Goal: Task Accomplishment & Management: Use online tool/utility

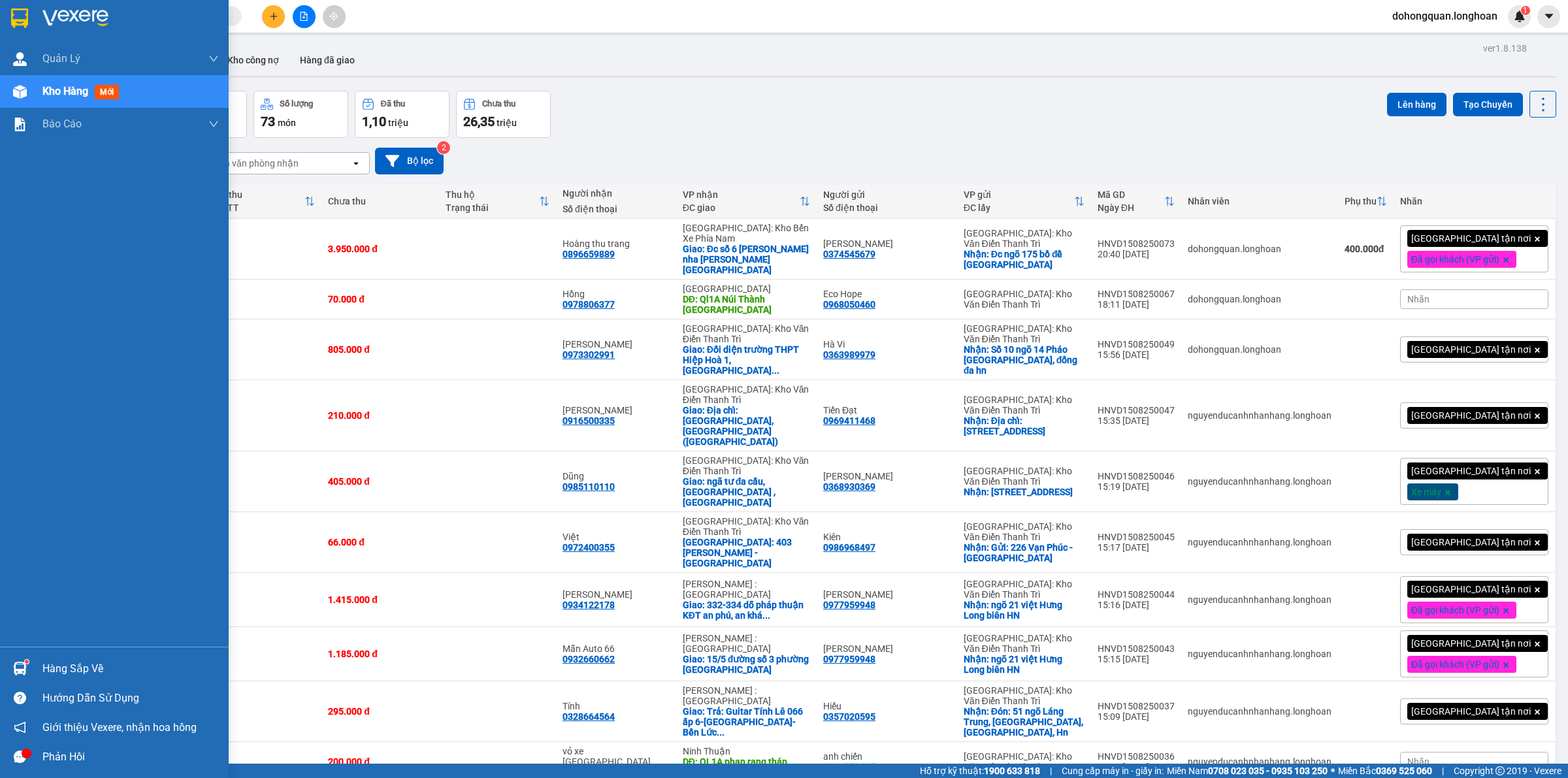
click at [0, 19] on div at bounding box center [114, 21] width 228 height 43
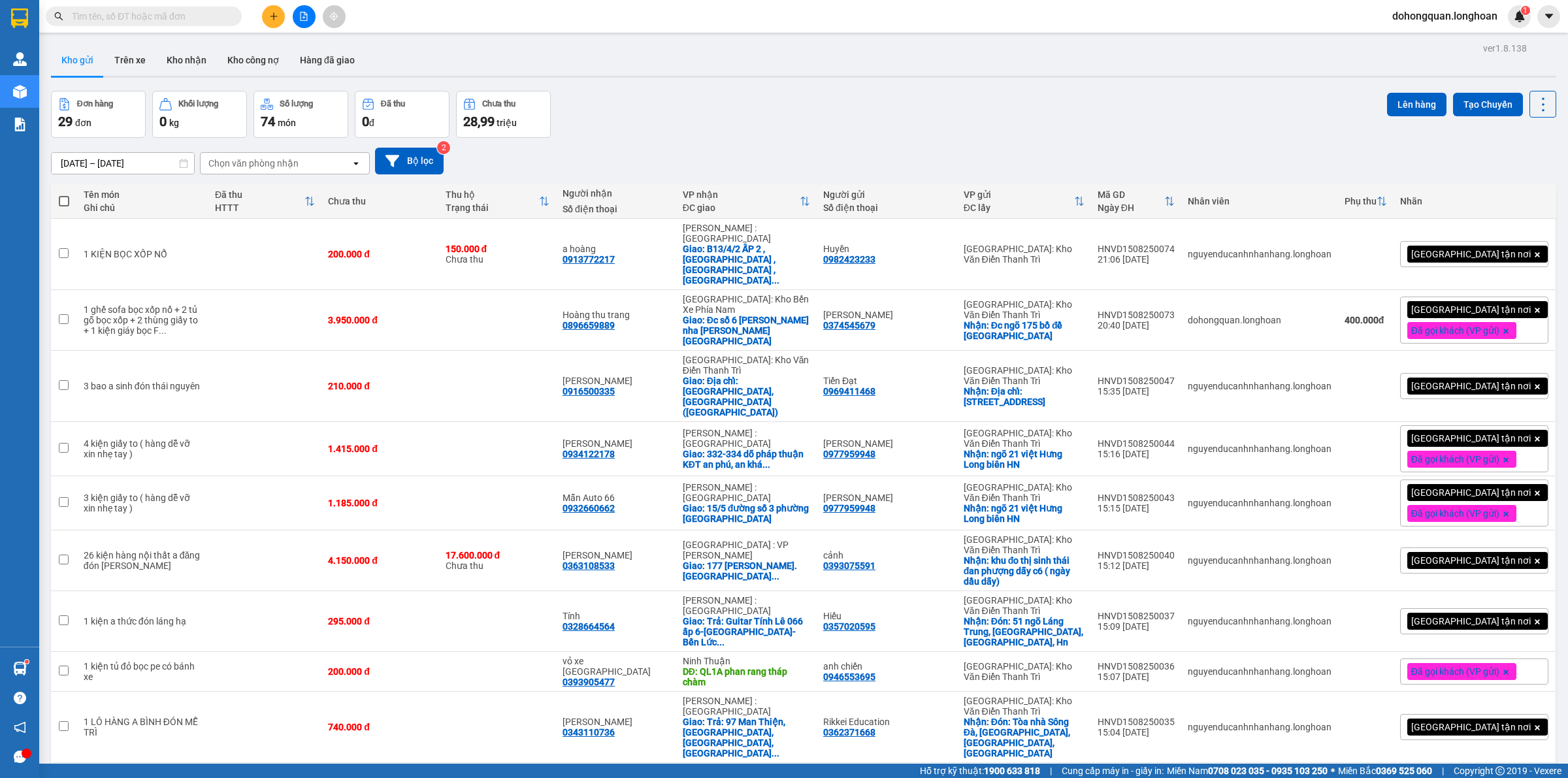
scroll to position [490, 0]
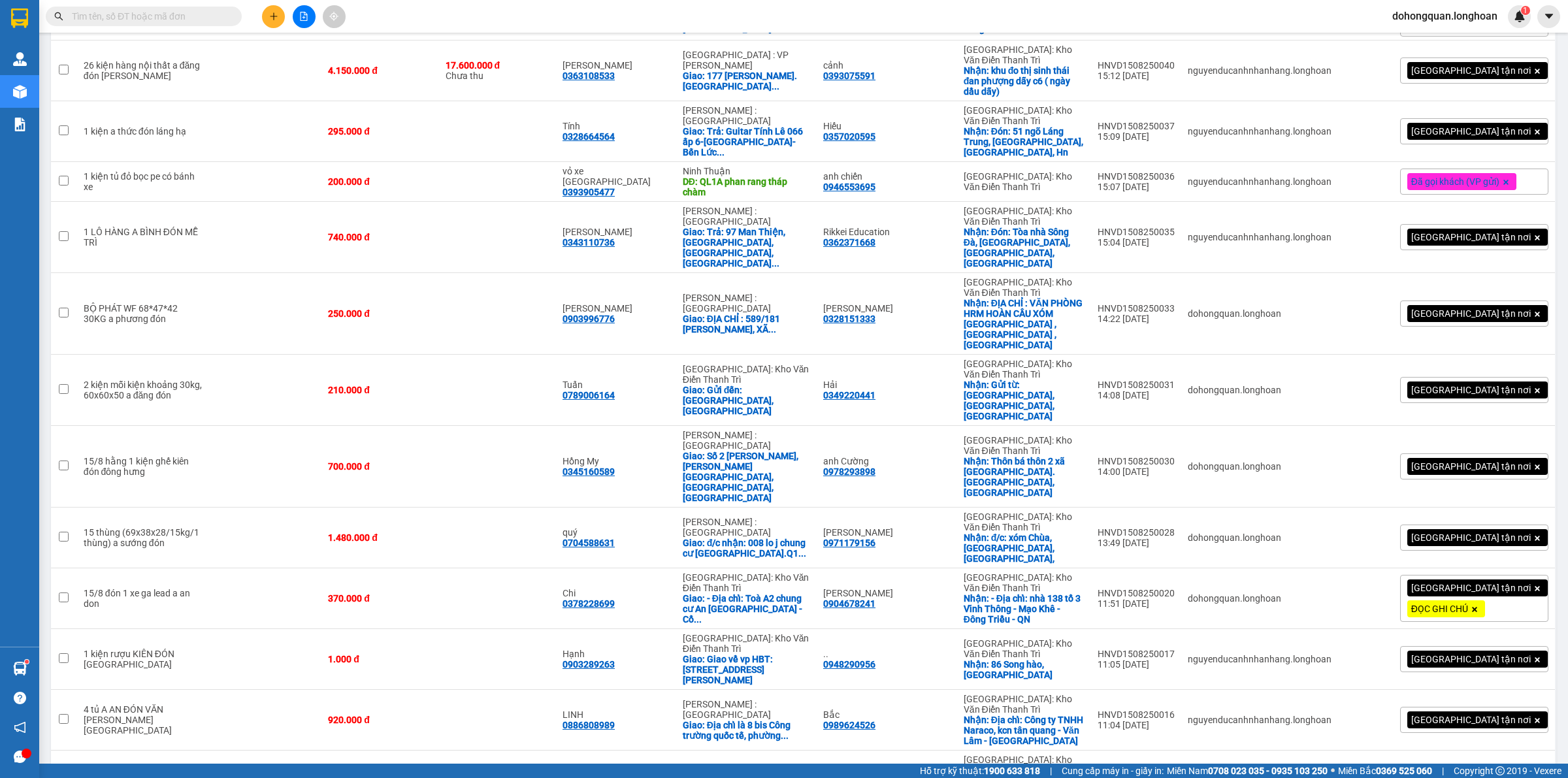
click at [268, 17] on button at bounding box center [273, 17] width 23 height 23
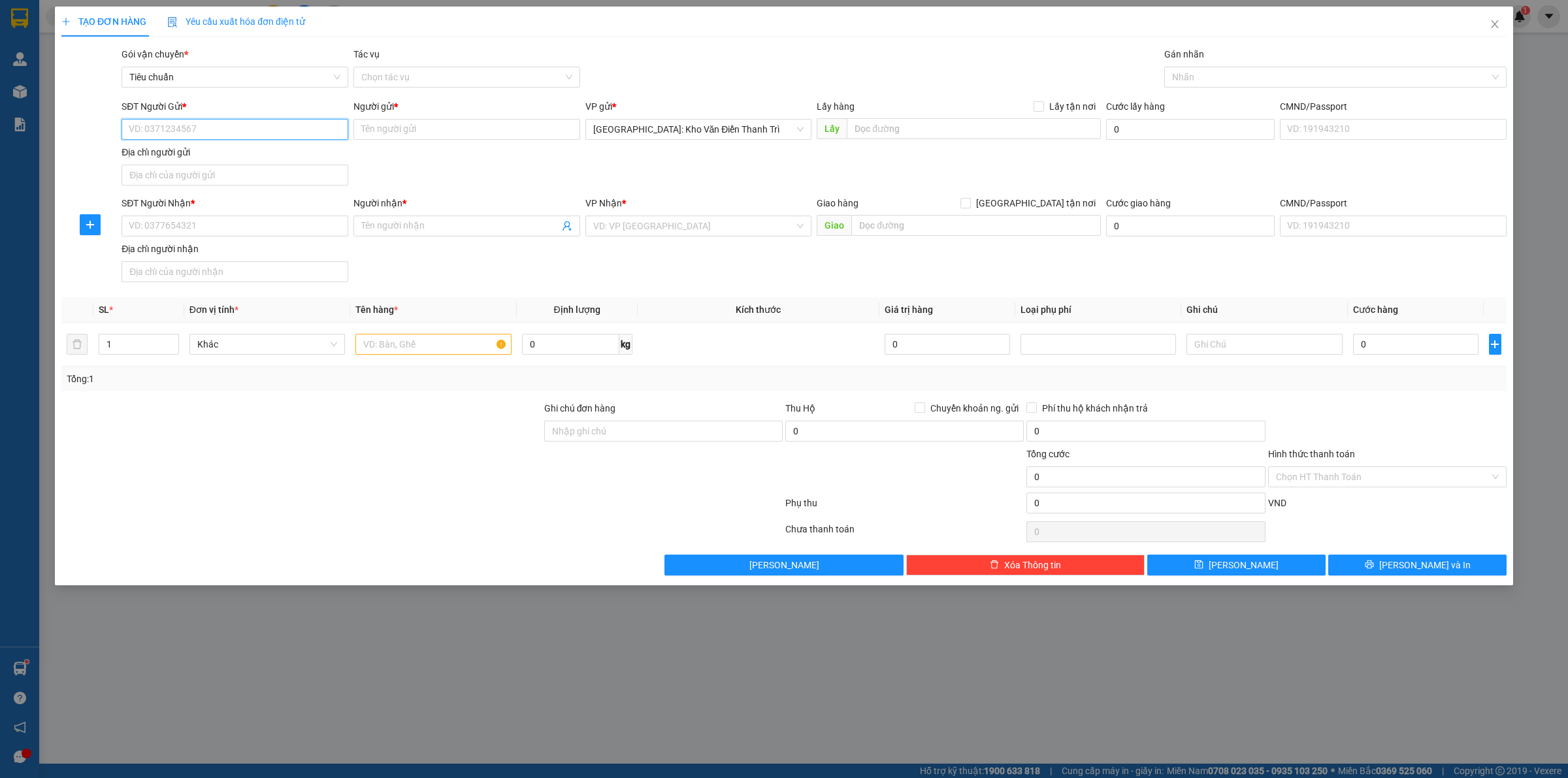
click at [187, 135] on input "SĐT Người Gửi *" at bounding box center [235, 129] width 226 height 21
paste input "0834471788"
type input "0834471788"
click at [374, 131] on input "Người gửi *" at bounding box center [467, 129] width 226 height 21
paste input "Bích"
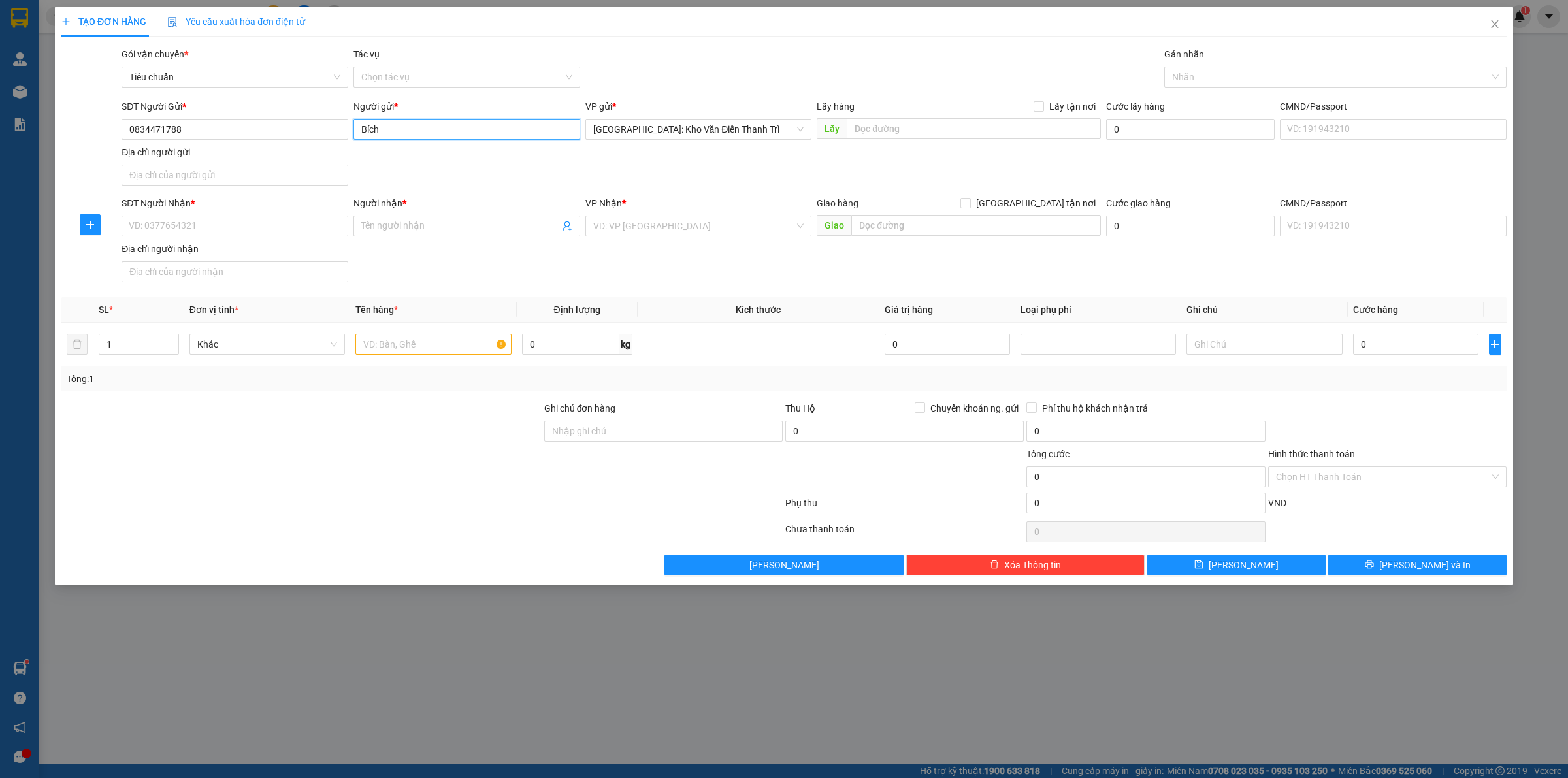
type input "Bích"
click at [765, 168] on div "SĐT Người Gửi * 0834471788 Người gửi * Bích Bích VP gửi * [GEOGRAPHIC_DATA]: Kh…" at bounding box center [814, 145] width 1390 height 92
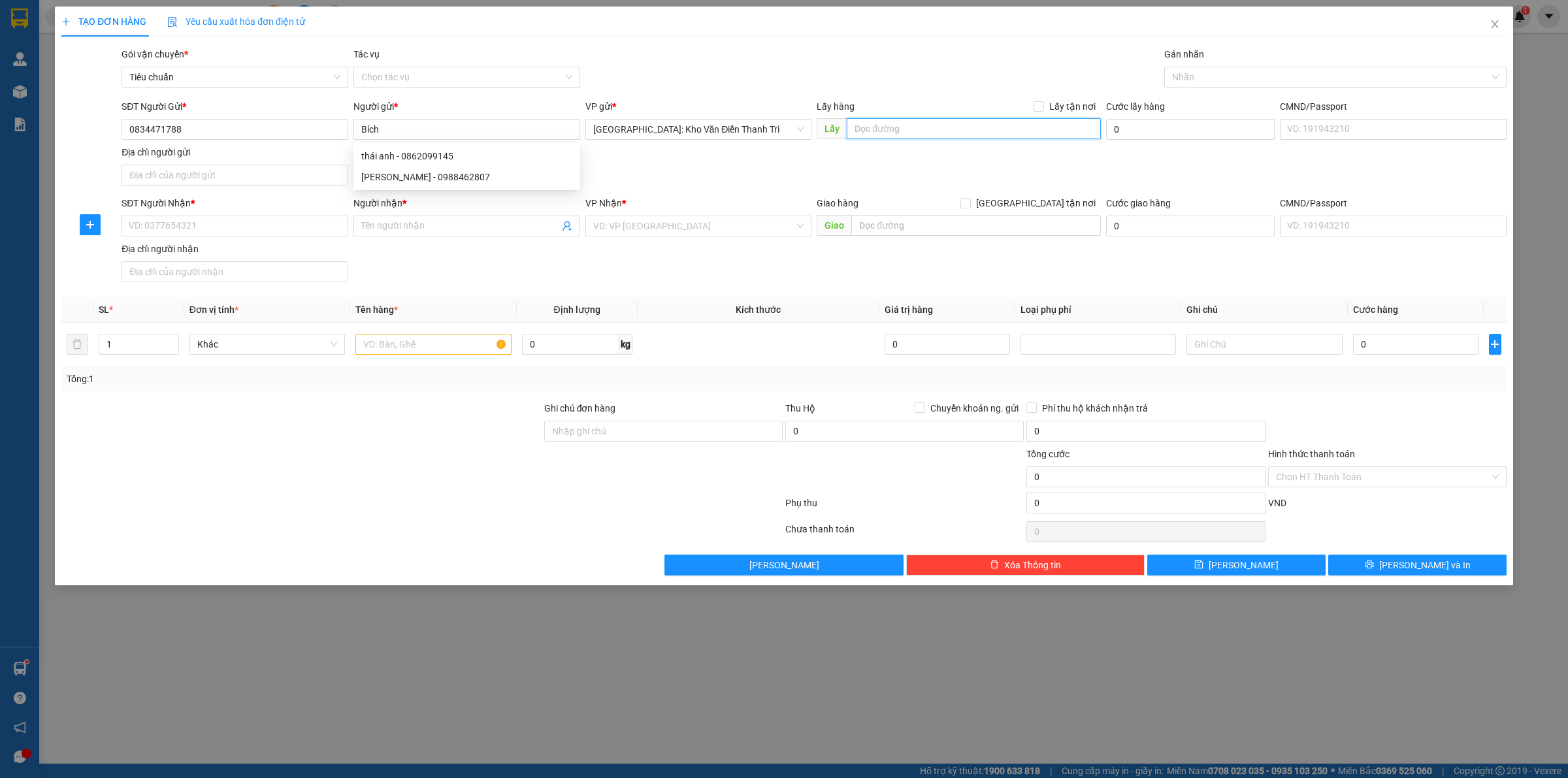
click at [889, 138] on input "text" at bounding box center [974, 128] width 254 height 21
click at [330, 223] on input "SĐT Người Nhận *" at bounding box center [235, 226] width 226 height 21
paste input "0913584089"
type input "0913584089"
click at [422, 217] on span at bounding box center [467, 226] width 226 height 21
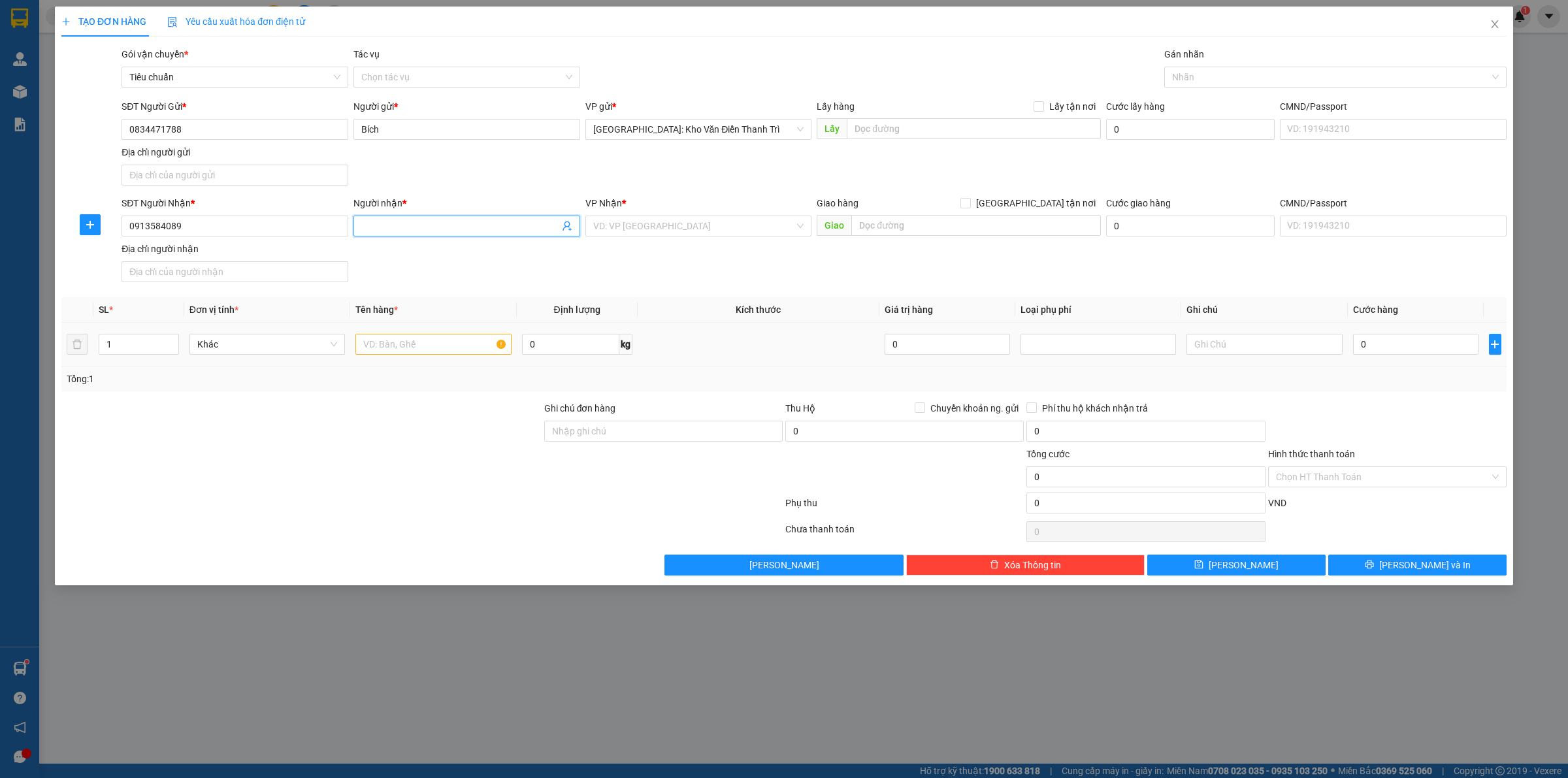
paste input "Đức"
type input "Đức"
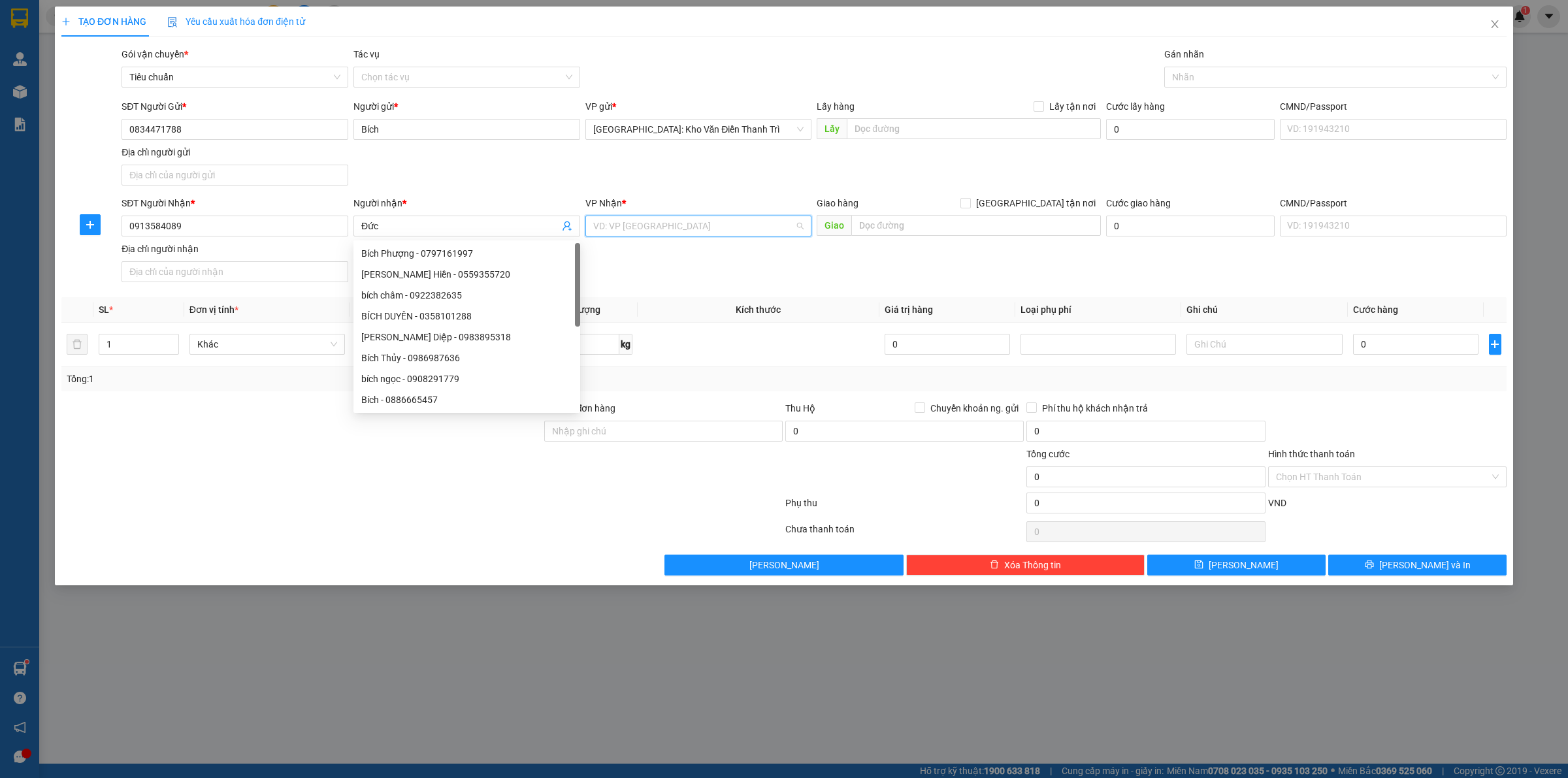
click at [723, 221] on input "search" at bounding box center [694, 226] width 202 height 19
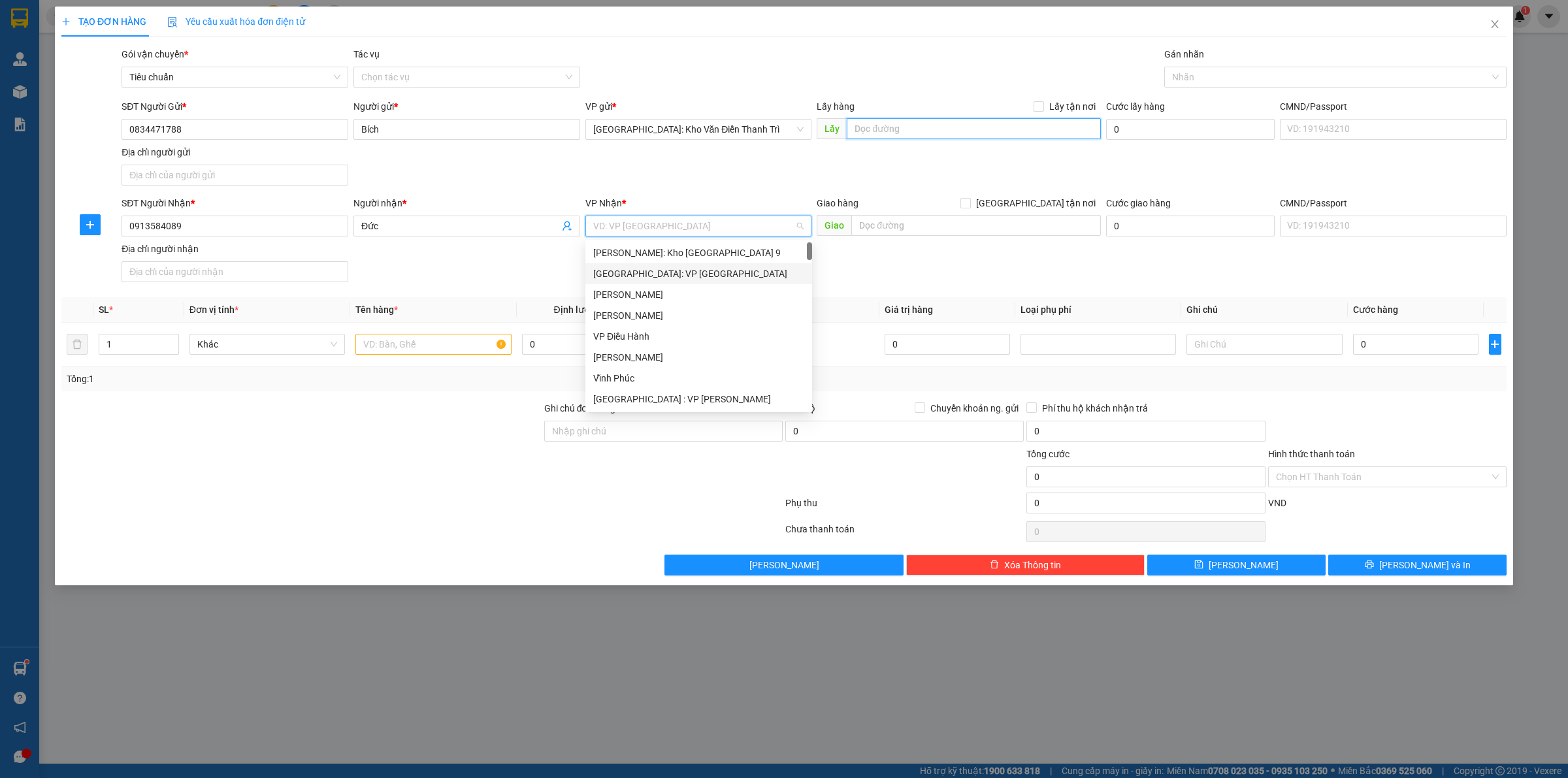
click at [899, 128] on input "text" at bounding box center [974, 128] width 254 height 21
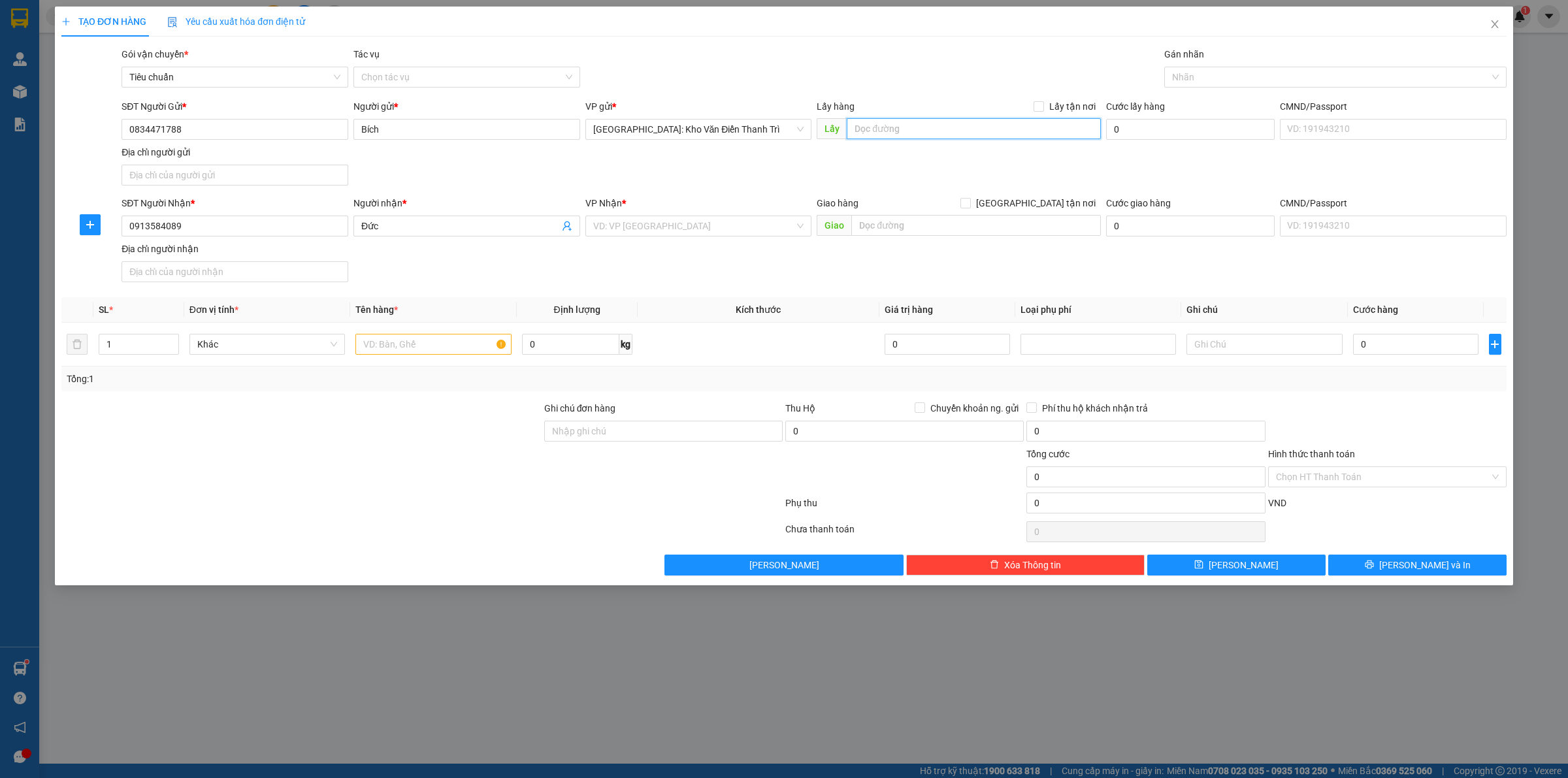
paste input "Đón: số 14 ngách 3 ngõ 162a [PERSON_NAME], đống đa [GEOGRAPHIC_DATA]"
type input "Đón: số 14 ngách 3 ngõ 162a [PERSON_NAME], đống đa [GEOGRAPHIC_DATA]"
click at [1037, 103] on input "Lấy tận nơi" at bounding box center [1037, 106] width 9 height 9
checkbox input "true"
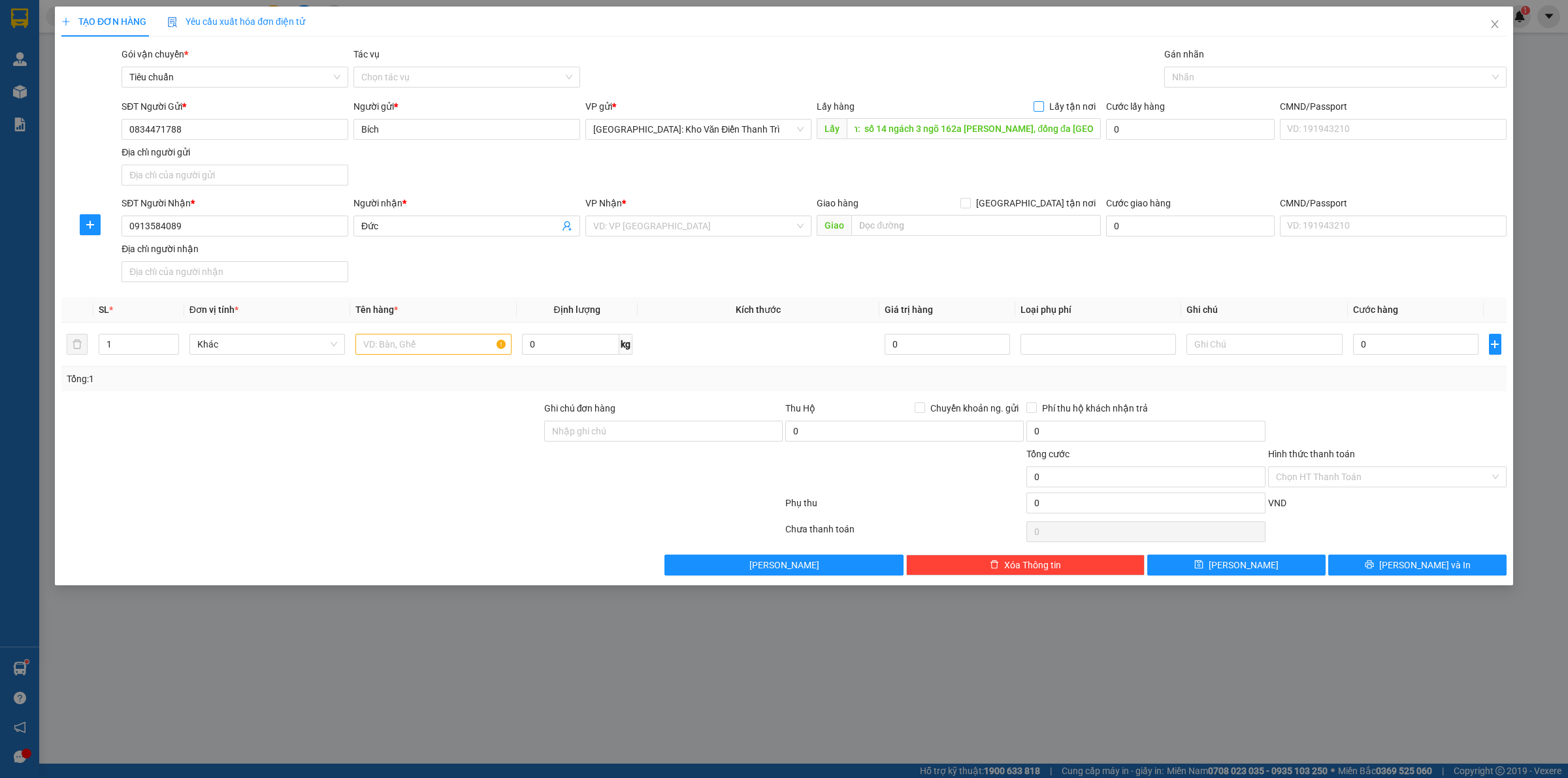
scroll to position [0, 0]
click at [645, 226] on input "search" at bounding box center [694, 226] width 202 height 19
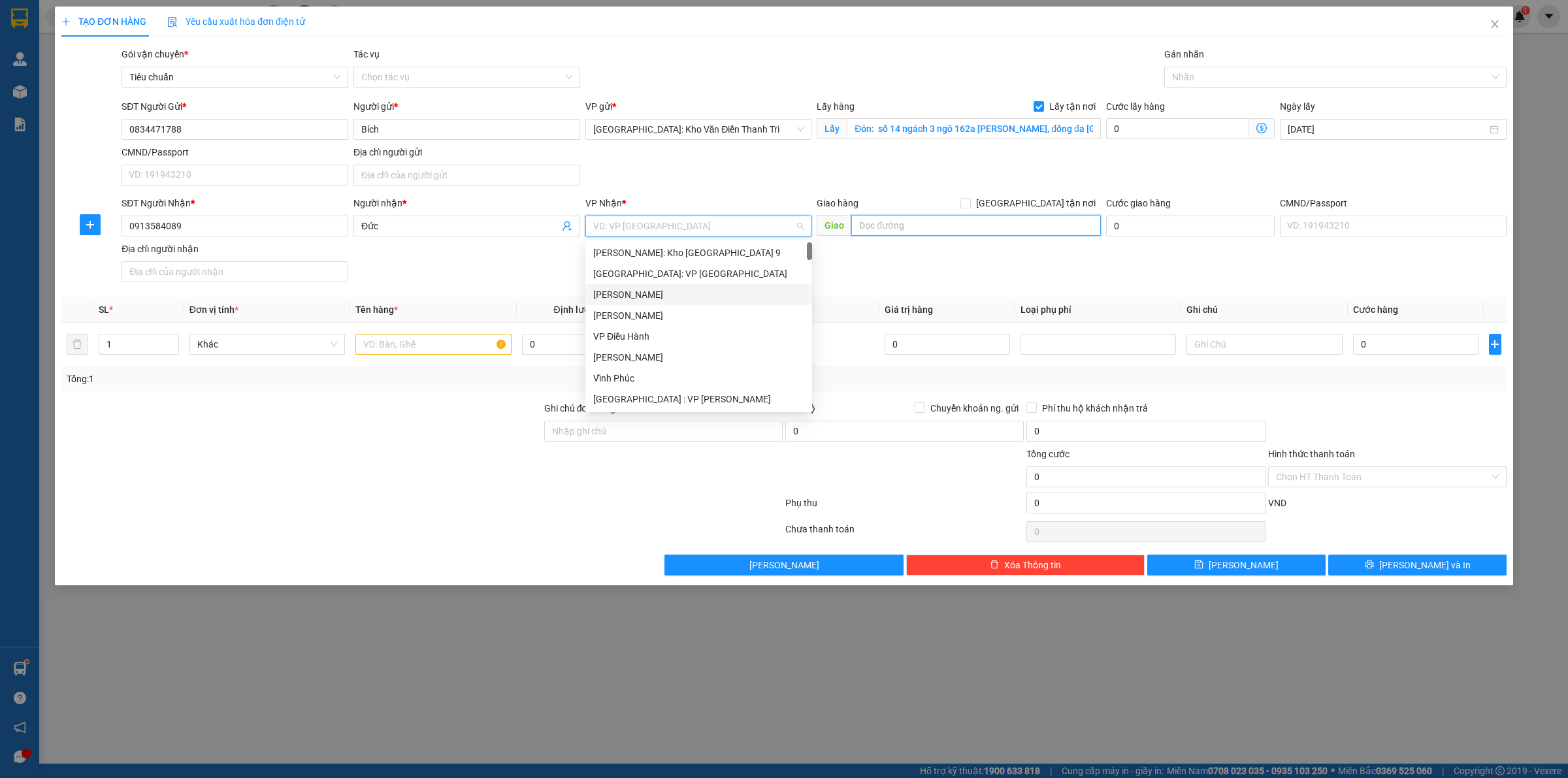
click at [882, 219] on input "text" at bounding box center [976, 225] width 250 height 21
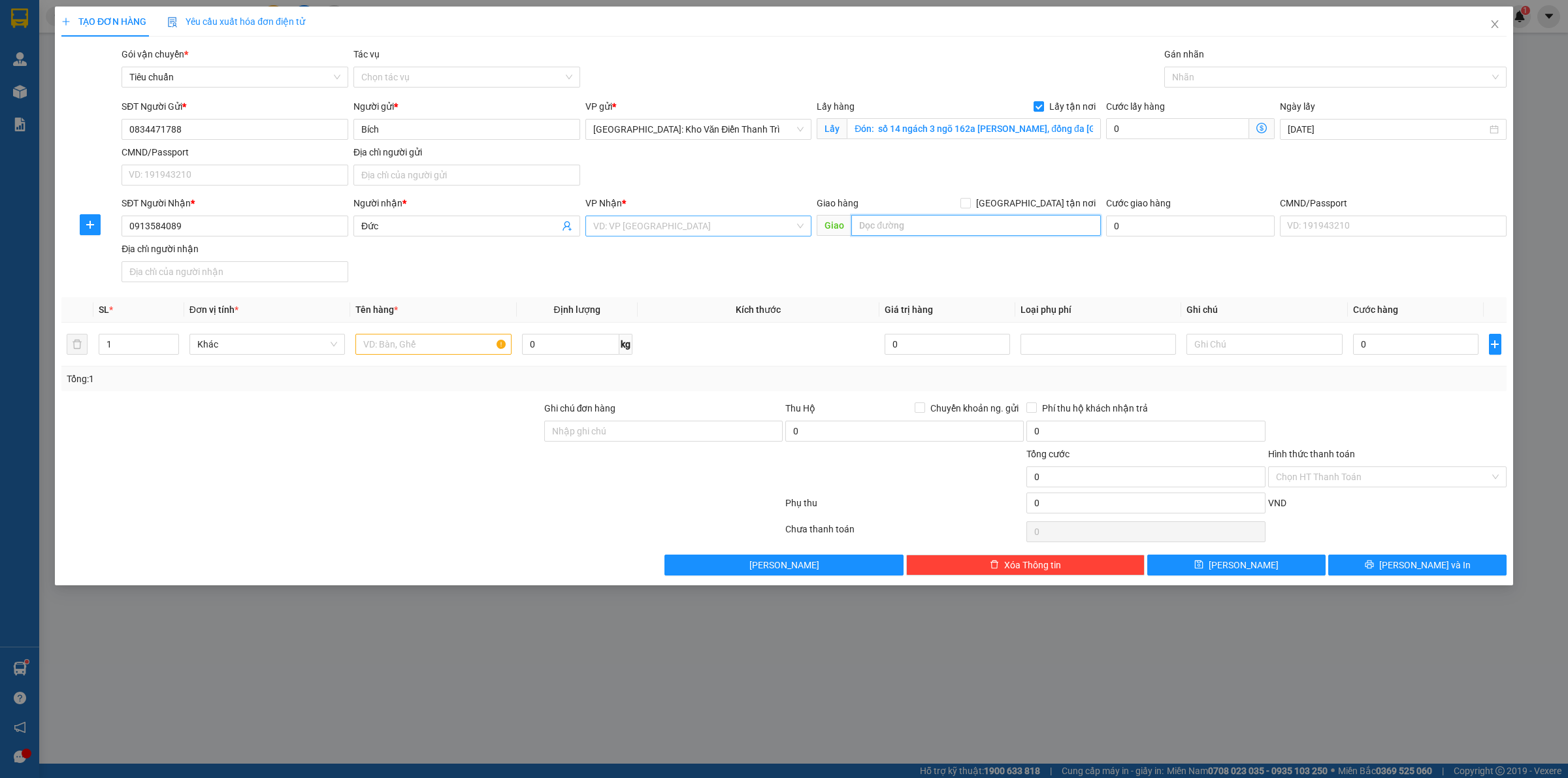
paste input "Trả: vạn ninh khánh hòa ql1a"
type input "Trả: vạn ninh khánh hòa ql1a"
click at [736, 220] on input "search" at bounding box center [694, 226] width 202 height 19
type input "khánh"
click at [681, 276] on div "[GEOGRAPHIC_DATA]" at bounding box center [712, 273] width 239 height 14
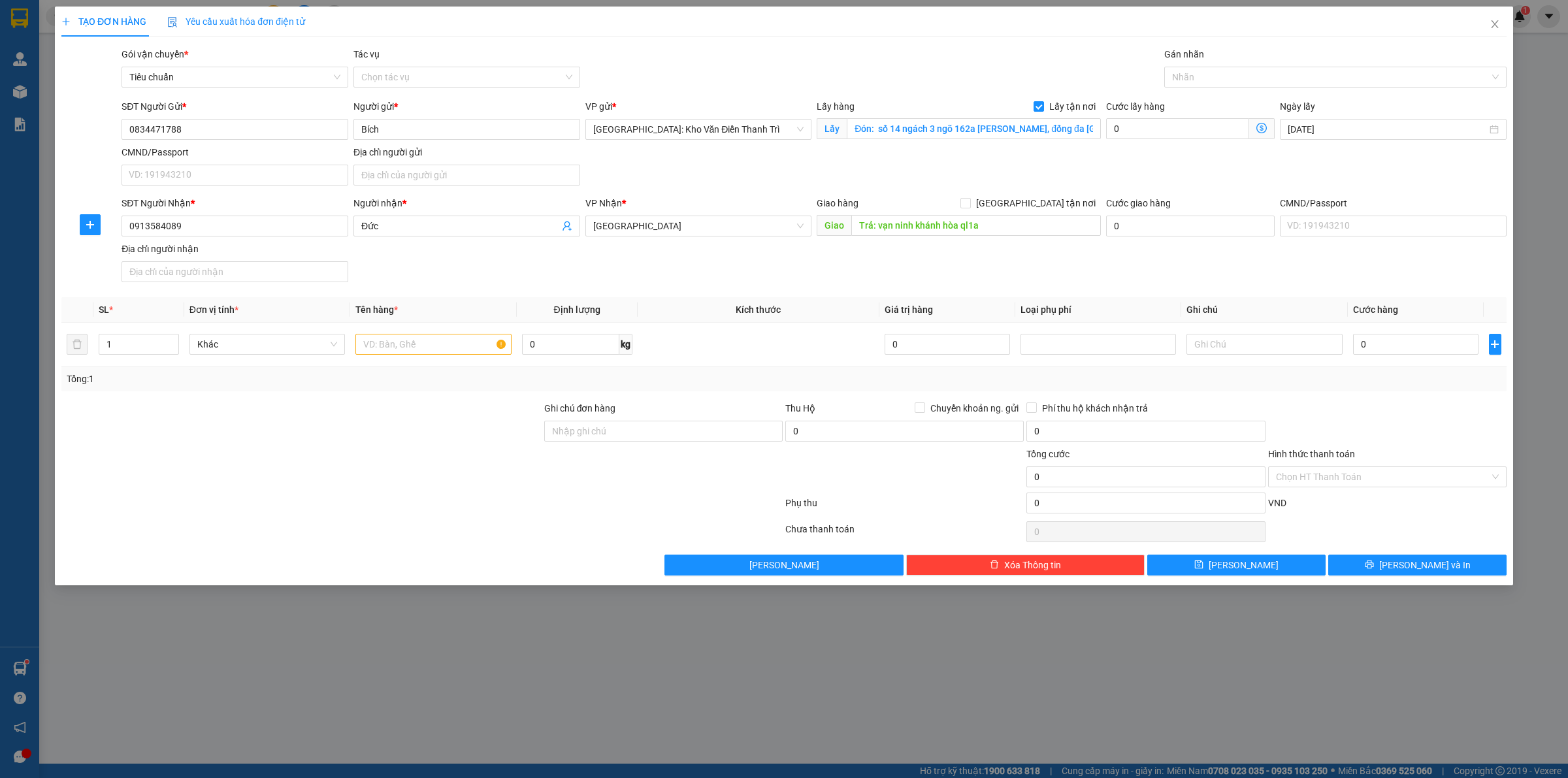
click at [942, 262] on div "SĐT Người Nhận * 0913584089 Người nhận * Đức VP Nhận * Khánh Hòa Giao hàng [GEO…" at bounding box center [814, 242] width 1390 height 92
click at [456, 340] on input "text" at bounding box center [433, 344] width 155 height 21
paste input "Tủ thờ đã tháo"
type input "Tủ thờ đã tháo a thức đón"
click at [1392, 348] on input "0" at bounding box center [1415, 344] width 126 height 21
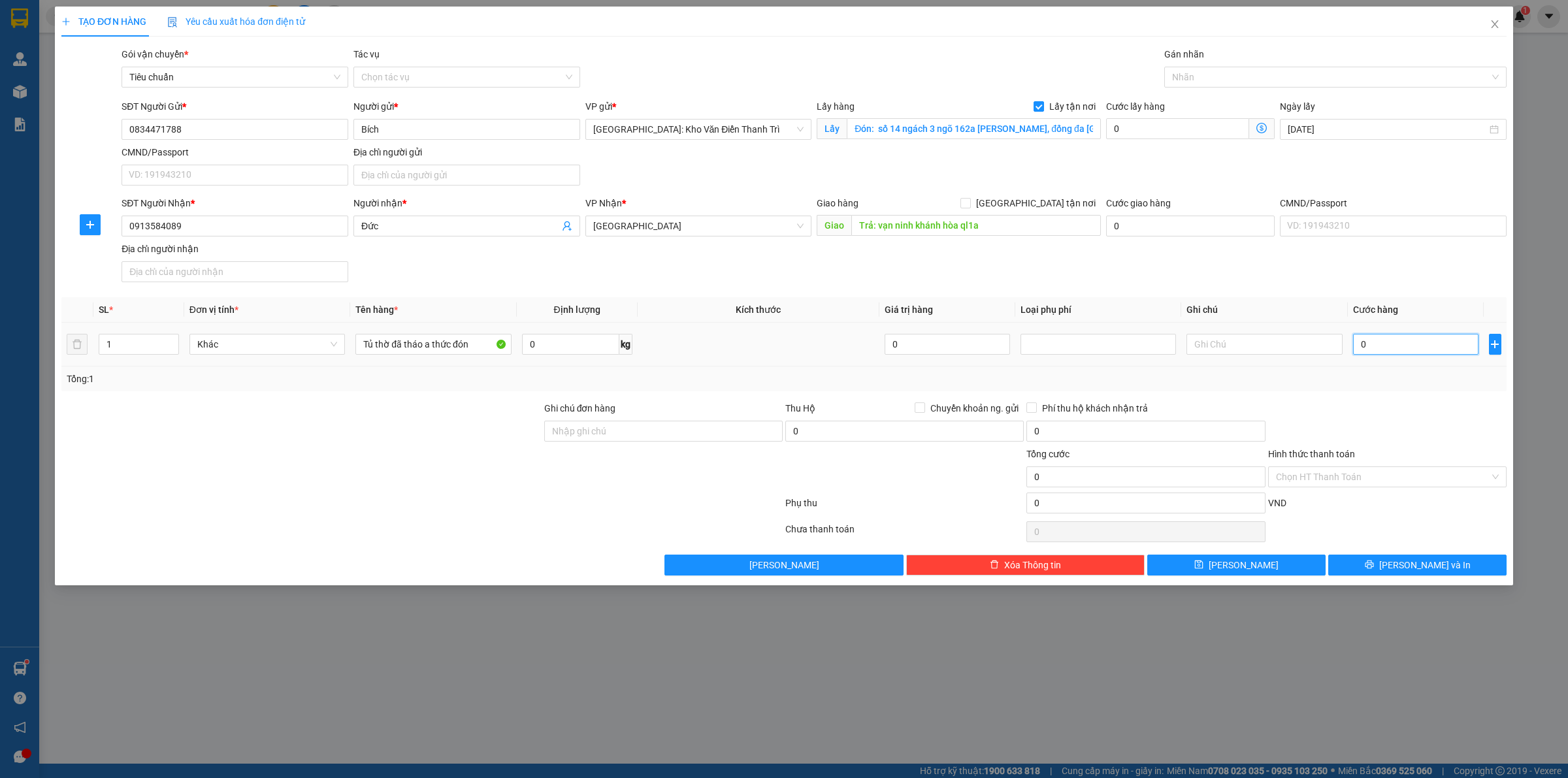
type input "1"
type input "10"
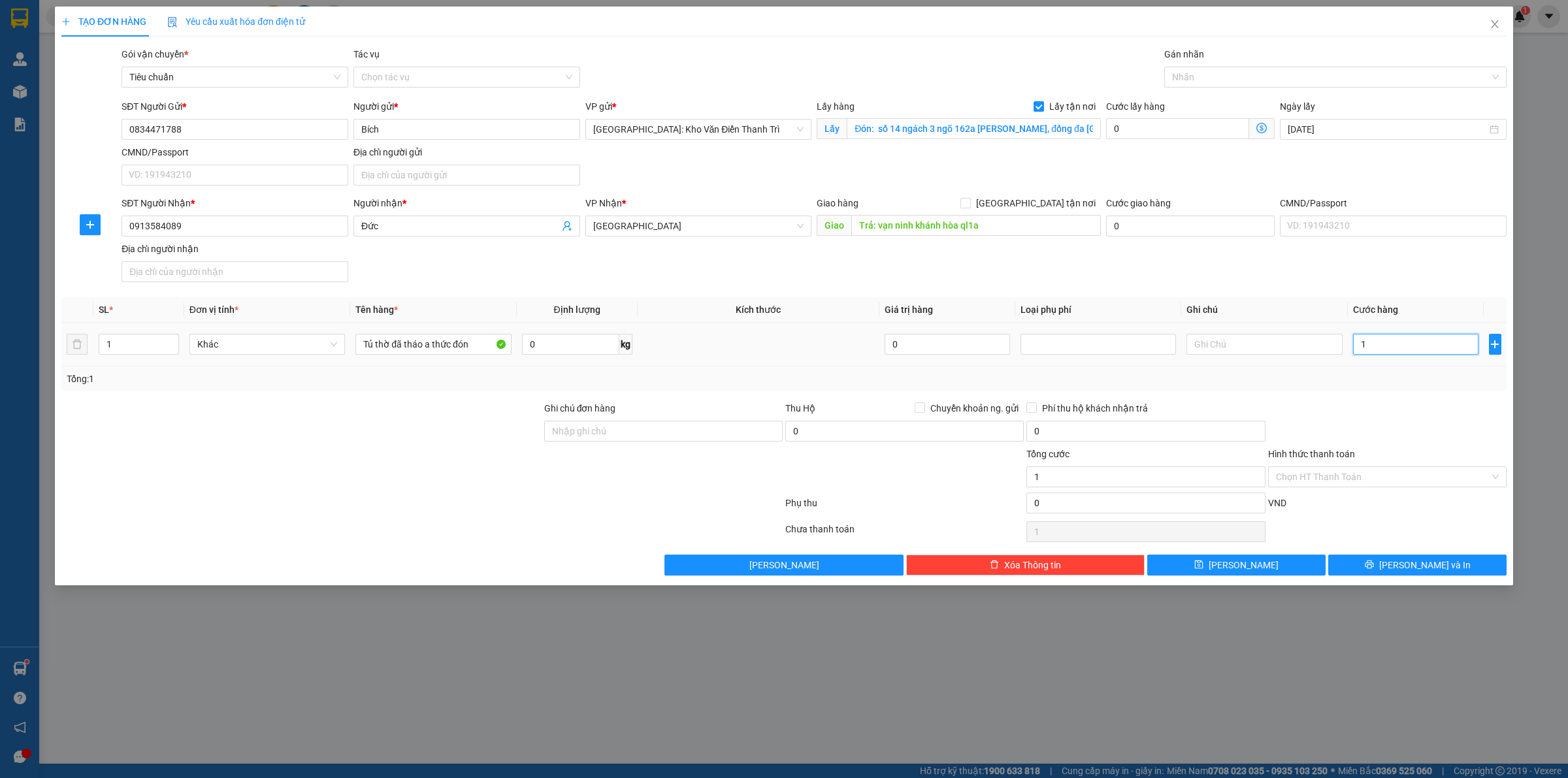
type input "10"
type input "100"
type input "1.000"
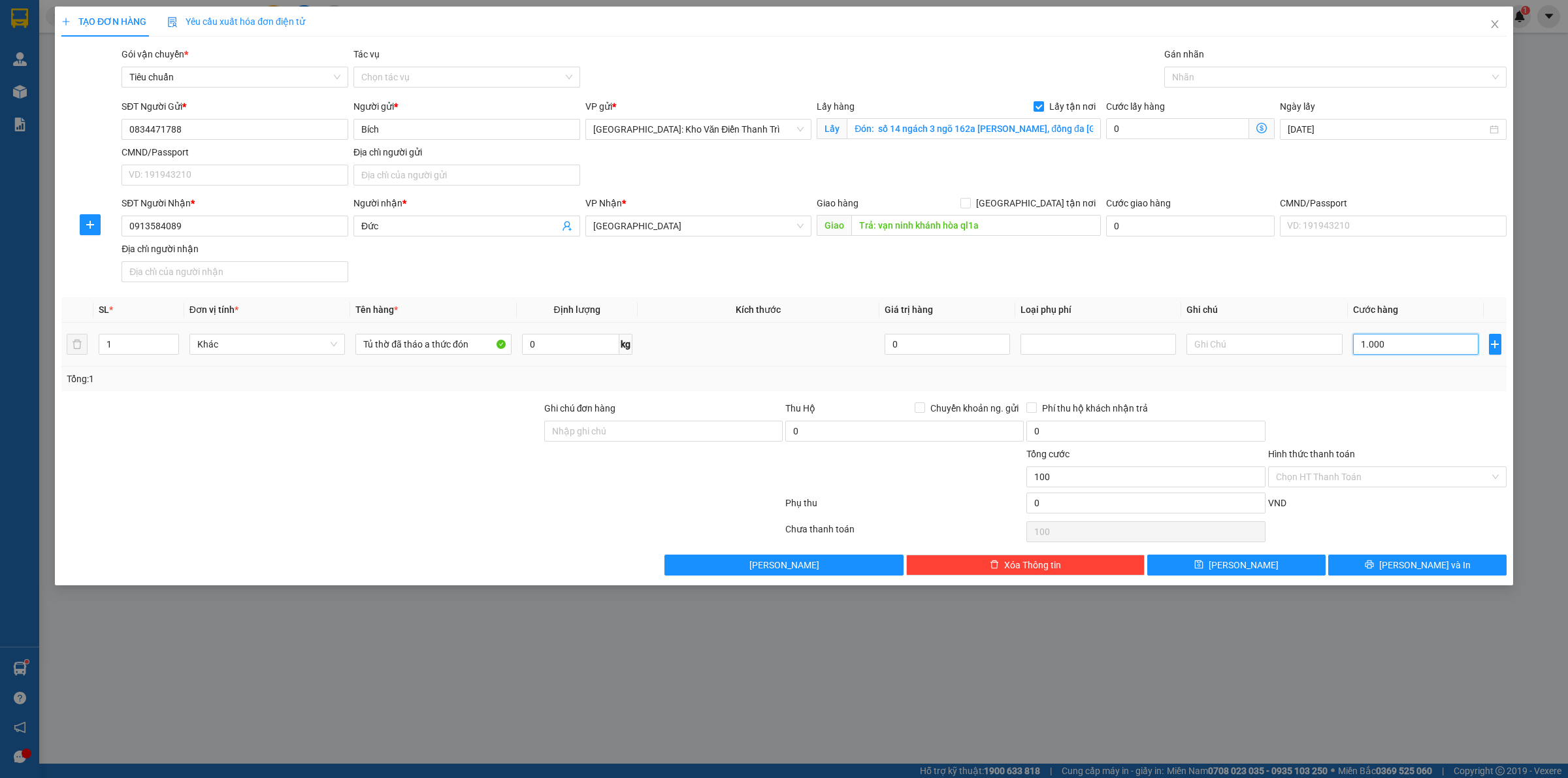
type input "1.000"
type input "10.000"
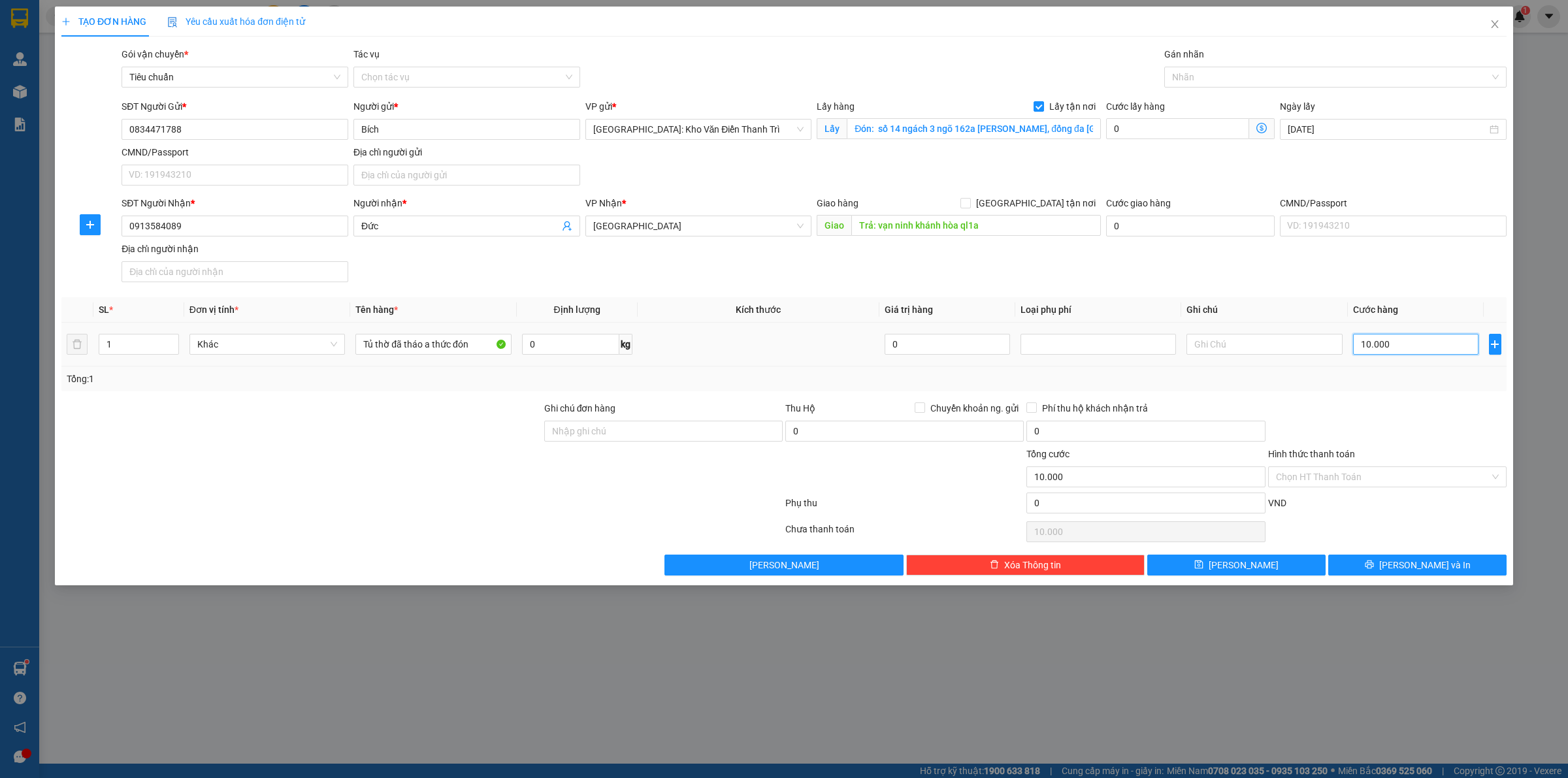
type input "100.000"
type input "1.000.000"
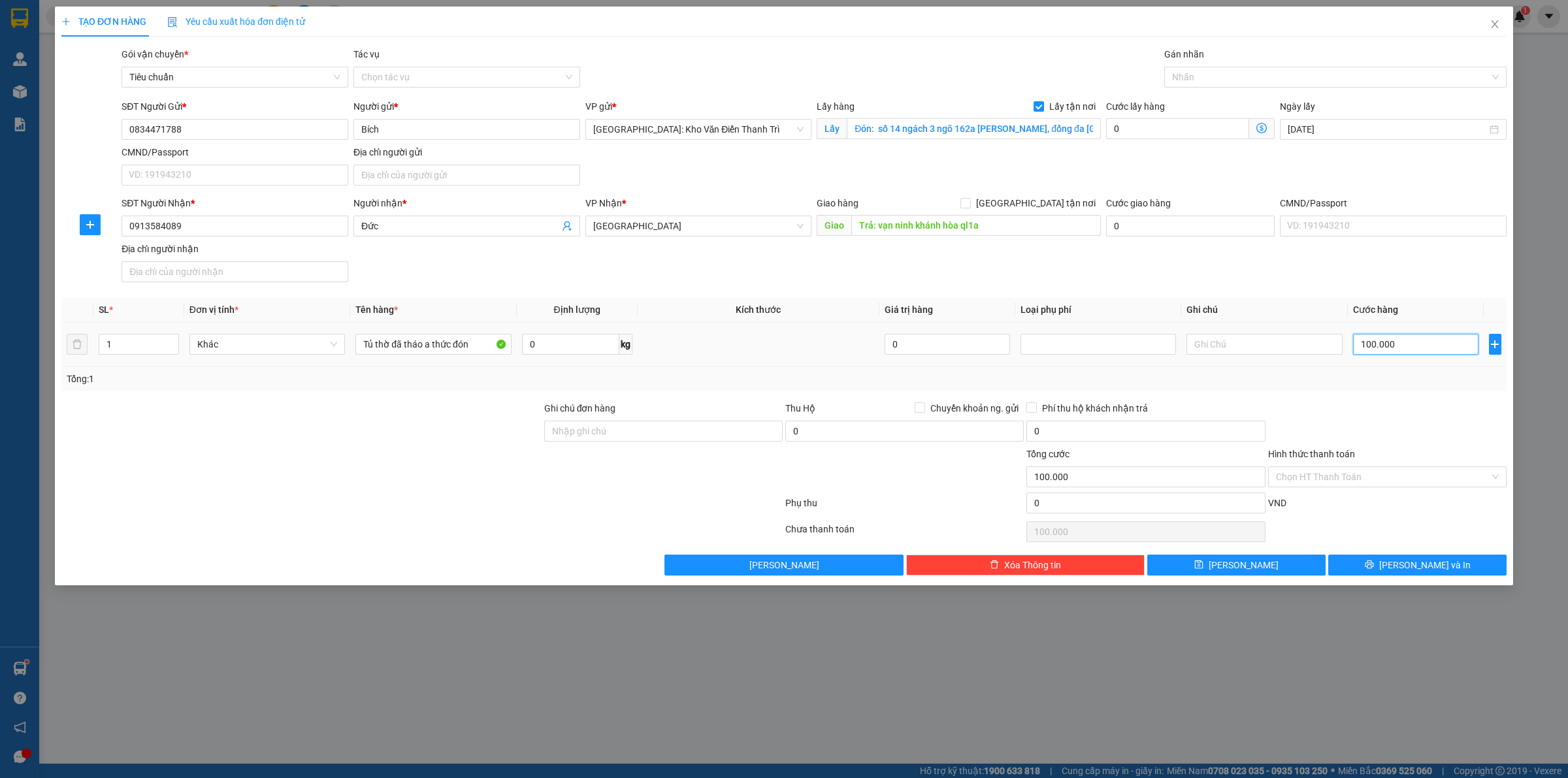
type input "1.000.000"
click at [1121, 128] on input "0" at bounding box center [1177, 128] width 143 height 21
type input "1.000.001"
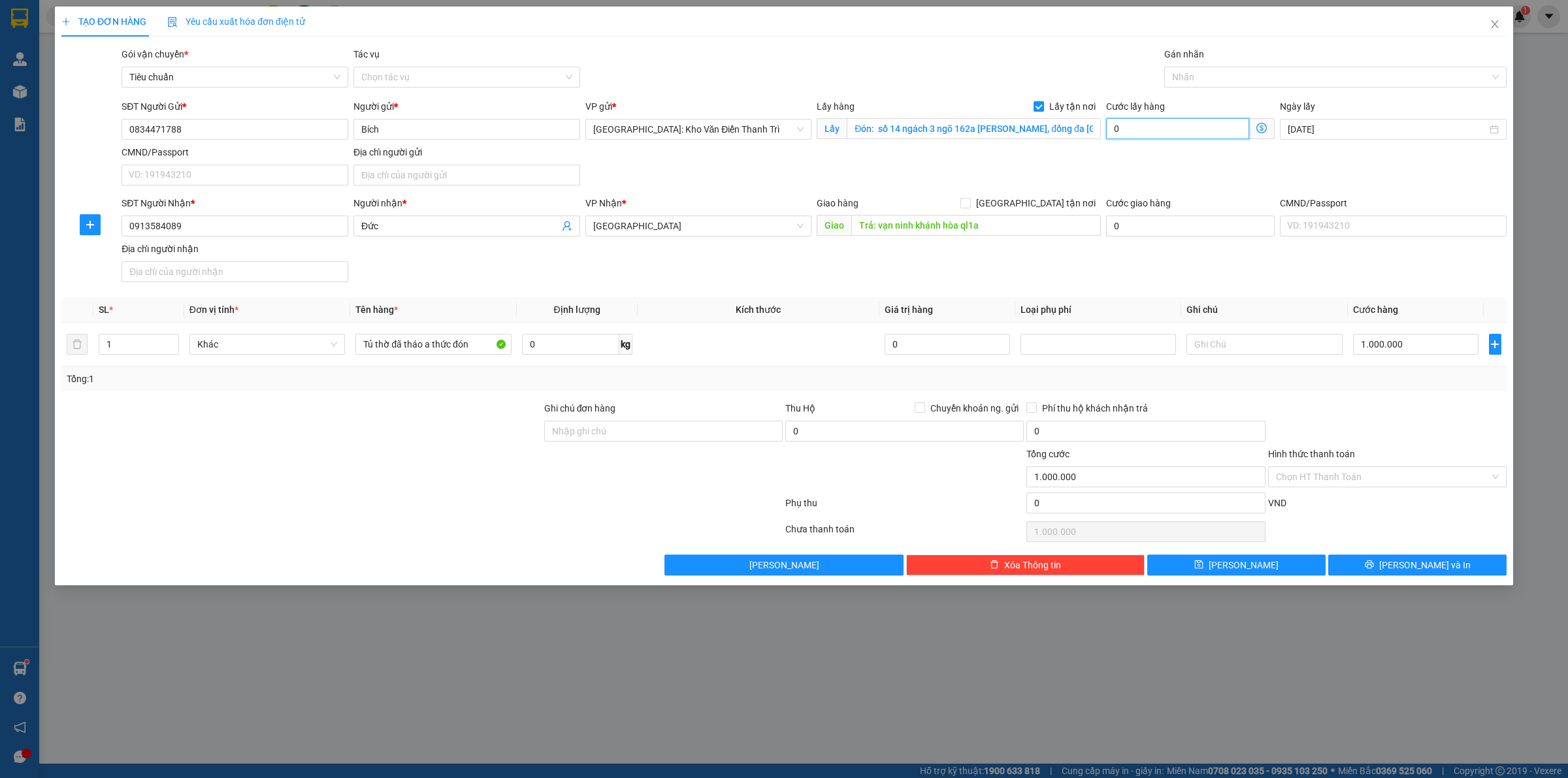
type input "1"
type input "1.000.010"
type input "10"
type input "1.000.100"
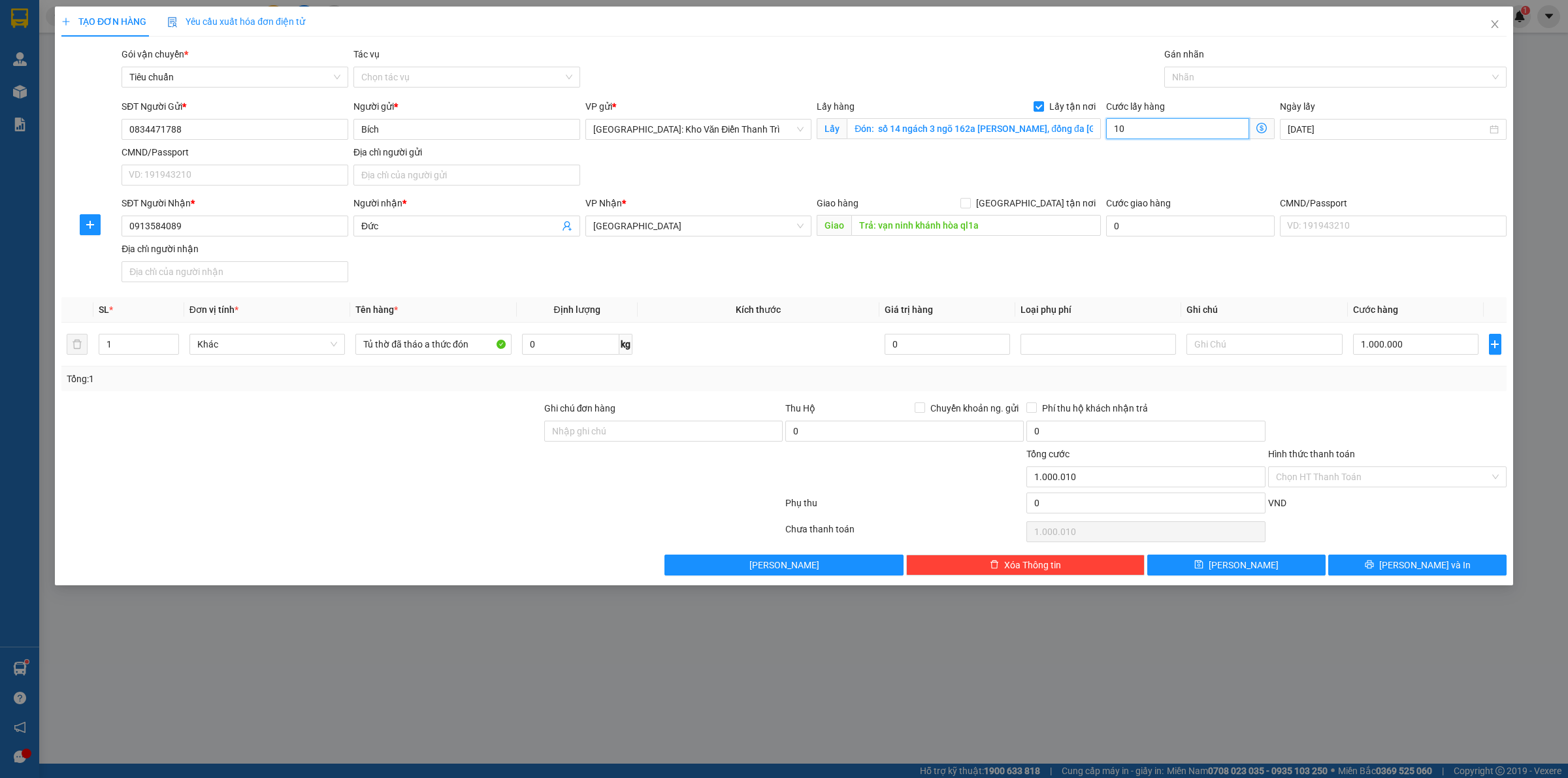
type input "1.000.100"
type input "100"
type input "1.001.000"
type input "10.000"
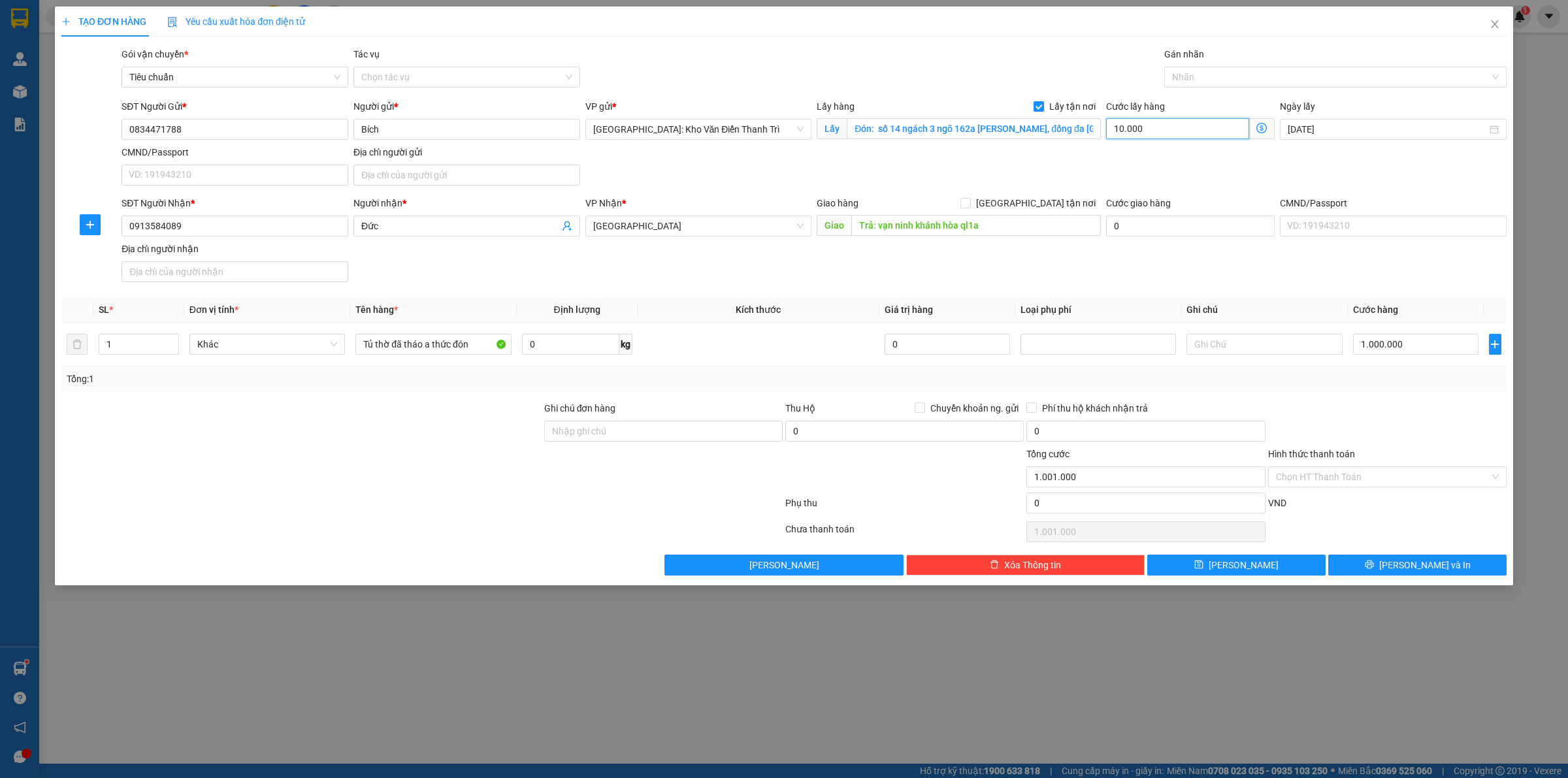
type input "1.010.000"
type input "100.000"
type input "1.100.000"
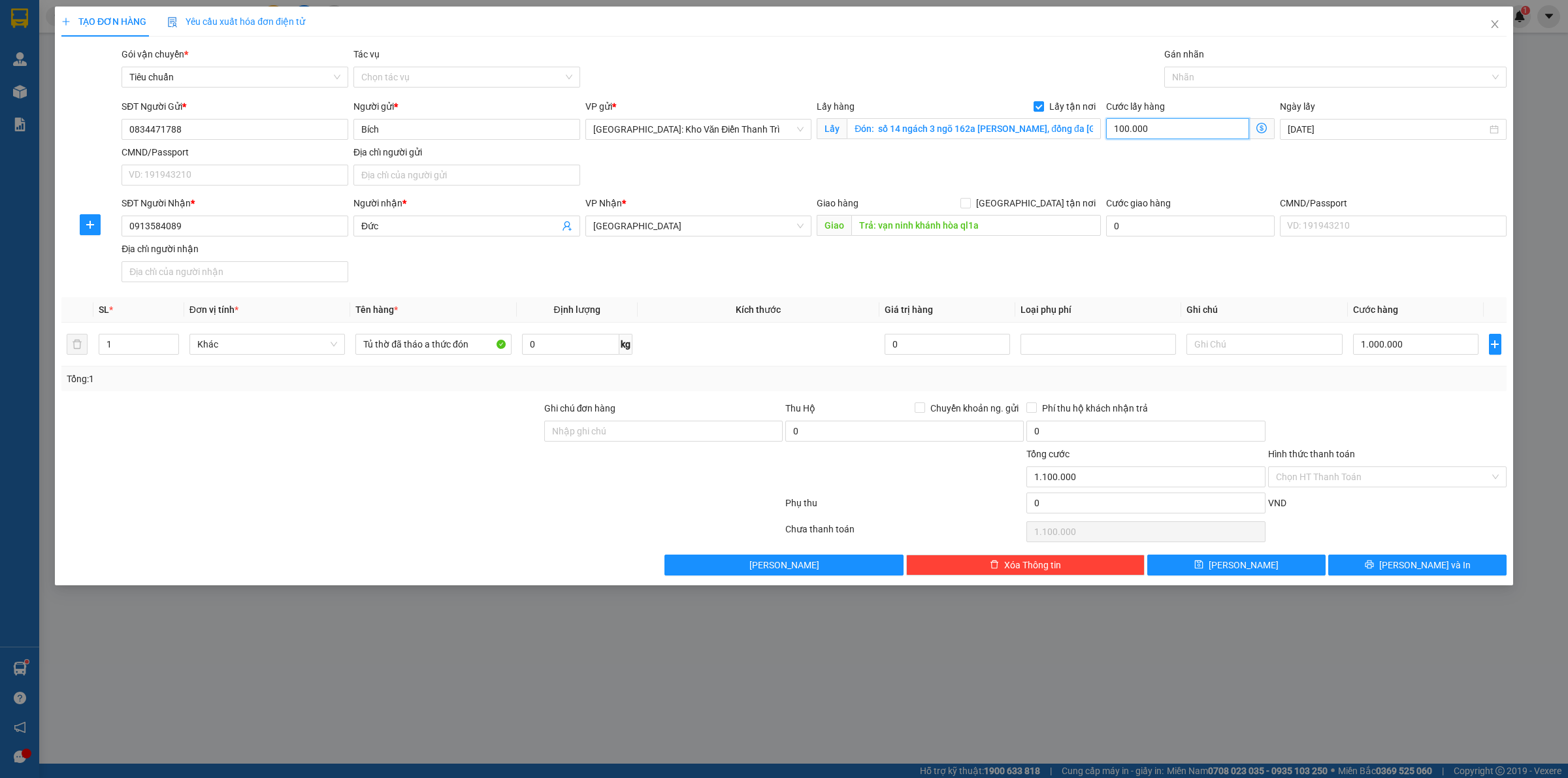
type input "2.000.000"
type input "1.000.000"
type input "1.100.000"
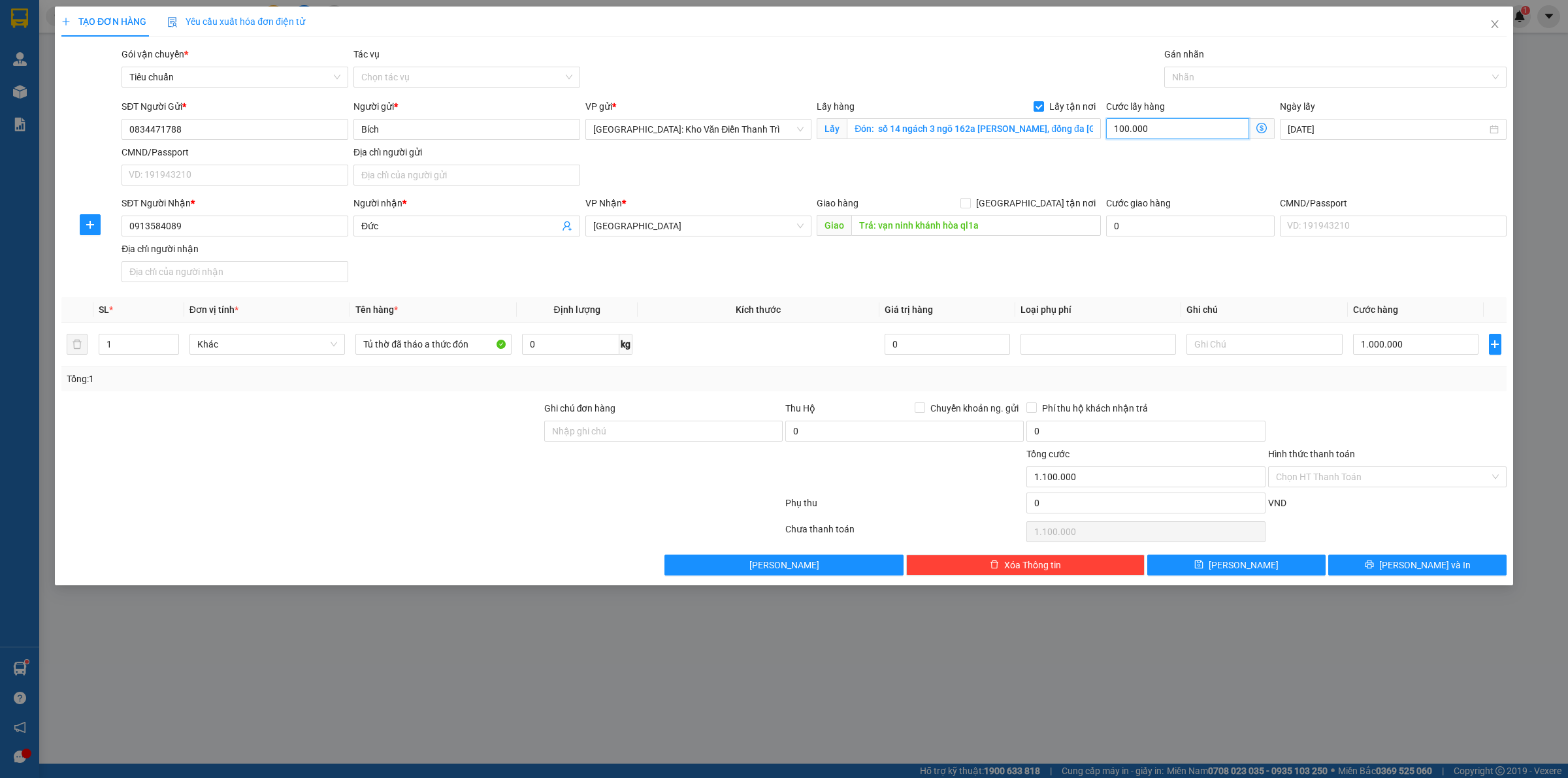
type input "100.000"
click at [1111, 500] on input "0" at bounding box center [1145, 503] width 238 height 21
type input "1.100.001"
type input "1"
type input "1.100.001"
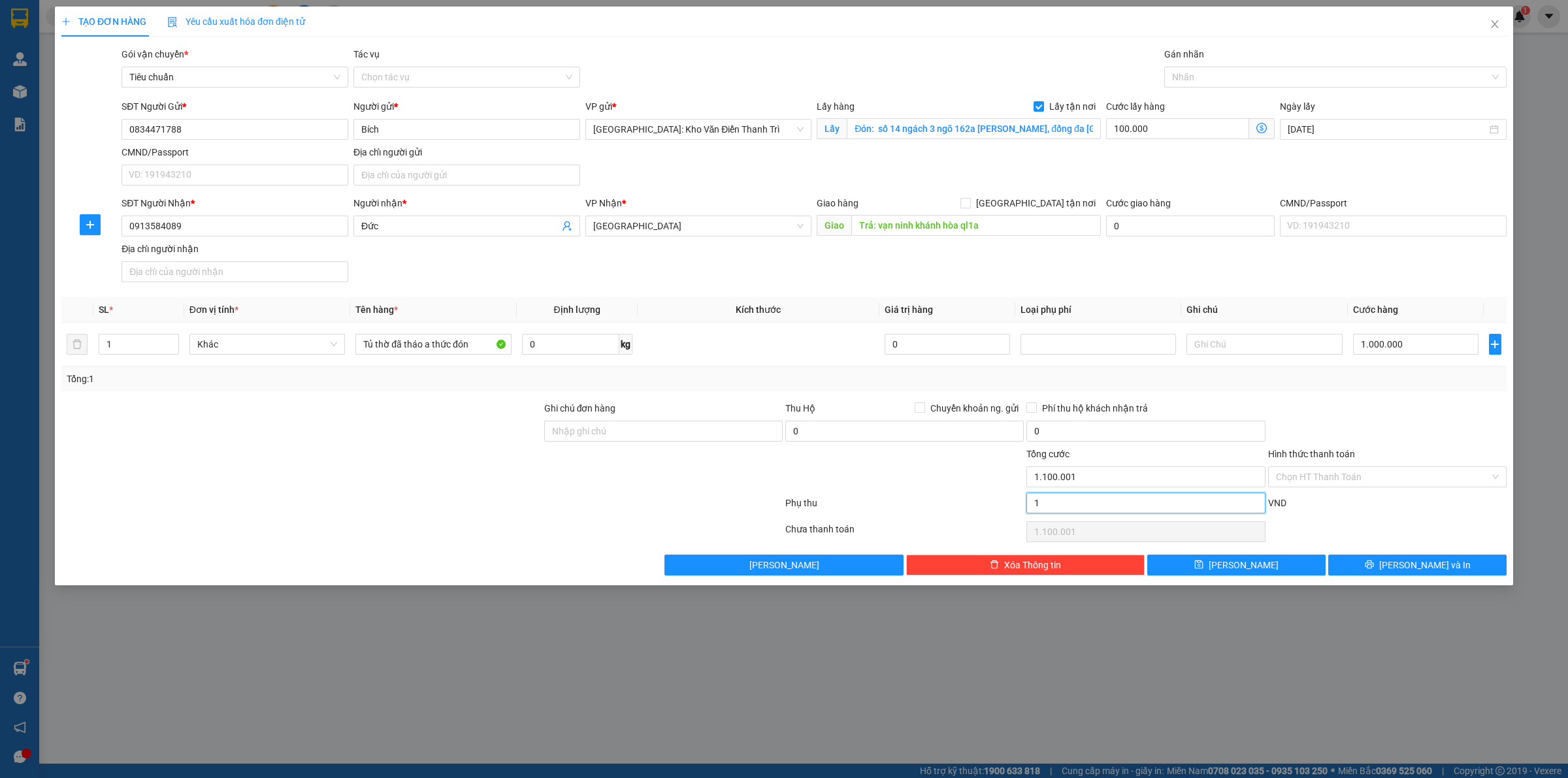
type input "1.100.010"
type input "10"
type input "1.100.010"
type input "100"
type input "1.100.100"
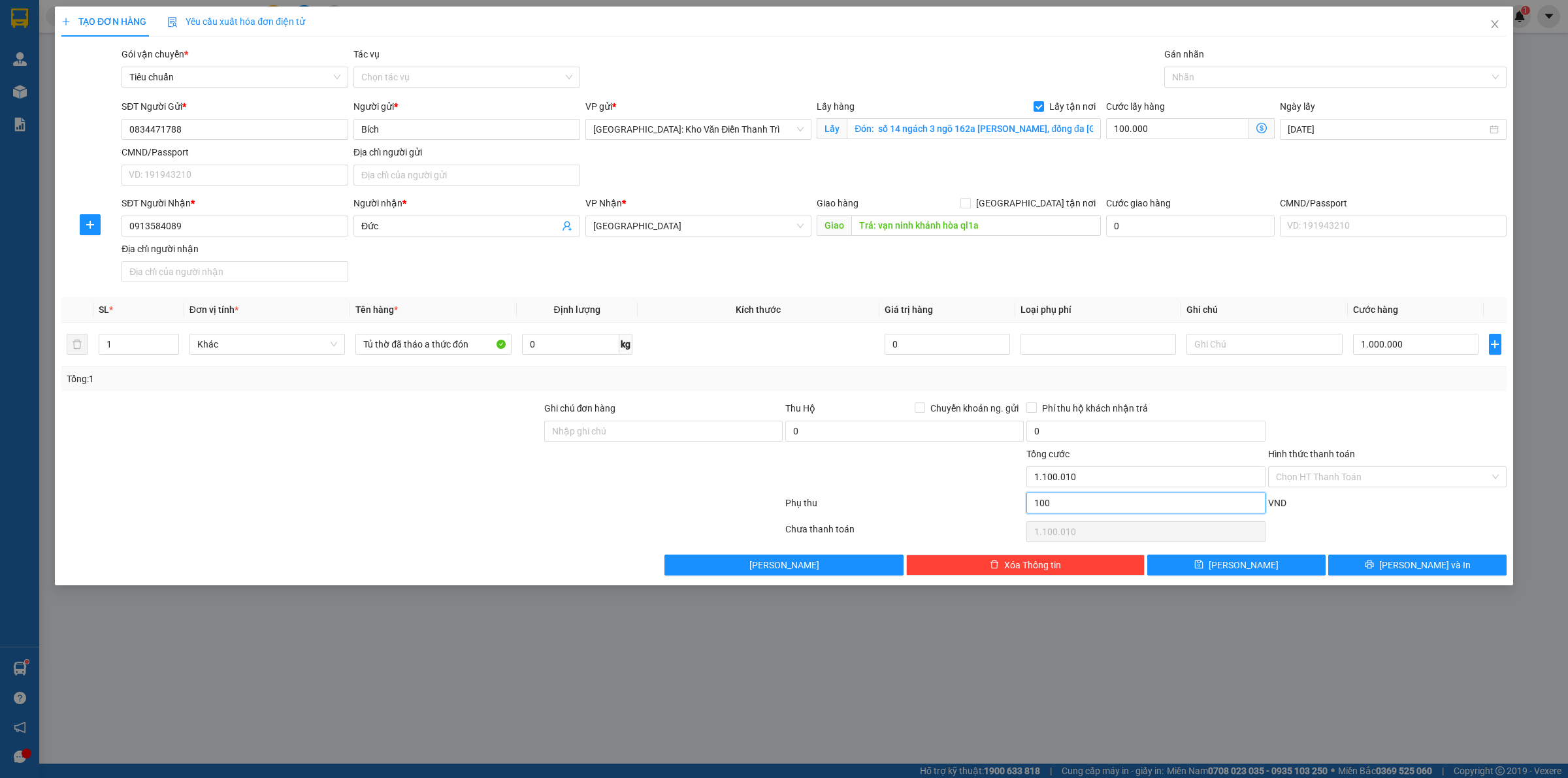
type input "1.100.100"
type input "1.000"
type input "1.101.000"
type input "1.110.000"
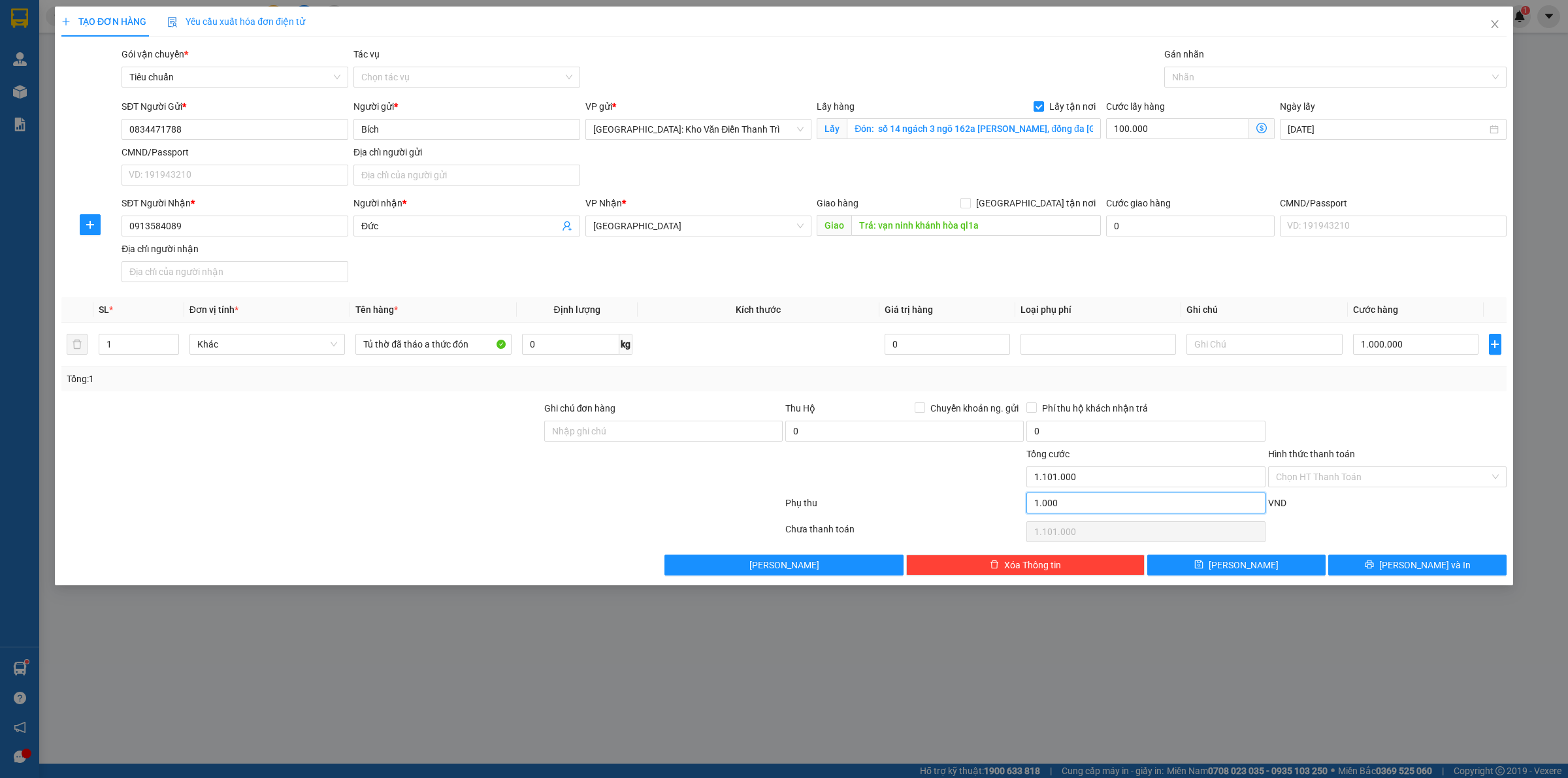
type input "10.000"
type input "1.110.000"
type input "1.200.000"
type input "100.000"
type input "1.200.000"
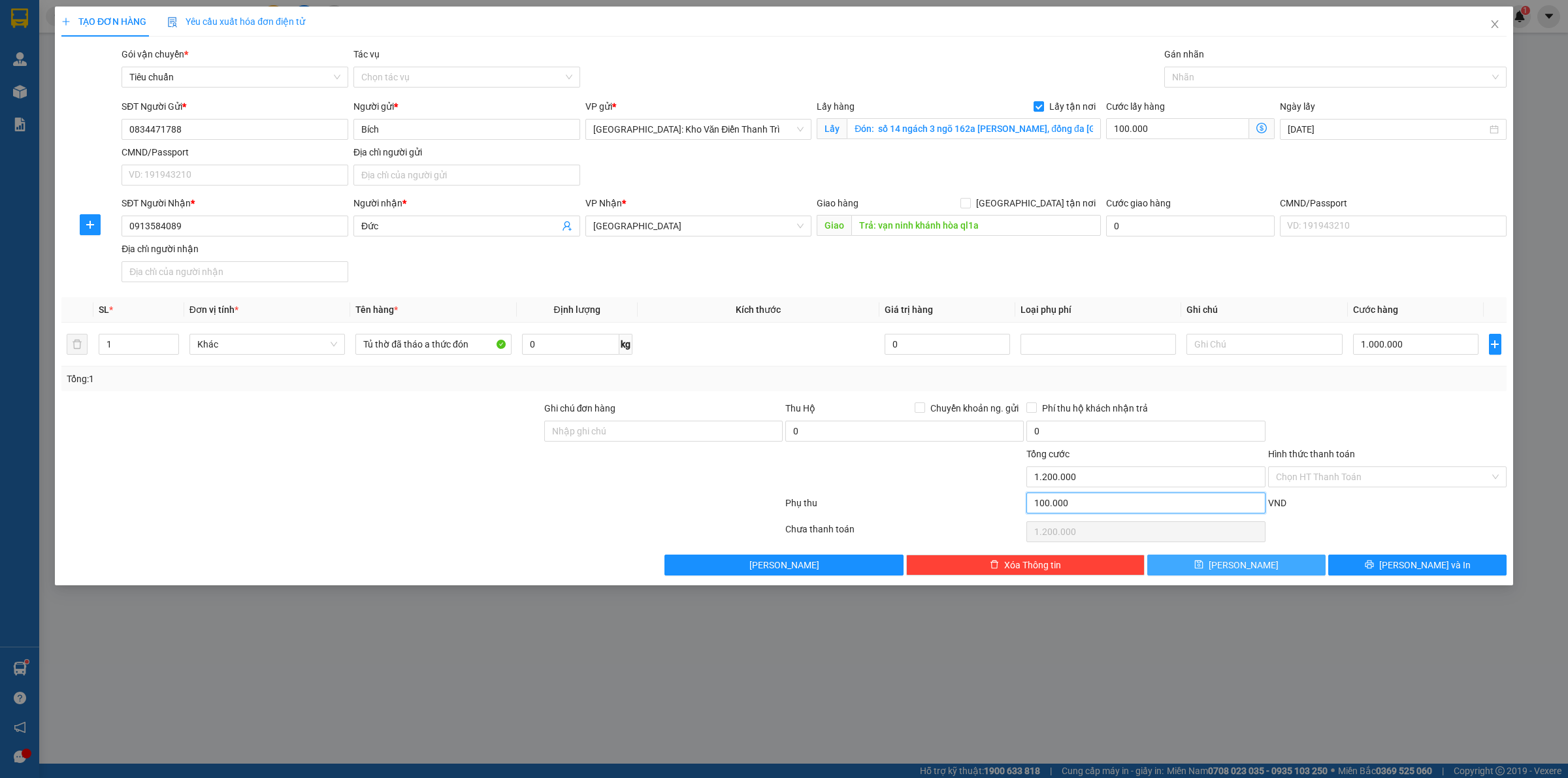
type input "100.000"
click at [1282, 563] on button "Lưu" at bounding box center [1236, 565] width 178 height 21
checkbox input "false"
type input "0"
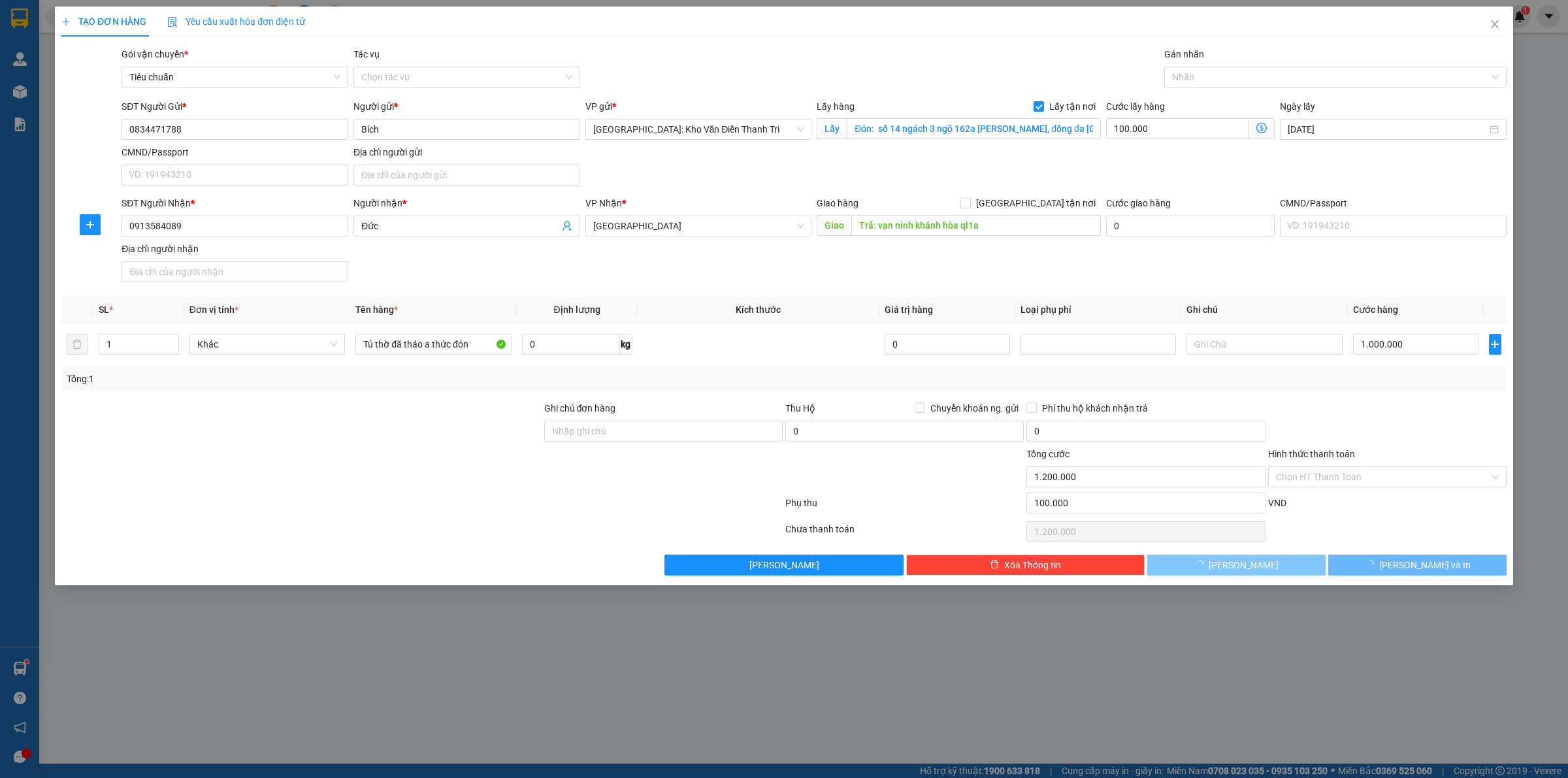
type input "0"
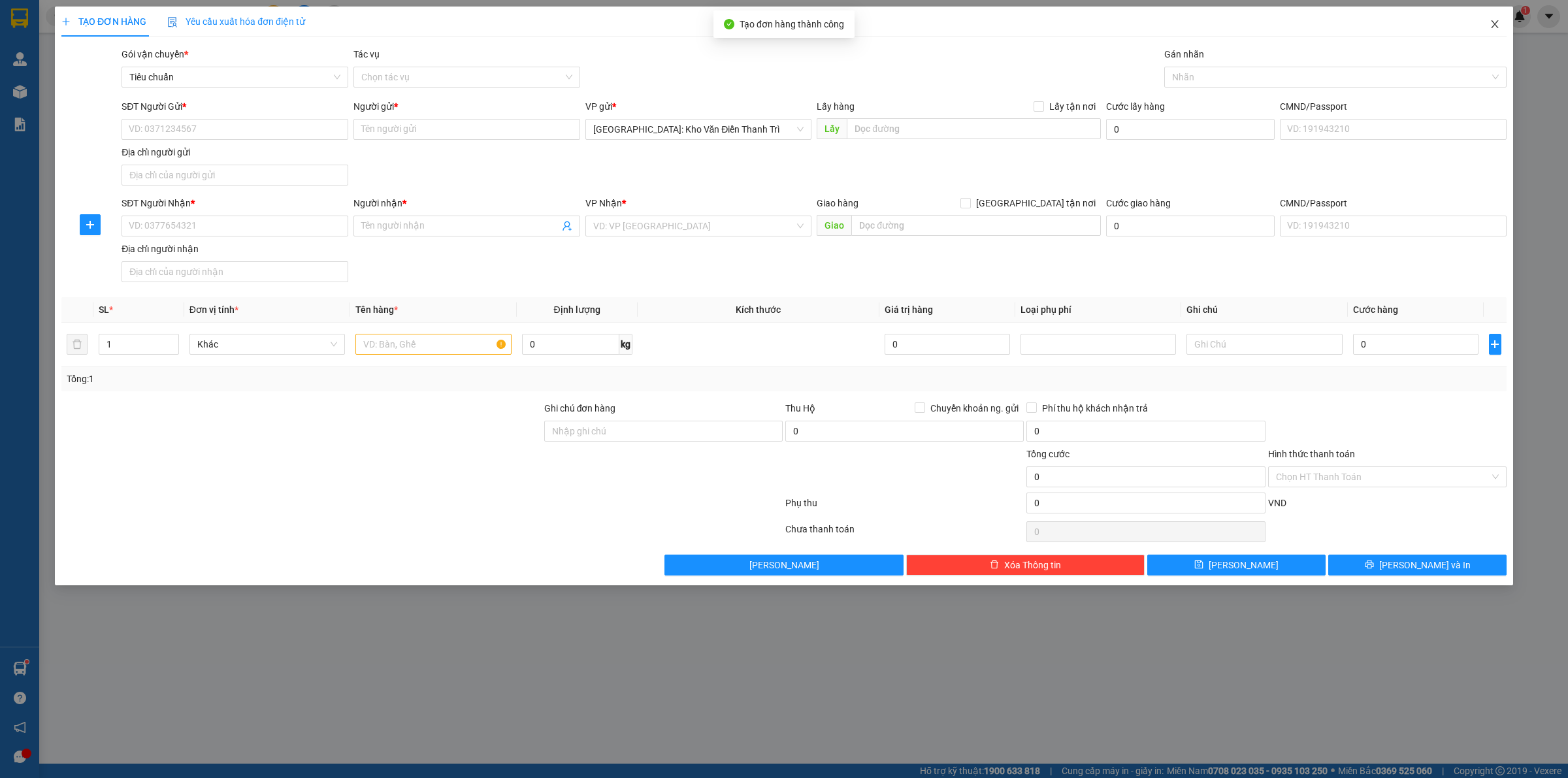
click at [1498, 21] on icon "close" at bounding box center [1494, 23] width 10 height 10
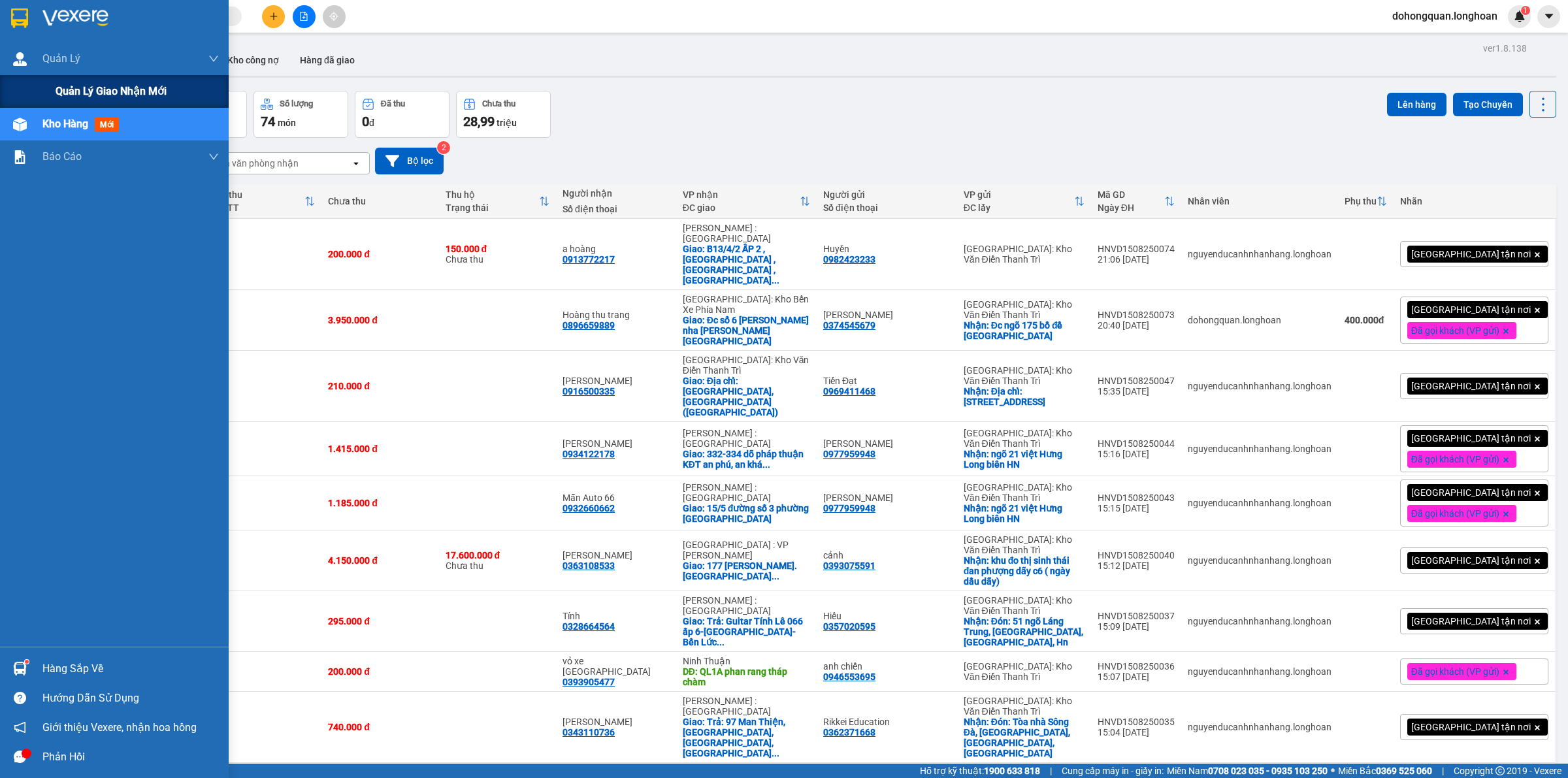
drag, startPoint x: 57, startPoint y: 93, endPoint x: 64, endPoint y: 86, distance: 9.9
click at [57, 95] on span "Quản lý giao nhận mới" at bounding box center [110, 91] width 111 height 17
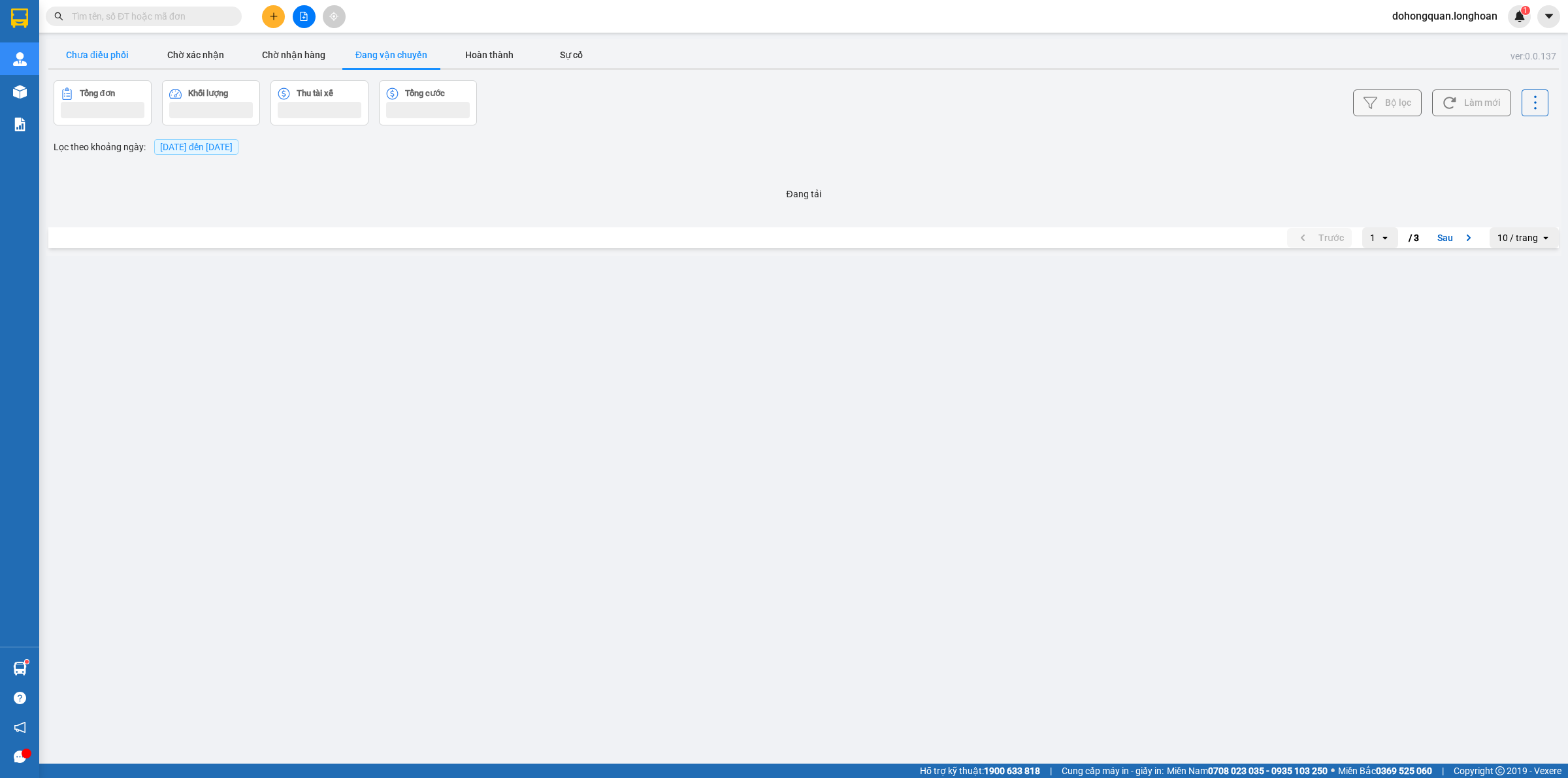
click at [79, 56] on button "Chưa điều phối" at bounding box center [97, 55] width 98 height 26
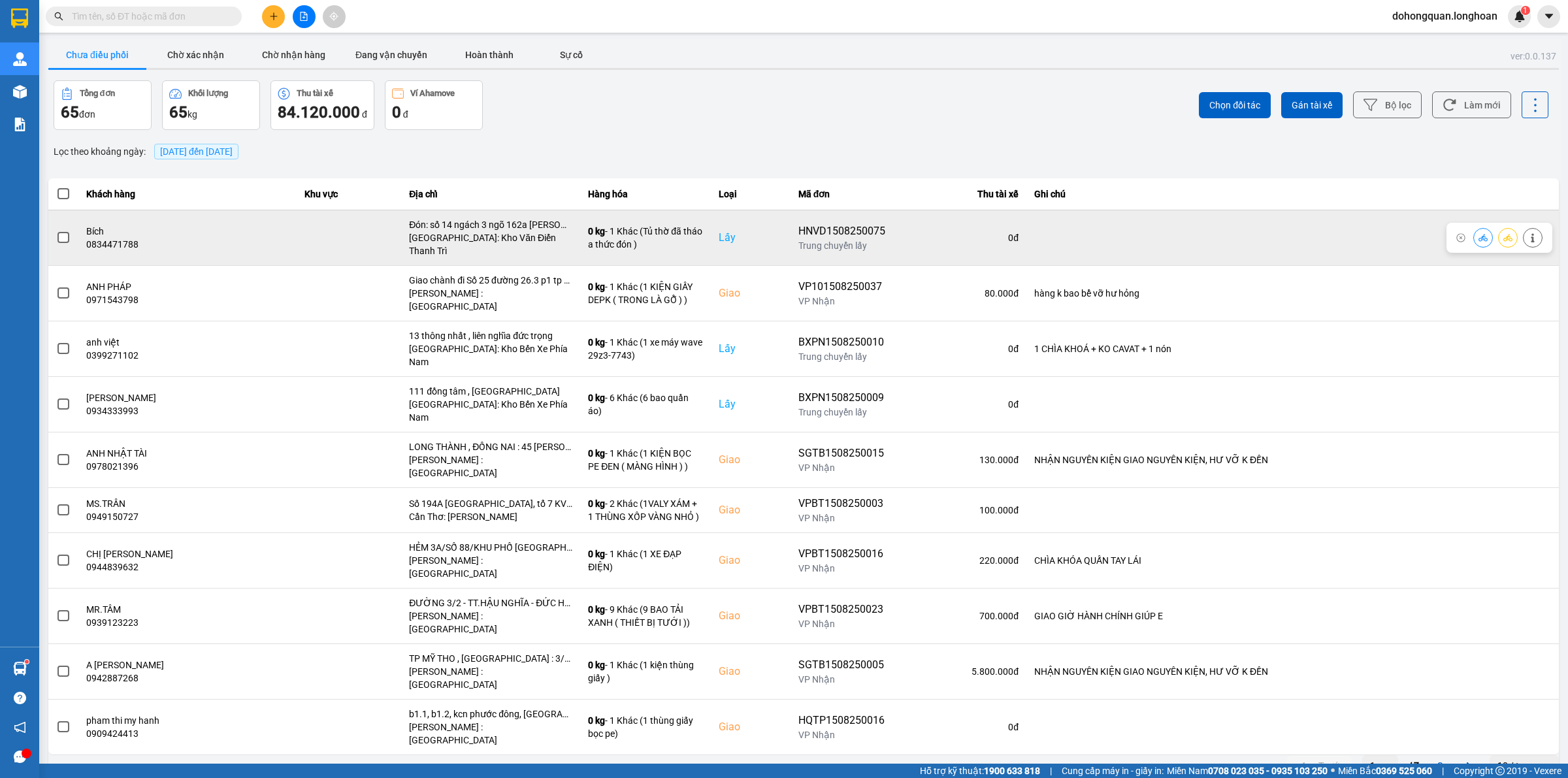
click at [1505, 236] on icon at bounding box center [1507, 237] width 9 height 7
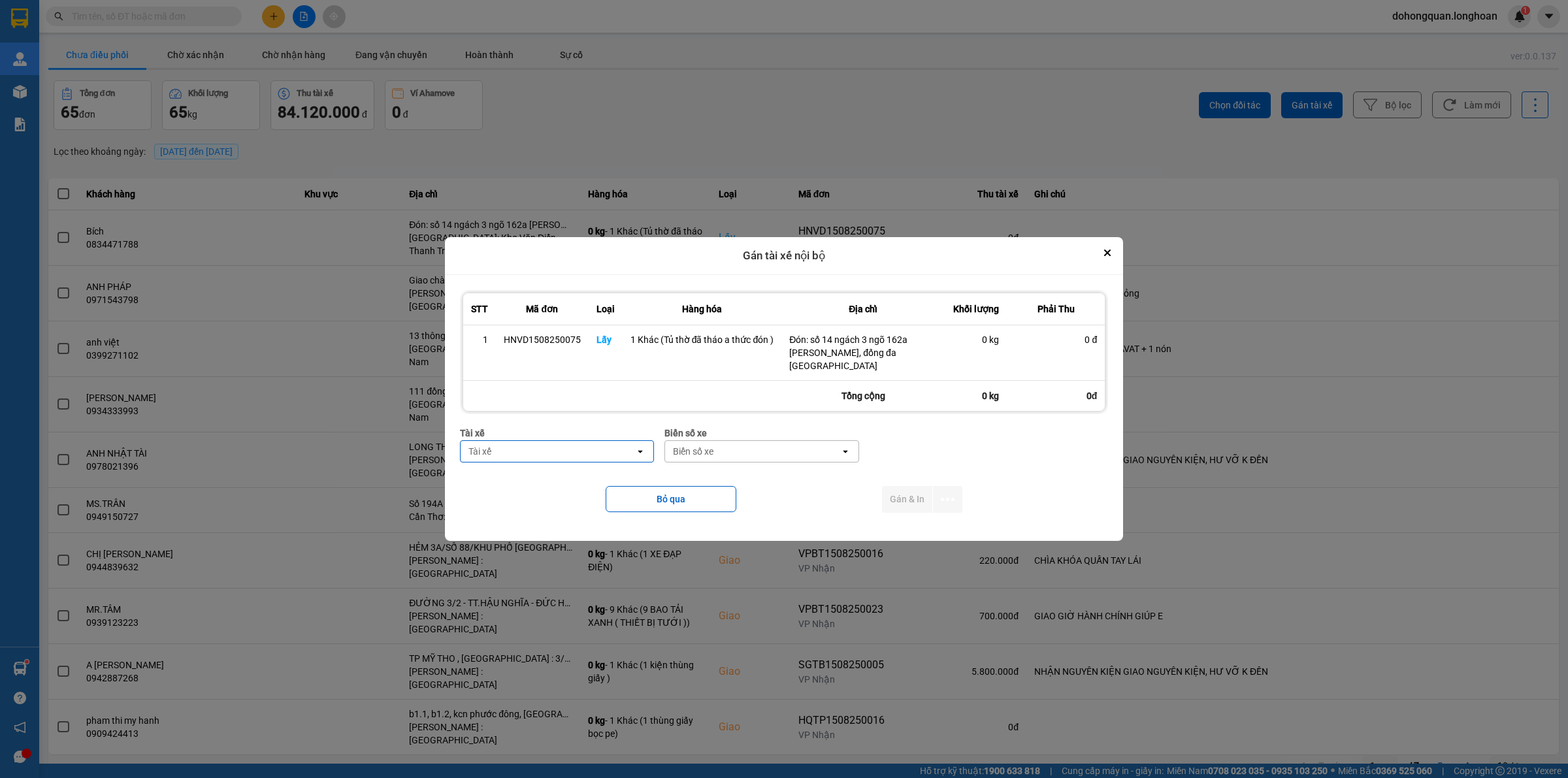
click at [569, 445] on div "Tài xế" at bounding box center [548, 451] width 175 height 21
type input "thức"
click at [560, 480] on span "0353762489 - vũ văn thức lái xe 0356.323.247" at bounding box center [559, 480] width 178 height 26
click at [712, 445] on div "Biển số xe" at bounding box center [791, 451] width 175 height 21
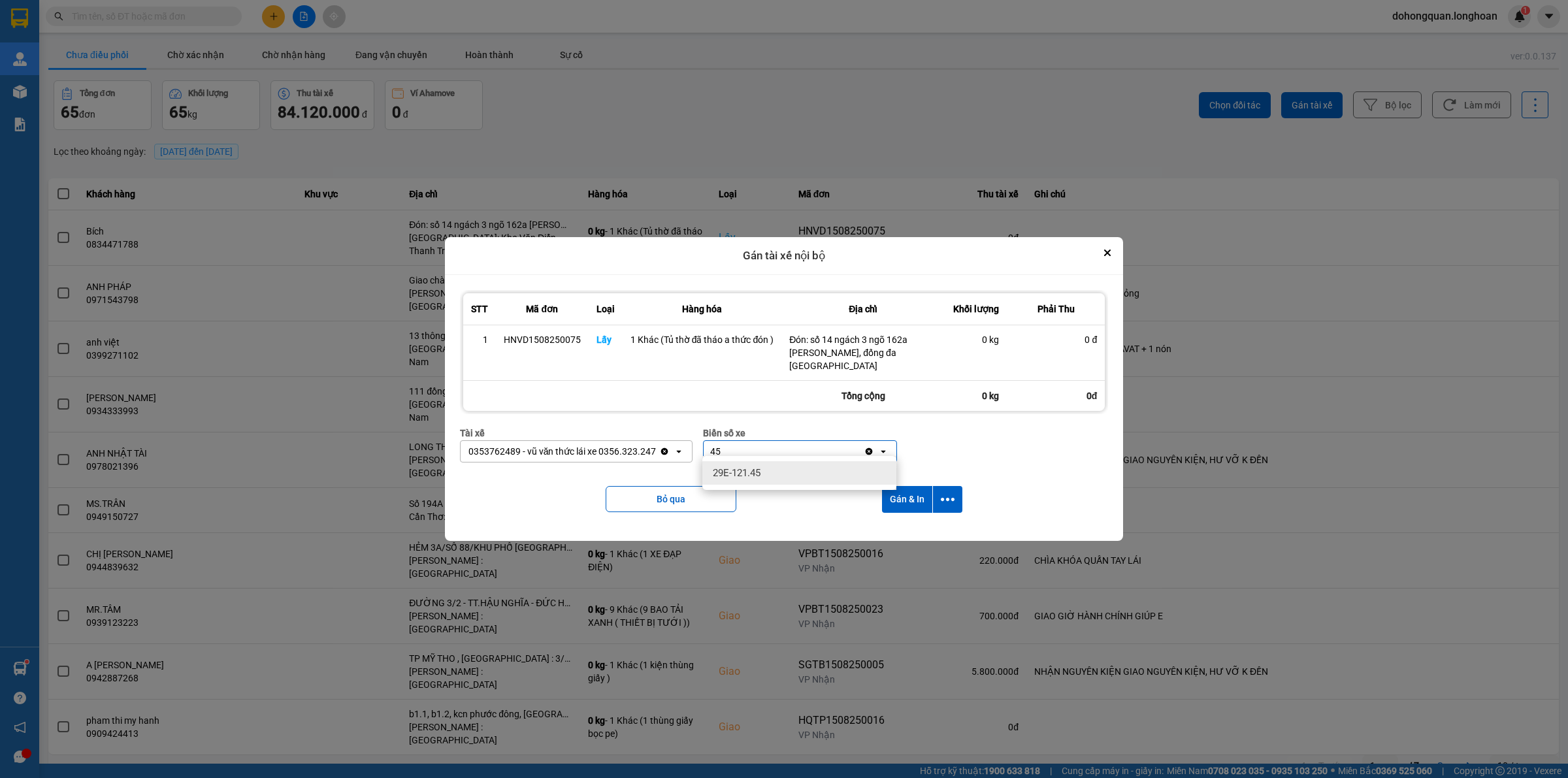
type input "45"
drag, startPoint x: 746, startPoint y: 471, endPoint x: 773, endPoint y: 470, distance: 27.0
click at [748, 471] on span "29E-121.45" at bounding box center [736, 473] width 48 height 13
click at [949, 493] on icon "dialog" at bounding box center [948, 500] width 14 height 14
click at [893, 524] on span "Chỉ gán tài" at bounding box center [895, 528] width 43 height 13
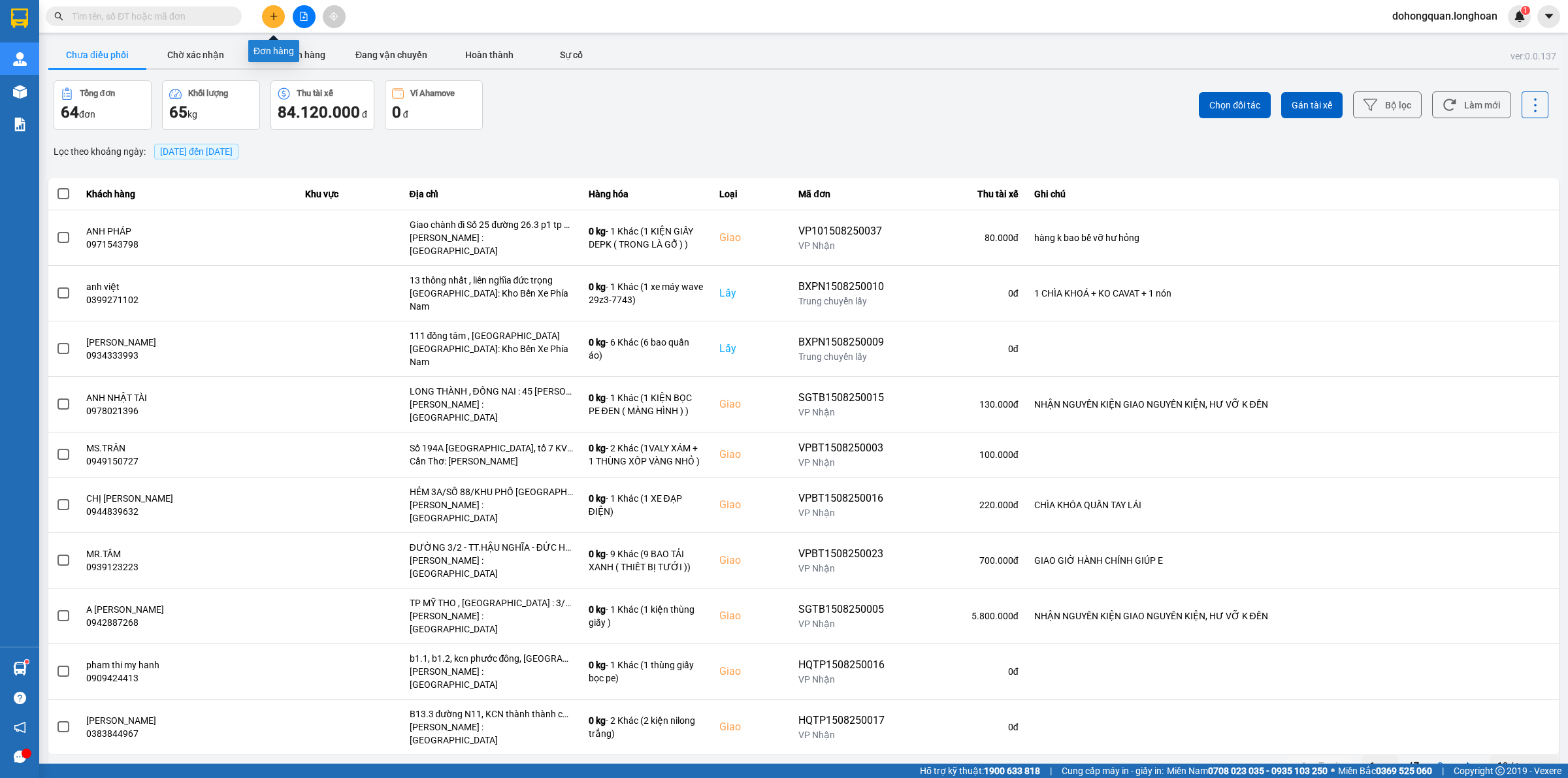
click at [275, 19] on icon "plus" at bounding box center [273, 16] width 9 height 9
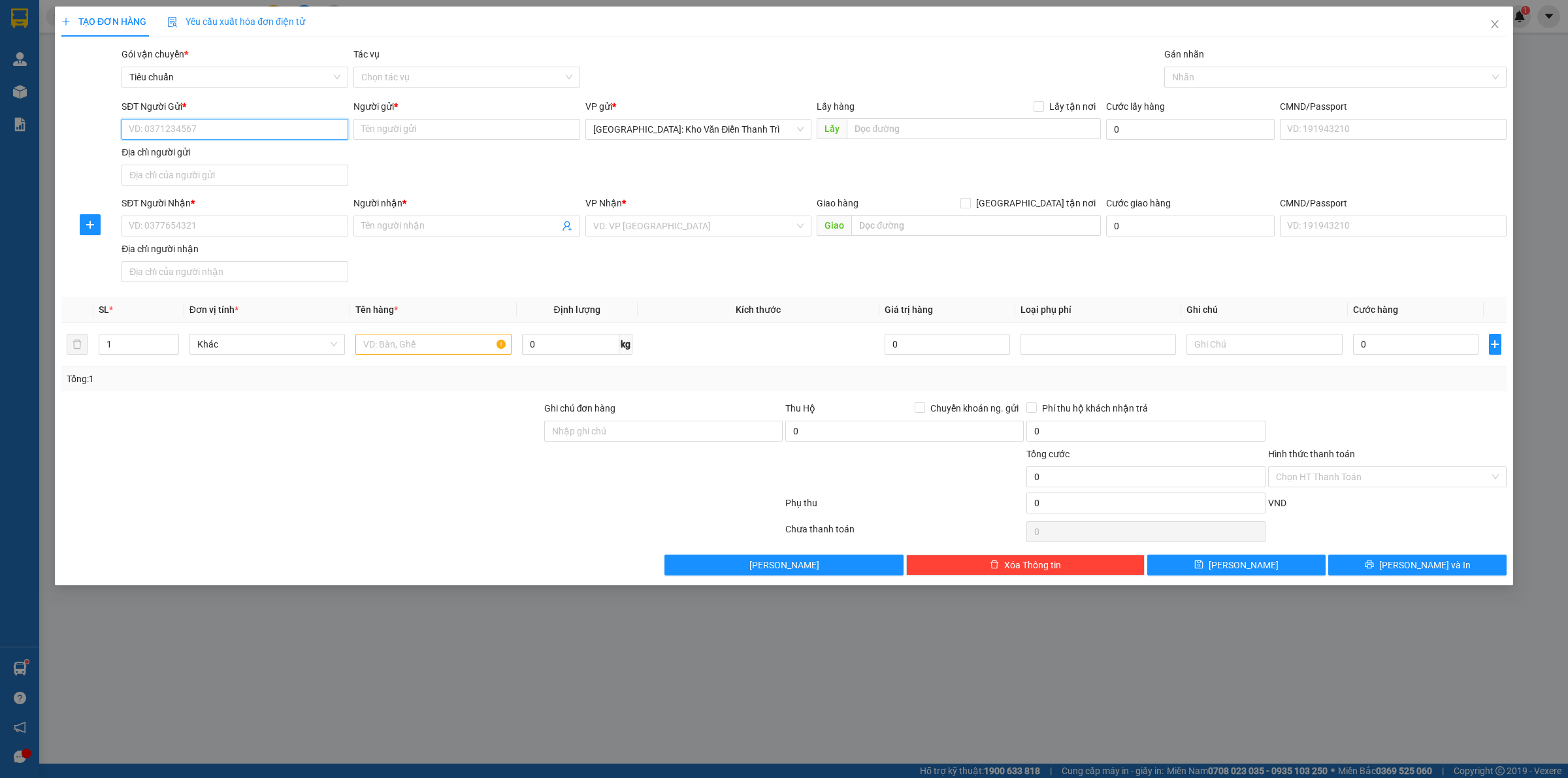
click at [167, 132] on input "SĐT Người Gửi *" at bounding box center [235, 129] width 226 height 21
paste input "0825422666"
type input "0825422666"
click at [375, 128] on input "Người gửi *" at bounding box center [467, 129] width 226 height 21
paste input "Thái Anh"
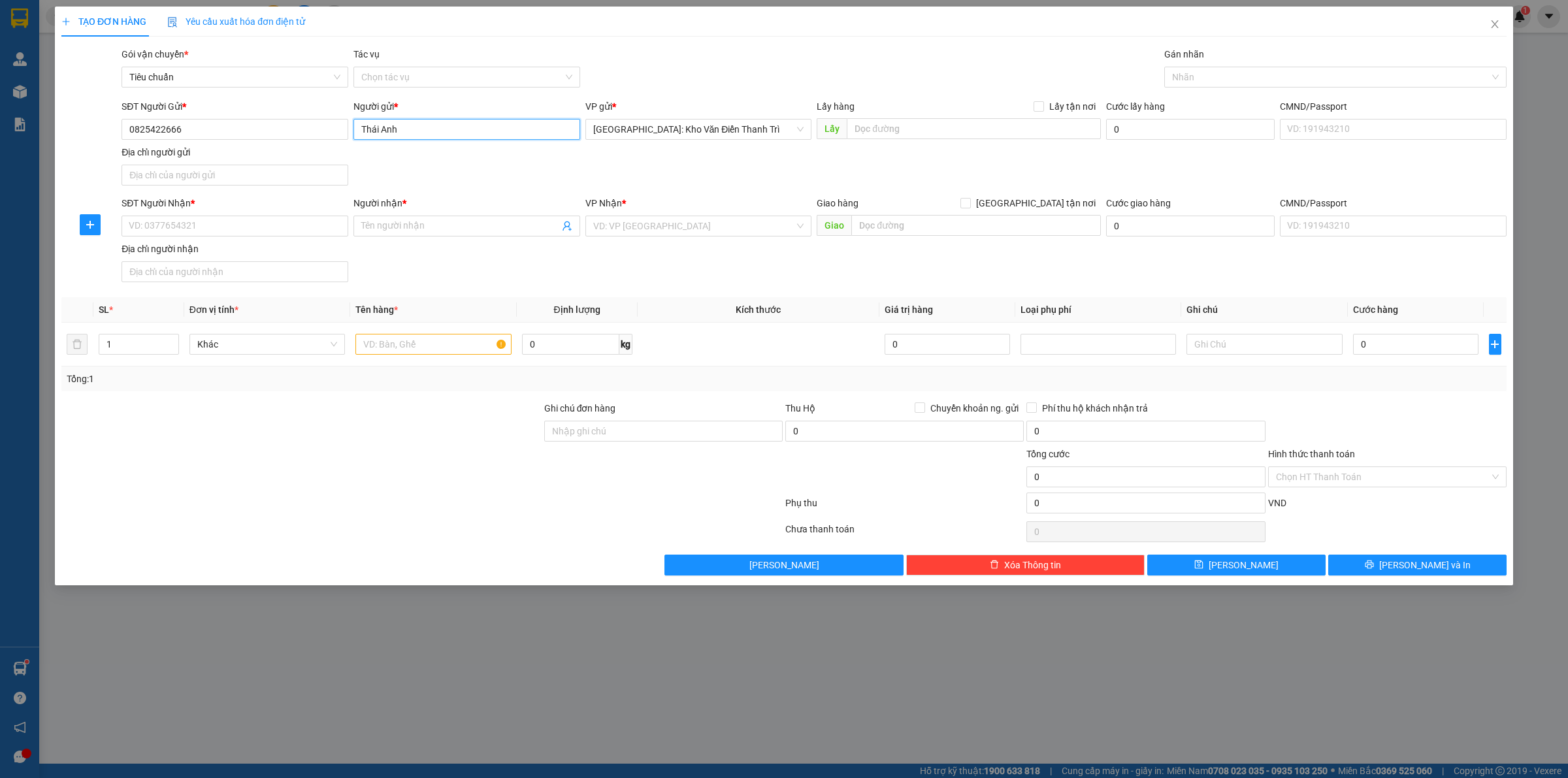
type input "Thái Anh"
drag, startPoint x: 735, startPoint y: 168, endPoint x: 914, endPoint y: 139, distance: 181.3
click at [739, 165] on div "SĐT Người Gửi * 0825422666 Người gửi * Thái Anh Thái Anh VP gửi * Hà Nội: Kho V…" at bounding box center [814, 145] width 1390 height 92
click at [928, 135] on input "text" at bounding box center [974, 128] width 254 height 21
click at [1496, 27] on icon "close" at bounding box center [1494, 23] width 10 height 10
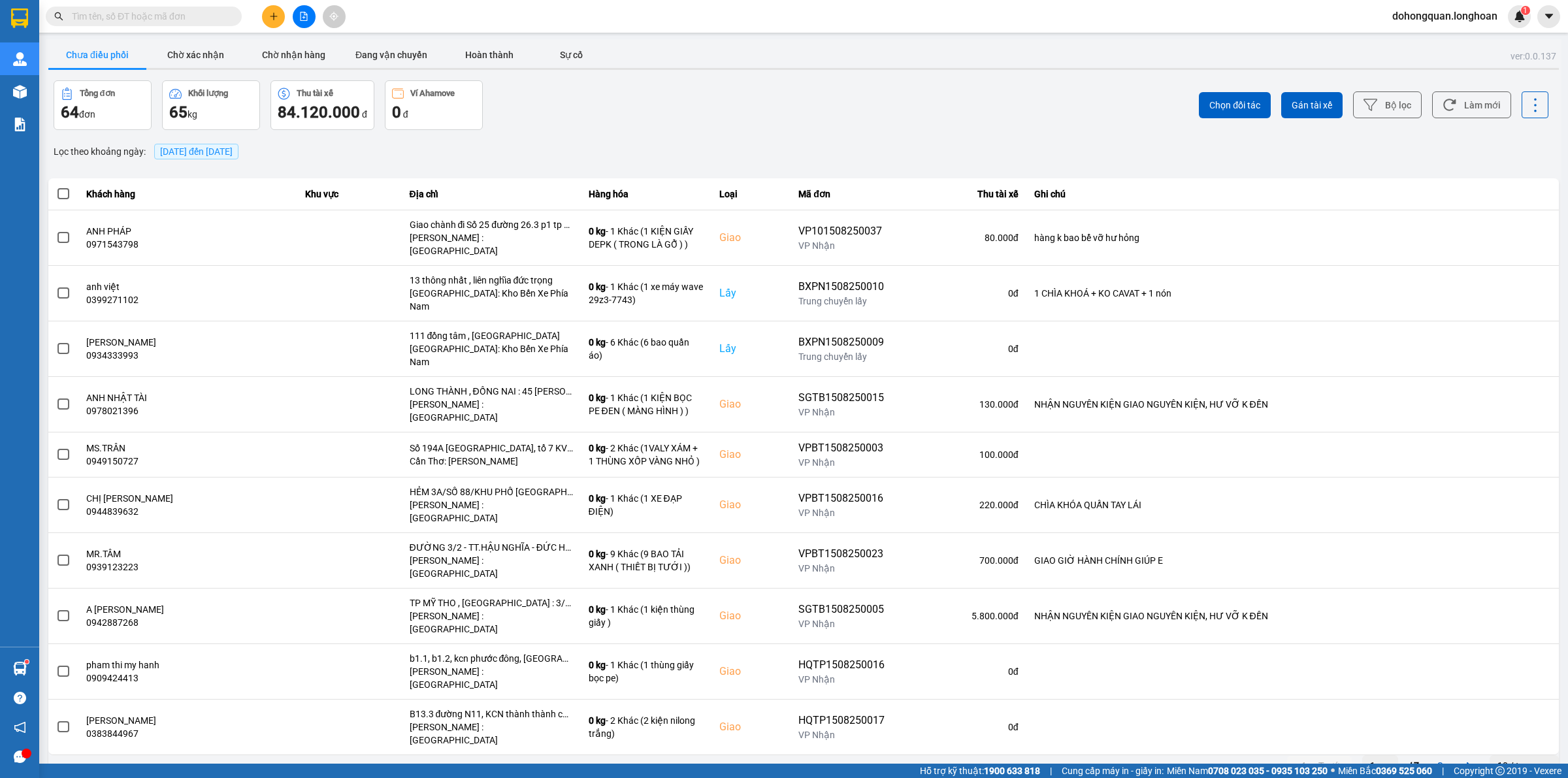
click at [121, 21] on input "text" at bounding box center [148, 16] width 154 height 14
paste input "0825422666"
type input "0825422666"
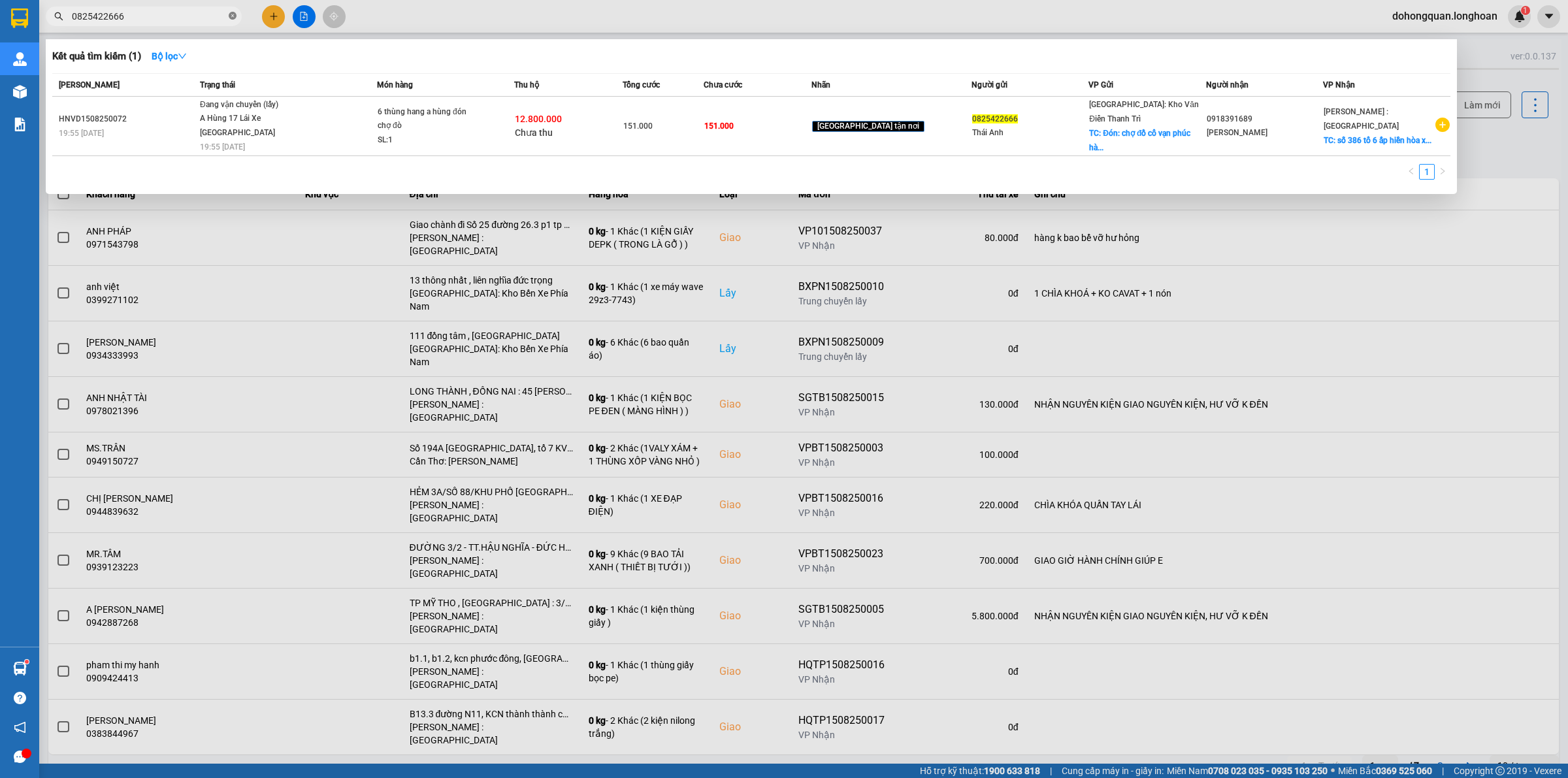
click at [231, 17] on icon "close-circle" at bounding box center [232, 15] width 8 height 8
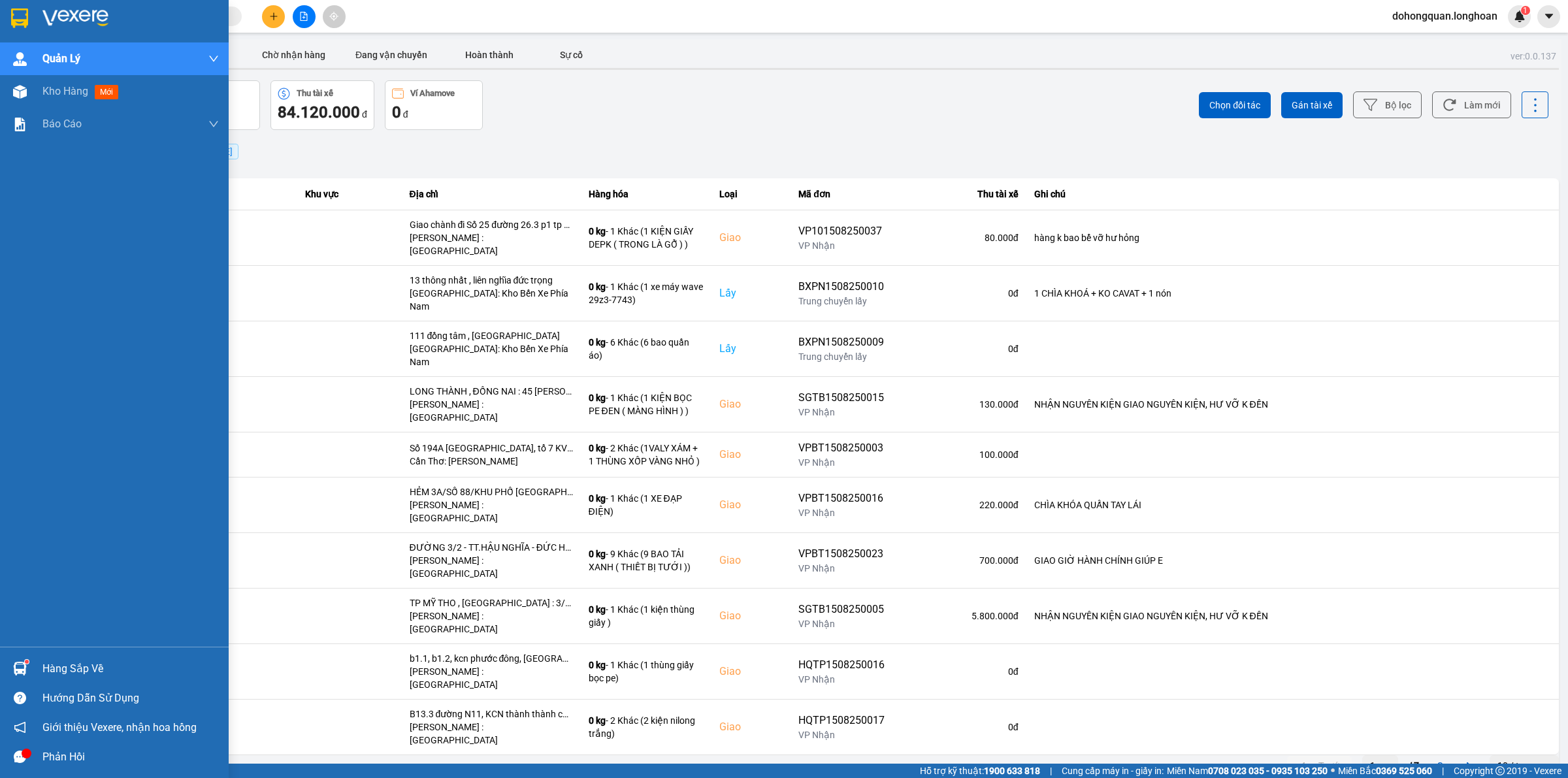
click at [0, 30] on div at bounding box center [114, 21] width 228 height 43
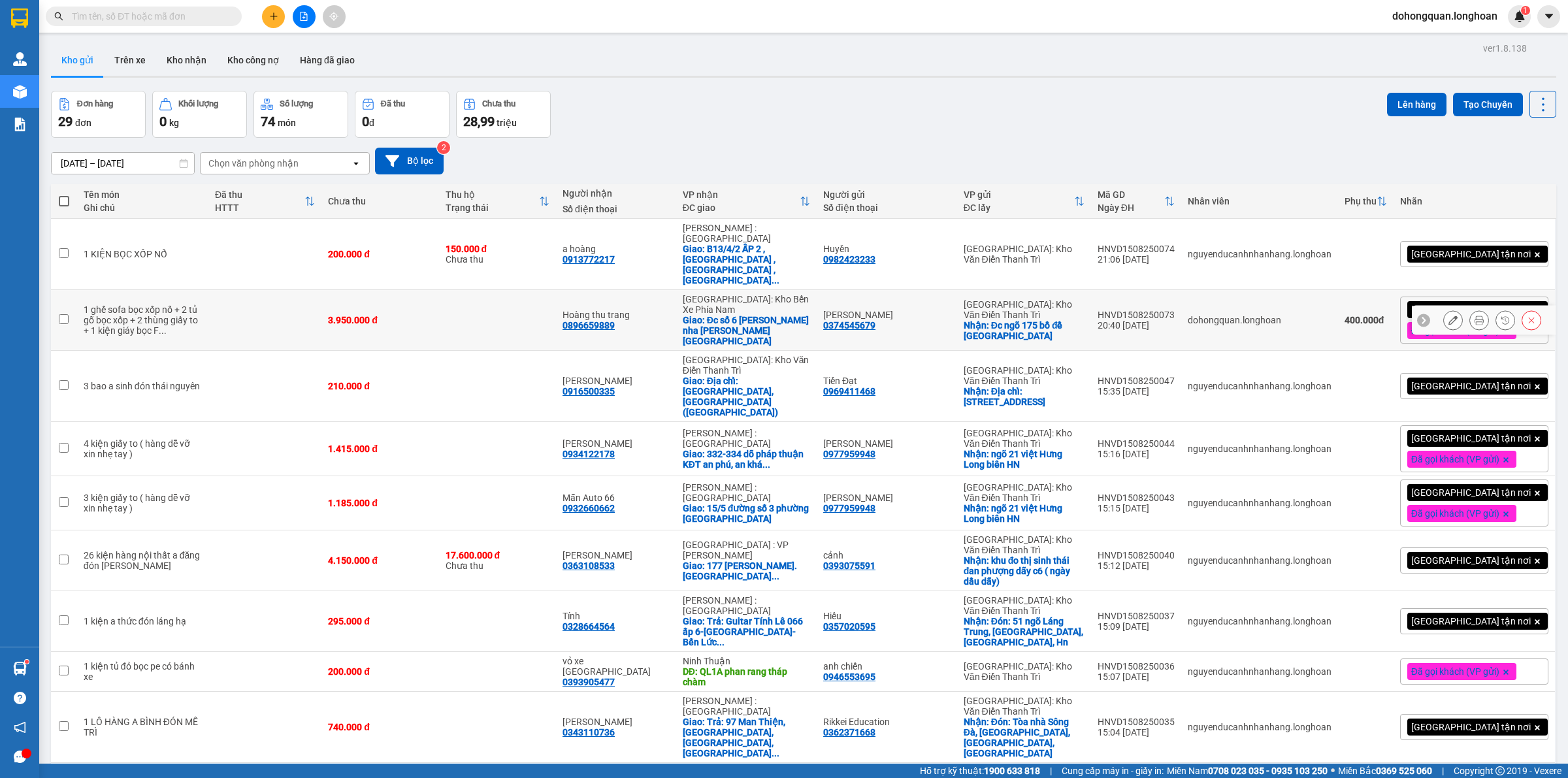
click at [1448, 315] on icon at bounding box center [1452, 320] width 9 height 9
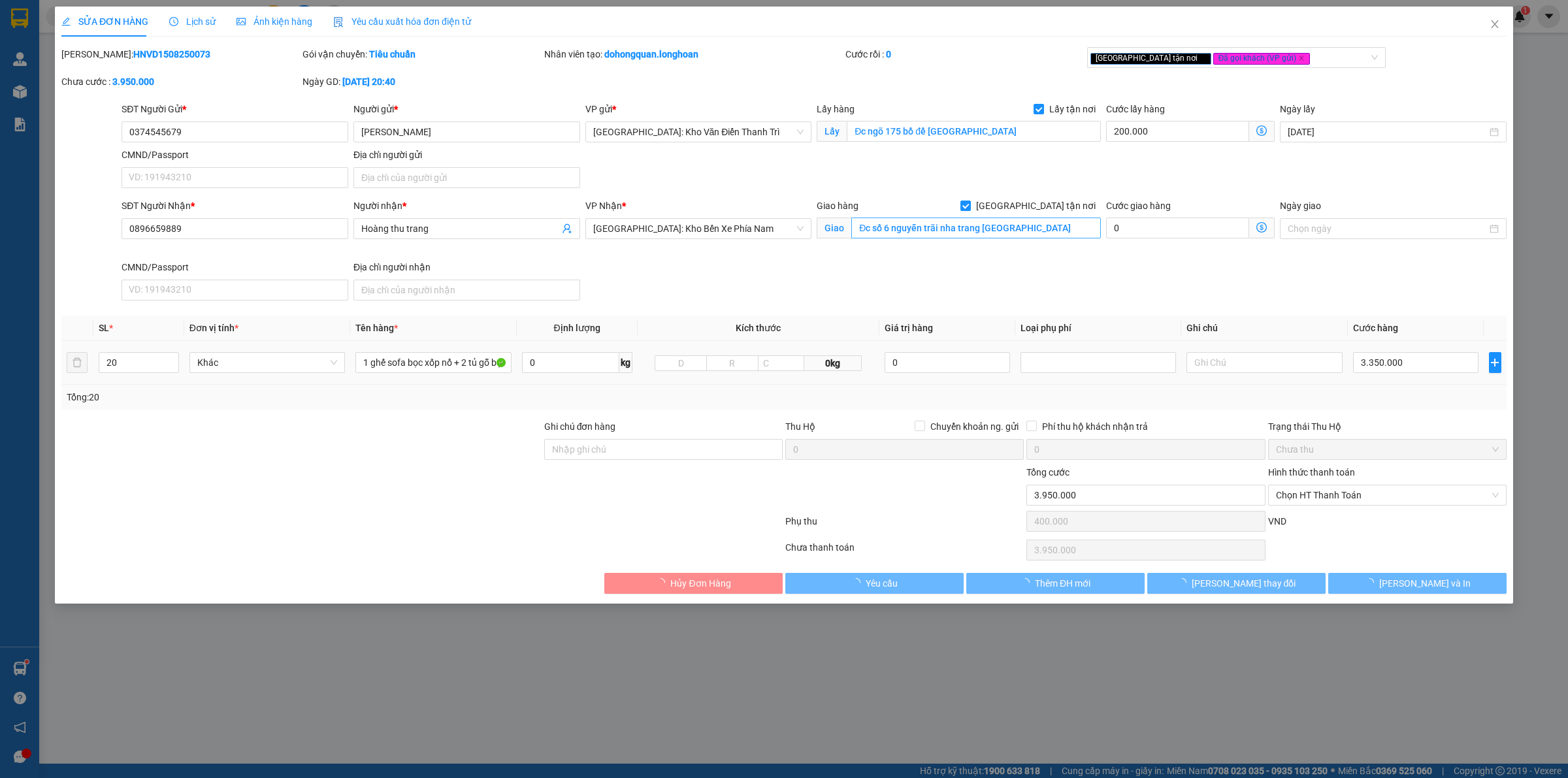
type input "0374545679"
type input "[PERSON_NAME]"
checkbox input "true"
type input "Đc ngõ 175 bồ đề long biên hà nội"
type input "0896659889"
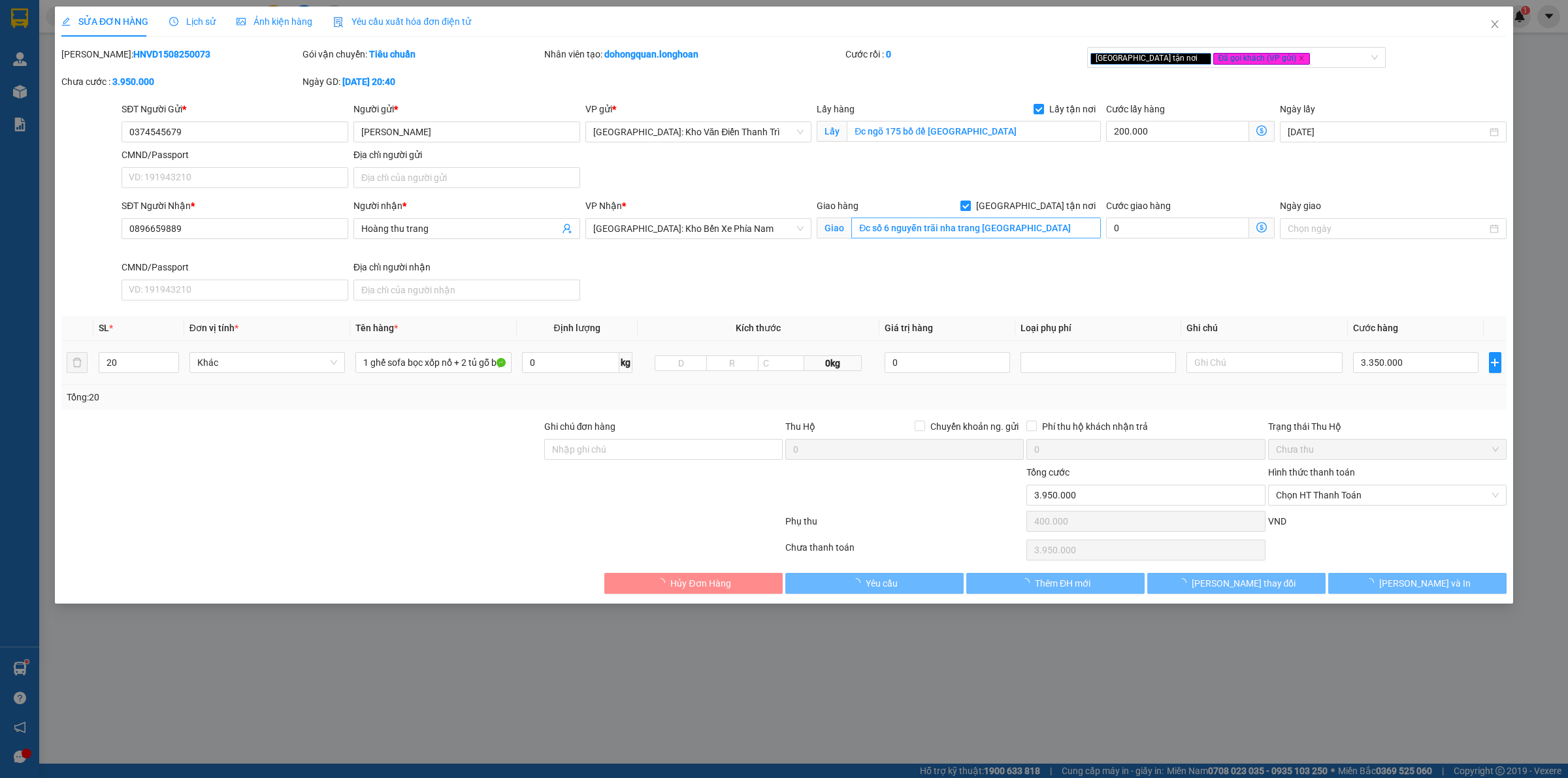
type input "Hoàng thu trang"
checkbox input "true"
type input "Đc số 6 nguyễn trãi nha trang khánh hoà"
type input "3.950.000"
type input "400.000"
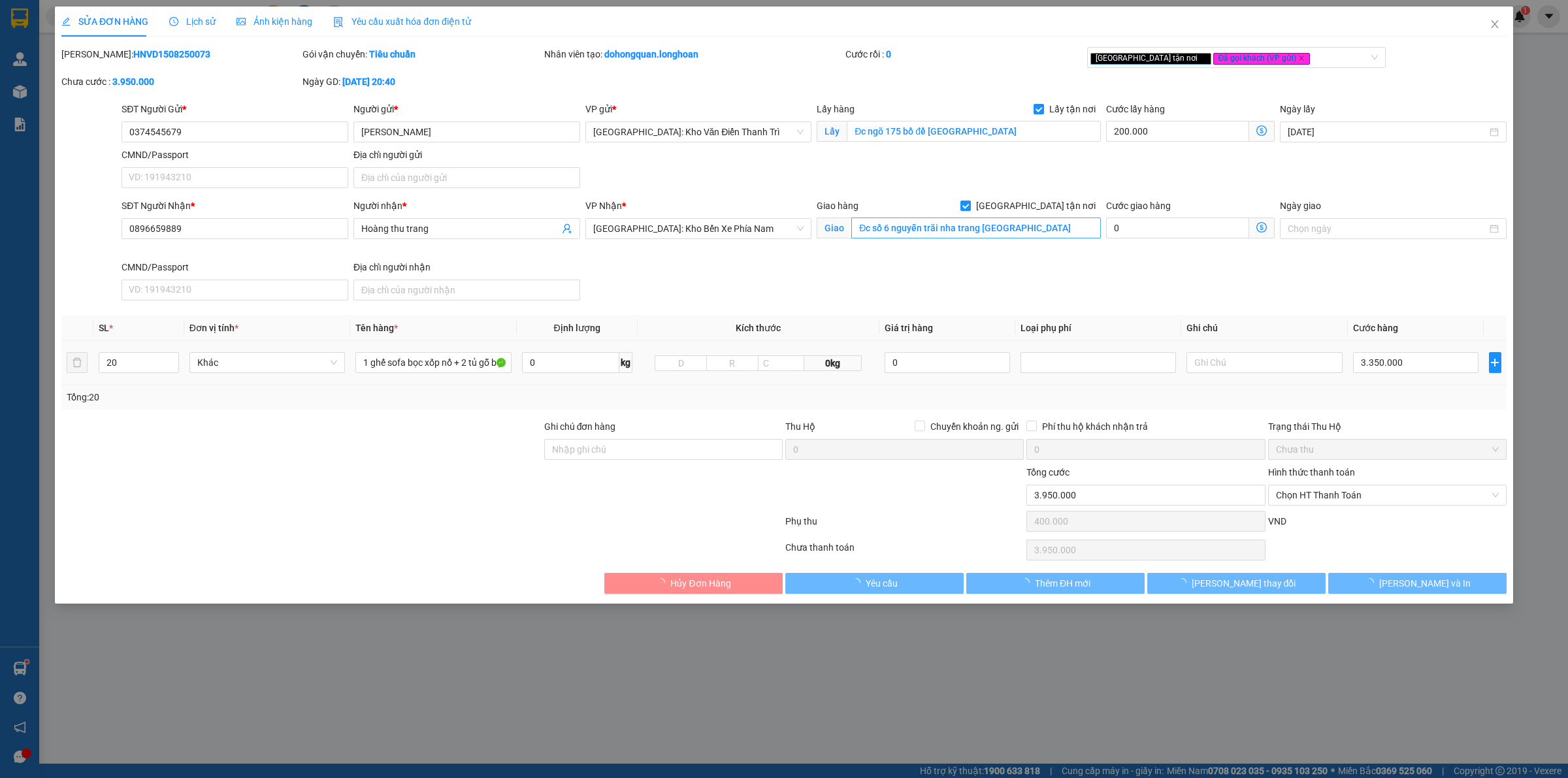
type input "3.950.000"
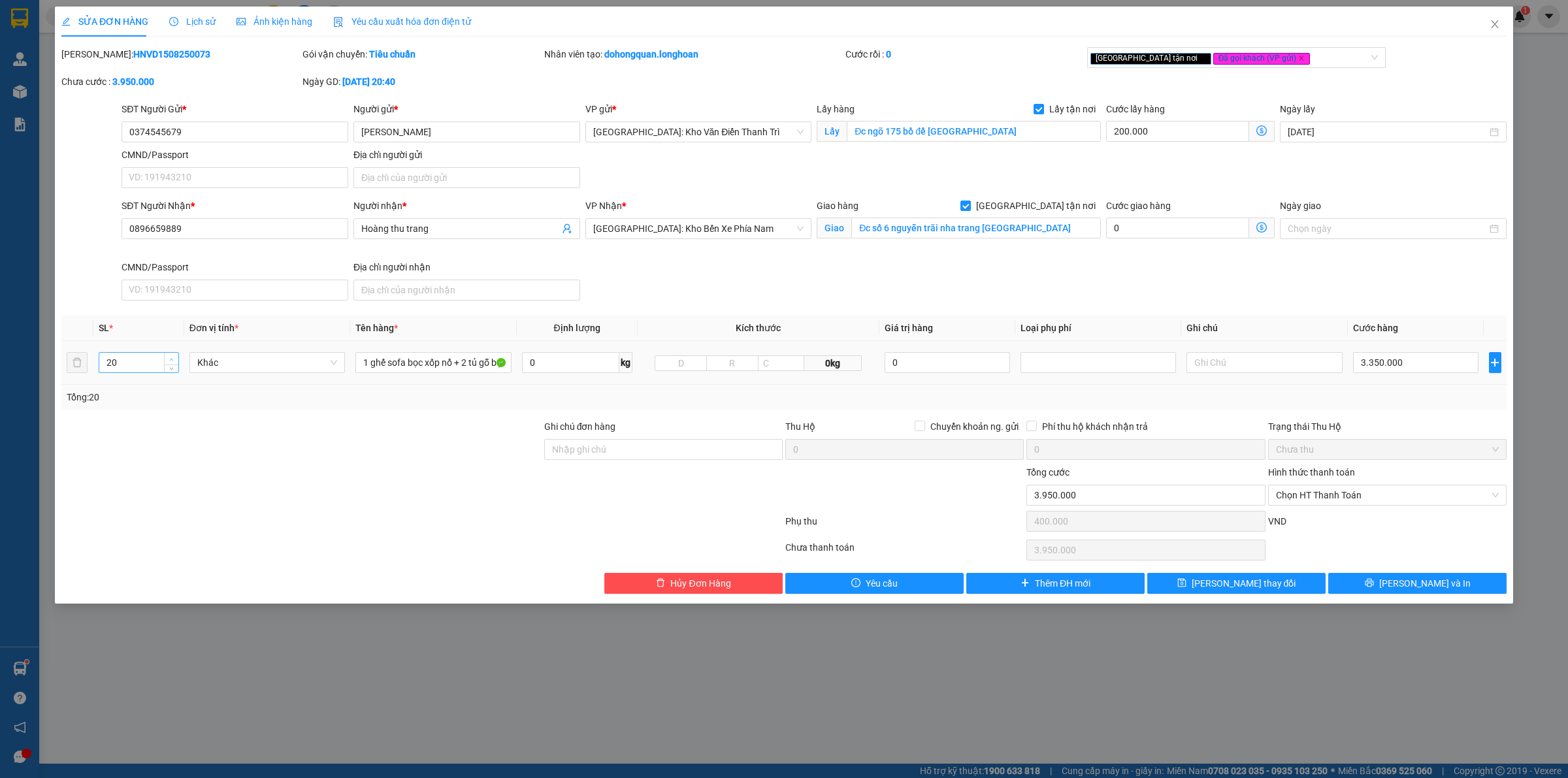
click at [166, 358] on span "Increase Value" at bounding box center [171, 358] width 14 height 12
type input "21"
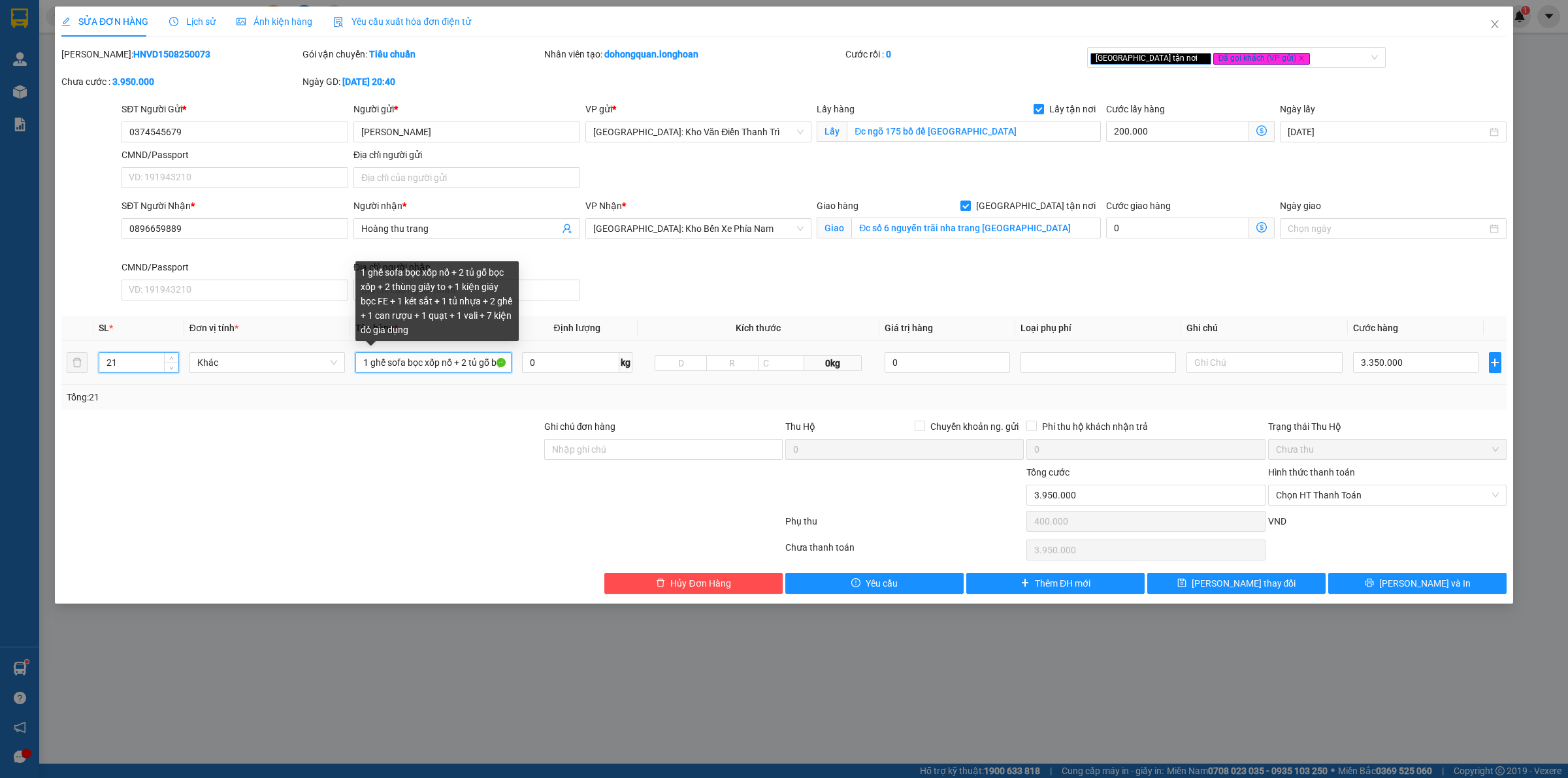
click at [422, 363] on input "1 ghế sofa bọc xốp nổ + 2 tủ gỗ bọc xốp + 2 thùng giấy to + 1 kiện giáy bọc FE …" at bounding box center [433, 362] width 155 height 21
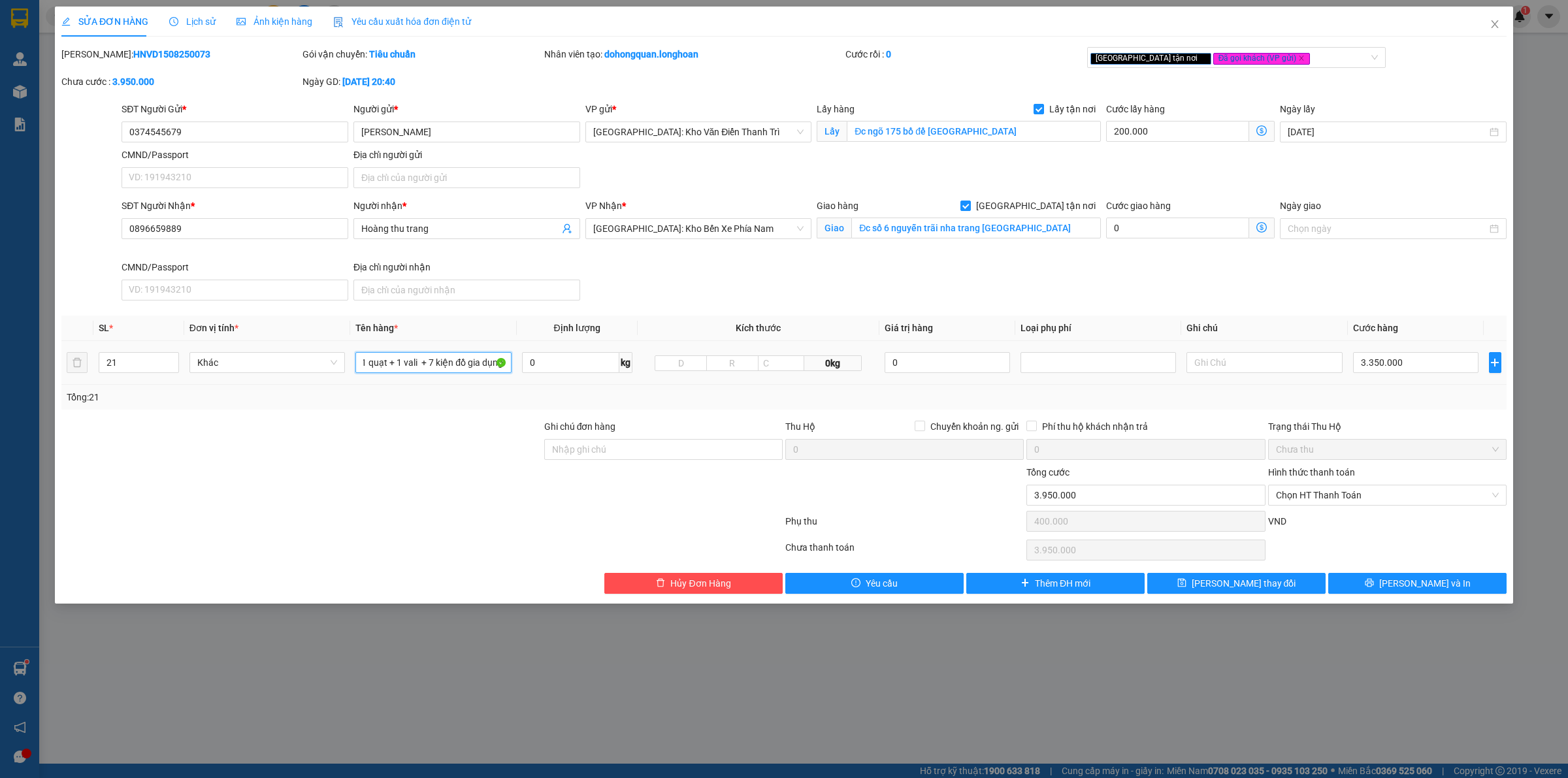
scroll to position [0, 531]
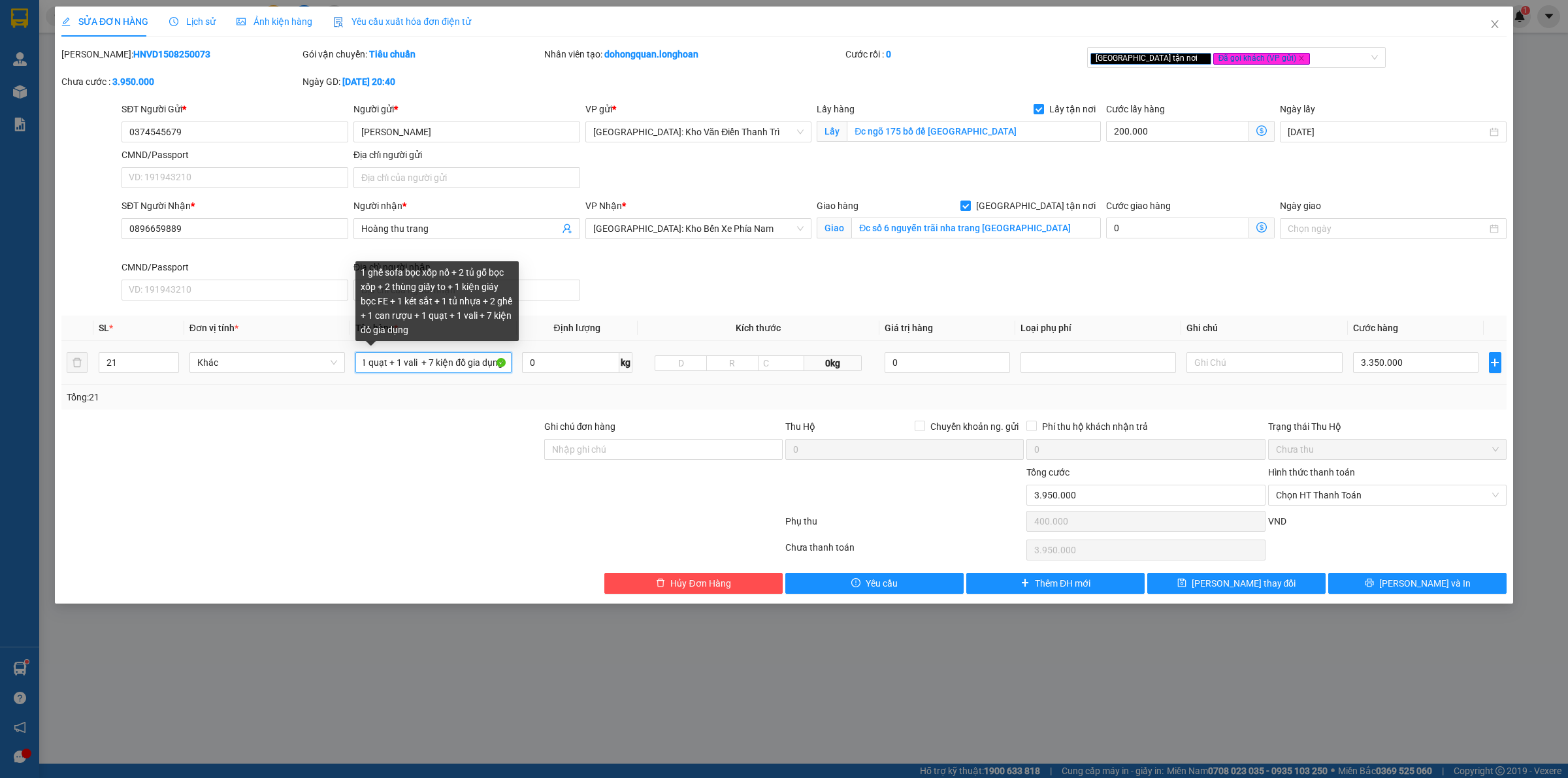
click at [429, 360] on input "1 ghế sofa bọc xốp nổ + 2 tủ gỗ bọc xốp + 2 thùng giấy to + 1 kiện giáy bọc FE …" at bounding box center [433, 362] width 155 height 21
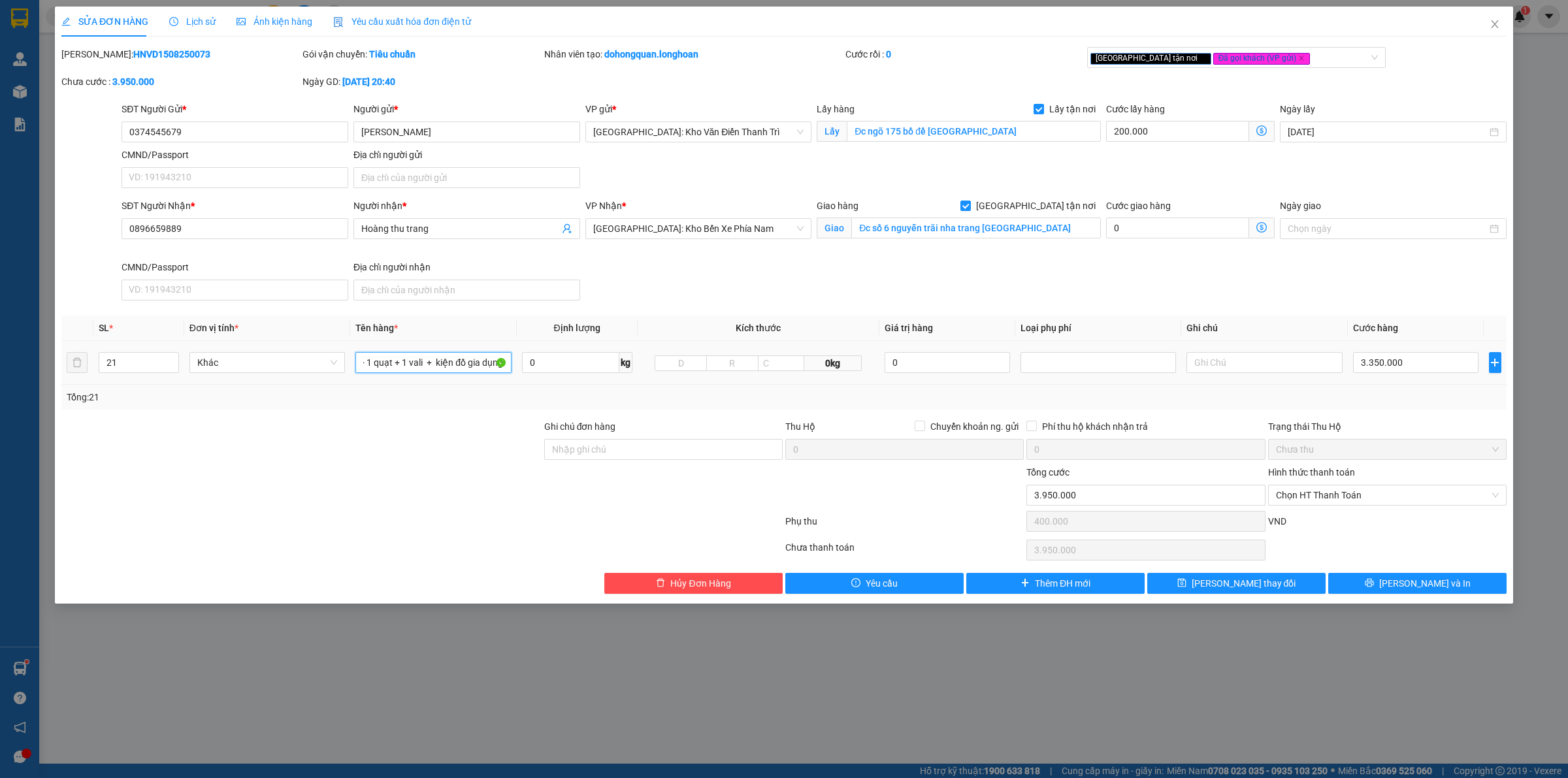
scroll to position [0, 527]
type input "1 ghế sofa bọc xốp nổ + 2 tủ gỗ bọc xốp + 2 thùng giấy to + 1 kiện giáy bọc FE …"
click at [1378, 590] on button "Lưu và In" at bounding box center [1417, 583] width 178 height 21
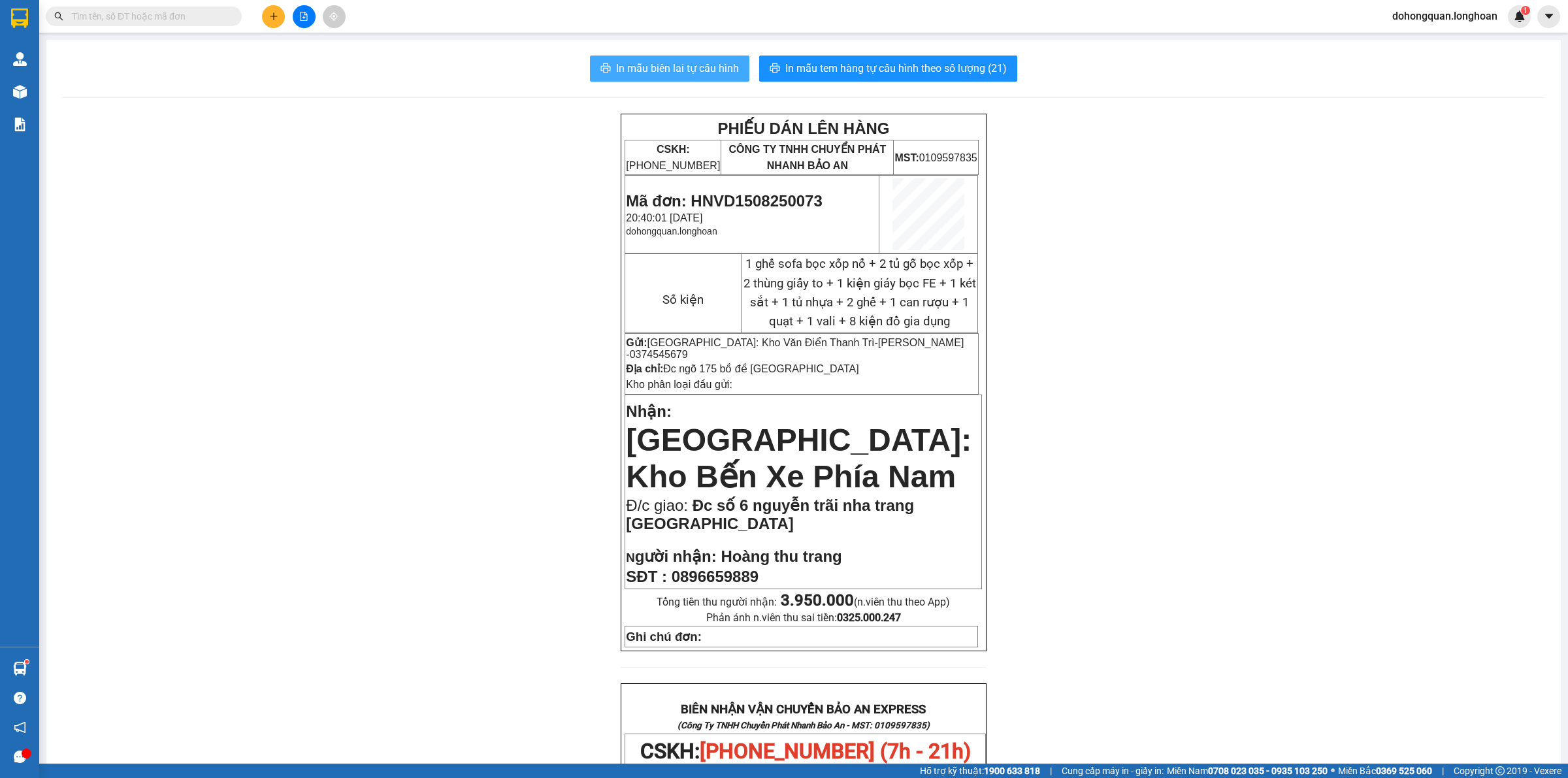
click at [712, 79] on button "In mẫu biên lai tự cấu hình" at bounding box center [669, 68] width 159 height 26
drag, startPoint x: 1223, startPoint y: 547, endPoint x: 1086, endPoint y: 507, distance: 142.7
click at [1220, 546] on div "PHIẾU DÁN LÊN HÀNG CSKH: 1900.06.88.33 CÔNG TY TNHH CHUYỂN PHÁT NHANH BẢO AN MS…" at bounding box center [803, 761] width 1482 height 1294
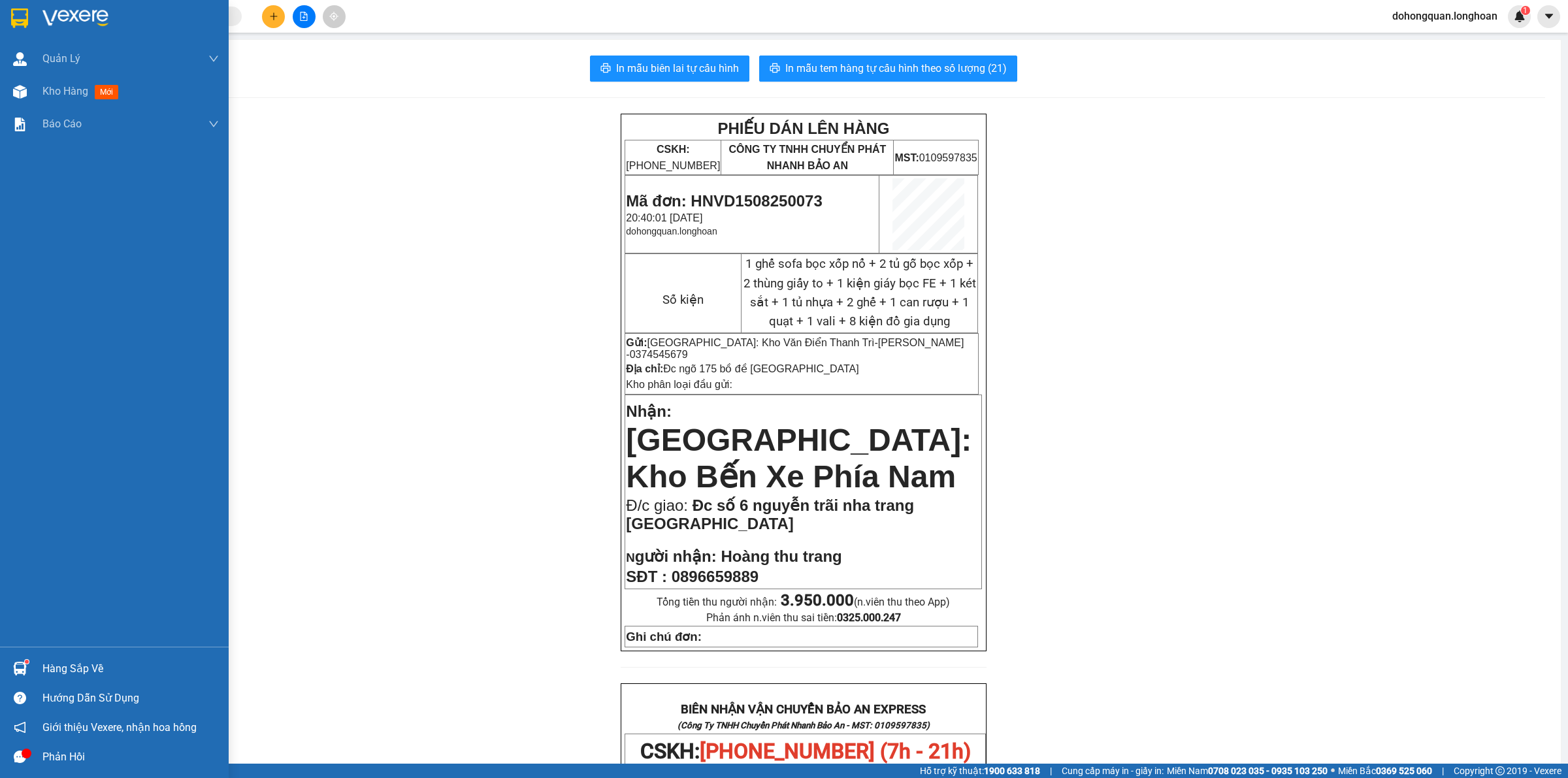
click at [23, 19] on img at bounding box center [19, 18] width 17 height 19
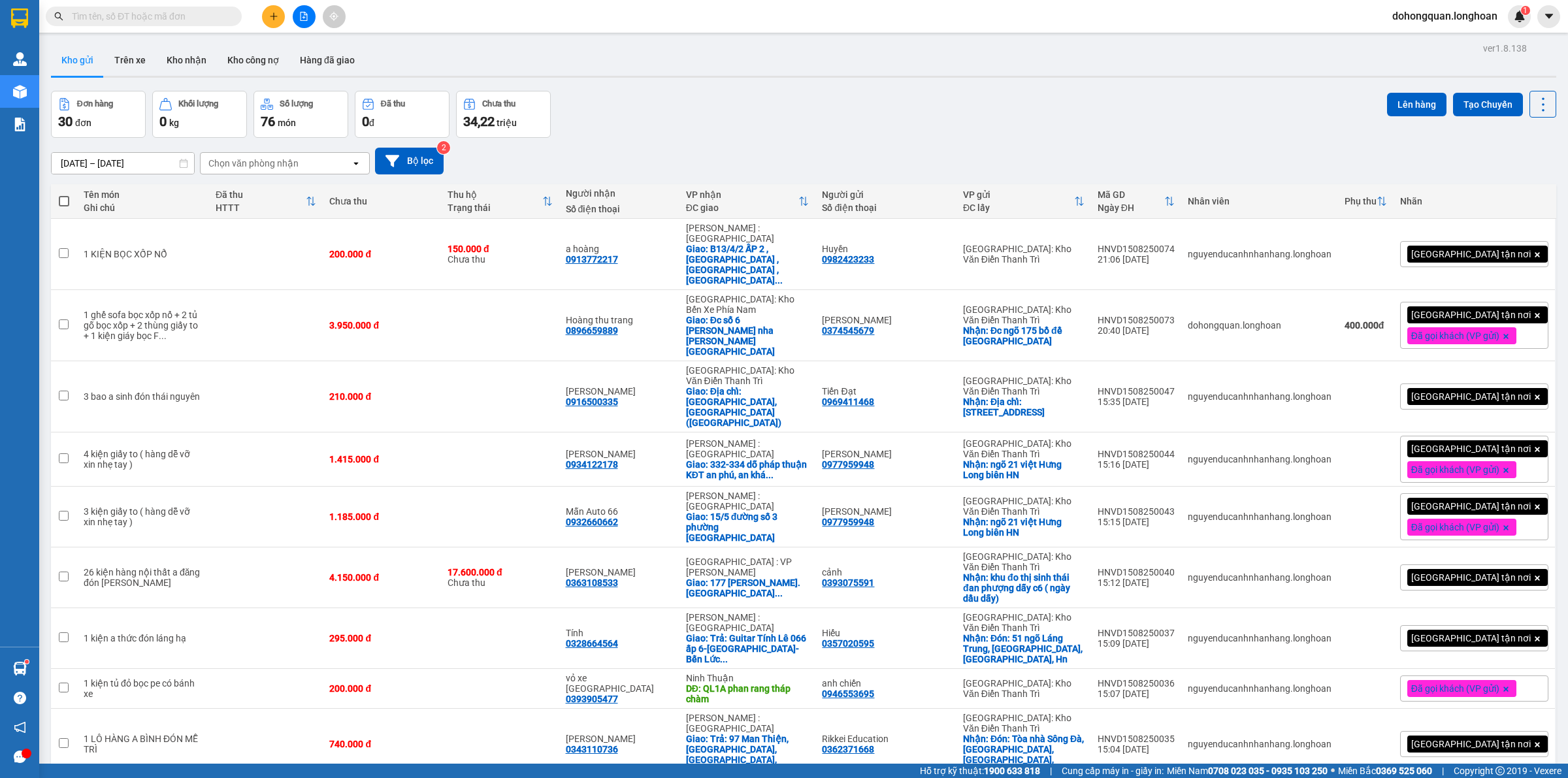
drag, startPoint x: 692, startPoint y: 128, endPoint x: 605, endPoint y: 148, distance: 89.3
click at [692, 128] on div "Đơn hàng 30 đơn Khối lượng 0 kg Số lượng 76 món Đã thu 0 đ Chưa thu 34,22 triệu…" at bounding box center [803, 115] width 1505 height 47
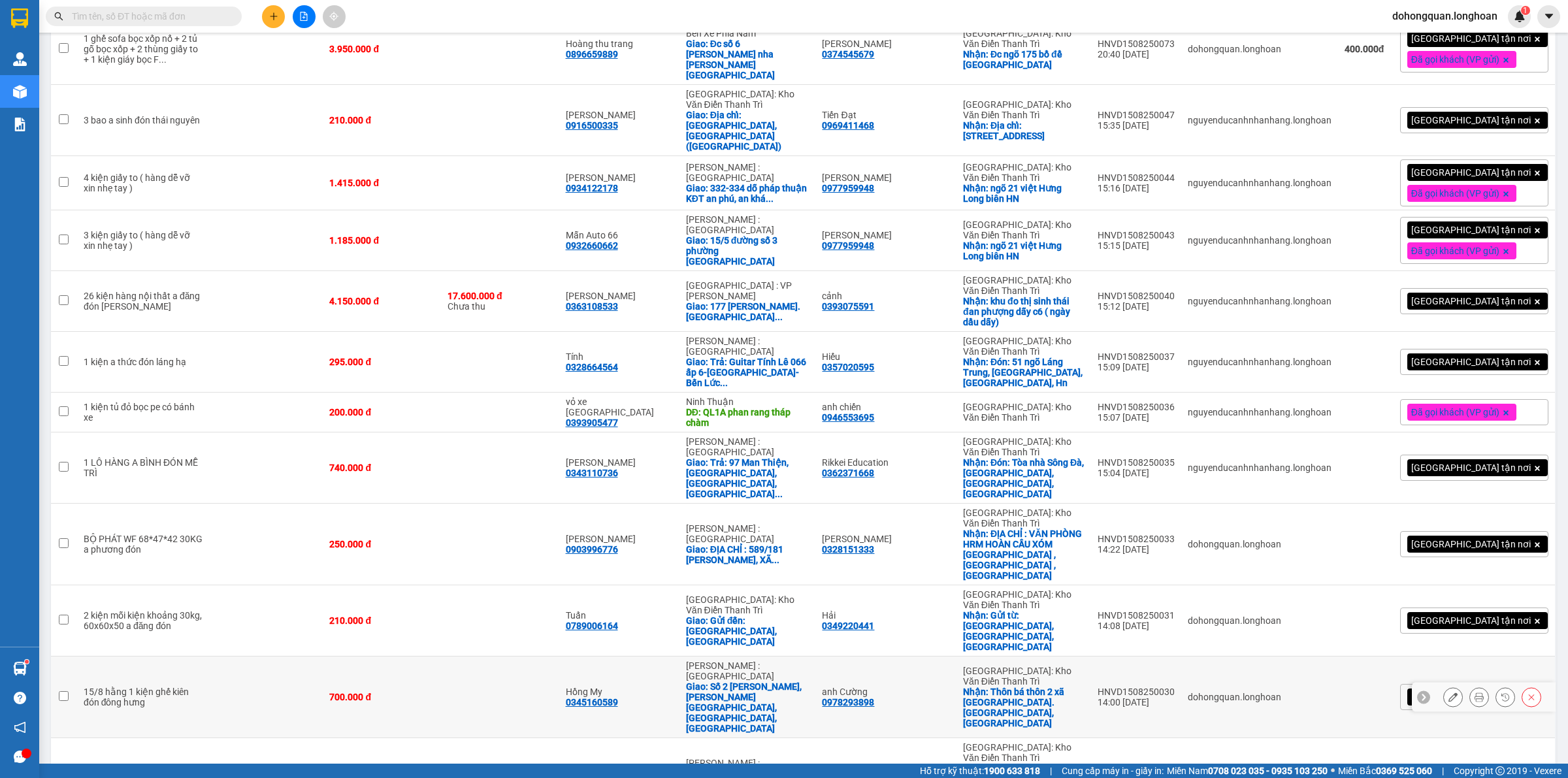
scroll to position [358, 0]
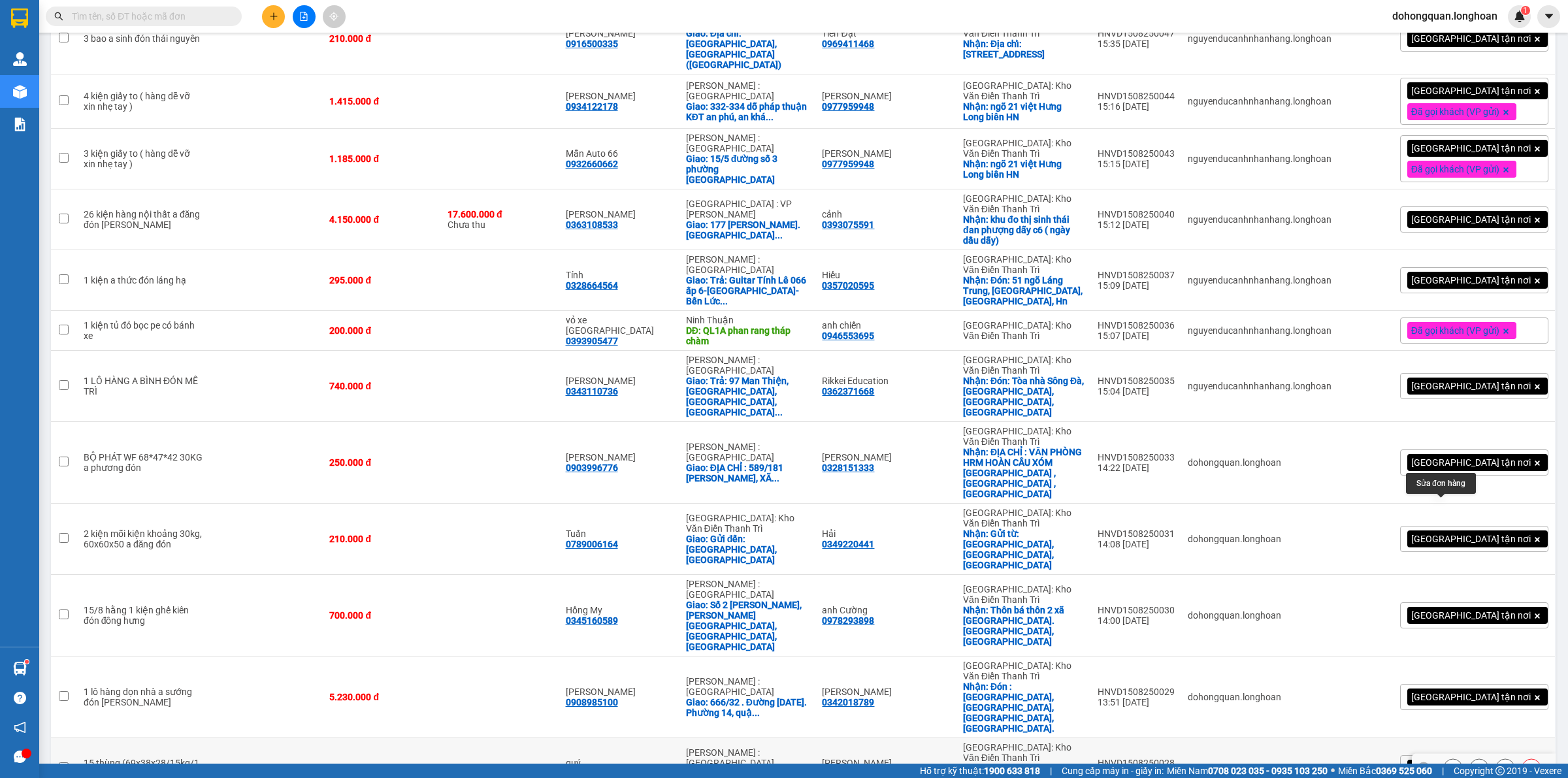
click at [1443, 759] on div at bounding box center [1453, 768] width 19 height 19
click at [1444, 757] on button at bounding box center [1453, 768] width 19 height 23
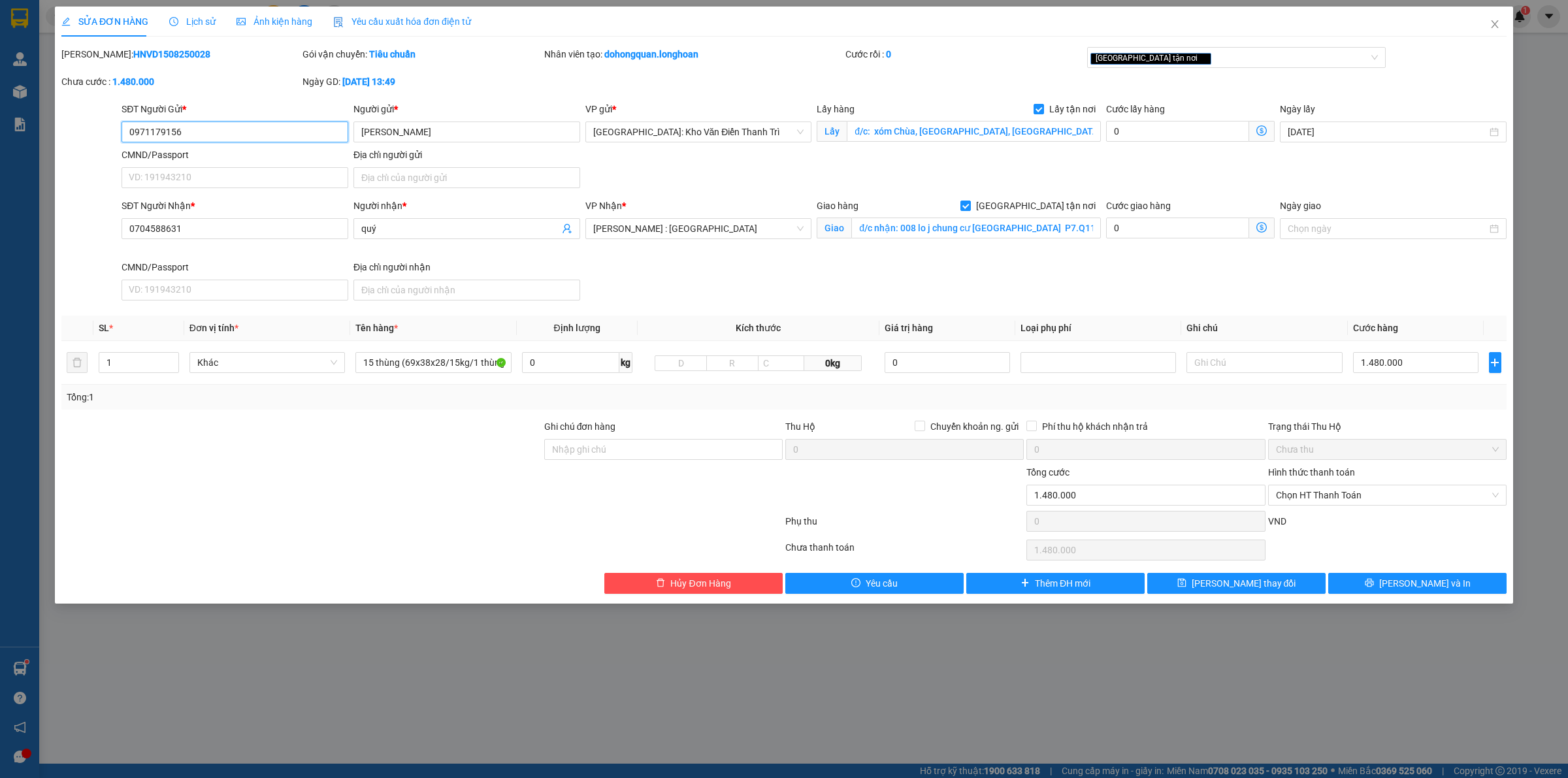
type input "0971179156"
type input "[PERSON_NAME]"
checkbox input "true"
type input "đ/c: xóm Chùa, Lạng Giang, Bắc Giang,"
type input "0704588631"
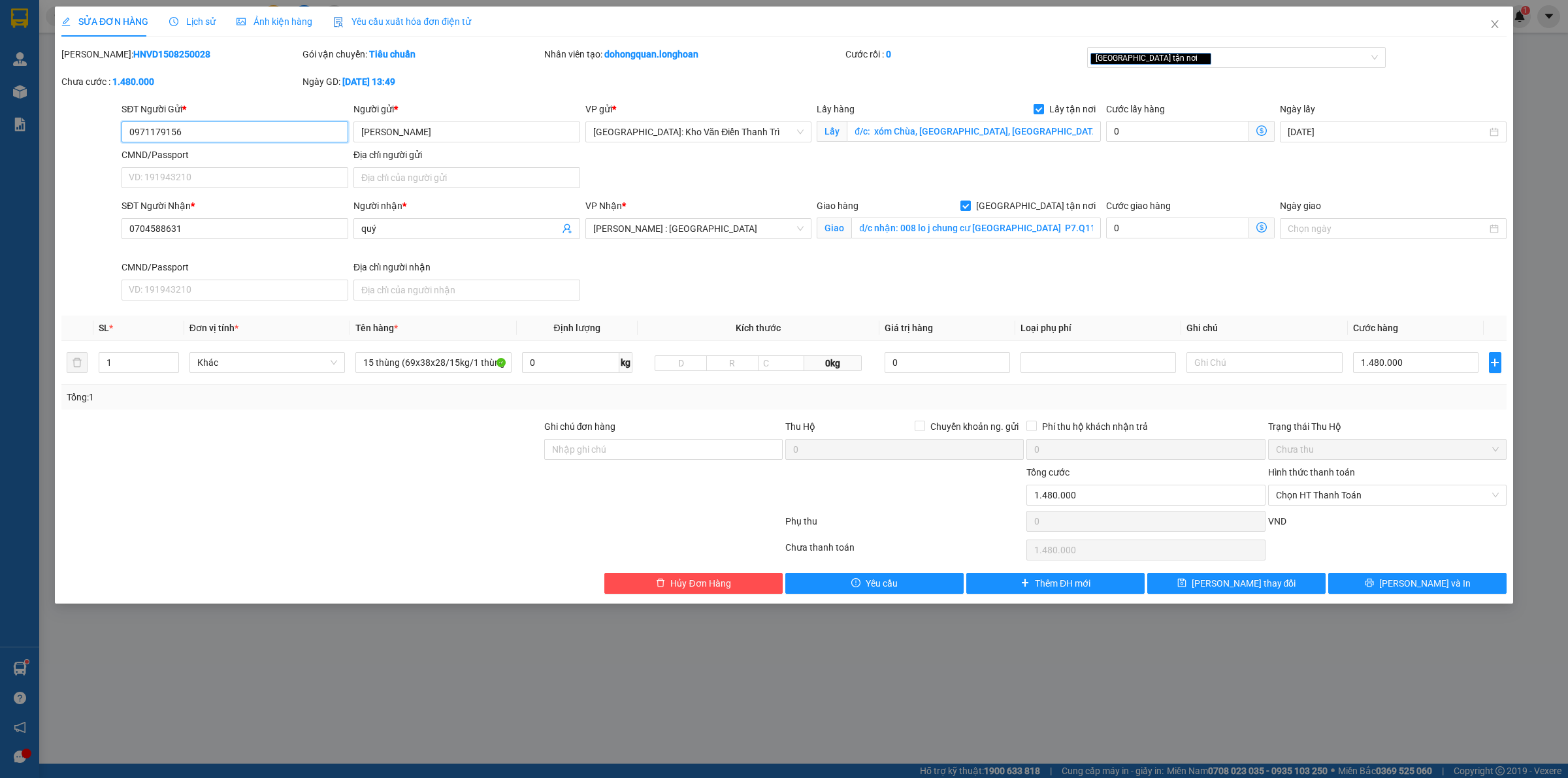
type input "quý"
checkbox input "true"
type input "đ/c nhận: 008 lo j chung cư [GEOGRAPHIC_DATA] P7.Q11 hcm"
type input "1.480.000"
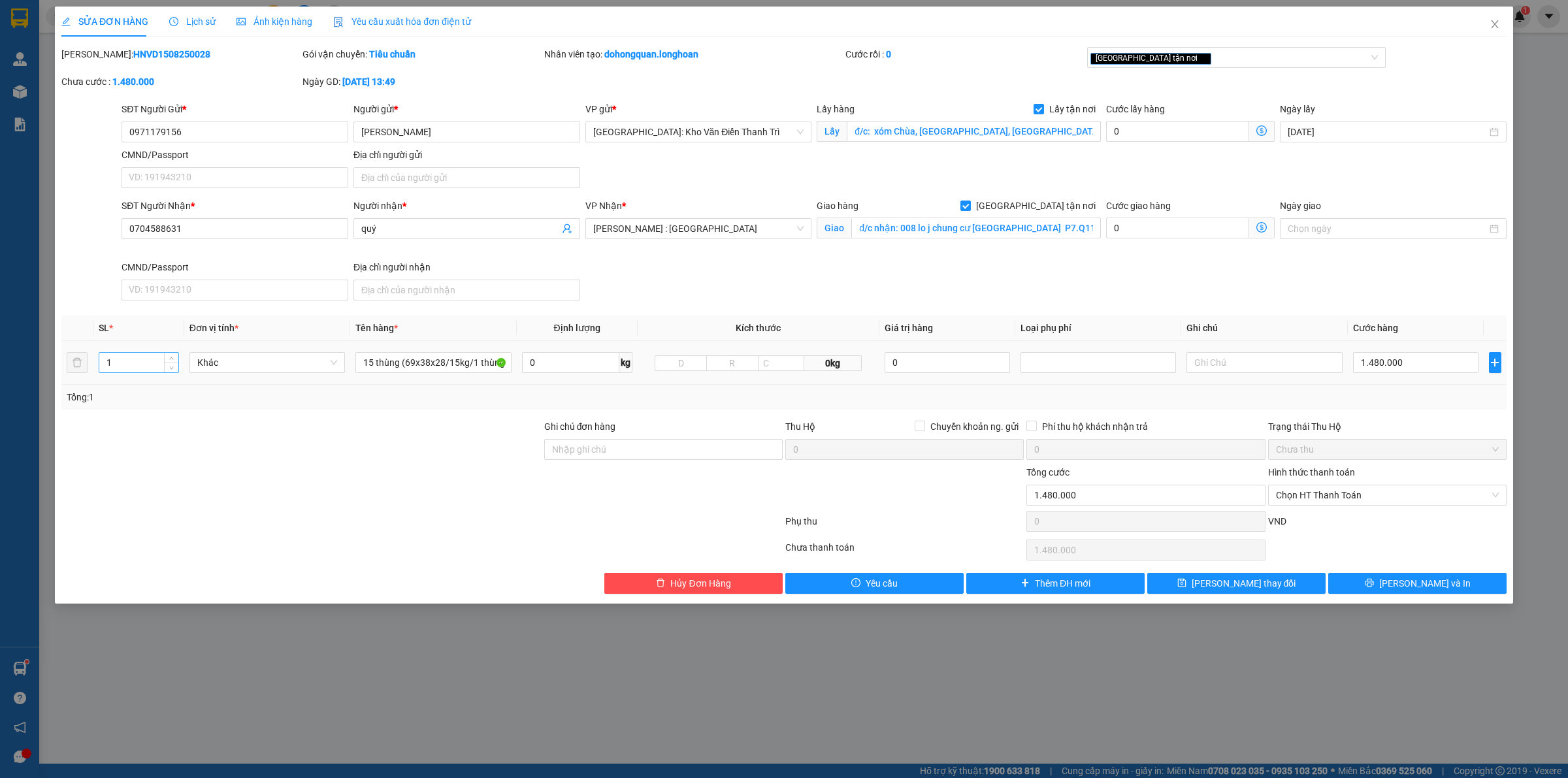
click at [140, 360] on input "1" at bounding box center [139, 362] width 79 height 19
type input "8"
click at [409, 360] on input "15 thùng (69x38x28/15kg/1 thùng) a sướng đón" at bounding box center [433, 362] width 155 height 21
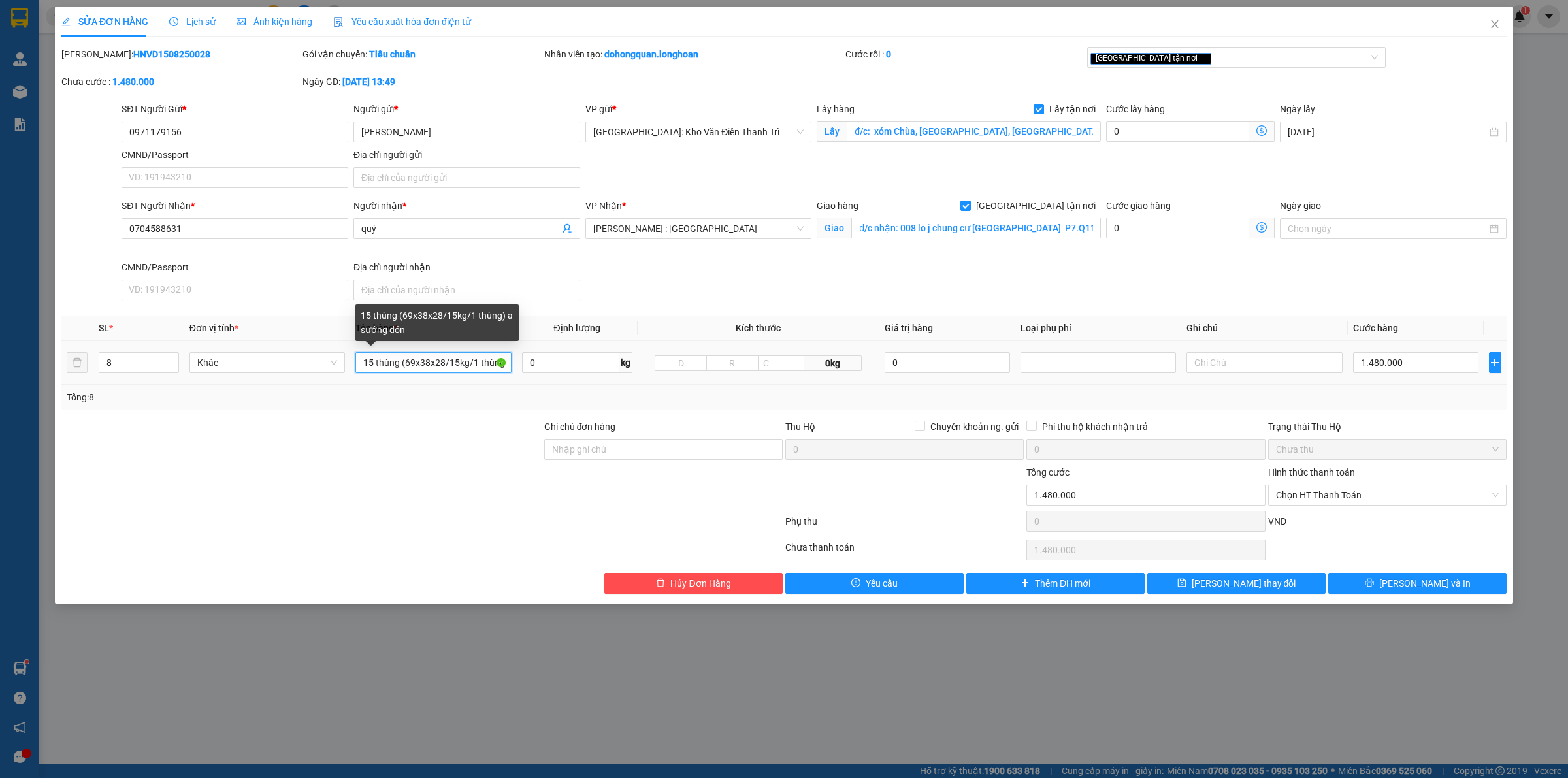
click at [409, 360] on input "15 thùng (69x38x28/15kg/1 thùng) a sướng đón" at bounding box center [433, 362] width 155 height 21
type input "8 thùng giấy ( hàng đèn laed )"
click at [1382, 358] on input "1.480.000" at bounding box center [1415, 362] width 126 height 21
type input "1"
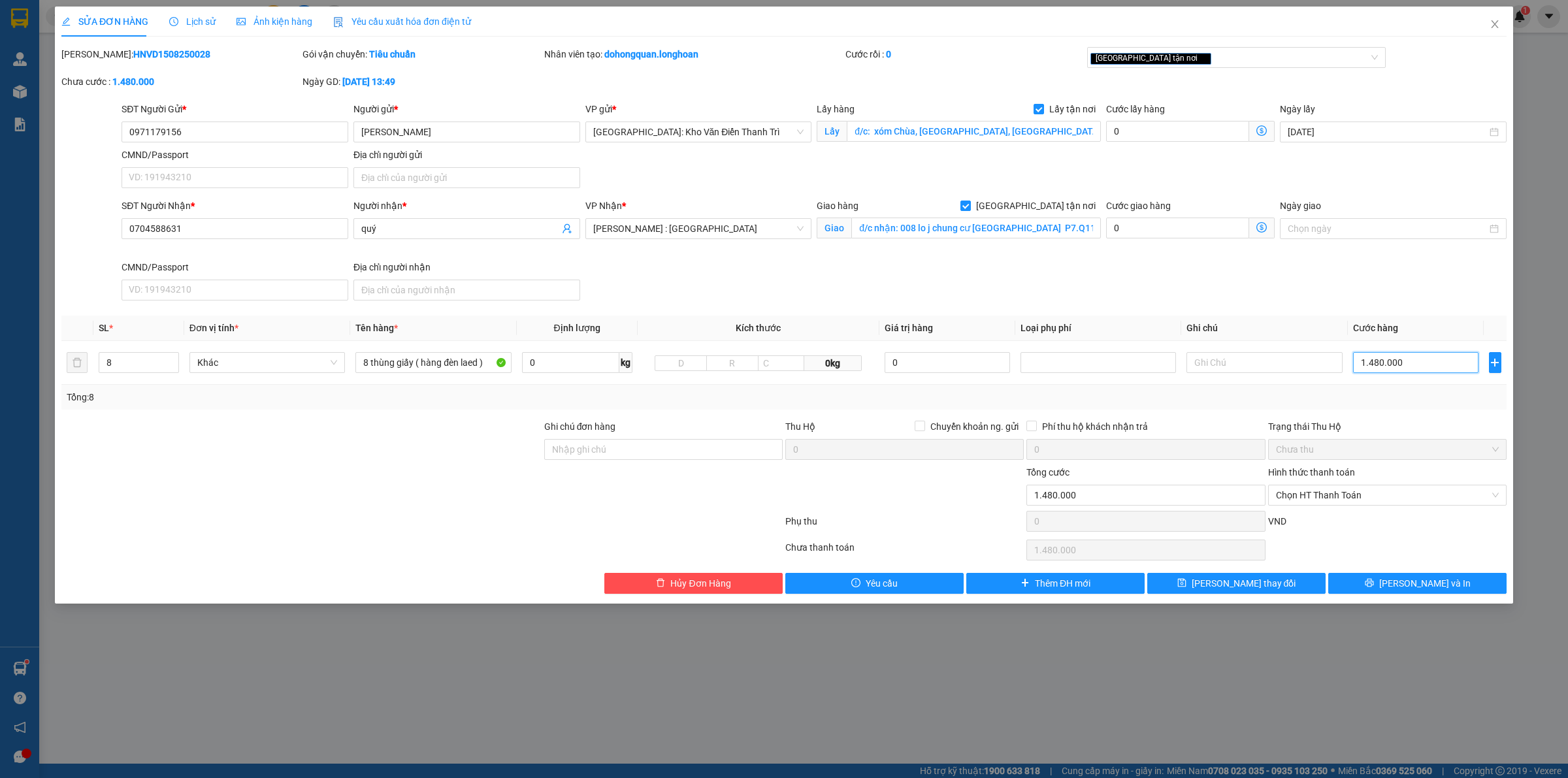
type input "1"
type input "12"
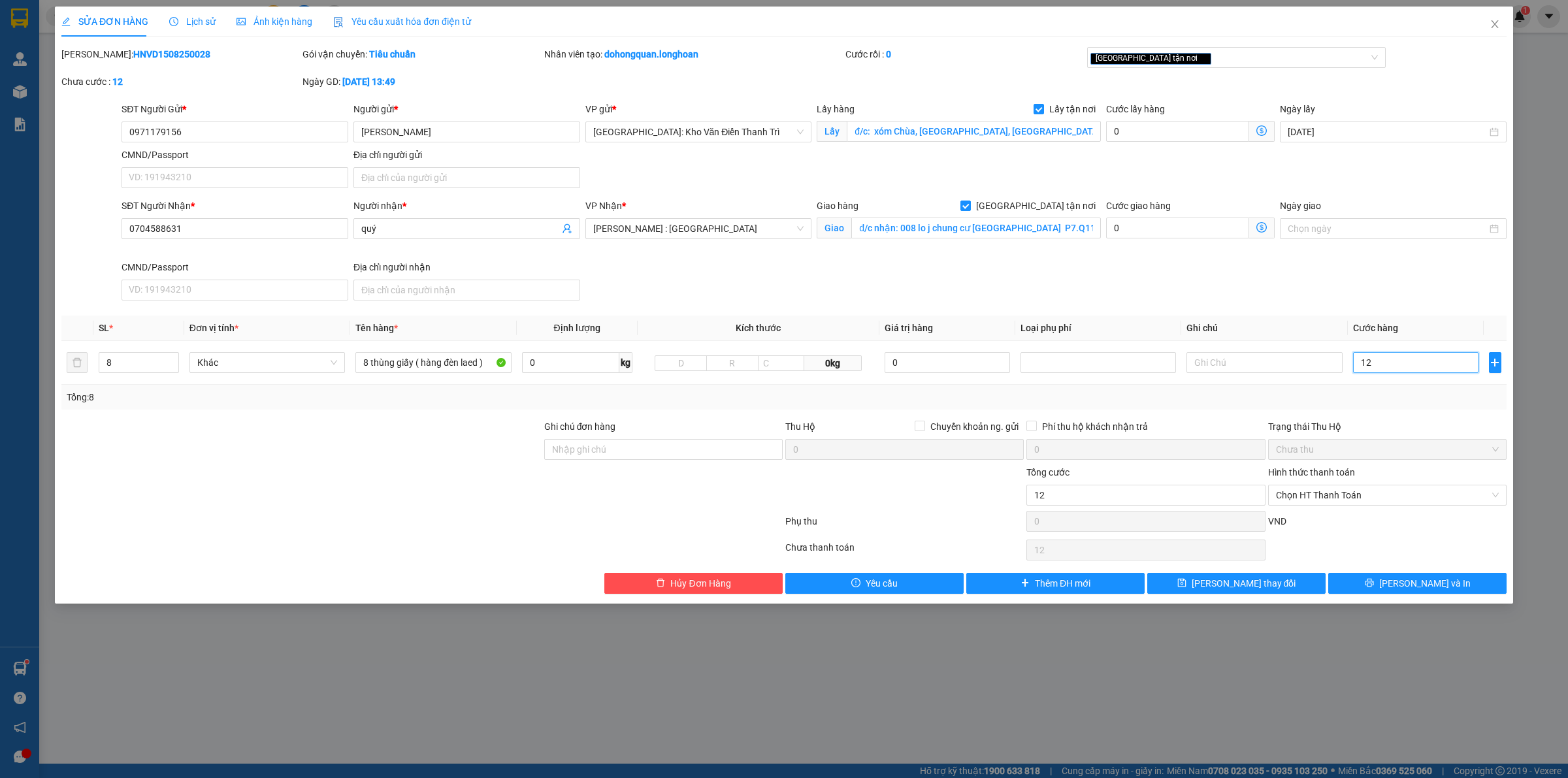
type input "1"
type input "11"
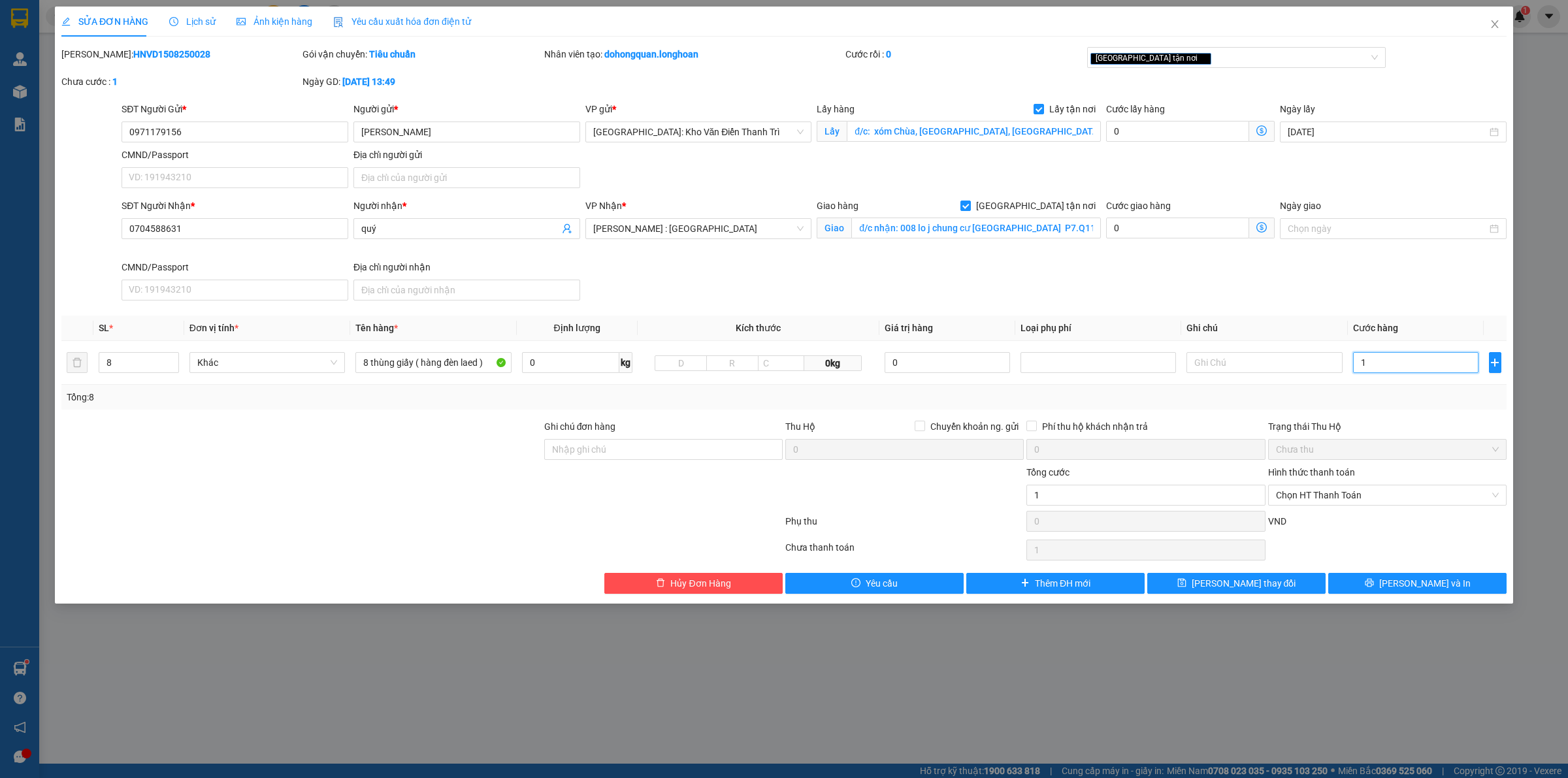
type input "11"
type input "115"
type input "1.150"
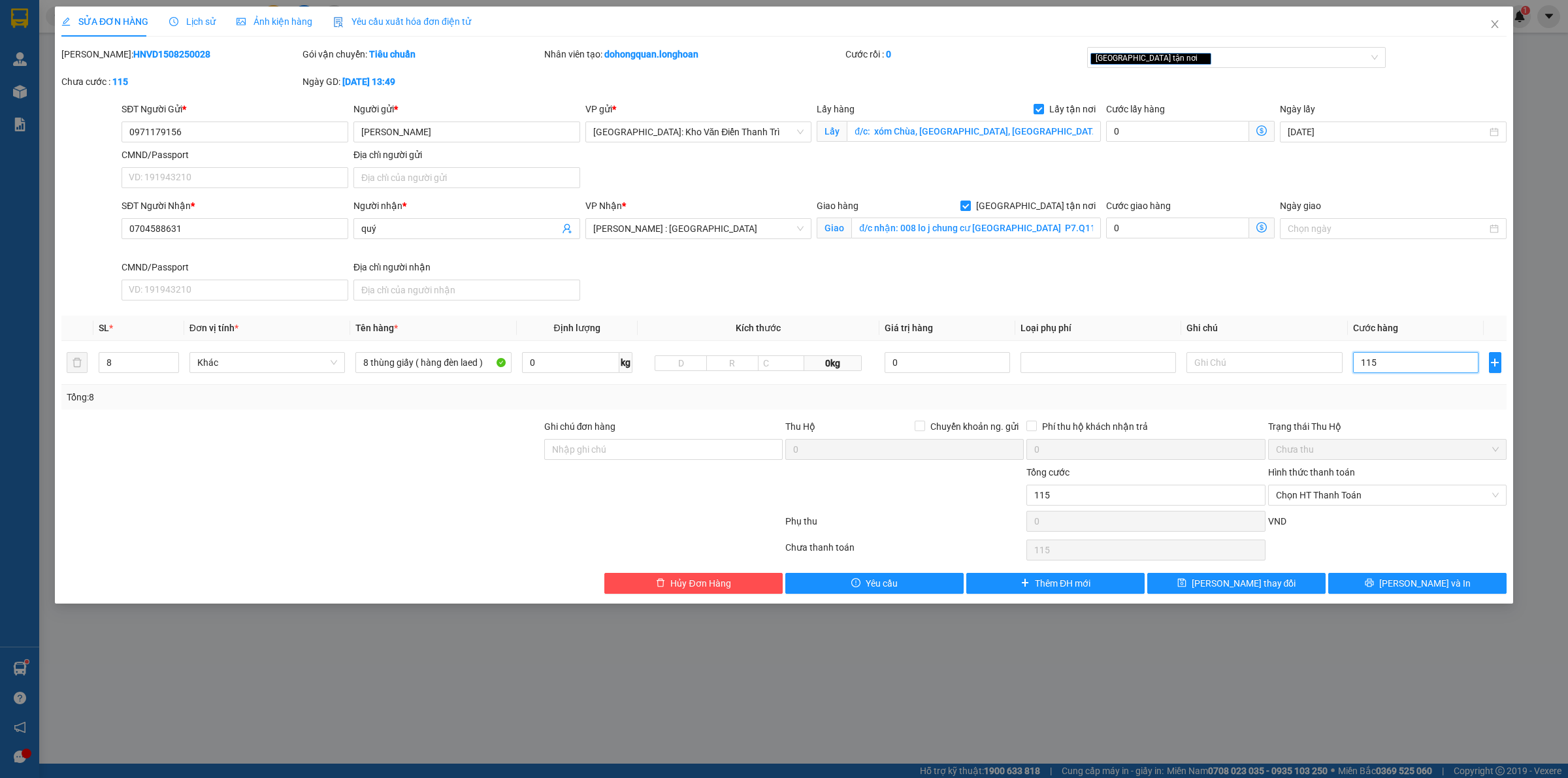
type input "1.150"
type input "11.500"
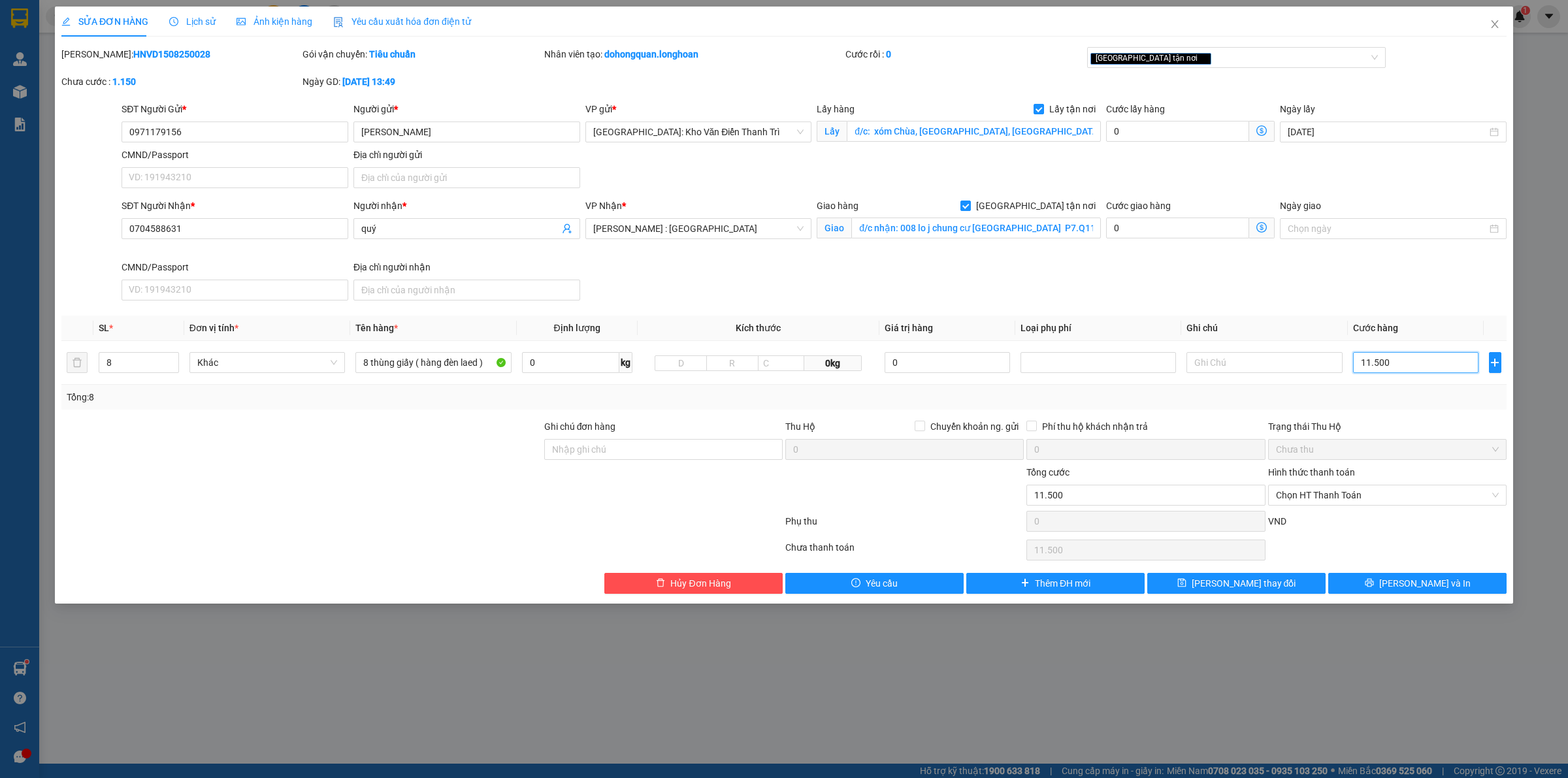
type input "115.000"
type input "1.150.000"
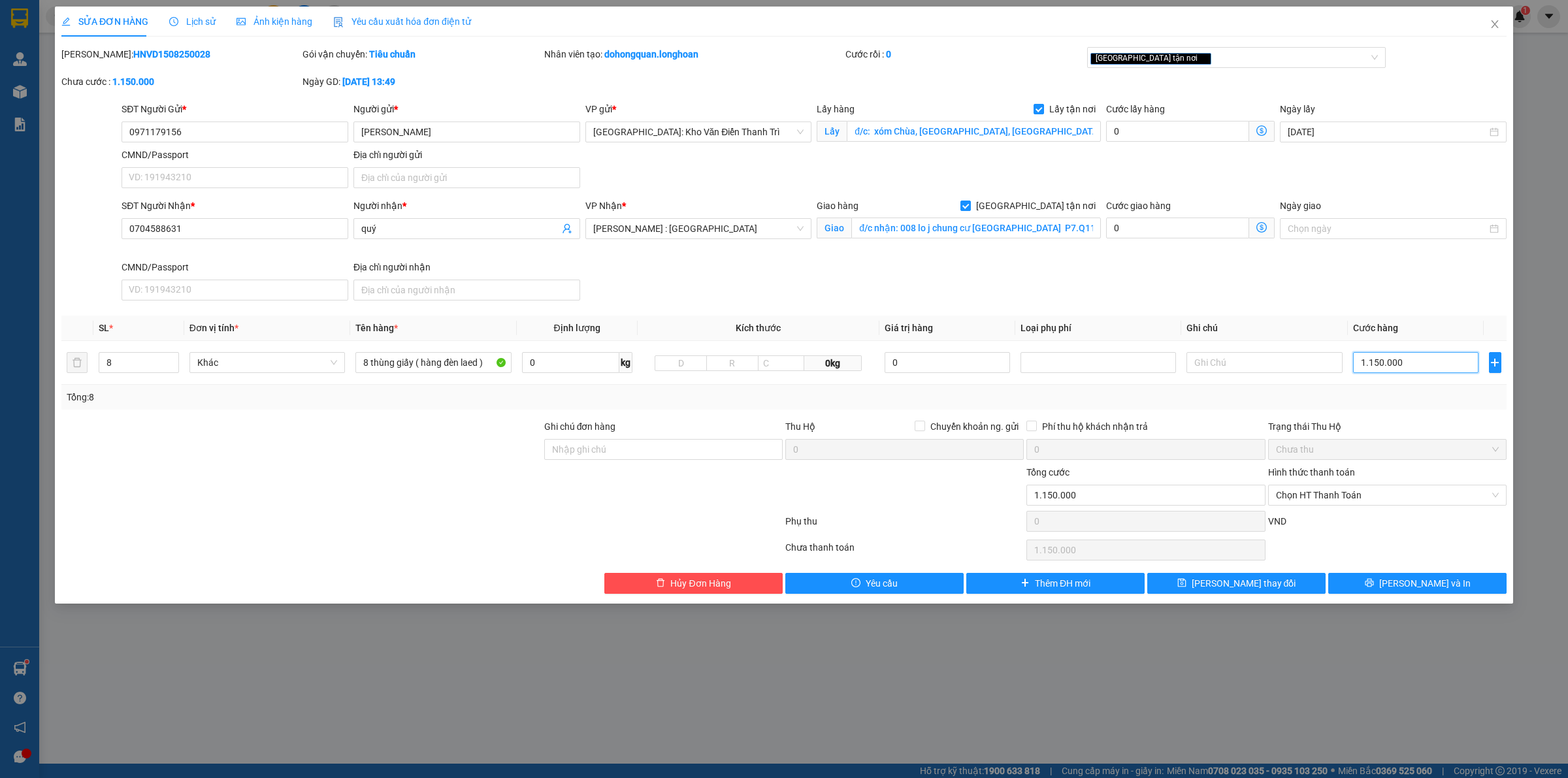
type input "1.150.000"
click at [865, 295] on div "SĐT Người Nhận * 0704588631 Người nhận * quý VP Nhận * Hồ Chí Minh : Kho Quận 1…" at bounding box center [814, 252] width 1390 height 107
click at [854, 226] on input "đ/c nhận: 008 lo j chung cư [GEOGRAPHIC_DATA] P7.Q11 hcm" at bounding box center [976, 228] width 250 height 21
click at [856, 233] on input "đ/c nhận: 008 lo j chung cư [GEOGRAPHIC_DATA] P7.Q11 hcm" at bounding box center [976, 228] width 250 height 21
click at [199, 135] on input "0971179156" at bounding box center [235, 132] width 226 height 21
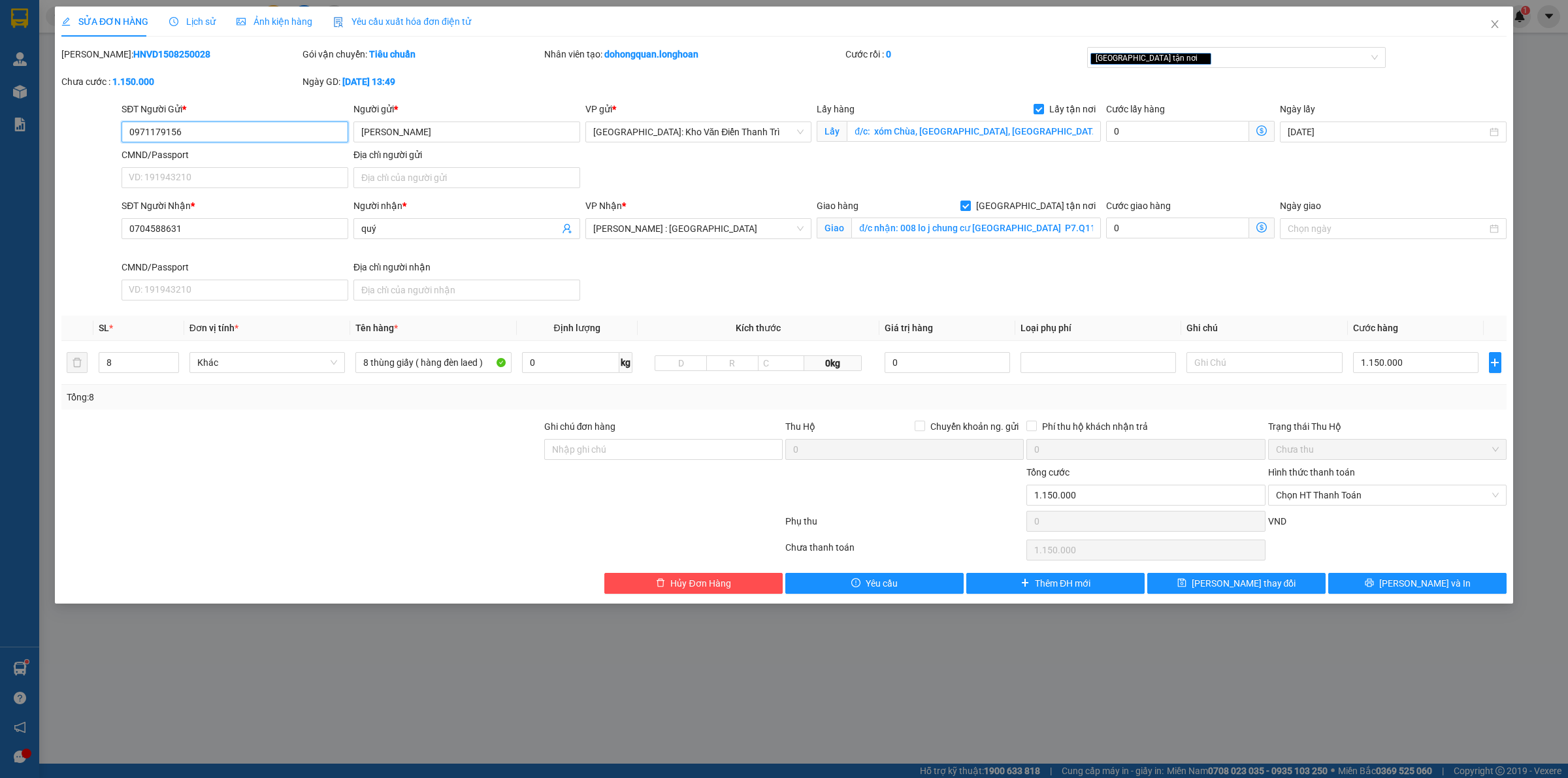
click at [199, 135] on input "0971179156" at bounding box center [235, 132] width 226 height 21
drag, startPoint x: 585, startPoint y: 417, endPoint x: 576, endPoint y: 440, distance: 24.7
click at [580, 422] on div "Total Paid Fee 0 Total UnPaid Fee 1.480.000 Cash Collection Total Fee Mã ĐH: HN…" at bounding box center [784, 320] width 1445 height 547
click at [576, 442] on input "Ghi chú đơn hàng" at bounding box center [663, 449] width 238 height 21
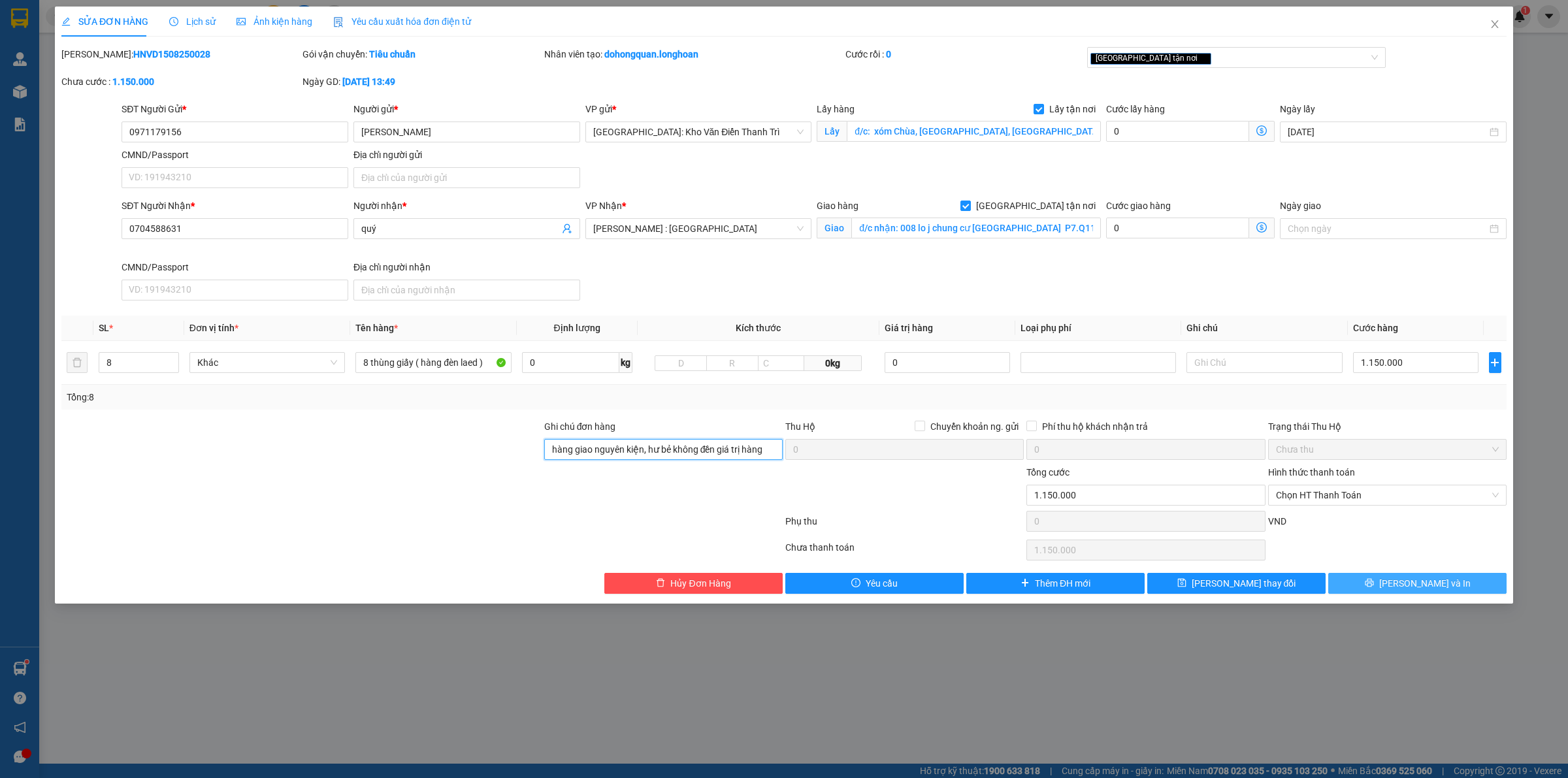
type input "hàng giao nguyên kiện, hư bẻ không đền giá trị hàng"
click at [1376, 595] on div "SỬA ĐƠN HÀNG Lịch sử Ảnh kiện hàng Yêu cầu xuất hóa đơn điện tử Total Paid Fee …" at bounding box center [784, 304] width 1458 height 597
click at [1382, 582] on button "Lưu và In" at bounding box center [1417, 583] width 178 height 21
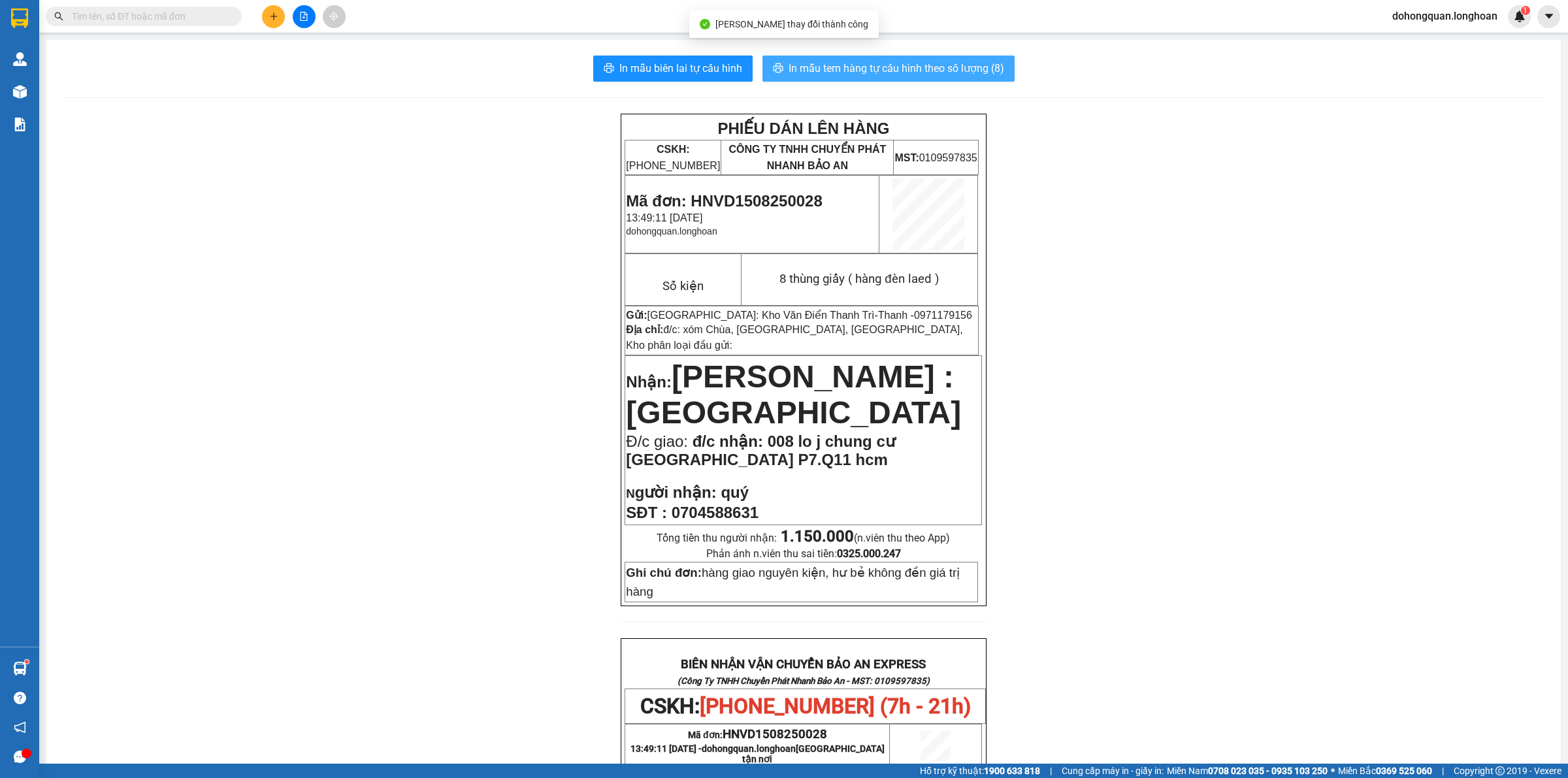
click at [856, 70] on span "In mẫu tem hàng tự cấu hình theo số lượng (8)" at bounding box center [896, 68] width 215 height 17
drag, startPoint x: 1170, startPoint y: 357, endPoint x: 786, endPoint y: 134, distance: 444.1
click at [1105, 311] on div "PHIẾU DÁN LÊN HÀNG CSKH: 1900.06.88.33 CÔNG TY TNHH CHUYỂN PHÁT NHANH BẢO AN MS…" at bounding box center [803, 714] width 1482 height 1200
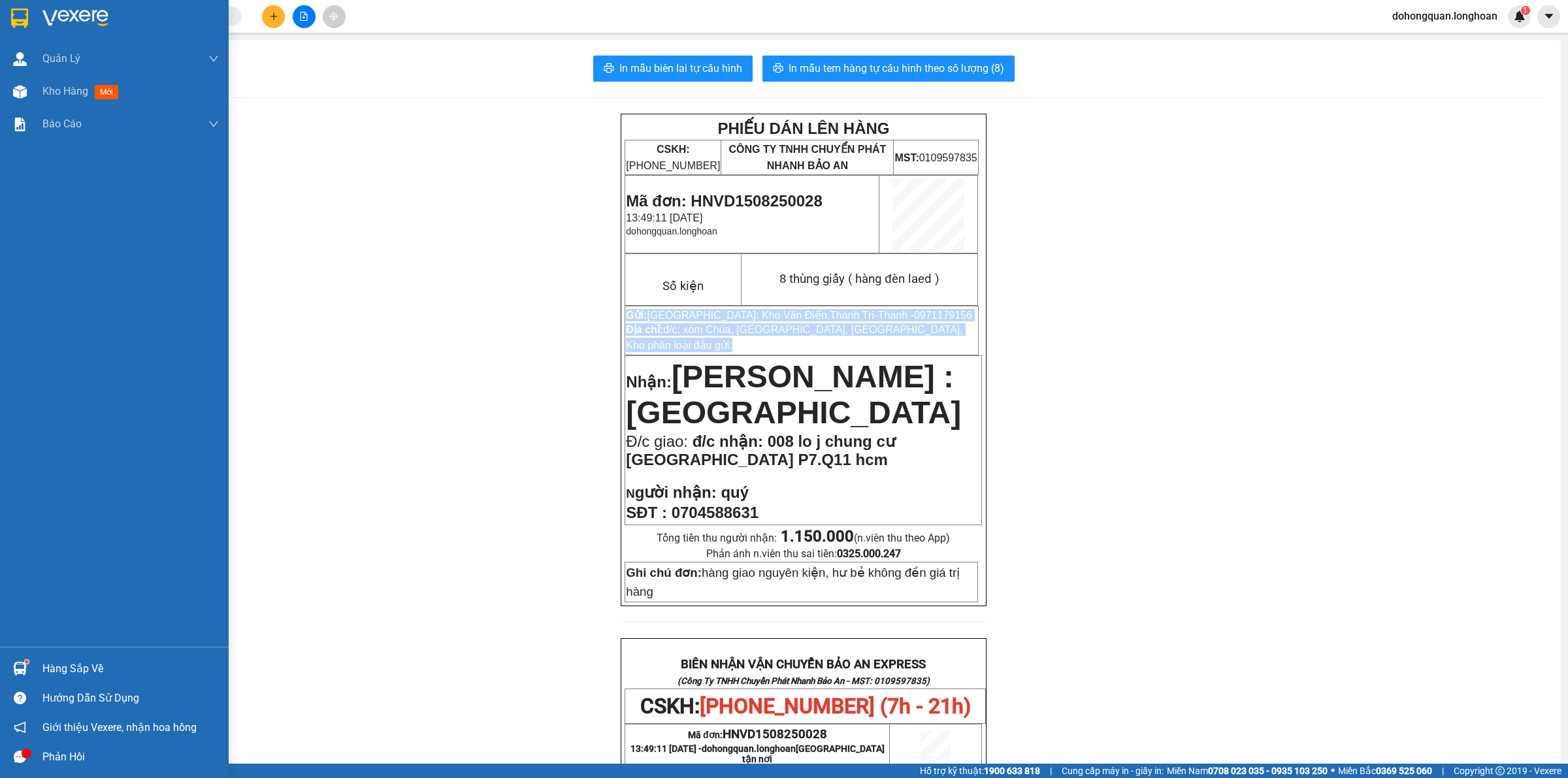
click at [11, 17] on img at bounding box center [19, 18] width 17 height 19
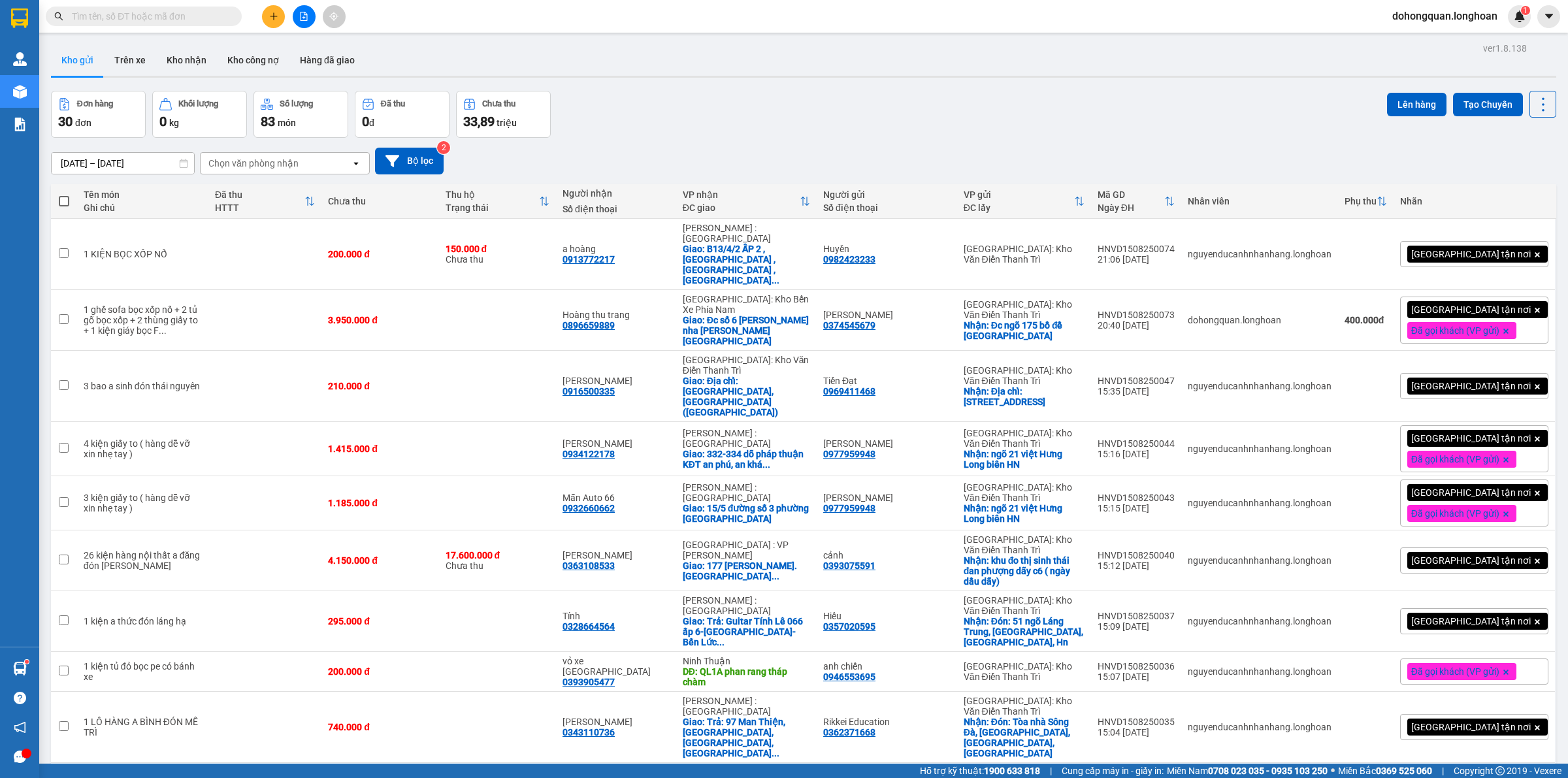
click at [896, 119] on div "Đơn hàng 30 đơn Khối lượng 0 kg Số lượng 83 món Đã thu 0 đ Chưa thu 33,89 triệu…" at bounding box center [803, 115] width 1505 height 47
click at [817, 100] on div "Đơn hàng 30 đơn Khối lượng 0 kg Số lượng 83 món Đã thu 0 đ Chưa thu 33,89 triệu…" at bounding box center [803, 115] width 1505 height 47
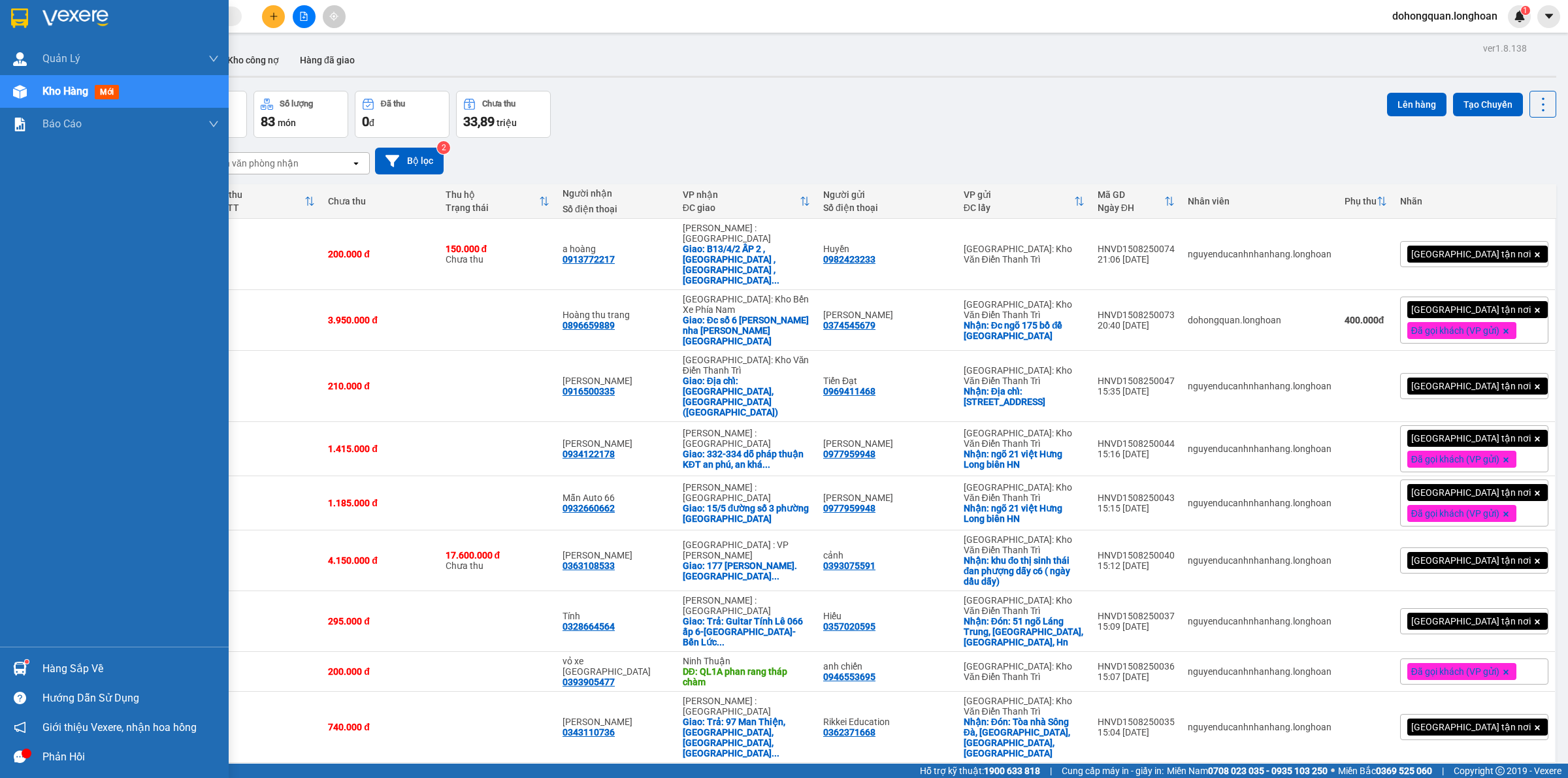
click at [5, 6] on div at bounding box center [114, 21] width 228 height 43
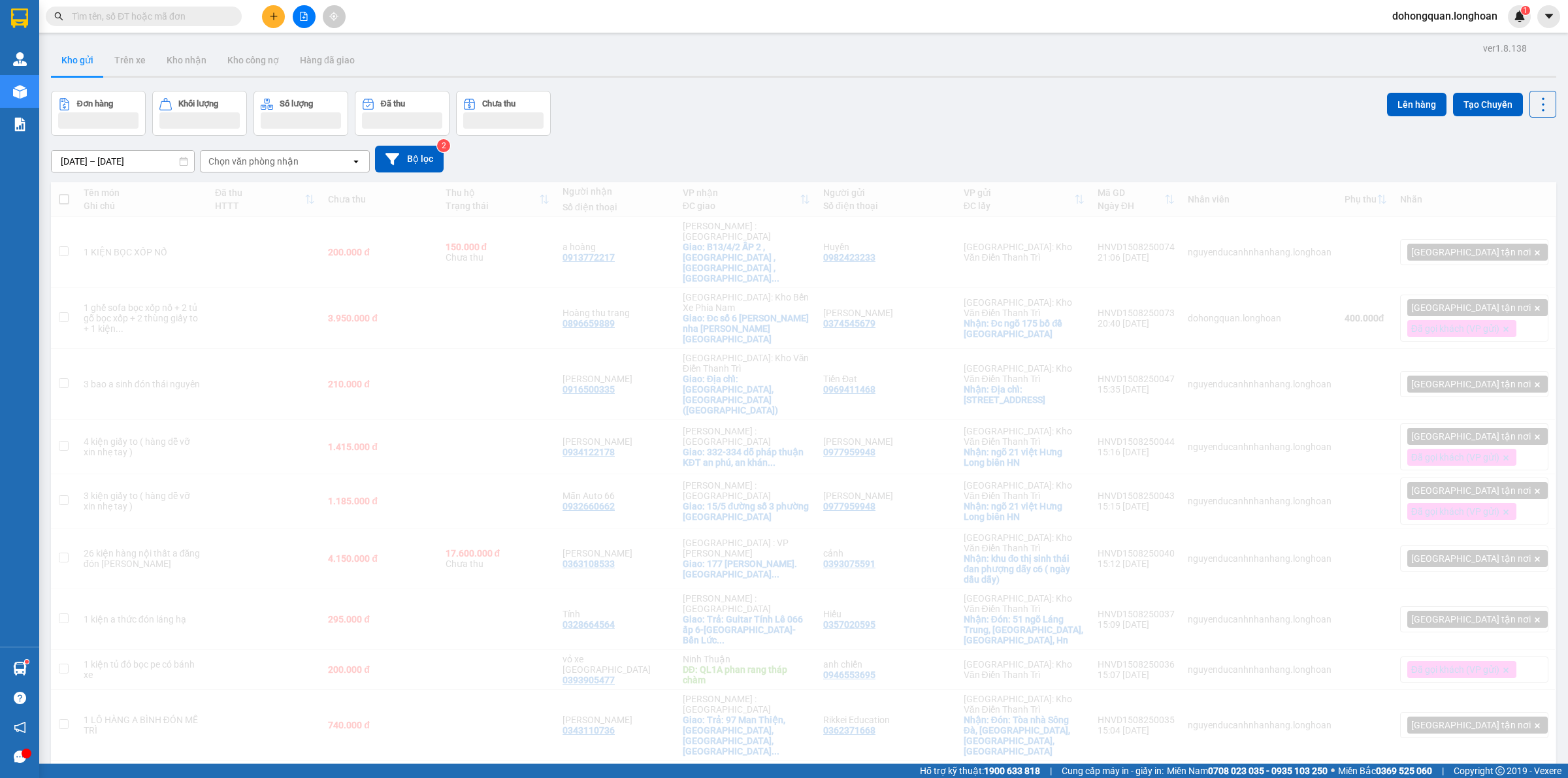
click at [847, 115] on div "Đơn hàng Khối lượng Số lượng Đã thu Chưa thu Lên hàng Tạo Chuyến" at bounding box center [803, 113] width 1505 height 45
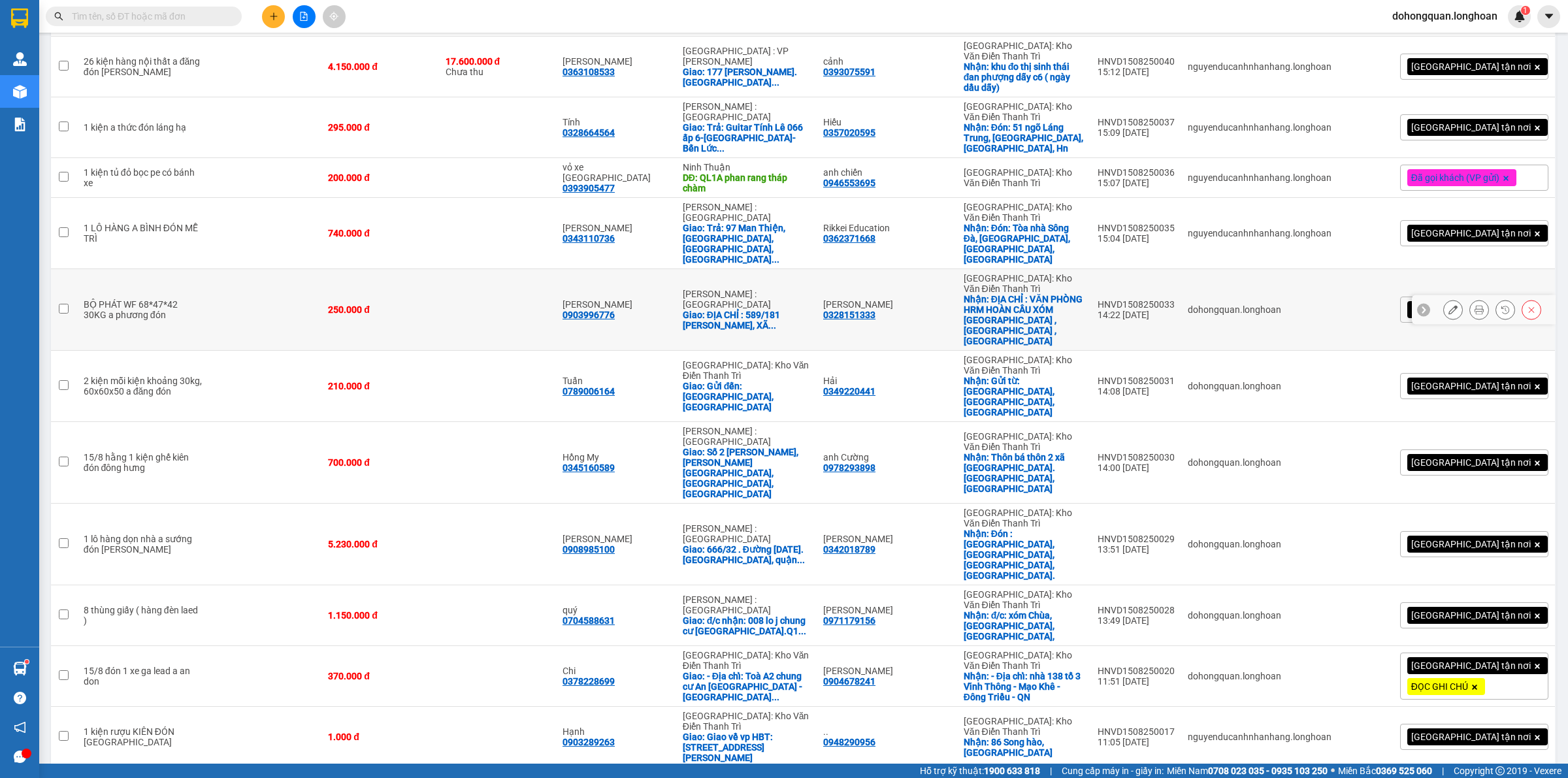
scroll to position [412, 0]
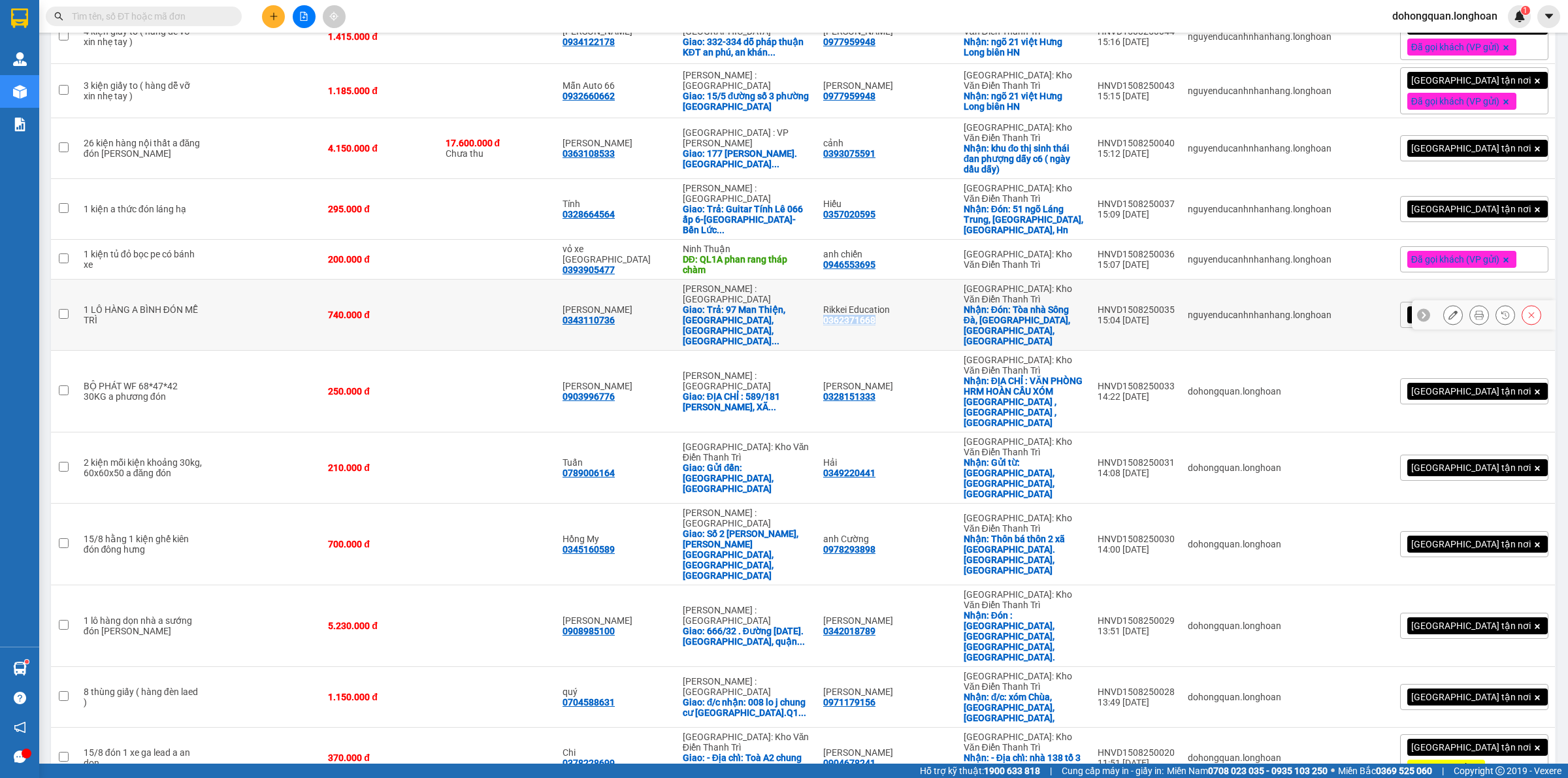
drag, startPoint x: 779, startPoint y: 222, endPoint x: 850, endPoint y: 217, distance: 71.2
click at [850, 280] on td "Rikkei Education 0362371668" at bounding box center [886, 315] width 140 height 71
checkbox input "true"
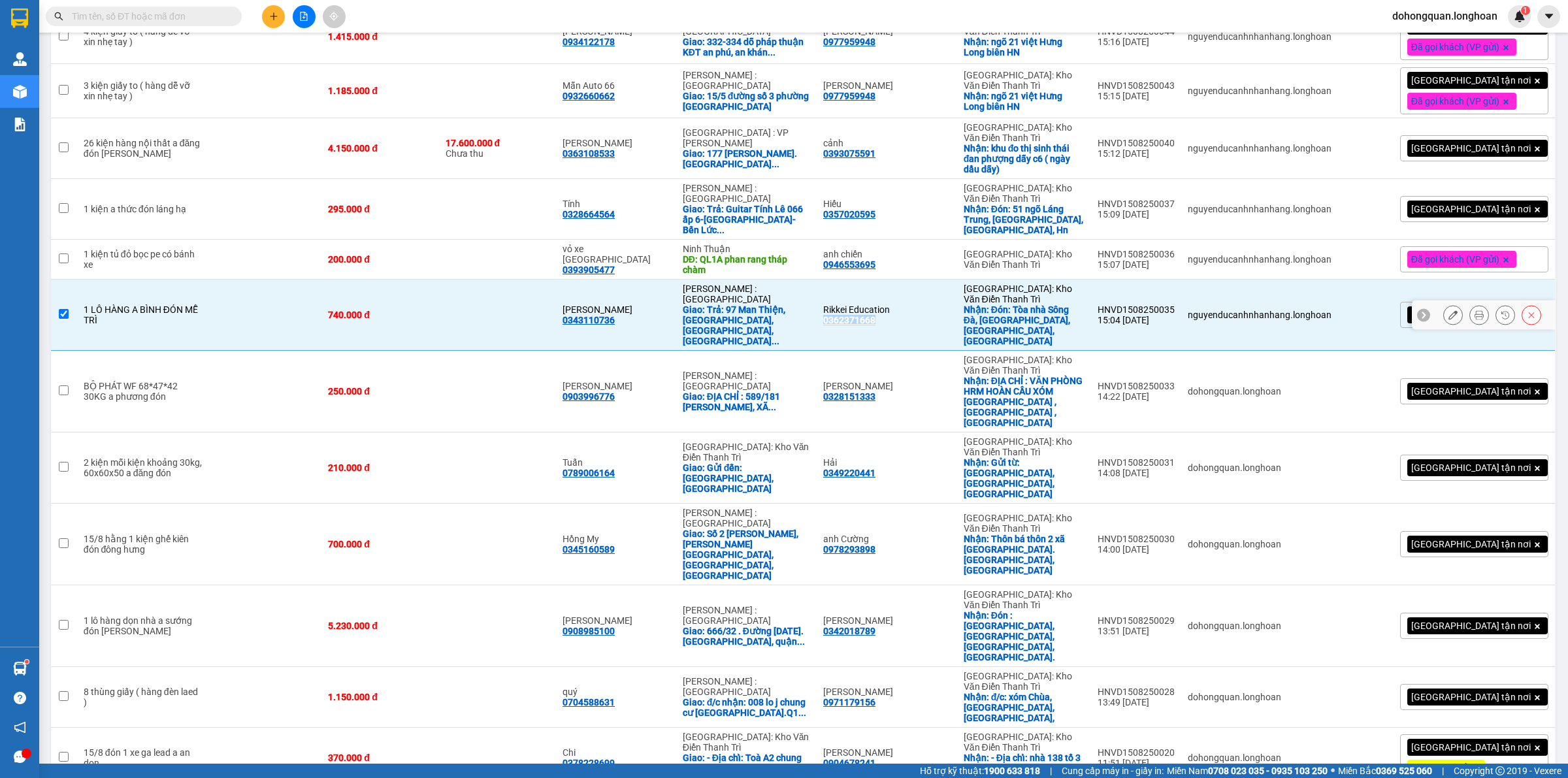
copy div "0362371668"
click at [1444, 304] on button at bounding box center [1453, 315] width 19 height 23
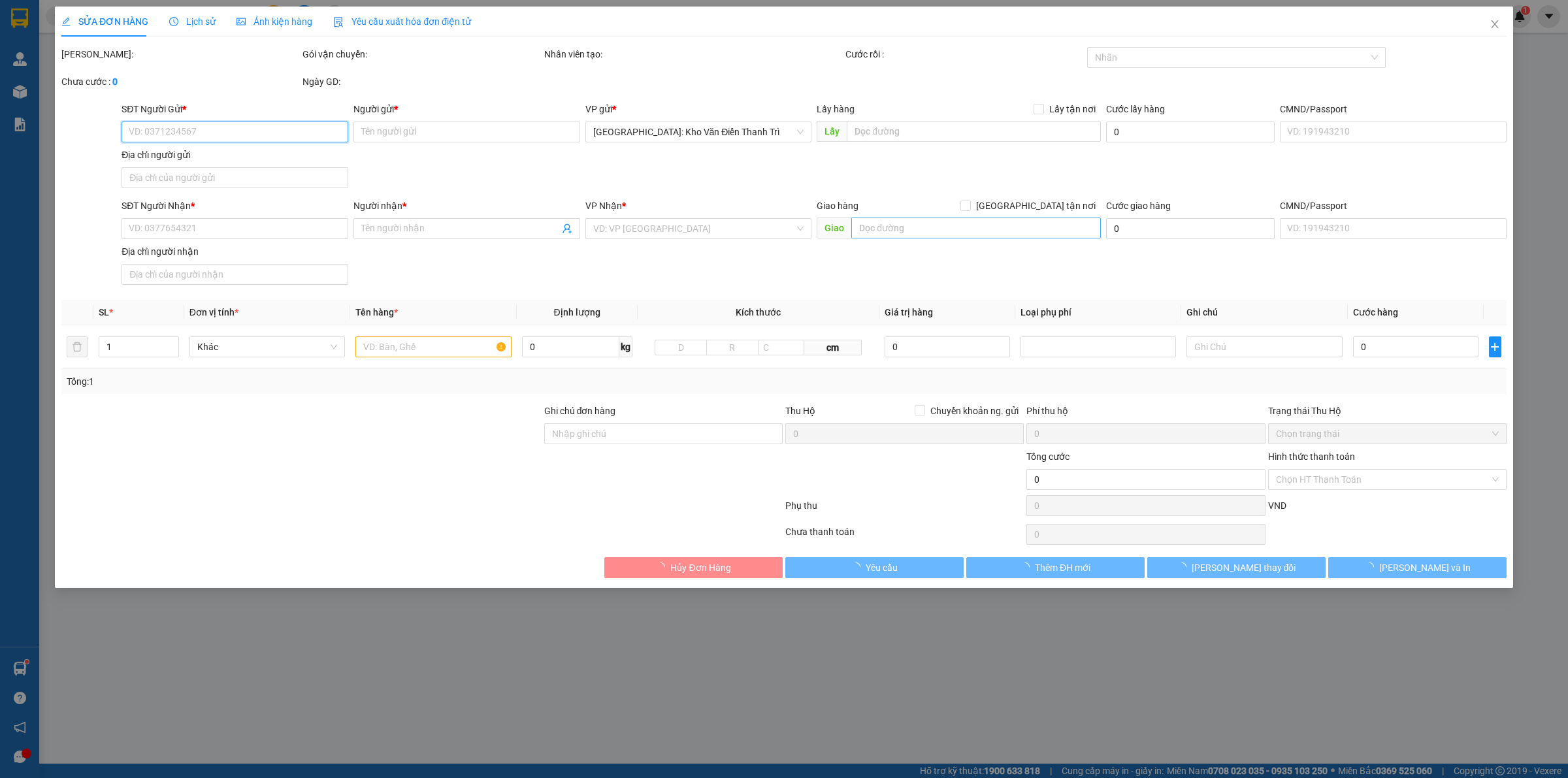
type input "0362371668"
type input "Rikkei Education"
checkbox input "true"
type input "Đón: Tòa nhà Sông Đà, ngã Tư Mễ Trì, Nam Từ Liêm,HNc"
type input "0343110736"
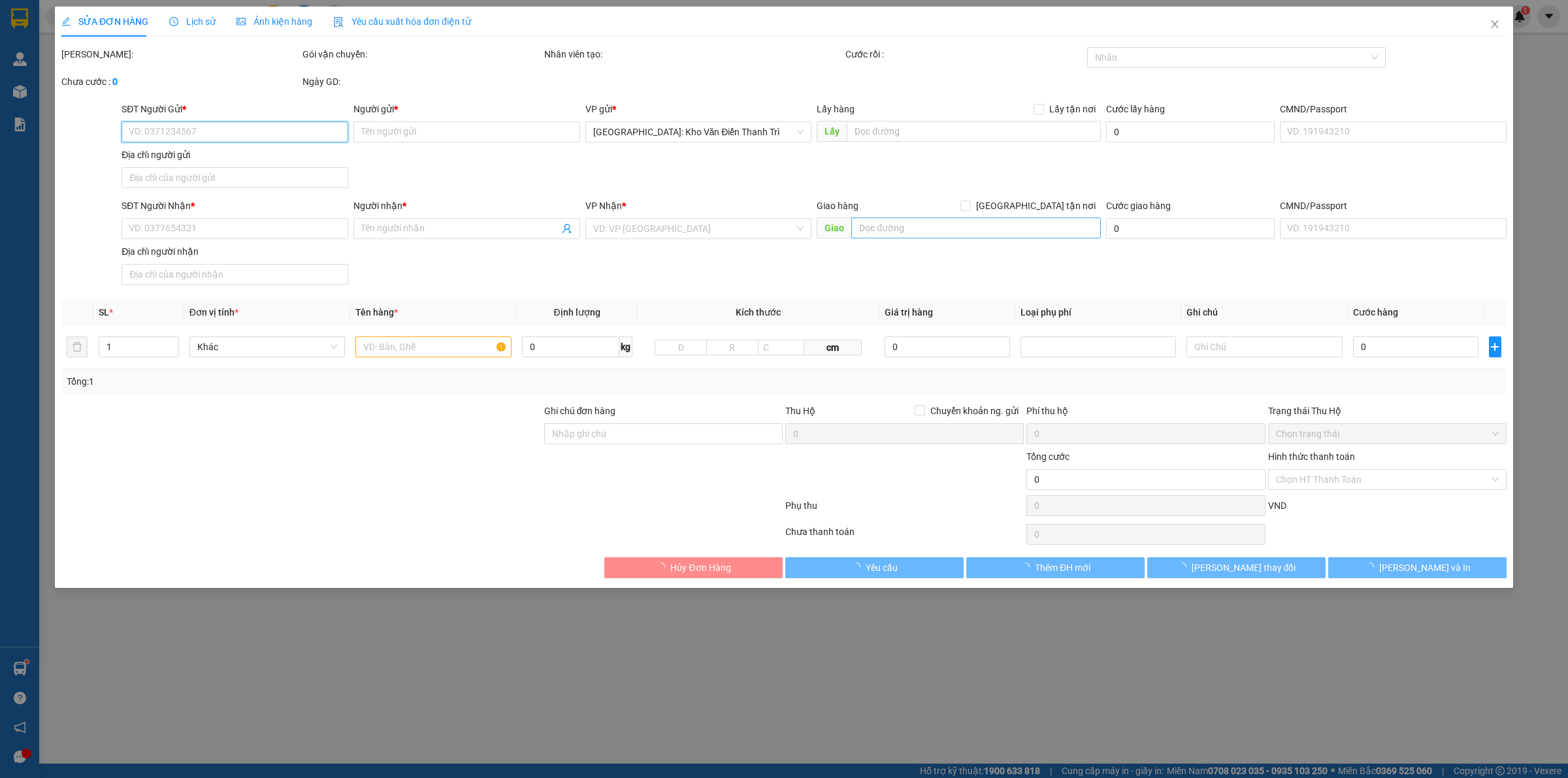
type input "[PERSON_NAME]"
checkbox input "true"
type input "Trả: 97 Man Thiện, [GEOGRAPHIC_DATA], [GEOGRAPHIC_DATA], [GEOGRAPHIC_DATA] (Học…"
type input "740.000"
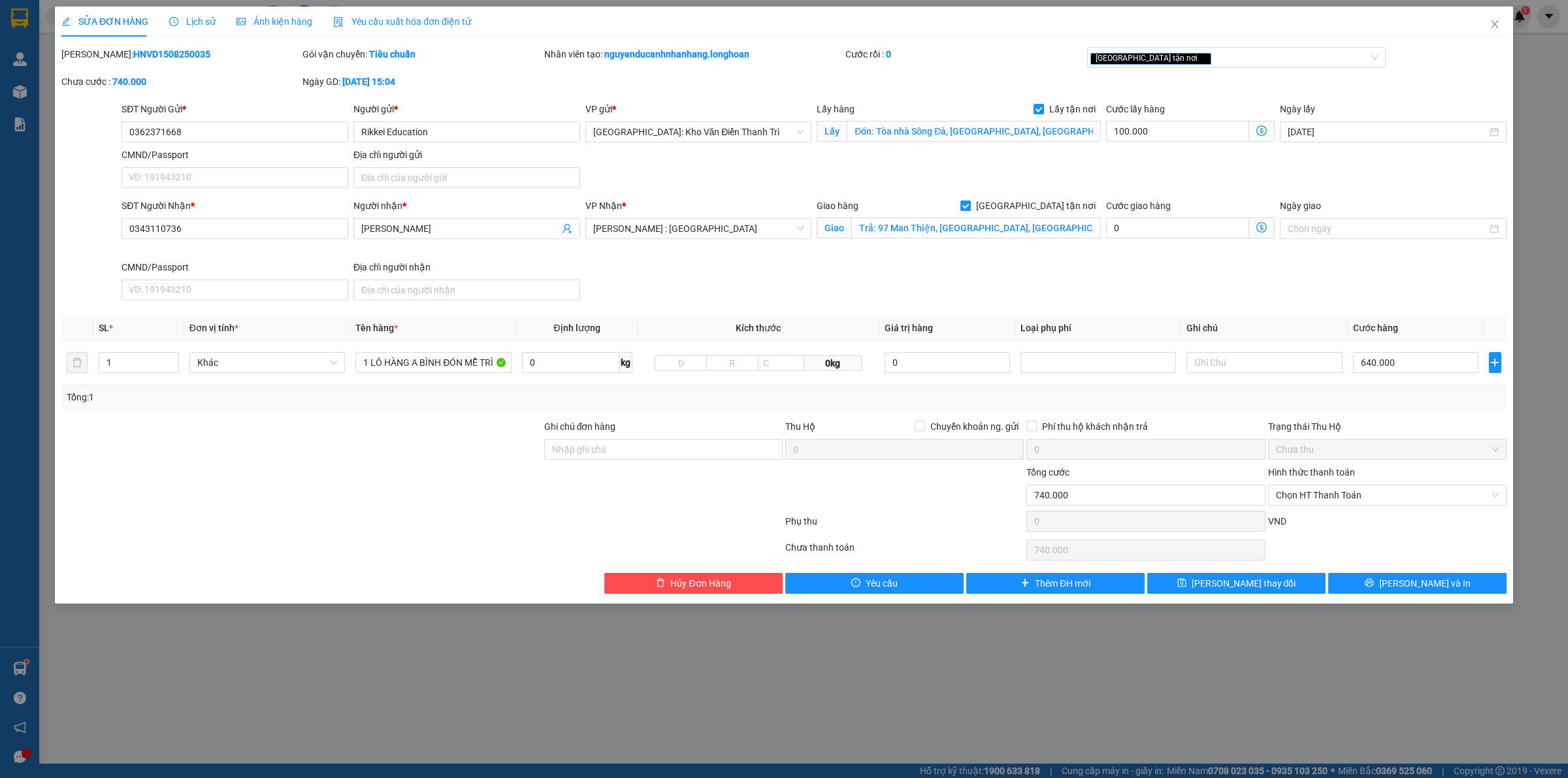
click at [1148, 269] on div "SĐT Người Nhận * 0343110736 Người nhận * Thu Phương VP Nhận * Hồ Chí Minh : Kho…" at bounding box center [814, 252] width 1390 height 107
click at [171, 360] on span "Decrease Value" at bounding box center [171, 366] width 14 height 12
click at [171, 357] on span "up" at bounding box center [171, 359] width 8 height 8
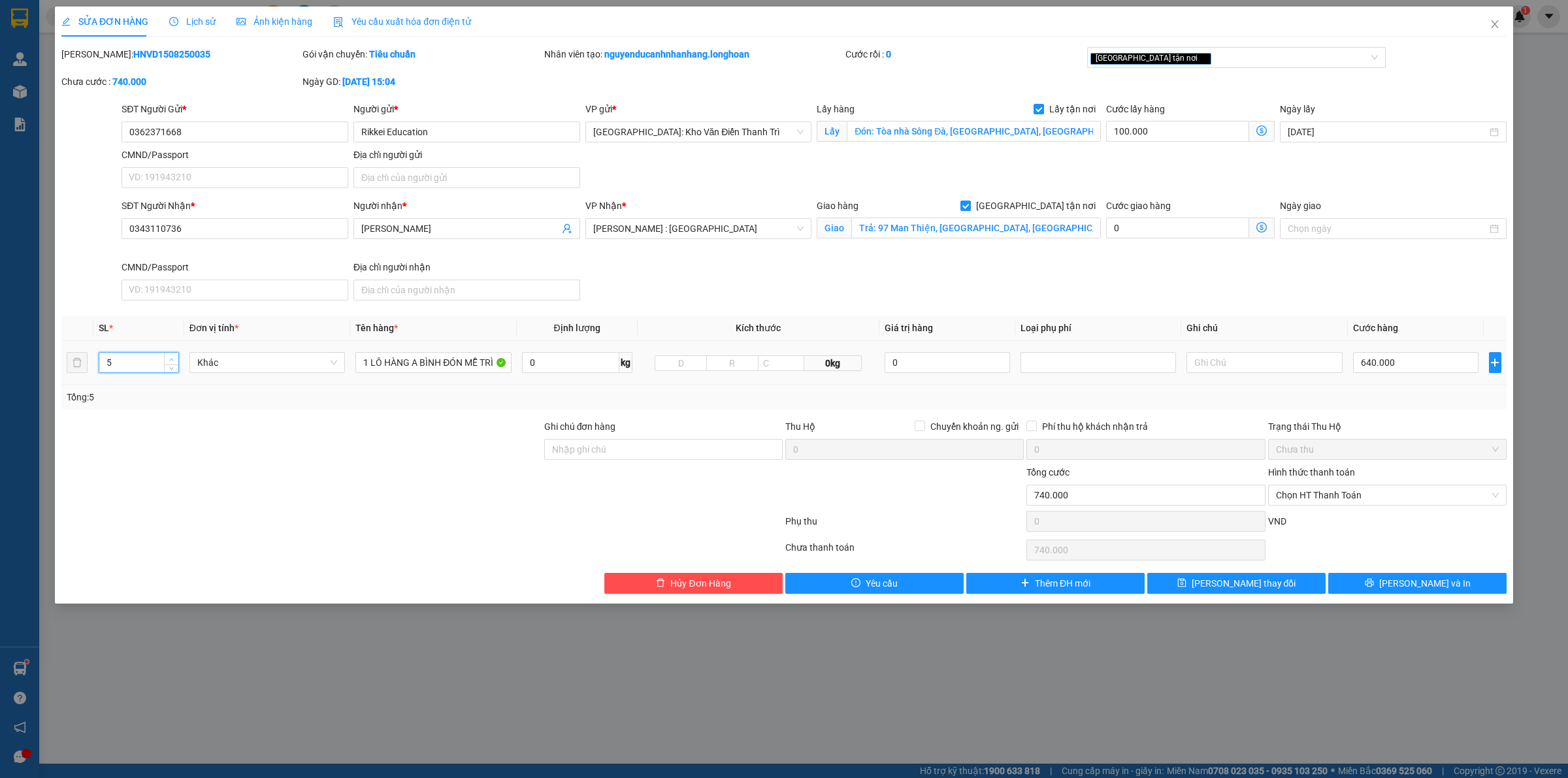
click at [171, 357] on span "up" at bounding box center [171, 359] width 8 height 8
type input "8"
click at [171, 357] on span "up" at bounding box center [171, 359] width 8 height 8
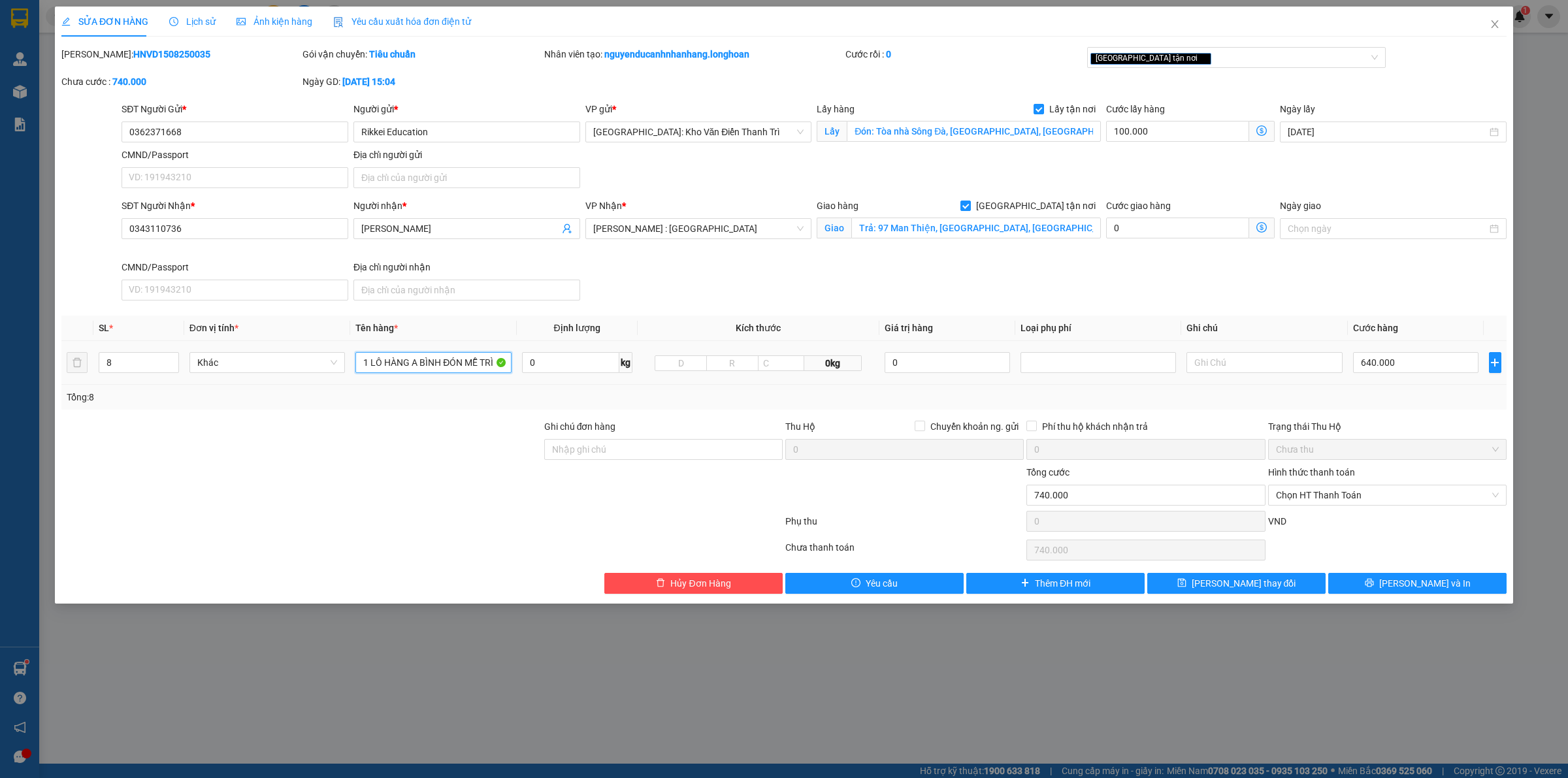
click at [406, 362] on input "1 LÔ HÀNG A BÌNH ĐÓN MỄ TRÌ" at bounding box center [433, 362] width 155 height 21
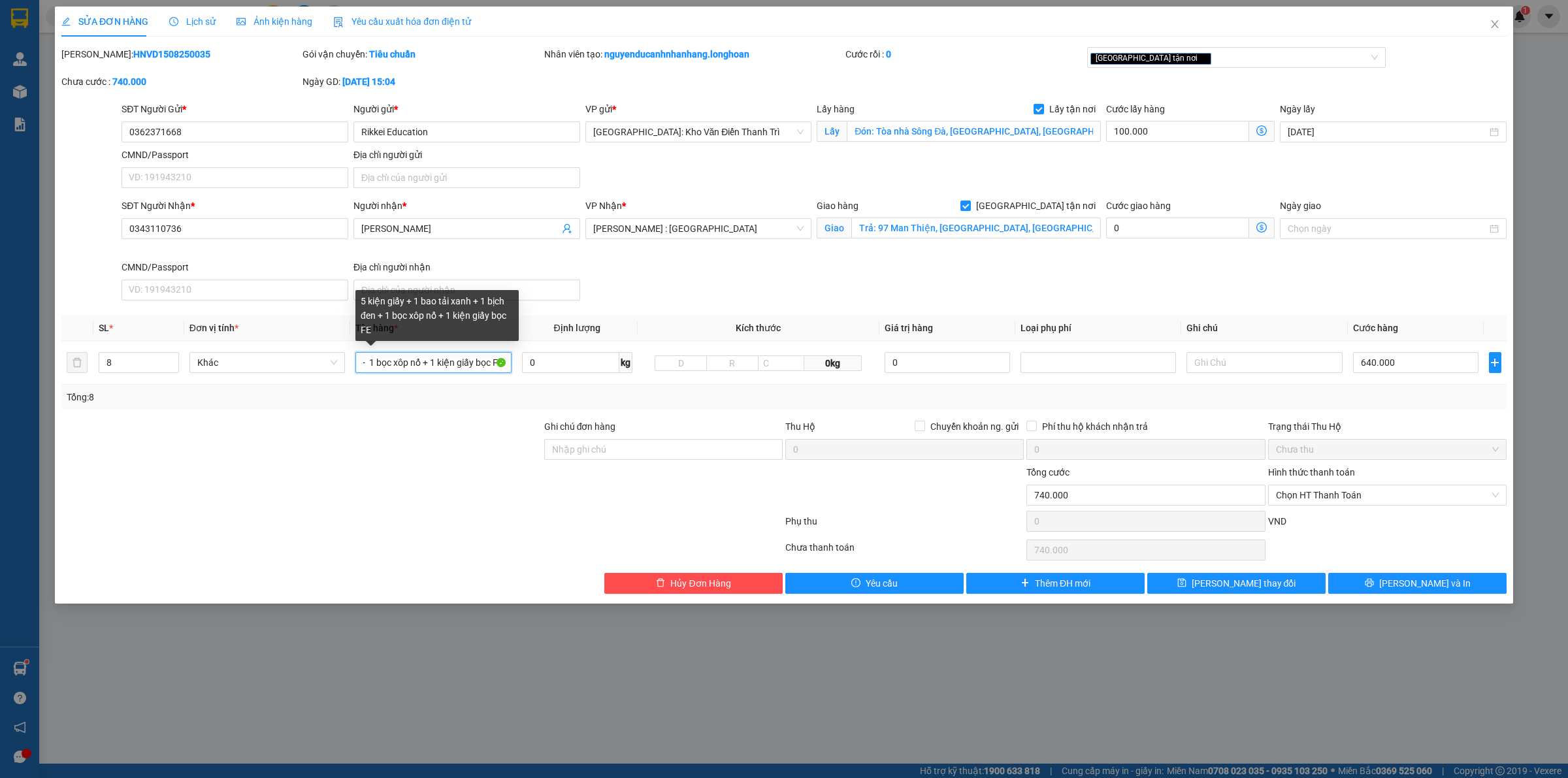
type input "5 kiện giấy + 1 bao tải xanh + 1 bịch đen + 1 bọc xôp nổ + 1 kiện giấy bọc FE"
click at [655, 296] on div "SĐT Người Nhận * 0343110736 Người nhận * Thu Phương VP Nhận * Hồ Chí Minh : Kho…" at bounding box center [814, 252] width 1390 height 107
click at [209, 126] on input "0362371668" at bounding box center [235, 132] width 226 height 21
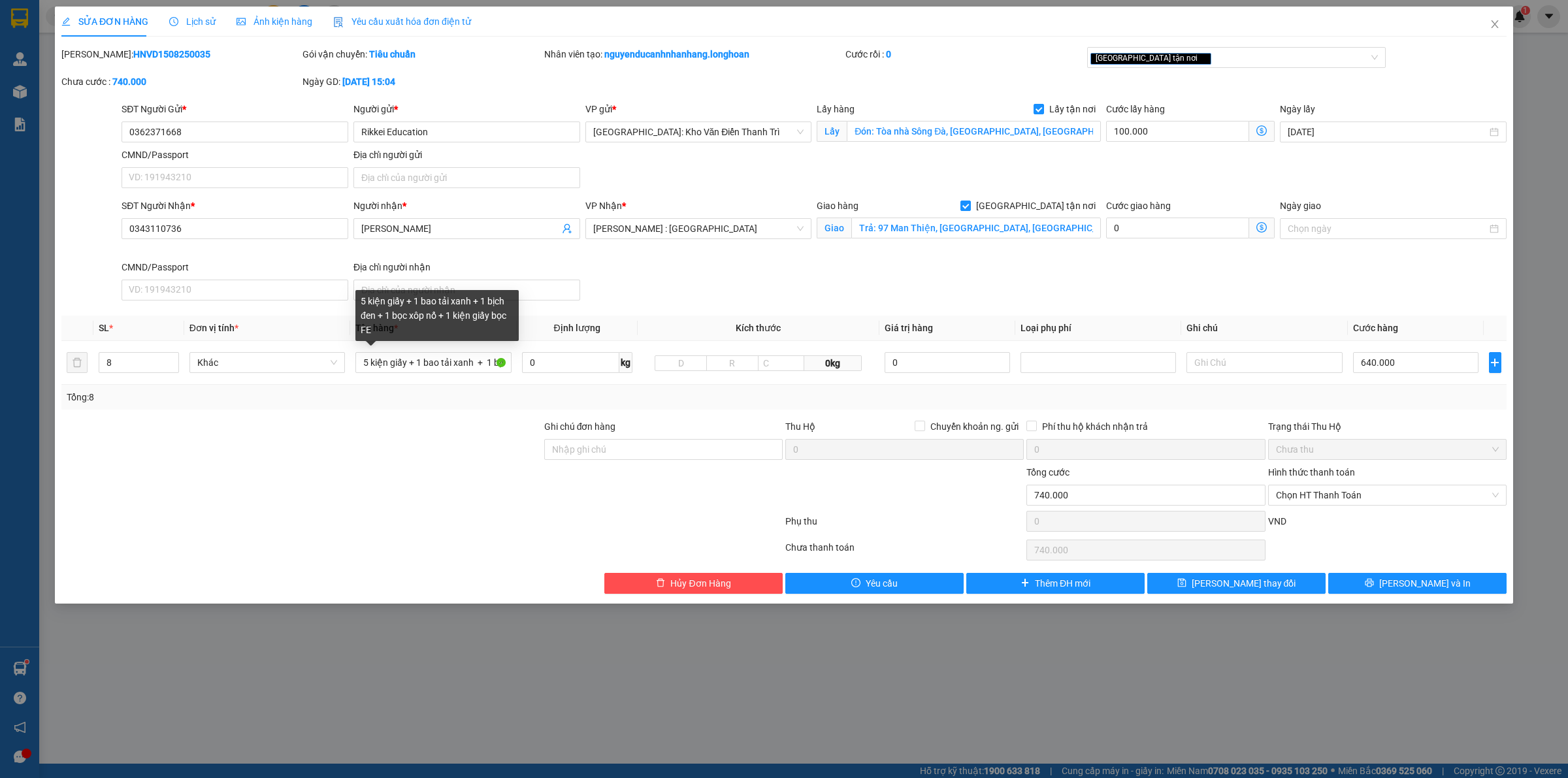
drag, startPoint x: 1104, startPoint y: 288, endPoint x: 1150, endPoint y: 266, distance: 51.0
click at [1106, 289] on div "SĐT Người Nhận * 0343110736 Người nhận * Thu Phương VP Nhận * Hồ Chí Minh : Kho…" at bounding box center [814, 252] width 1390 height 107
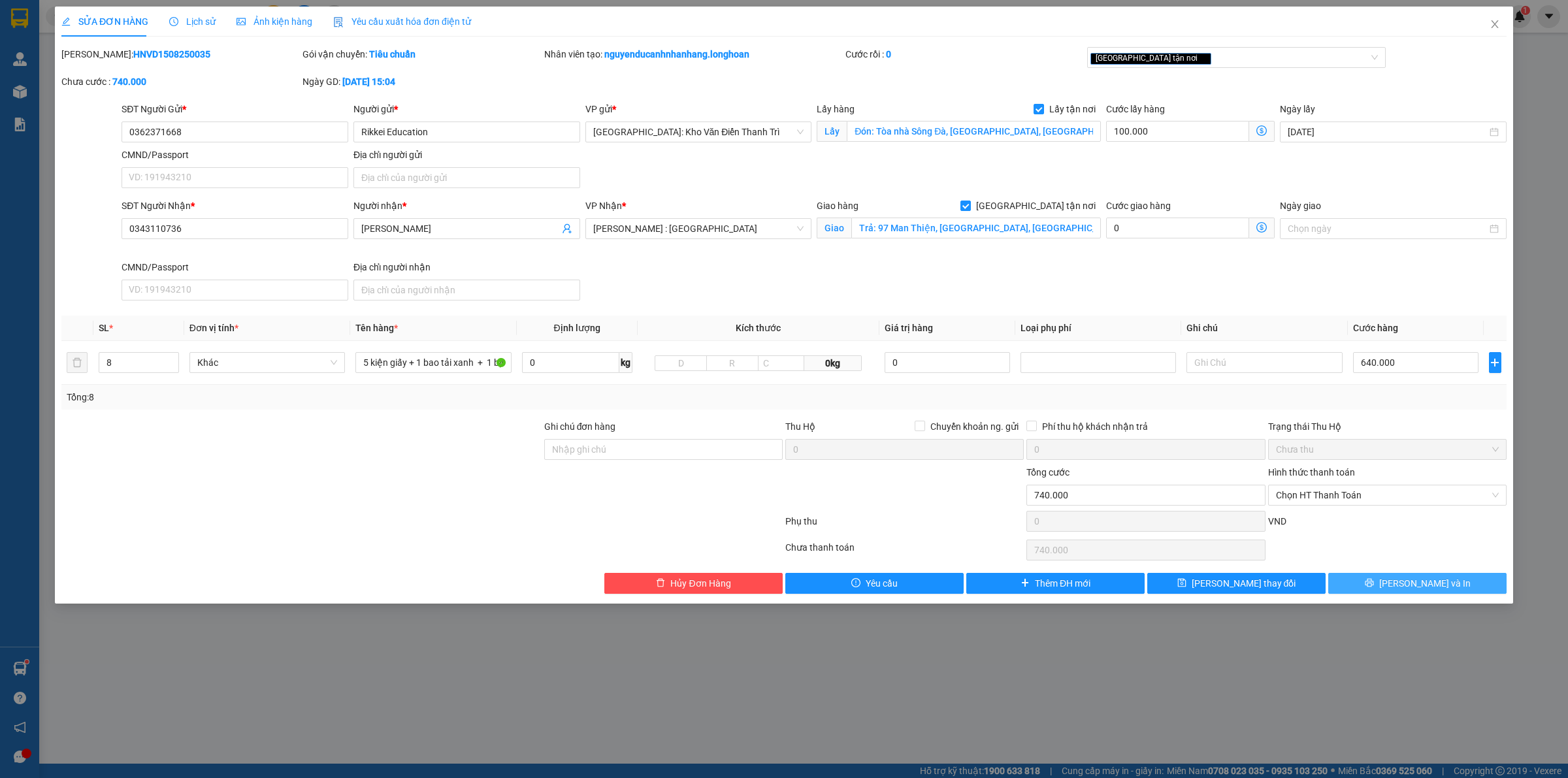
click at [1373, 581] on icon "printer" at bounding box center [1369, 583] width 9 height 9
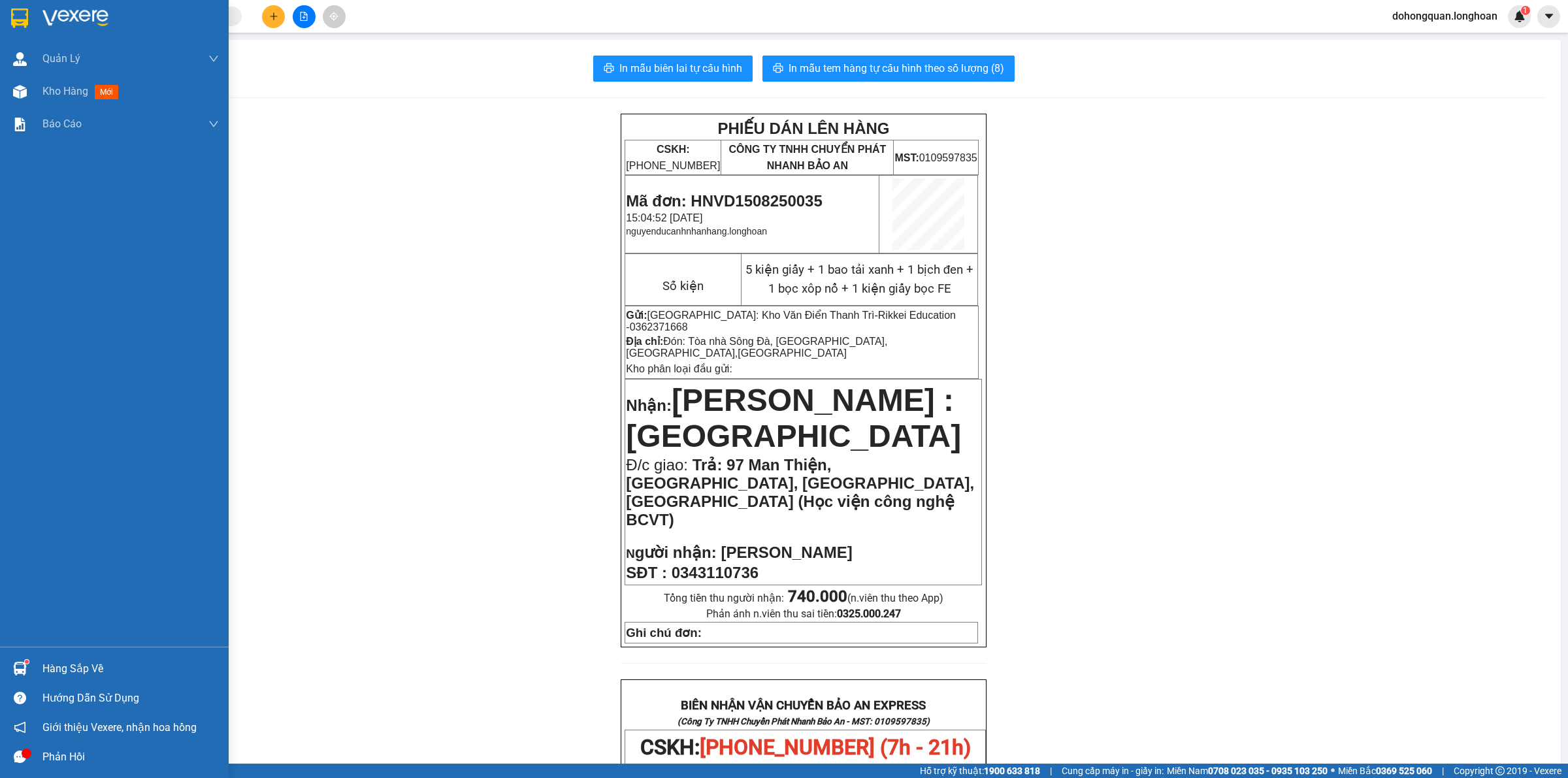
click at [17, 17] on img at bounding box center [19, 18] width 17 height 19
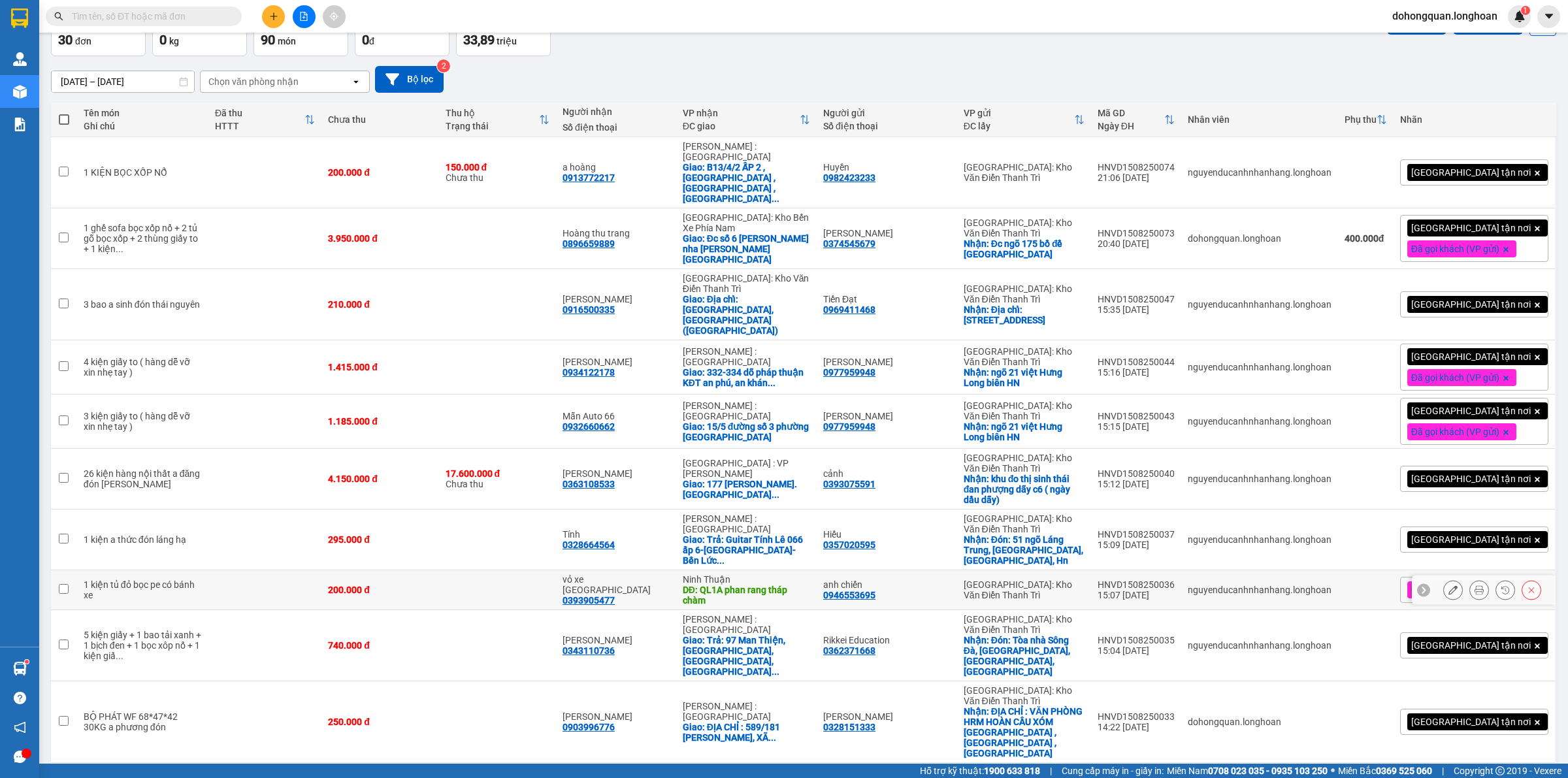
scroll to position [245, 0]
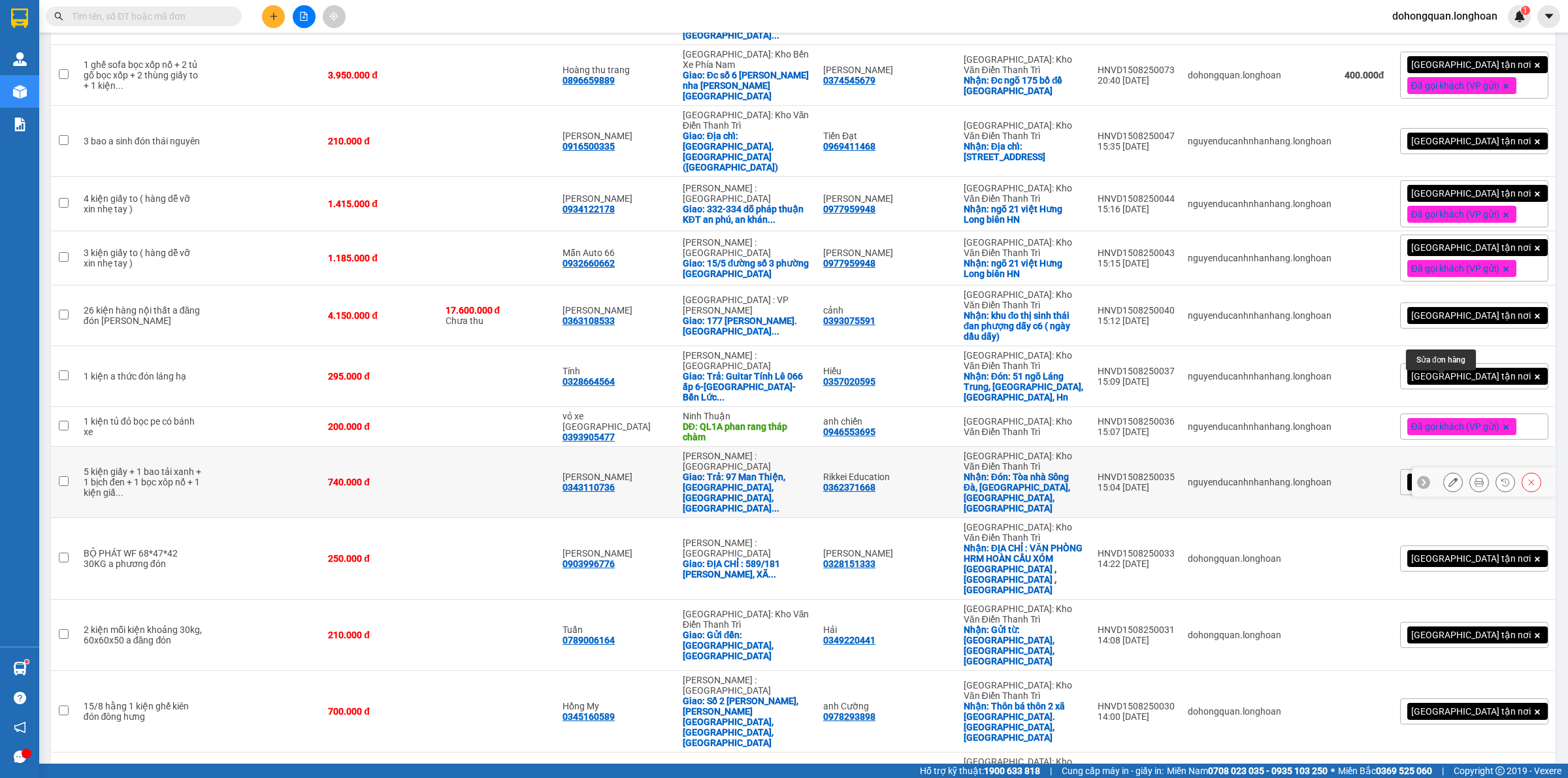
click at [1448, 478] on icon at bounding box center [1452, 482] width 9 height 9
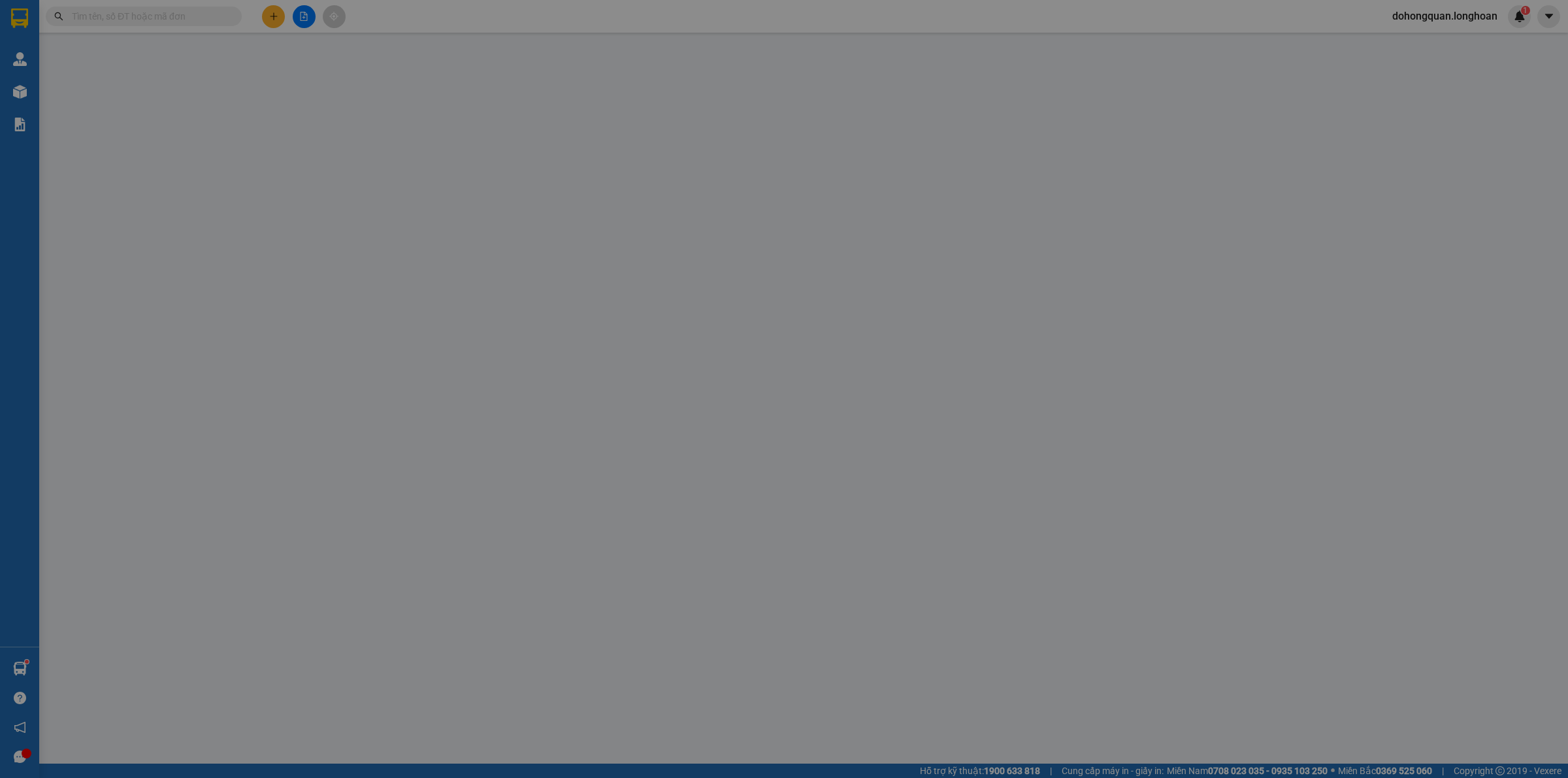
type input "0362371668"
type input "Rikkei Education"
checkbox input "true"
type input "Đón: Tòa nhà Sông Đà, ngã Tư Mễ Trì, Nam Từ Liêm,HNc"
type input "0343110736"
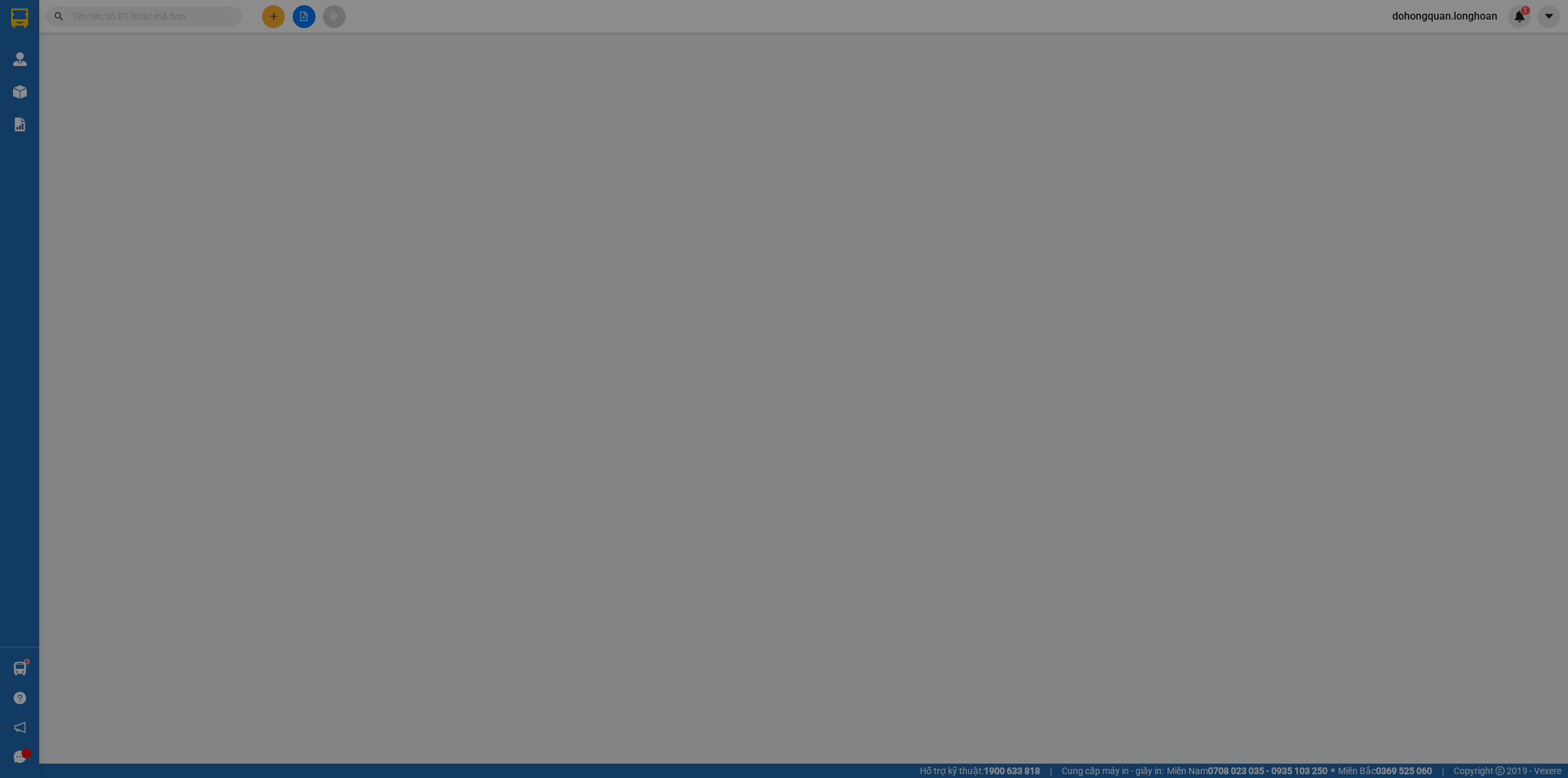
type input "[PERSON_NAME]"
checkbox input "true"
type input "Trả: 97 Man Thiện, [GEOGRAPHIC_DATA], [GEOGRAPHIC_DATA], [GEOGRAPHIC_DATA] (Học…"
type input "740.000"
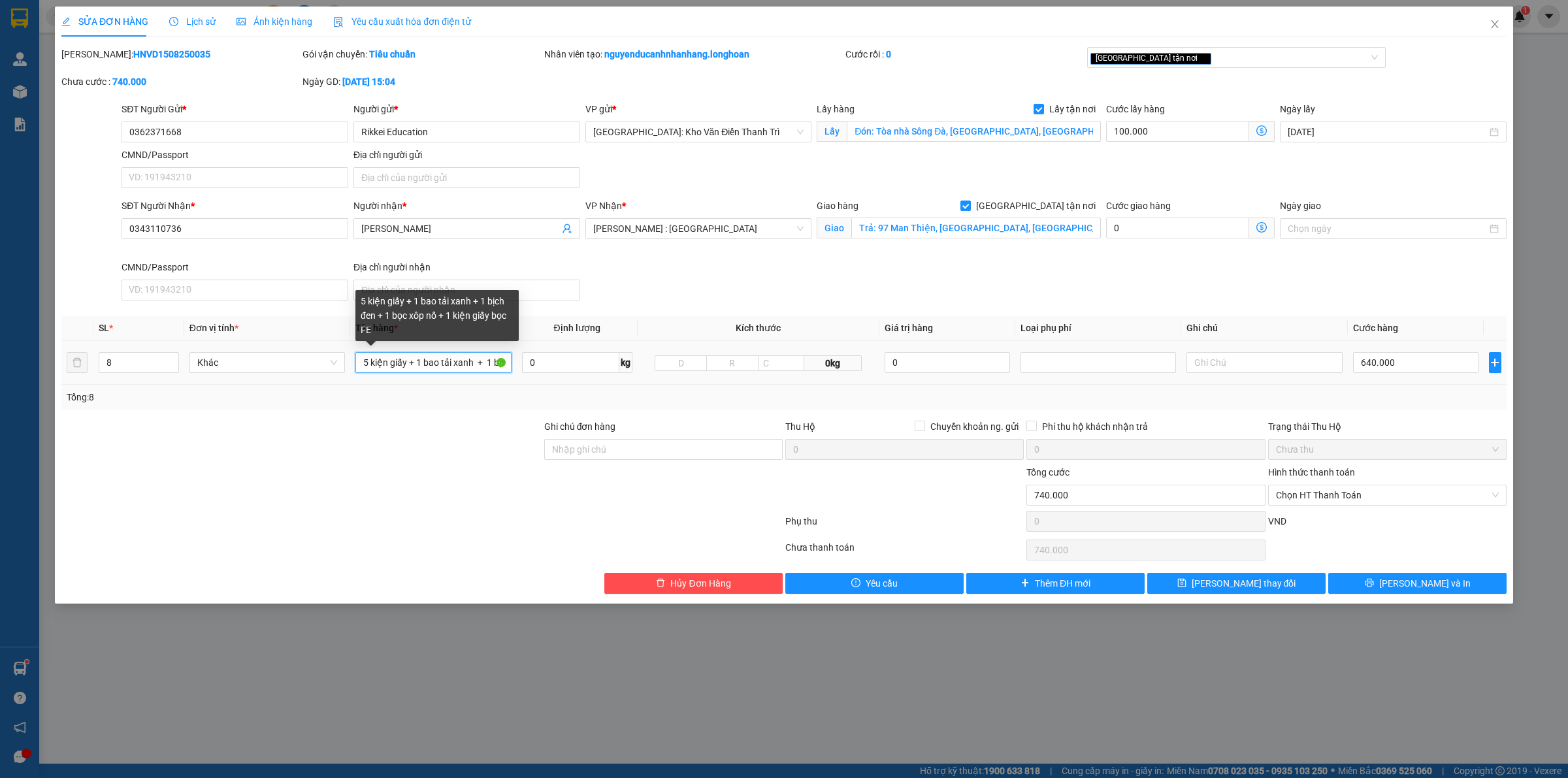
click at [366, 360] on input "5 kiện giấy + 1 bao tải xanh + 1 bịch đen + 1 bọc xôp nổ + 1 kiện giấy bọc FE" at bounding box center [433, 362] width 155 height 21
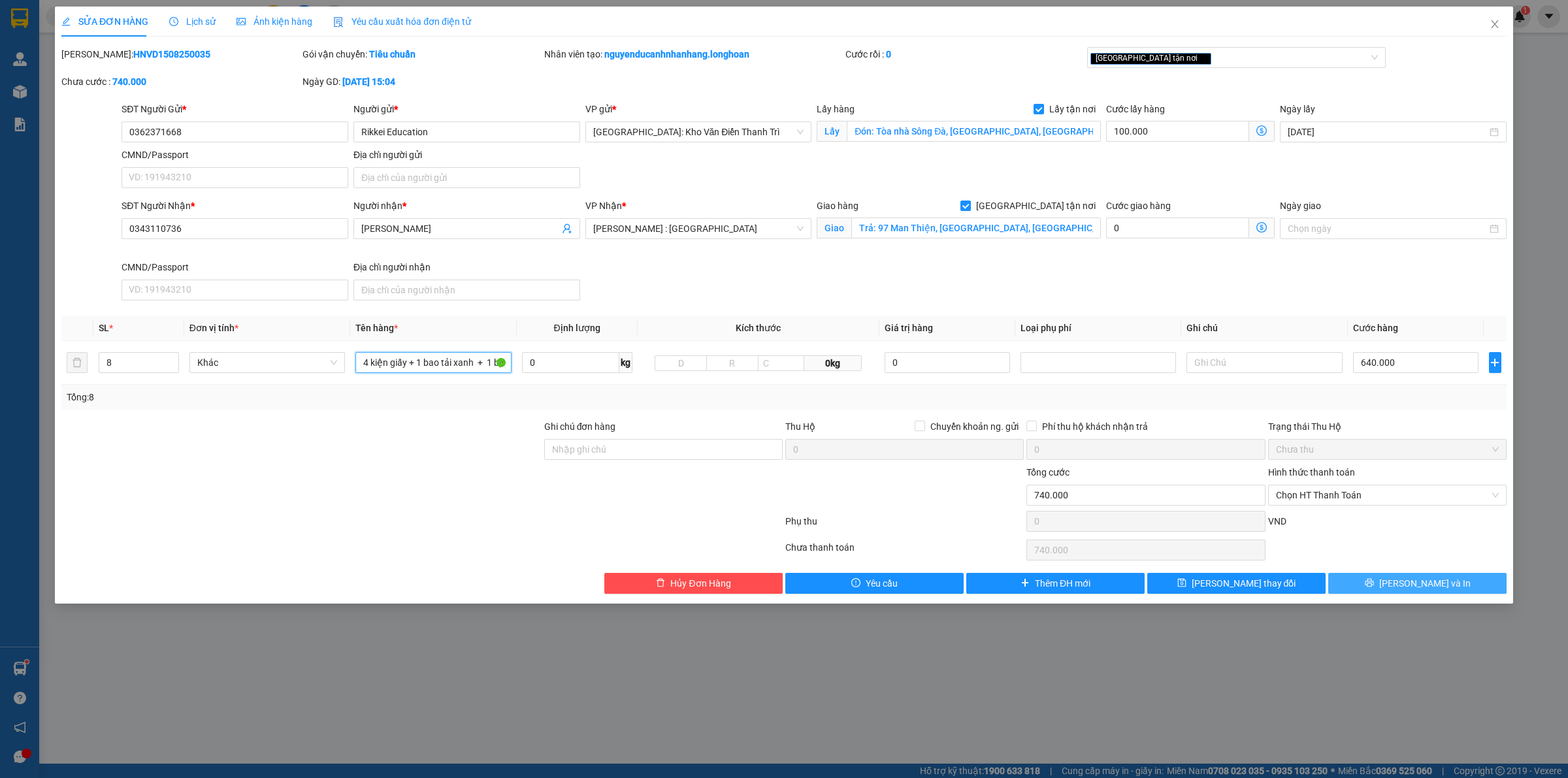
type input "4 kiện giấy + 1 bao tải xanh + 1 bịch đen + 1 bọc xôp nổ + 1 kiện giấy bọc FE"
click at [1386, 586] on button "Lưu và In" at bounding box center [1417, 583] width 178 height 21
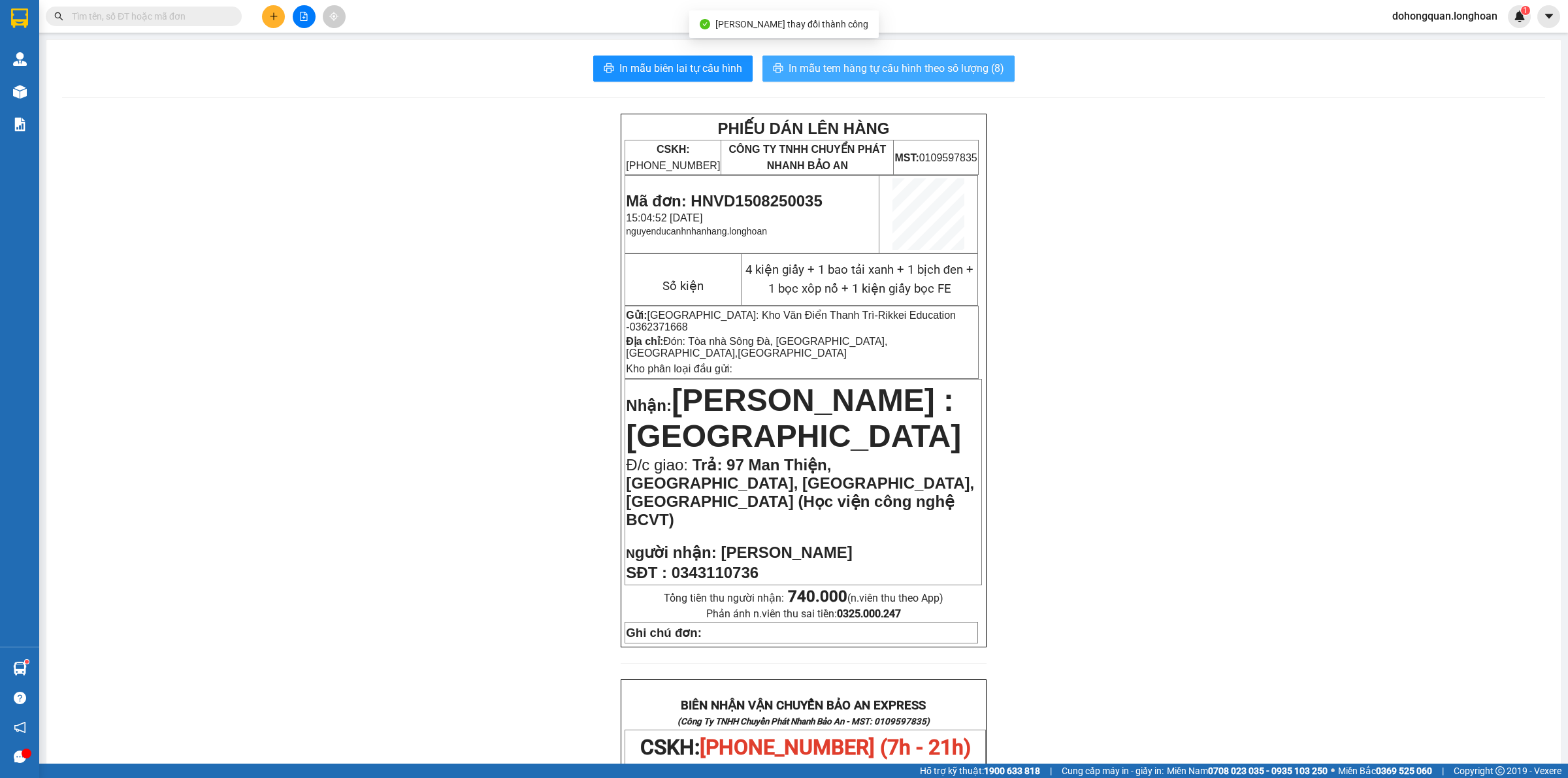
click at [892, 67] on span "In mẫu tem hàng tự cấu hình theo số lượng (8)" at bounding box center [896, 68] width 215 height 17
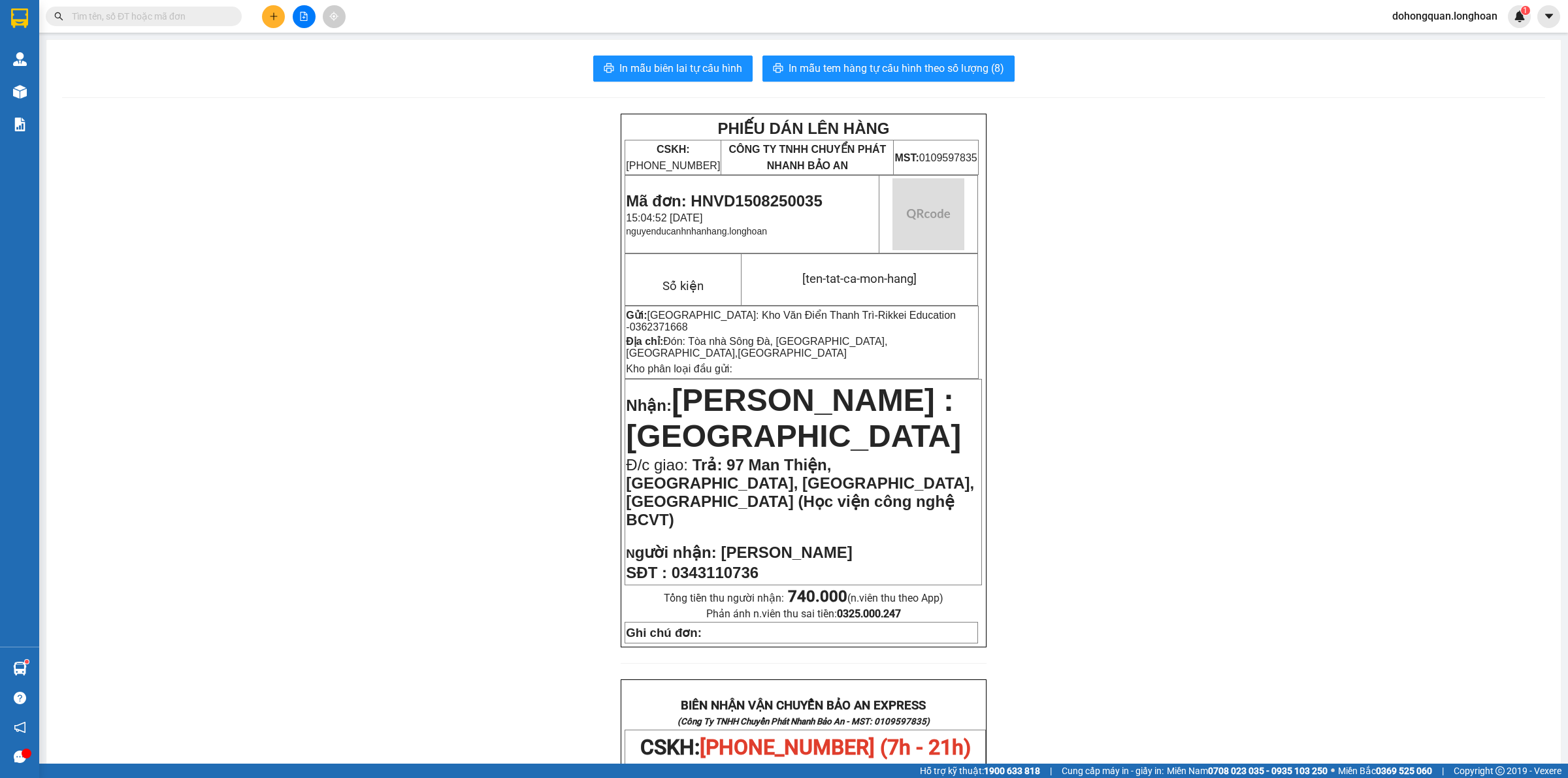
click at [1121, 495] on div "PHIẾU DÁN LÊN HÀNG CSKH: 1900.06.88.33 CÔNG TY TNHH CHUYỂN PHÁT NHANH BẢO AN MS…" at bounding box center [803, 764] width 1482 height 1299
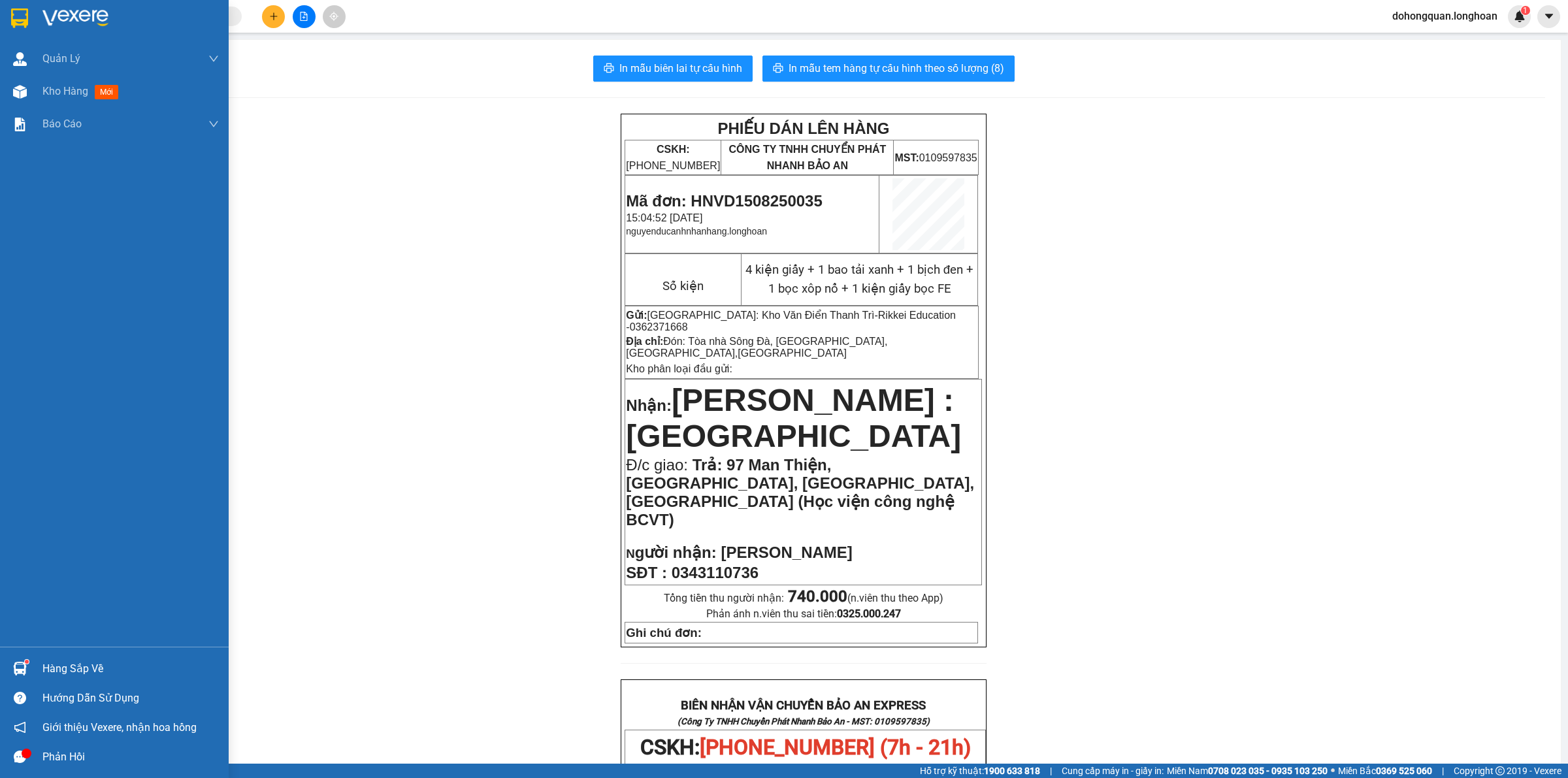
click at [11, 28] on div at bounding box center [19, 17] width 23 height 23
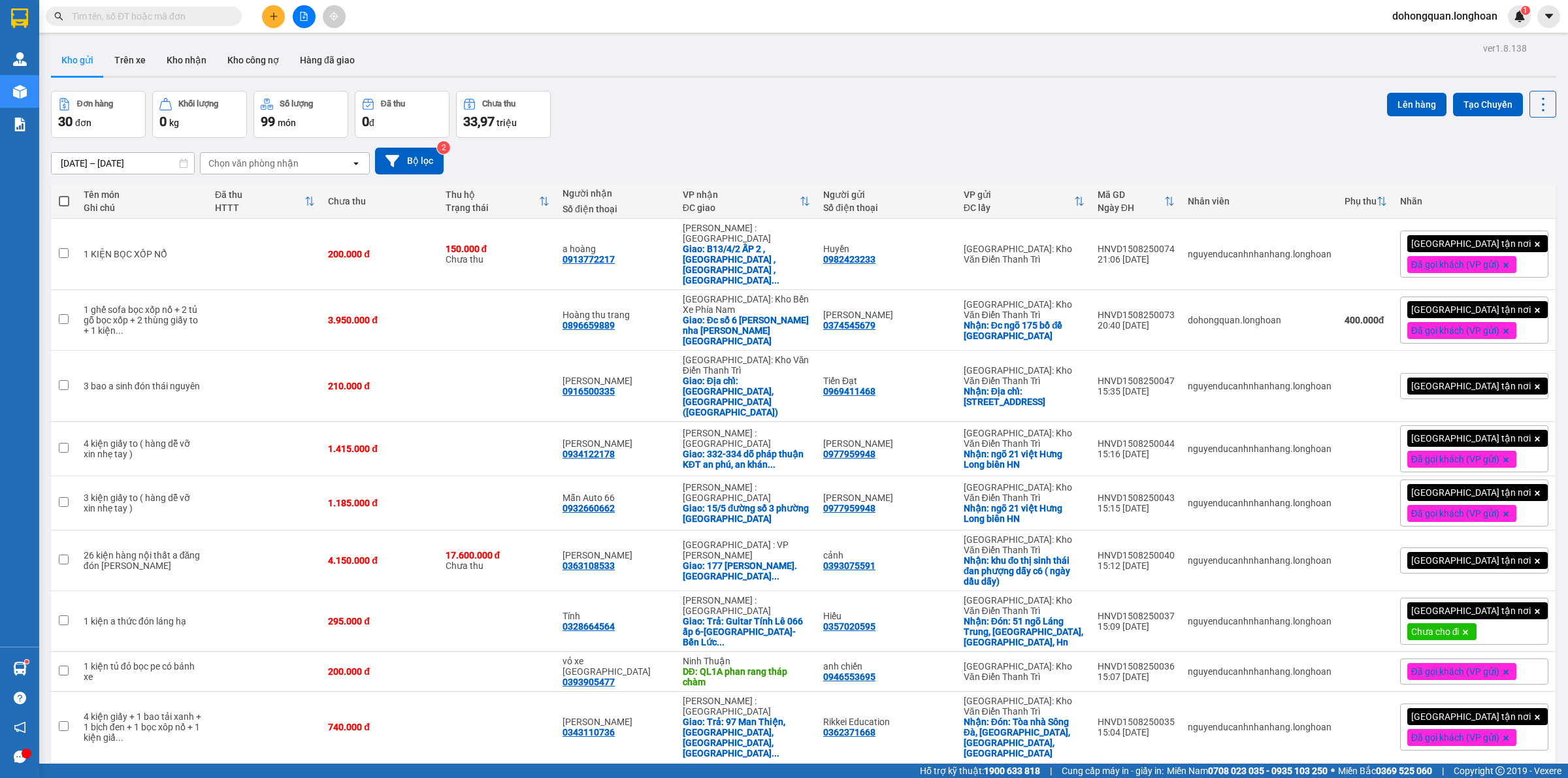
click at [656, 128] on div "Đơn hàng 30 đơn Khối lượng 0 kg Số lượng 99 món Đã thu 0 đ Chưa thu 33,97 triệu…" at bounding box center [803, 115] width 1505 height 47
drag, startPoint x: 718, startPoint y: 119, endPoint x: 718, endPoint y: 111, distance: 8.0
click at [719, 116] on div "Đơn hàng 30 đơn Khối lượng 0 kg Số lượng 99 món Đã thu 0 đ Chưa thu 33,97 triệu…" at bounding box center [803, 115] width 1505 height 47
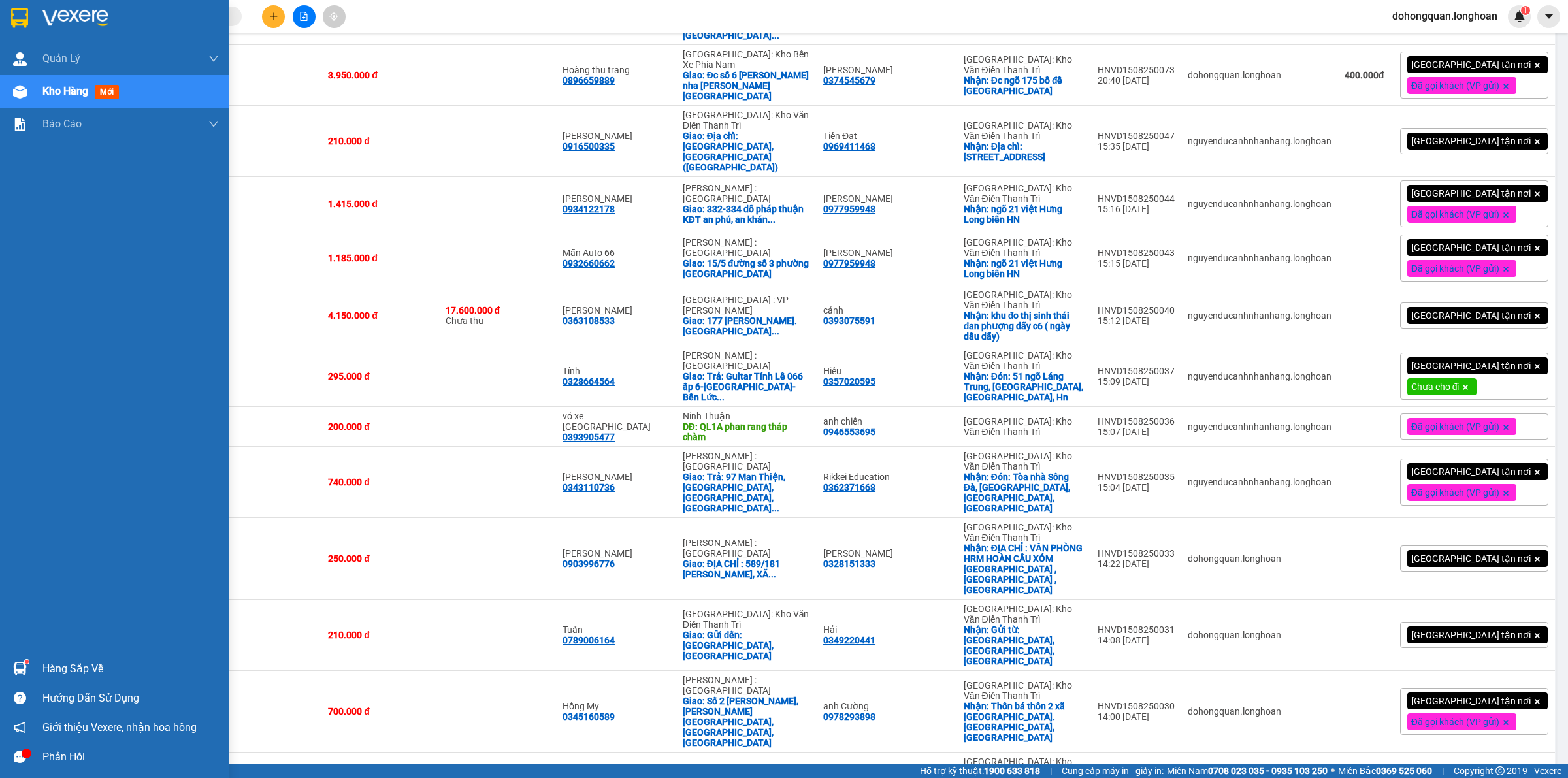
click at [23, 13] on img at bounding box center [19, 18] width 17 height 19
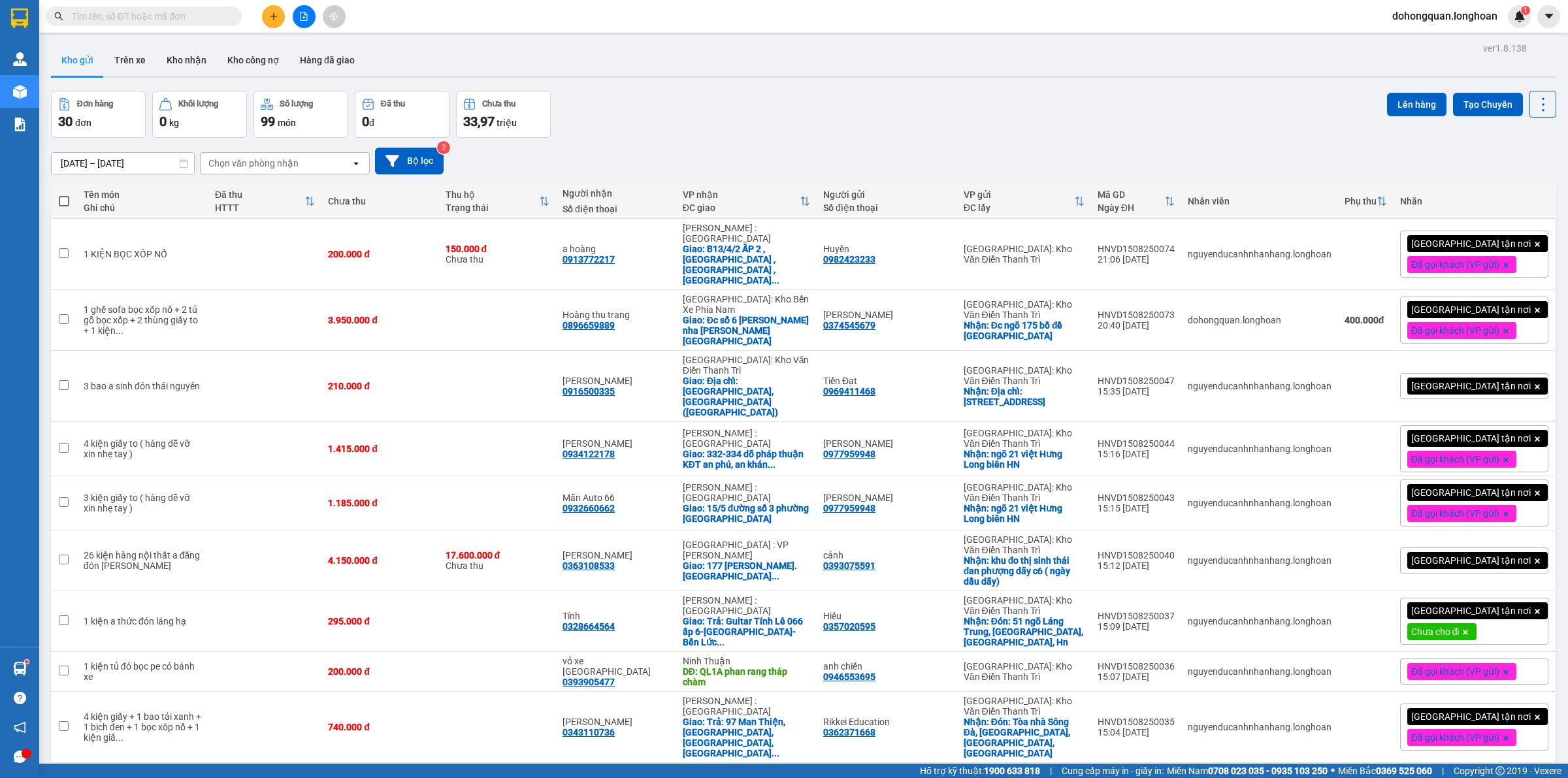
click at [1015, 138] on div "17/07/2025 – 15/08/2025 Press the down arrow key to interact with the calendar …" at bounding box center [803, 161] width 1505 height 46
click at [1017, 144] on div "17/07/2025 – 15/08/2025 Press the down arrow key to interact with the calendar …" at bounding box center [803, 161] width 1505 height 46
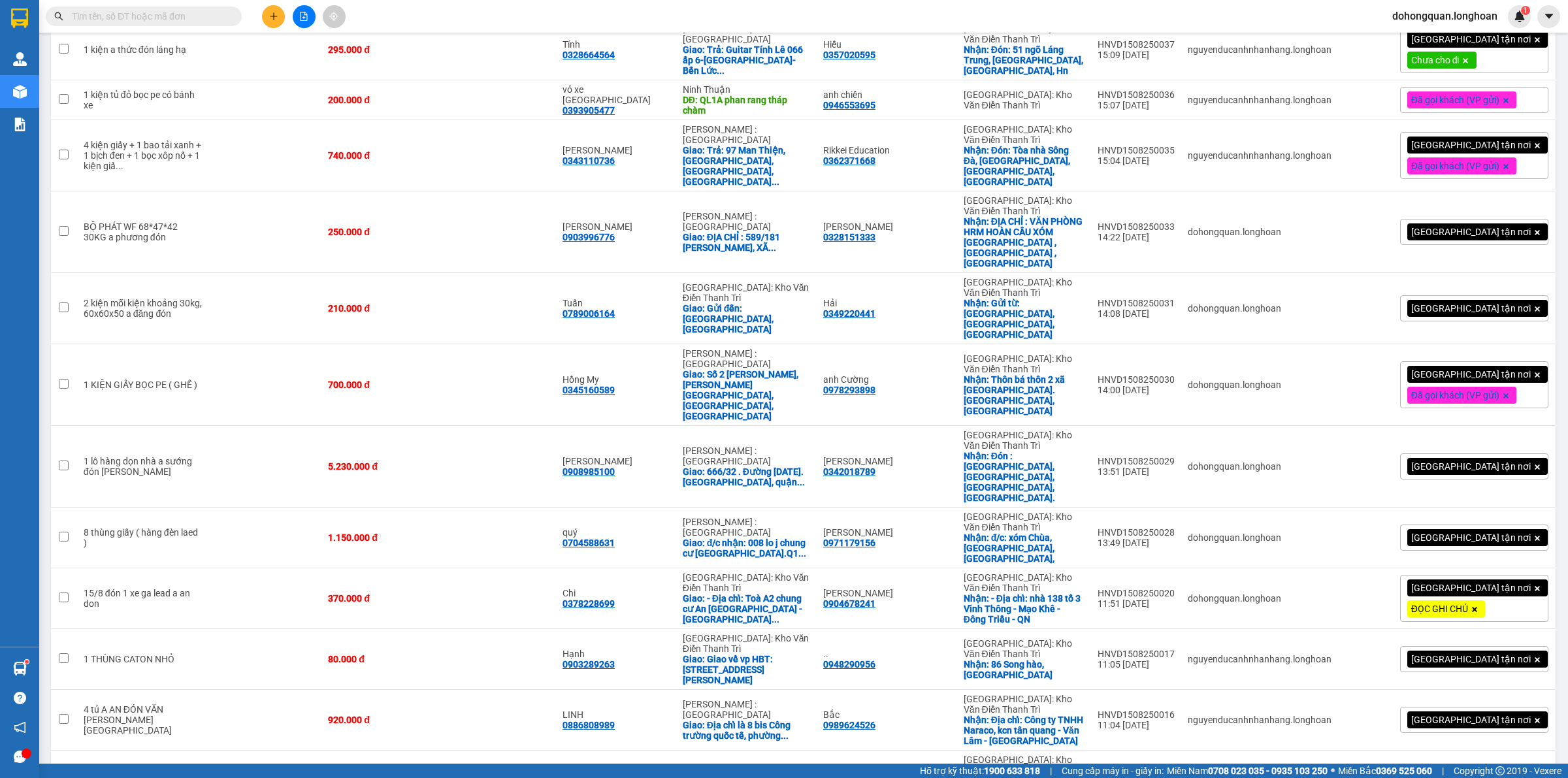
scroll to position [735, 0]
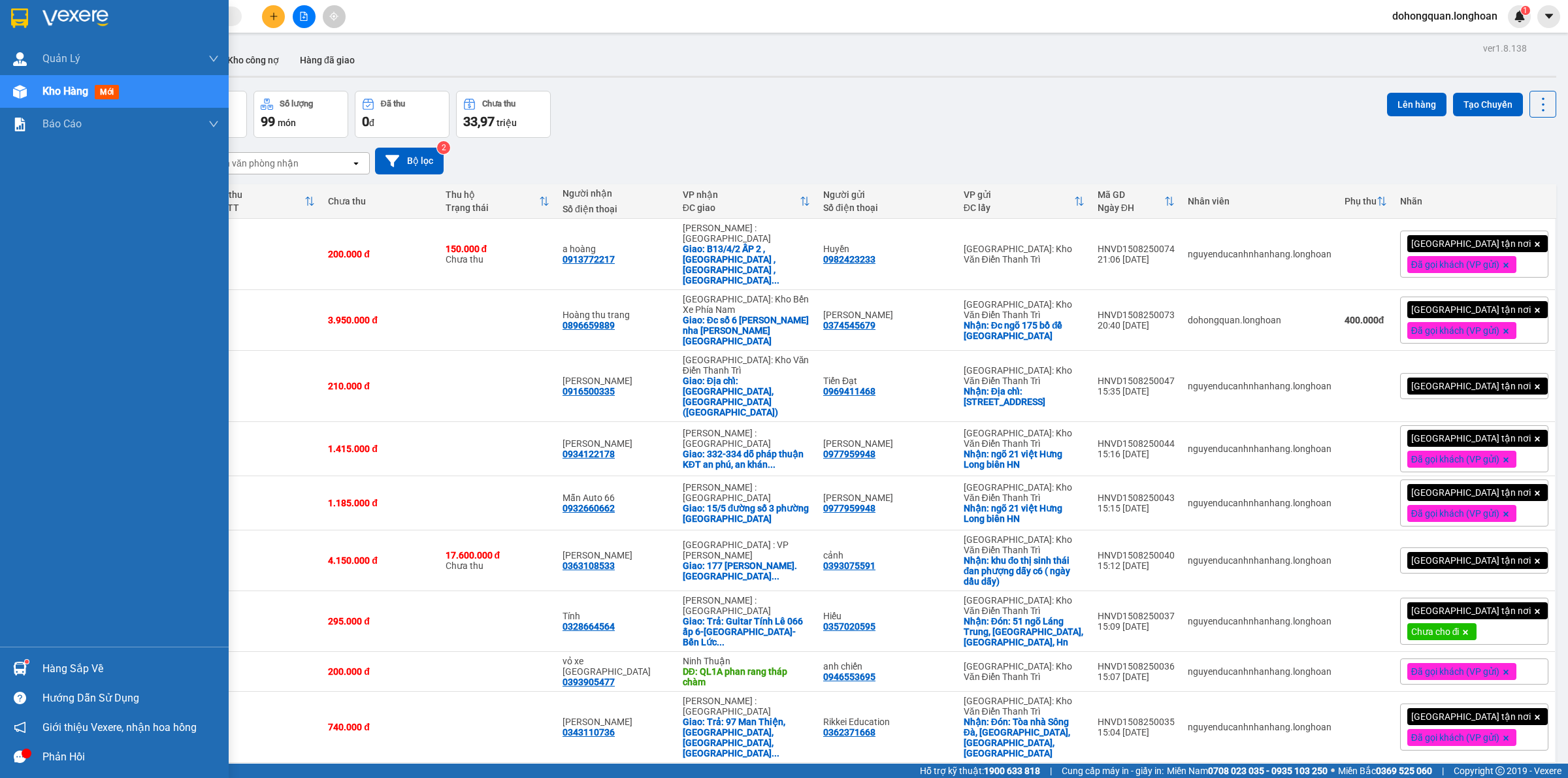
click at [24, 20] on img at bounding box center [19, 18] width 17 height 19
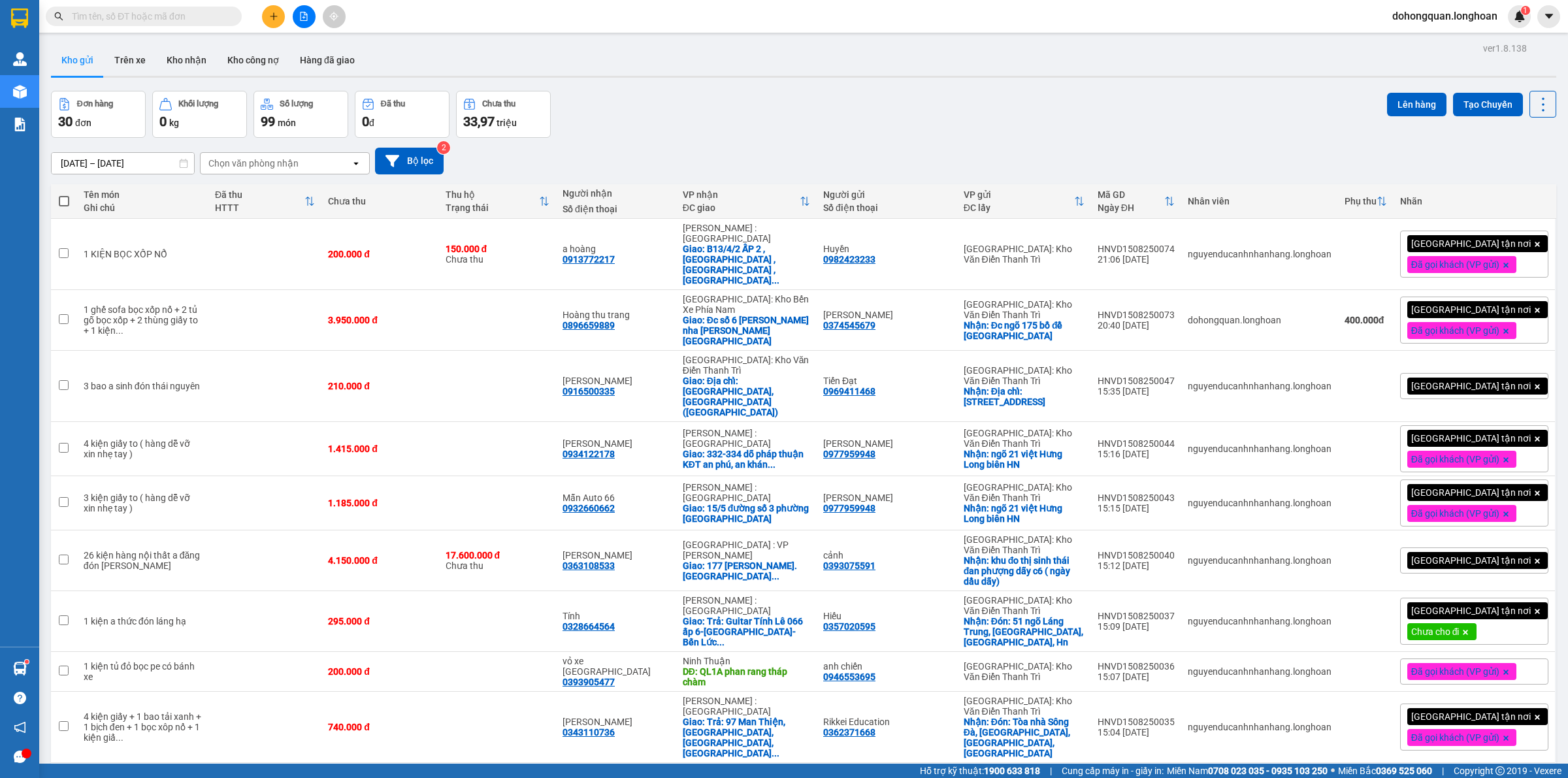
click at [735, 105] on div "Đơn hàng 30 đơn Khối lượng 0 kg Số lượng 99 món Đã thu 0 đ Chưa thu 33,97 triệu…" at bounding box center [803, 115] width 1505 height 47
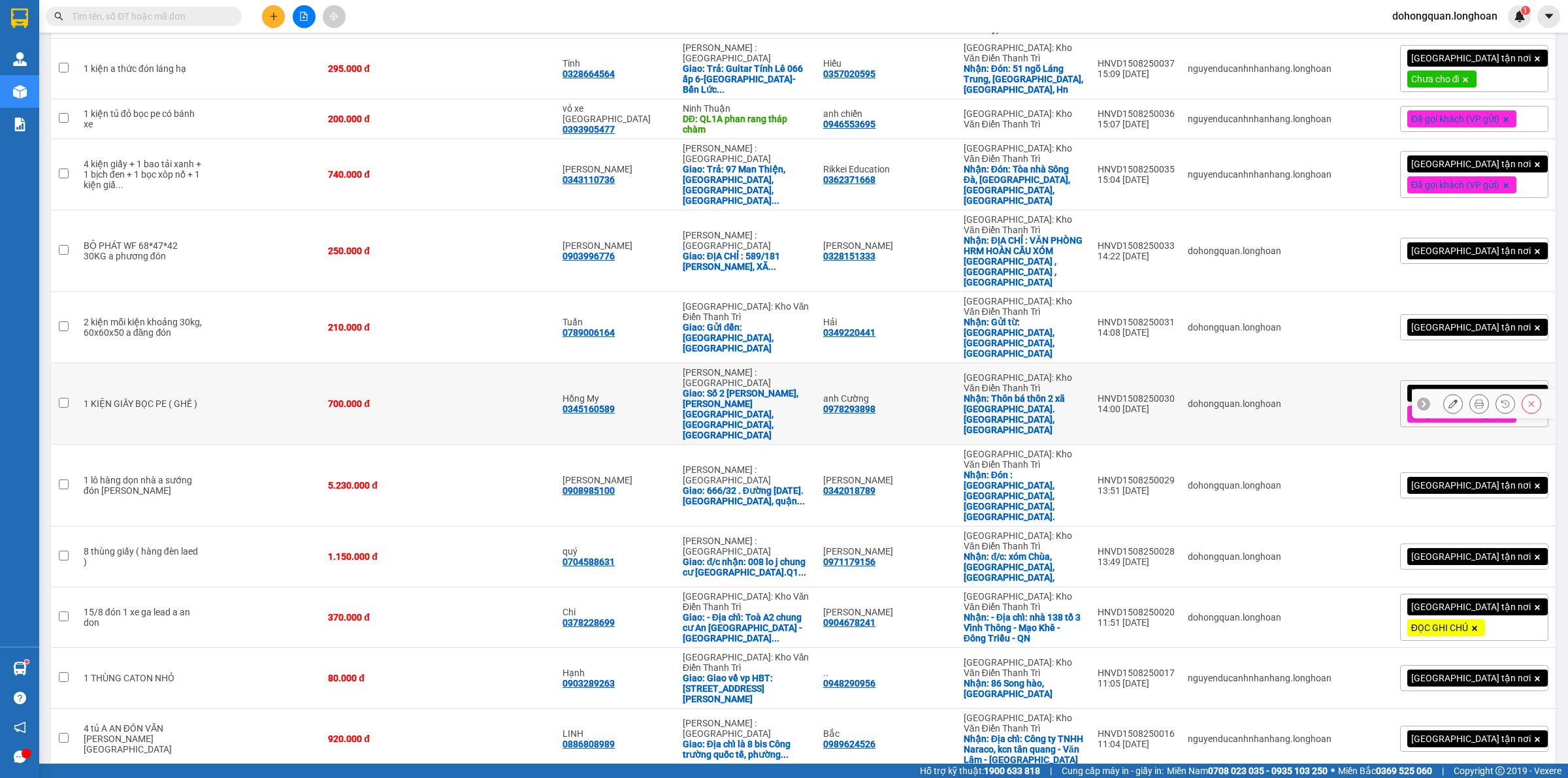
scroll to position [226, 0]
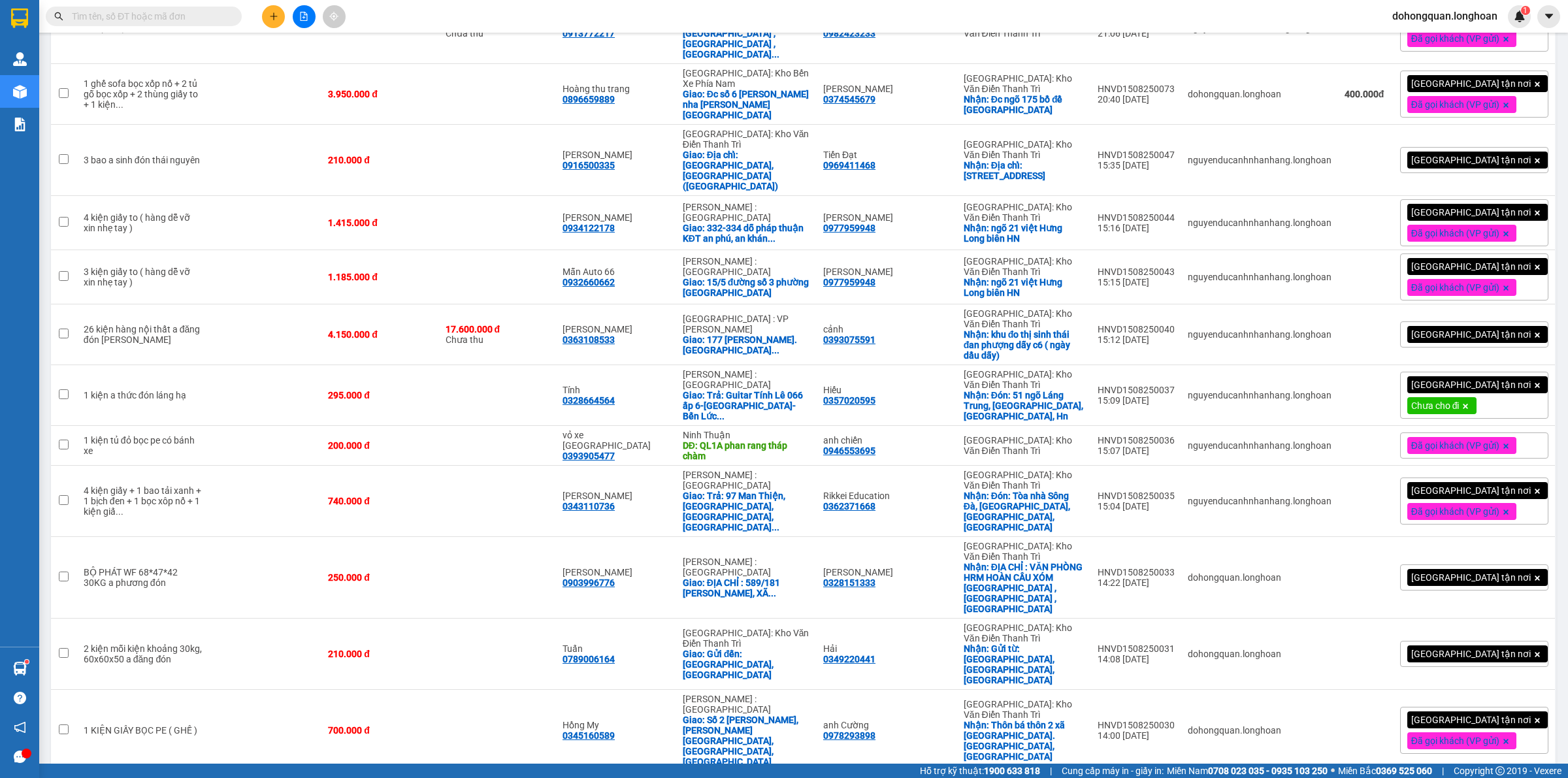
click at [268, 7] on button at bounding box center [273, 17] width 23 height 23
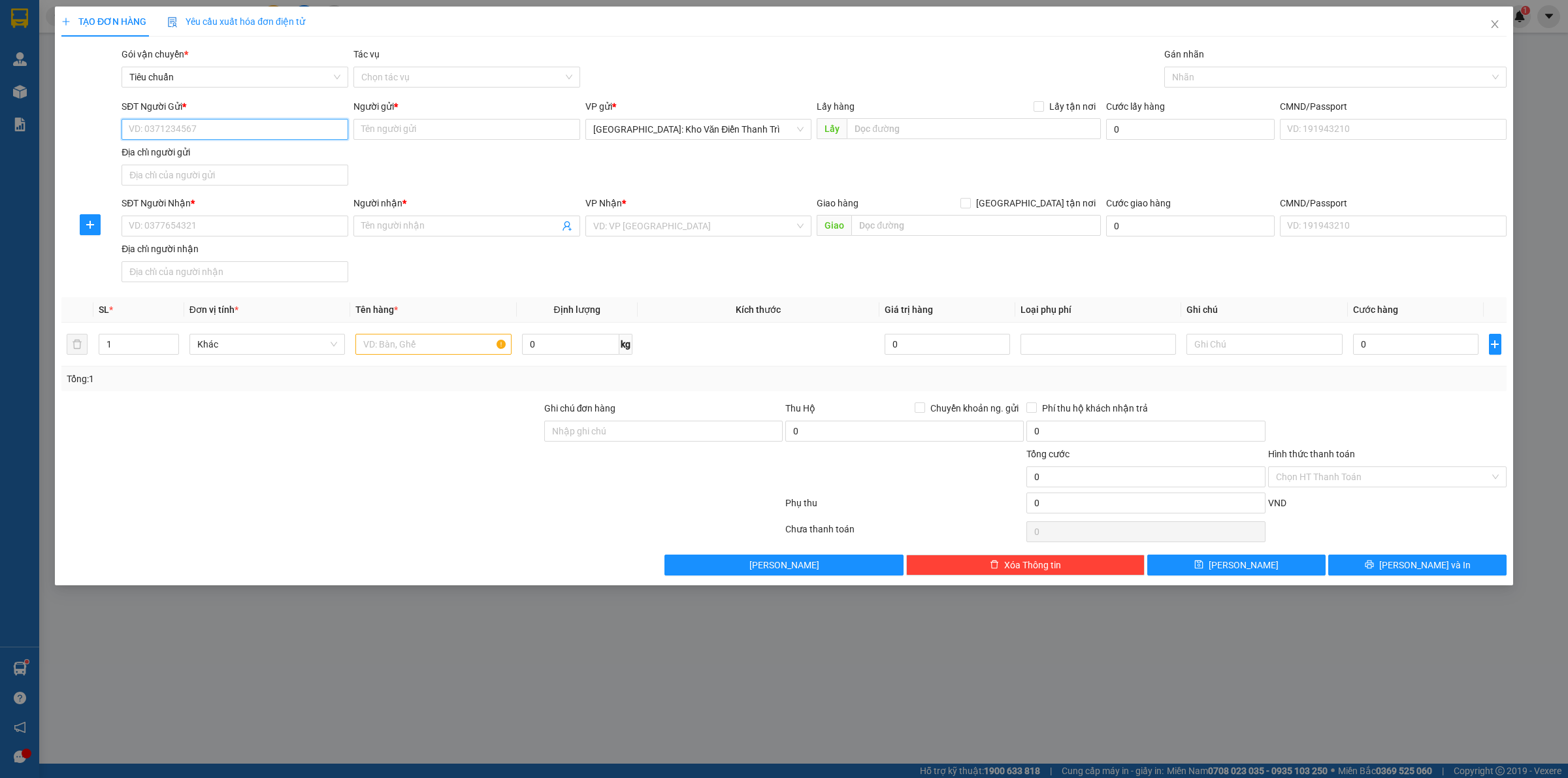
click at [184, 123] on input "SĐT Người Gửi *" at bounding box center [235, 129] width 226 height 21
paste input "0934754745"
click at [131, 128] on input "0934754745" at bounding box center [235, 129] width 226 height 21
click at [224, 125] on input "0934754745" at bounding box center [235, 129] width 226 height 21
click at [202, 155] on div "0934754745 - văn yên" at bounding box center [235, 156] width 211 height 14
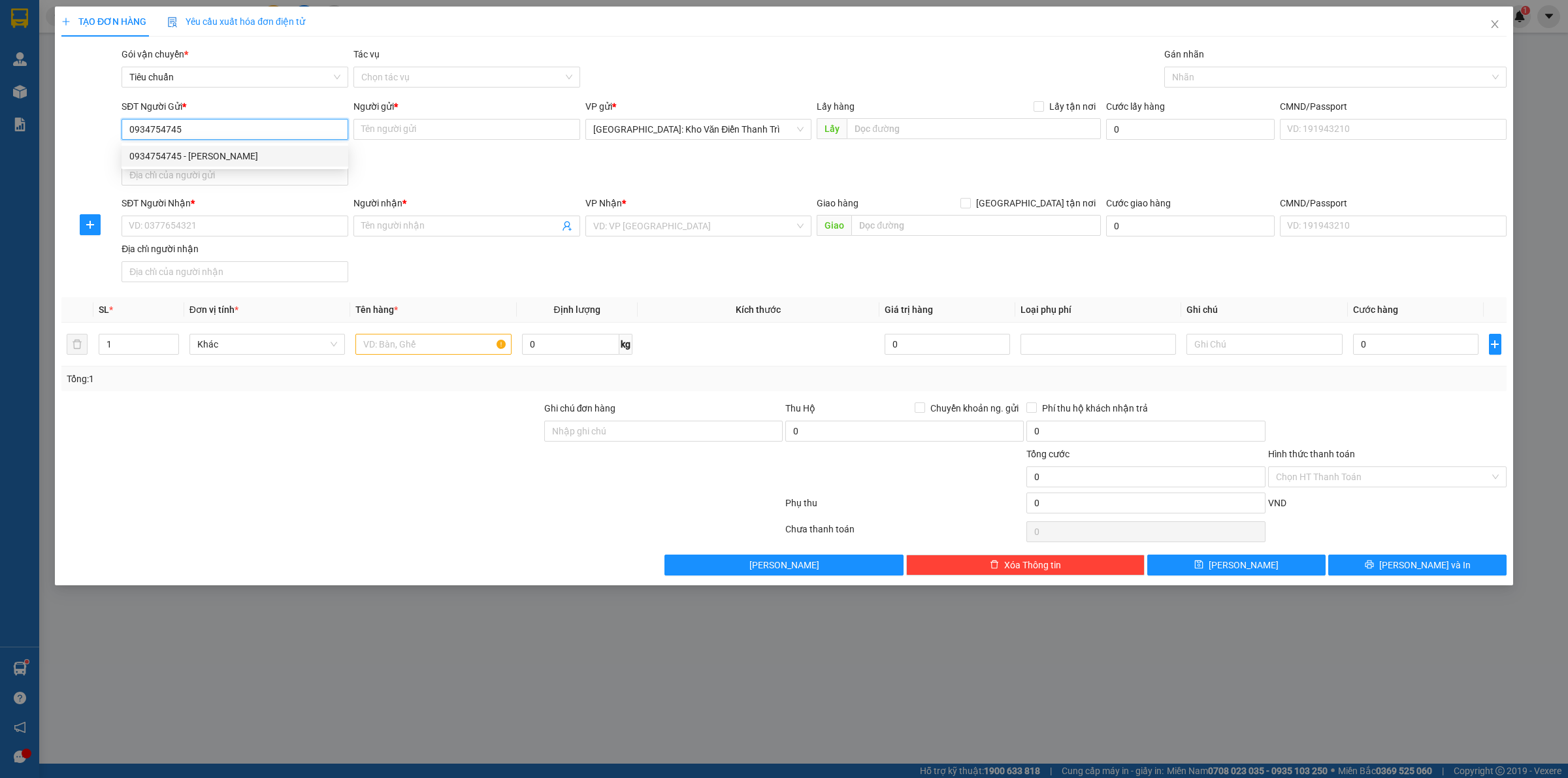
type input "0934754745"
type input "văn yên"
type input "chính kinh thanh xuân"
checkbox input "true"
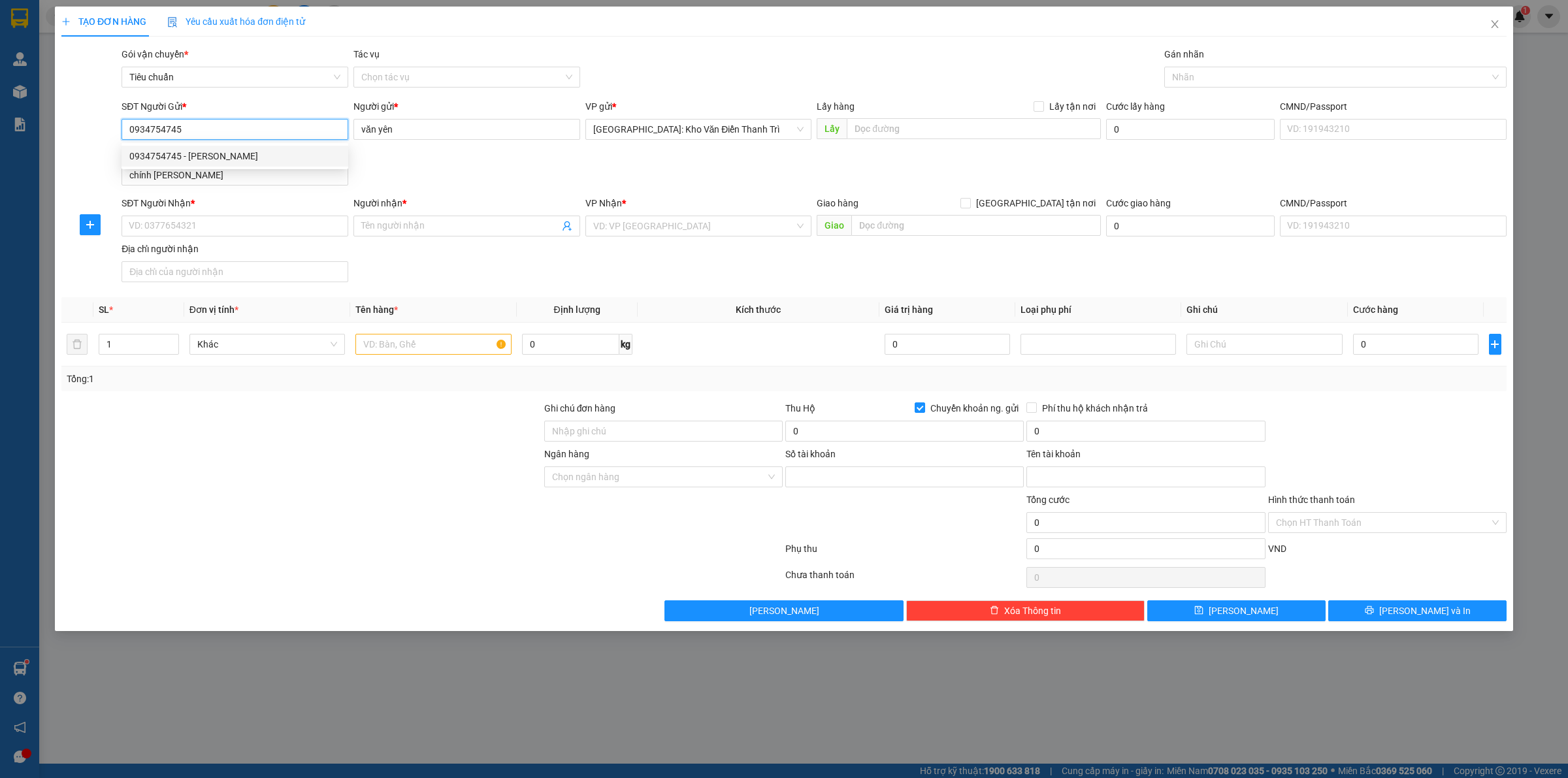
type input "0071000894990"
type input "lai quang yen"
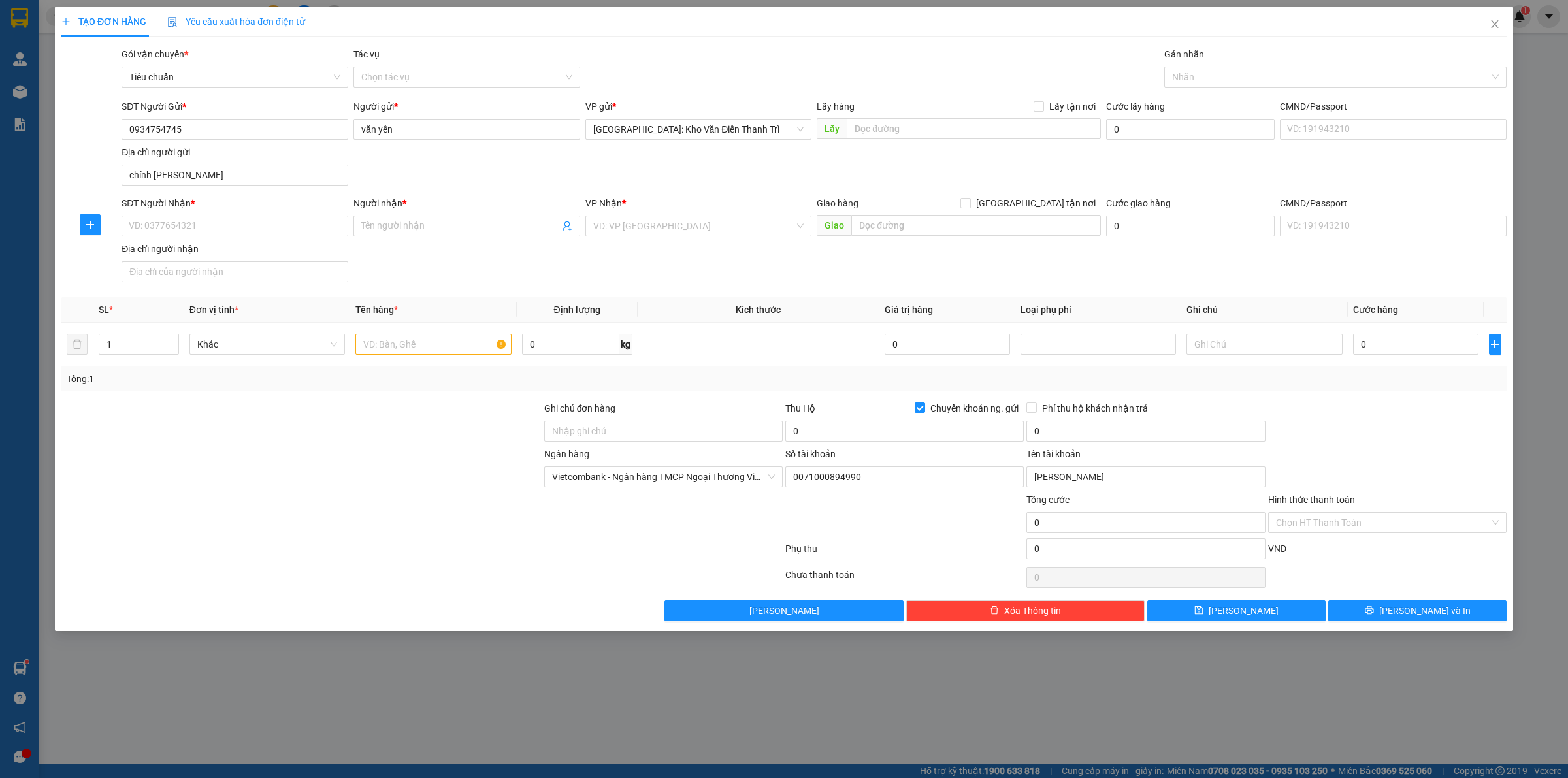
click at [690, 173] on div "SĐT Người Gửi * 0934754745 0934754745 Người gửi * văn yên VP gửi * Hà Nội: Kho …" at bounding box center [814, 145] width 1390 height 92
click at [894, 134] on input "text" at bounding box center [974, 128] width 254 height 21
click at [961, 128] on input "text" at bounding box center [974, 128] width 254 height 21
paste input "Đón: 421 hùng vương, p.đồng tâm, tp vĩnh yên, vĩnh phúc"
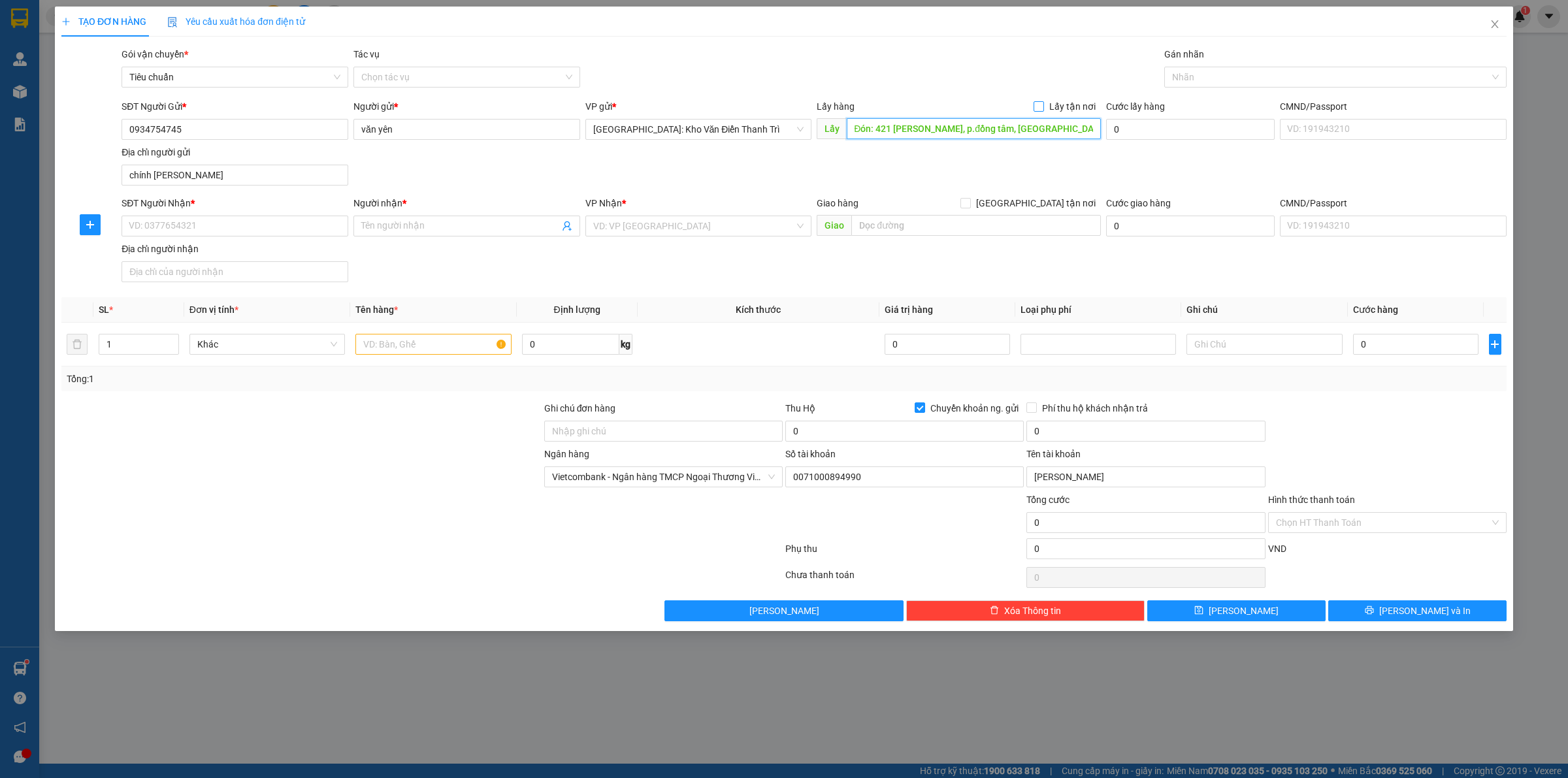
type input "Đón: 421 hùng vương, p.đồng tâm, tp vĩnh yên, vĩnh phúc"
click at [1043, 104] on span at bounding box center [1038, 106] width 10 height 10
click at [1043, 104] on input "Lấy tận nơi" at bounding box center [1037, 106] width 9 height 9
checkbox input "true"
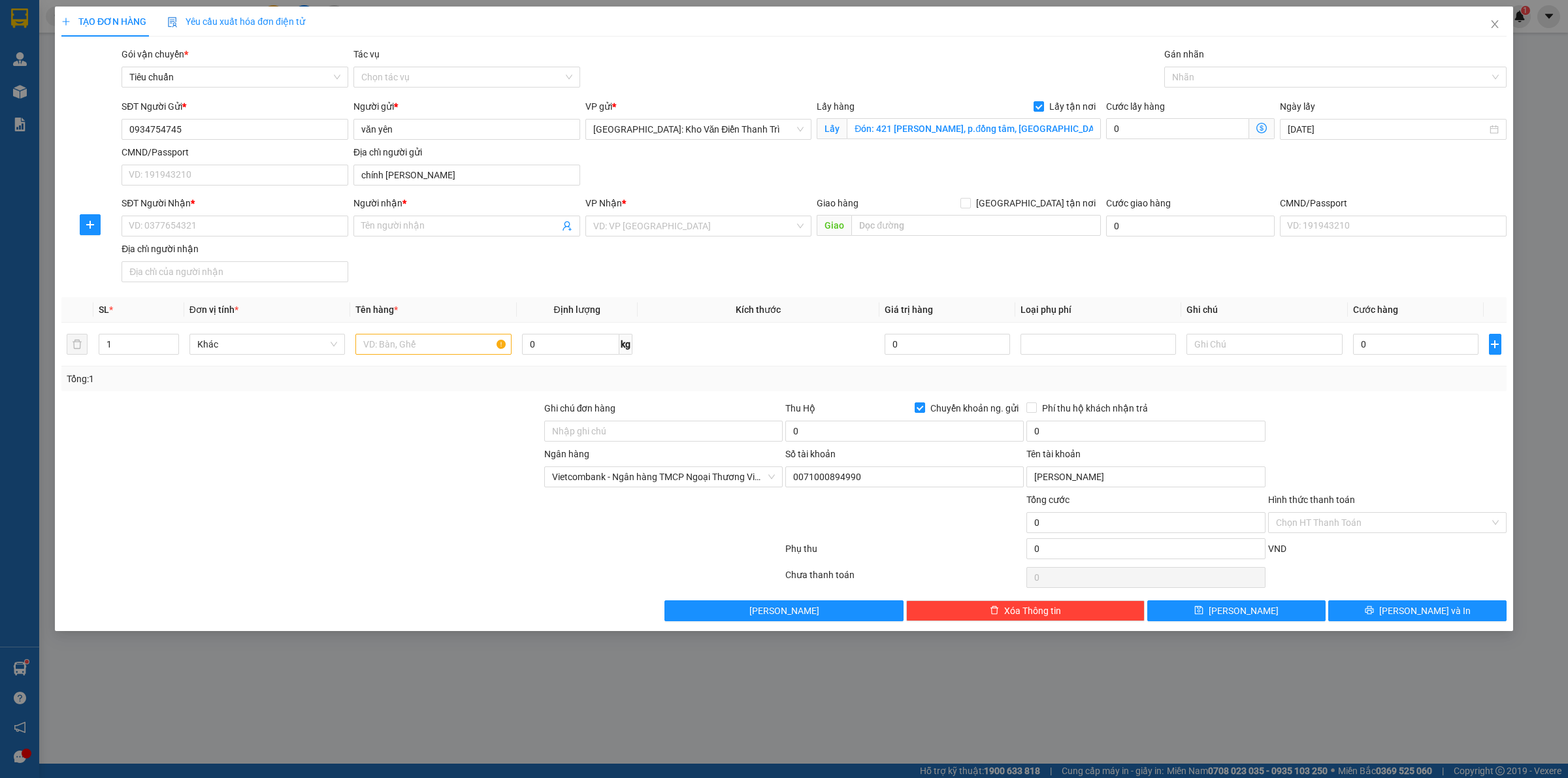
click at [941, 177] on div "SĐT Người Gửi * 0934754745 Người gửi * văn yên VP gửi * Hà Nội: Kho Văn Điển Th…" at bounding box center [814, 145] width 1390 height 92
click at [273, 215] on input "SĐT Người Nhận *" at bounding box center [235, 226] width 226 height 21
drag, startPoint x: 253, startPoint y: 223, endPoint x: 272, endPoint y: 223, distance: 19.0
click at [255, 223] on input "SĐT Người Nhận *" at bounding box center [235, 226] width 226 height 21
click at [950, 223] on input "text" at bounding box center [976, 225] width 250 height 21
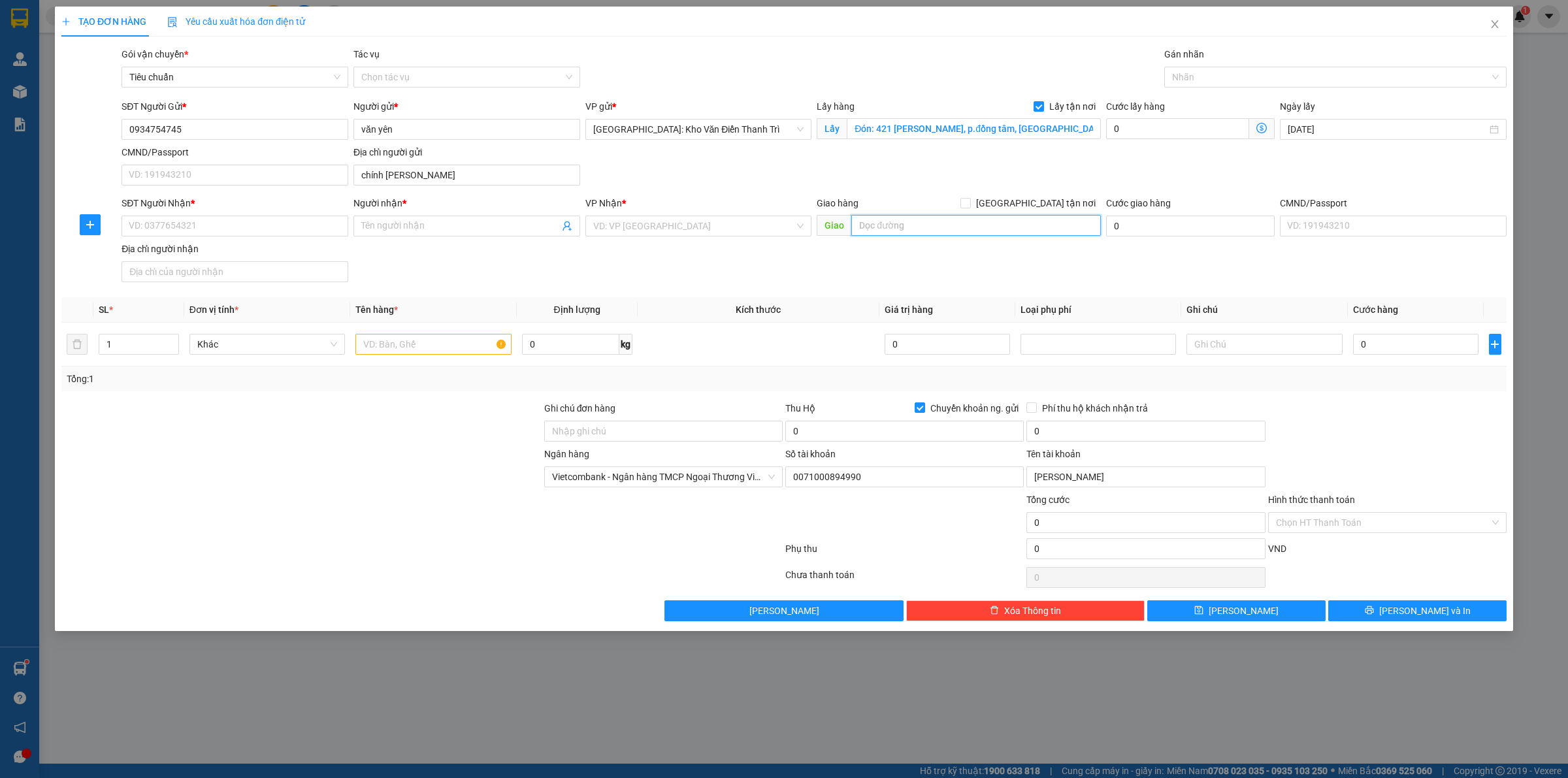
paste input "Công an xã Bàu Hàm huyện Trảng Bom tỉnh Đồng Nai"
type input "Công an xã Bàu Hàm huyện Trảng Bom tỉnh Đồng Nai"
click at [706, 220] on input "search" at bounding box center [694, 226] width 202 height 19
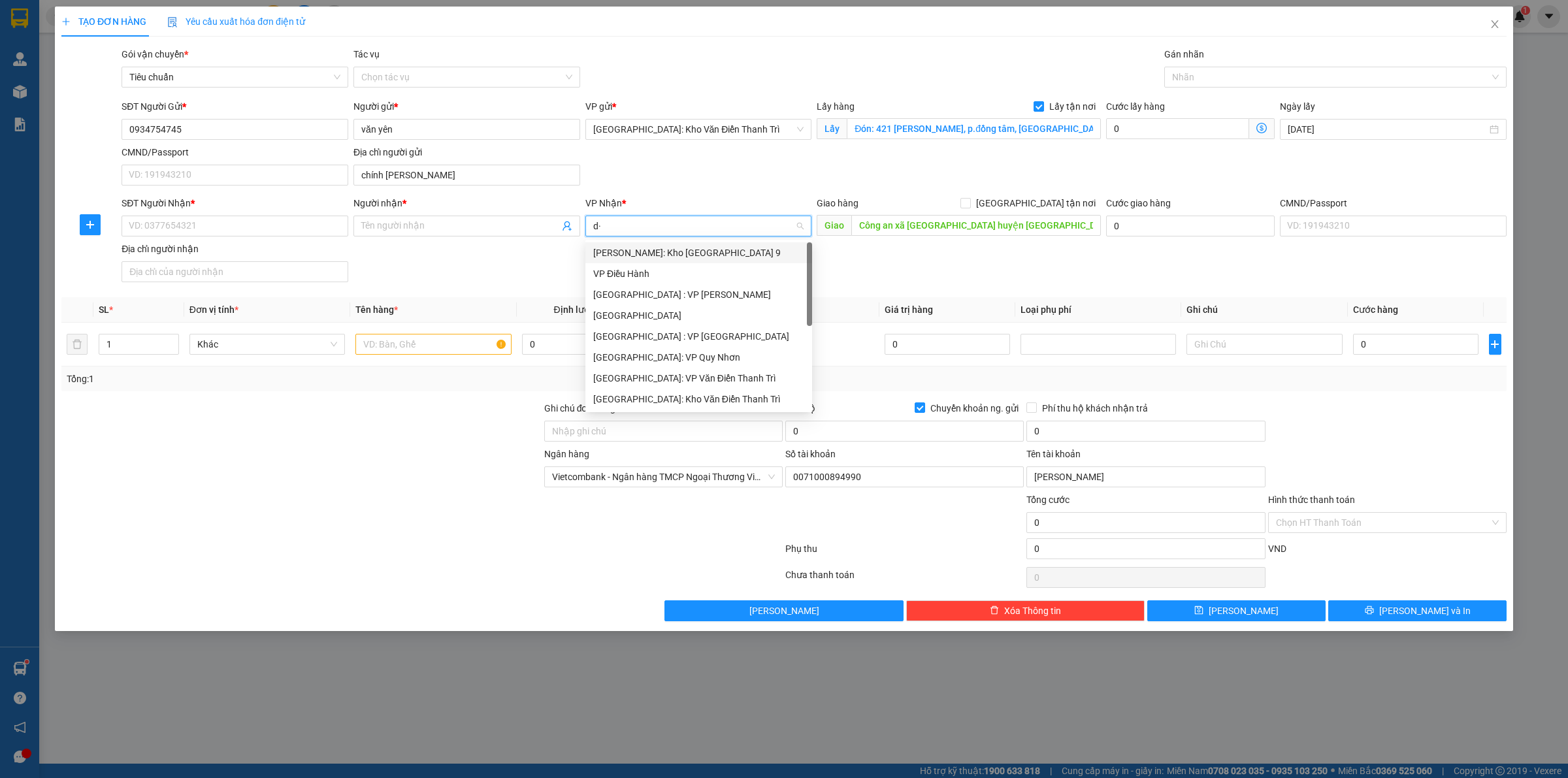
type input "d"
type input "đồng na"
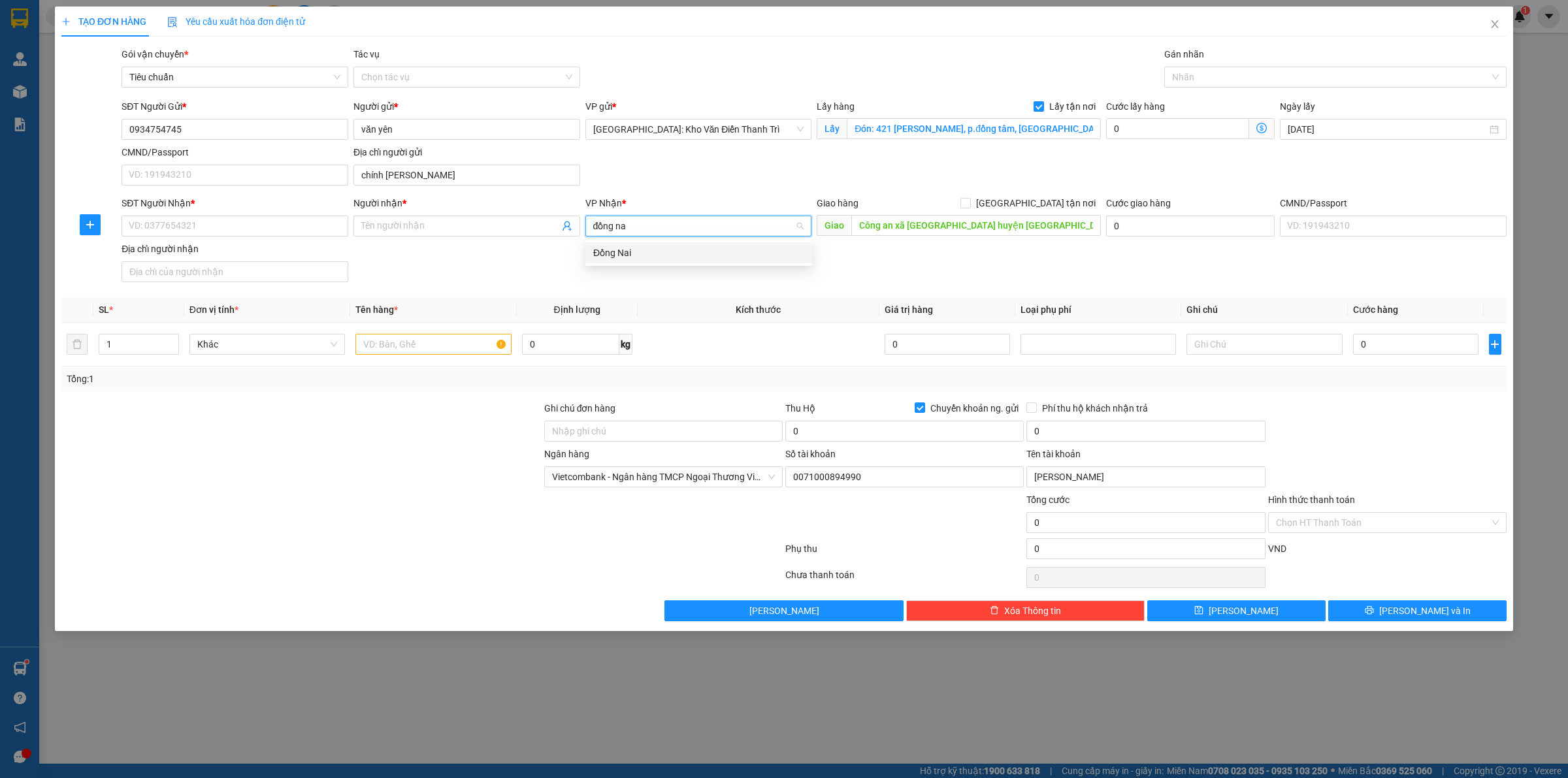
click at [664, 258] on div "Đồng Nai" at bounding box center [698, 253] width 211 height 14
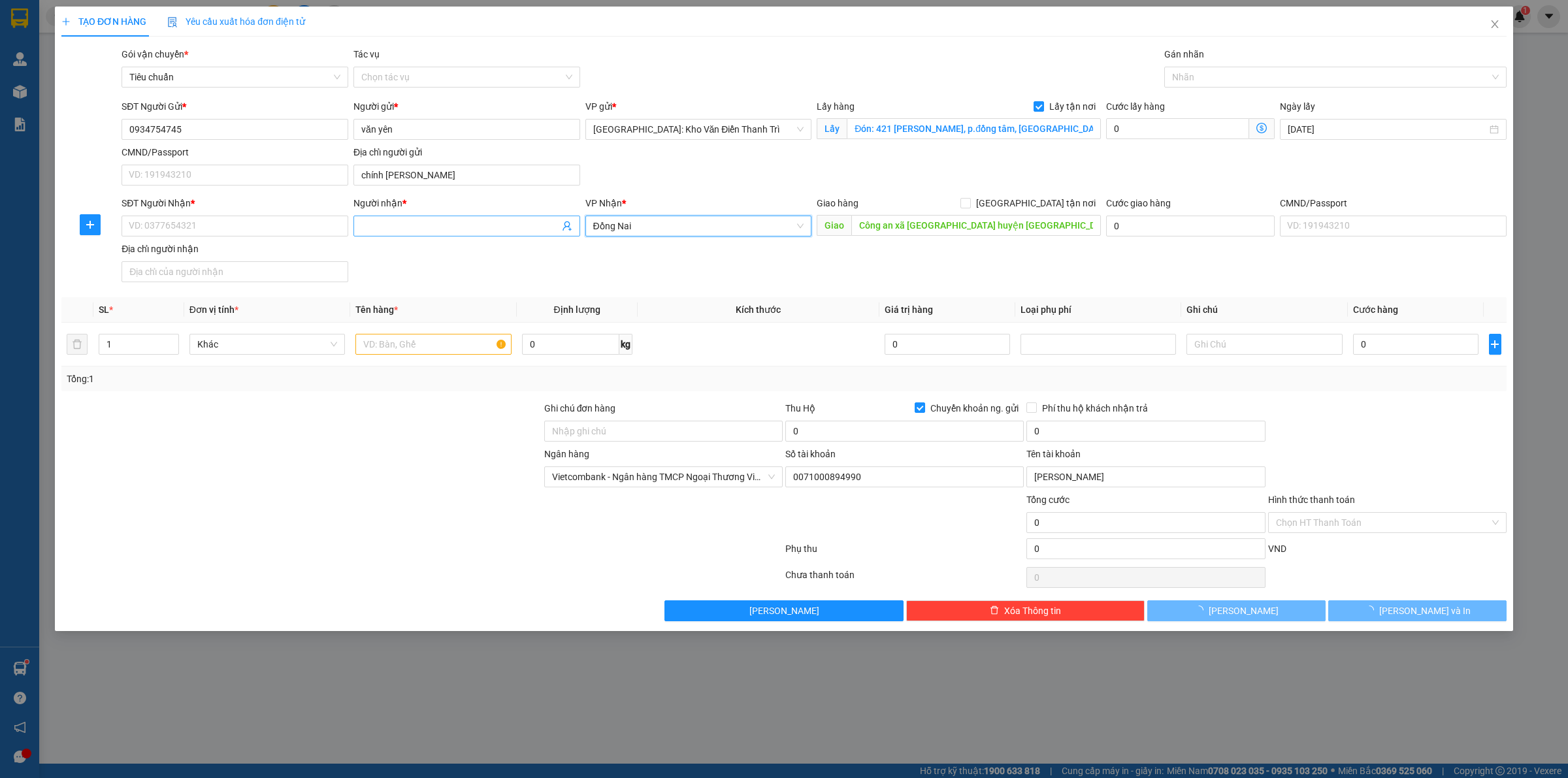
click at [462, 260] on div "SĐT Người Nhận * VD: 0377654321 Người nhận * Tên người nhận VP Nhận * Đồng Nai …" at bounding box center [814, 242] width 1390 height 92
click at [291, 226] on input "SĐT Người Nhận *" at bounding box center [235, 226] width 226 height 21
click at [160, 226] on input "SĐT Người Nhận *" at bounding box center [235, 226] width 226 height 21
paste input "0905558558"
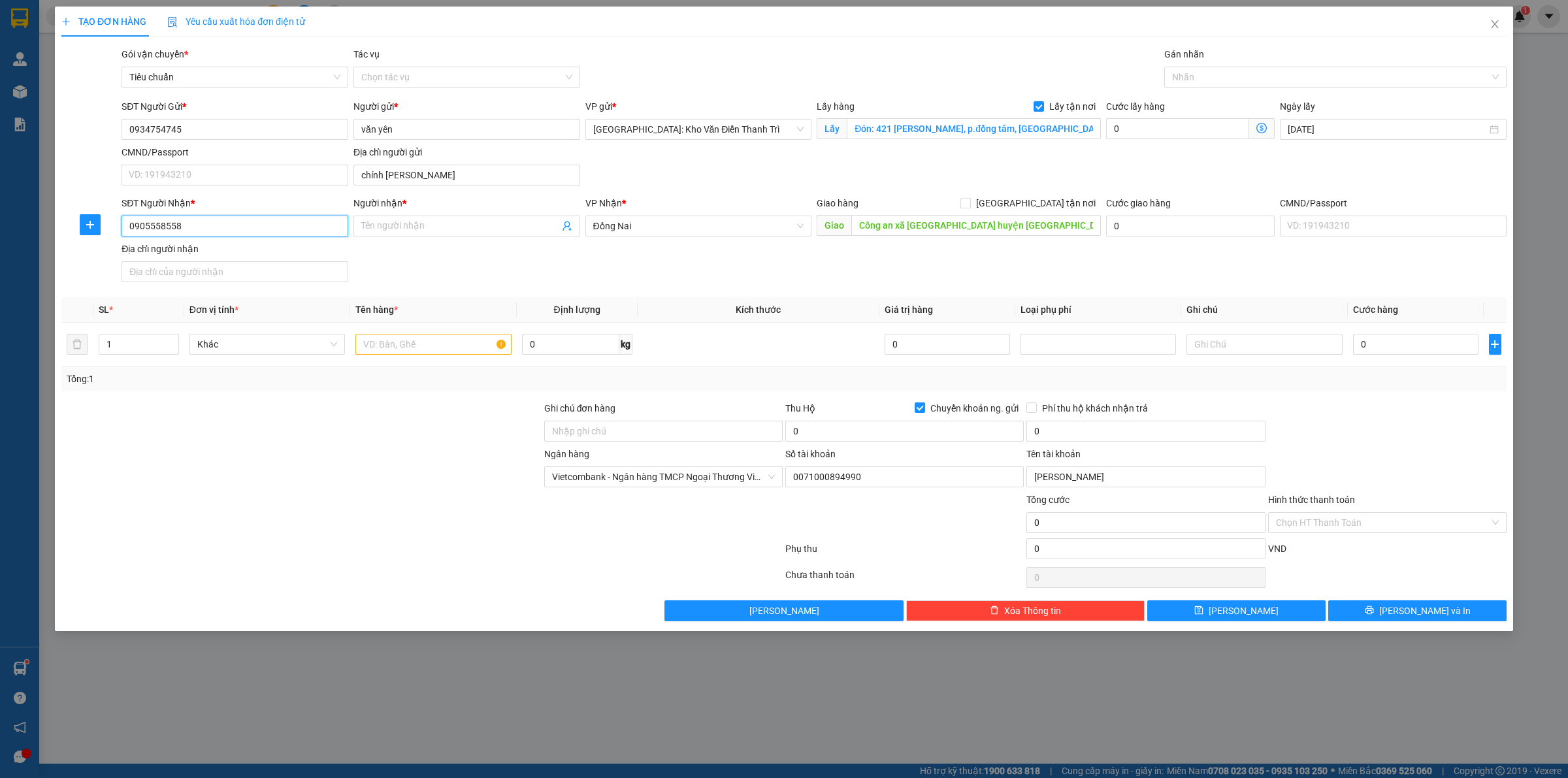
click at [124, 226] on input "0905558558" at bounding box center [235, 226] width 226 height 21
click at [131, 221] on input "0905558558" at bounding box center [235, 226] width 226 height 21
click at [204, 230] on input "0905558558" at bounding box center [235, 226] width 226 height 21
click at [203, 227] on input "0905558558" at bounding box center [235, 226] width 226 height 21
click at [203, 226] on input "0905558558" at bounding box center [235, 226] width 226 height 21
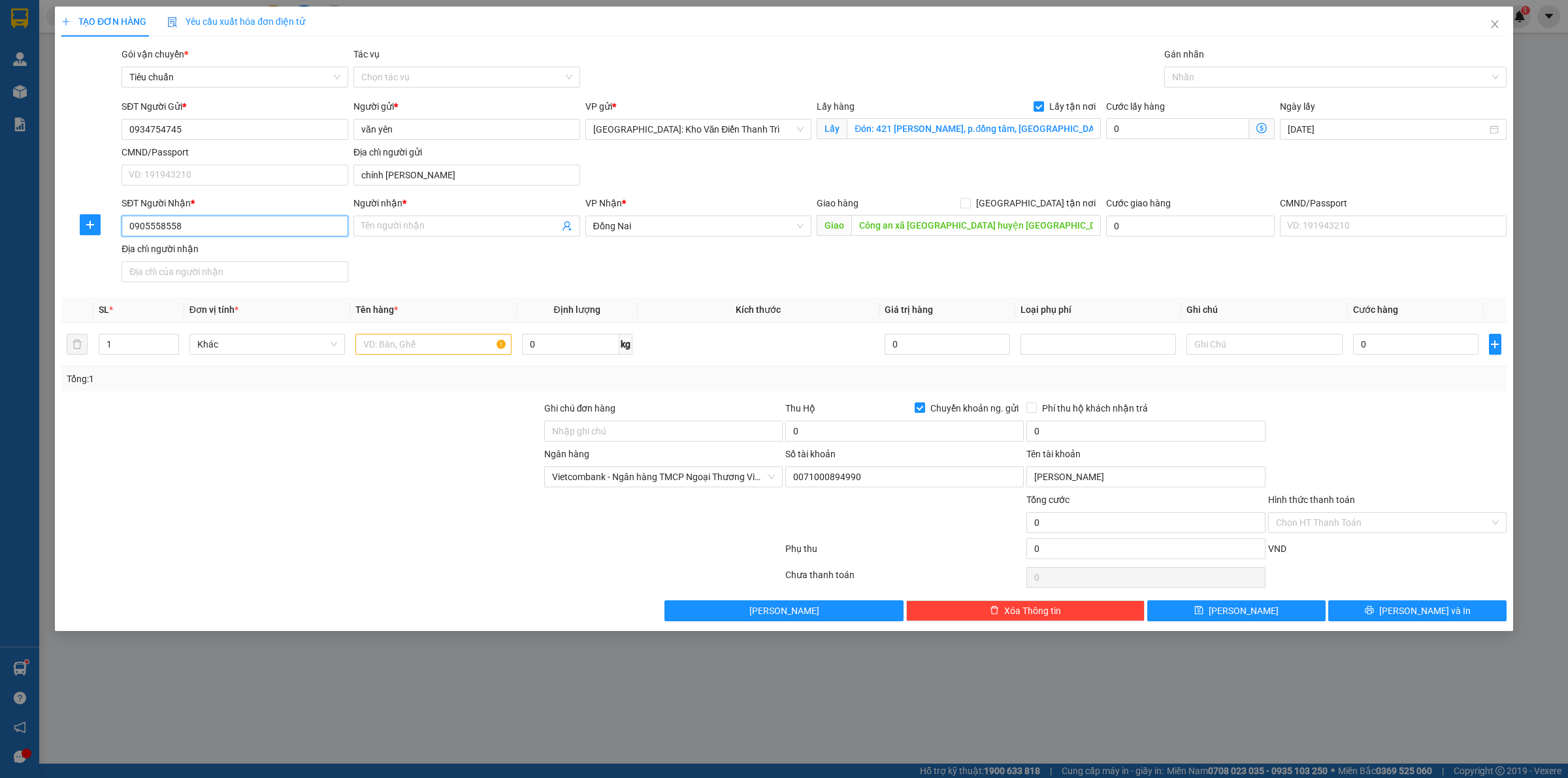
type input "0905558558"
click at [403, 233] on input "Người nhận *" at bounding box center [460, 226] width 198 height 14
click at [831, 440] on input "0" at bounding box center [904, 431] width 238 height 21
type input "11.000.000"
click at [1398, 374] on div "Tổng: 1" at bounding box center [784, 379] width 1434 height 14
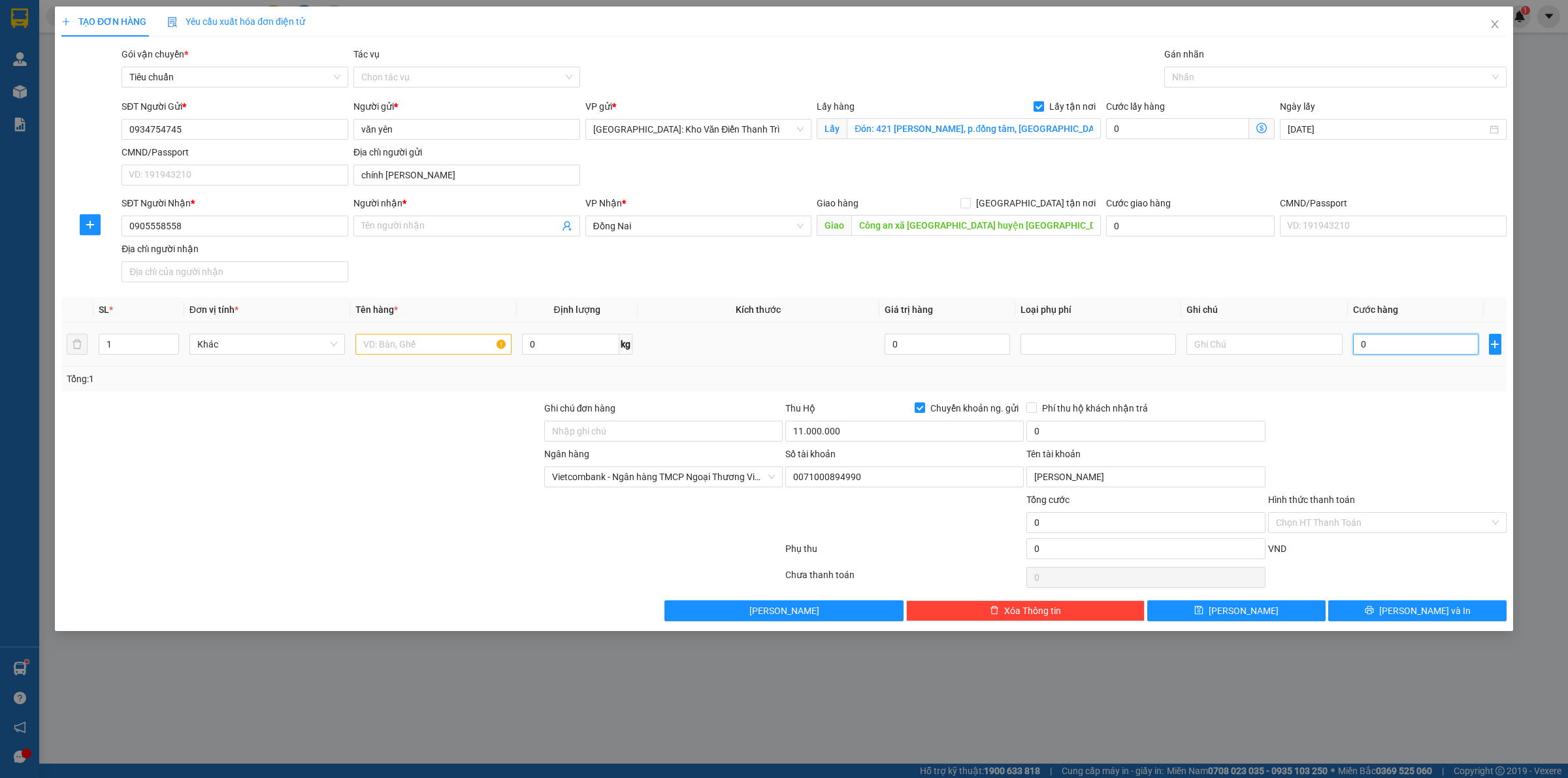
click at [1418, 348] on input "0" at bounding box center [1415, 344] width 126 height 21
type input "1"
type input "1.000"
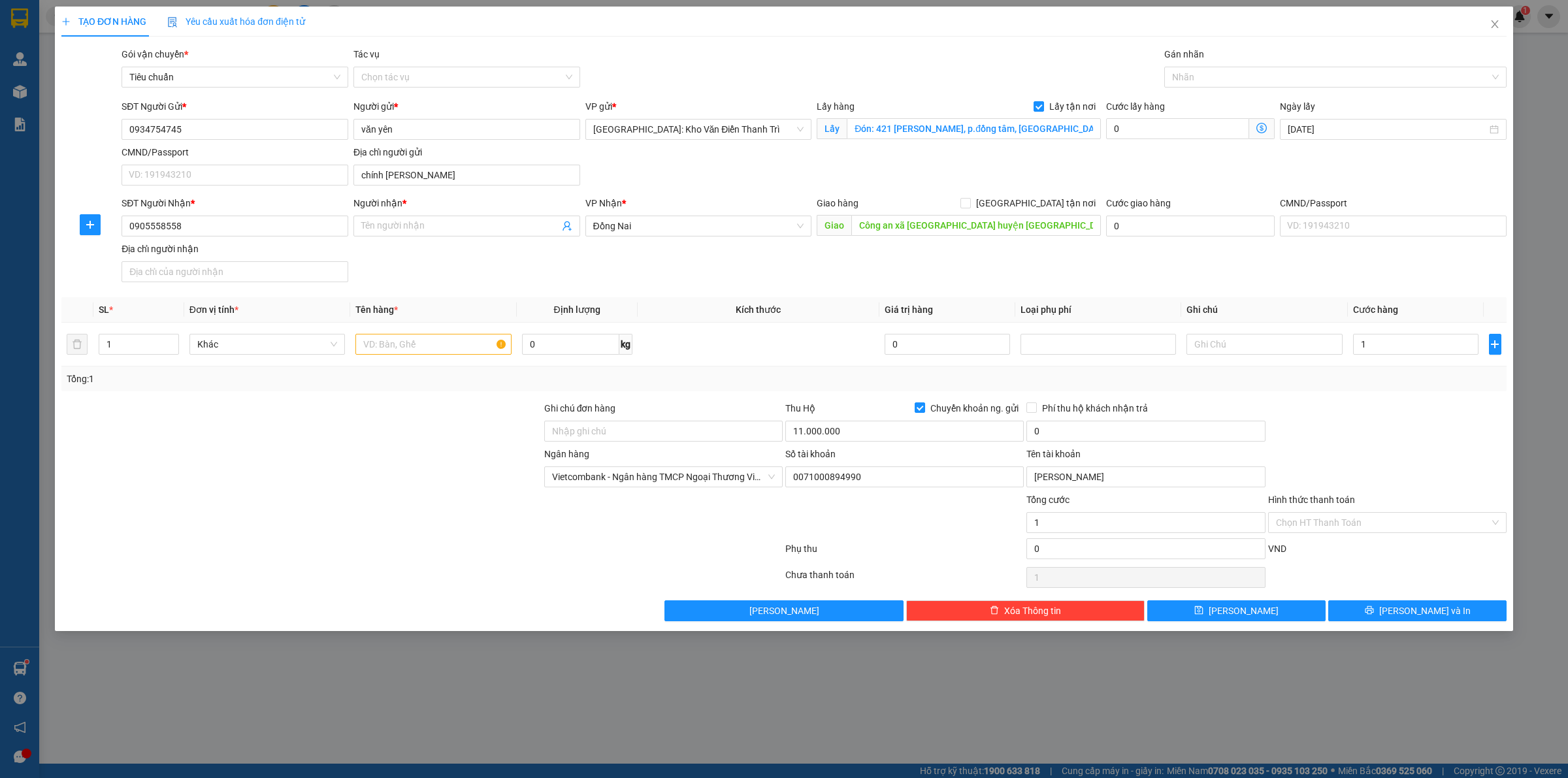
type input "1.000"
click at [1375, 407] on div at bounding box center [1386, 424] width 241 height 46
click at [393, 337] on input "text" at bounding box center [433, 344] width 155 height 21
paste input "1 tranh"
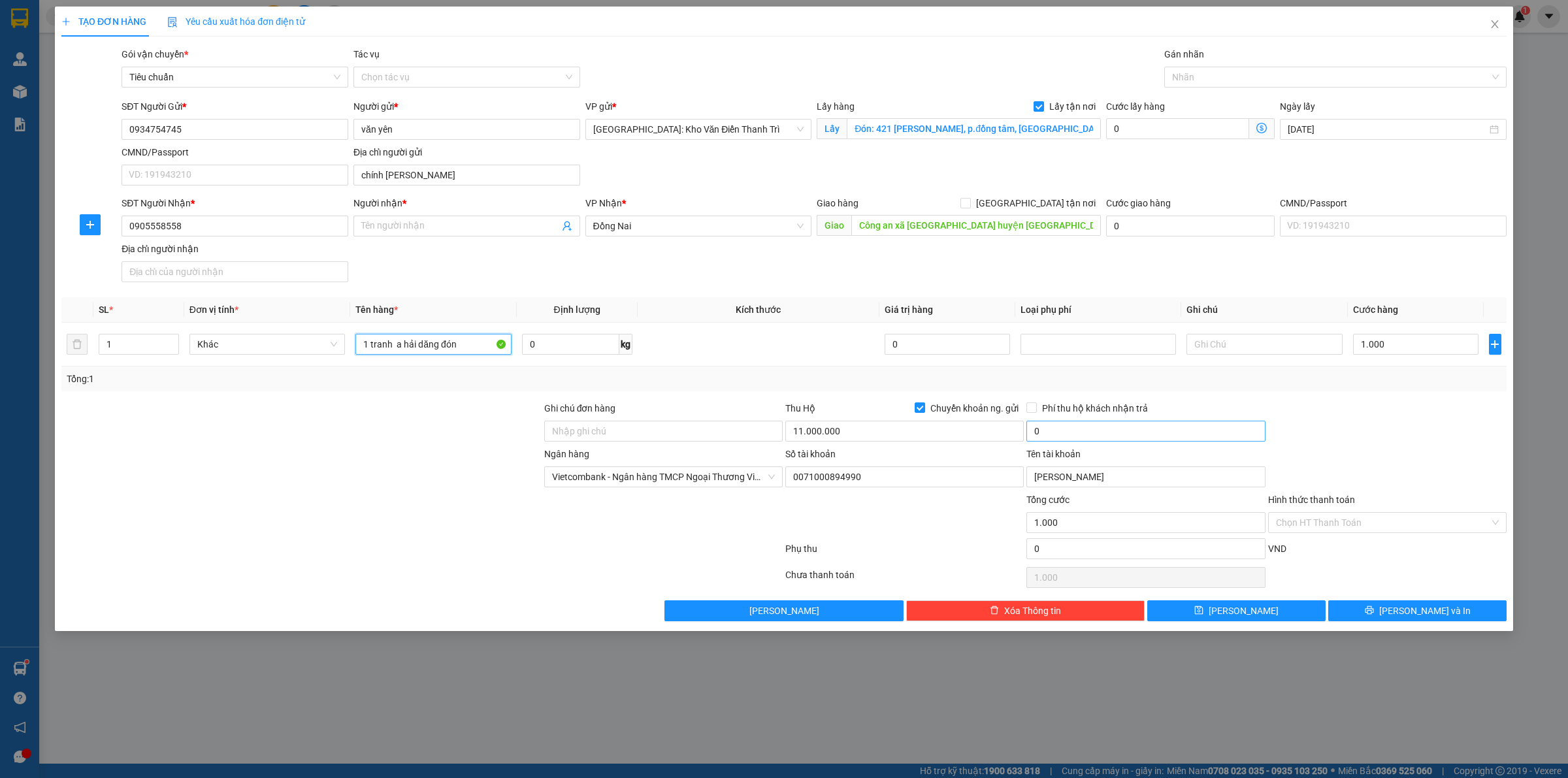
type input "1 tranh a hải dăng đón"
click at [1065, 425] on input "0" at bounding box center [1145, 431] width 238 height 21
type input "30.000"
click at [1220, 625] on div "TẠO ĐƠN HÀNG Yêu cầu xuất hóa đơn điện tử Transit Pickup Surcharge Ids Transit …" at bounding box center [784, 318] width 1458 height 625
click at [1203, 610] on icon "save" at bounding box center [1199, 610] width 8 height 8
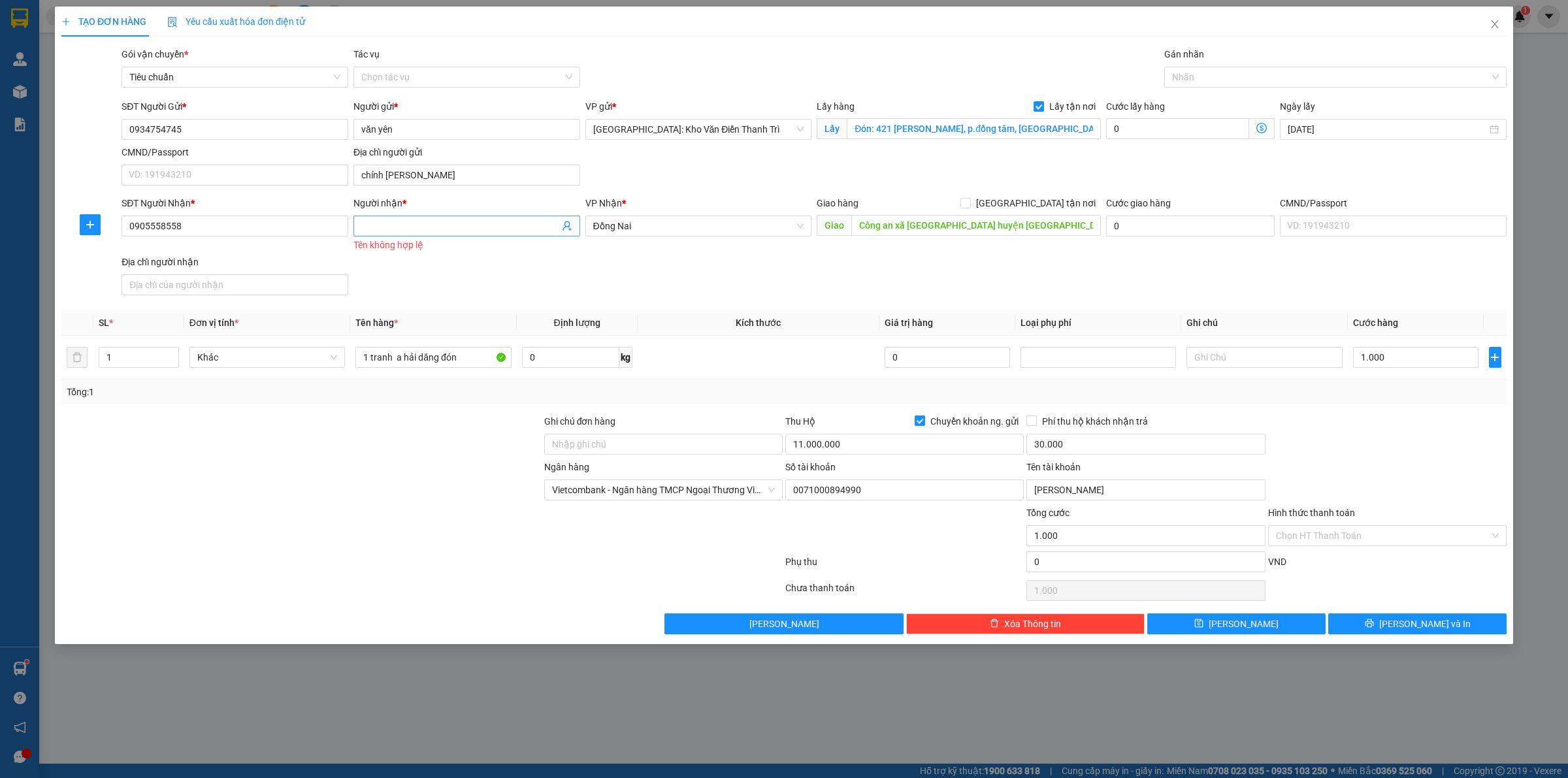
click at [420, 224] on input "Người nhận *" at bounding box center [460, 226] width 198 height 14
type input "d"
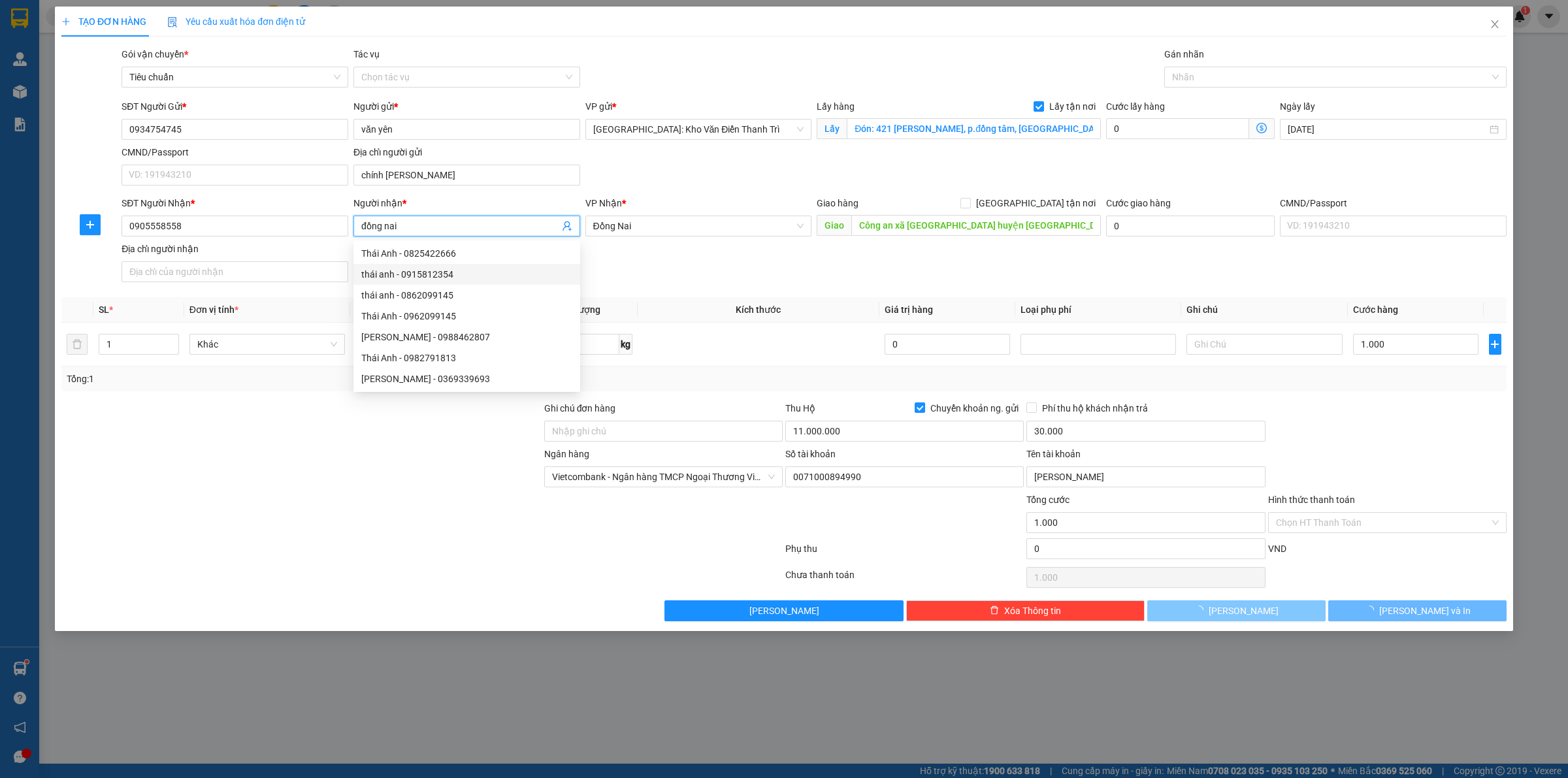
type input "đồng nai"
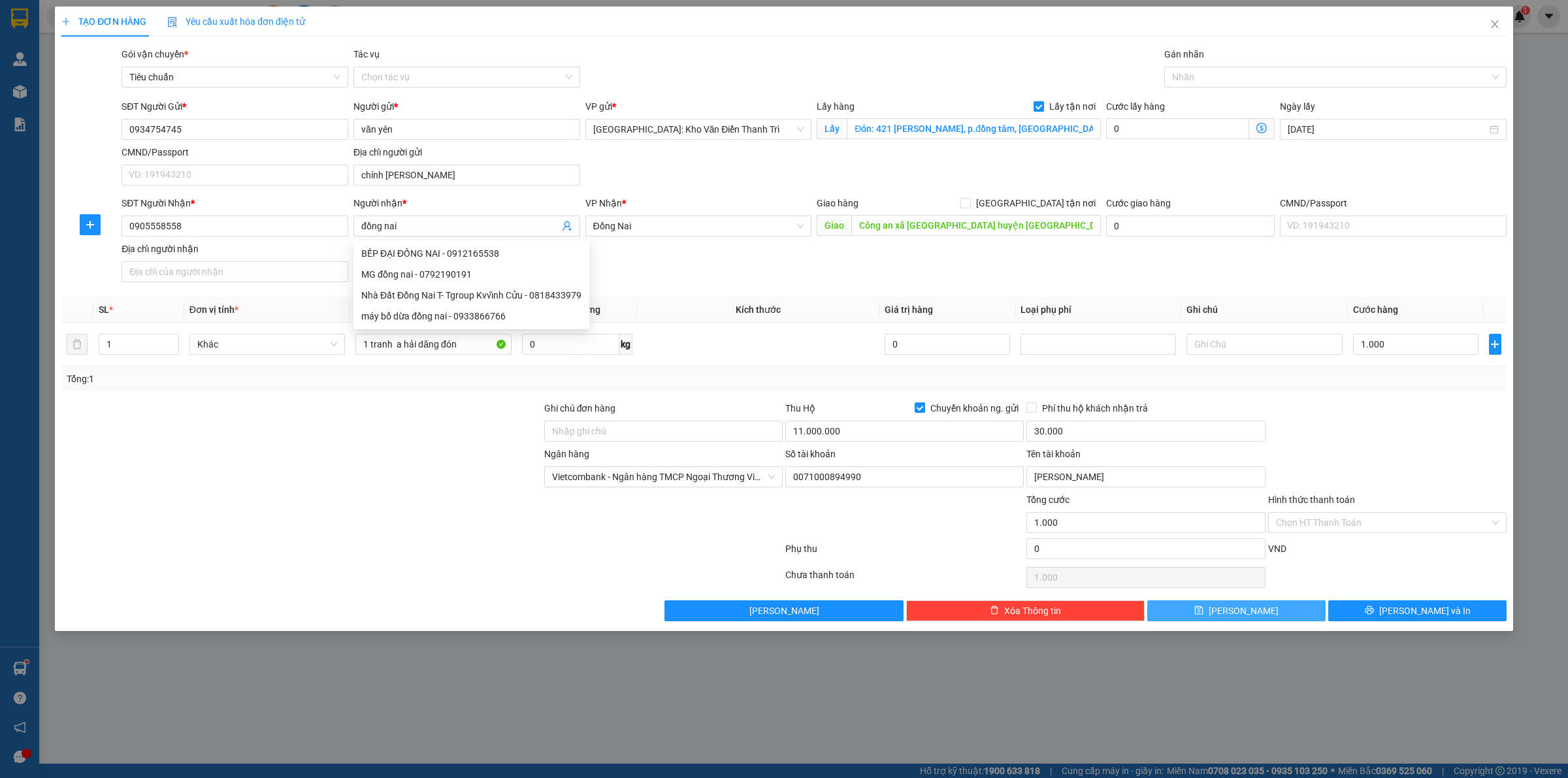
click at [1242, 603] on button "[PERSON_NAME]" at bounding box center [1236, 611] width 178 height 21
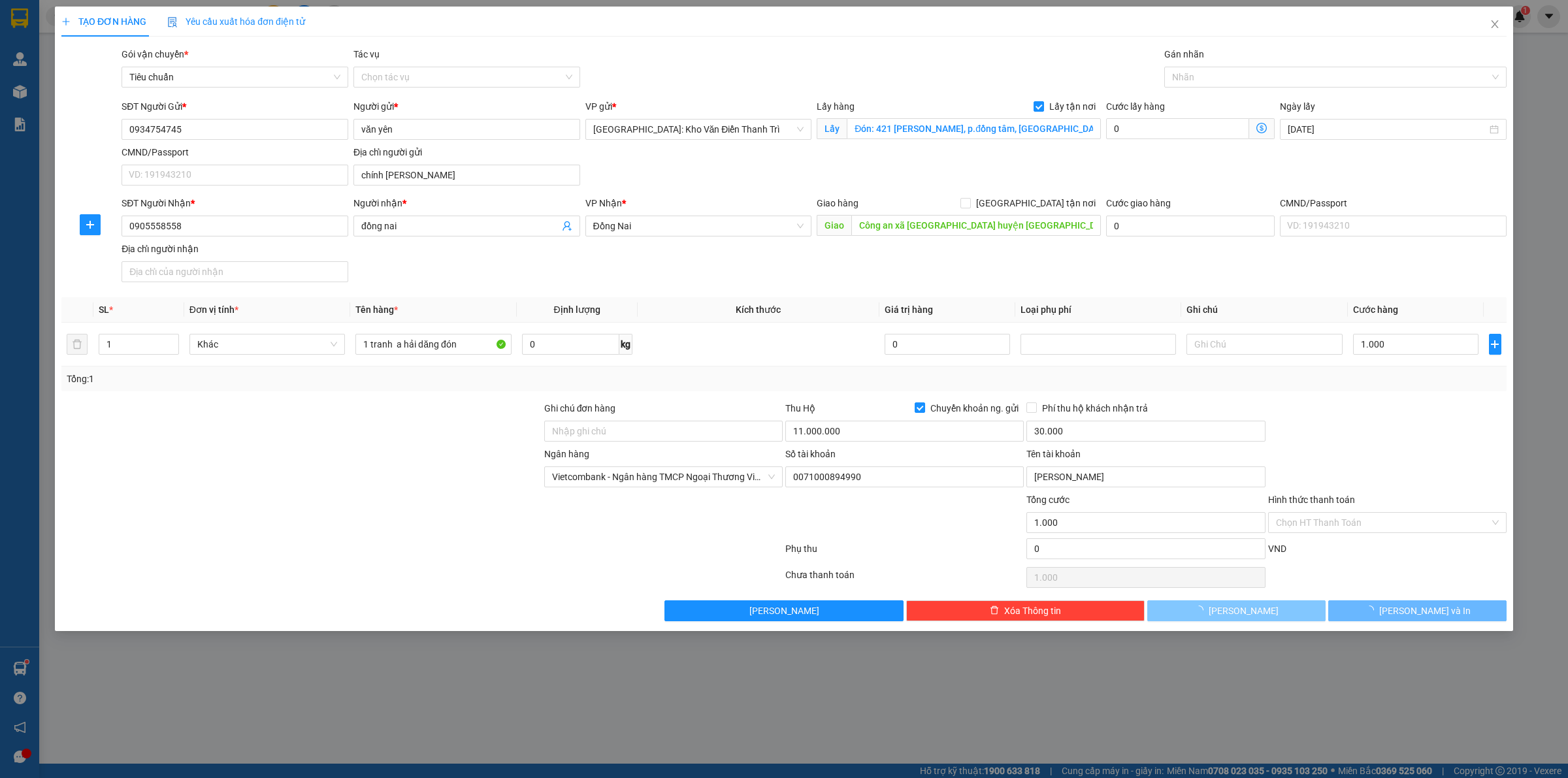
click at [1239, 609] on div "TẠO ĐƠN HÀNG Yêu cầu xuất hóa đơn điện tử Transit Pickup Surcharge Ids Transit …" at bounding box center [784, 389] width 1568 height 778
checkbox input "false"
type input "0"
checkbox input "false"
type input "0"
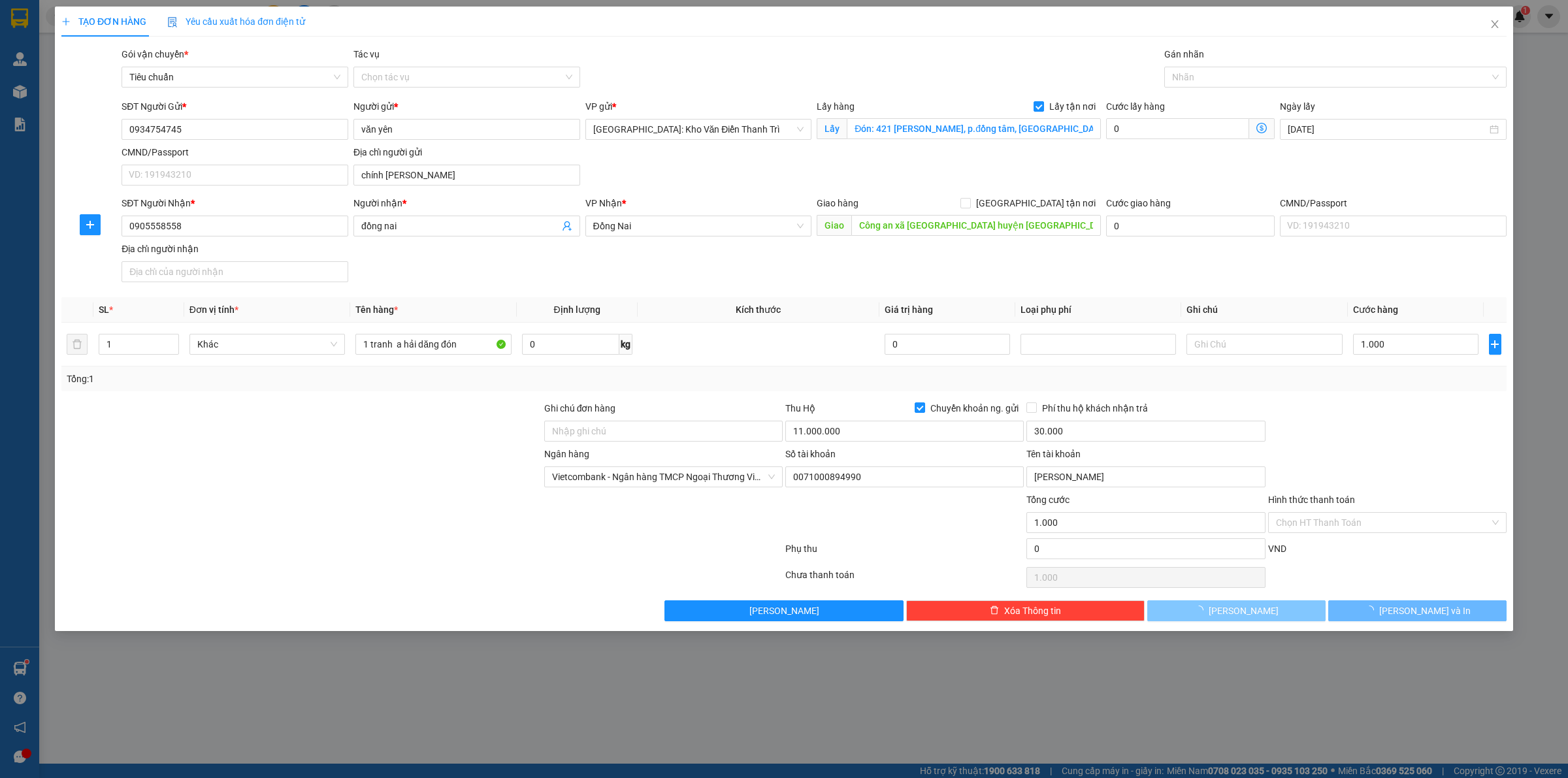
type input "0"
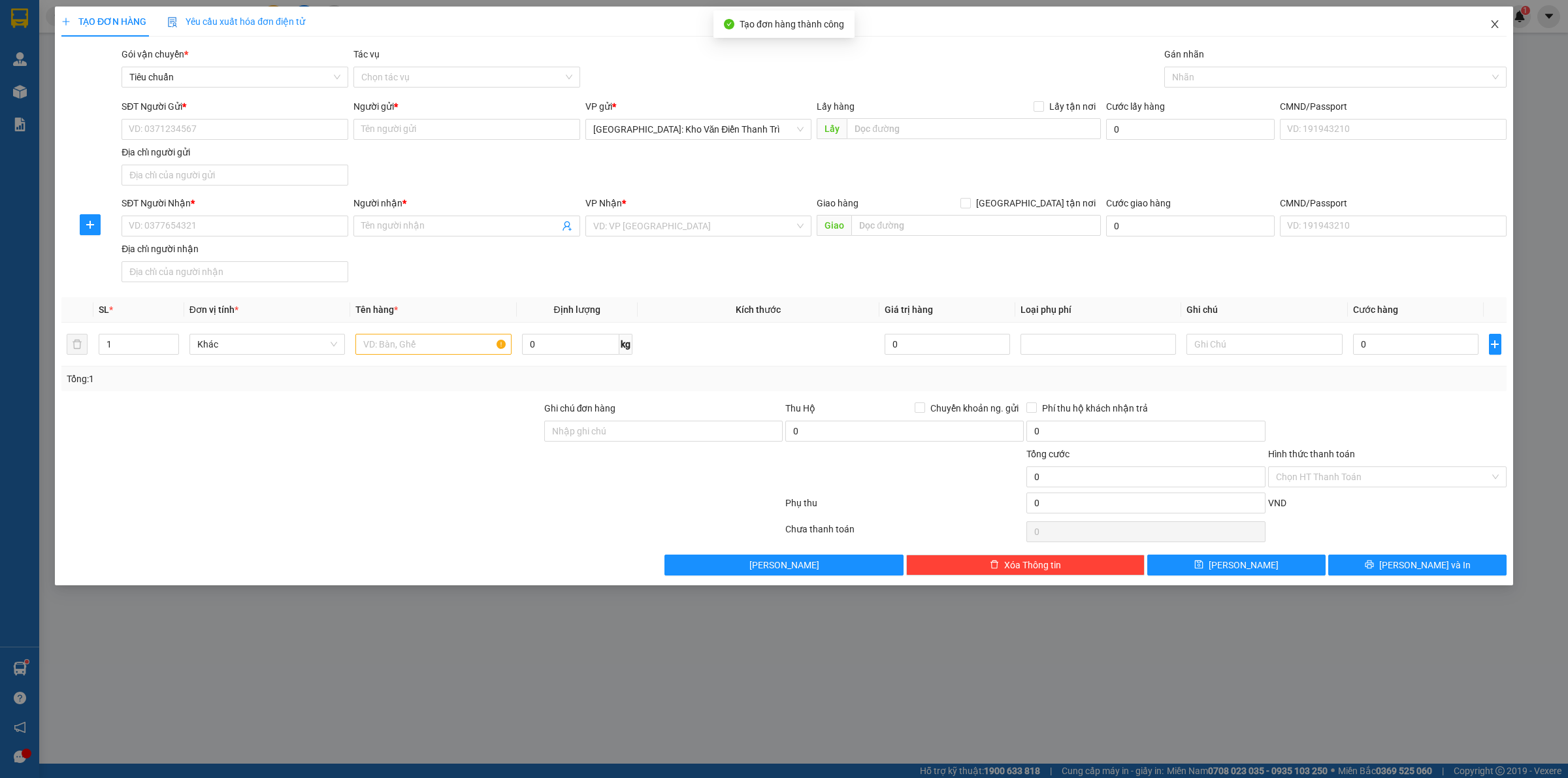
click at [1495, 23] on icon "close" at bounding box center [1494, 23] width 7 height 8
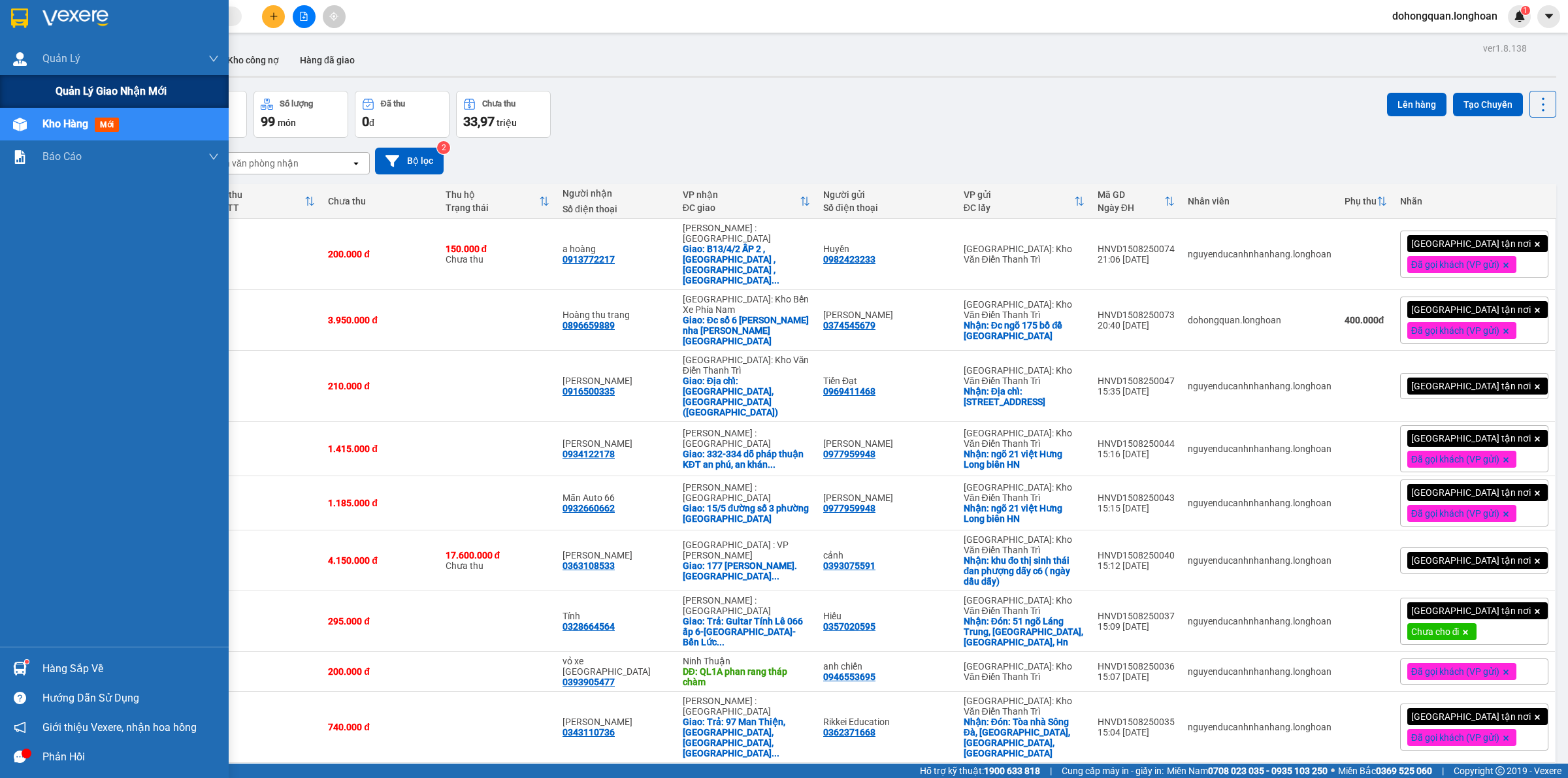
click at [57, 90] on span "Quản lý giao nhận mới" at bounding box center [110, 91] width 111 height 17
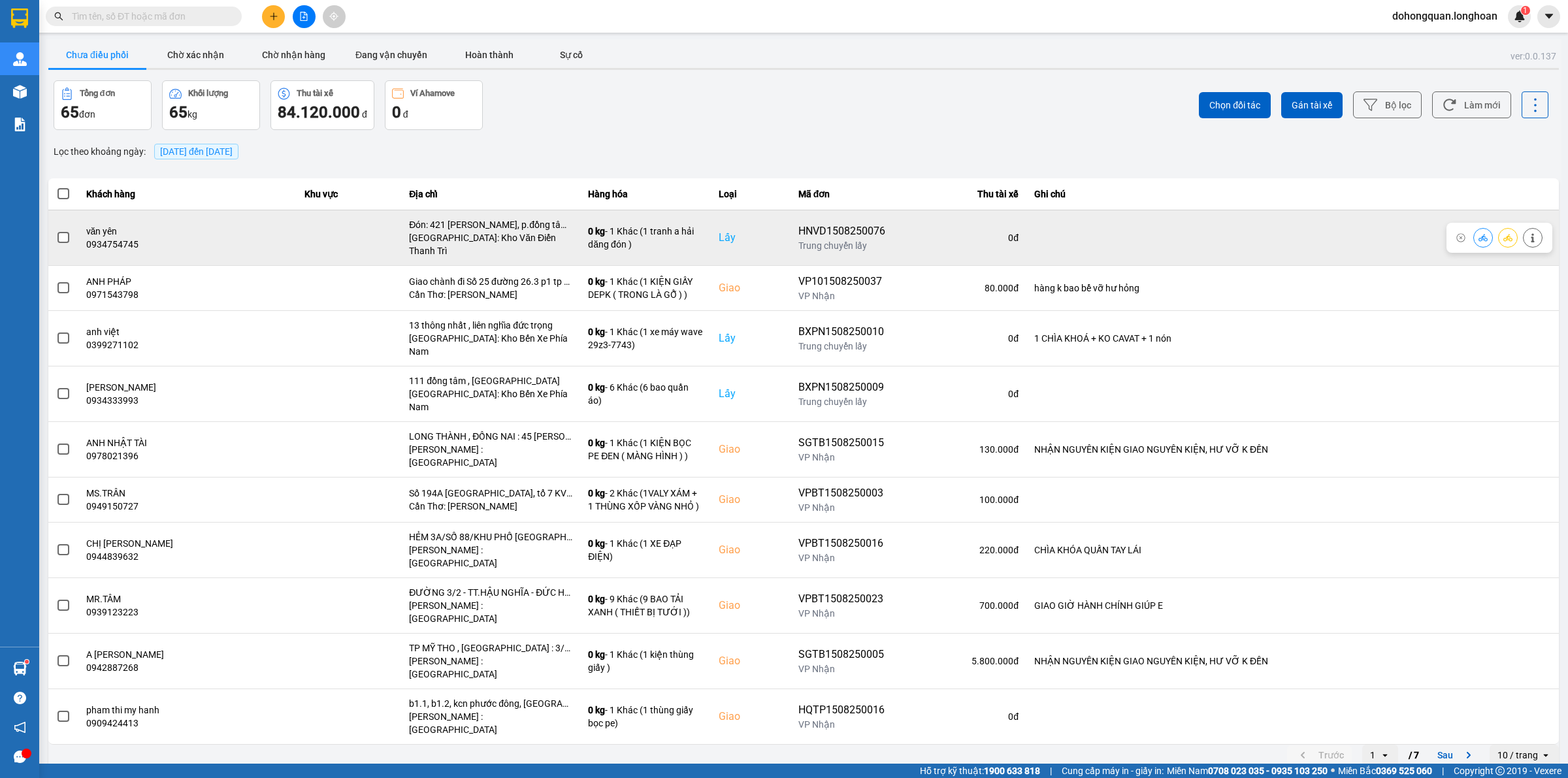
click at [1516, 230] on button at bounding box center [1507, 237] width 19 height 23
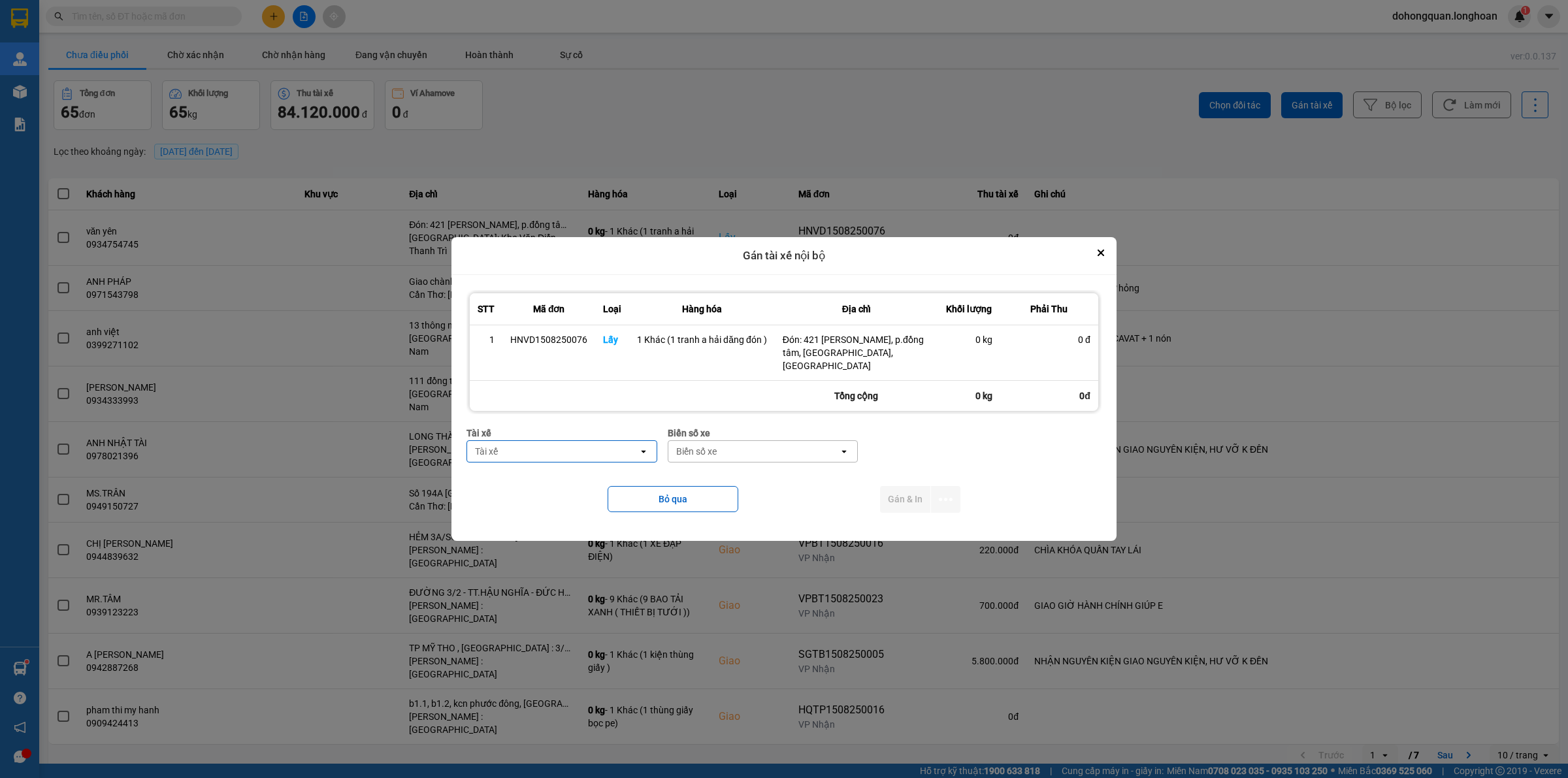
click at [571, 445] on div "Tài xế" at bounding box center [552, 451] width 170 height 21
type input "hải dăng"
click at [528, 480] on span "0859238386 - [PERSON_NAME] 0356.999.247" at bounding box center [565, 480] width 174 height 26
click at [741, 445] on div "Biển số xe" at bounding box center [738, 451] width 41 height 13
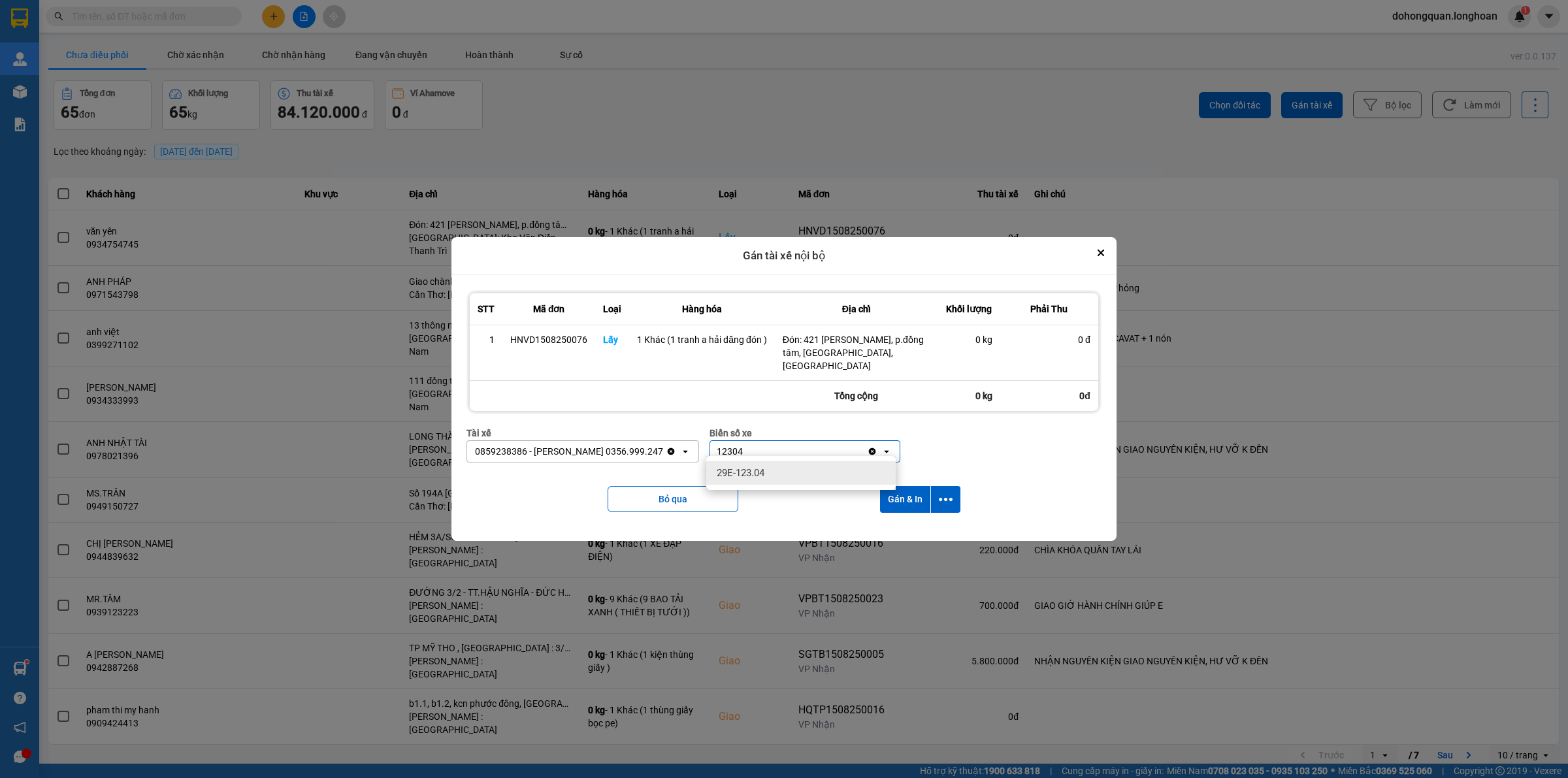
type input "12304"
click at [750, 476] on span "29E-123.04" at bounding box center [740, 473] width 48 height 13
click at [945, 501] on button "dialog" at bounding box center [945, 499] width 30 height 27
click at [896, 531] on span "Chỉ gán tài" at bounding box center [893, 528] width 43 height 13
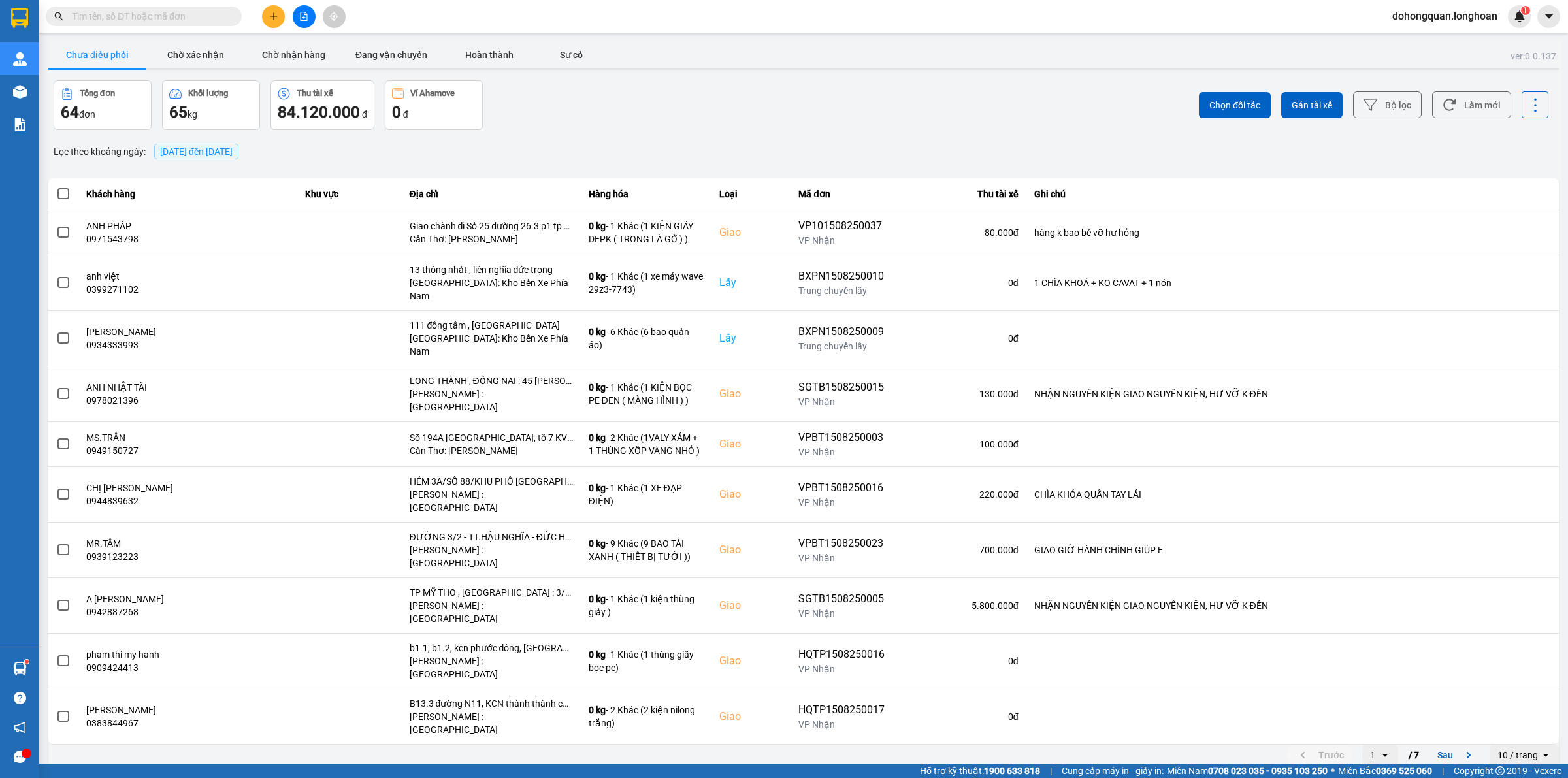
drag, startPoint x: 275, startPoint y: 28, endPoint x: 276, endPoint y: 19, distance: 9.1
click at [276, 20] on div "Kết quả tìm kiếm ( 1 ) Bộ lọc Mã ĐH Trạng thái Món hàng Thu hộ Tổng cước Chưa c…" at bounding box center [784, 16] width 1568 height 32
click at [276, 19] on icon "plus" at bounding box center [273, 16] width 9 height 9
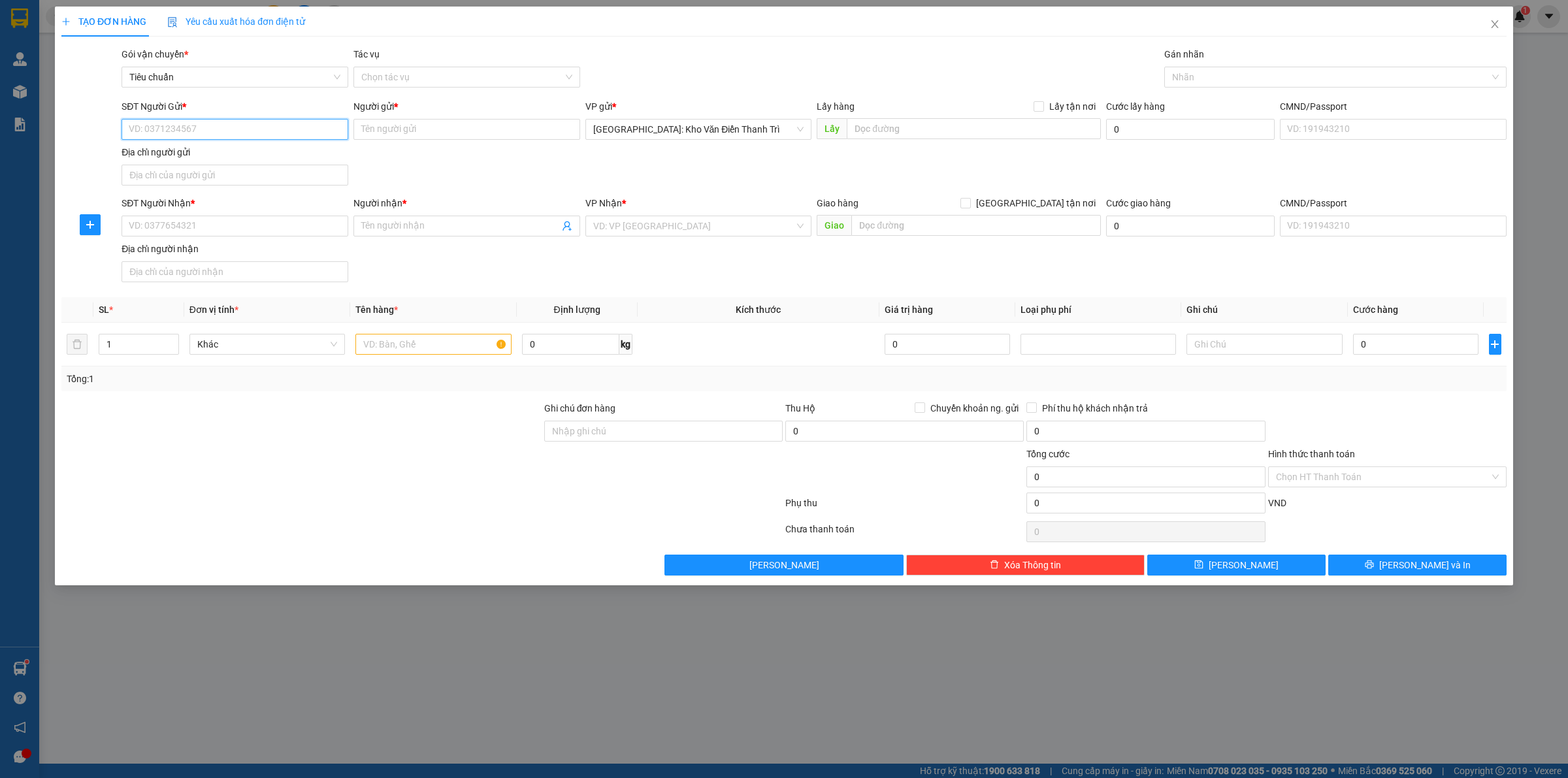
click at [167, 136] on input "SĐT Người Gửi *" at bounding box center [235, 129] width 226 height 21
paste input "0832122057"
type input "0832122057"
click at [375, 121] on input "Người gửi *" at bounding box center [467, 129] width 226 height 21
paste input "Tân"
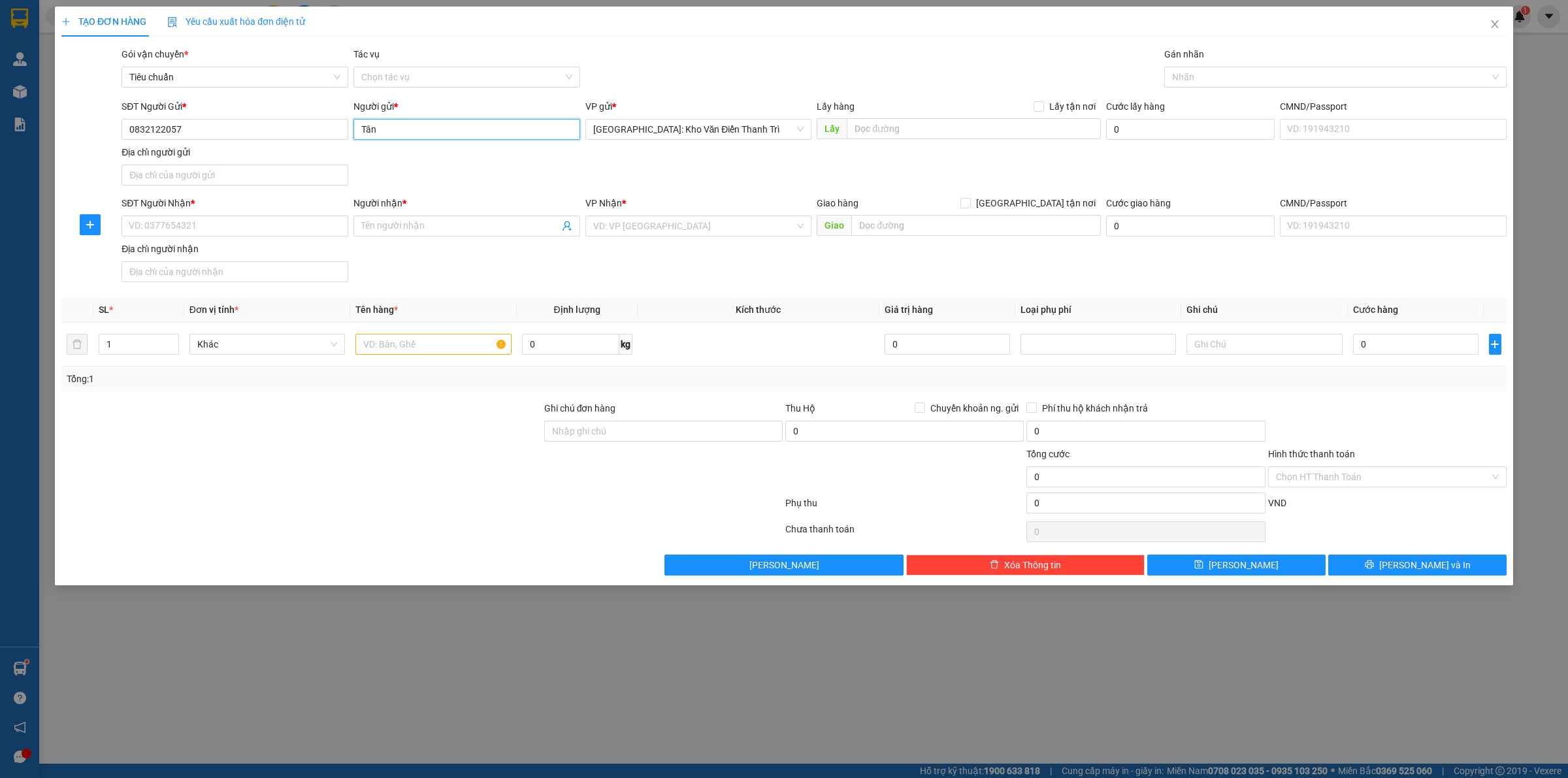
type input "Tân"
drag, startPoint x: 644, startPoint y: 175, endPoint x: 684, endPoint y: 162, distance: 42.1
click at [647, 174] on div "SĐT Người Gửi * 0832122057 Người gửi * Tân Tân VP gửi * Hà Nội: Kho Văn Điển Th…" at bounding box center [814, 145] width 1390 height 92
click at [157, 219] on div "SĐT Người Nhận * VD: 0377654321" at bounding box center [235, 219] width 226 height 46
click at [159, 226] on input "SĐT Người Nhận *" at bounding box center [235, 226] width 226 height 21
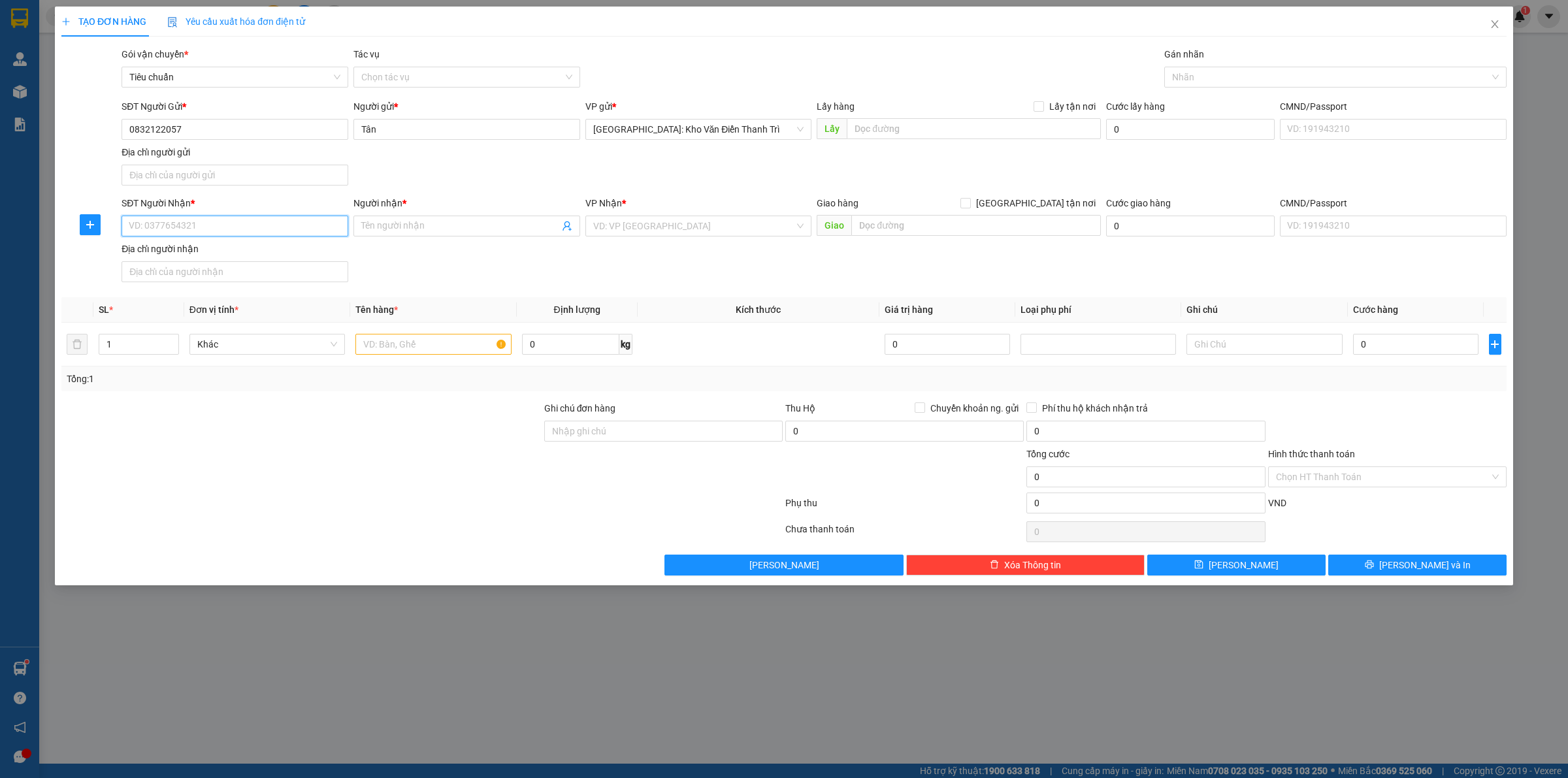
paste input "0979615006"
type input "0979615006"
click at [399, 226] on input "Người nhận *" at bounding box center [460, 226] width 198 height 14
paste input "Mừng"
type input "Mừng"
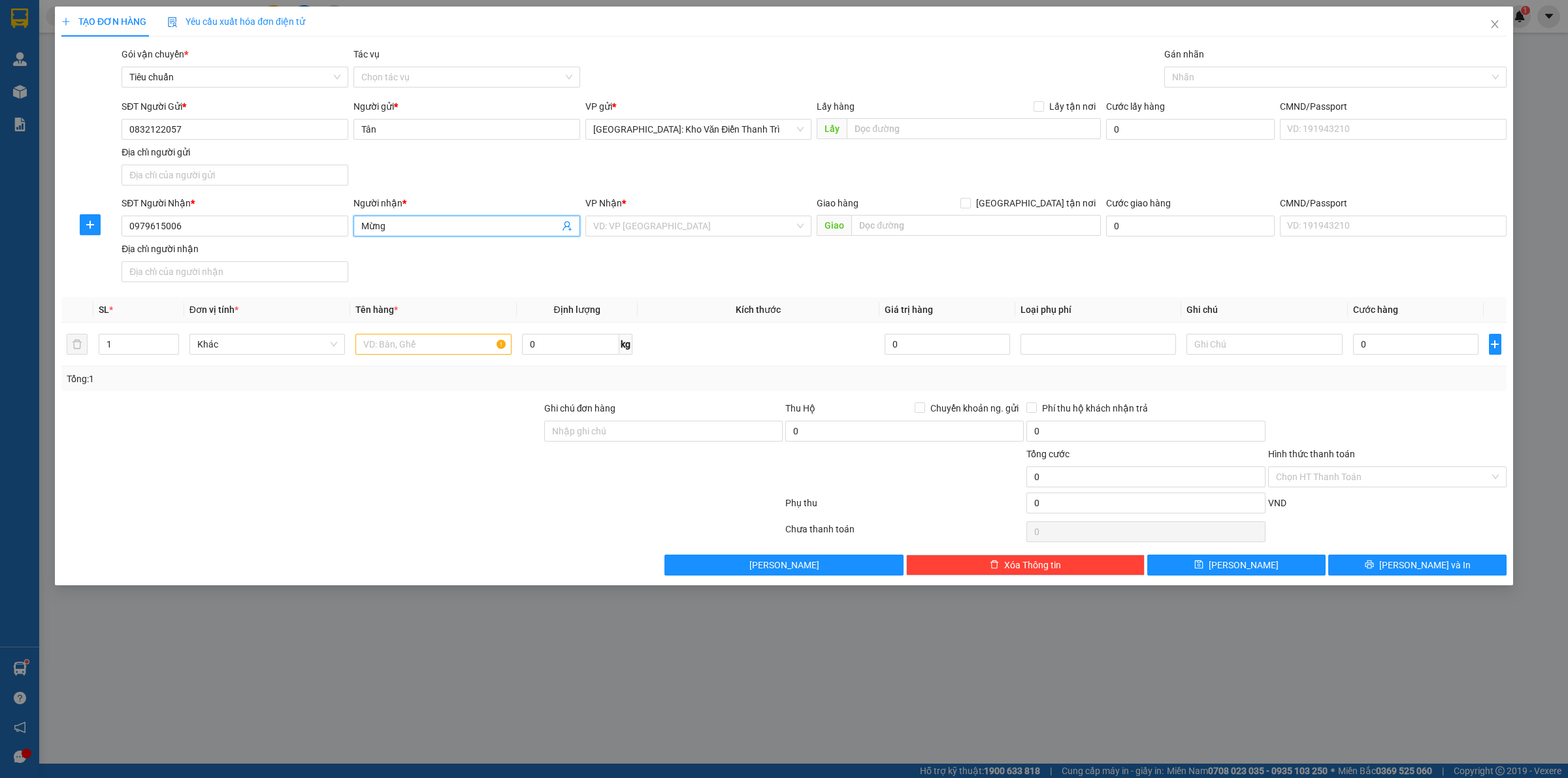
click at [718, 240] on div "VP Nhận * VD: VP Sài Gòn" at bounding box center [698, 219] width 226 height 46
click at [889, 118] on input "text" at bounding box center [974, 128] width 254 height 21
click at [961, 133] on input "text" at bounding box center [974, 128] width 254 height 21
paste input "Đón: Tổ 9 đuờng Lê Chân, phuờng Lê Hồng Phong, TP Phủ Lý (Hà Nam cũ)"
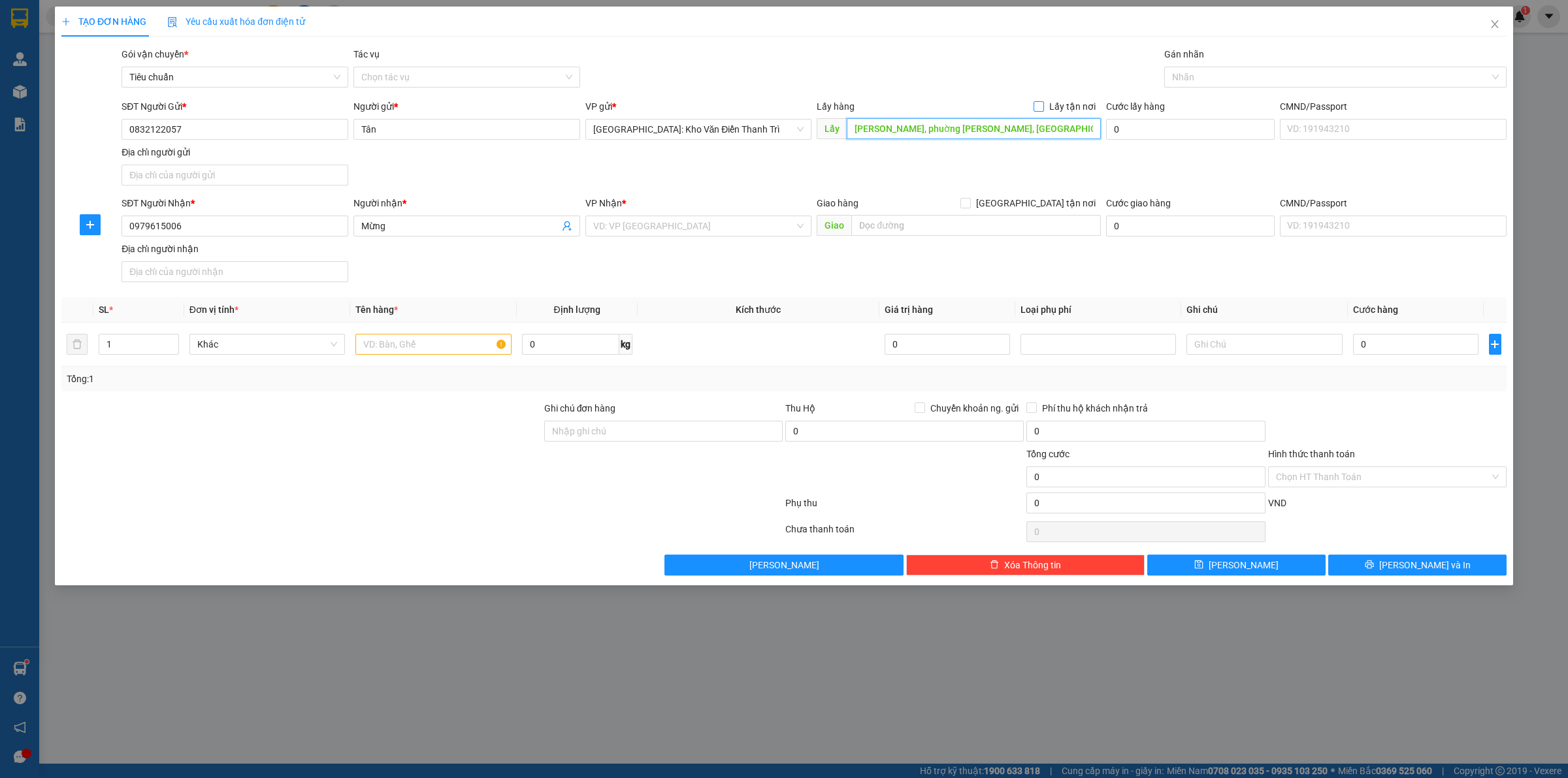
type input "Đón: Tổ 9 đuờng Lê Chân, phuờng Lê Hồng Phong, TP Phủ Lý (Hà Nam cũ)"
click at [1057, 106] on span "Lấy tận nơi" at bounding box center [1072, 106] width 57 height 14
click at [1043, 106] on input "Lấy tận nơi" at bounding box center [1037, 106] width 9 height 9
checkbox input "true"
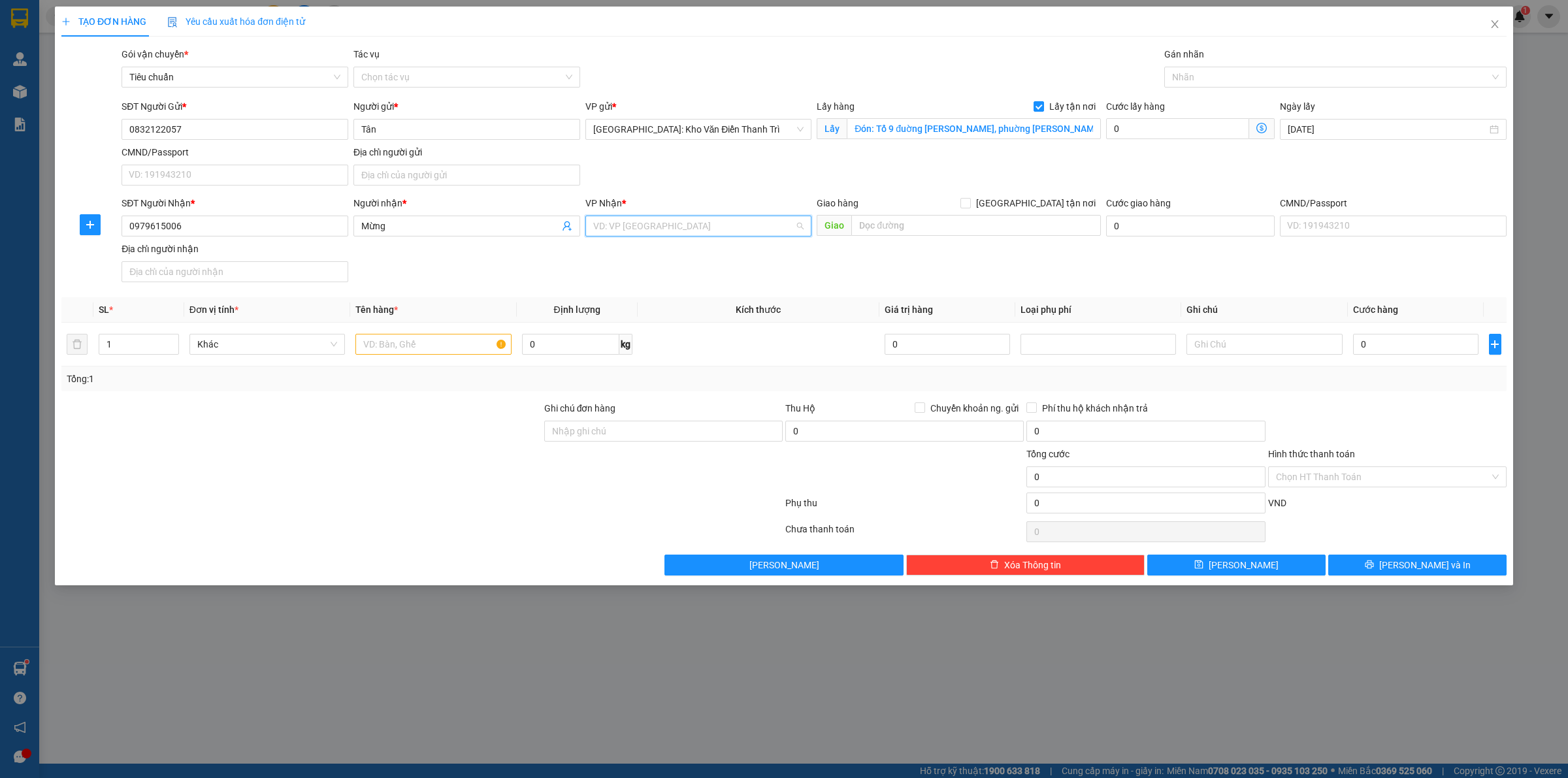
click at [728, 228] on input "search" at bounding box center [694, 226] width 202 height 19
type input "12"
click at [707, 275] on div "[PERSON_NAME] : [GEOGRAPHIC_DATA]" at bounding box center [698, 273] width 211 height 14
click at [889, 222] on input "text" at bounding box center [976, 225] width 250 height 21
paste input "Trả: I-46, Phan Huy Ích, Phường 2, Tp Vũng Tàu(gần Bãi Trước Vt)"
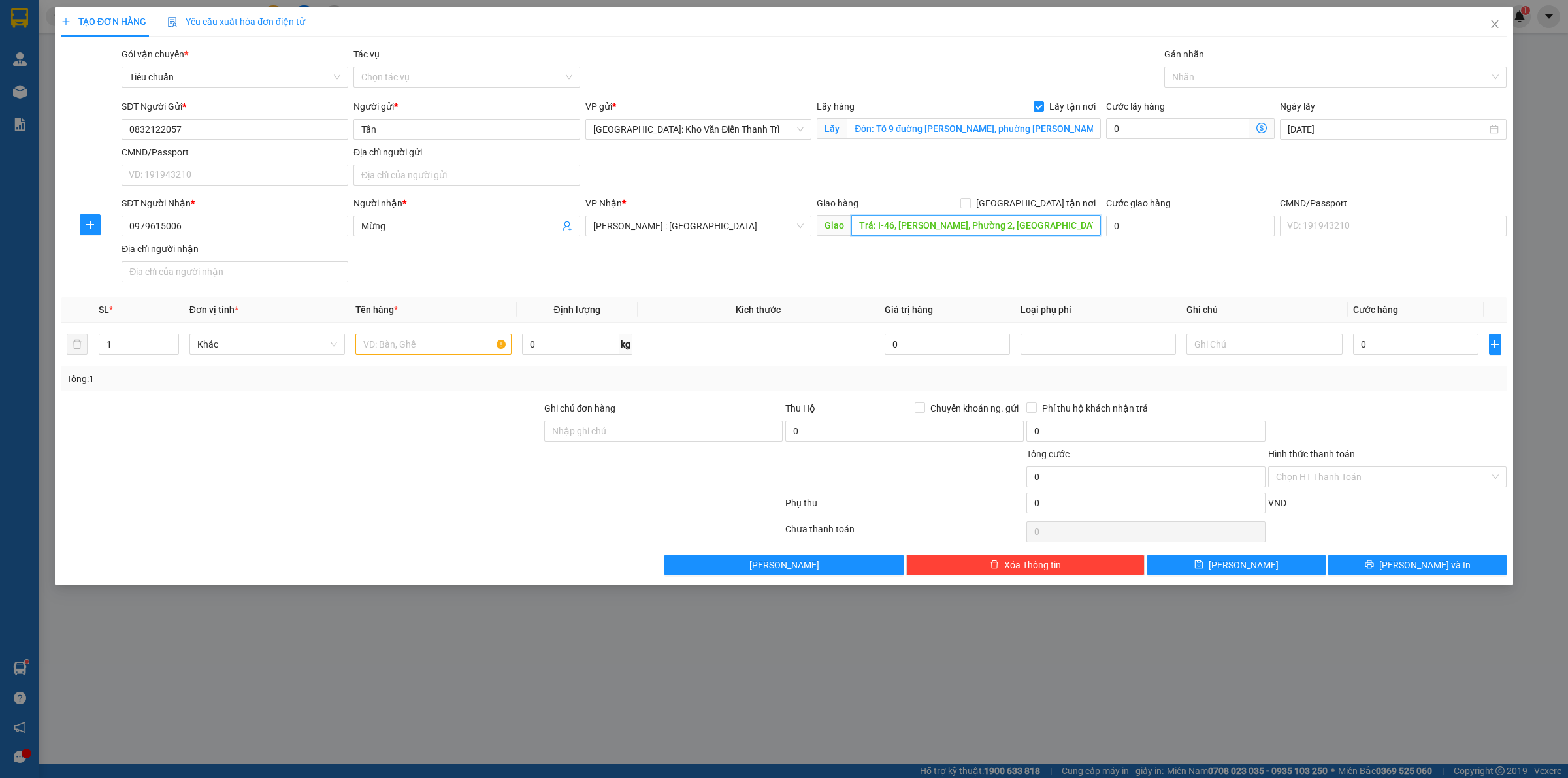
scroll to position [0, 34]
type input "Trả: I-46, Phan Huy Ích, Phường 2, Tp Vũng Tàu(gần Bãi Trước Vt)"
click at [1039, 211] on label "[GEOGRAPHIC_DATA] tận nơi" at bounding box center [1030, 203] width 140 height 14
click at [970, 207] on input "[GEOGRAPHIC_DATA] tận nơi" at bounding box center [964, 202] width 9 height 9
checkbox input "true"
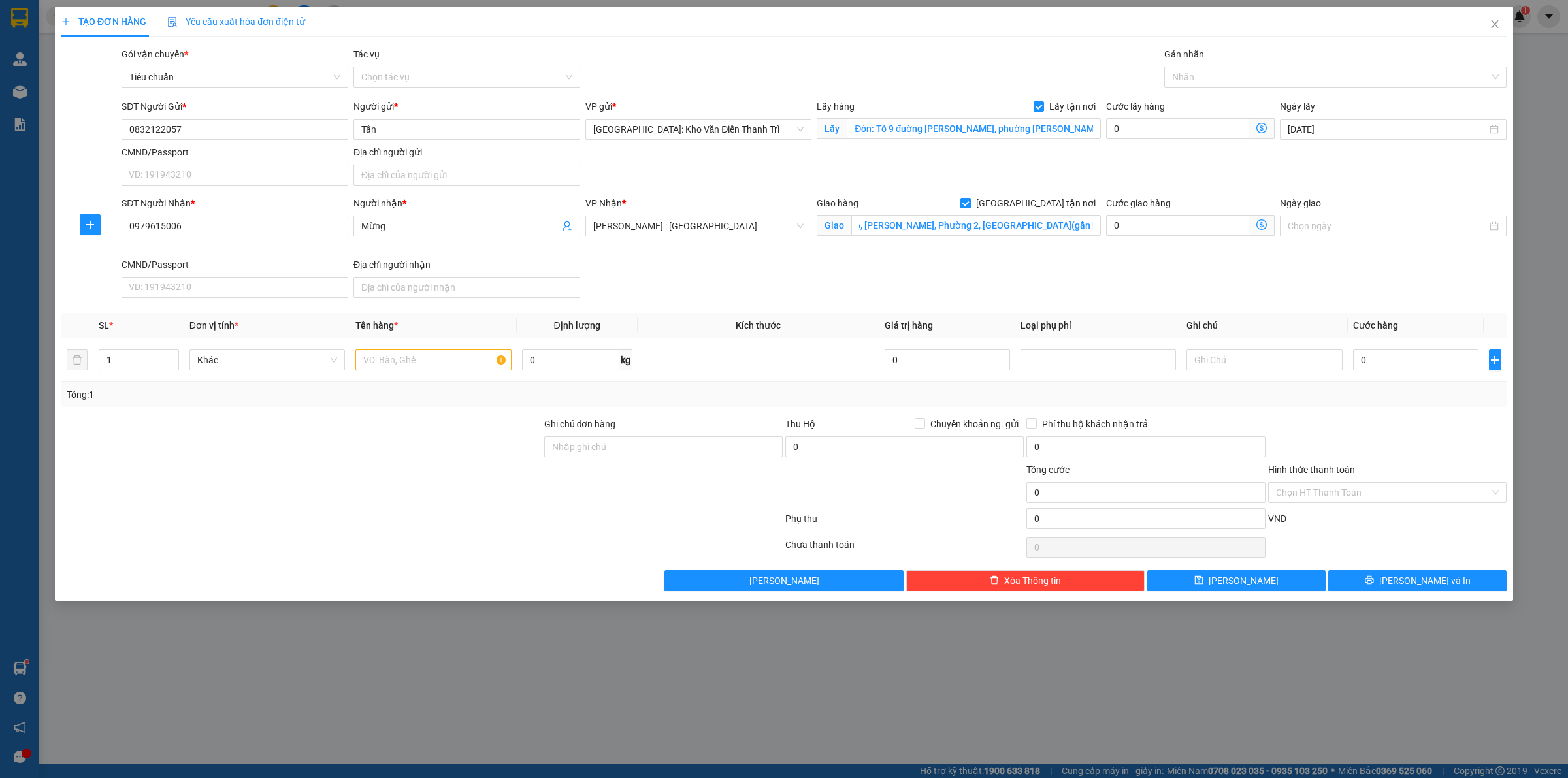
scroll to position [0, 0]
drag, startPoint x: 1192, startPoint y: 76, endPoint x: 1183, endPoint y: 79, distance: 9.5
click at [1192, 74] on div at bounding box center [1329, 77] width 323 height 16
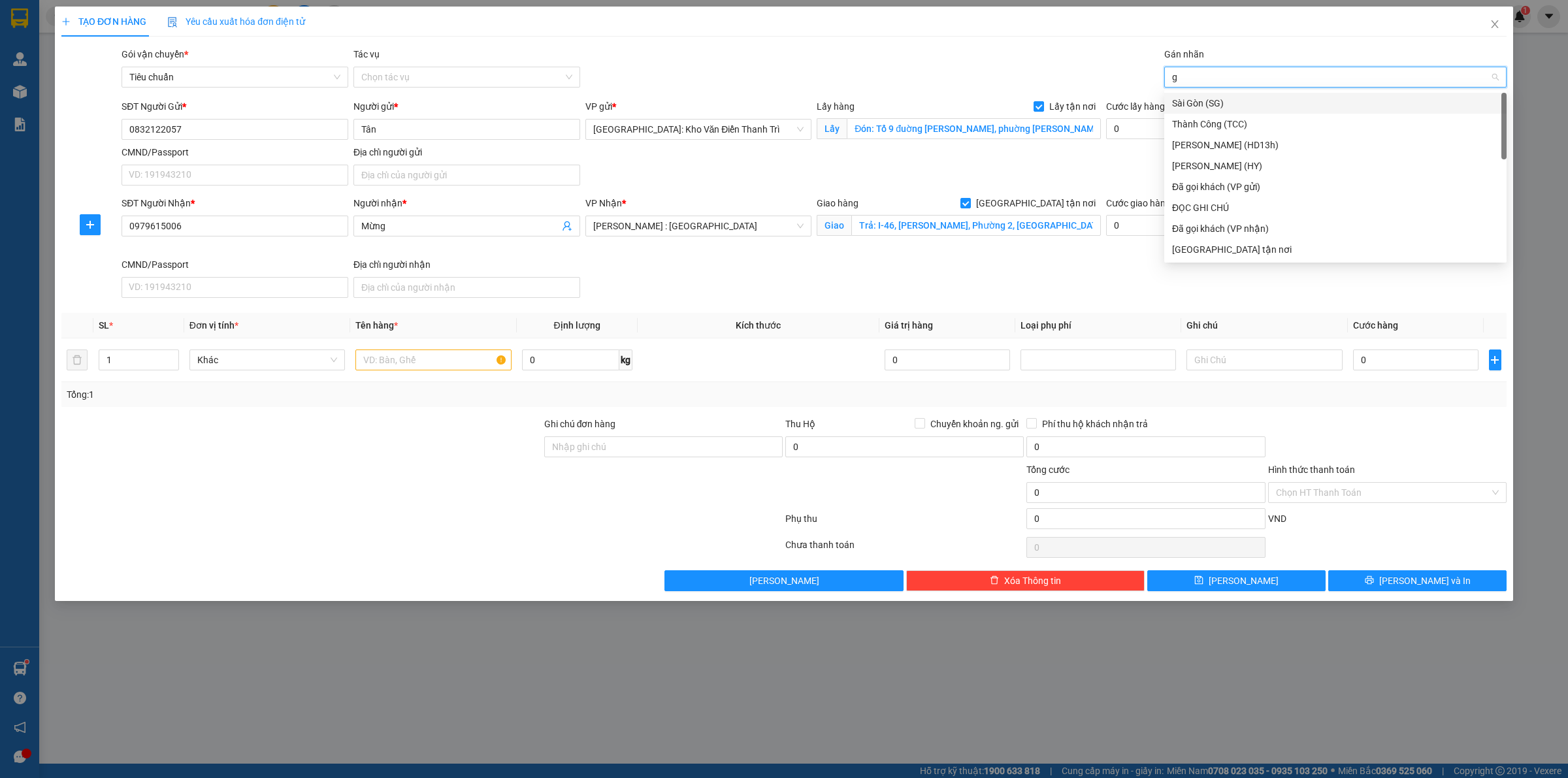
type input "gt"
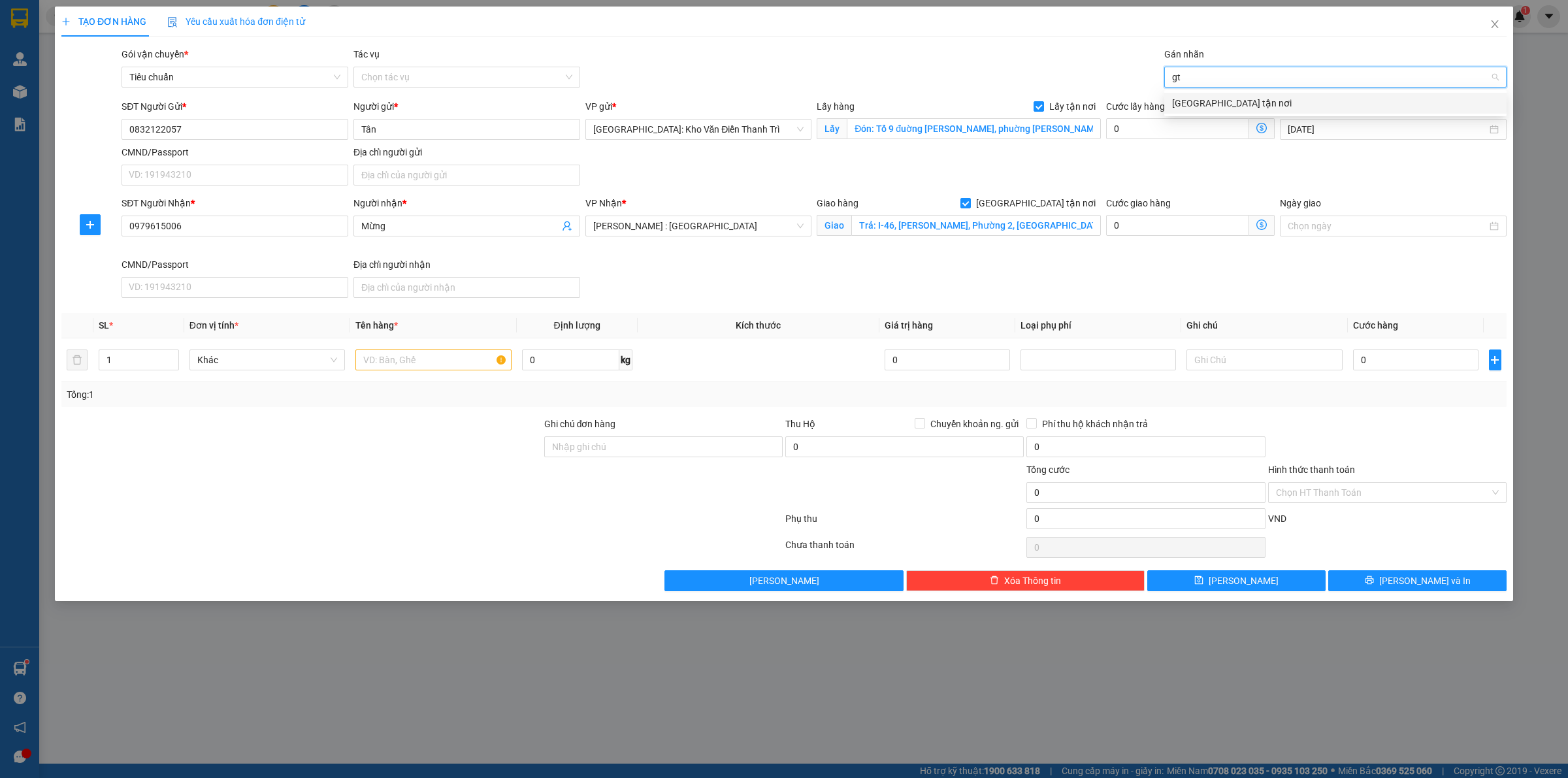
click at [1180, 97] on div "[GEOGRAPHIC_DATA] tận nơi" at bounding box center [1335, 103] width 326 height 14
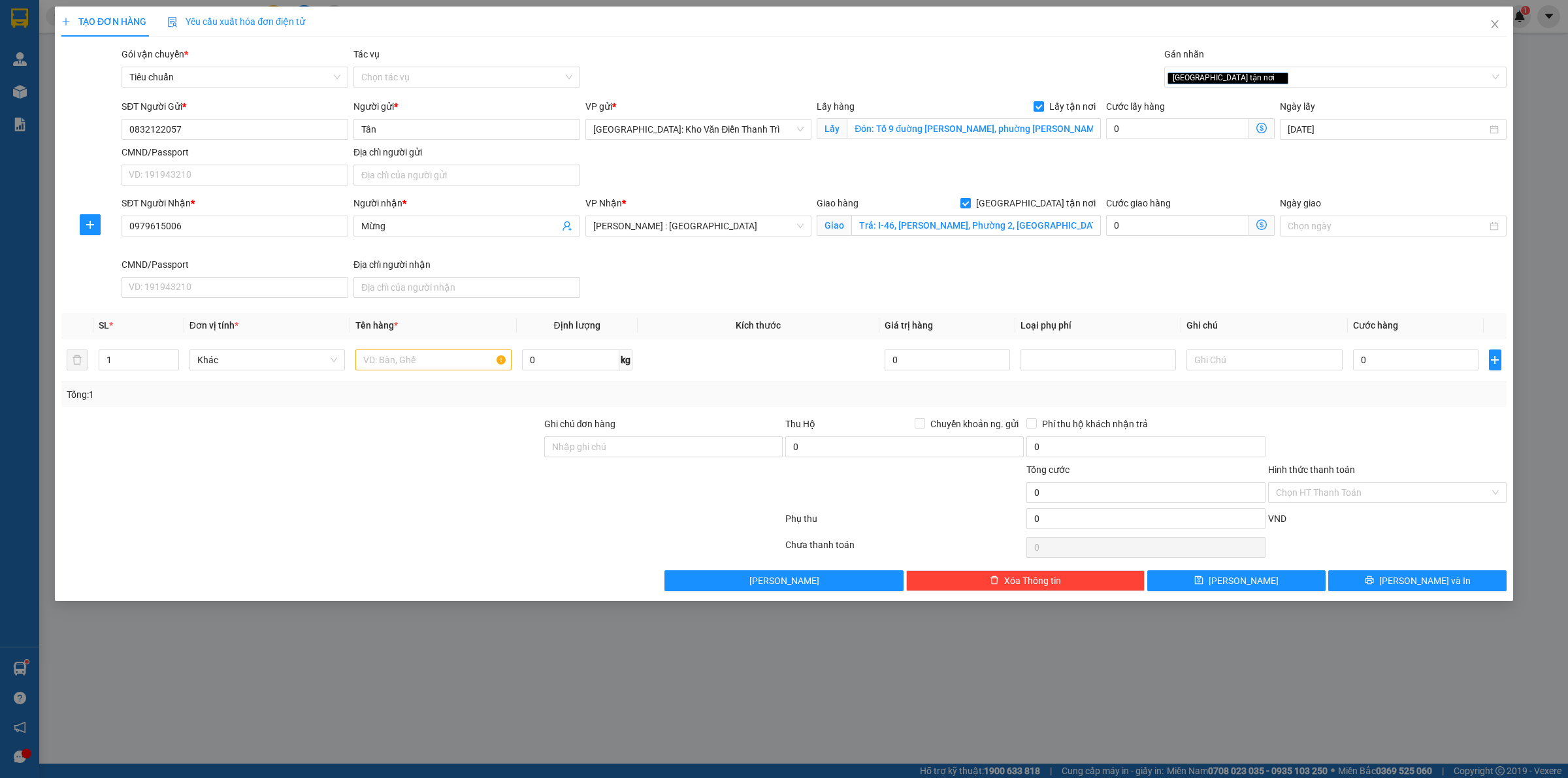
click at [981, 275] on div "SĐT Người Nhận * 0979615006 Người nhận * Mừng VP Nhận * Hồ Chí Minh : Kho Quận …" at bounding box center [814, 249] width 1390 height 107
click at [426, 350] on input "text" at bounding box center [433, 360] width 155 height 21
paste input "1 xe ab"
type input "1 xe ab kiên đón hà nam"
click at [1382, 377] on td "0" at bounding box center [1415, 360] width 136 height 43
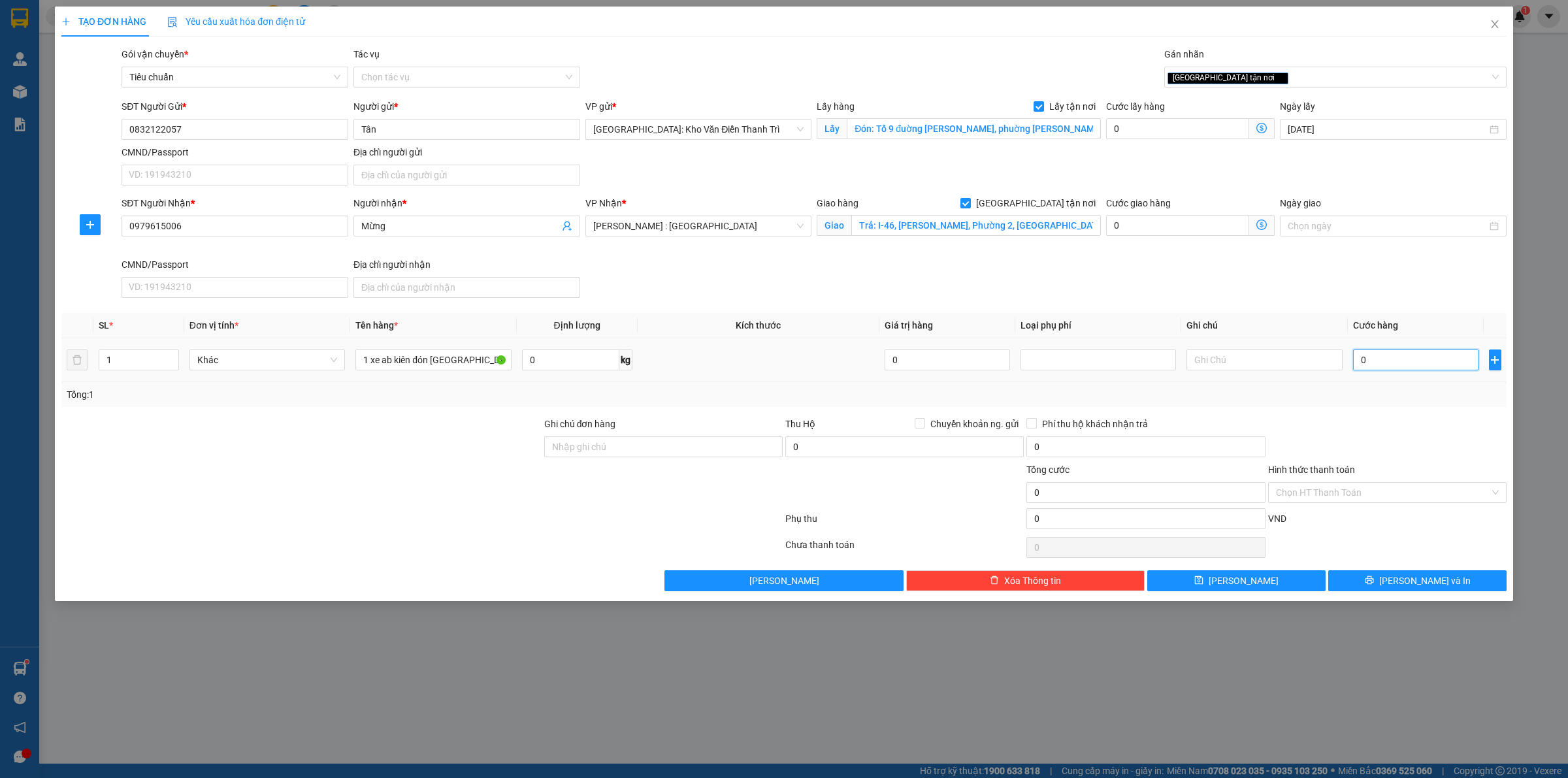
click at [1391, 363] on input "0" at bounding box center [1415, 360] width 126 height 21
type input "1"
type input "15"
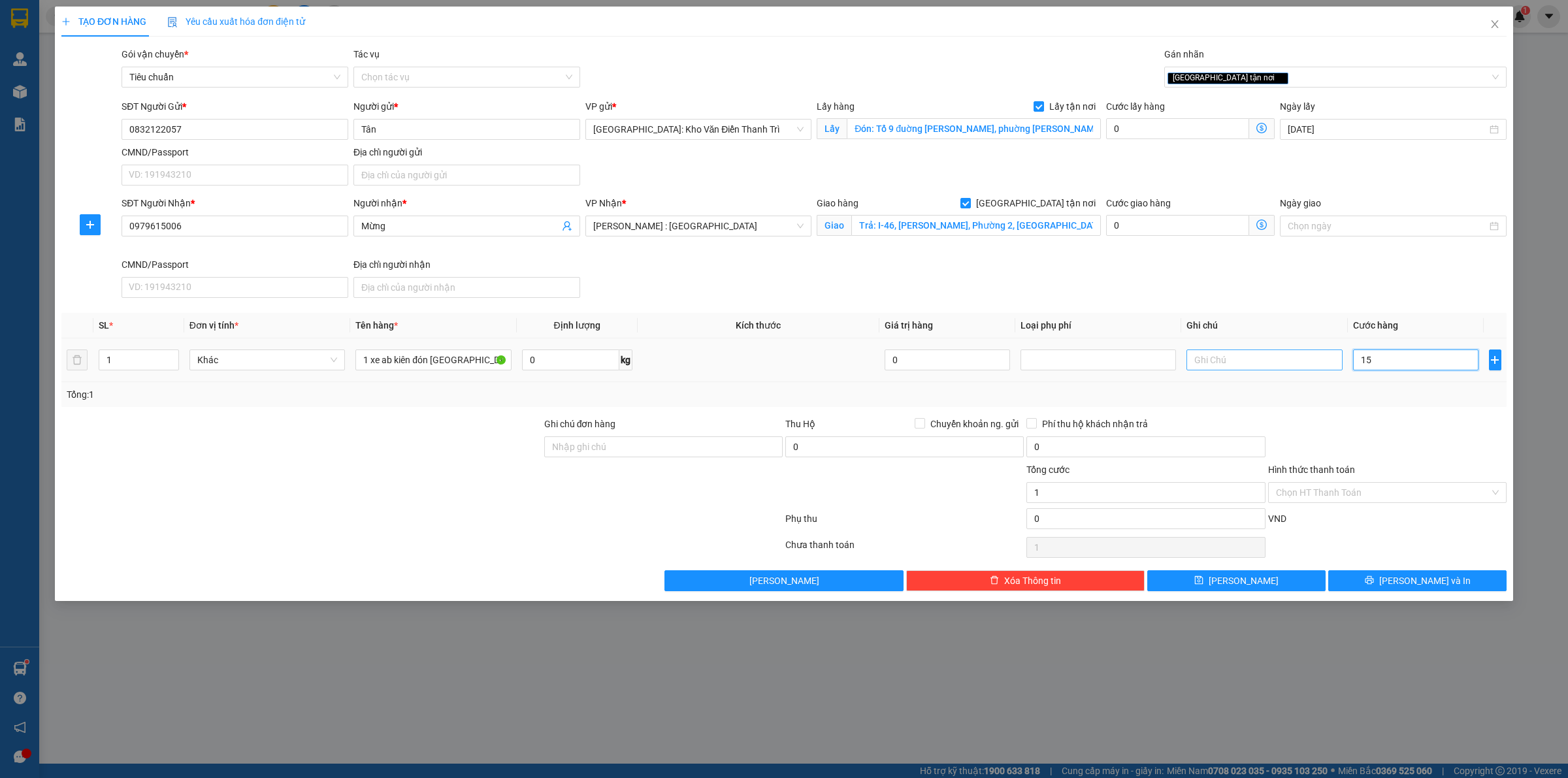
type input "15"
type input "158"
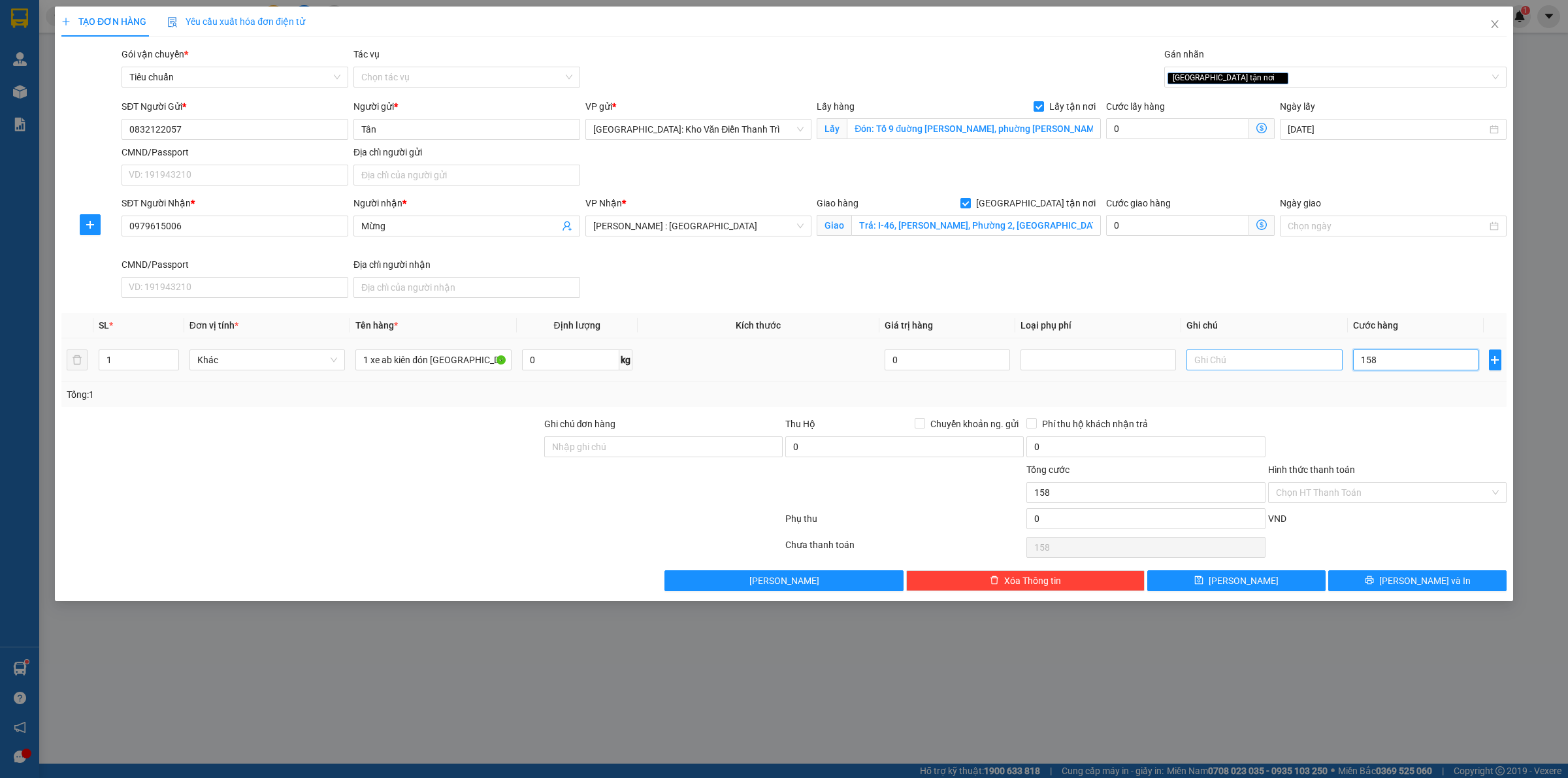
type input "1.580"
type input "15.800"
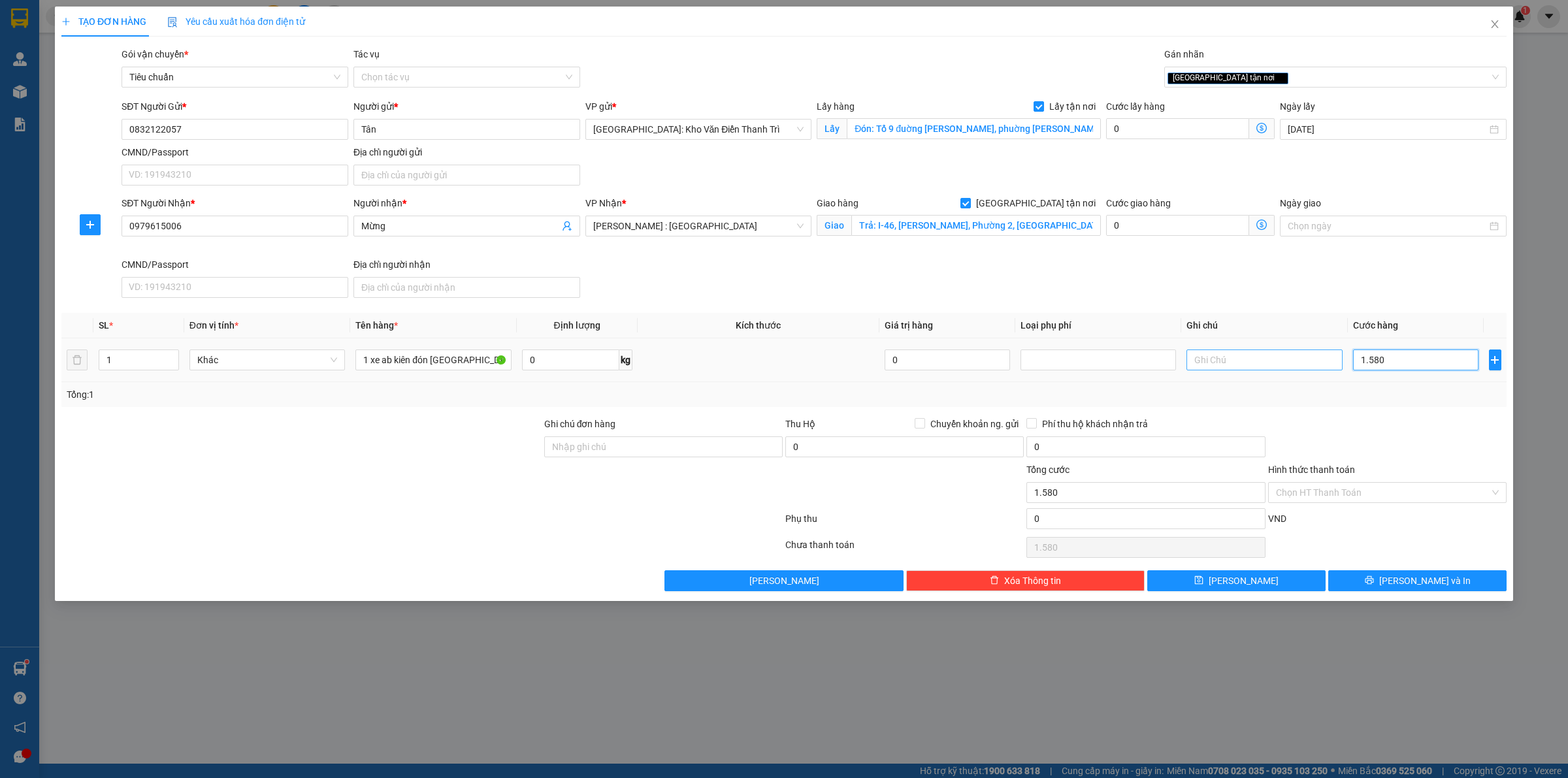
type input "15.800"
type input "158.000"
type input "1.580.000"
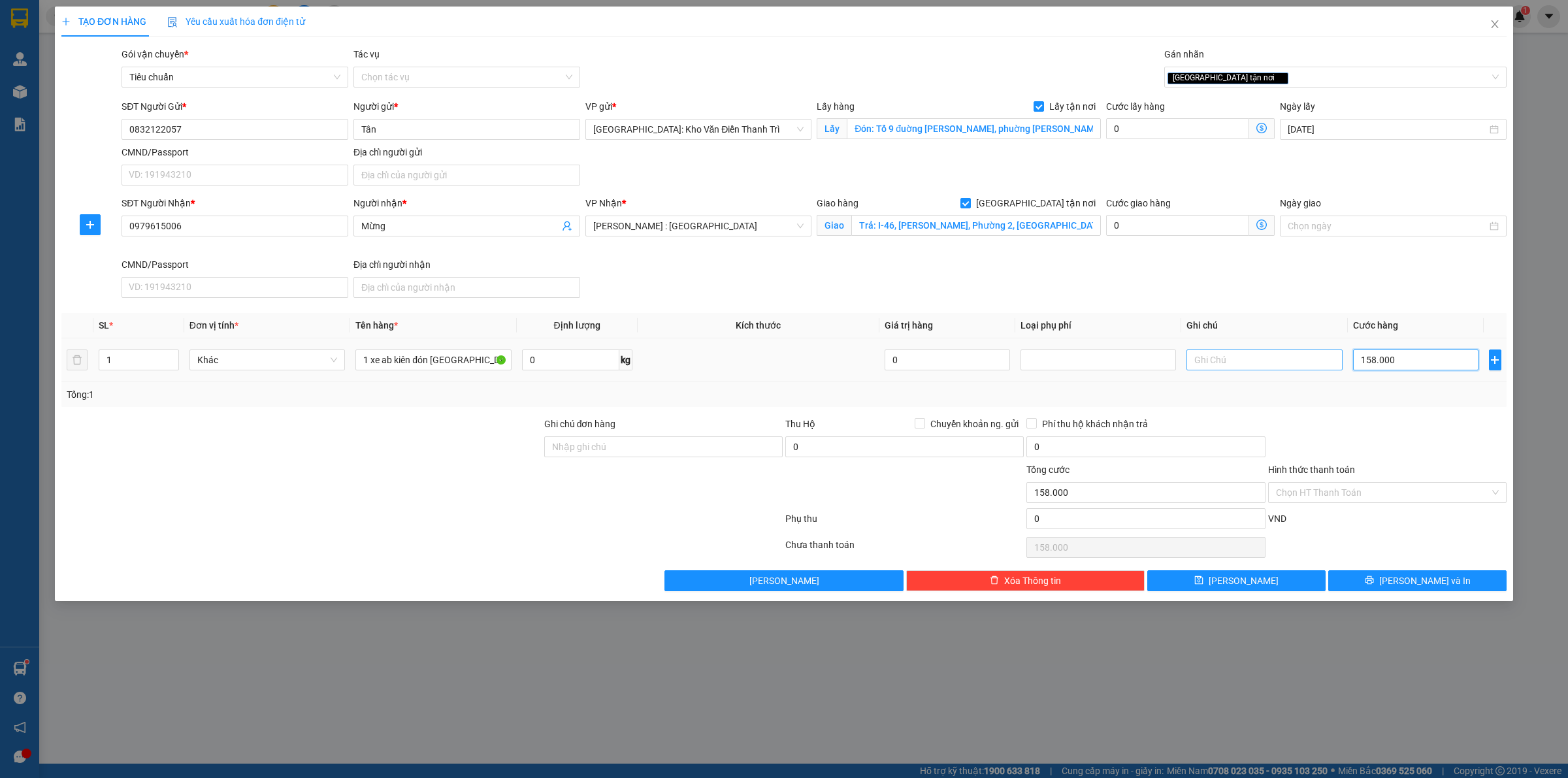
type input "1.580.000"
click at [1273, 592] on button "Lưu" at bounding box center [1236, 581] width 178 height 21
checkbox input "false"
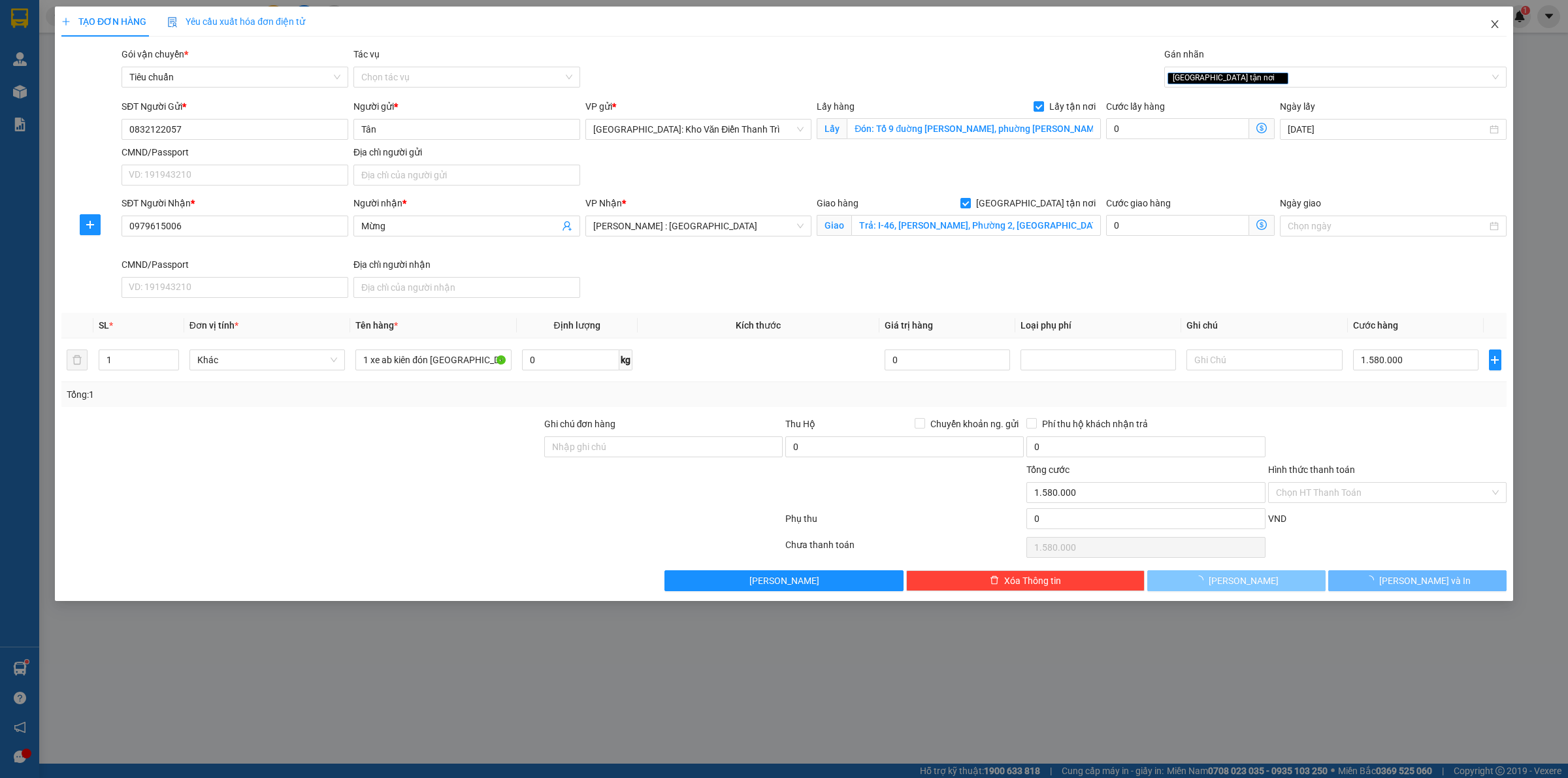
checkbox input "false"
type input "0"
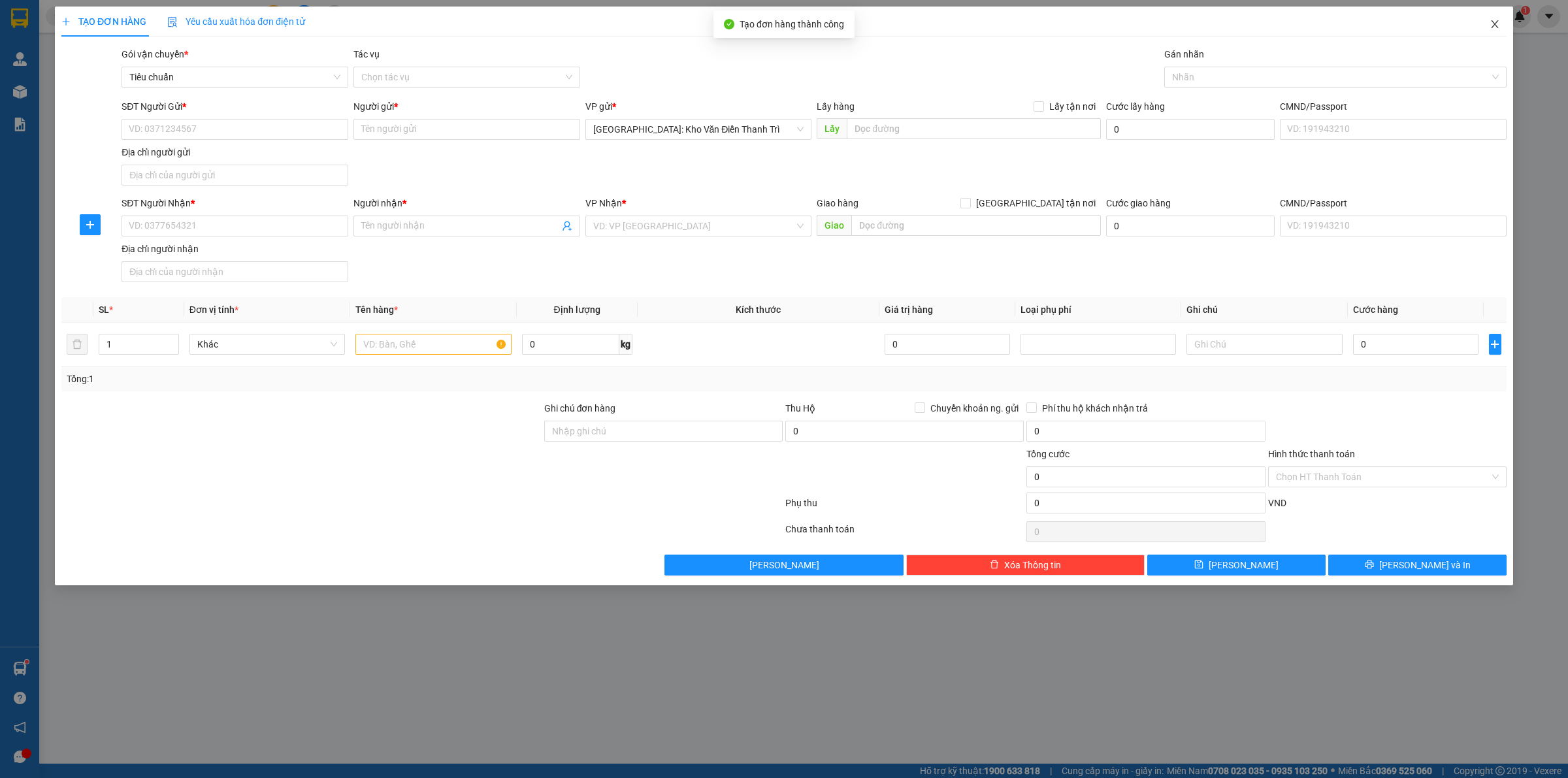
click at [1502, 19] on span "Close" at bounding box center [1494, 24] width 37 height 37
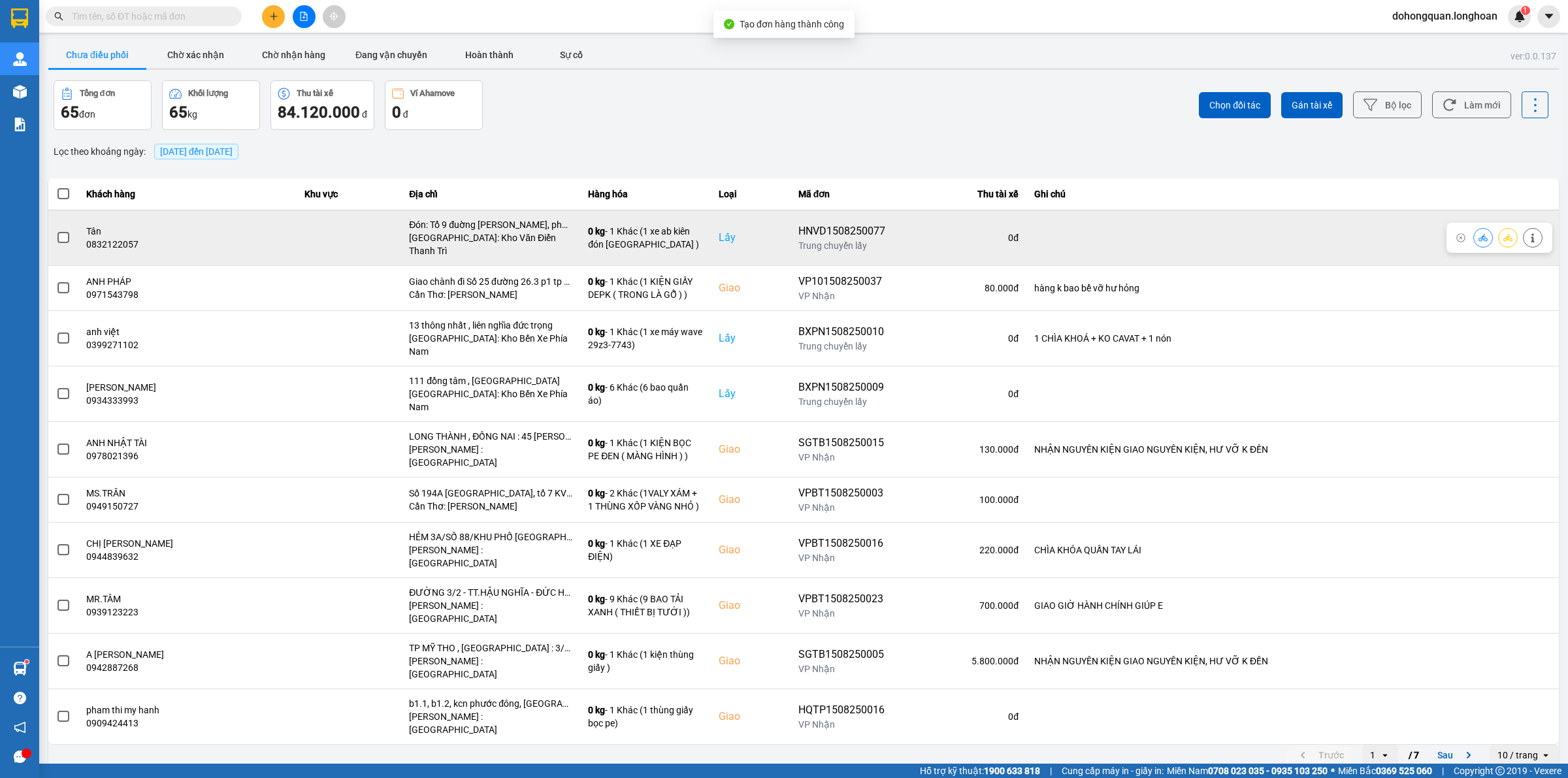
click at [1503, 233] on icon at bounding box center [1507, 237] width 9 height 9
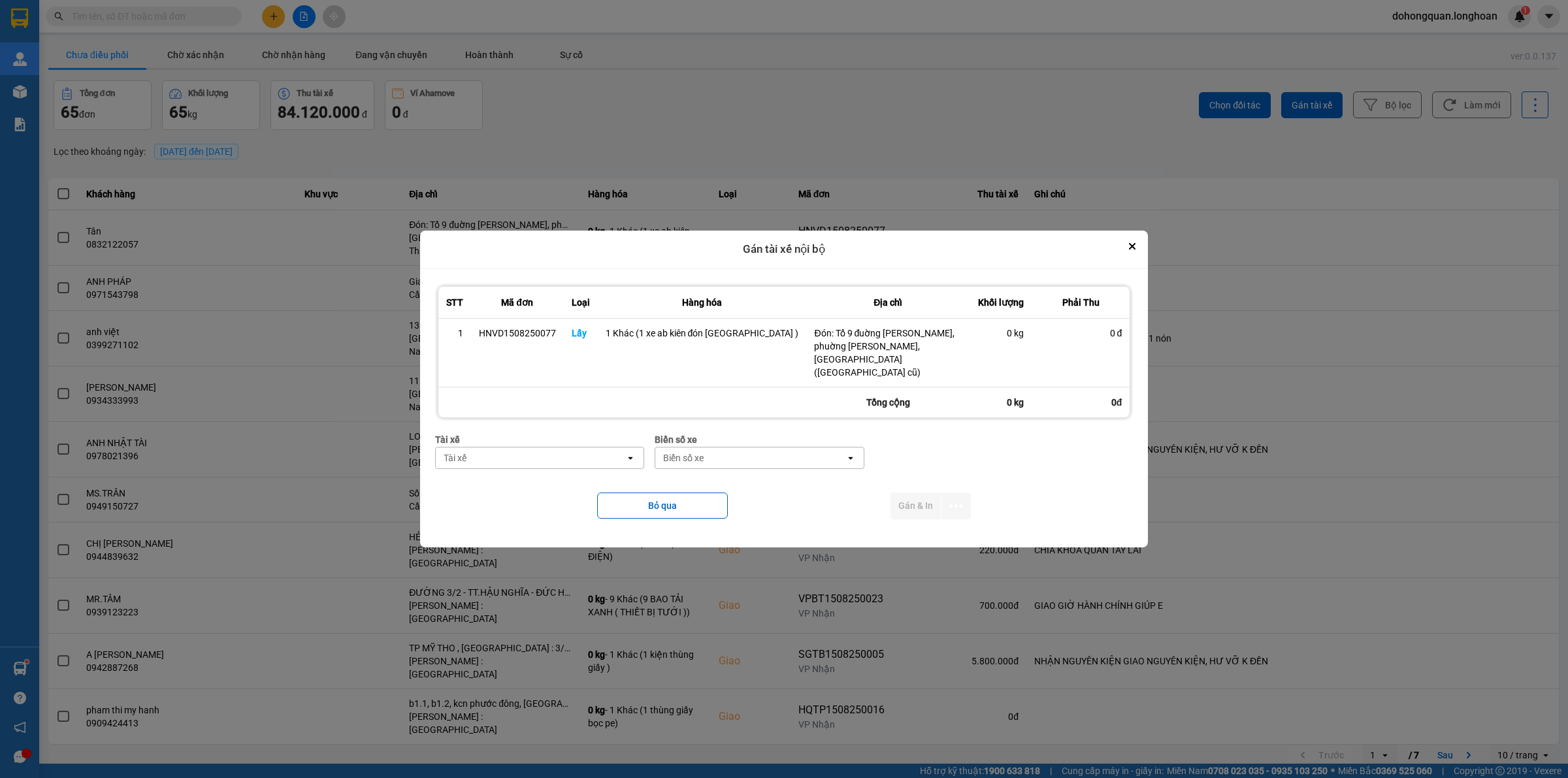
click at [533, 447] on div "Tài xế" at bounding box center [530, 458] width 190 height 21
type input "kiên"
drag, startPoint x: 547, startPoint y: 502, endPoint x: 605, endPoint y: 481, distance: 61.7
click at [549, 503] on span "0869828247 - Trần Văn Kiên 0869.828.247" at bounding box center [562, 509] width 177 height 26
click at [754, 447] on div "Biển số xe" at bounding box center [773, 458] width 190 height 21
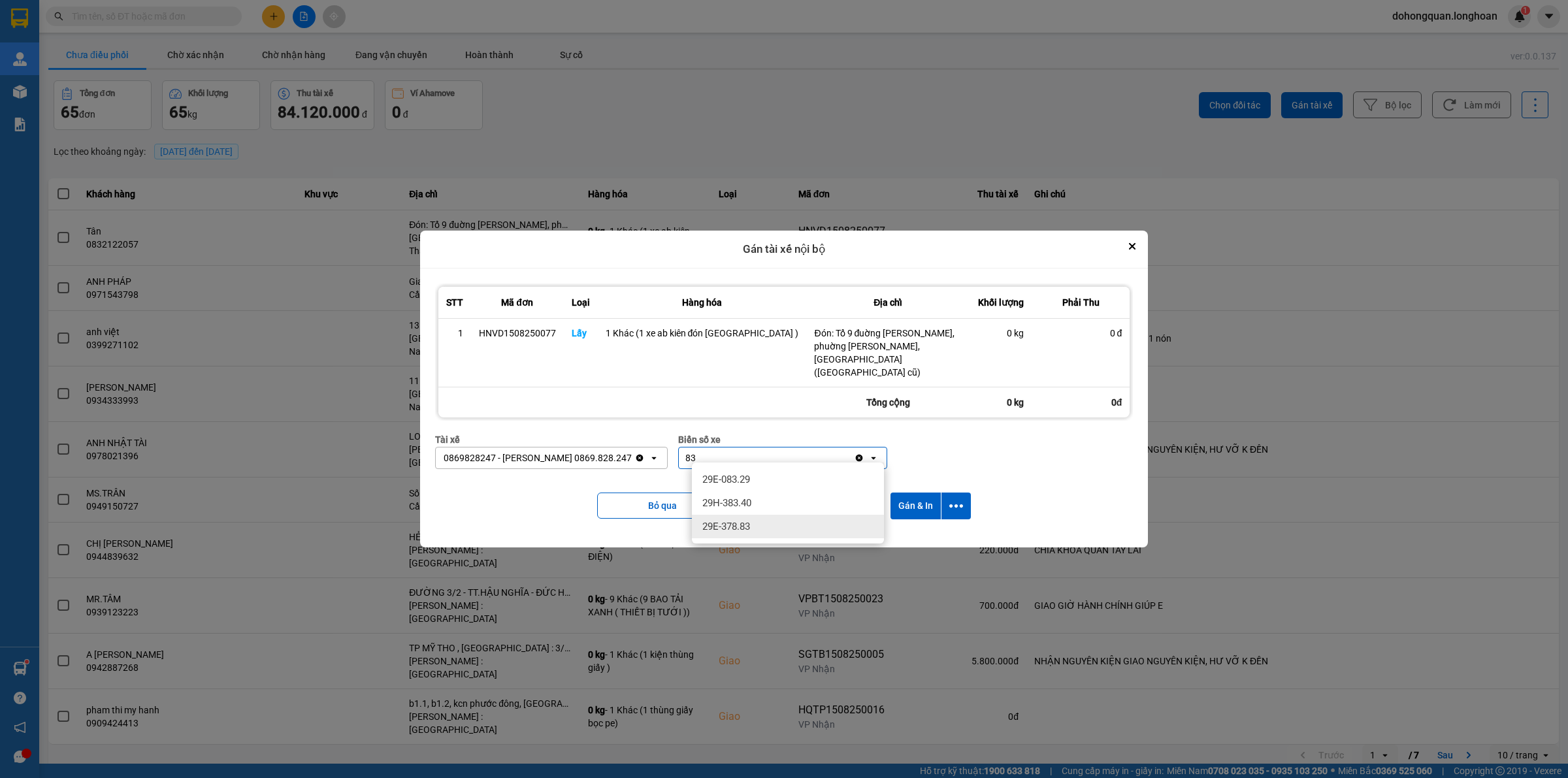
type input "83"
click at [745, 527] on span "29E-378.83" at bounding box center [725, 526] width 48 height 13
click at [949, 499] on icon "dialog" at bounding box center [956, 506] width 14 height 14
click at [895, 534] on span "Chỉ gán tài" at bounding box center [894, 535] width 43 height 13
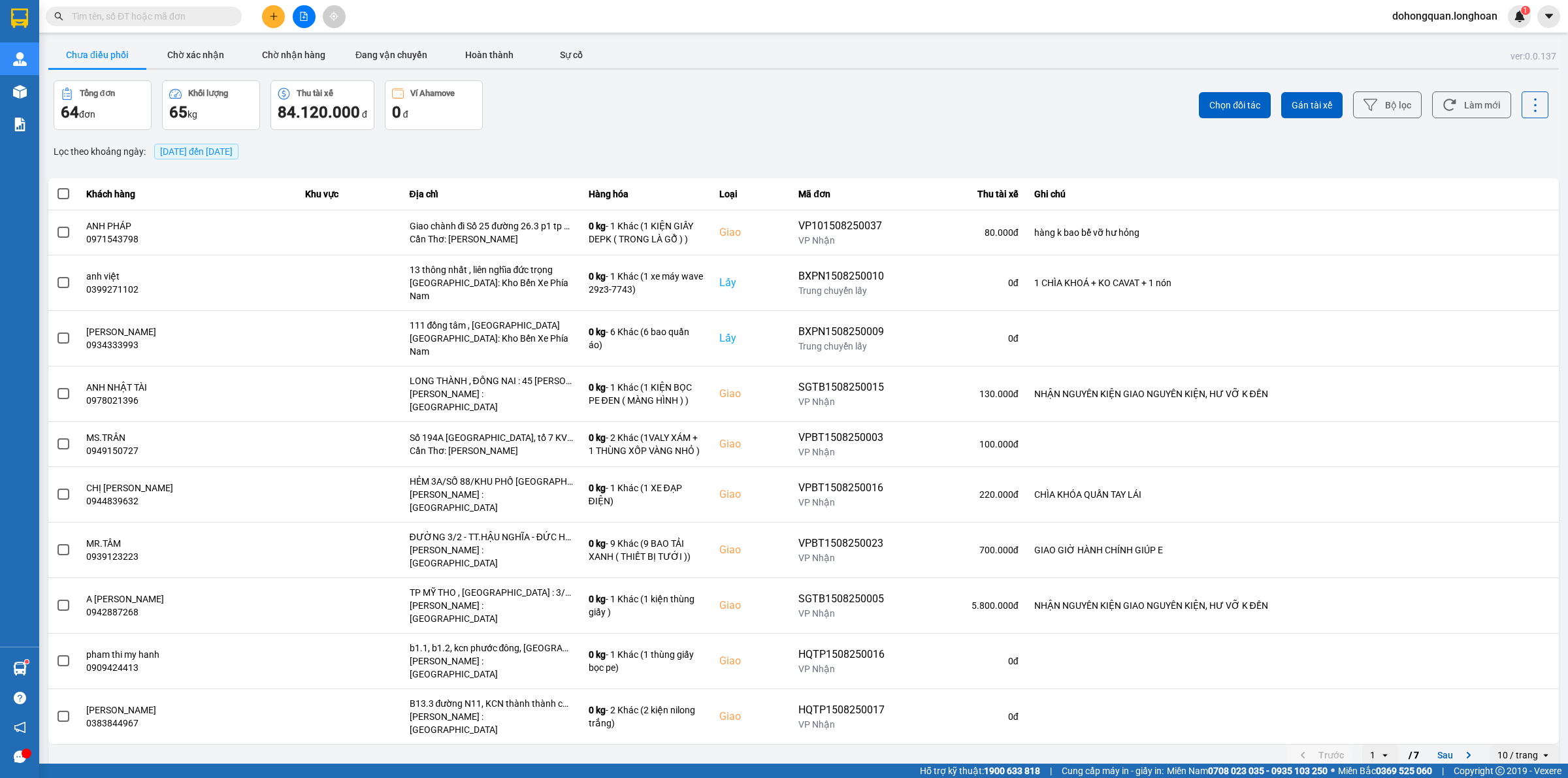
click at [173, 15] on input "text" at bounding box center [148, 16] width 154 height 14
paste input "0582782222"
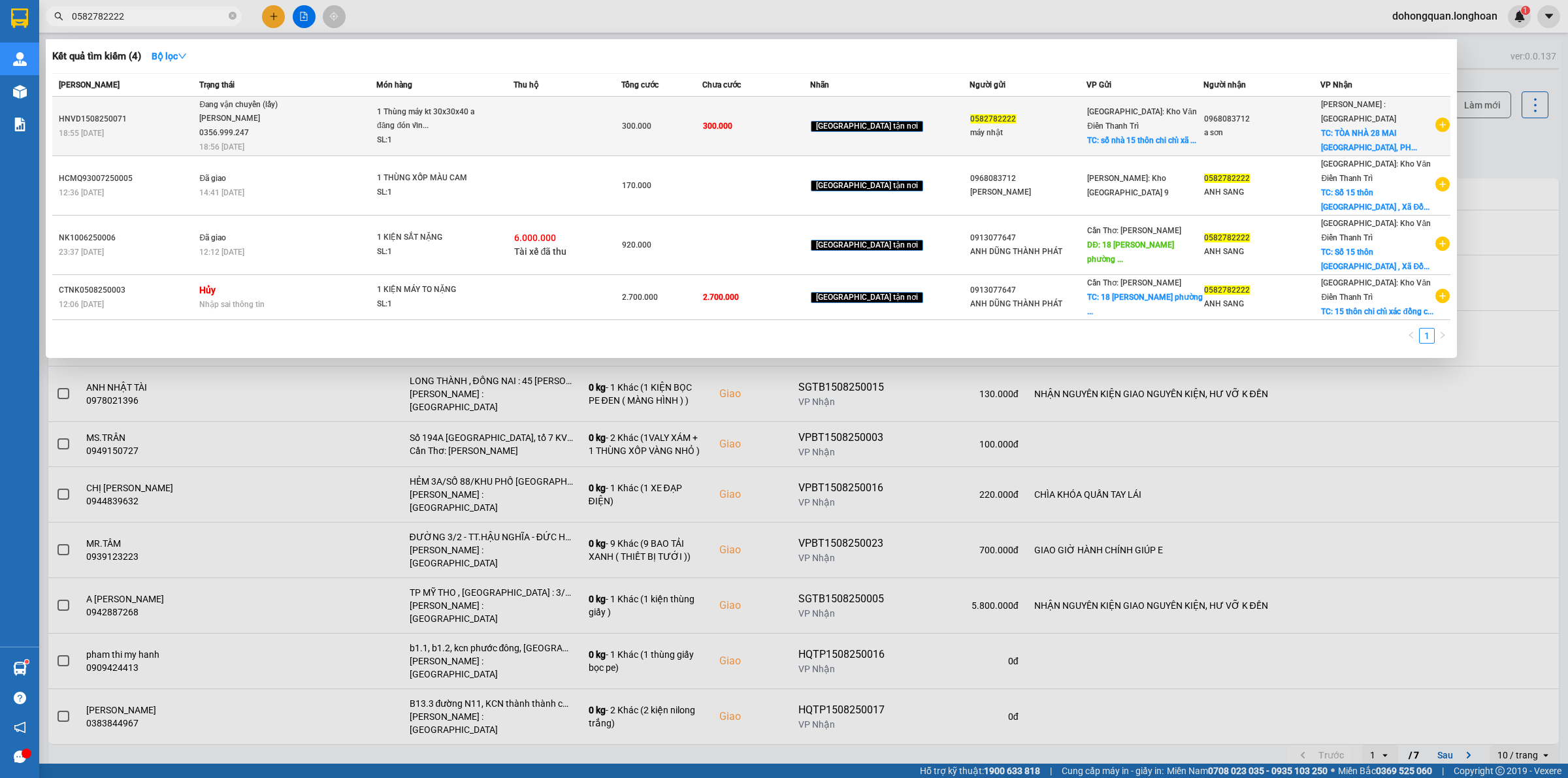
type input "0582782222"
click at [217, 119] on div "nguyễn hải đăng 0356.999.247" at bounding box center [248, 126] width 98 height 28
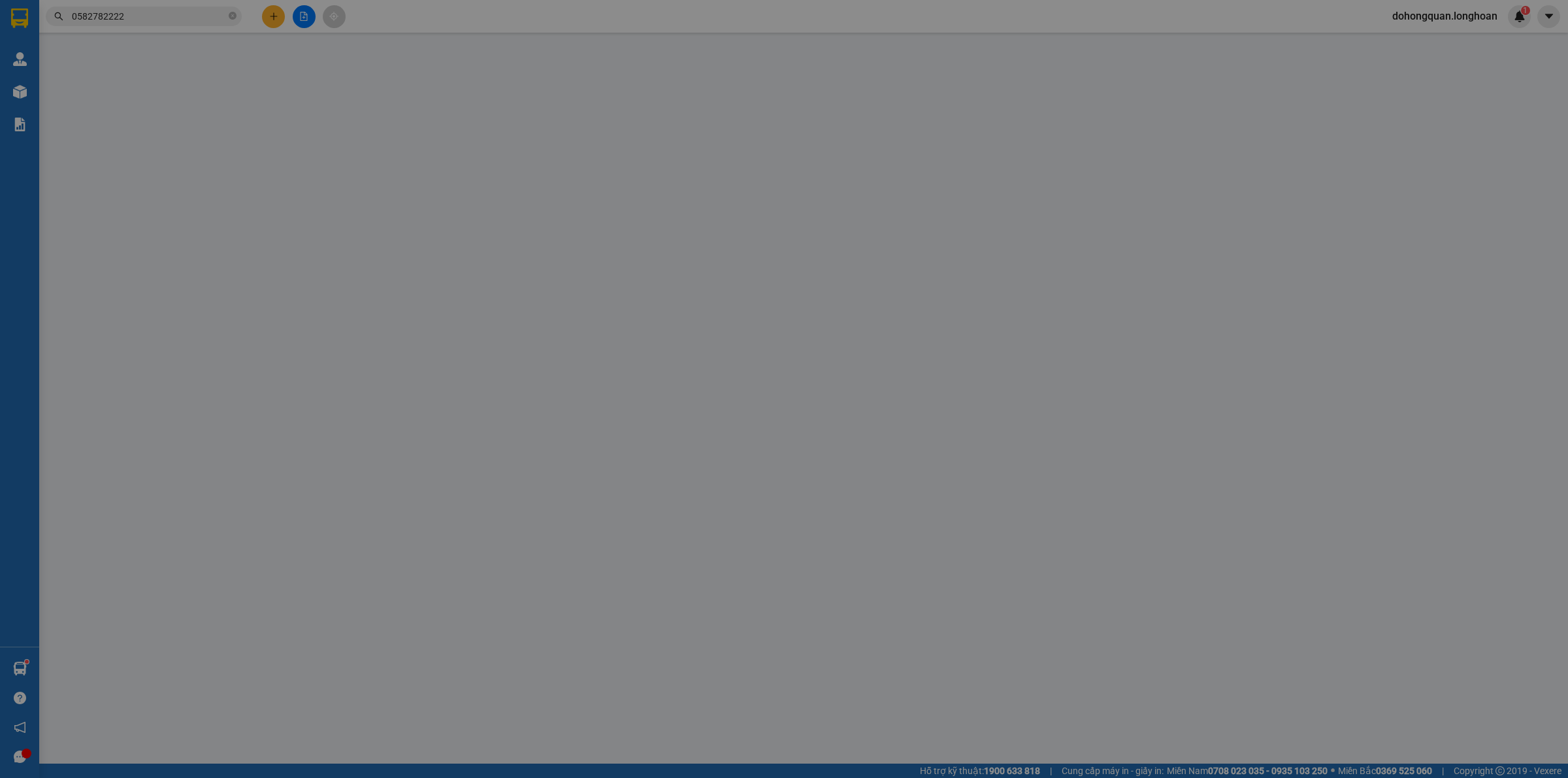
type input "0582782222"
type input "máy nhật"
checkbox input "true"
type input "số nhà 15 thôn chi chỉ xã đồng cương huyện yên lạc tỉnh Vĩnh phúc"
type input "0968083712"
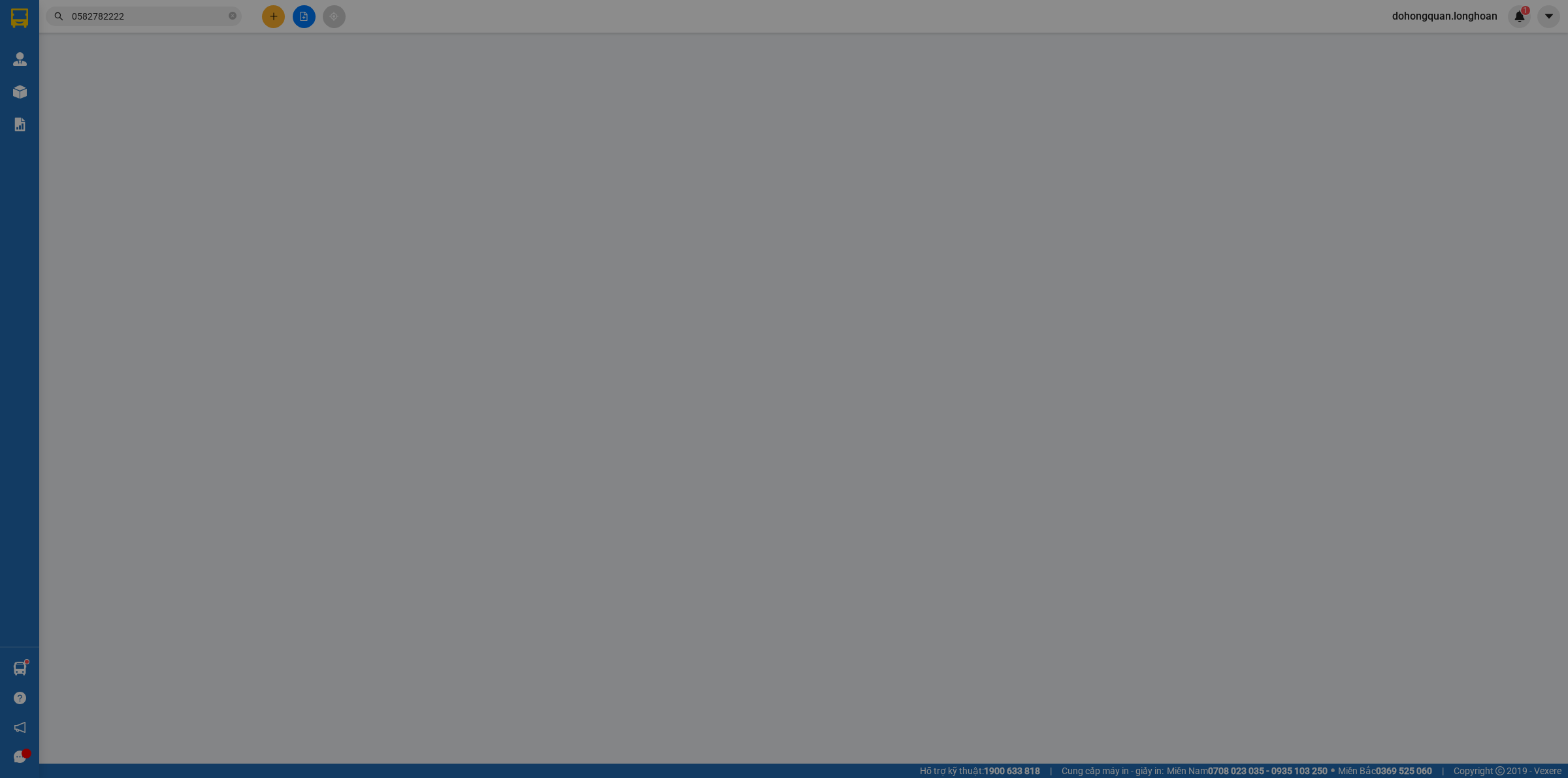
type input "a sơn"
checkbox input "true"
type input "TÒA NHÀ 28 MAI CHÍ THỌ, PHƯỜNG AN PHÚ,TP THỦ ĐỨC"
type input "300.000"
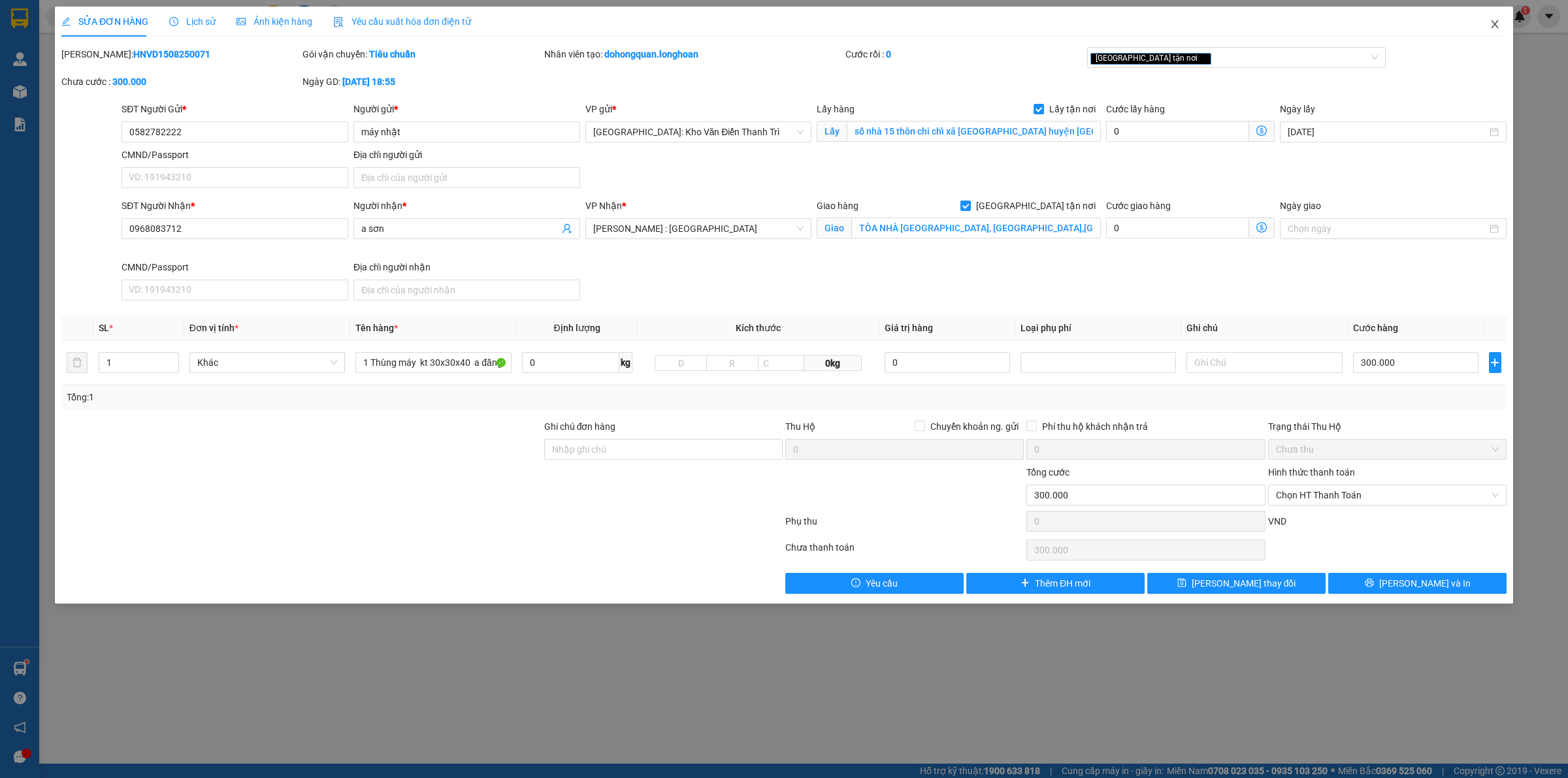
click at [1496, 25] on icon "close" at bounding box center [1494, 23] width 10 height 10
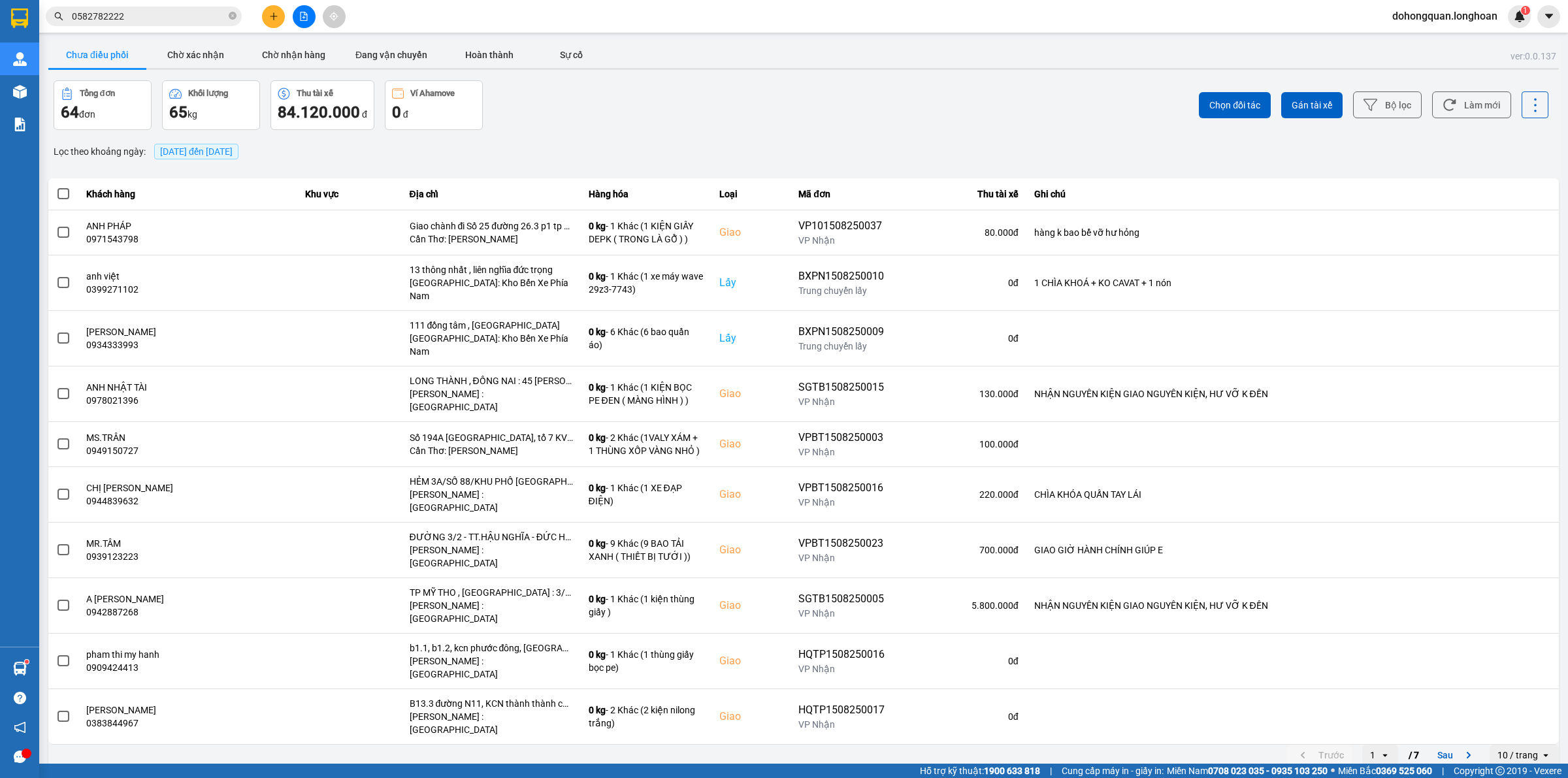
click at [159, 14] on input "0582782222" at bounding box center [148, 16] width 154 height 14
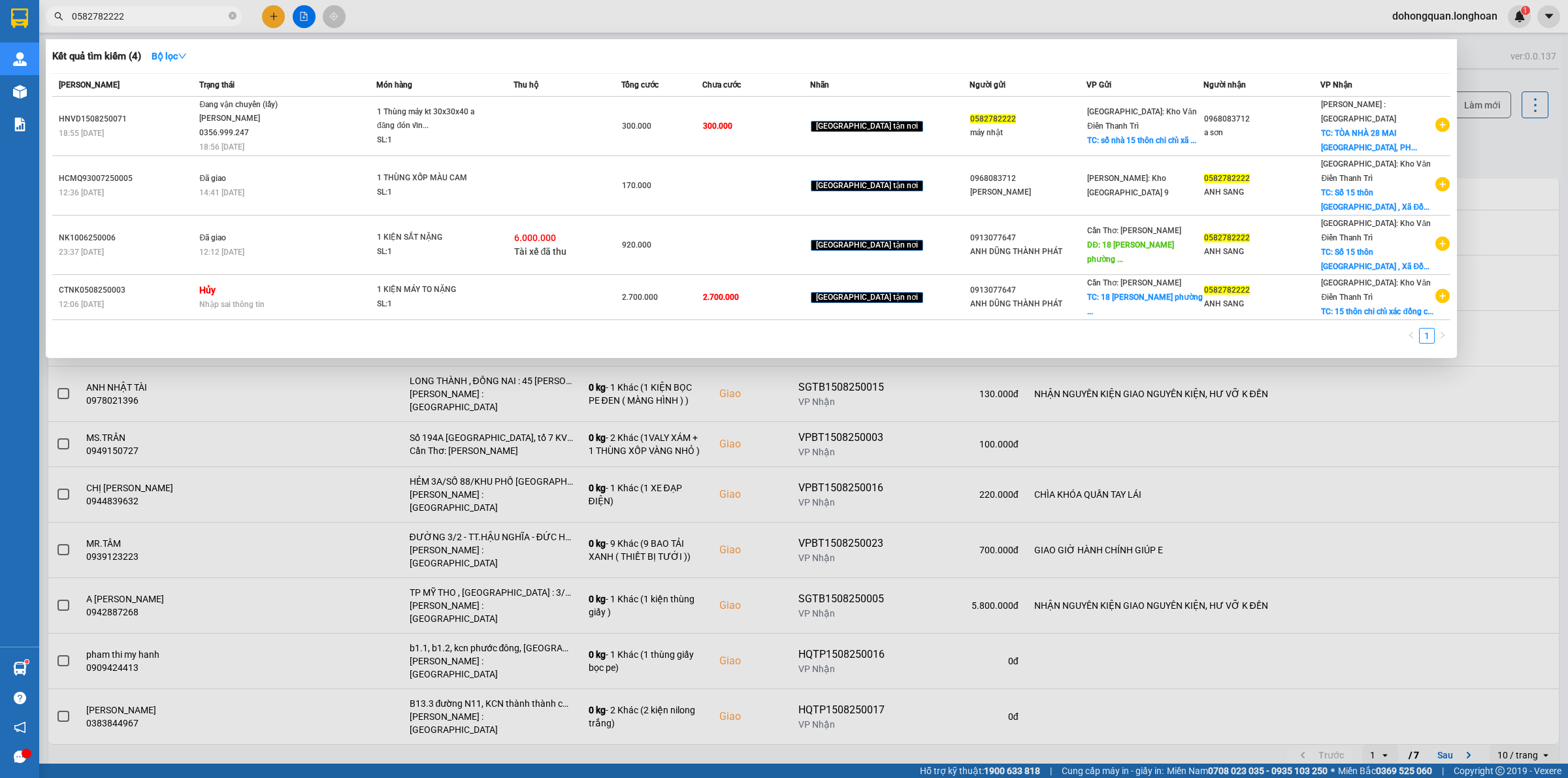
click at [157, 14] on input "0582782222" at bounding box center [148, 16] width 154 height 14
paste input "912184986"
type input "0912184986"
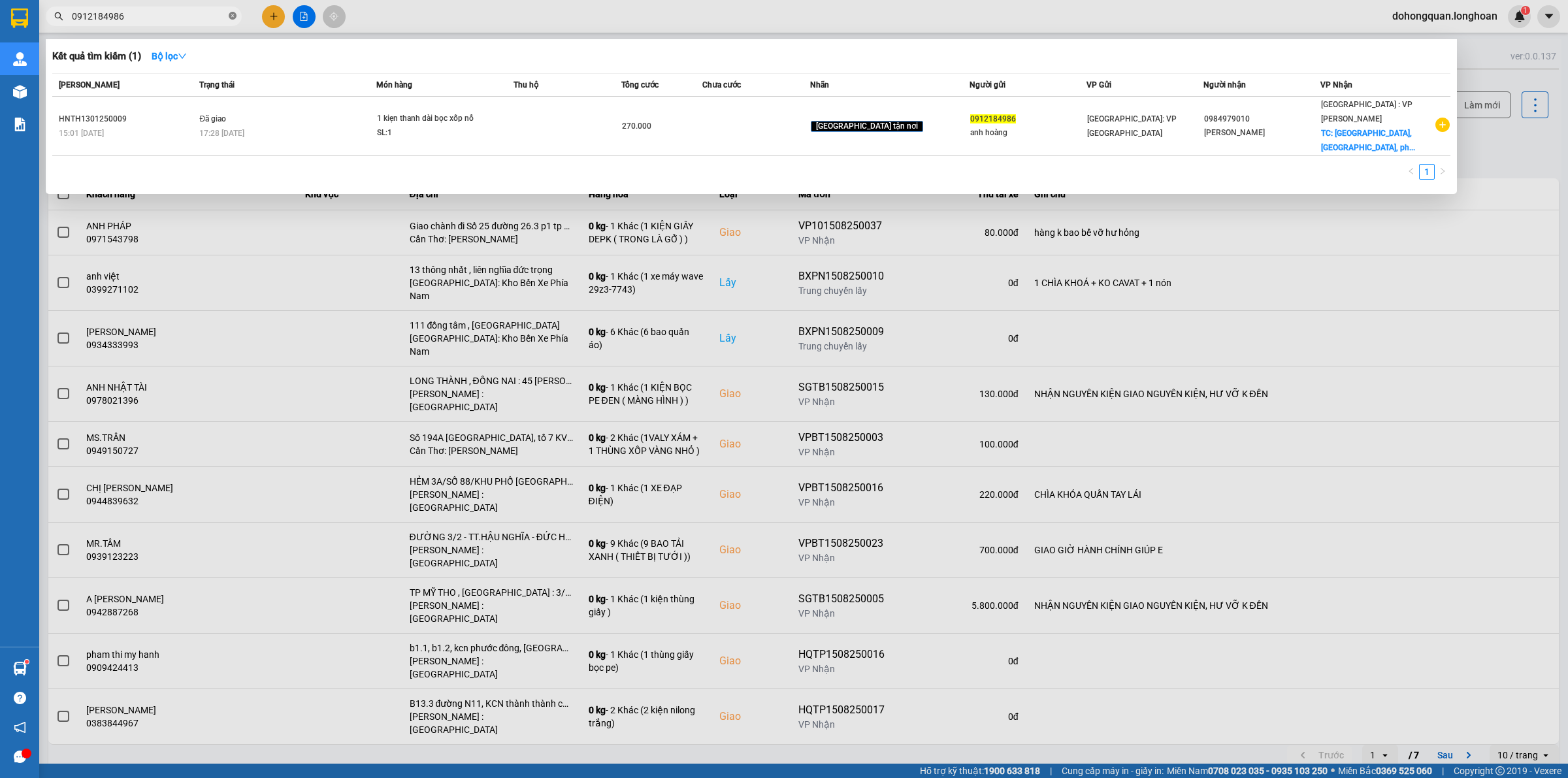
click at [231, 21] on span at bounding box center [232, 17] width 8 height 12
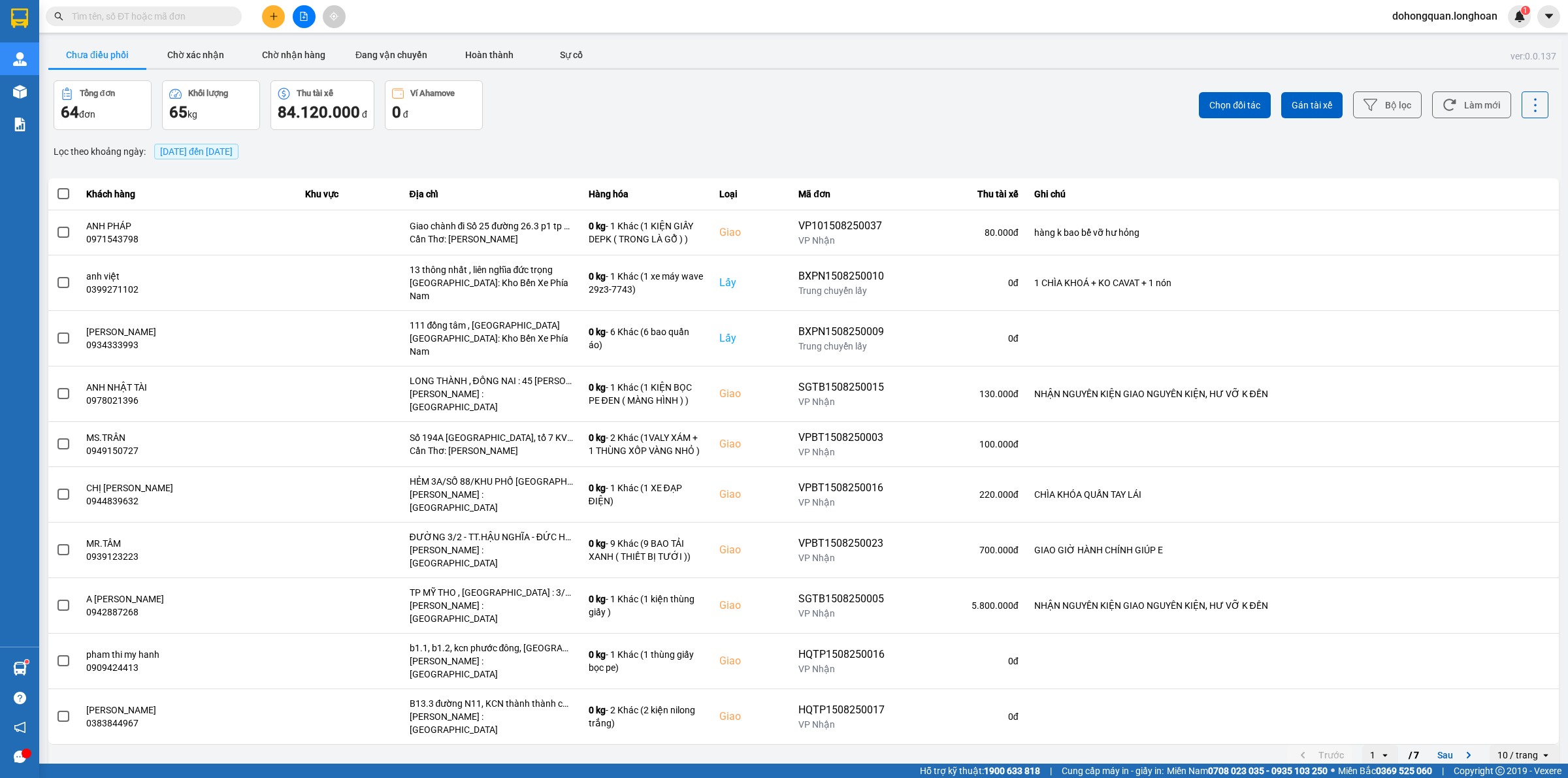
click at [271, 17] on icon "plus" at bounding box center [273, 16] width 7 height 1
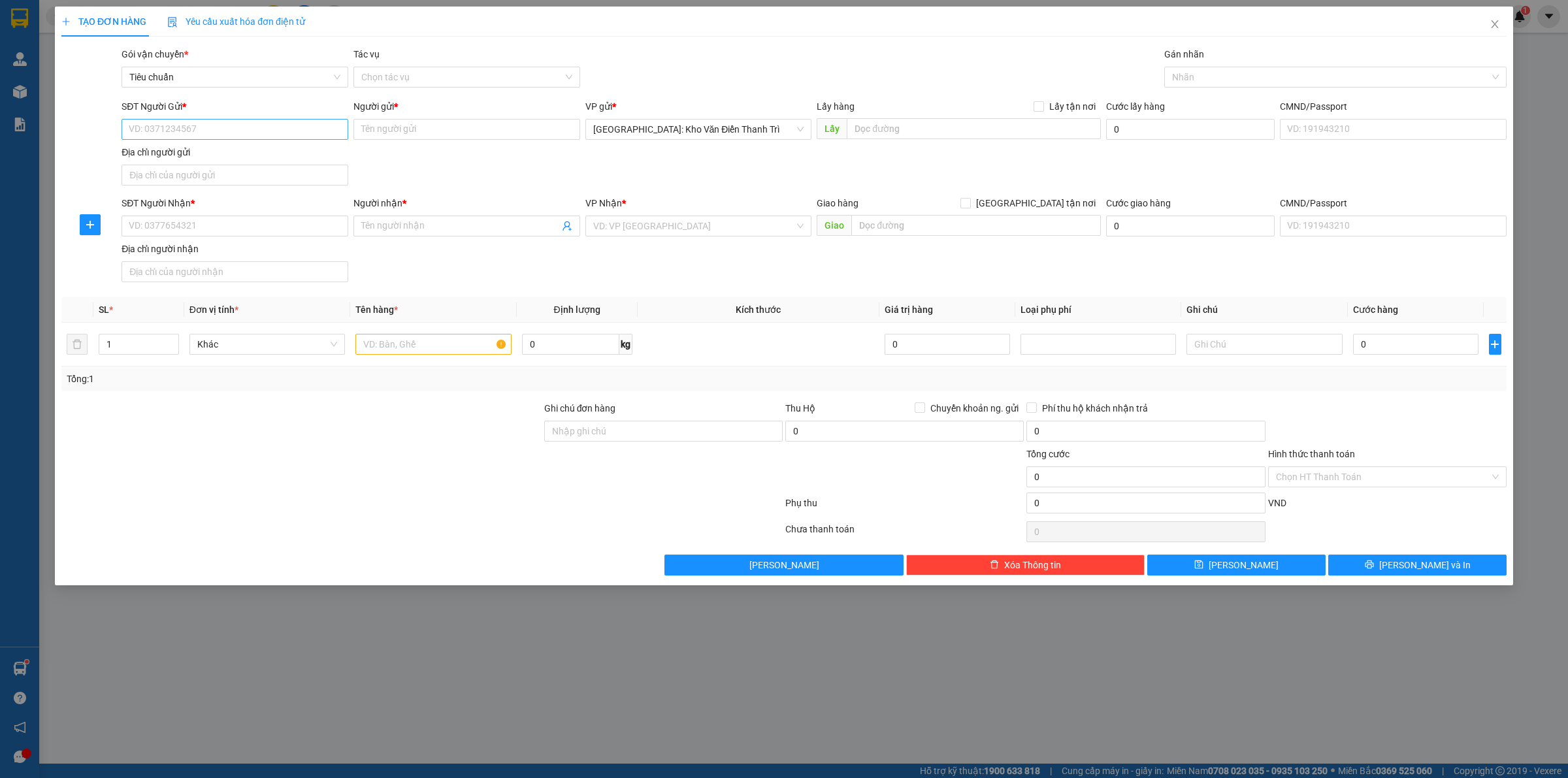
drag, startPoint x: 196, startPoint y: 141, endPoint x: 195, endPoint y: 133, distance: 8.1
click at [196, 139] on div "SĐT Người Gửi * VD: 0371234567" at bounding box center [235, 122] width 226 height 46
click at [195, 133] on input "SĐT Người Gửi *" at bounding box center [235, 129] width 226 height 21
paste input "0912184986"
type input "0912184986"
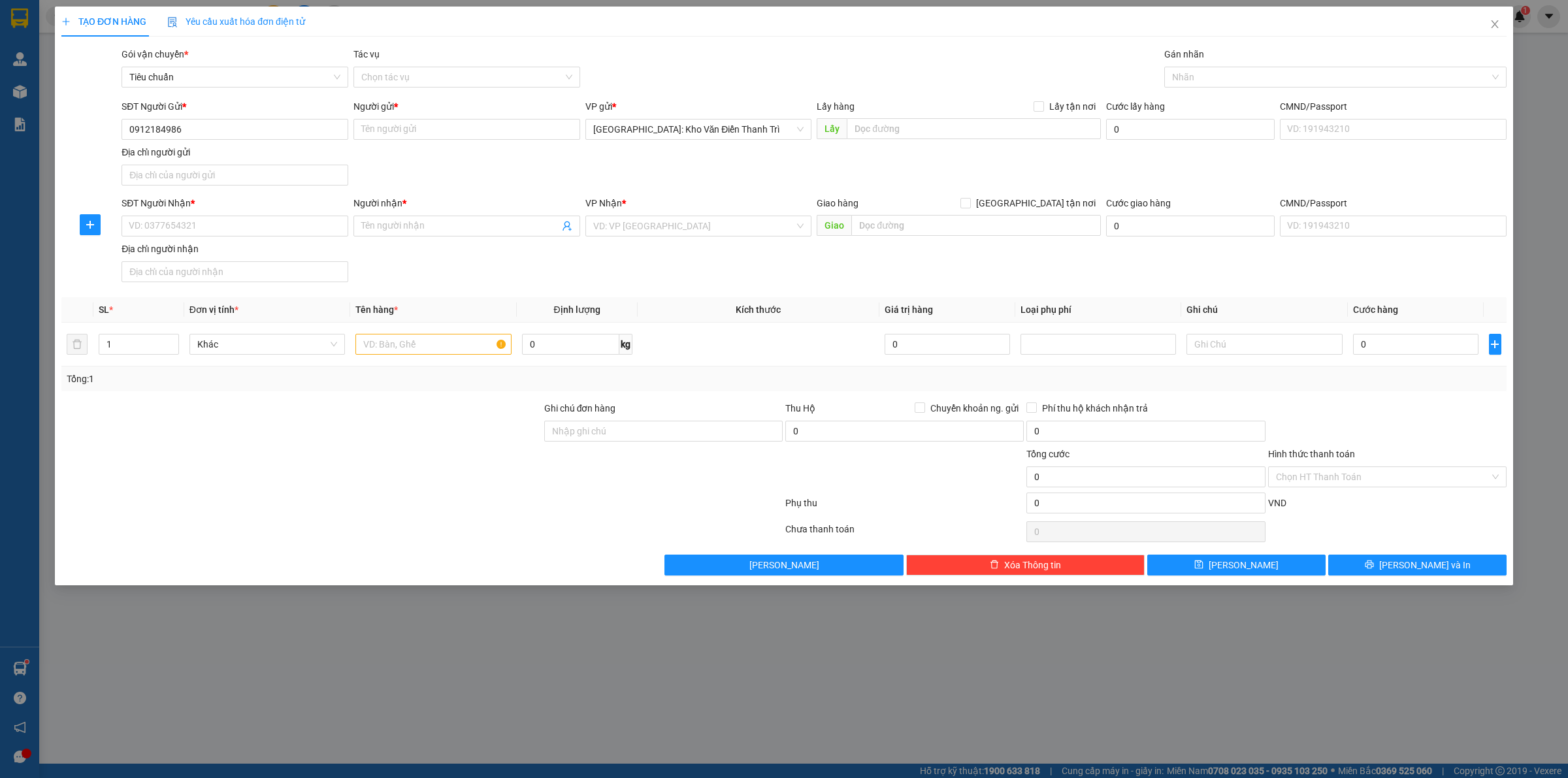
click at [451, 142] on div "Người gửi * Tên người gửi" at bounding box center [467, 122] width 226 height 46
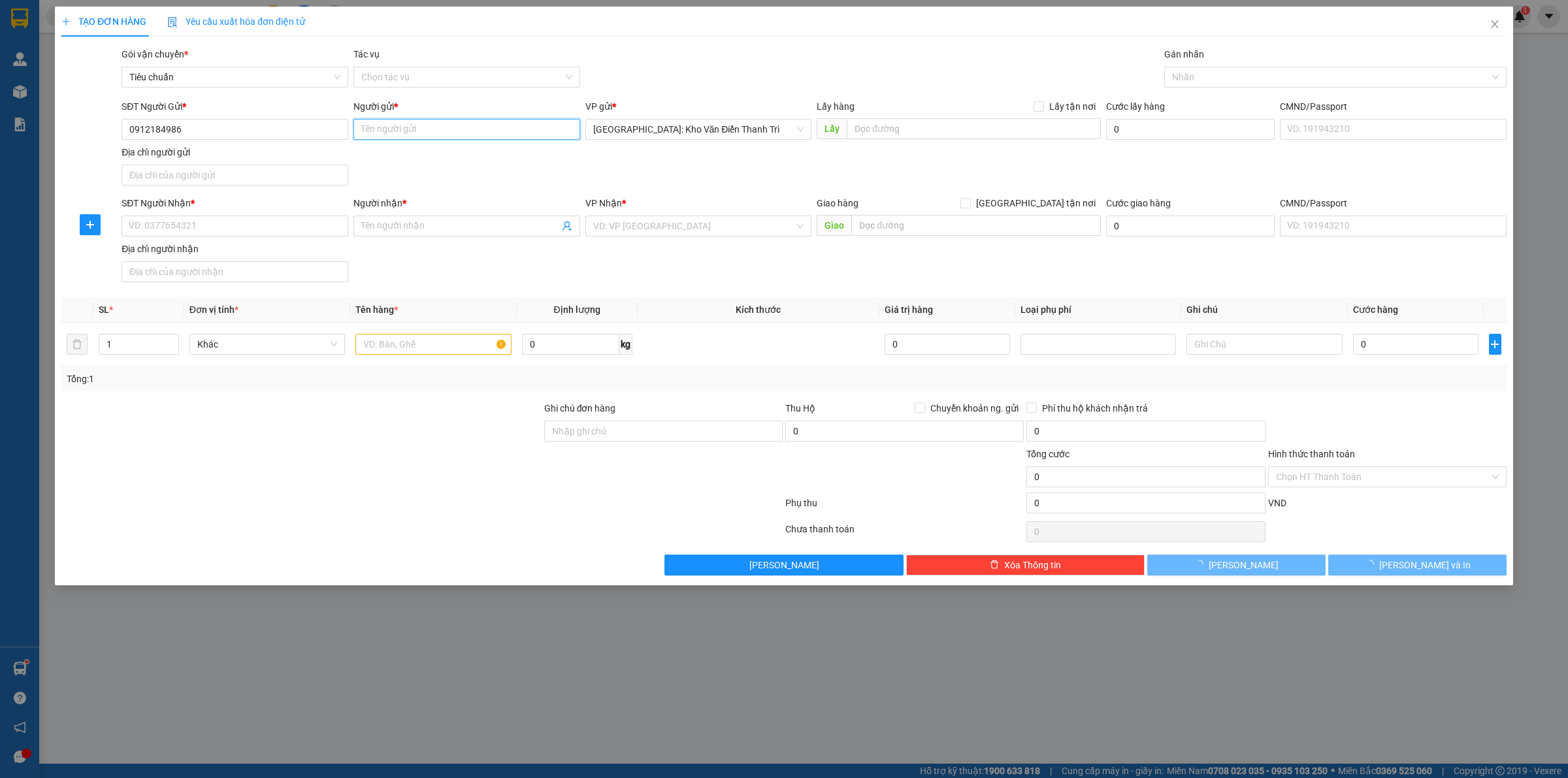
click at [455, 133] on input "Người gửi *" at bounding box center [467, 129] width 226 height 21
paste input "hp"
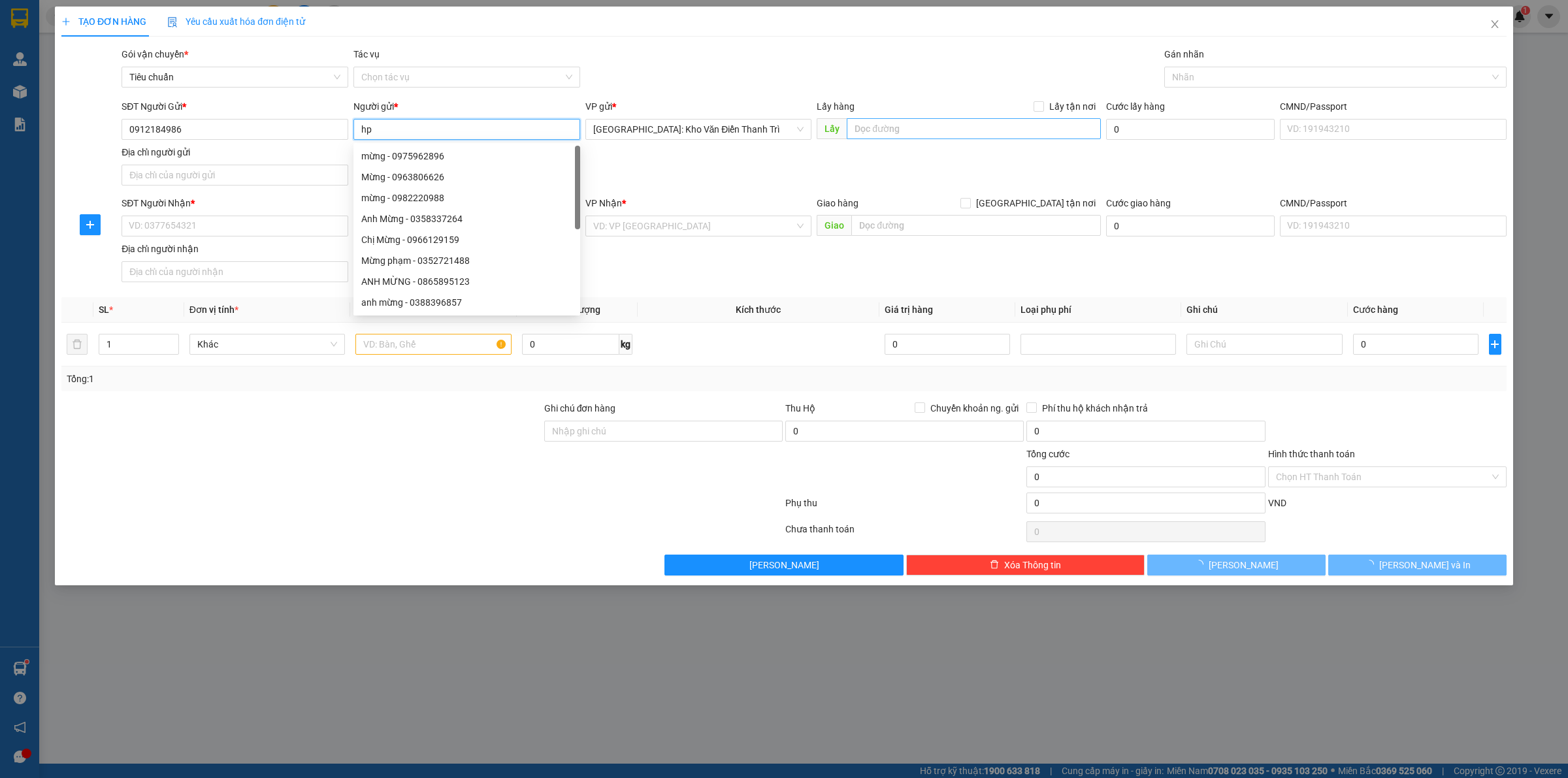
type input "hp"
click at [869, 124] on input "text" at bounding box center [974, 128] width 254 height 21
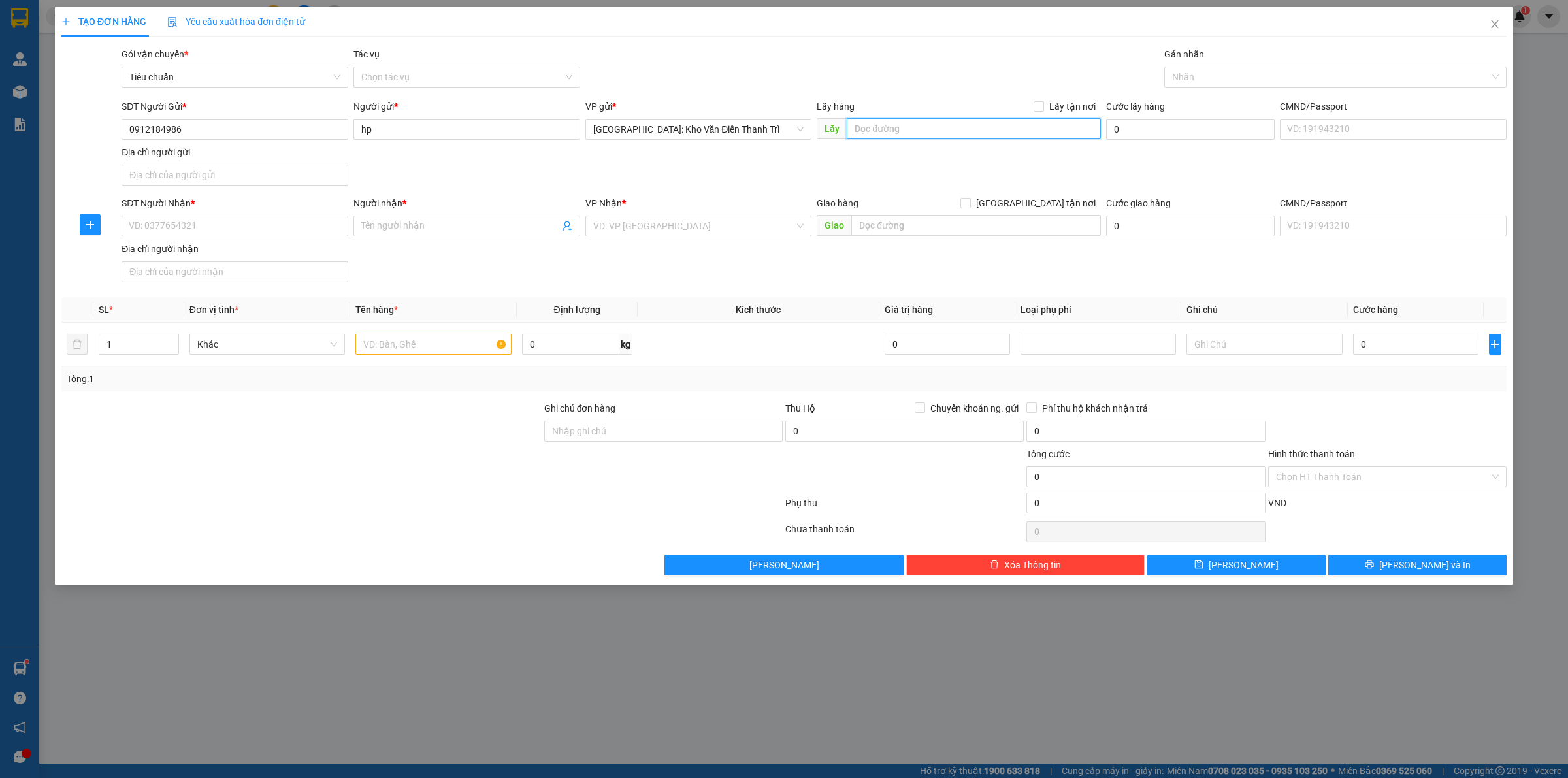
paste input "Đón: 165 Đ. Nguyễn Khánh Toàn, Quan Hoa, Cầu Giấy, Hà Nội, Việt Nam"
type input "Đón: 165 Đ. Nguyễn Khánh Toàn, Quan Hoa, Cầu Giấy, Hà Nội, Việt Nam"
click at [1046, 105] on span "Lấy tận nơi" at bounding box center [1072, 106] width 57 height 14
click at [1043, 105] on input "Lấy tận nơi" at bounding box center [1037, 106] width 9 height 9
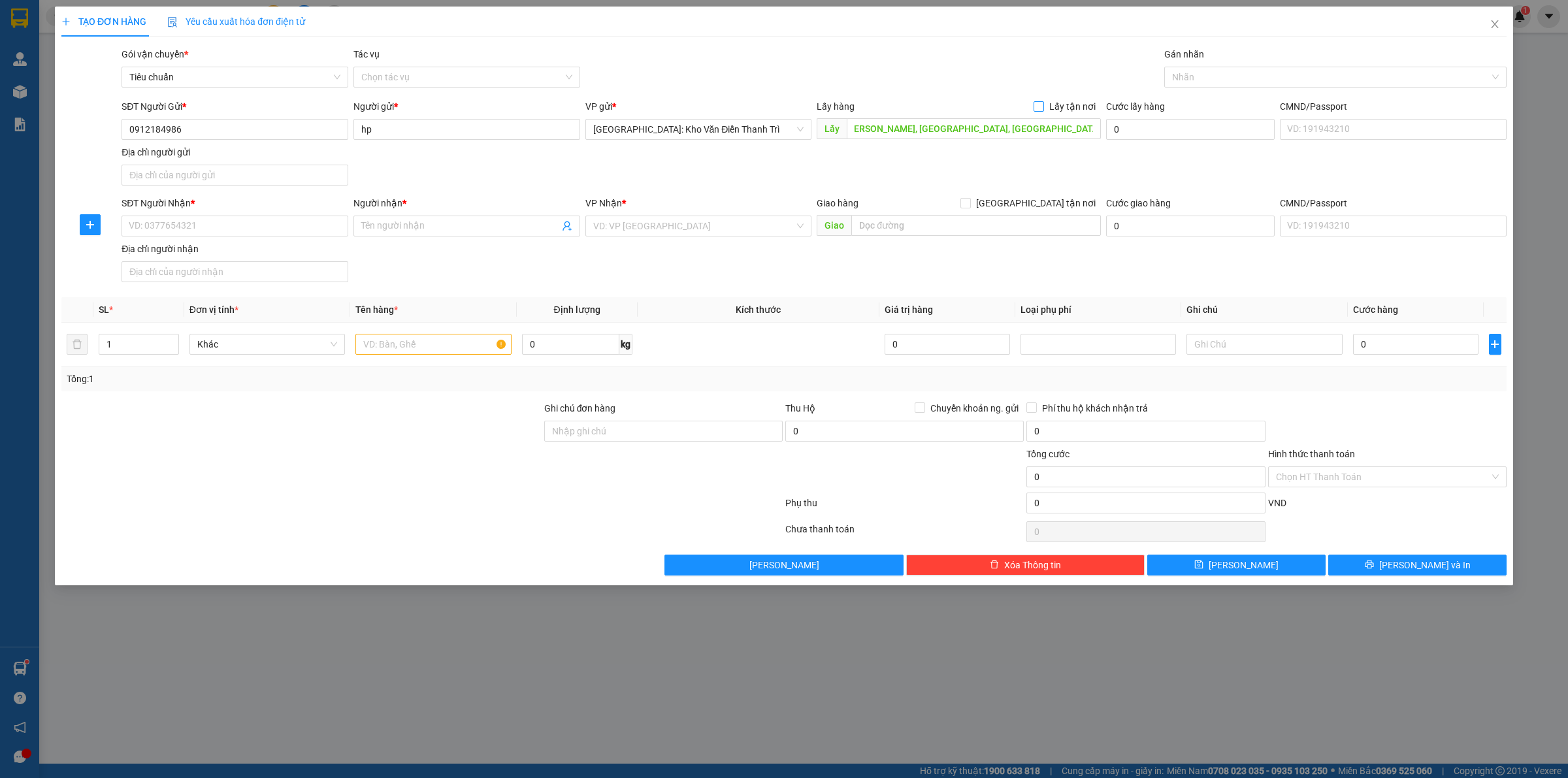
checkbox input "true"
click at [194, 213] on div "SĐT Người Nhận *" at bounding box center [235, 206] width 226 height 19
click at [184, 226] on input "SĐT Người Nhận *" at bounding box center [235, 226] width 226 height 21
paste input "0395382714"
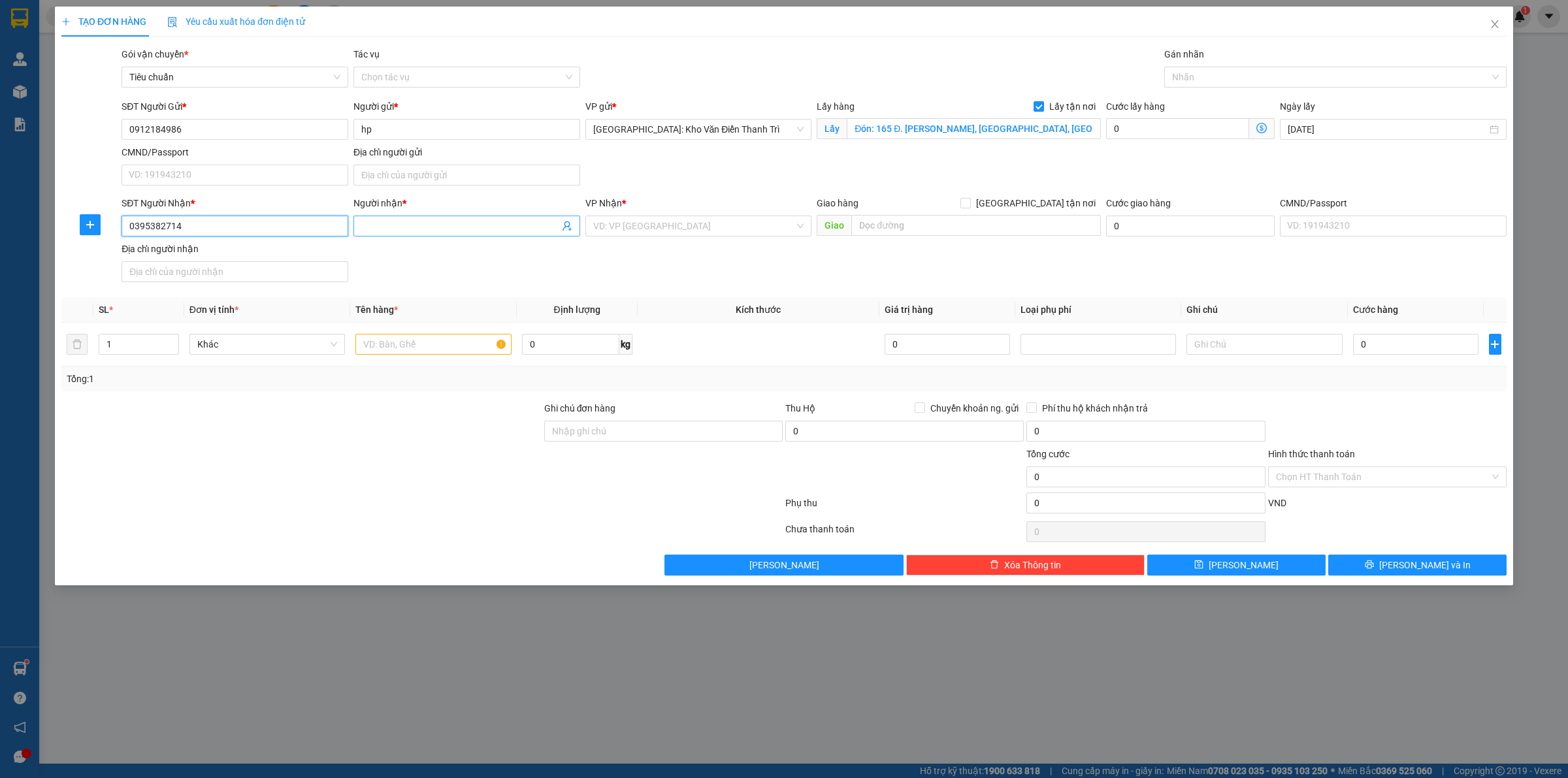
type input "0395382714"
click at [390, 222] on input "Người nhận *" at bounding box center [460, 226] width 198 height 14
paste input "Sang"
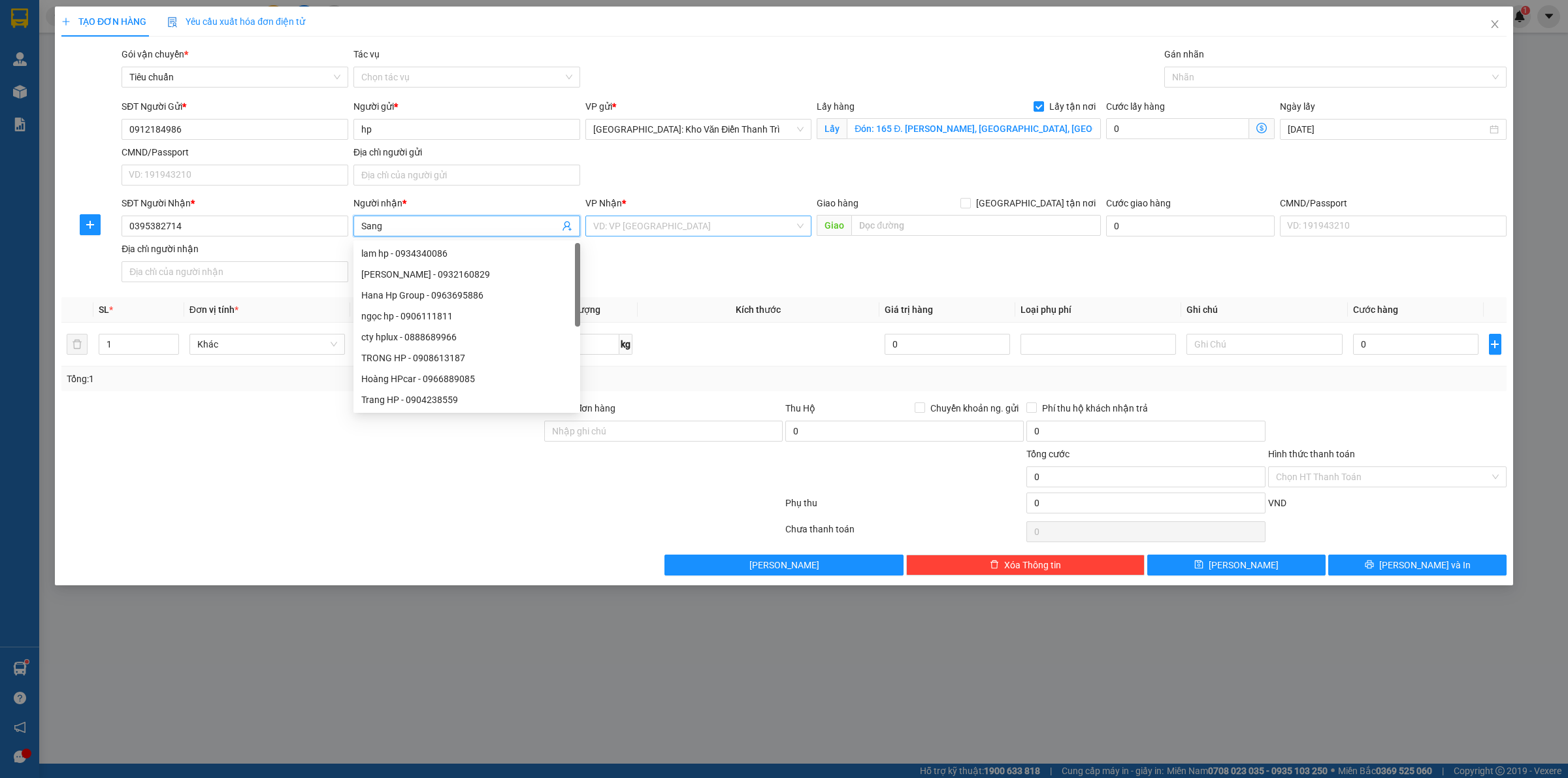
type input "Sang"
click at [687, 226] on input "search" at bounding box center [694, 226] width 202 height 19
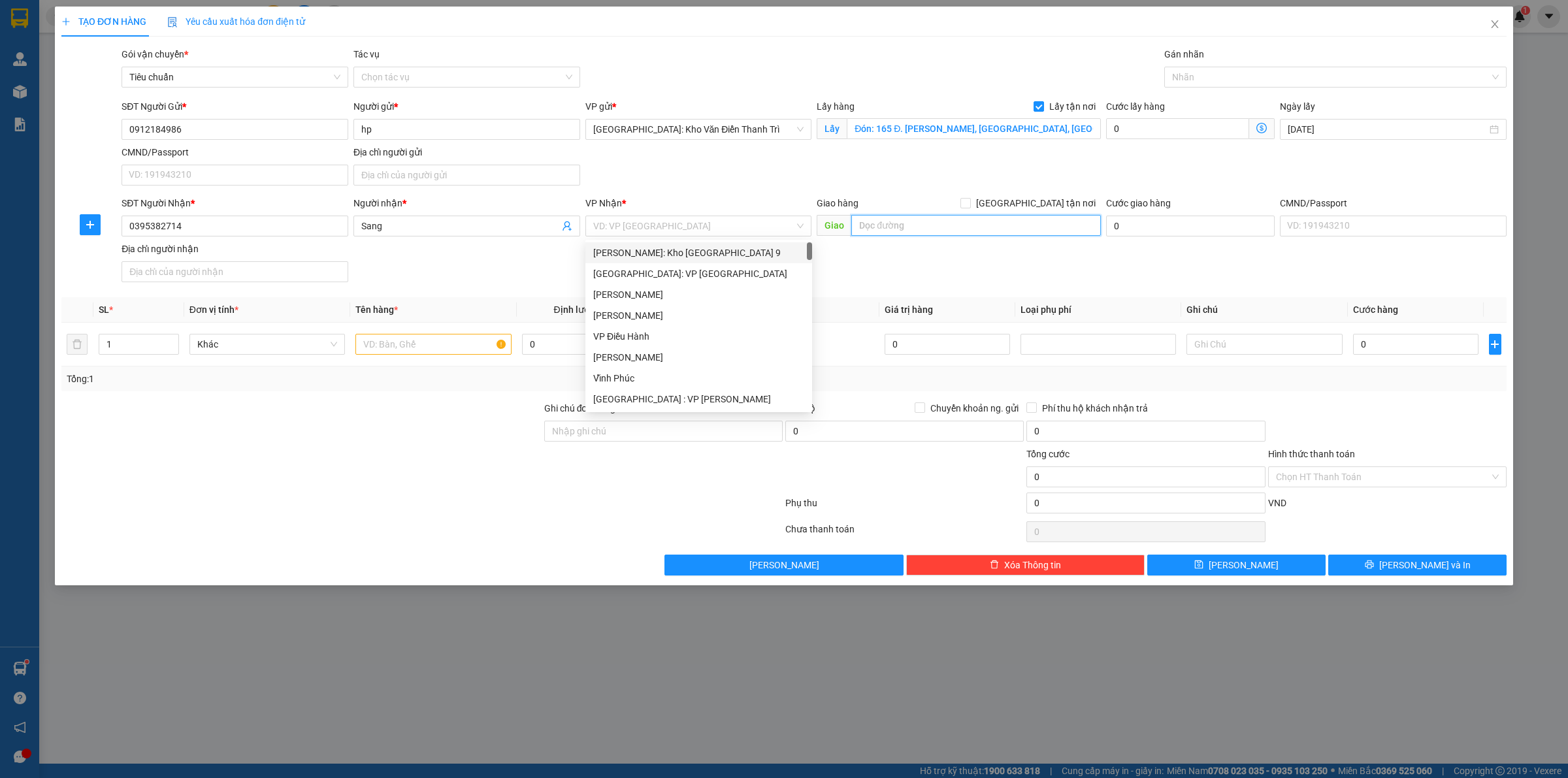
click at [975, 222] on input "text" at bounding box center [976, 225] width 250 height 21
paste input "Trả: W6J9+WHH, Làng quàn, Cẩm Giàng, Hải Dương, Việt Nam"
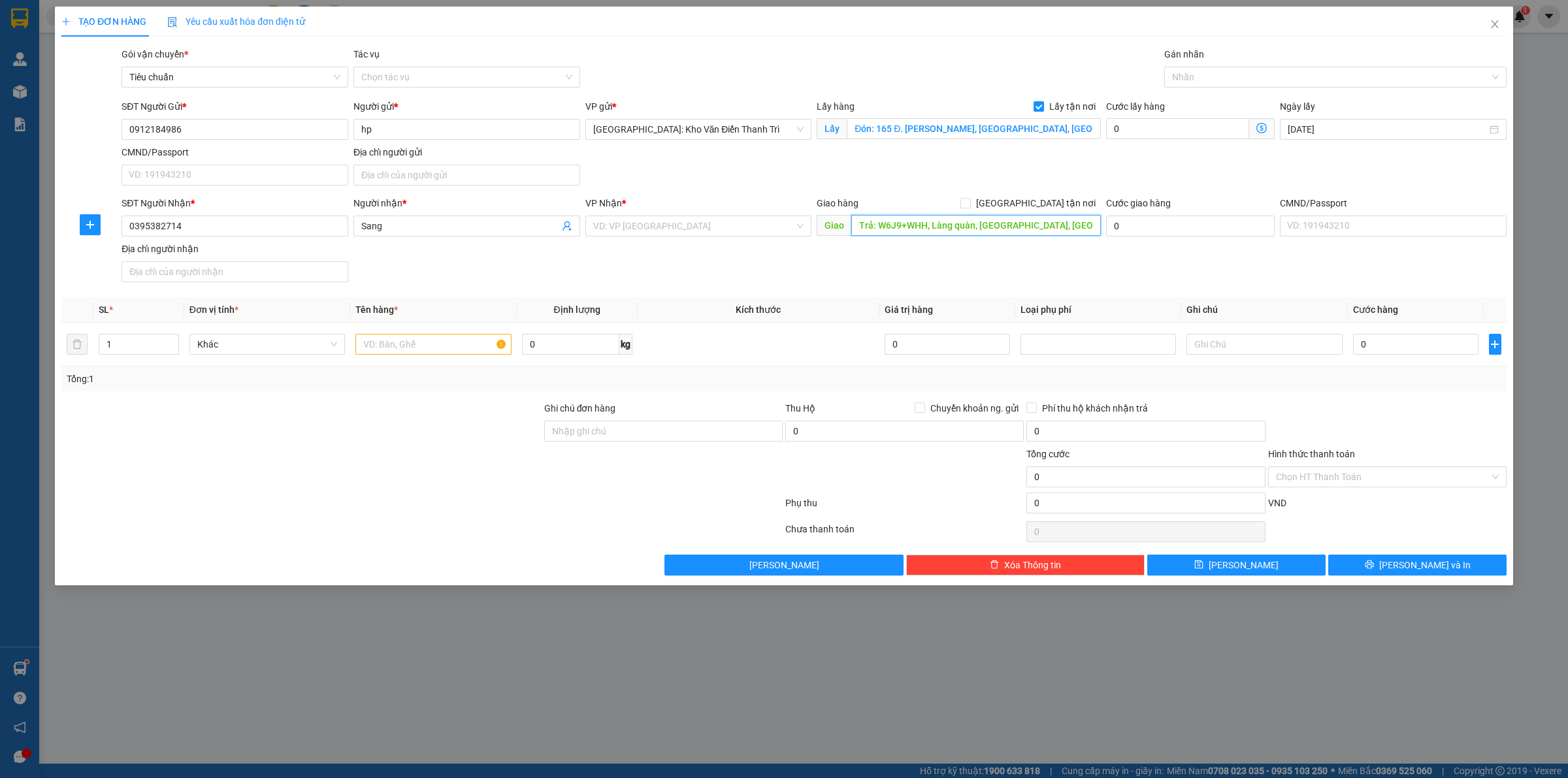
scroll to position [0, 26]
type input "Trả: W6J9+WHH, Làng quàn, Cẩm Giàng, Hải Dương, Việt Nam"
click at [1055, 193] on form "SĐT Người Gửi * 0912184986 Người gửi * hp VP gửi * Hà Nội: Kho Văn Điển Thanh T…" at bounding box center [784, 193] width 1445 height 188
click at [1043, 196] on span "[GEOGRAPHIC_DATA] tận nơi" at bounding box center [1035, 203] width 130 height 14
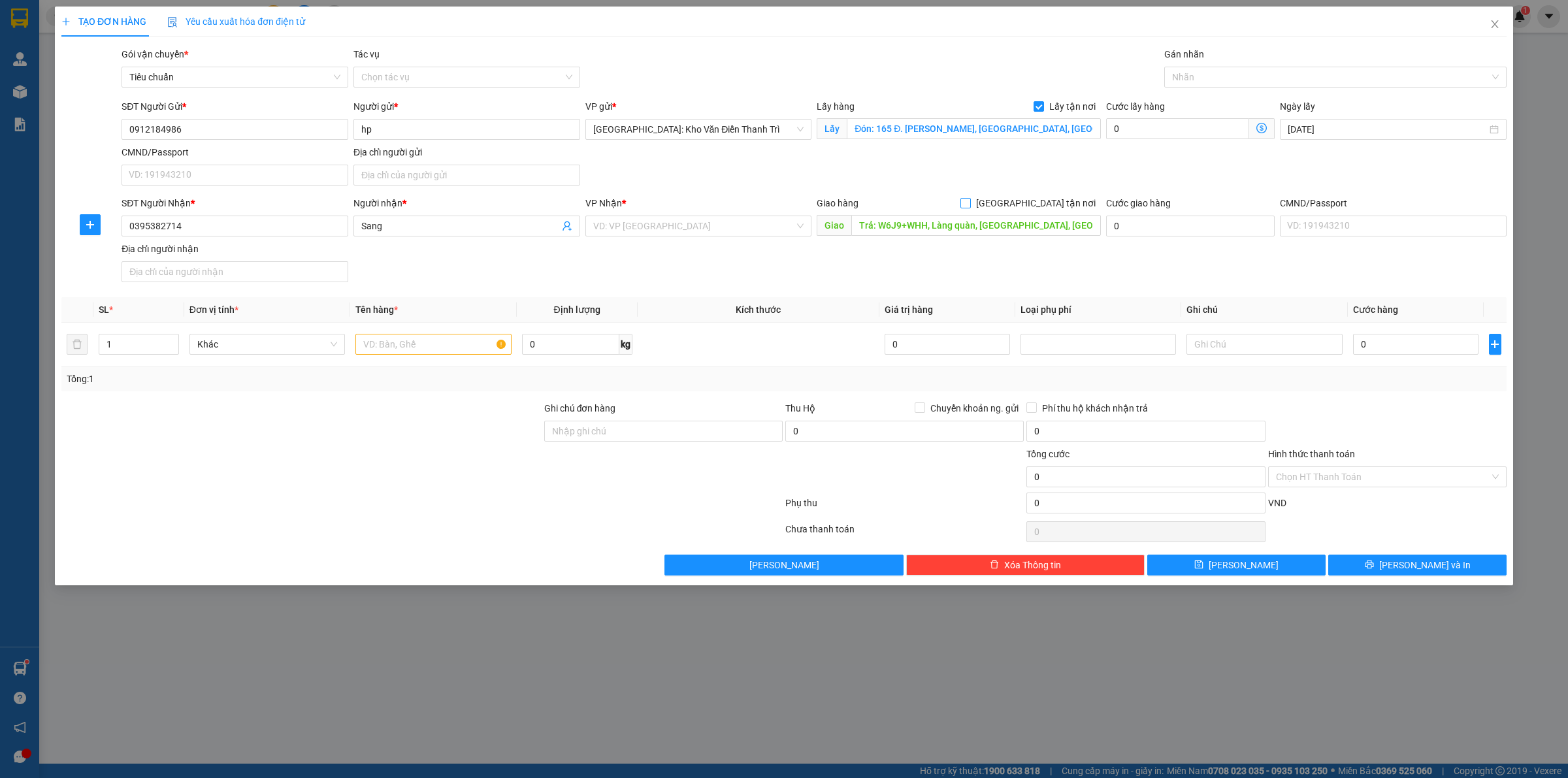
click at [970, 198] on input "[GEOGRAPHIC_DATA] tận nơi" at bounding box center [964, 202] width 9 height 9
checkbox input "true"
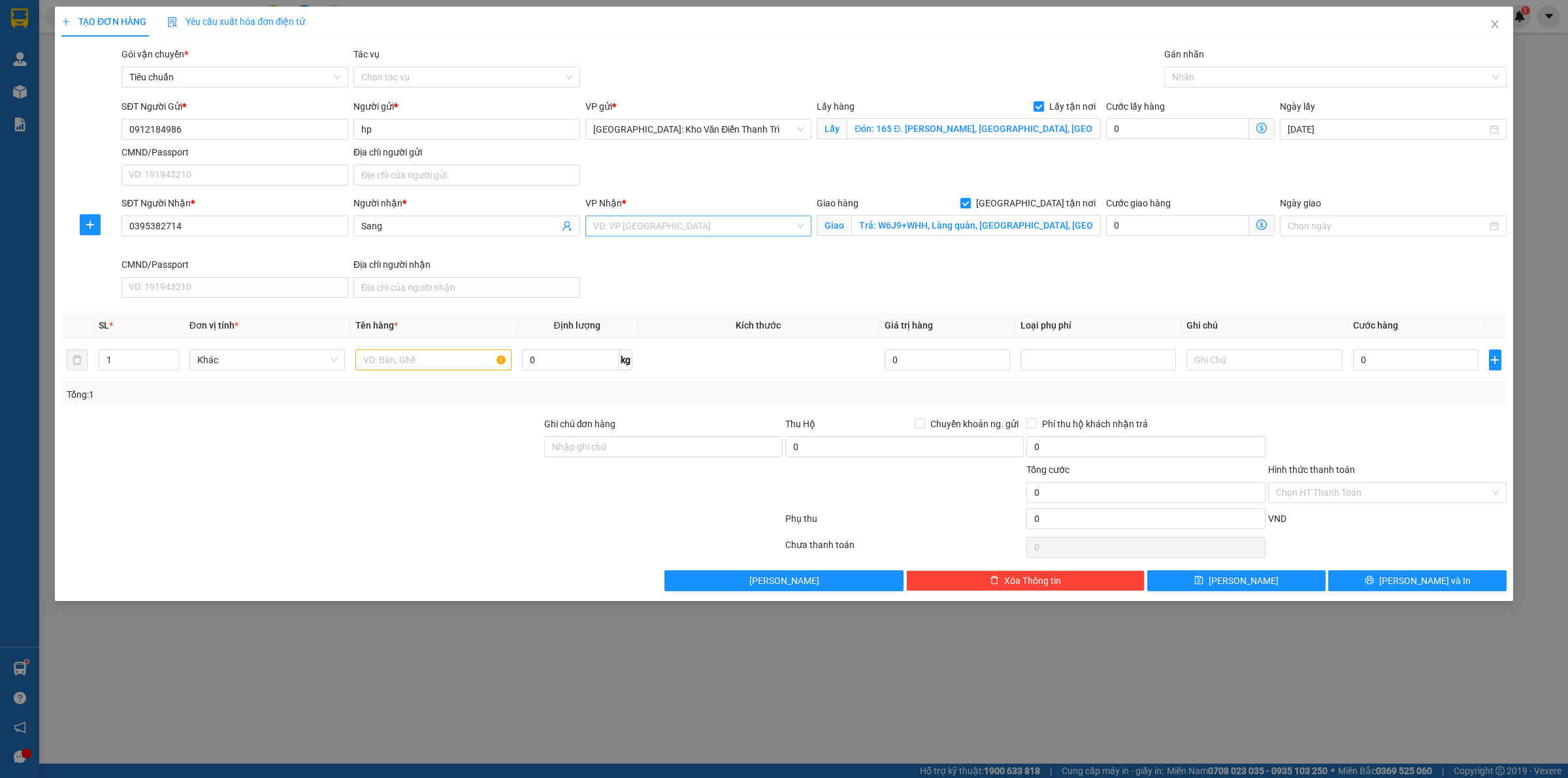
click at [687, 226] on input "search" at bounding box center [694, 226] width 202 height 19
type input "kho vă"
drag, startPoint x: 677, startPoint y: 245, endPoint x: 794, endPoint y: 257, distance: 117.6
click at [677, 246] on div "[GEOGRAPHIC_DATA]: Kho Văn Điển Thanh Trì" at bounding box center [698, 253] width 211 height 14
click at [977, 262] on div "SĐT Người Nhận * 0395382714 Người nhận * Sang VP Nhận * VD: VP Sài Gòn Giao hàn…" at bounding box center [814, 249] width 1390 height 107
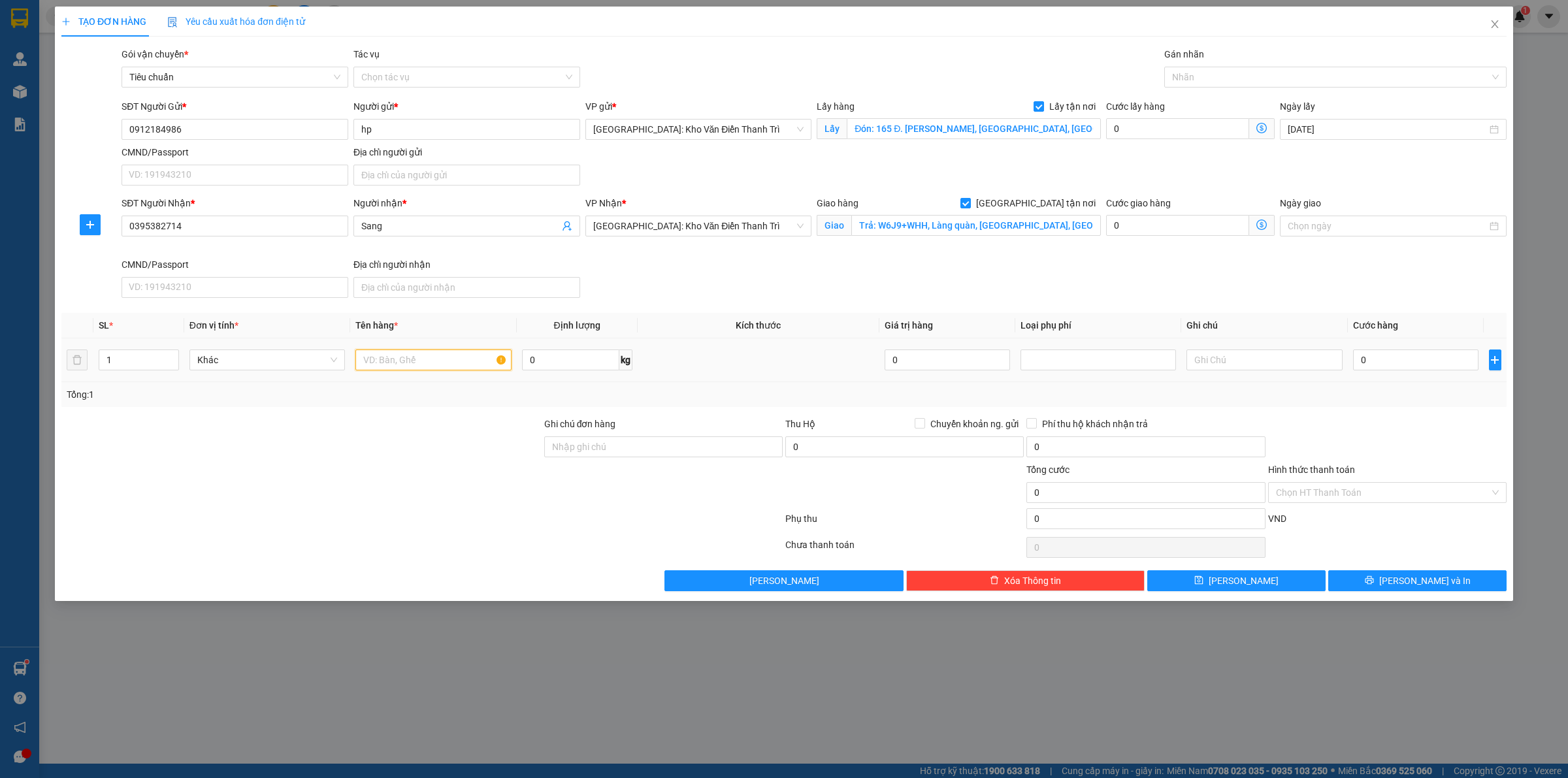
click at [470, 351] on input "text" at bounding box center [433, 360] width 155 height 21
paste input "3 kiện loa"
type input "3 kiện loa a thức đón quan hoa"
click at [928, 417] on span "Chuyển khoản ng. gửi" at bounding box center [974, 424] width 99 height 14
click at [923, 418] on input "Chuyển khoản ng. gửi" at bounding box center [919, 422] width 9 height 9
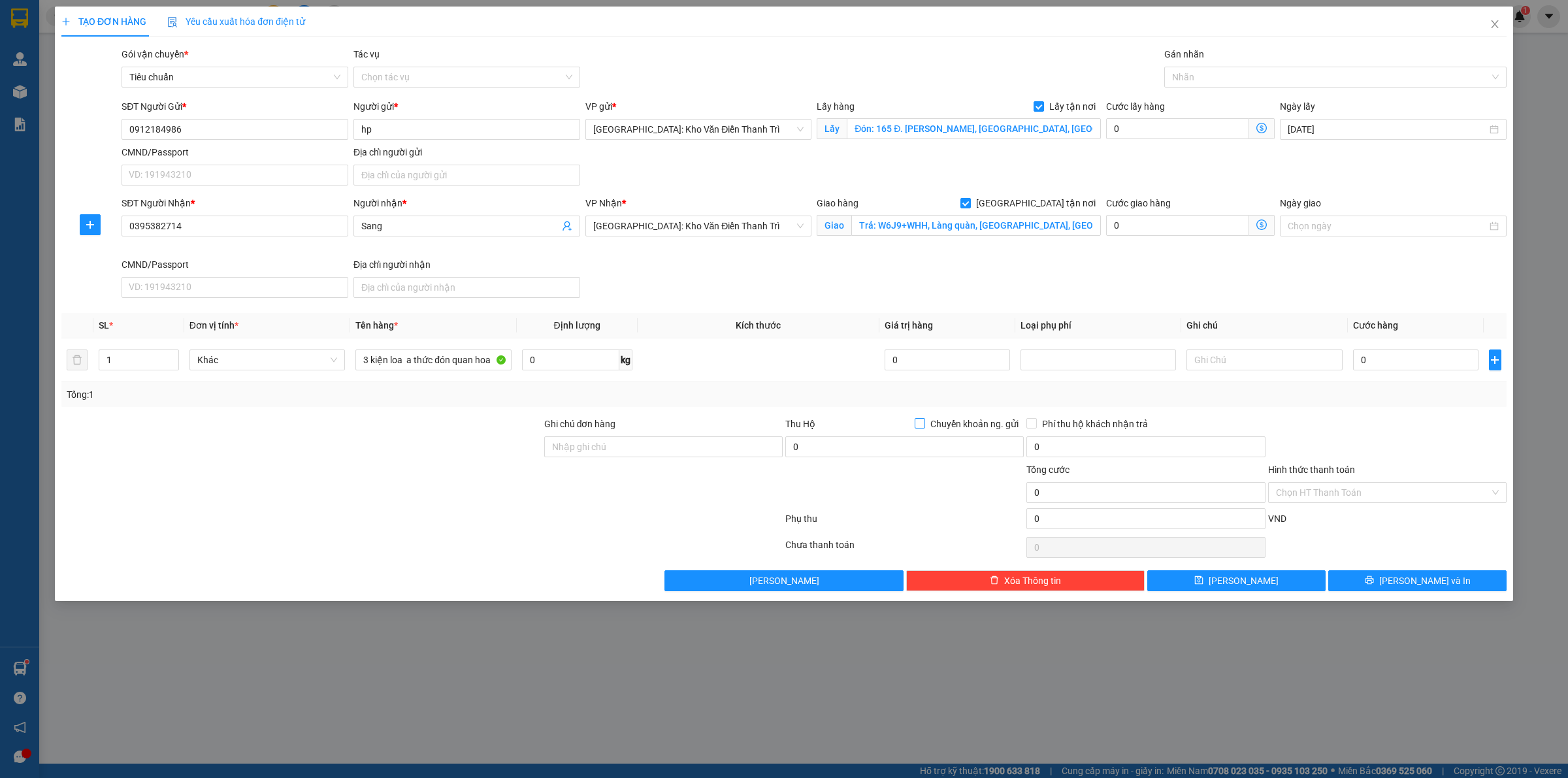
checkbox input "true"
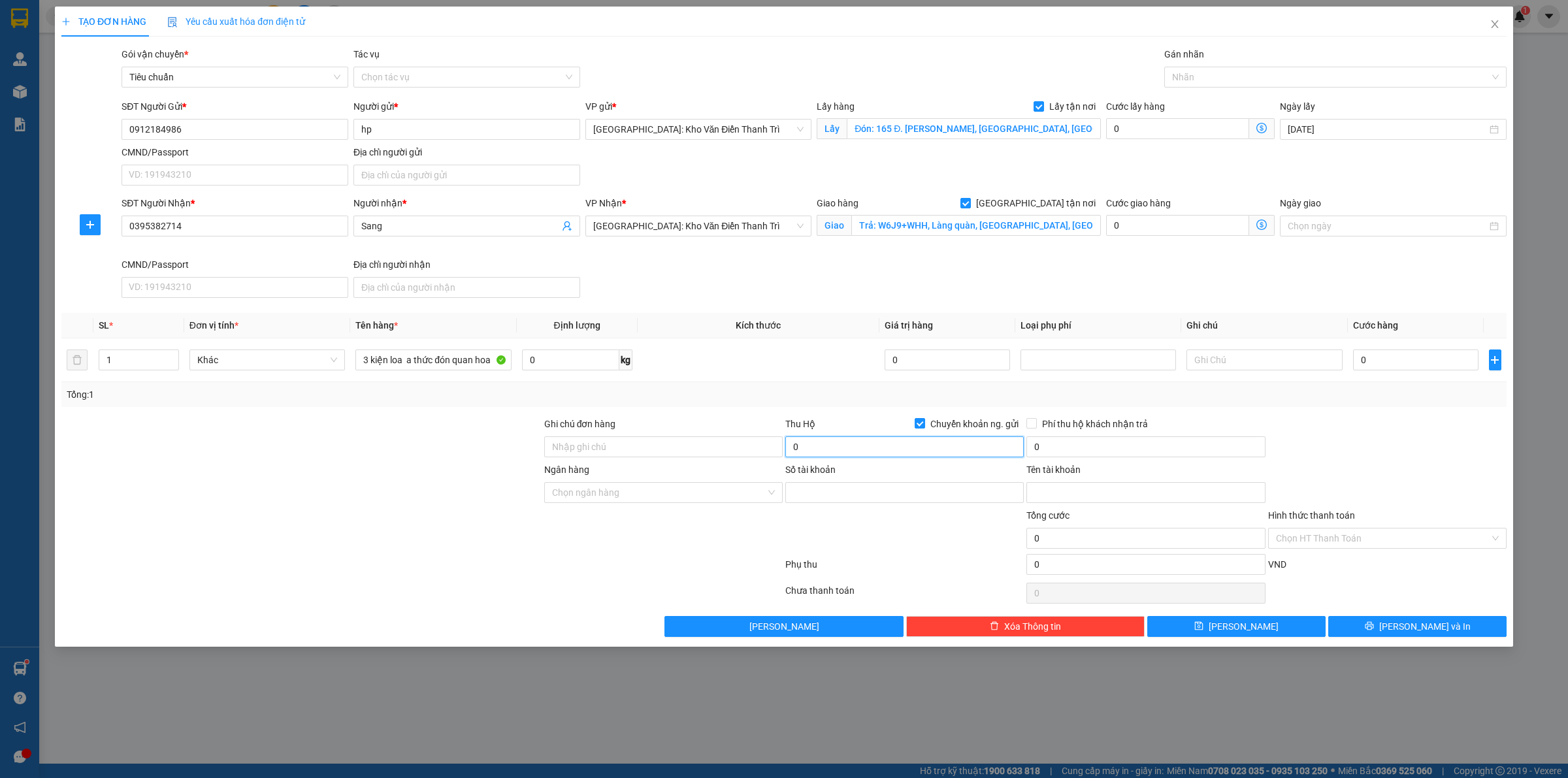
click at [887, 458] on input "0" at bounding box center [904, 447] width 238 height 21
click at [882, 458] on div "0" at bounding box center [904, 449] width 238 height 26
click at [872, 447] on input "0" at bounding box center [904, 447] width 238 height 21
click at [871, 447] on input "0" at bounding box center [904, 447] width 238 height 21
type input "15.600.000"
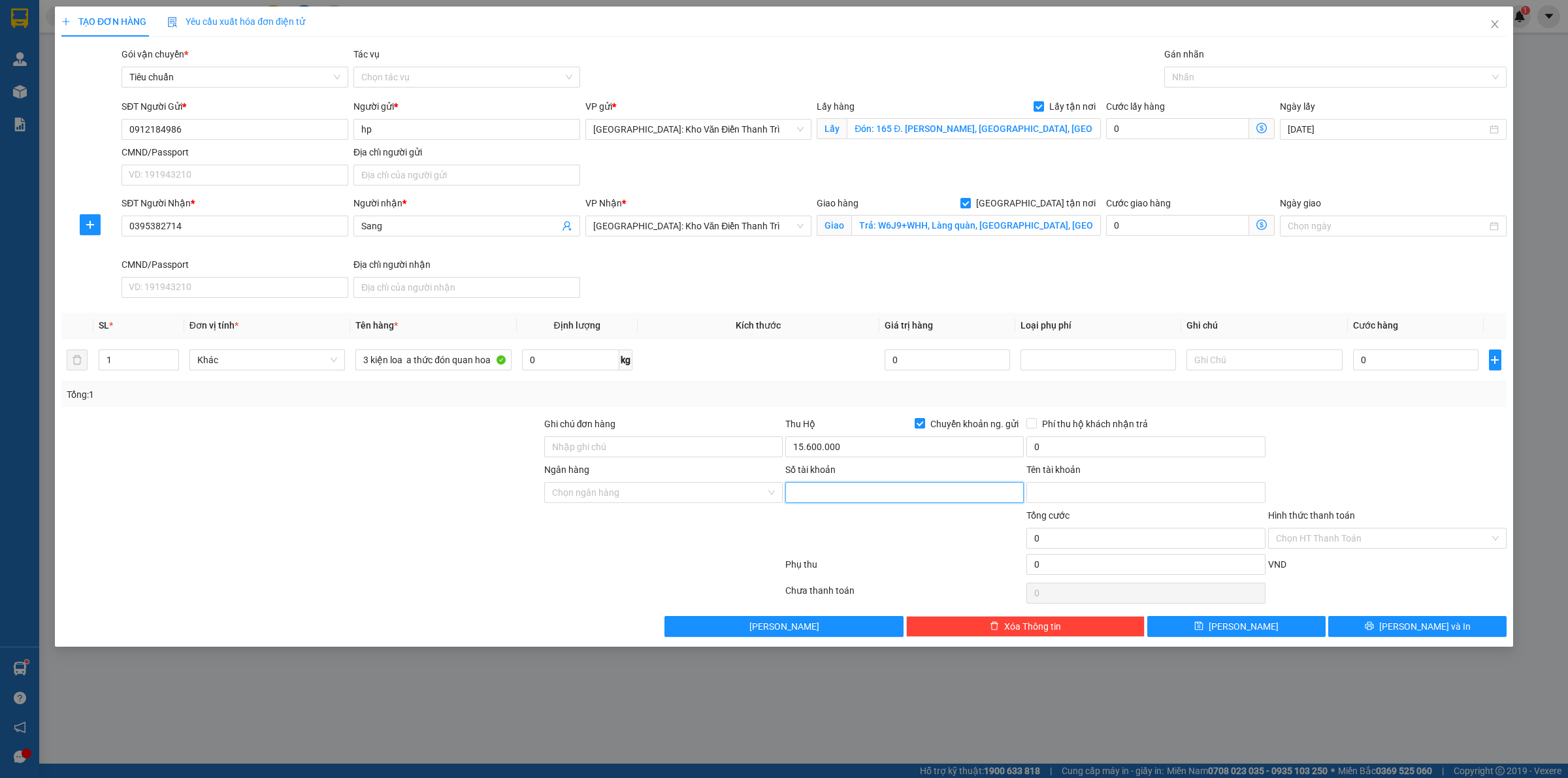
click at [850, 496] on input "Số tài khoản" at bounding box center [904, 492] width 238 height 21
paste input "2199998888"
type input "2199998888"
click at [696, 503] on input "Ngân hàng" at bounding box center [658, 492] width 213 height 19
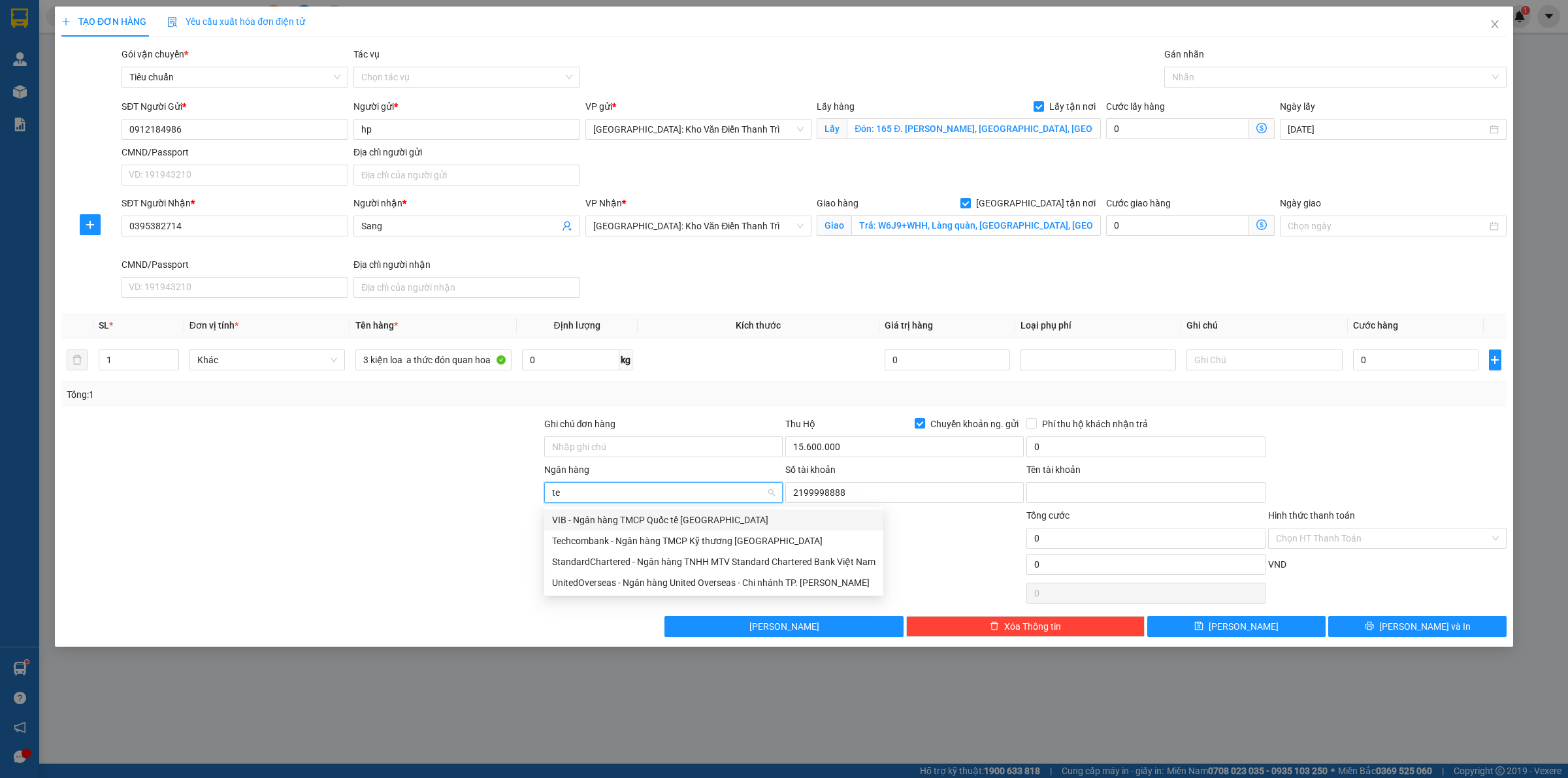
type input "tec"
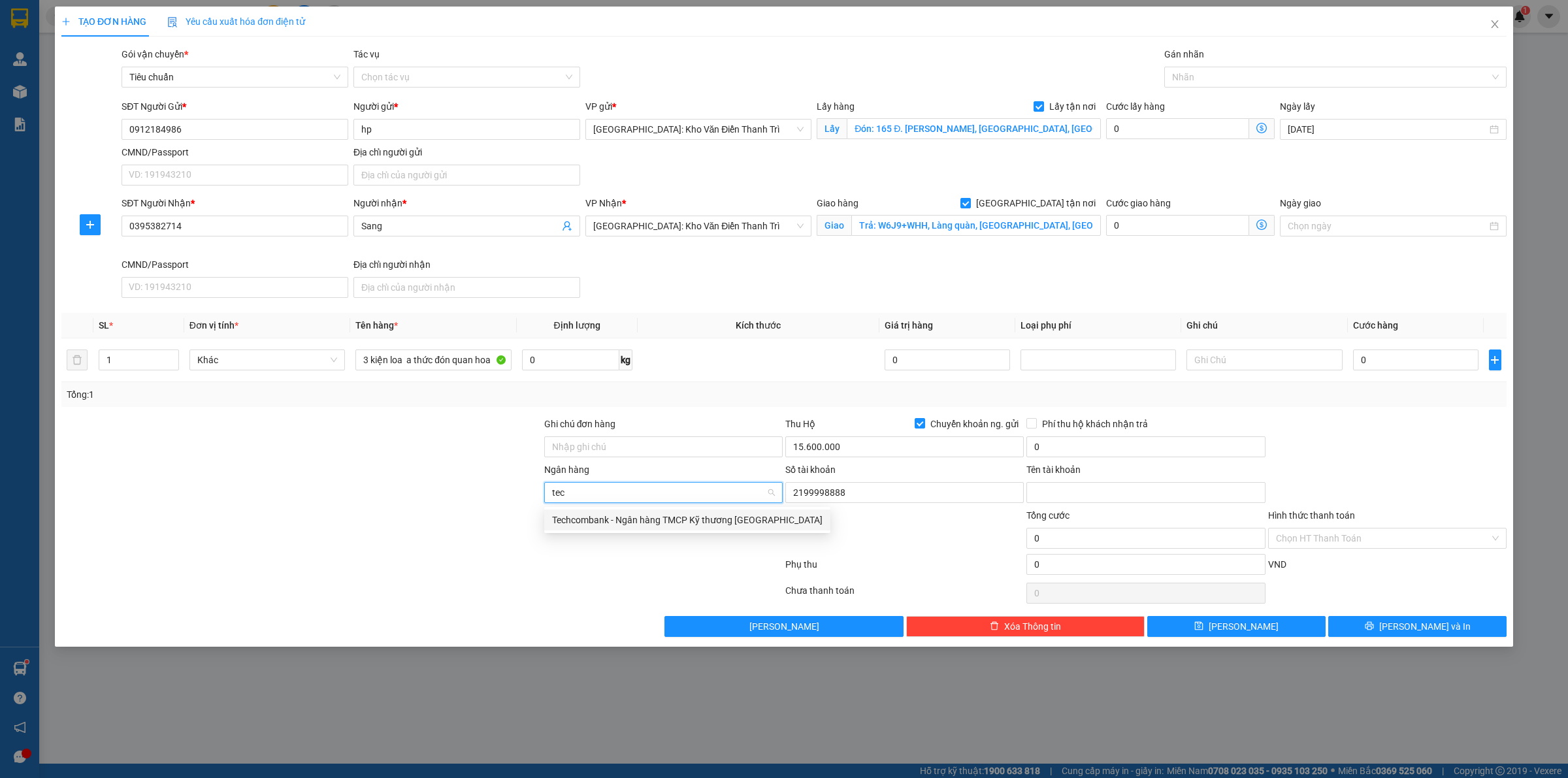
click at [594, 523] on div "Techcombank - Ngân hàng TMCP Kỹ thương Việt Nam" at bounding box center [687, 520] width 271 height 14
click at [1042, 500] on input "Tên tài khoản" at bounding box center [1145, 492] width 238 height 21
paste input "Lê xuân hiển"
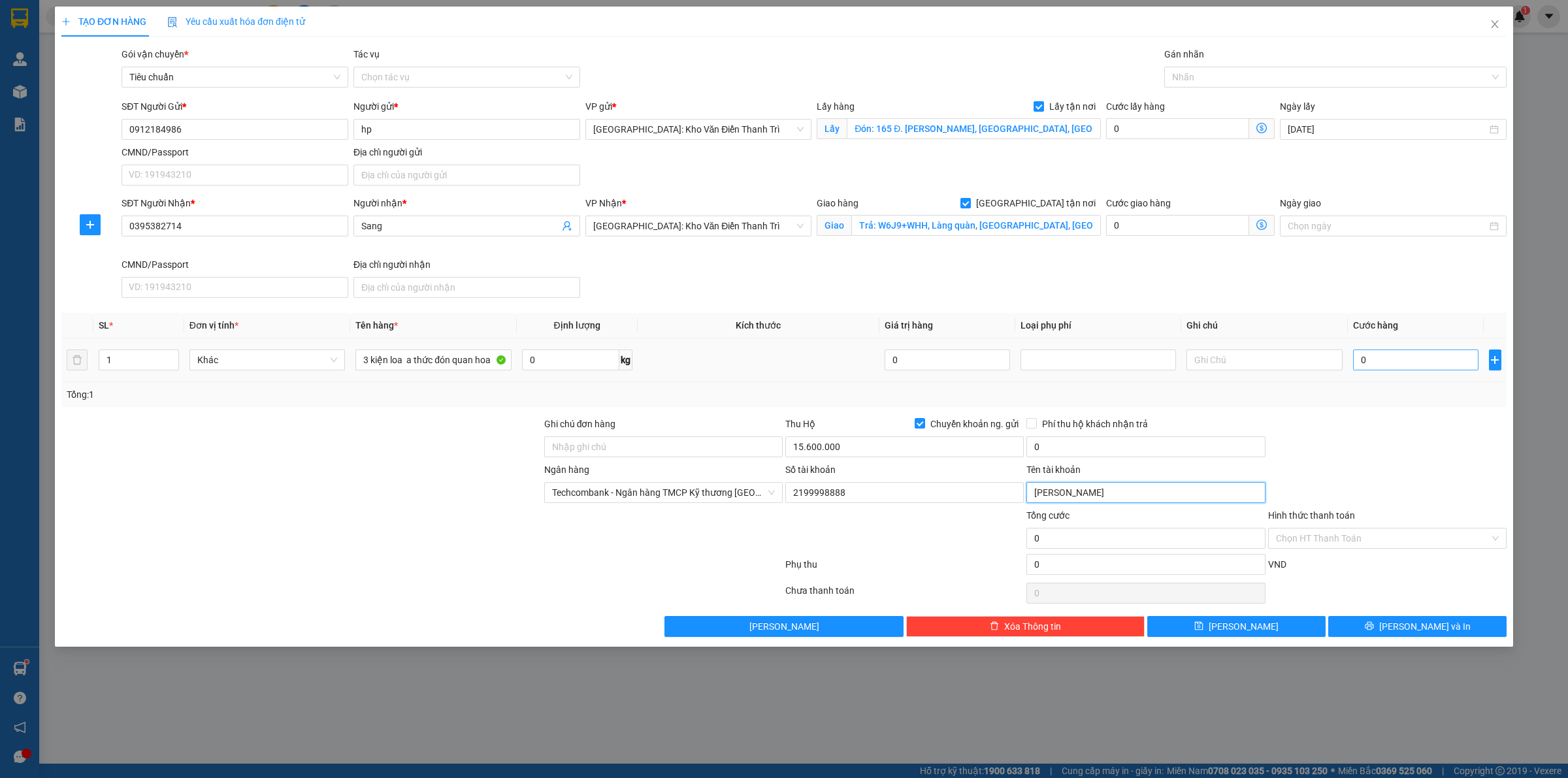
type input "Lê xuân hiển"
click at [1373, 358] on input "0" at bounding box center [1415, 360] width 126 height 21
click at [1145, 123] on input "0" at bounding box center [1177, 128] width 143 height 21
type input "6"
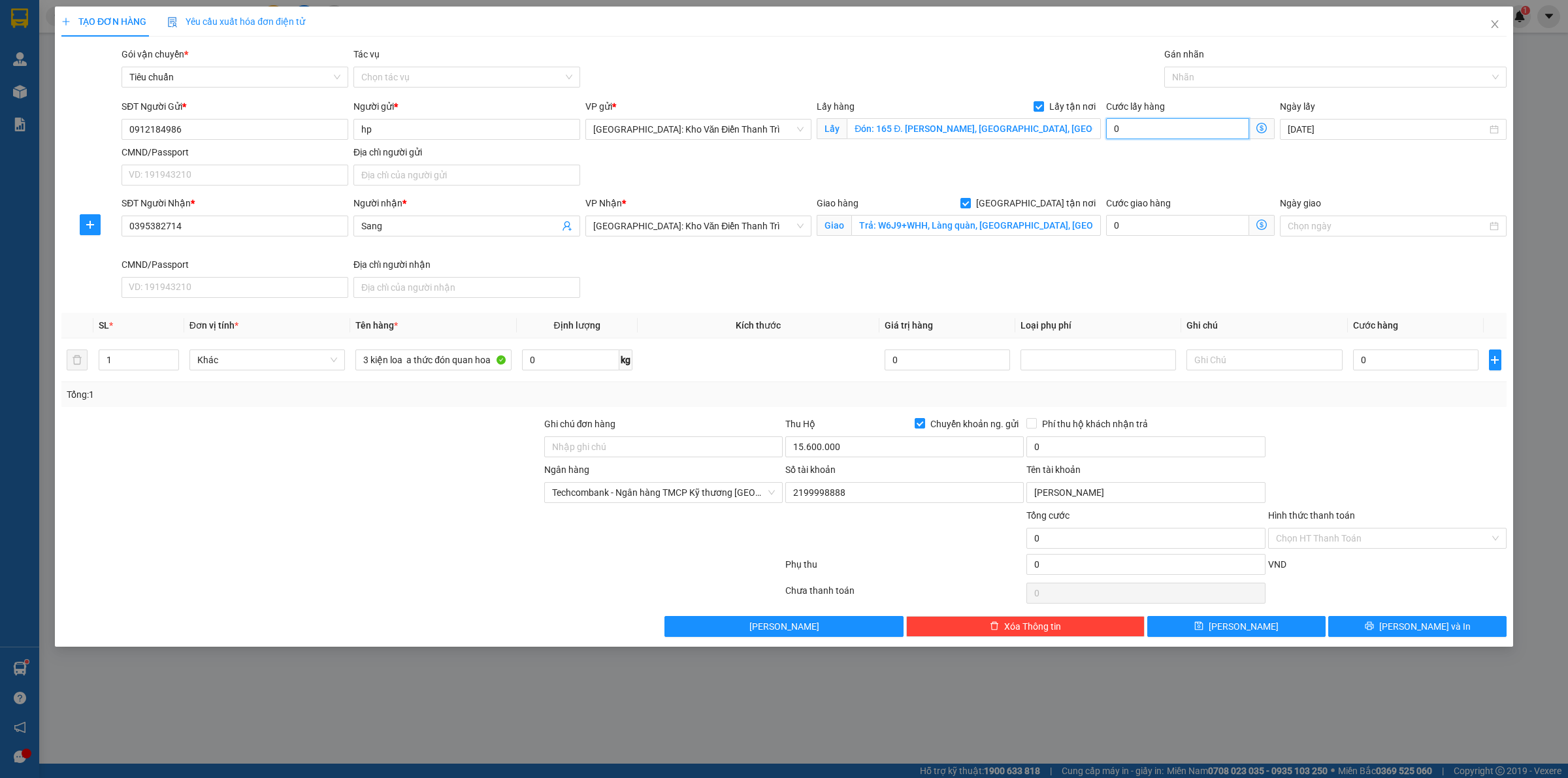
type input "6"
type input "65"
type input "650"
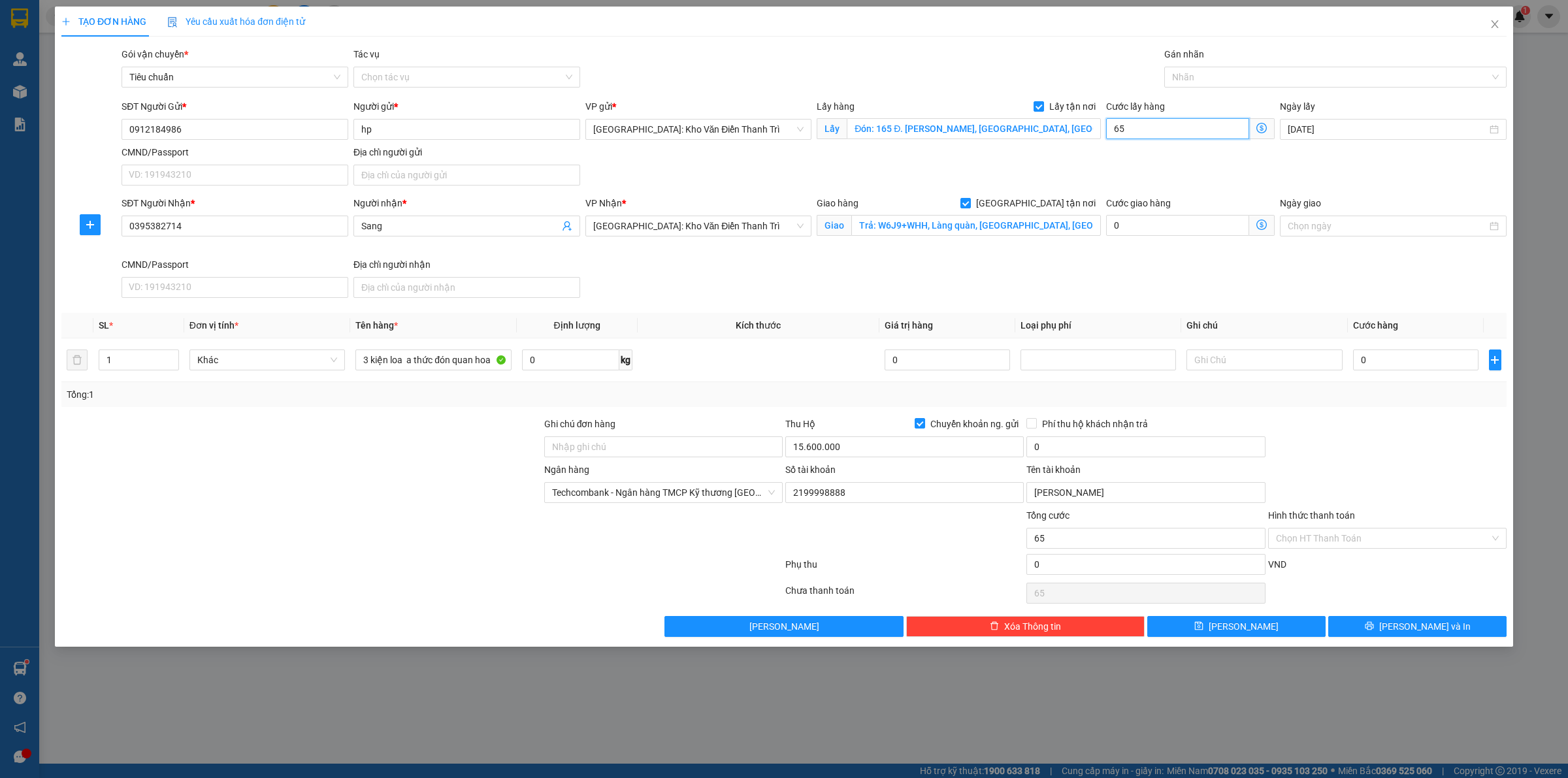
type input "650"
type input "6.500"
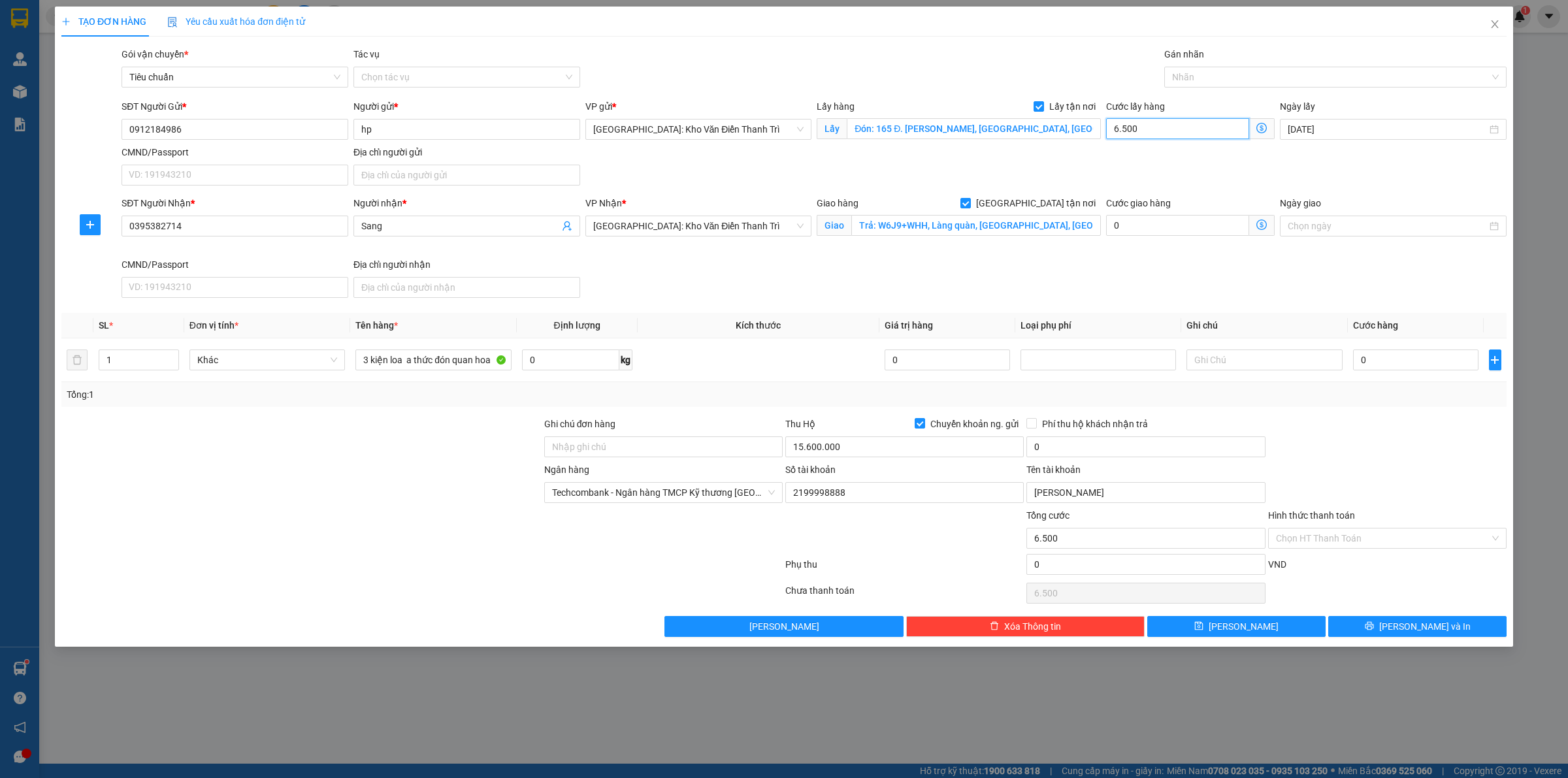
type input "65.000"
click at [1424, 366] on input "0" at bounding box center [1415, 360] width 126 height 21
type input "2"
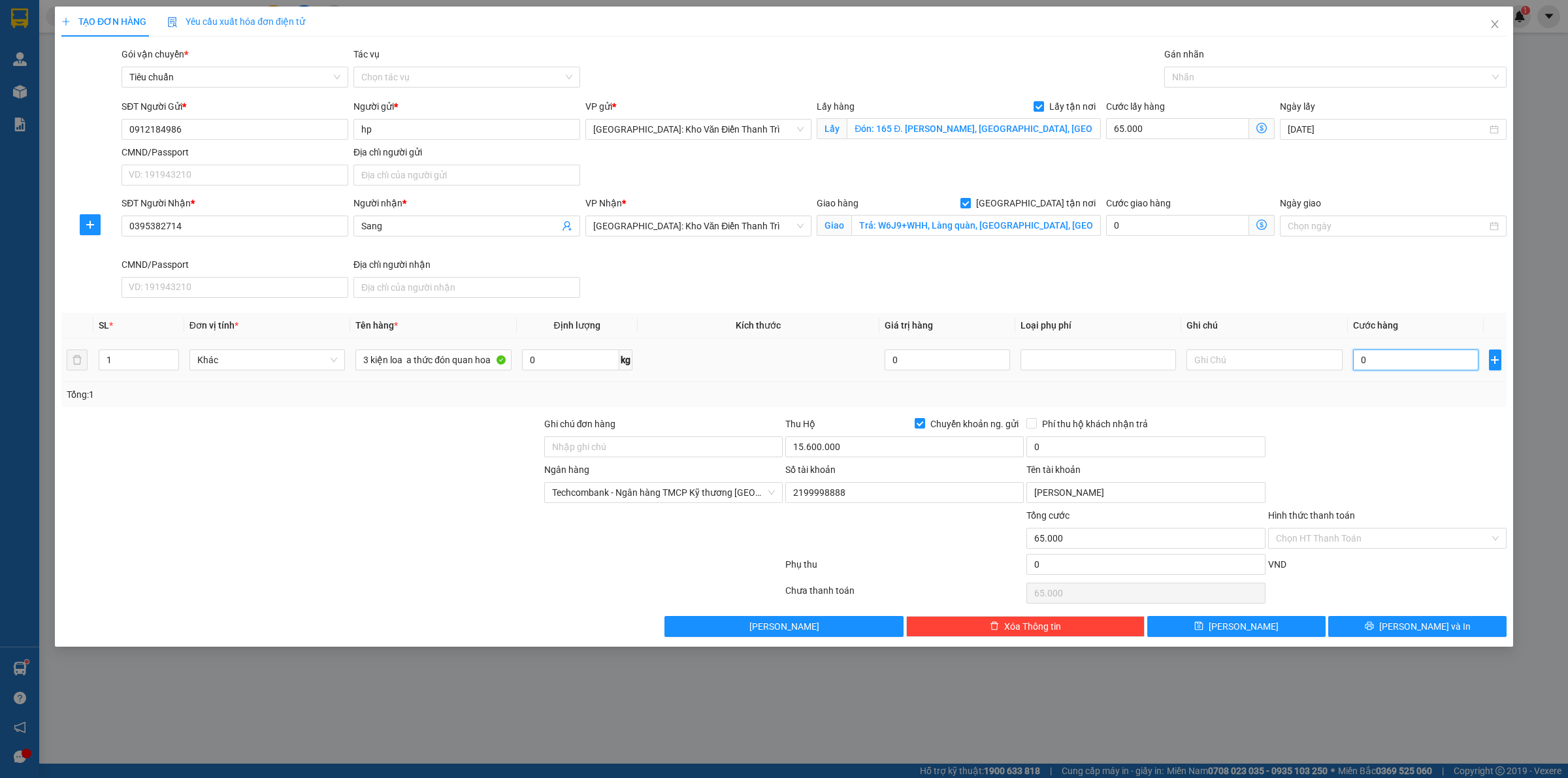
type input "65.002"
type input "23"
type input "65.023"
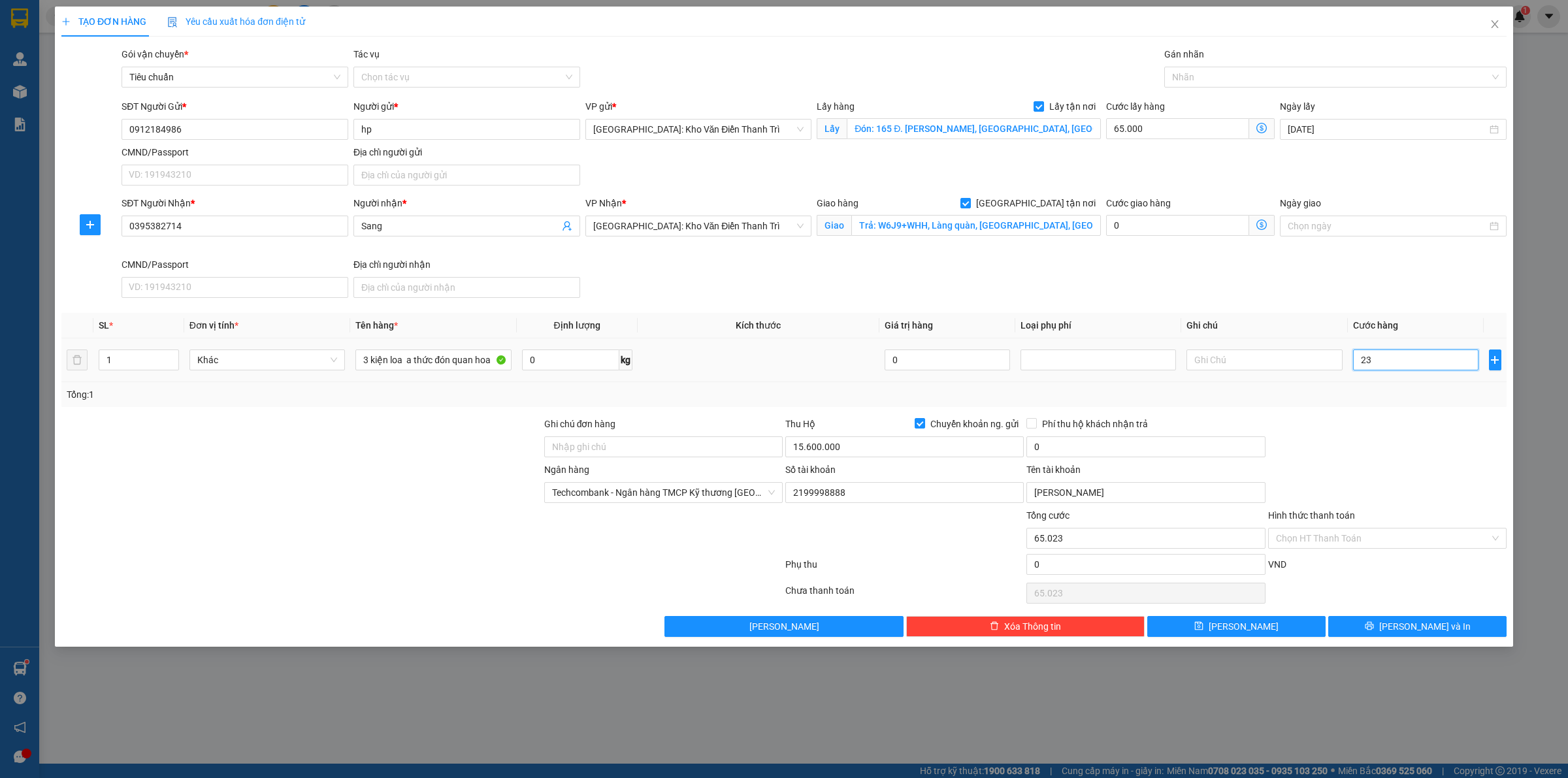
type input "230"
type input "65.230"
type input "2.300"
type input "67.300"
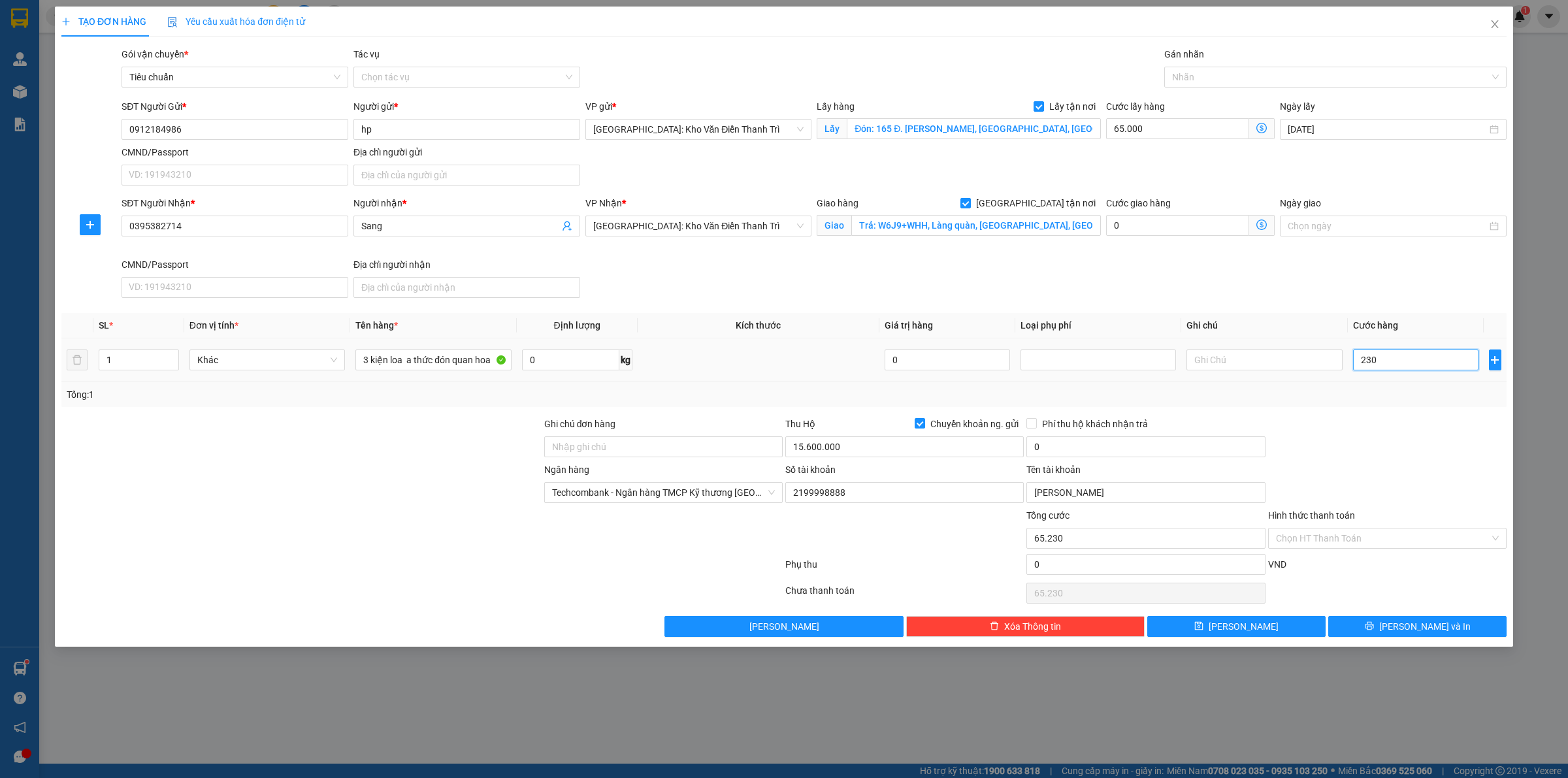
type input "67.300"
type input "23.000"
type input "88.000"
type input "230.000"
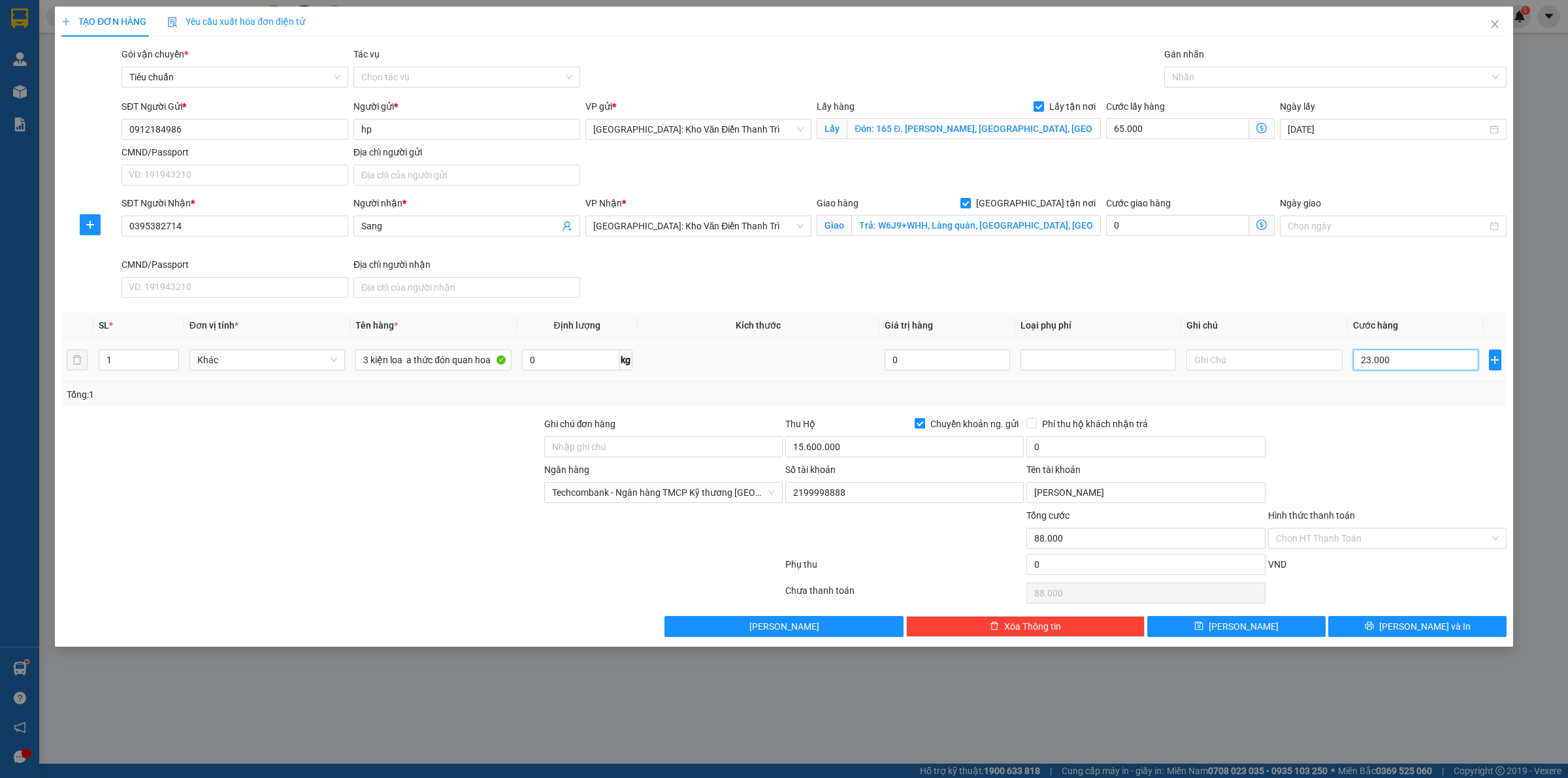
type input "295.000"
type input "230.000"
click at [1078, 454] on input "0" at bounding box center [1145, 447] width 238 height 21
click at [1076, 449] on input "0" at bounding box center [1145, 447] width 238 height 21
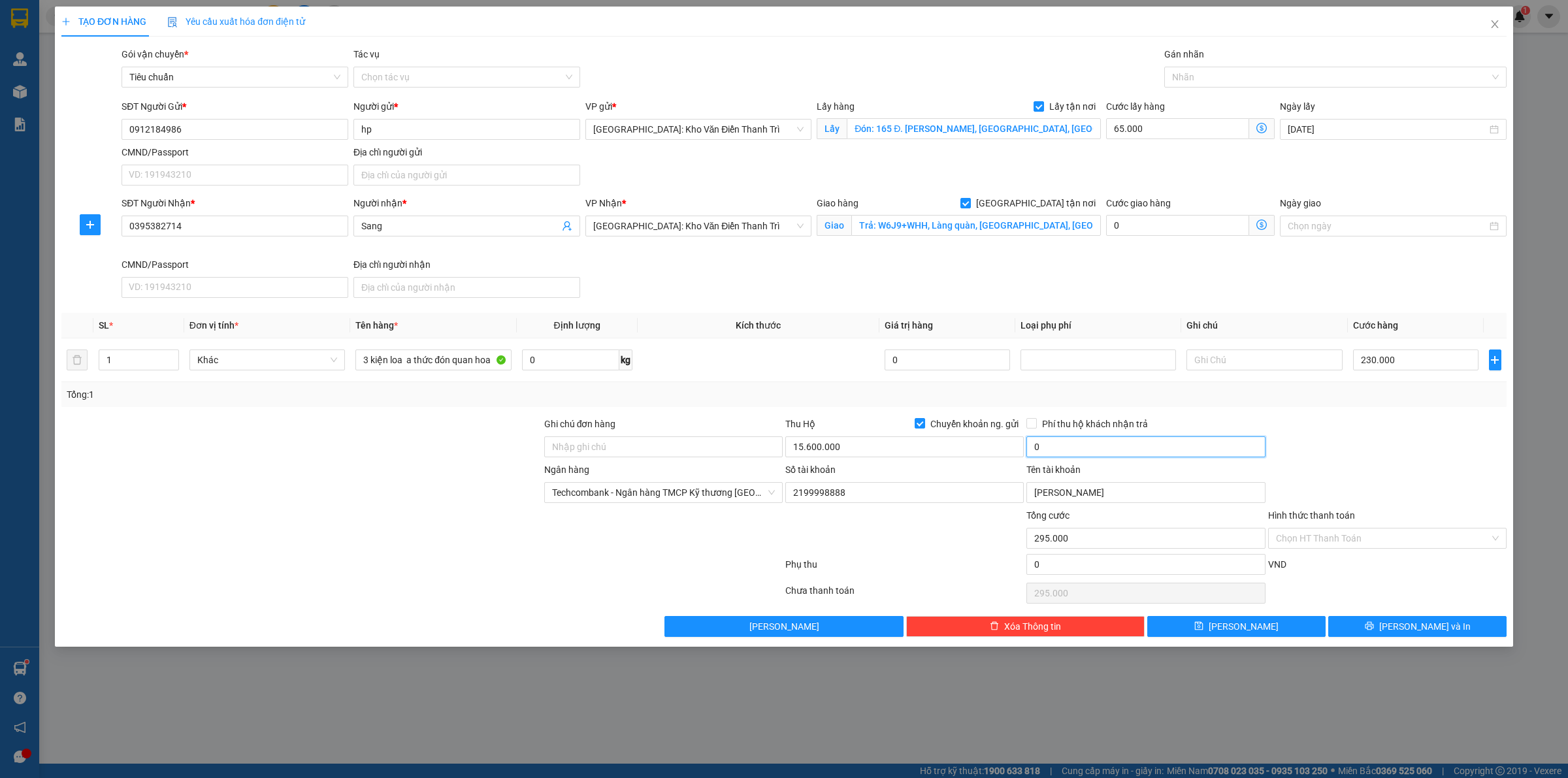
click at [1076, 449] on input "0" at bounding box center [1145, 447] width 238 height 21
type input "30.000"
click at [1339, 427] on div at bounding box center [1386, 440] width 241 height 46
click at [1272, 632] on button "Lưu" at bounding box center [1236, 627] width 178 height 21
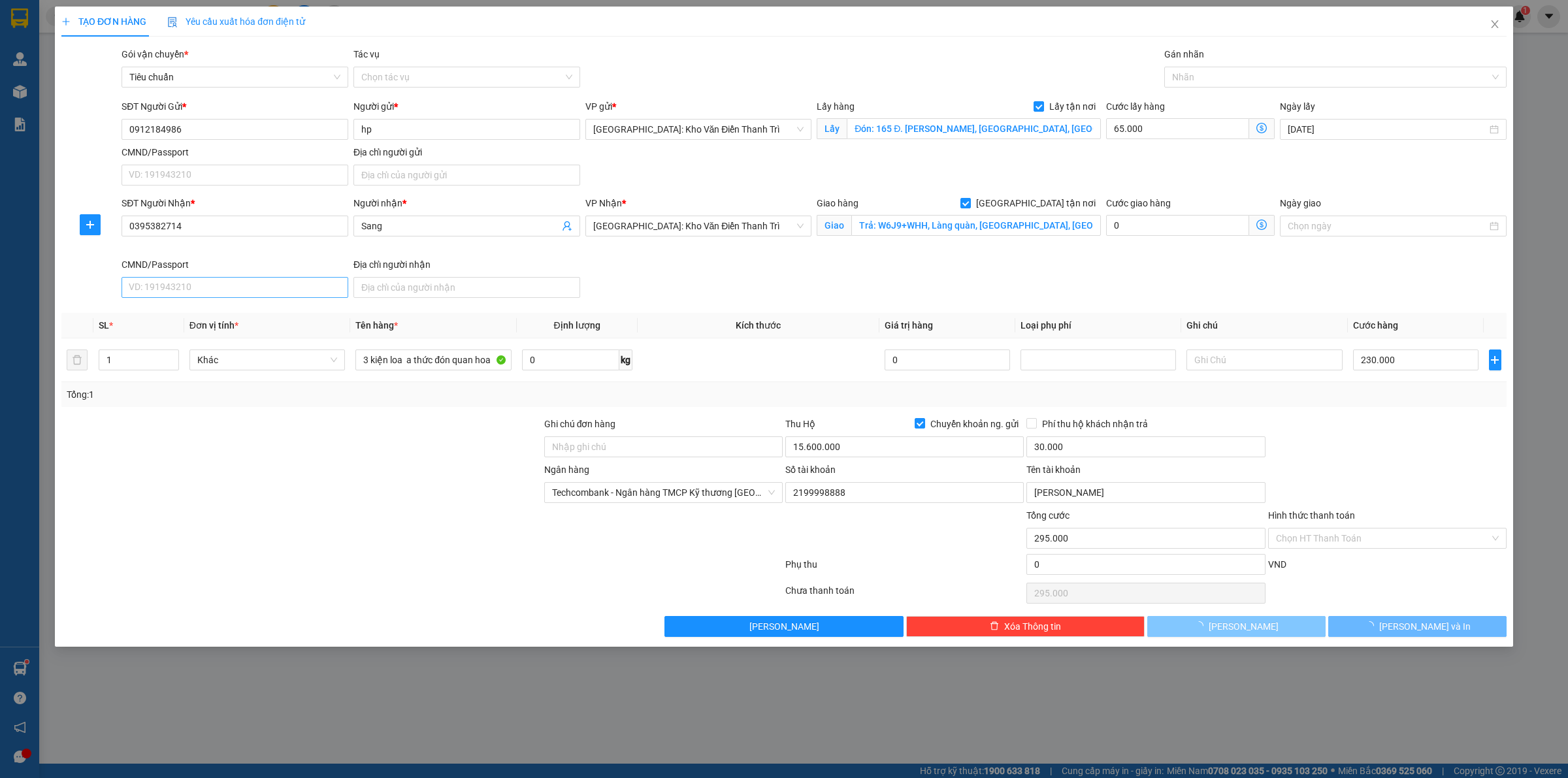
checkbox input "false"
type input "0"
checkbox input "false"
type input "0"
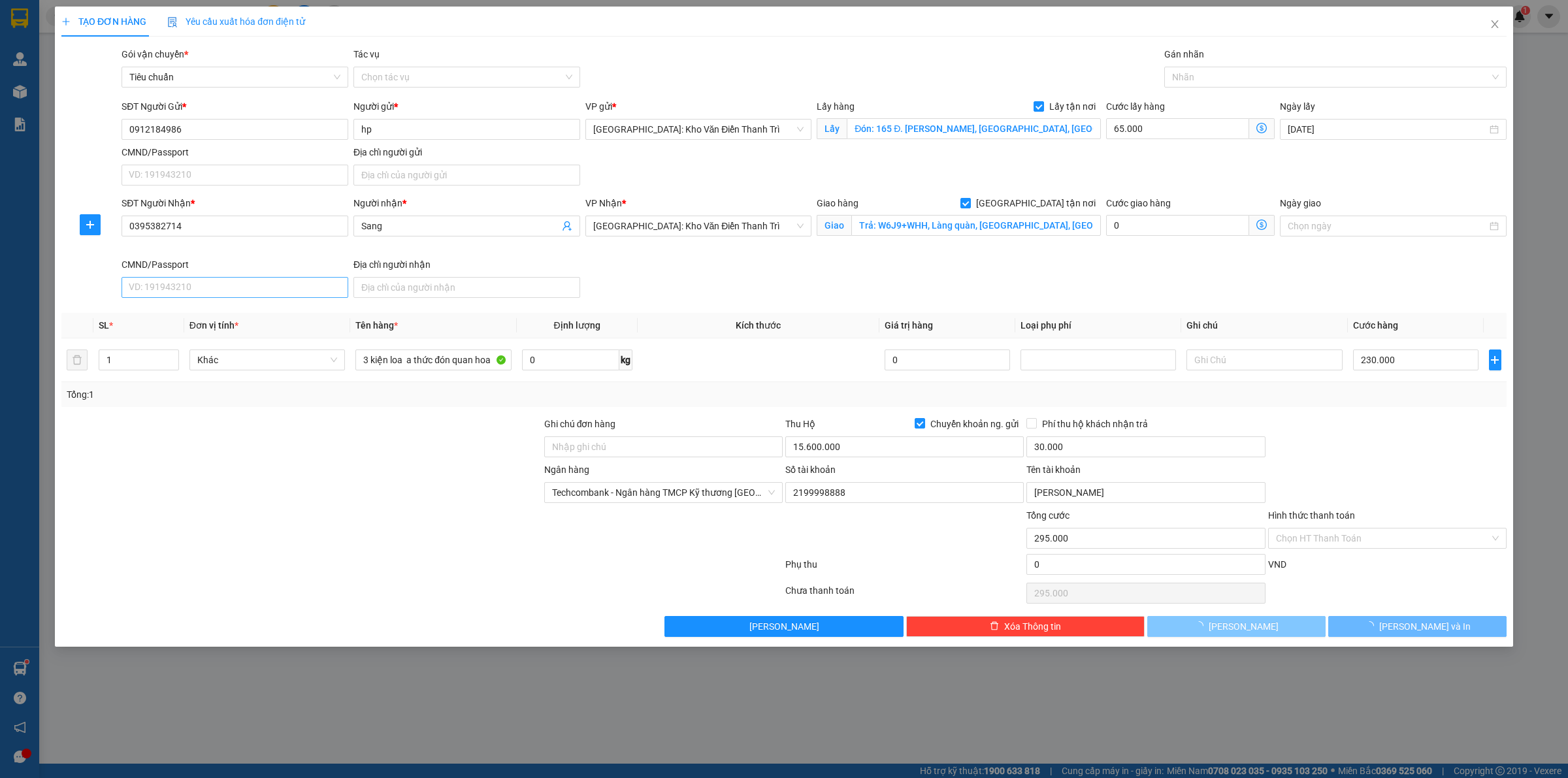
type input "0"
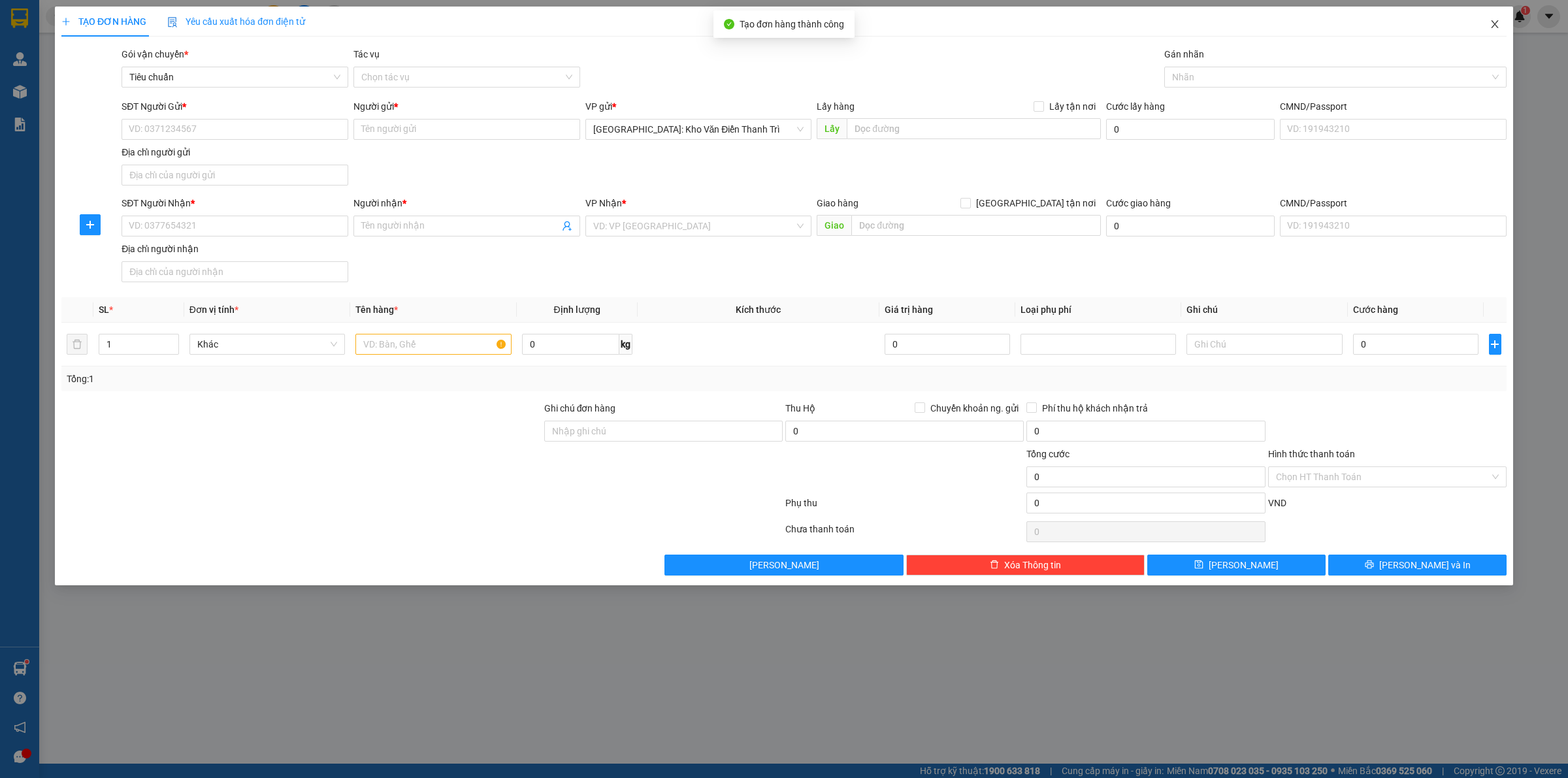
click at [1497, 30] on icon "close" at bounding box center [1494, 23] width 10 height 10
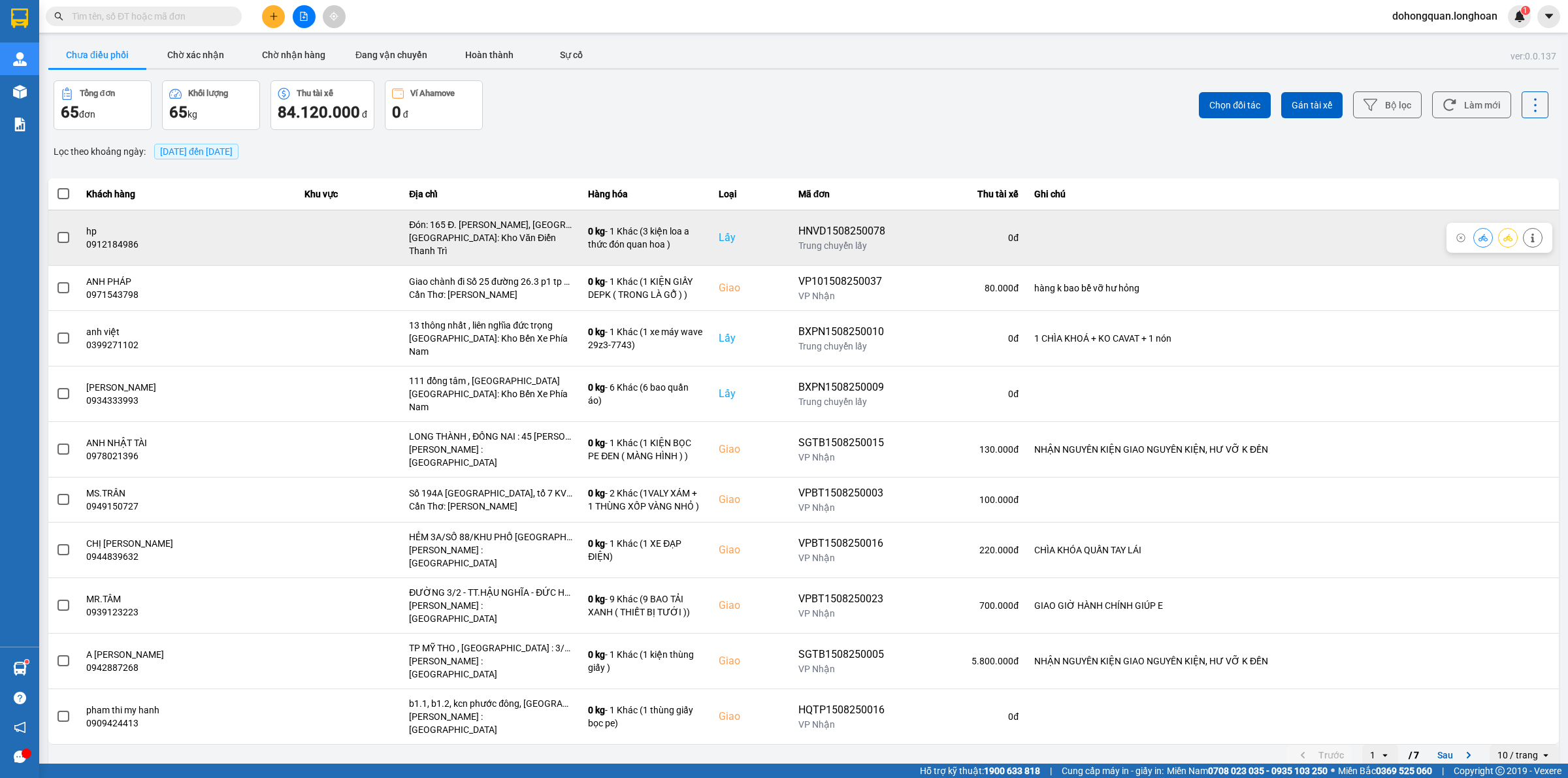
click at [1507, 234] on icon at bounding box center [1507, 237] width 9 height 7
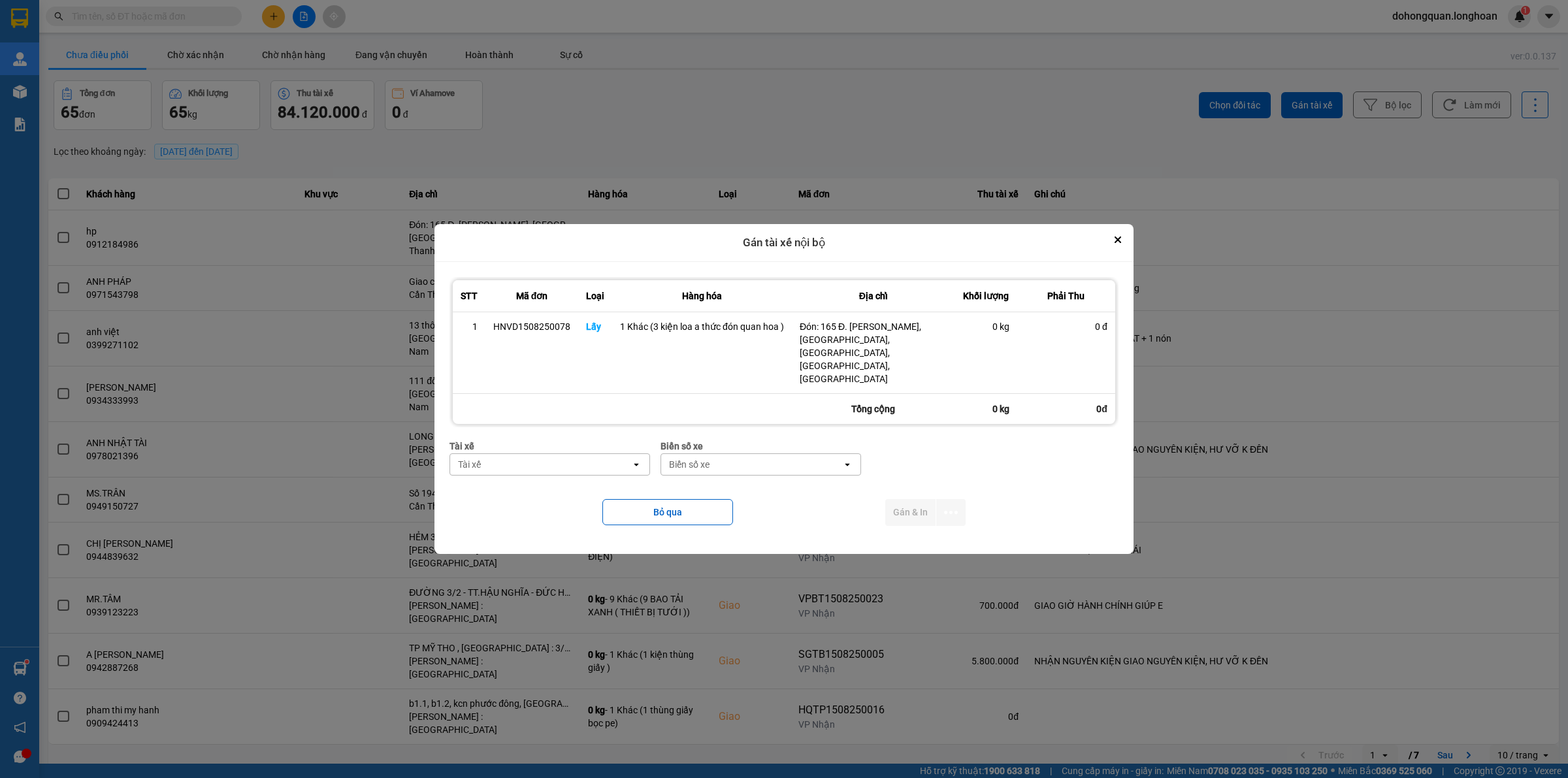
click at [492, 456] on div "Tài xế" at bounding box center [540, 465] width 181 height 21
type input "thức"
click at [562, 480] on span "0353762489 - vũ văn thức lái xe 0356.323.247" at bounding box center [552, 486] width 184 height 26
click at [746, 439] on div "Biển số xe" at bounding box center [792, 446] width 201 height 14
click at [743, 454] on div "Biển số xe" at bounding box center [783, 465] width 181 height 21
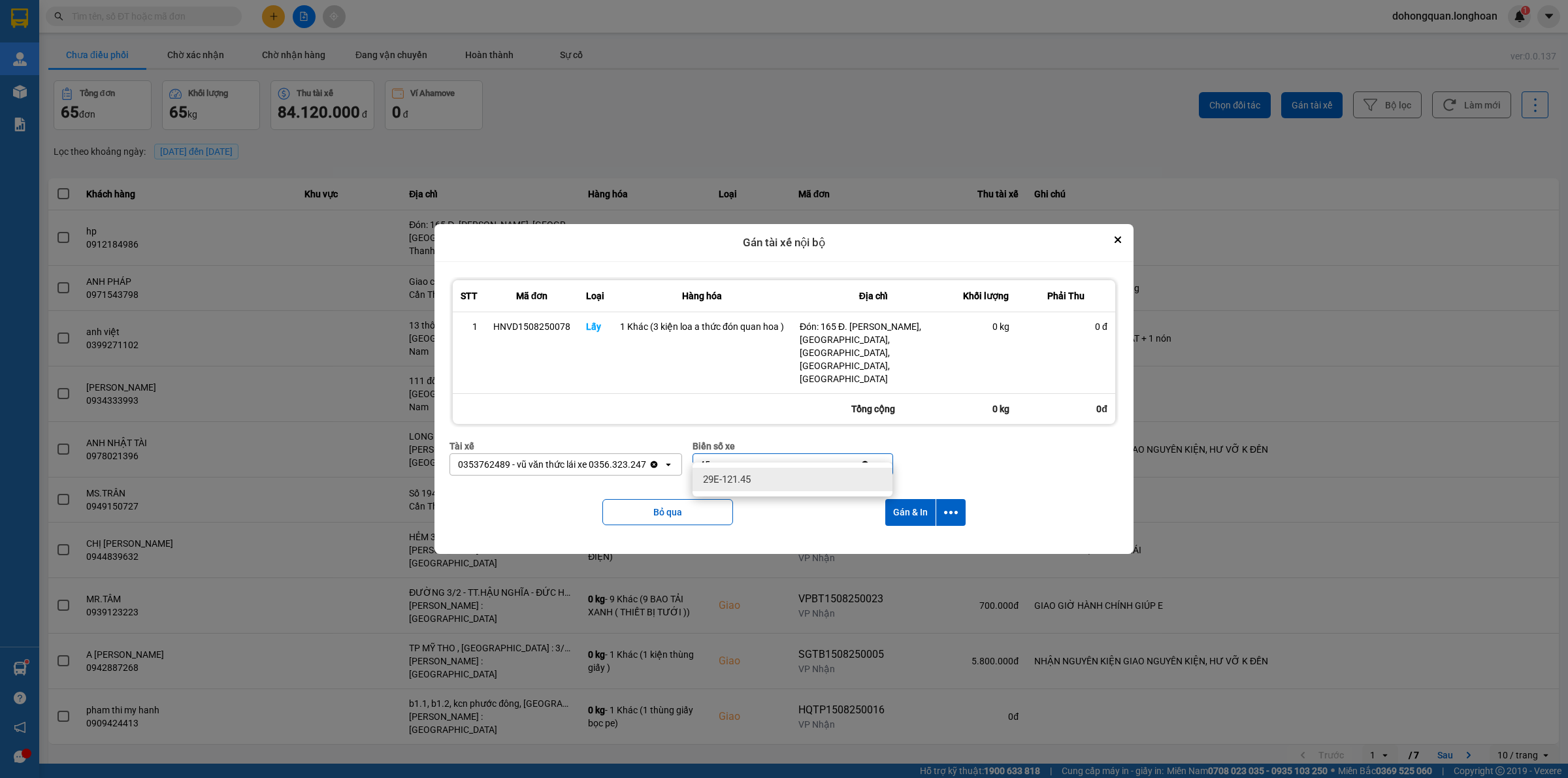
type input "45"
click at [743, 482] on span "29E-121.45" at bounding box center [726, 479] width 48 height 13
click at [939, 499] on button "dialog" at bounding box center [950, 512] width 30 height 27
click at [918, 529] on span "Chỉ gán tài" at bounding box center [899, 535] width 43 height 13
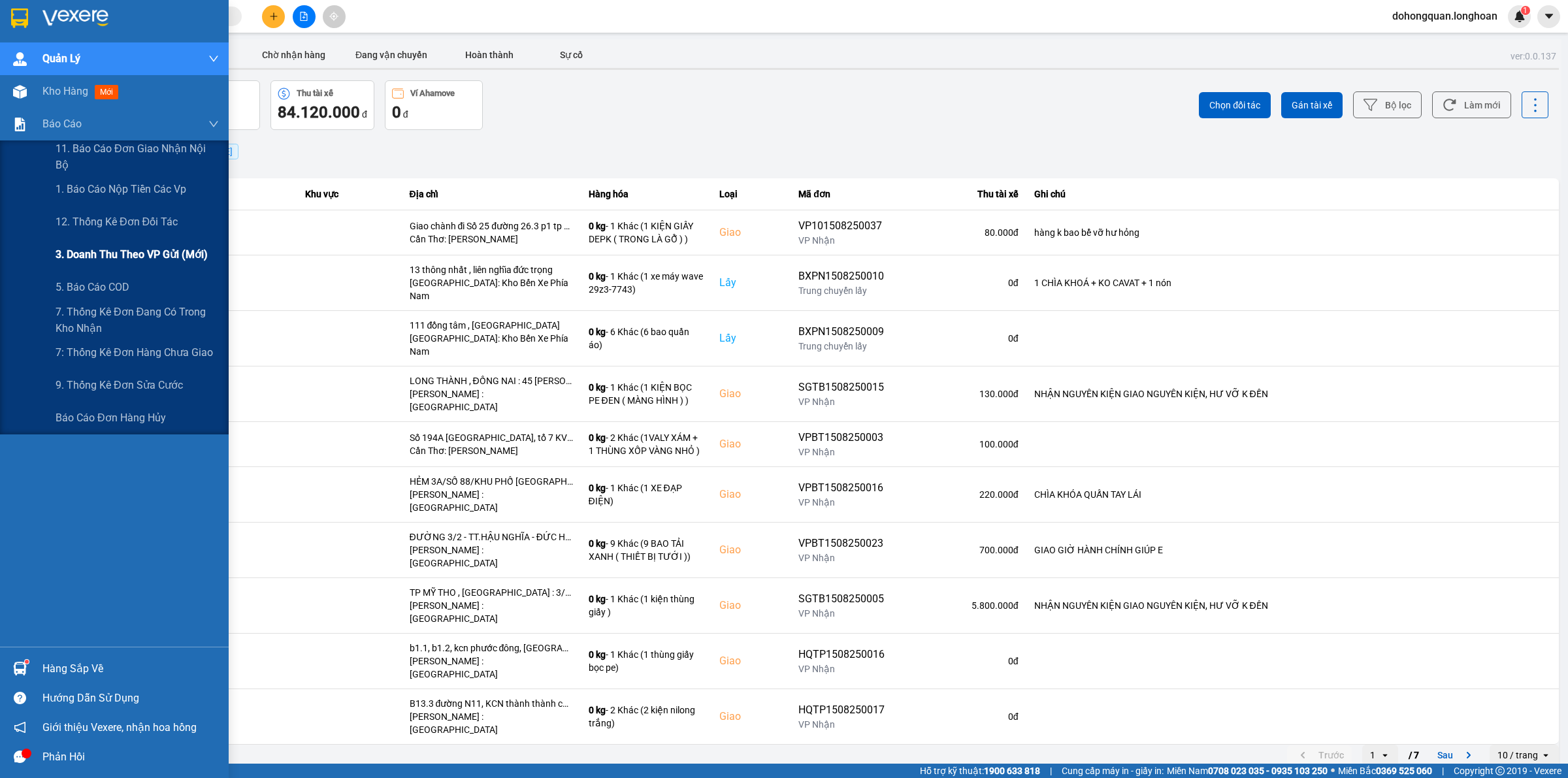
click at [85, 260] on span "3. Doanh Thu theo VP Gửi (mới)" at bounding box center [131, 255] width 153 height 17
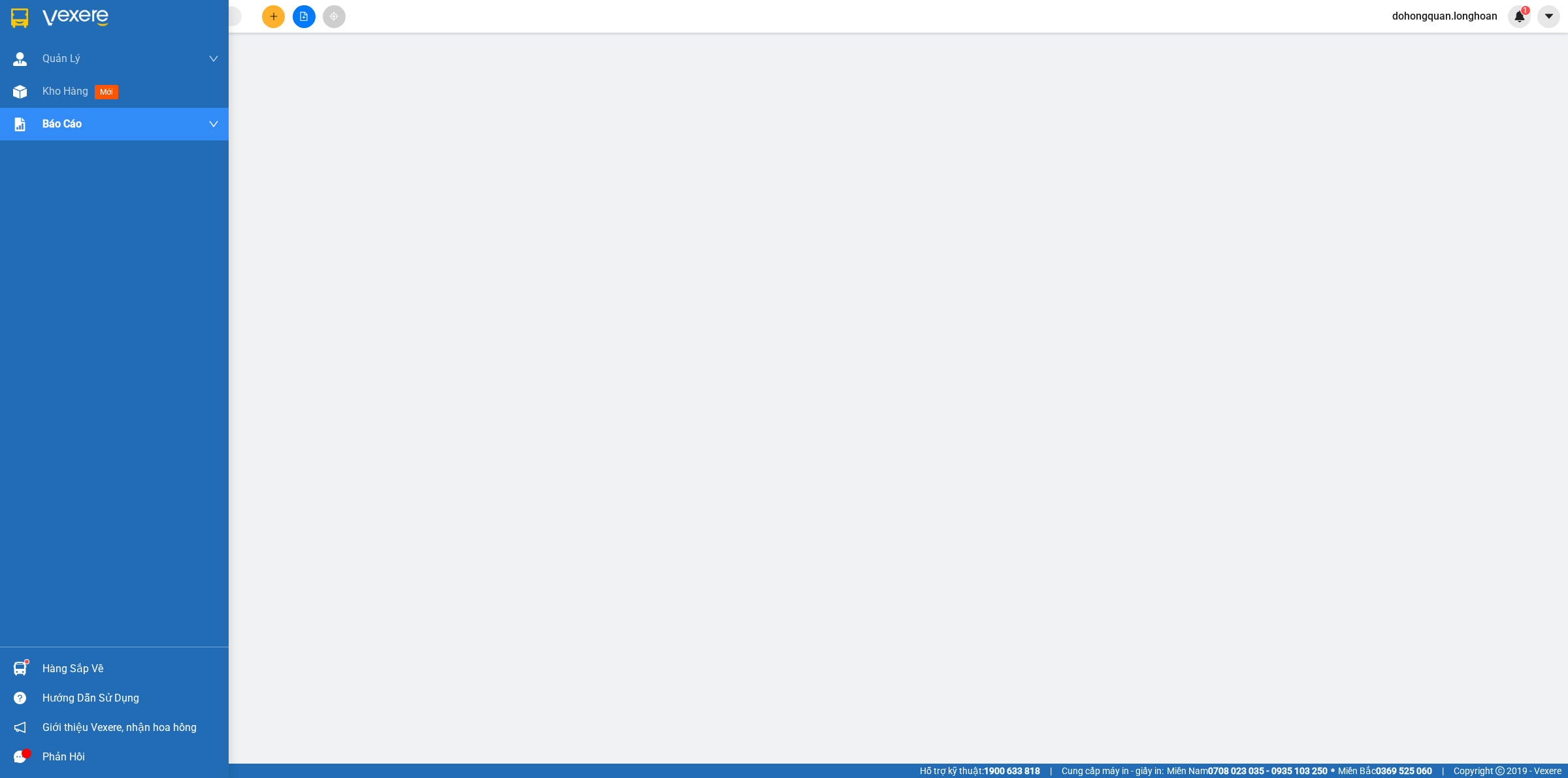
click at [17, 4] on div at bounding box center [114, 21] width 228 height 43
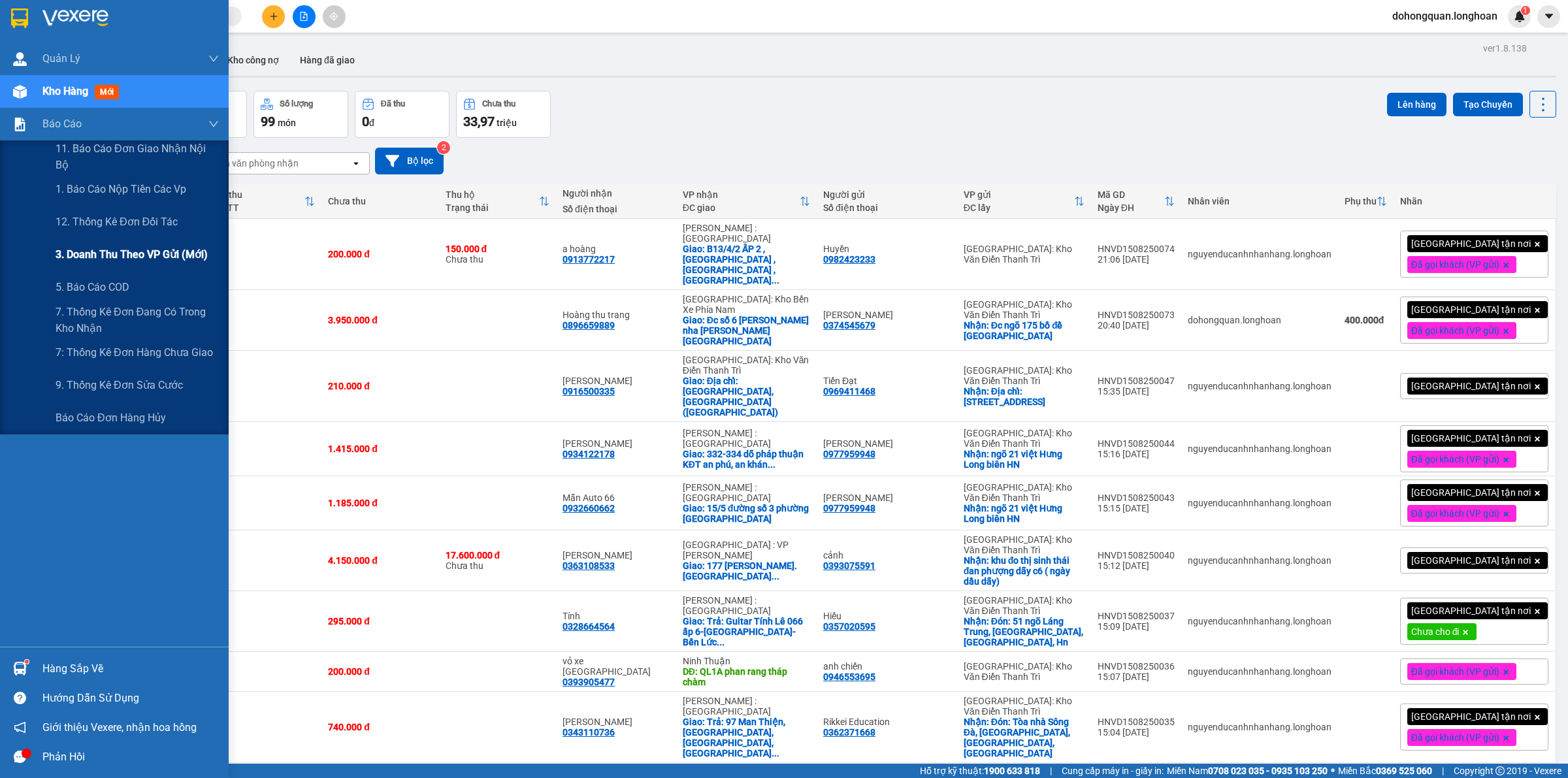
click at [76, 246] on div "3. Doanh Thu theo VP Gửi (mới)" at bounding box center [137, 254] width 164 height 32
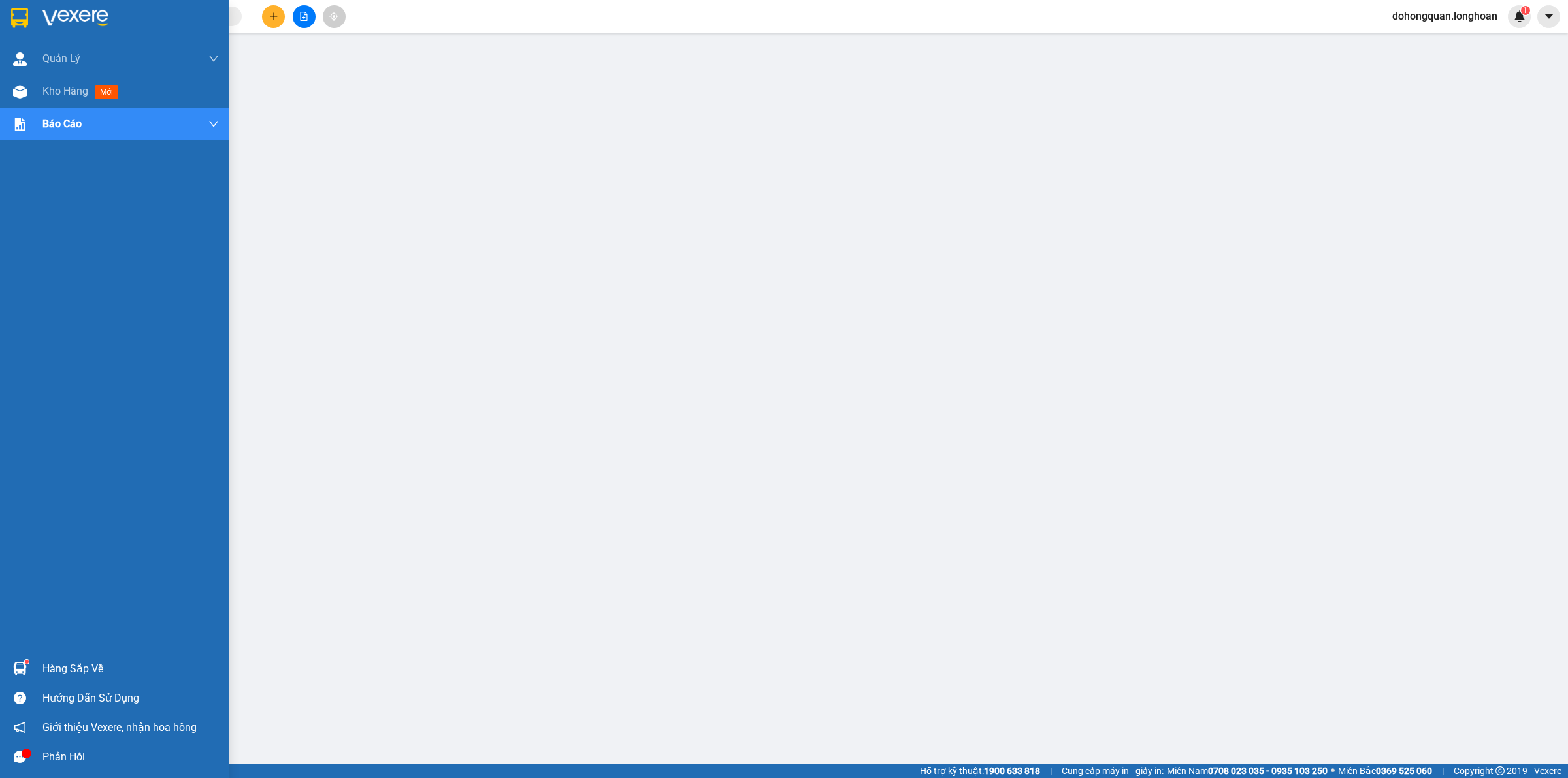
click at [27, 28] on div at bounding box center [19, 17] width 23 height 23
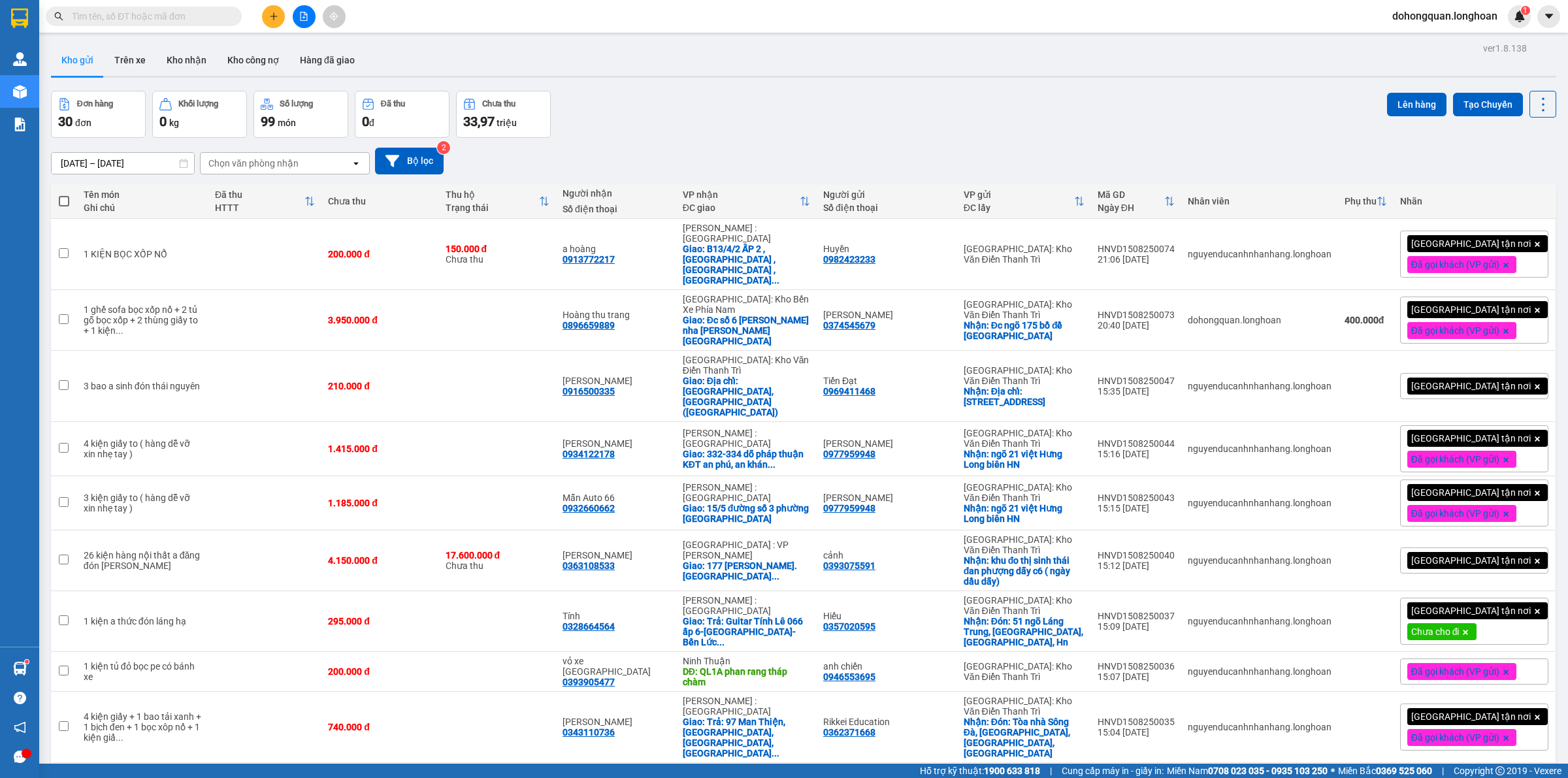
click at [1128, 106] on div "Đơn hàng 30 đơn Khối lượng 0 kg Số lượng 99 món Đã thu 0 đ Chưa thu 33,97 triệu…" at bounding box center [803, 115] width 1505 height 47
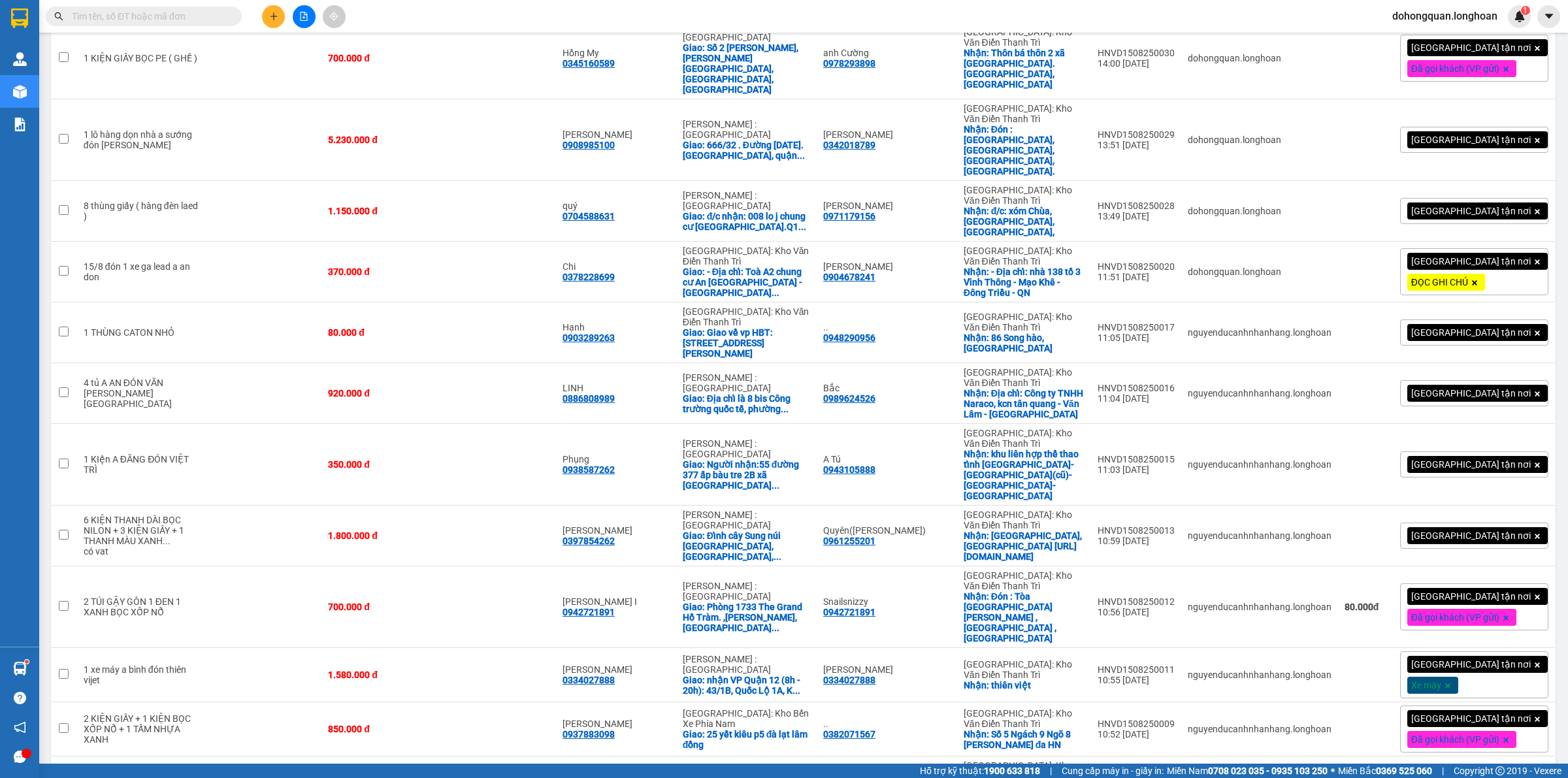
scroll to position [980, 0]
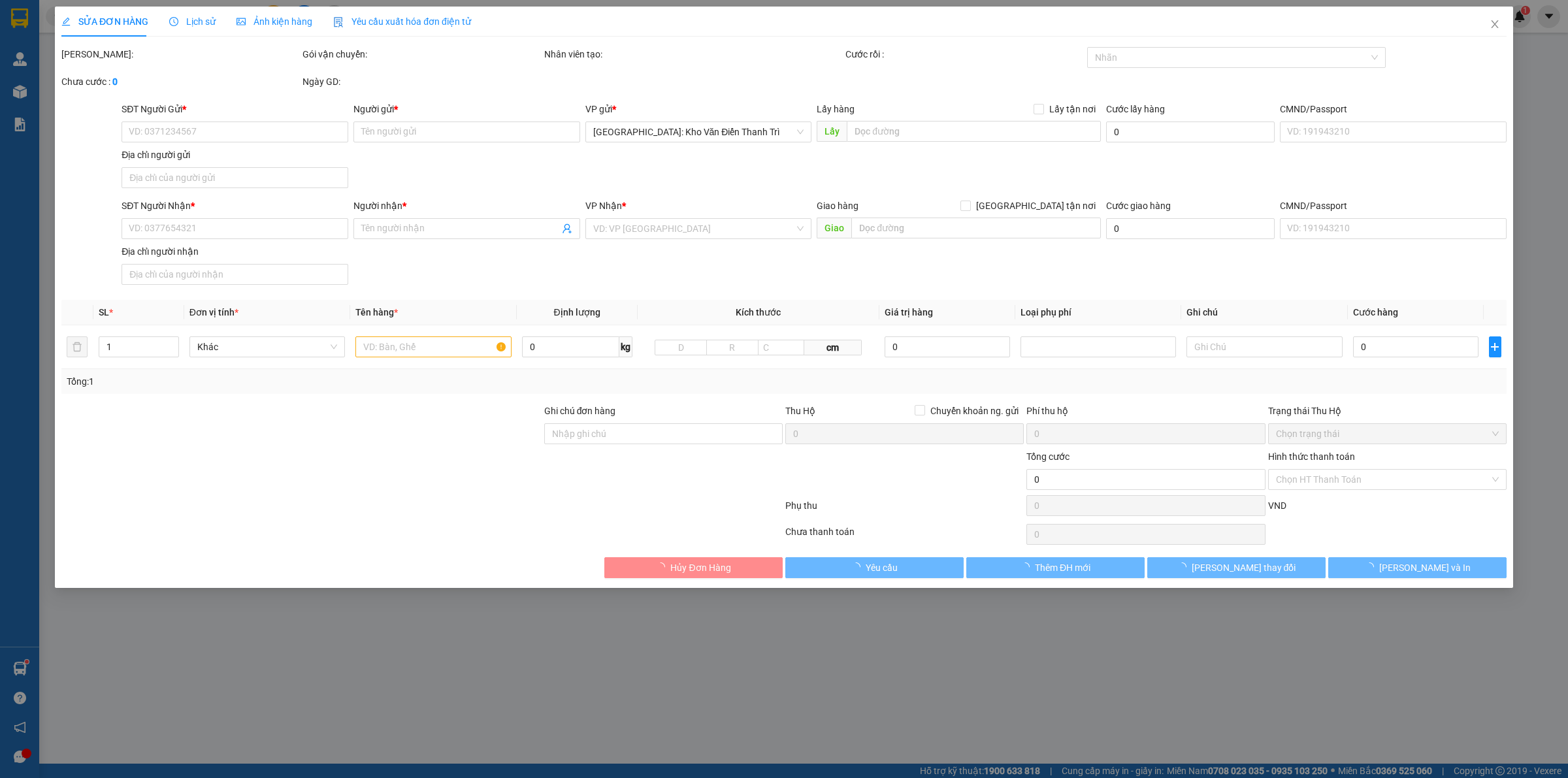
type input "0836788833"
type input "zaza fam"
checkbox input "true"
type input "D/c 565 hàn thuyên- tp. Bắc Ninh"
type input "0906023039"
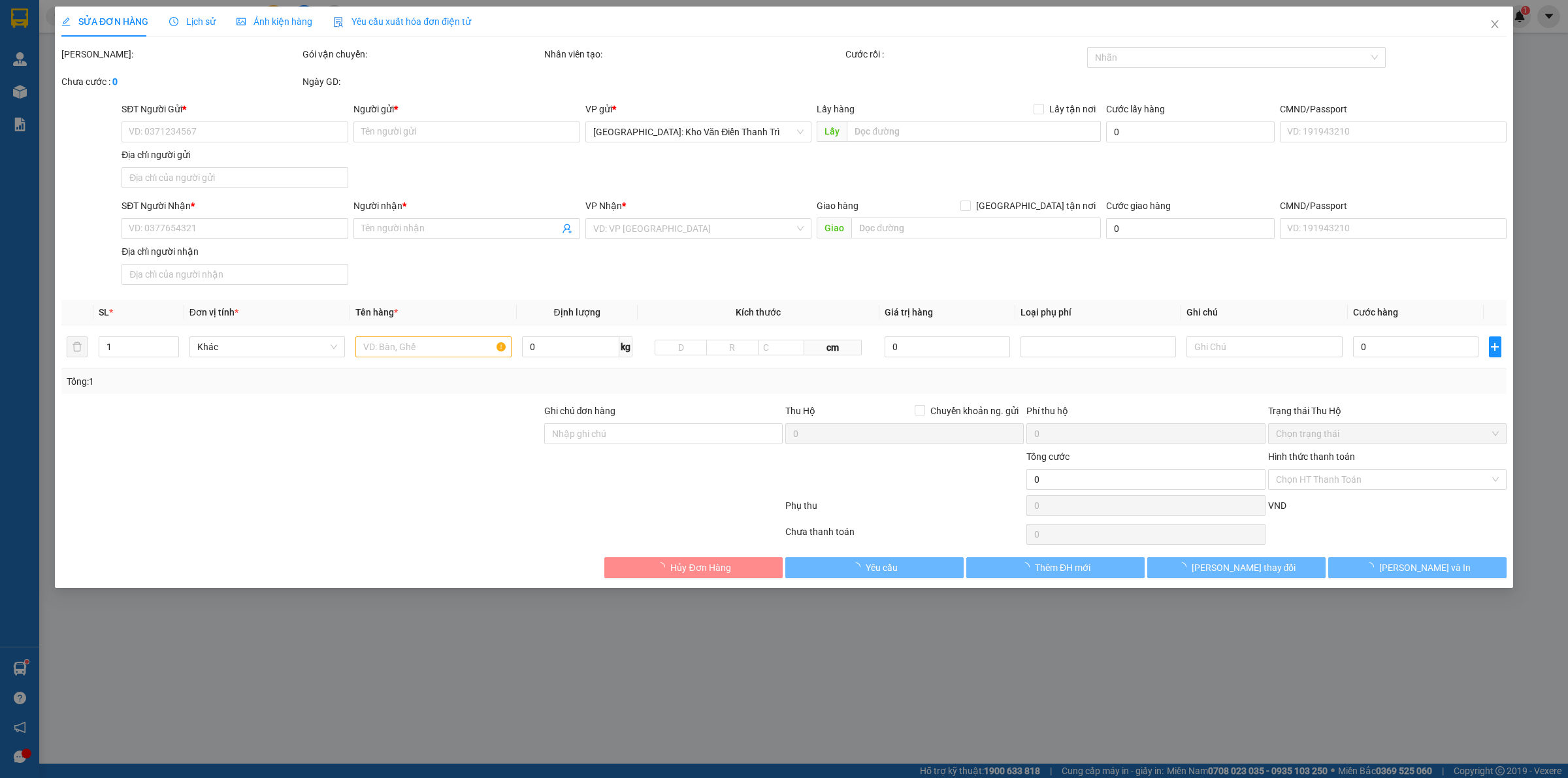
type input "Khoa"
checkbox input "true"
type input "[STREET_ADDRESS][PERSON_NAME]."
type input "400.000"
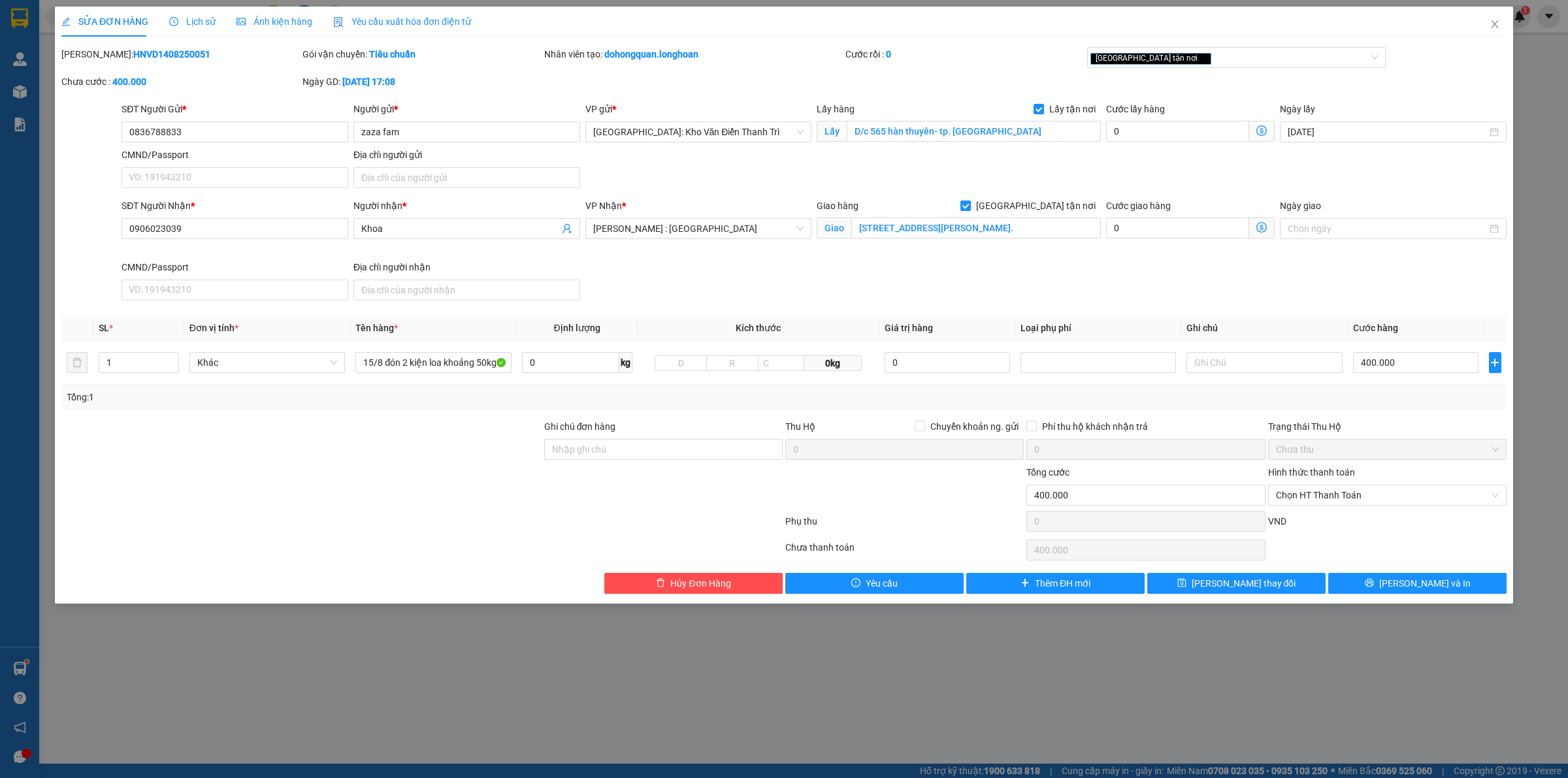
click at [772, 284] on div "SĐT Người Nhận * 0906023039 Người nhận * Khoa VP Nhận * Hồ Chí Minh : Kho Quận …" at bounding box center [814, 252] width 1390 height 107
click at [169, 358] on icon "up" at bounding box center [171, 360] width 5 height 5
type input "3"
click at [169, 358] on icon "up" at bounding box center [171, 360] width 5 height 5
click at [222, 145] on div "SĐT Người Gửi * 0836788833" at bounding box center [235, 125] width 226 height 46
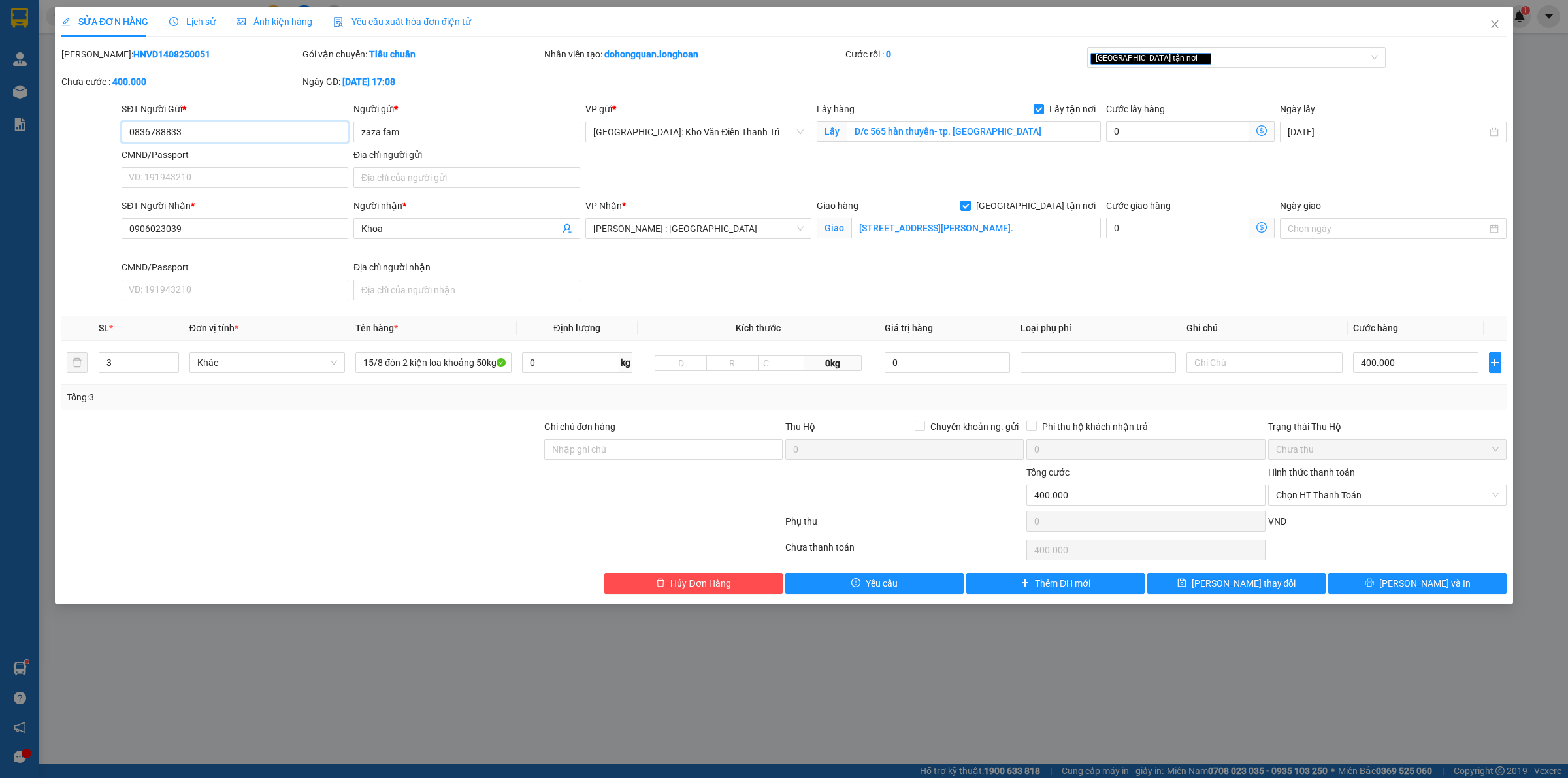
click at [222, 140] on input "0836788833" at bounding box center [235, 132] width 226 height 21
click at [395, 373] on input "15/8 đón 2 kiện loa khoảng 50kg" at bounding box center [433, 362] width 155 height 21
click at [392, 373] on input "15/8 đón 2 kiện loa khoảng 50kg" at bounding box center [433, 362] width 155 height 21
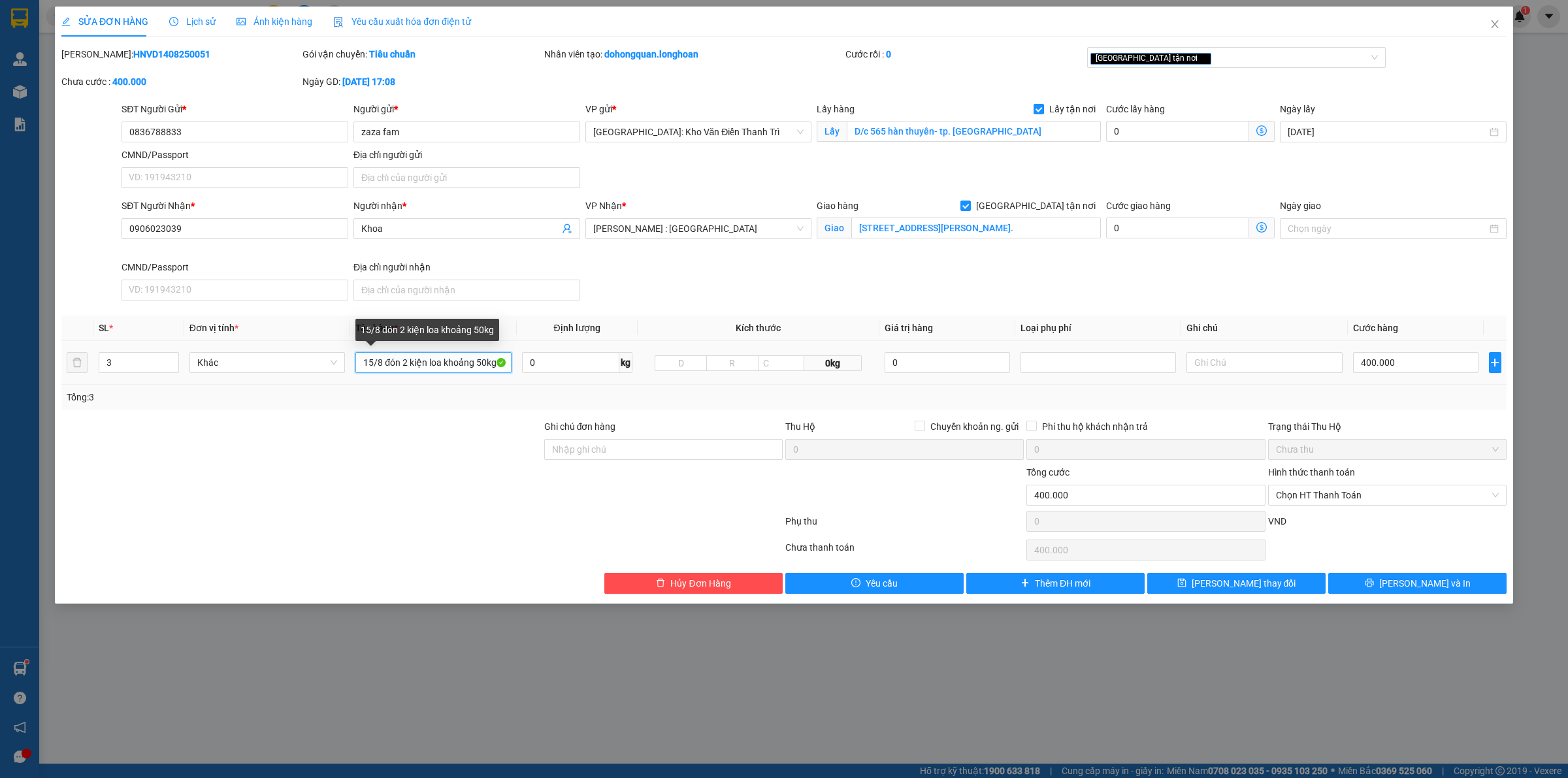
click at [392, 373] on input "15/8 đón 2 kiện loa khoảng 50kg" at bounding box center [433, 362] width 155 height 21
click at [416, 358] on input "15/8 đón 2 kiện loa khoảng 50kg" at bounding box center [433, 362] width 155 height 21
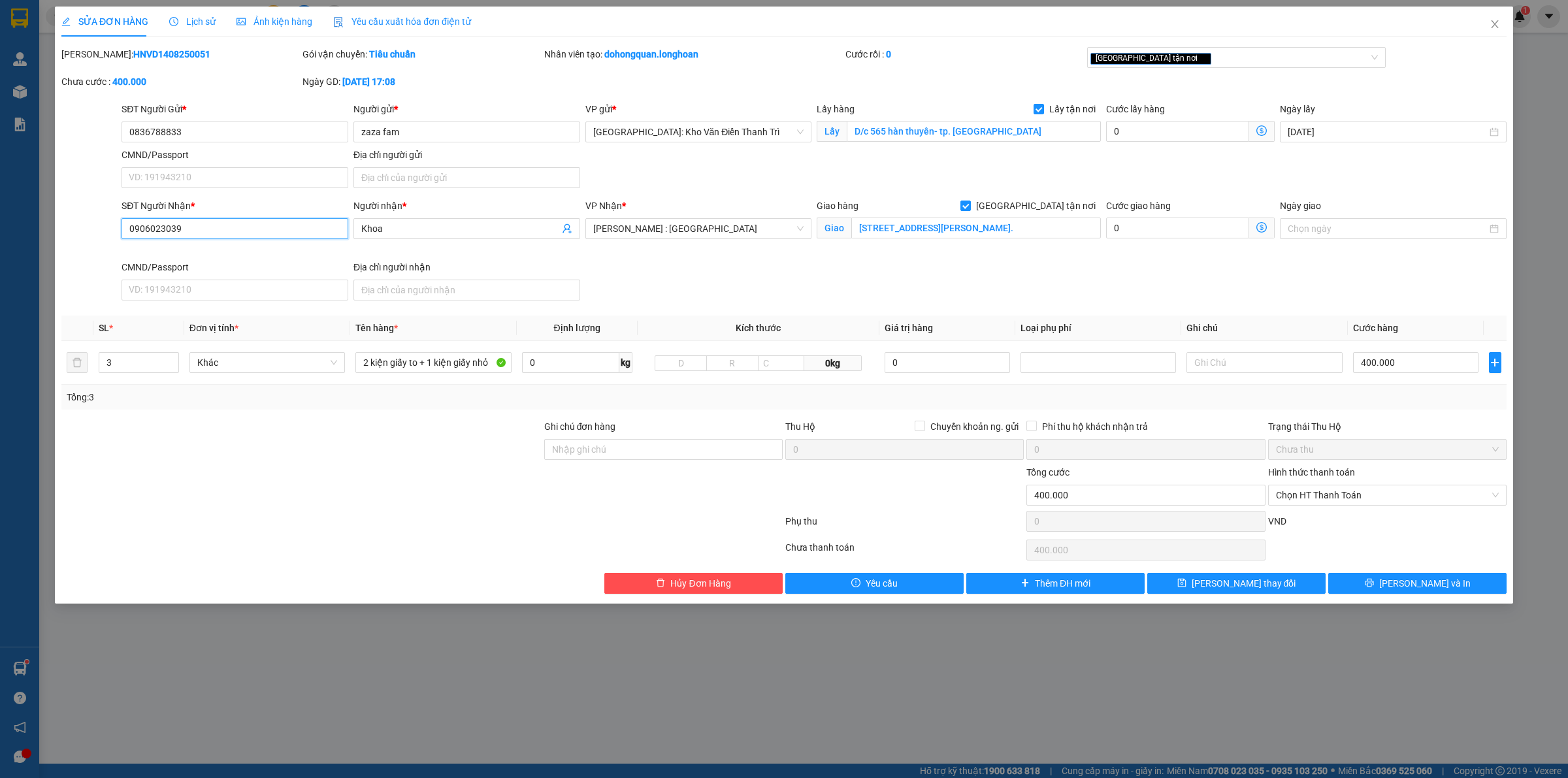
click at [229, 227] on input "0906023039" at bounding box center [235, 228] width 226 height 21
click at [229, 228] on input "0906023039" at bounding box center [235, 228] width 226 height 21
click at [492, 361] on input "2 kiện giấy to + 1 kiện giấy nhỏ" at bounding box center [433, 362] width 155 height 21
type input "2 kiện giấy to + 1 kiện giấy nhỏ ( hàng loa )"
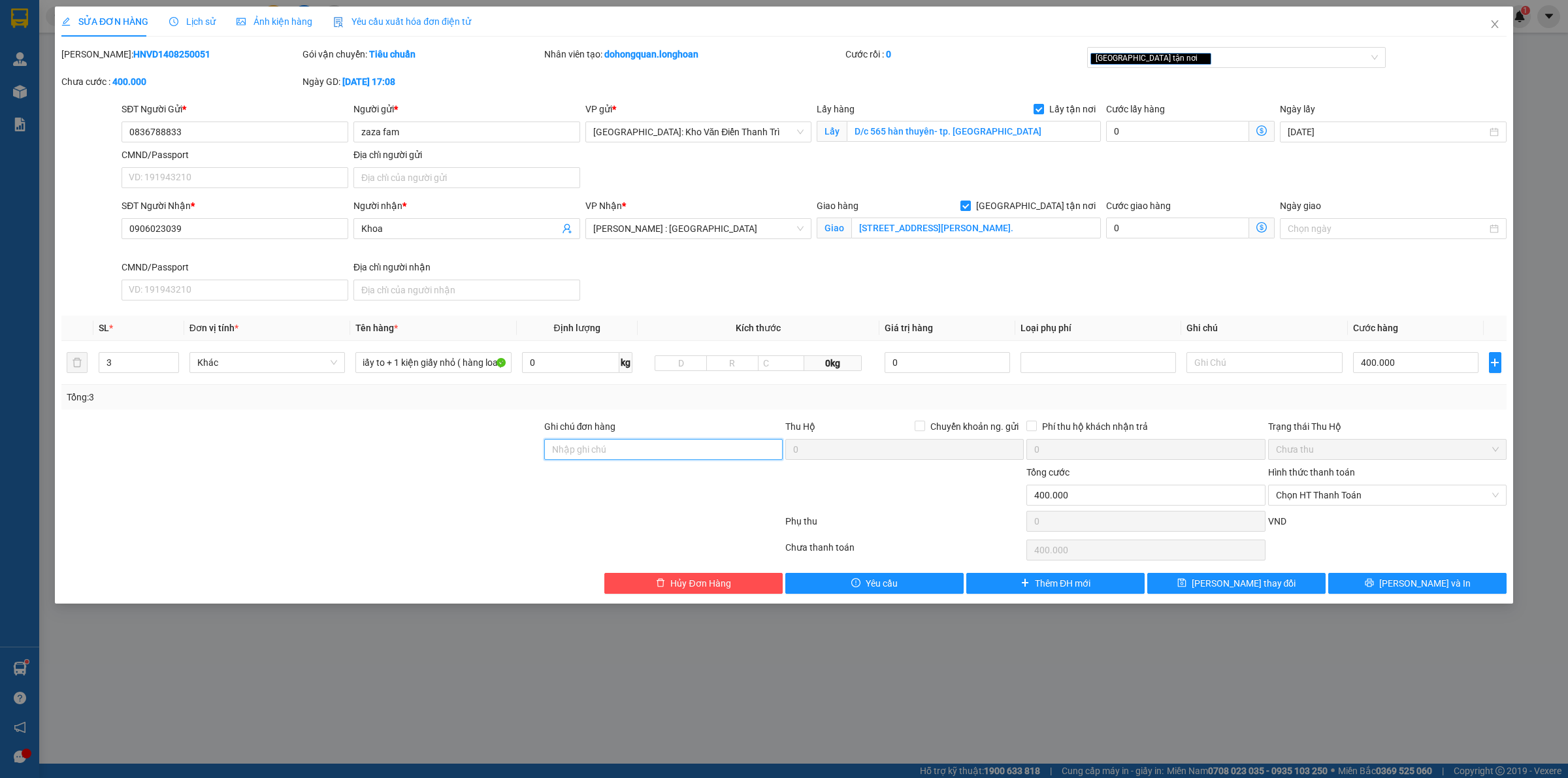
click at [614, 448] on input "Ghi chú đơn hàng" at bounding box center [663, 449] width 238 height 21
type input "nhận giao nguyên kiện, hư bể không đền giá trị hàng"
click at [230, 131] on input "0836788833" at bounding box center [235, 132] width 226 height 21
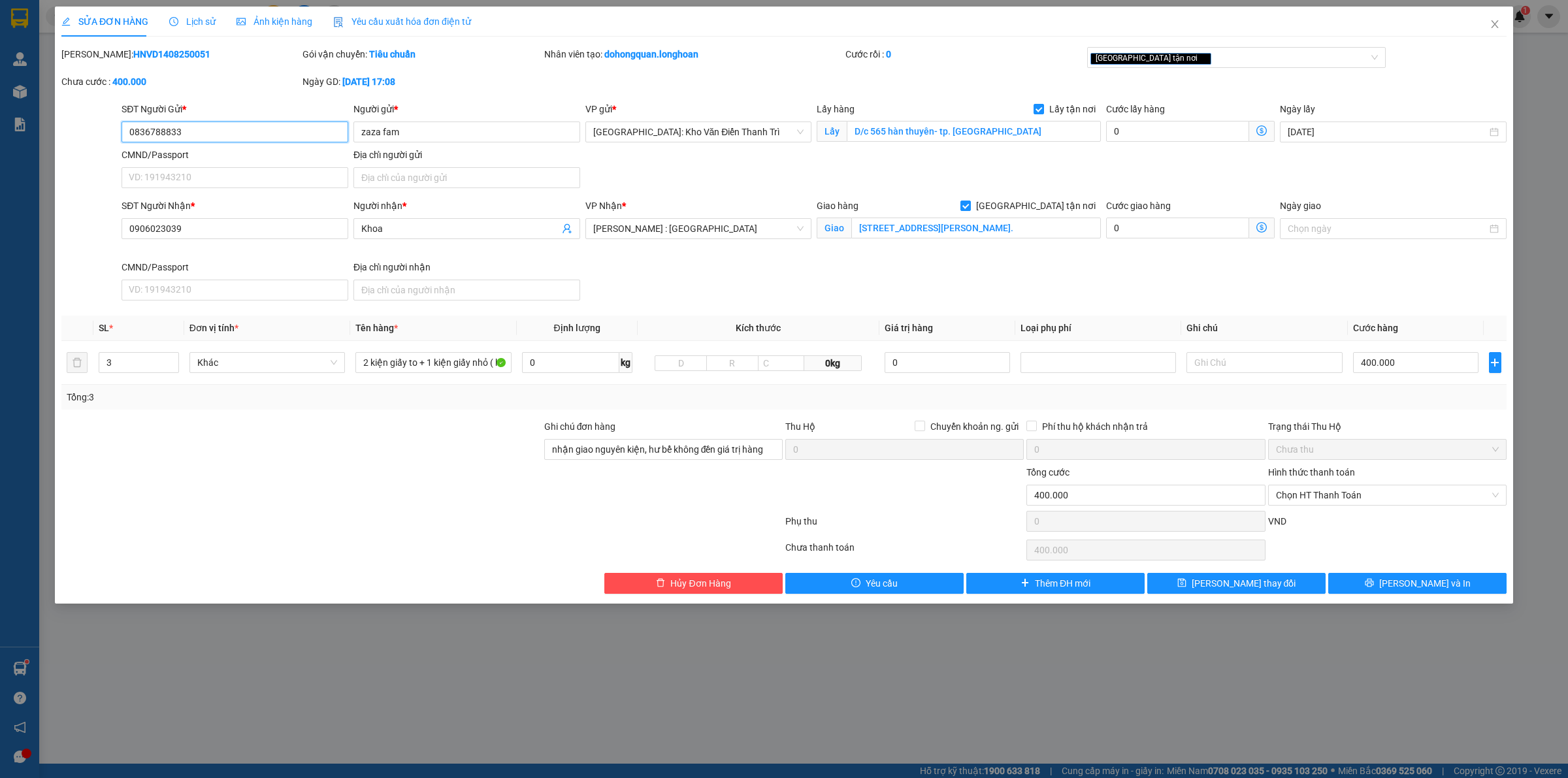
click at [227, 131] on input "0836788833" at bounding box center [235, 132] width 226 height 21
click at [168, 132] on input "0836788833" at bounding box center [235, 132] width 226 height 21
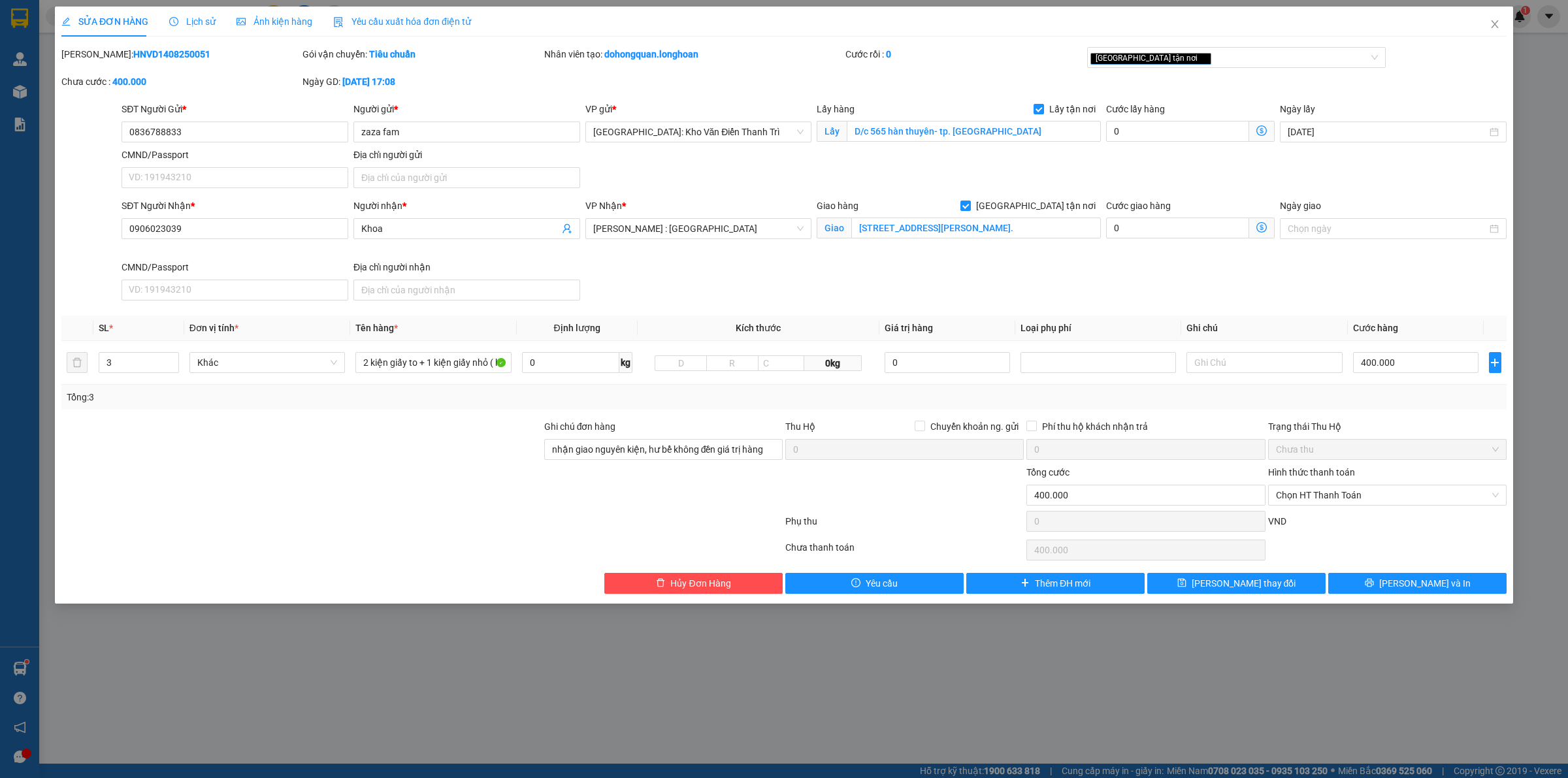
click at [1360, 570] on div "Total Paid Fee 0 Total UnPaid Fee 400.000 Cash Collection Total Fee Mã ĐH: HNVD…" at bounding box center [784, 320] width 1445 height 547
click at [1343, 579] on button "Lưu và In" at bounding box center [1417, 583] width 178 height 21
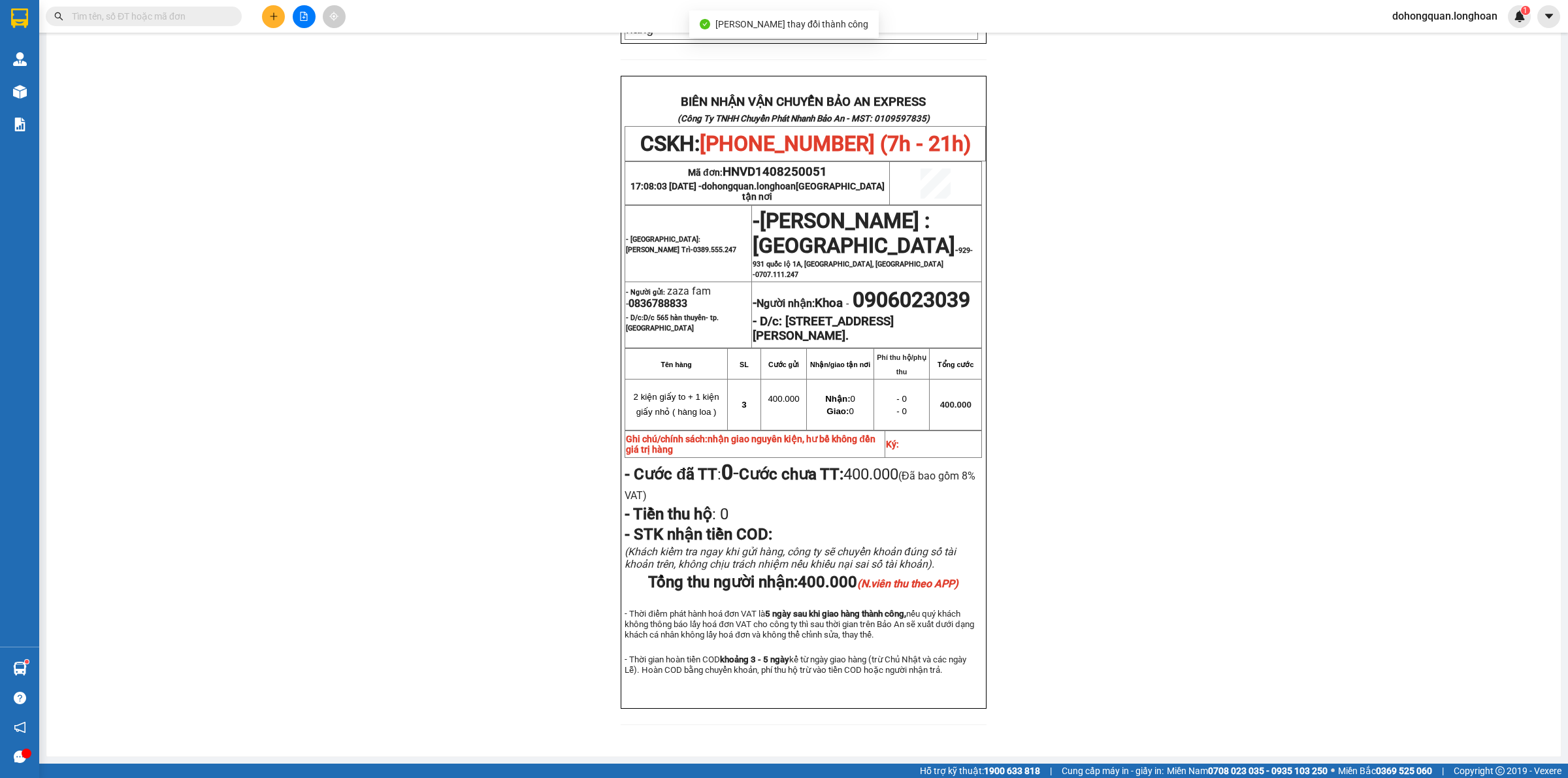
scroll to position [602, 0]
click at [852, 287] on span "0906023039" at bounding box center [911, 300] width 117 height 25
copy span "0906023039"
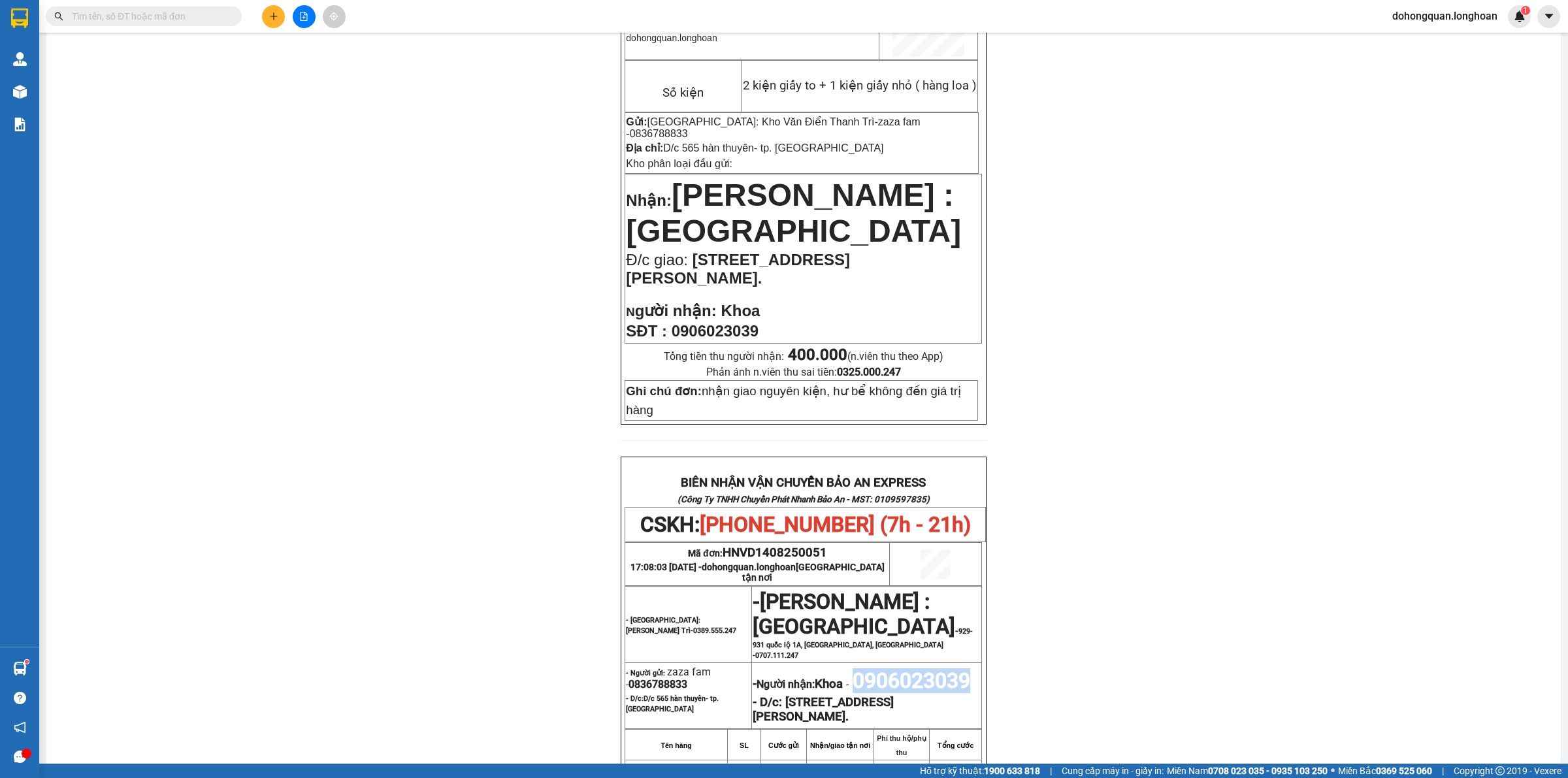
scroll to position [0, 0]
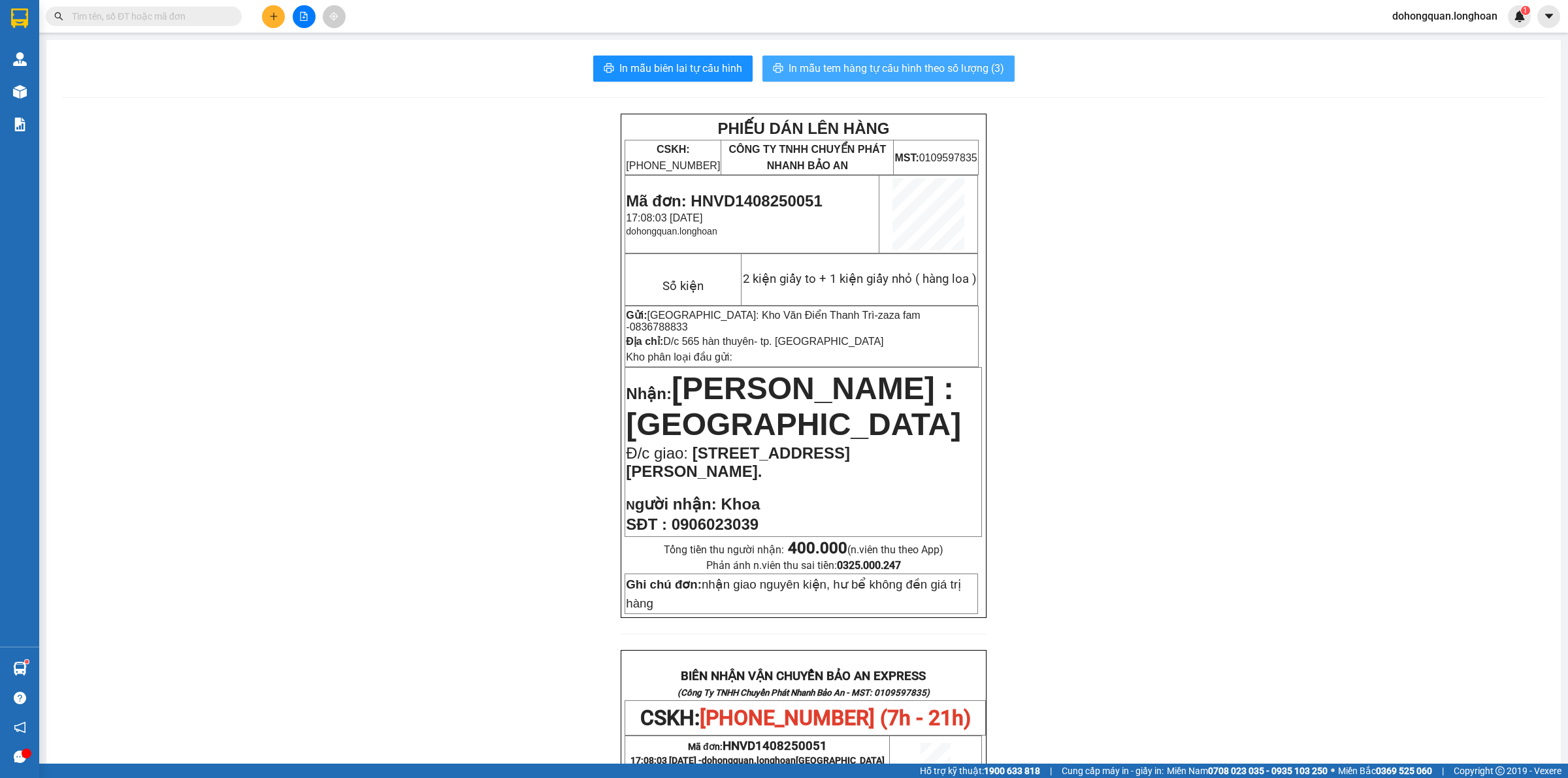
click at [885, 70] on span "In mẫu tem hàng tự cấu hình theo số lượng (3)" at bounding box center [896, 68] width 215 height 17
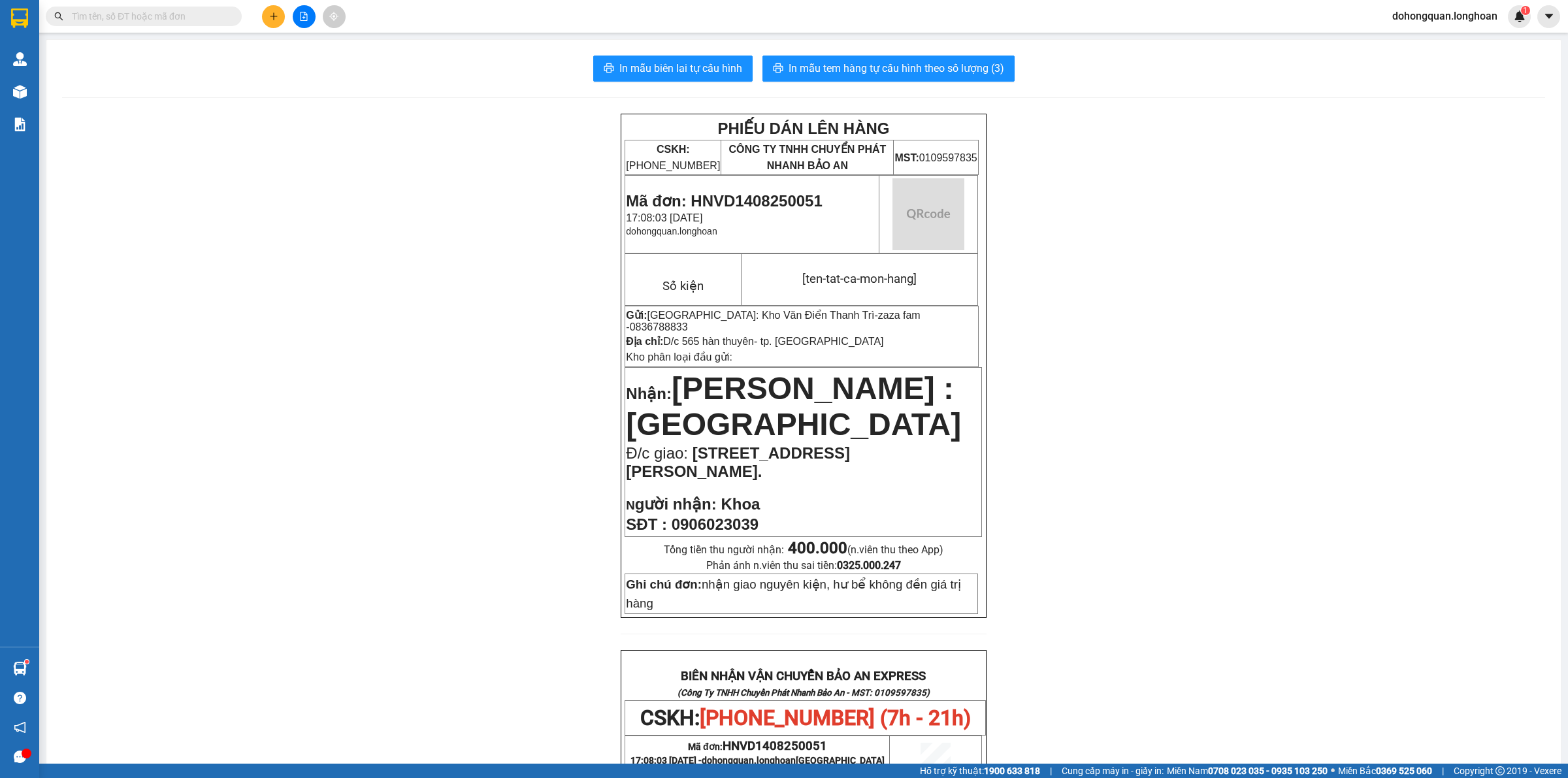
click at [1251, 432] on div "PHIẾU DÁN LÊN HÀNG CSKH: 1900.06.88.33 CÔNG TY TNHH CHUYỂN PHÁT NHANH BẢO AN MS…" at bounding box center [803, 714] width 1482 height 1202
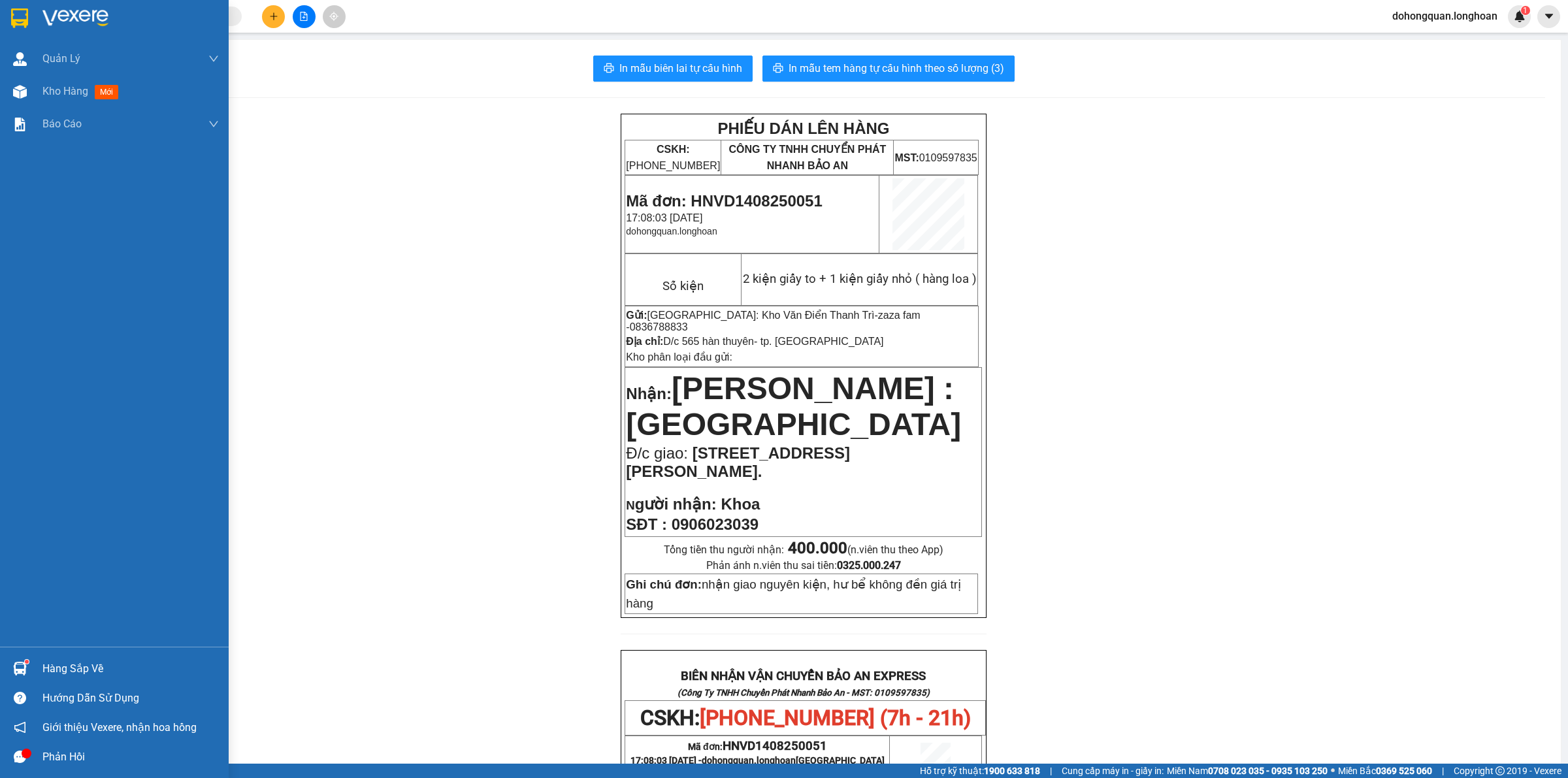
click at [11, 13] on img at bounding box center [19, 18] width 17 height 19
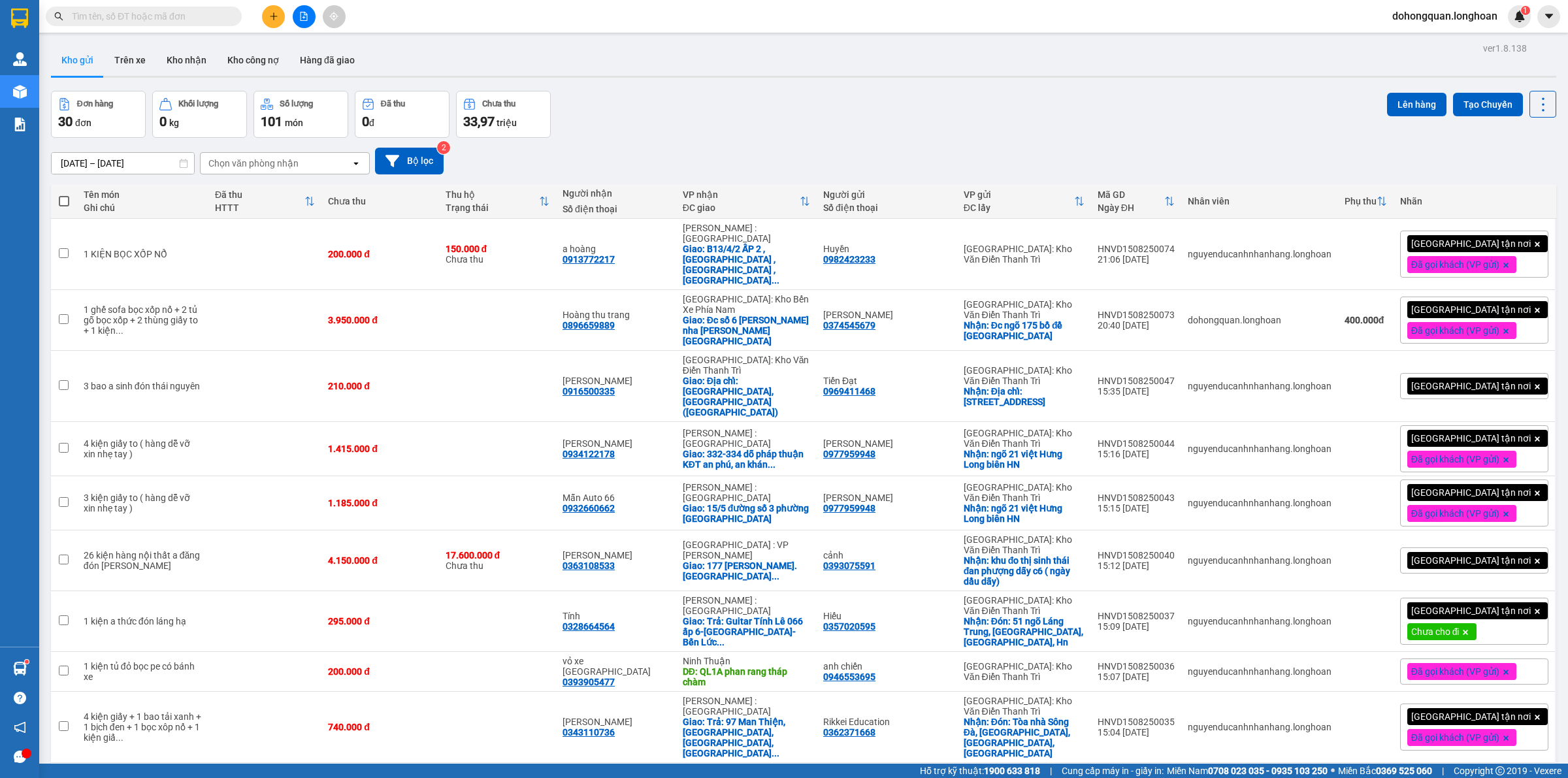
drag, startPoint x: 1275, startPoint y: 70, endPoint x: 858, endPoint y: 83, distance: 417.2
click at [1274, 72] on div "Kho gửi Trên xe Kho nhận Kho công nợ Hàng đã giao" at bounding box center [803, 61] width 1505 height 35
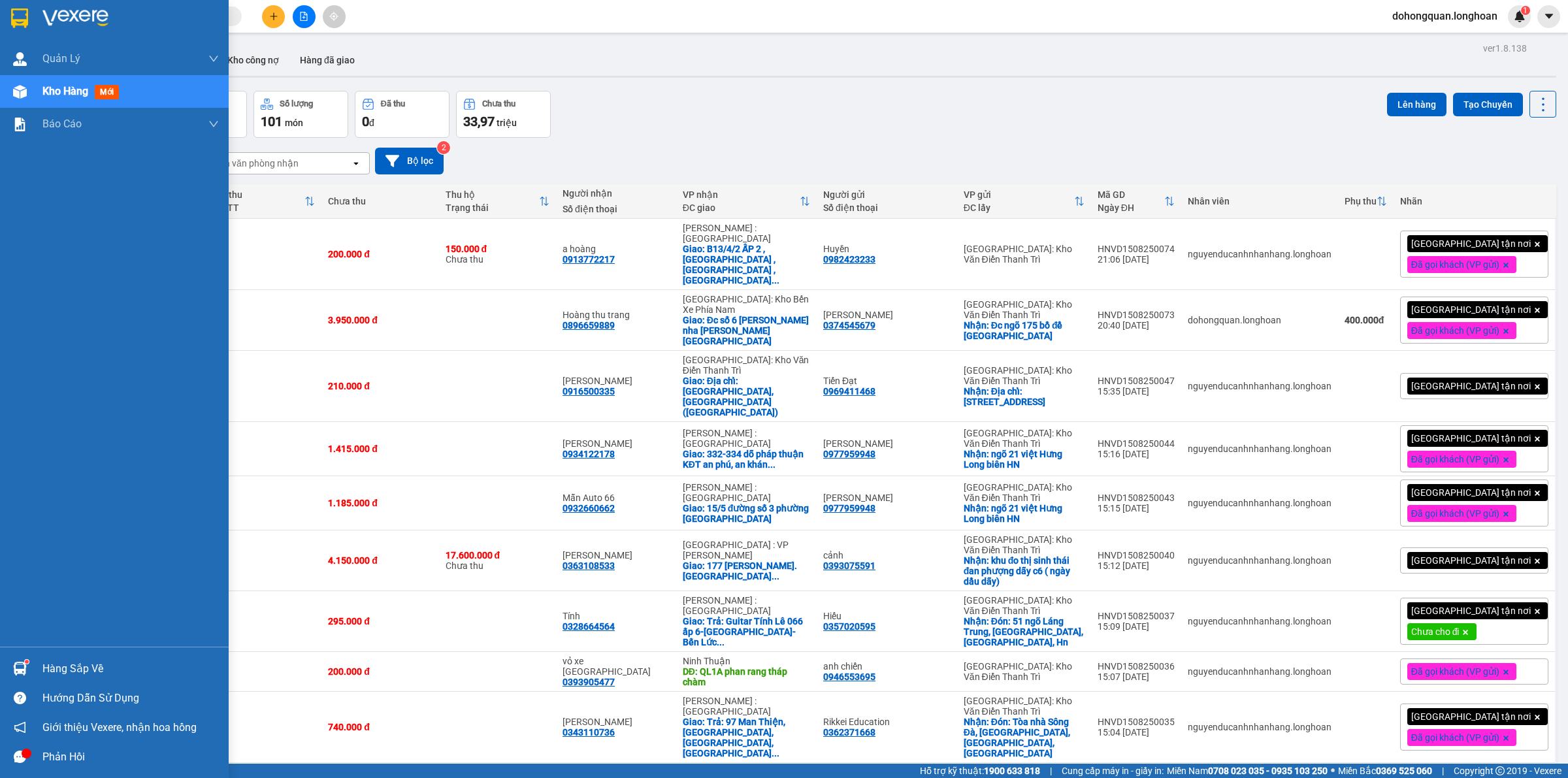
click at [5, 2] on div at bounding box center [114, 21] width 228 height 43
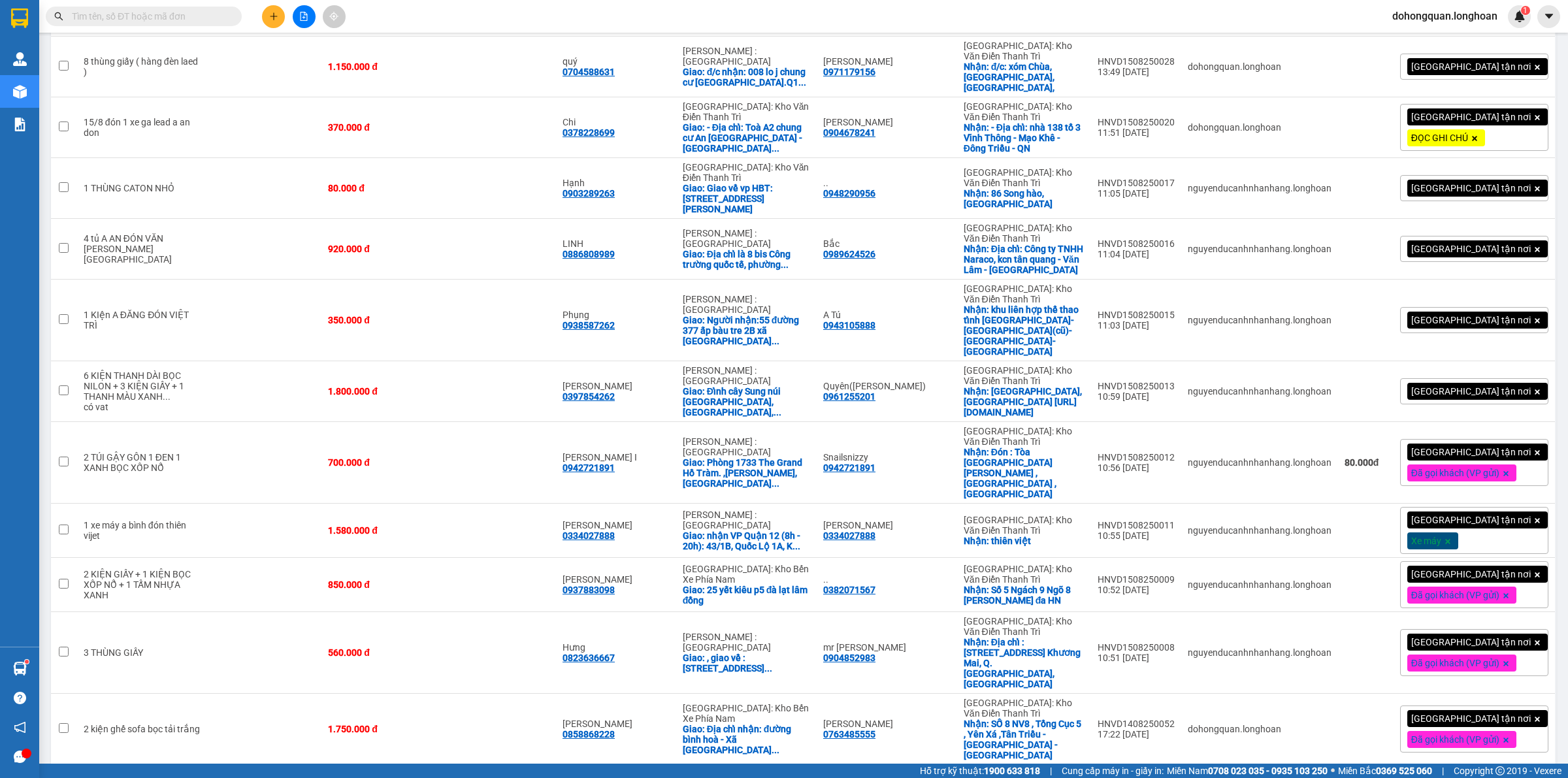
scroll to position [716, 0]
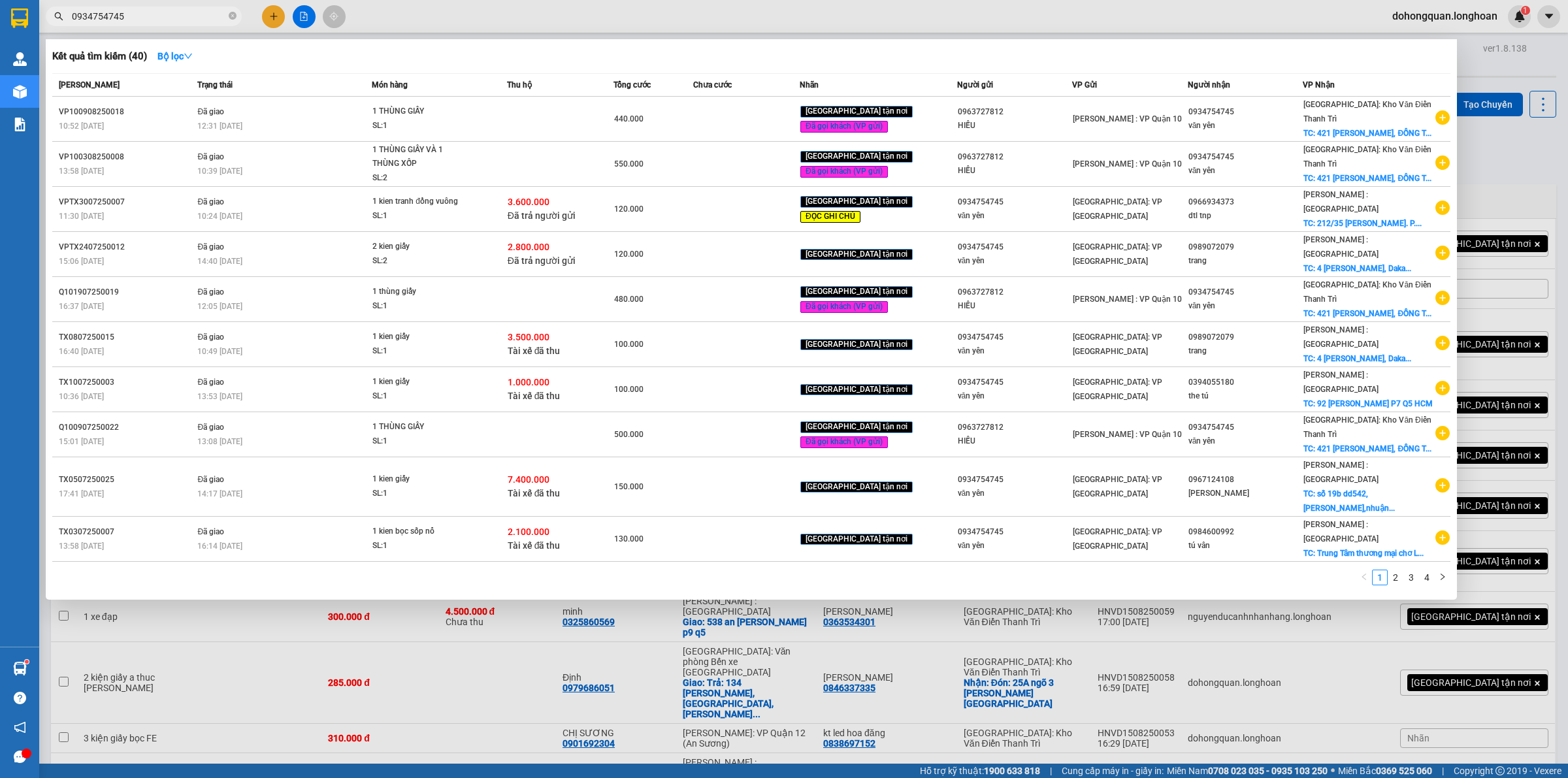
type input "0934754745"
click at [151, 17] on input "0934754745" at bounding box center [148, 16] width 154 height 14
click at [238, 17] on span "0934754745" at bounding box center [144, 16] width 196 height 19
click at [229, 17] on icon "close-circle" at bounding box center [232, 15] width 8 height 8
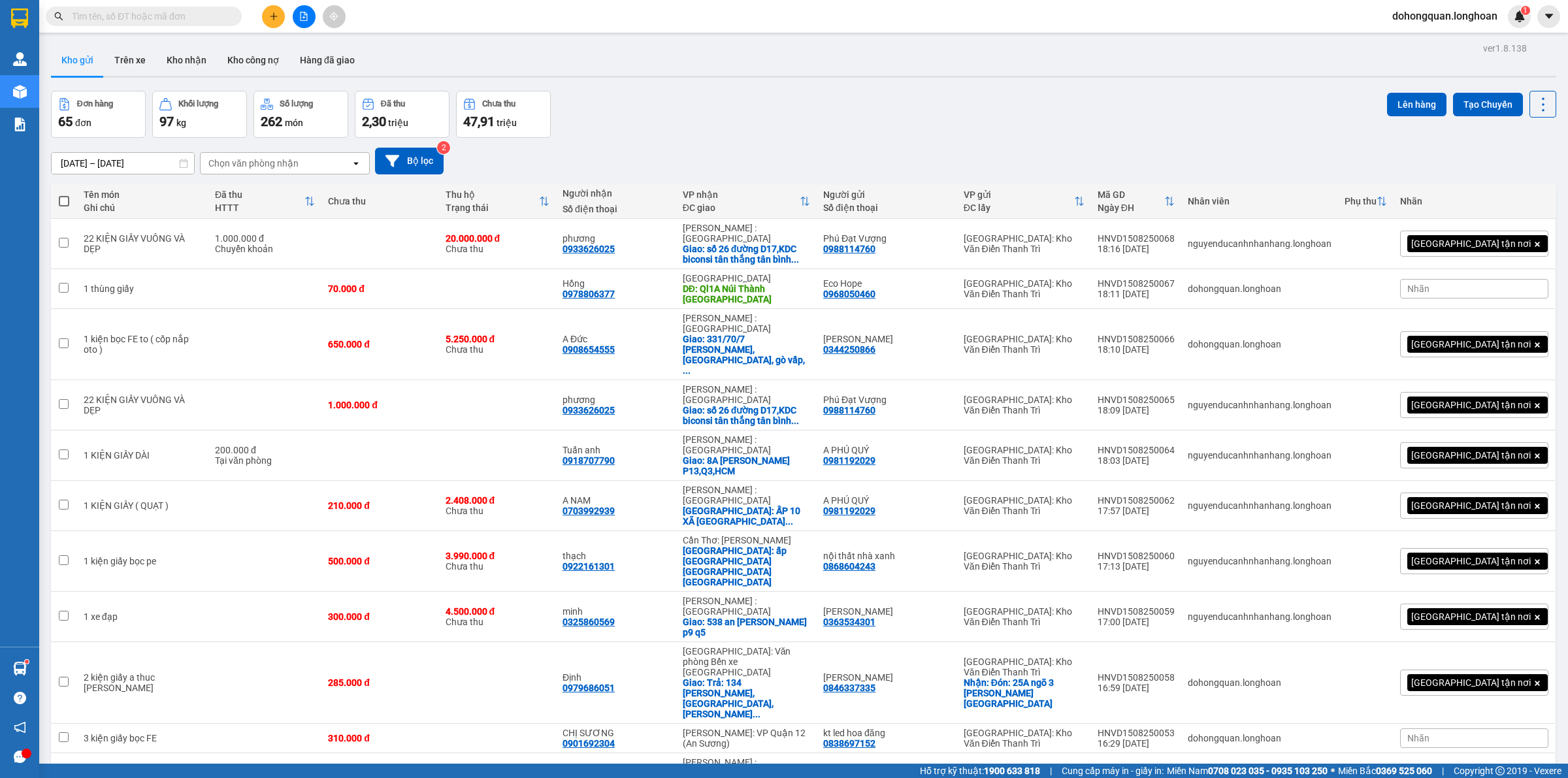
click at [174, 11] on input "text" at bounding box center [148, 16] width 154 height 14
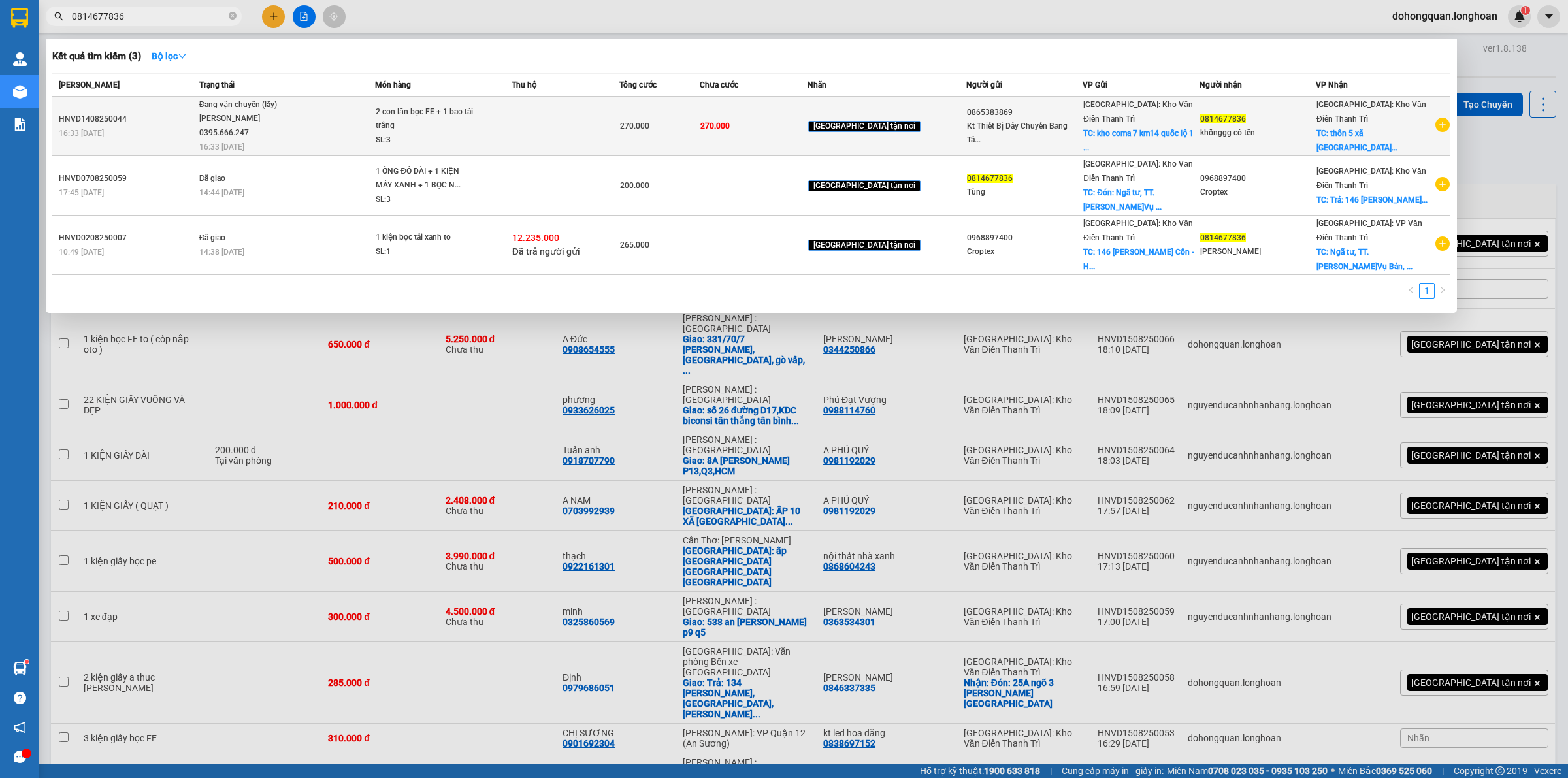
type input "0814677836"
click at [239, 138] on div "Phạm Thế Luân 0395.666.247" at bounding box center [248, 126] width 98 height 28
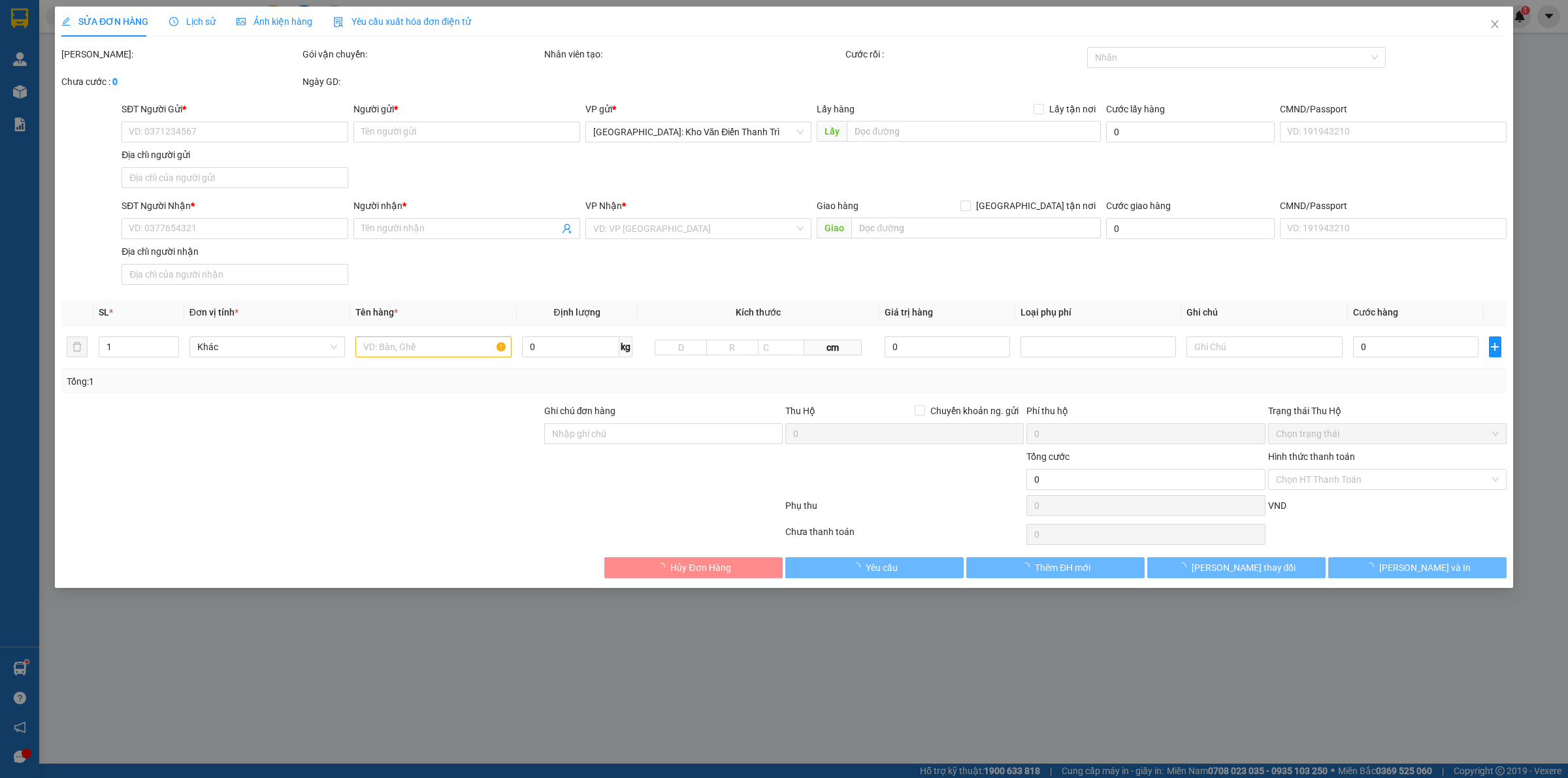
type input "0865383869"
type input "Kt Thiết Bị Dây Chuyền Băng Tải"
checkbox input "true"
type input "kho coma 7 km14 quốc lộ 1 A Ngọc hồi thanh trì"
type input "0814677836"
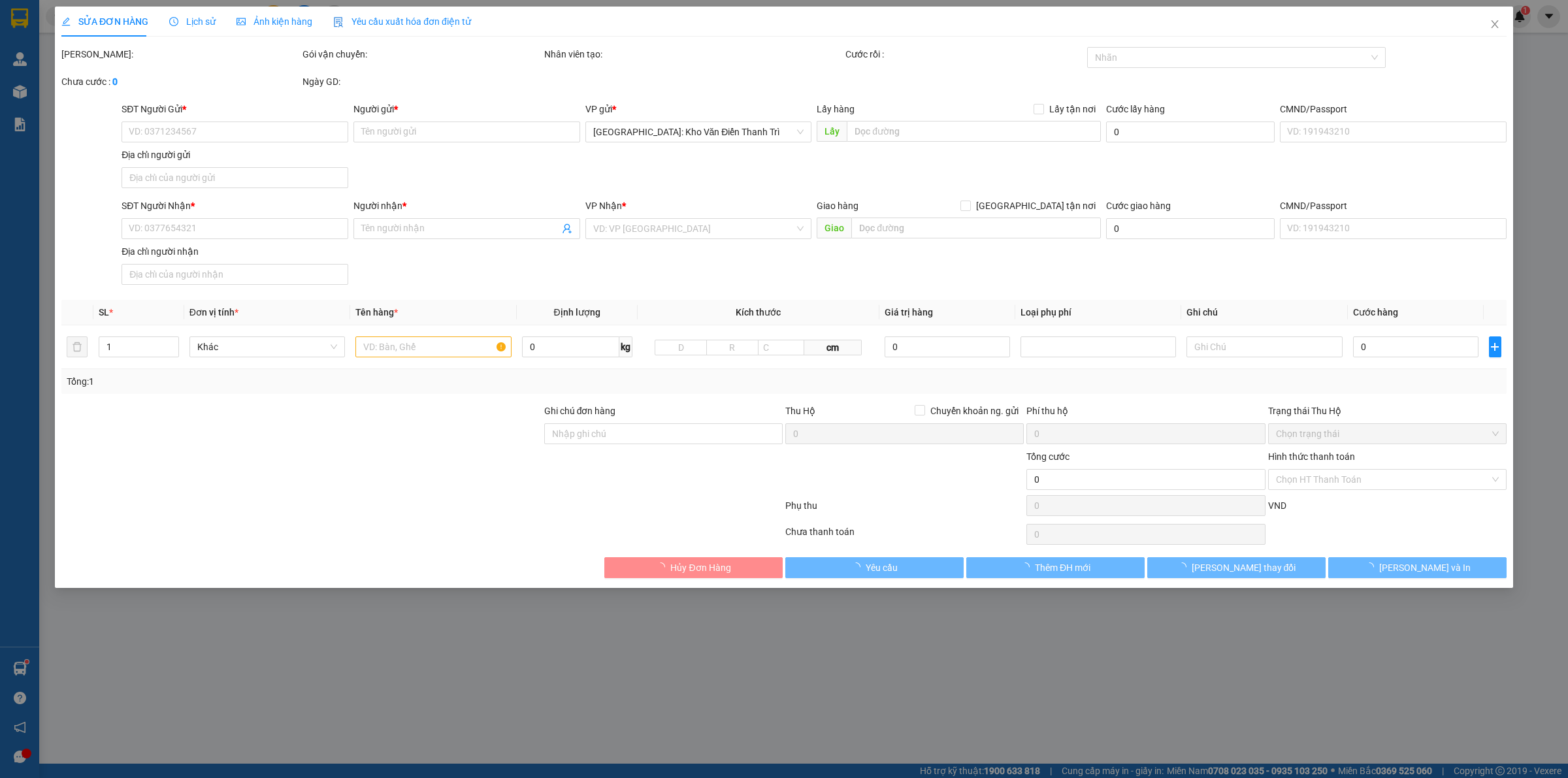
type input "khồnggg có tên"
checkbox input "true"
type input "thôn 5 xã bồ đề bình lục Hà Nam"
type input "270.000"
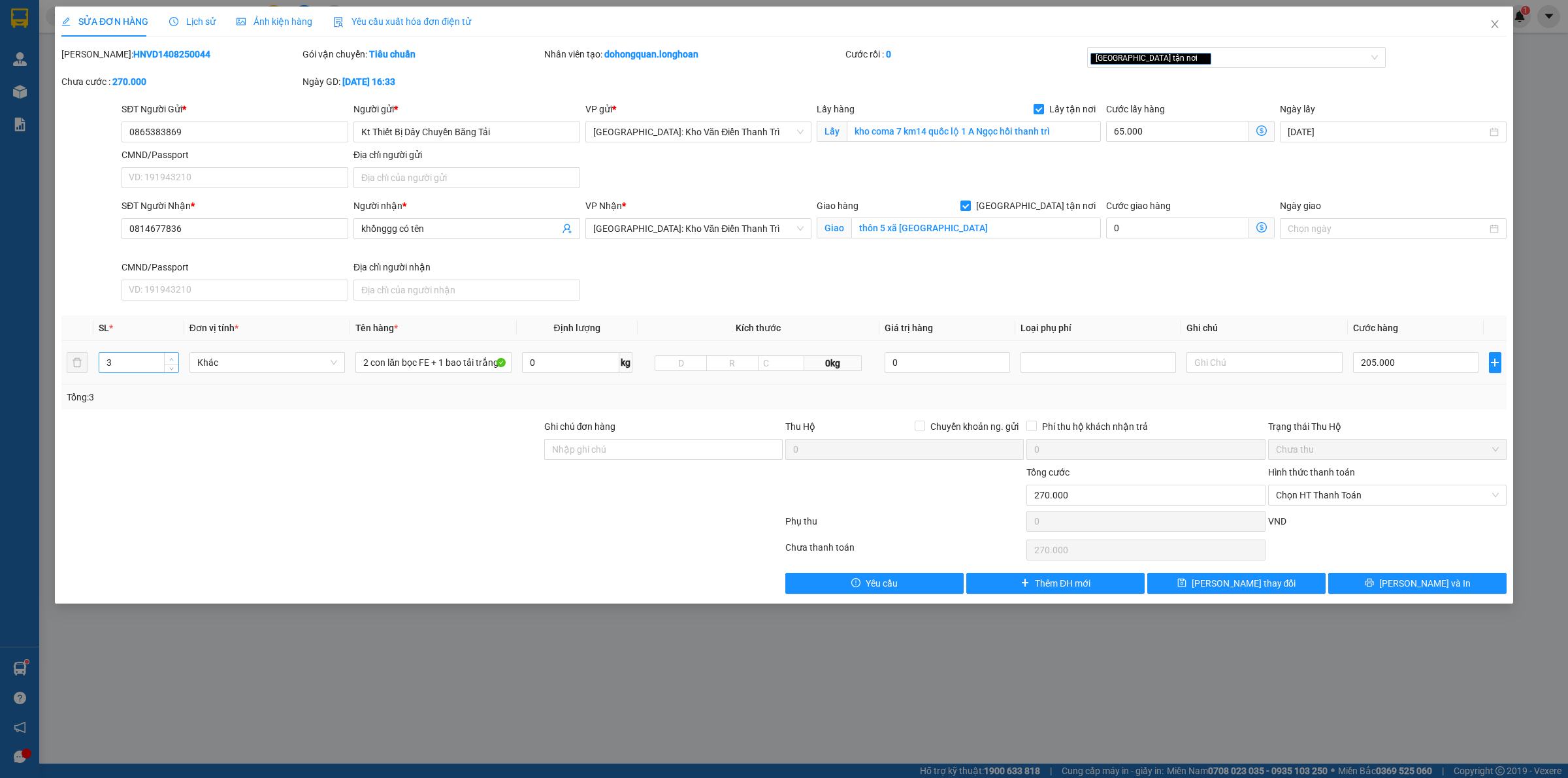
type input "4"
click at [172, 355] on span "Increase Value" at bounding box center [171, 358] width 14 height 12
click at [413, 372] on input "2 con lăn bọc FE + 1 bao tải trắng" at bounding box center [433, 362] width 155 height 21
click at [367, 360] on input "2 con lăn bọc FE + 1 bao tải trắng" at bounding box center [433, 362] width 155 height 21
type input "3 con lăn bọc FE + 1 bao tải trắng"
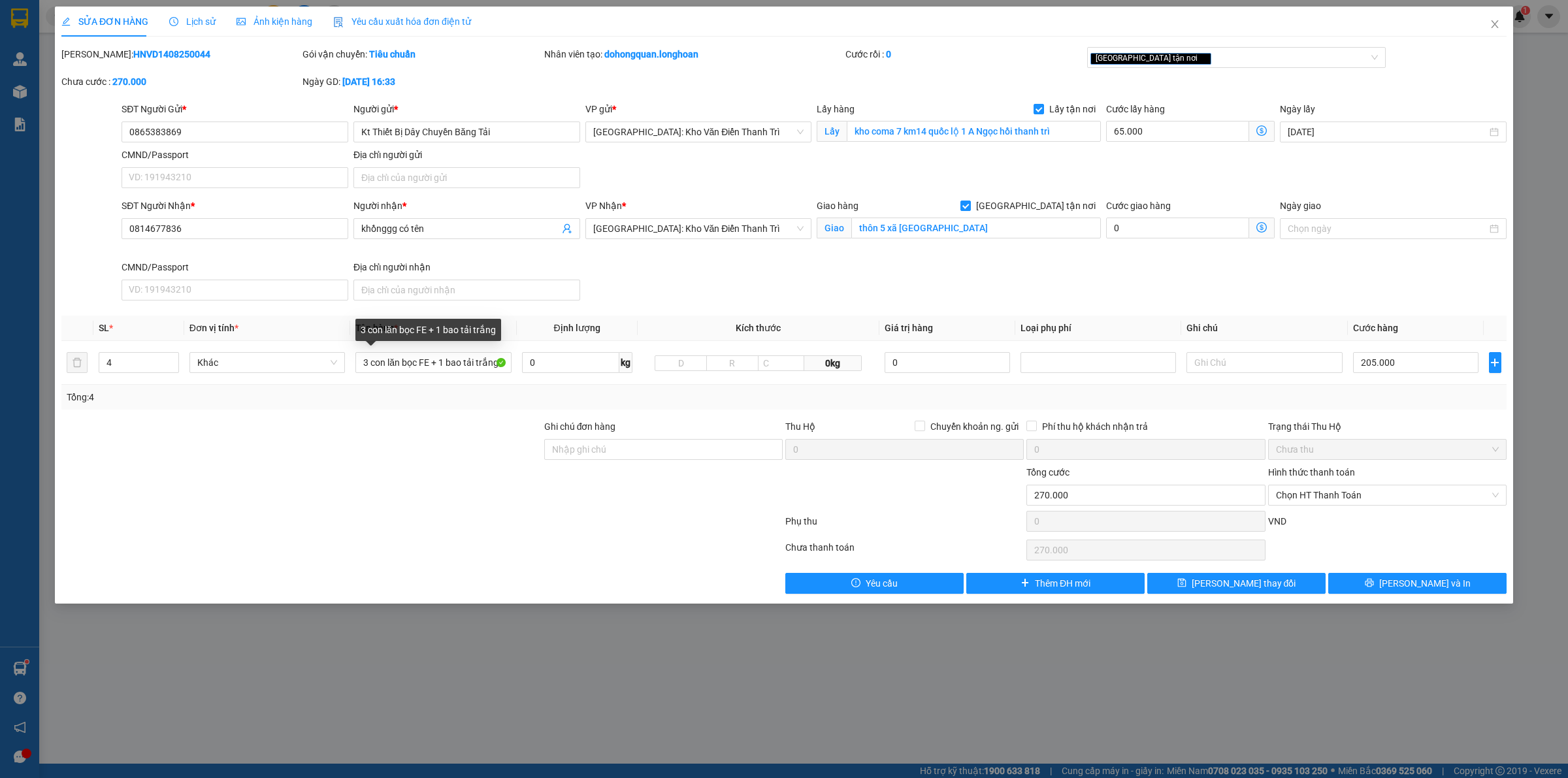
click at [360, 528] on div at bounding box center [422, 524] width 724 height 26
click at [1424, 588] on span "[PERSON_NAME] và In" at bounding box center [1424, 583] width 92 height 14
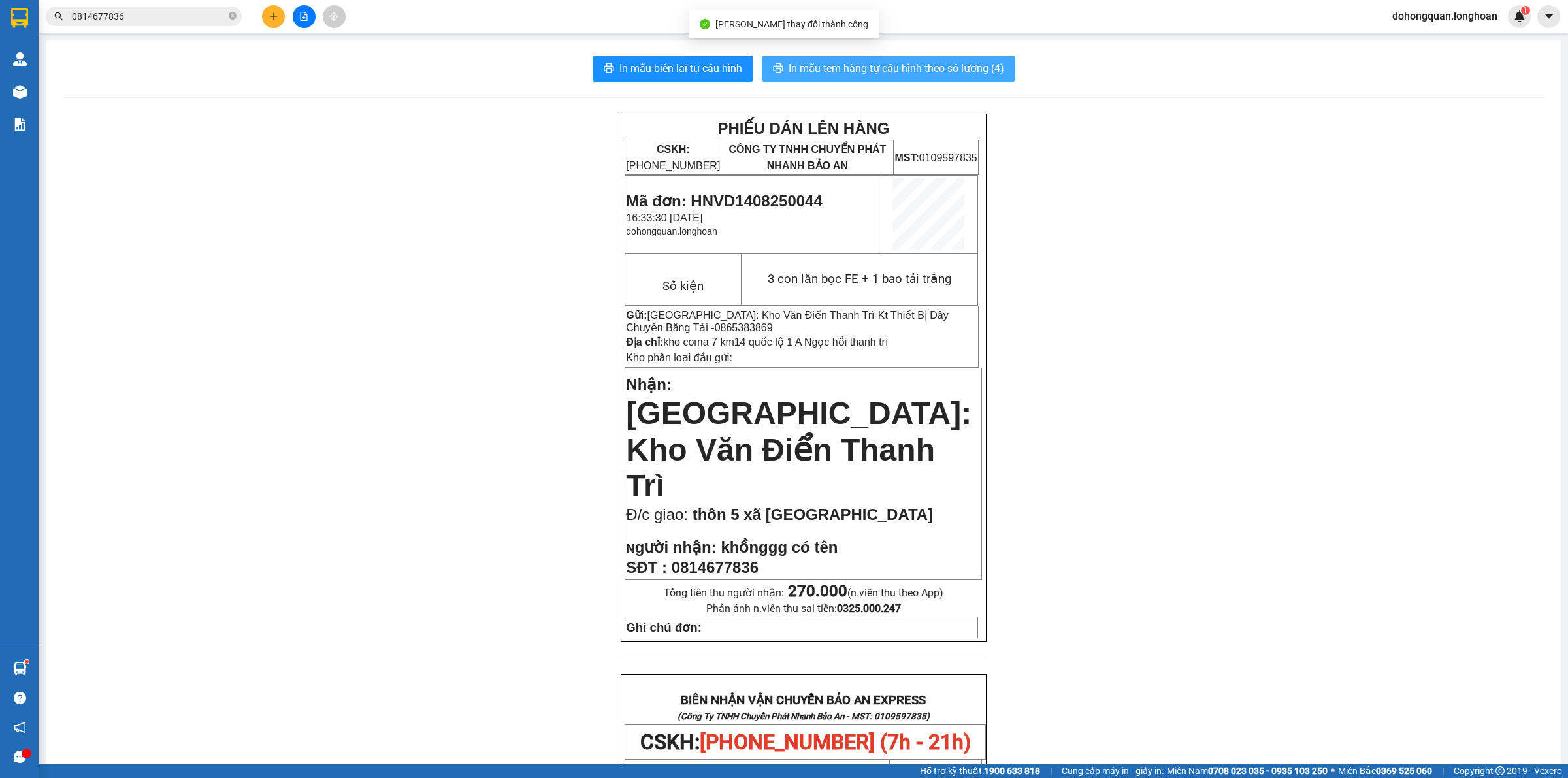
click at [828, 69] on span "In mẫu tem hàng tự cấu hình theo số lượng (4)" at bounding box center [896, 68] width 215 height 17
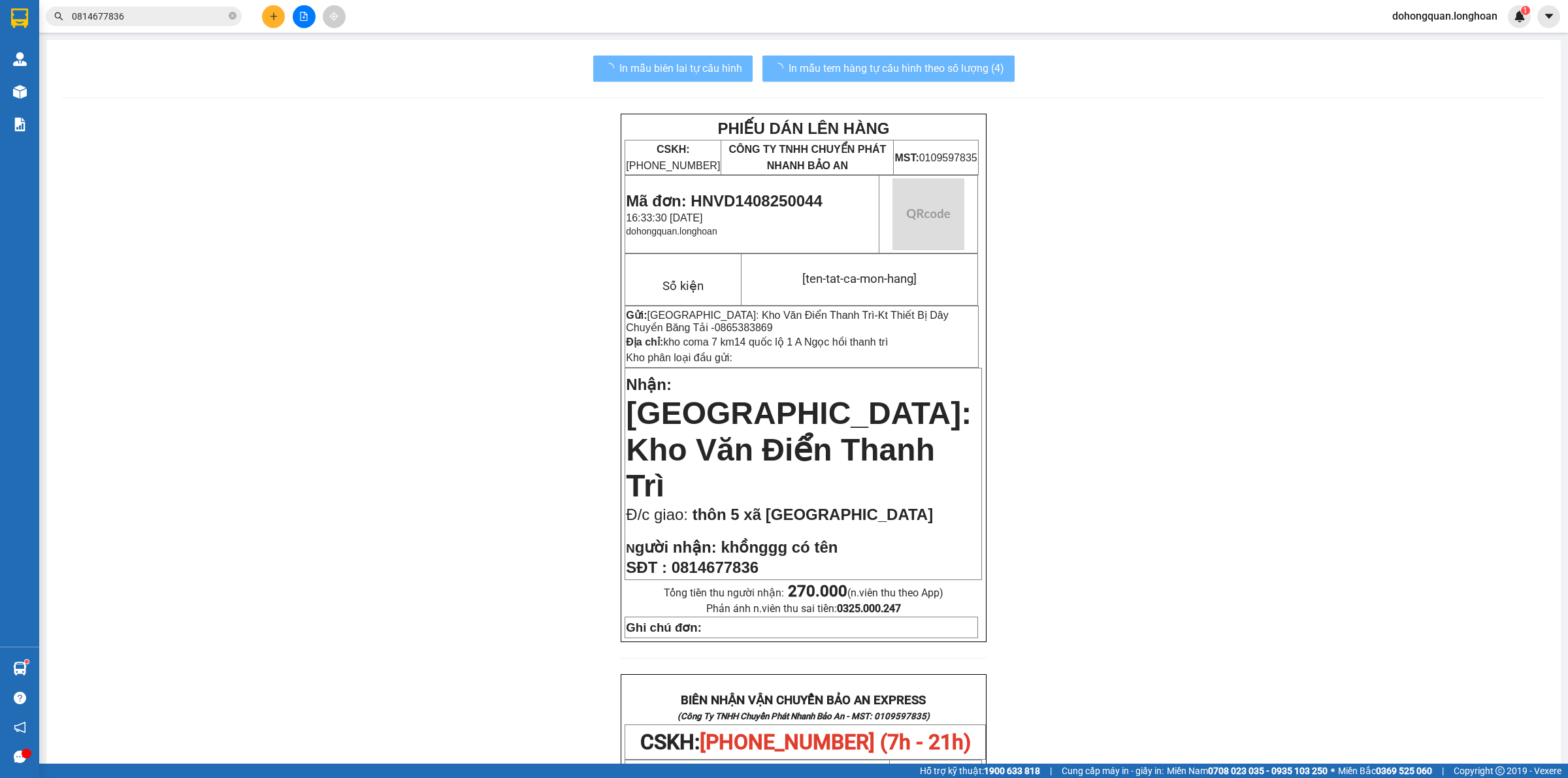
drag, startPoint x: 1373, startPoint y: 436, endPoint x: 1173, endPoint y: 315, distance: 233.8
click at [1370, 433] on div "PHIẾU DÁN LÊN HÀNG CSKH: 1900.06.88.33 CÔNG TY TNHH CHUYỂN PHÁT NHANH BẢO AN MS…" at bounding box center [803, 728] width 1482 height 1227
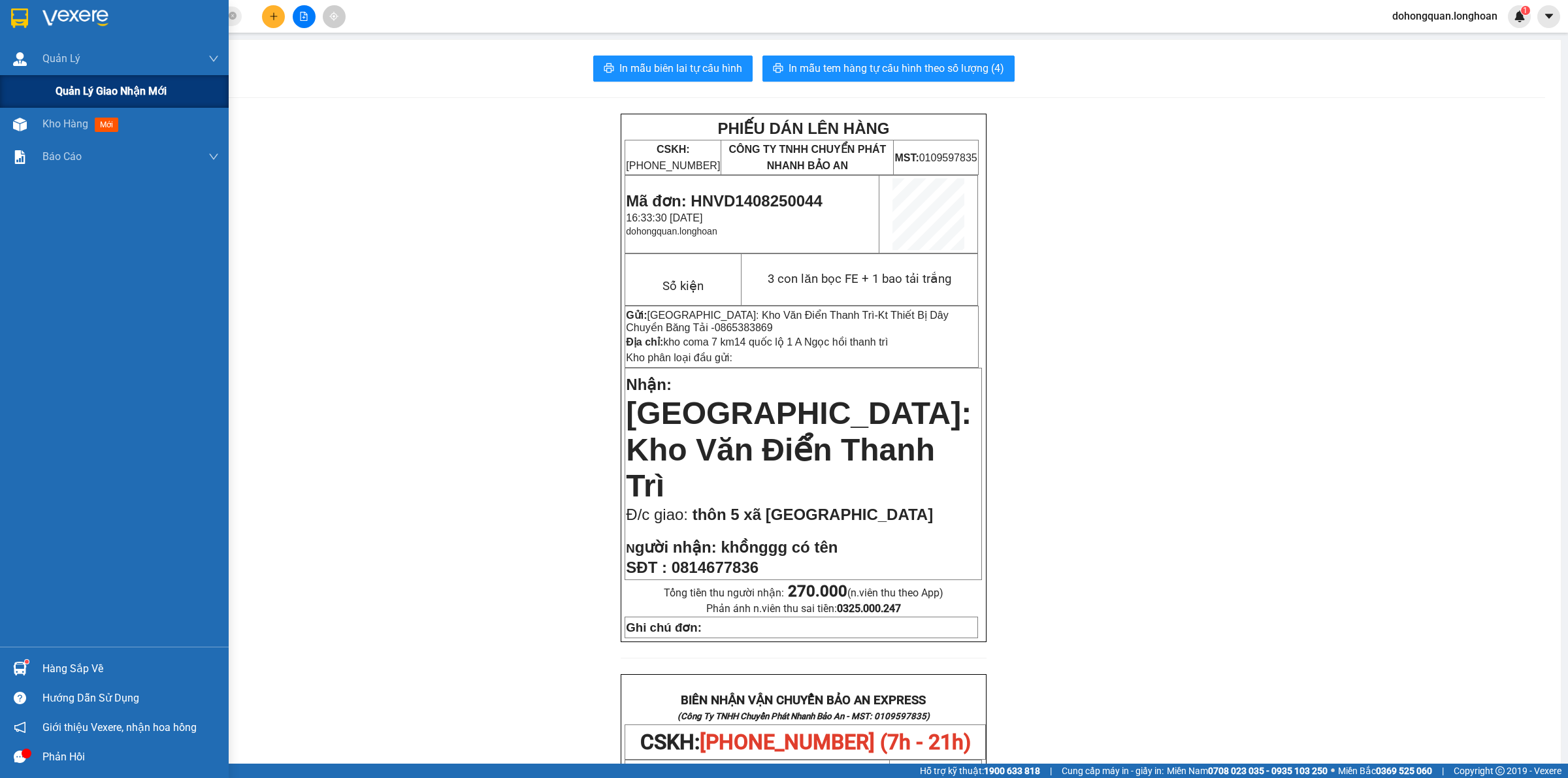
drag, startPoint x: 41, startPoint y: 81, endPoint x: 48, endPoint y: 81, distance: 7.0
click at [41, 81] on div "Quản lý giao nhận mới" at bounding box center [114, 91] width 228 height 32
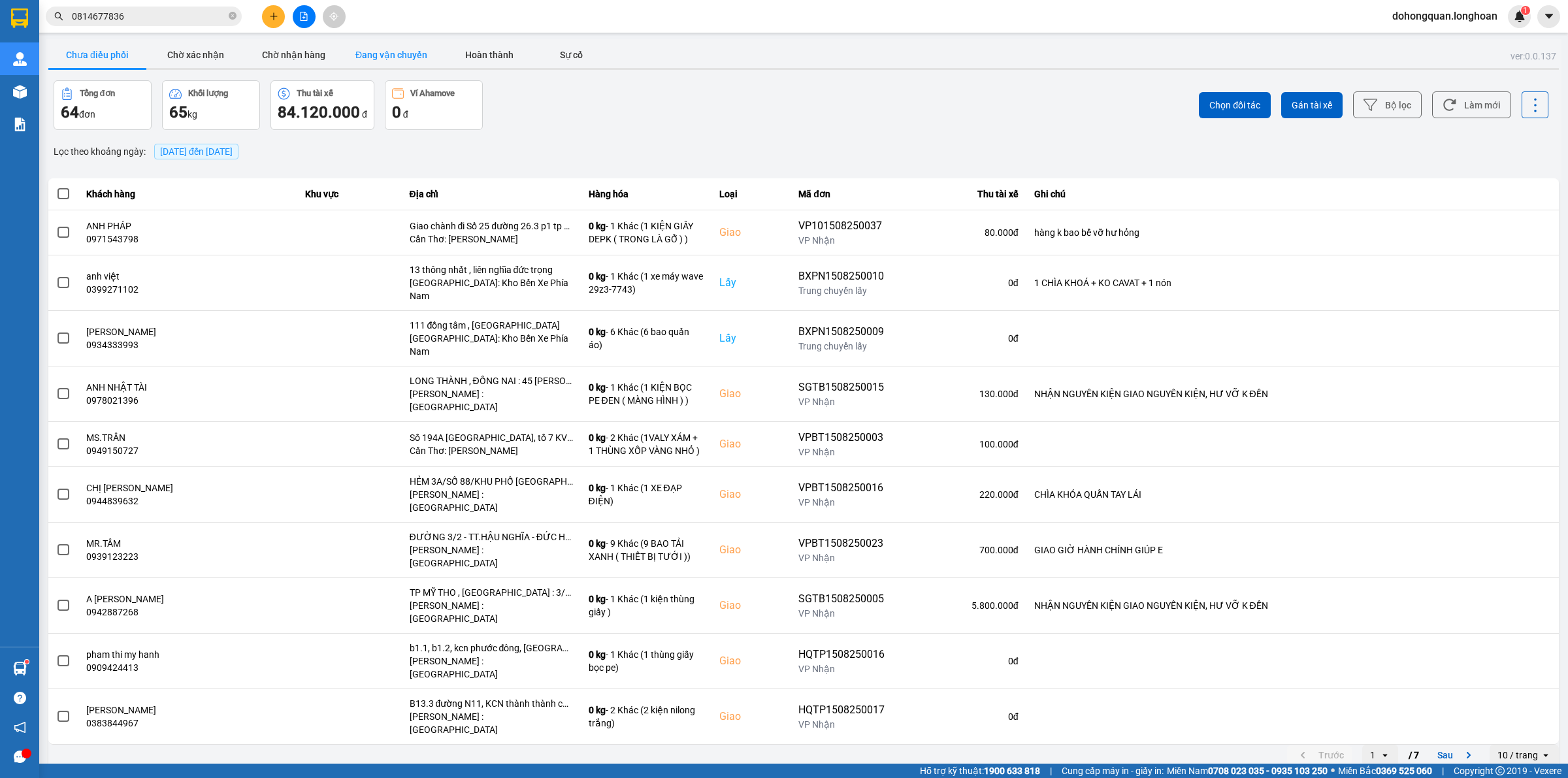
click at [391, 43] on button "Đang vận chuyển" at bounding box center [391, 55] width 98 height 26
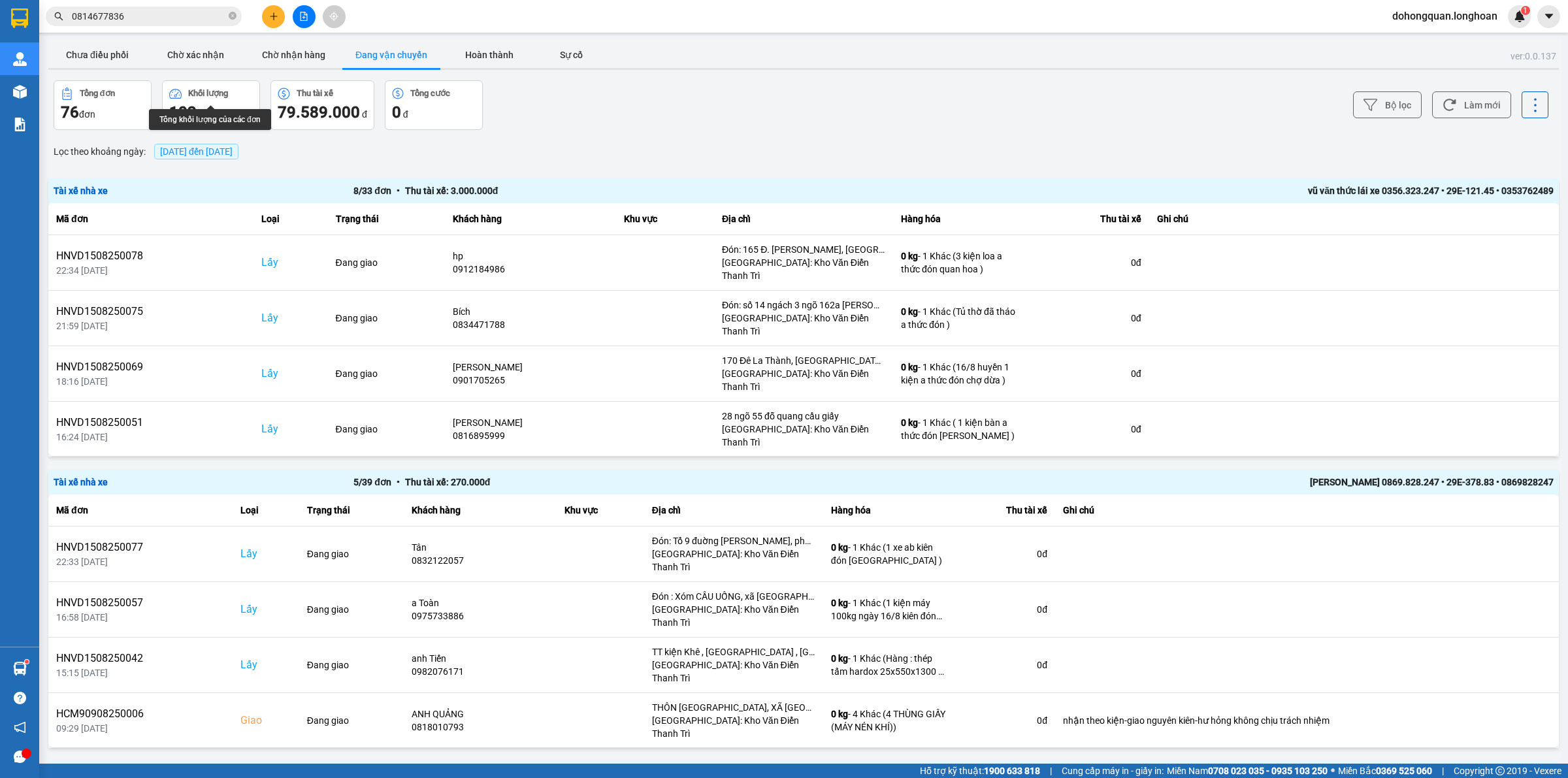
click at [188, 145] on span "[DATE] đến [DATE]" at bounding box center [196, 151] width 84 height 16
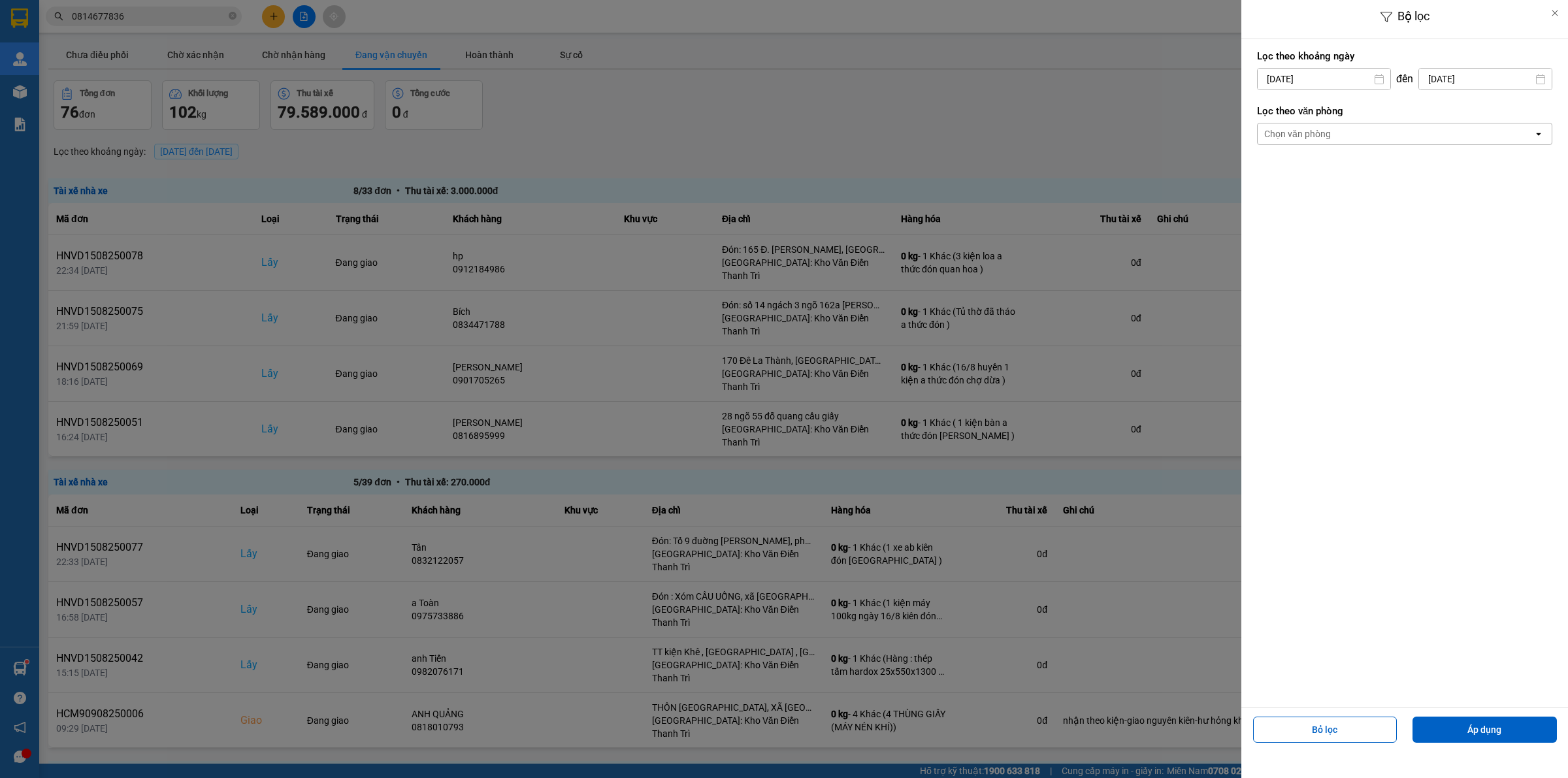
click at [1291, 139] on div "Chọn văn phòng" at bounding box center [1297, 134] width 67 height 13
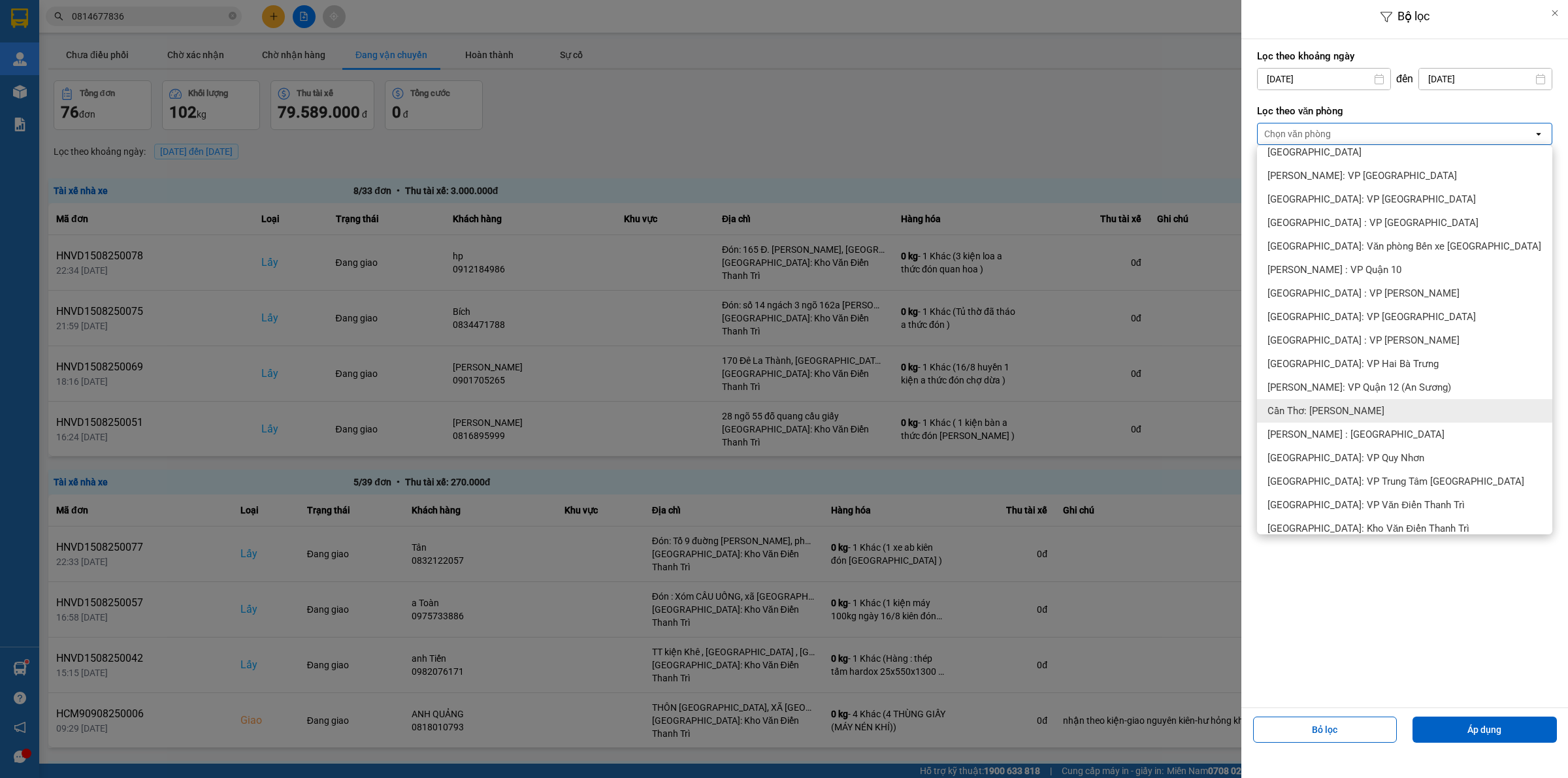
scroll to position [409, 0]
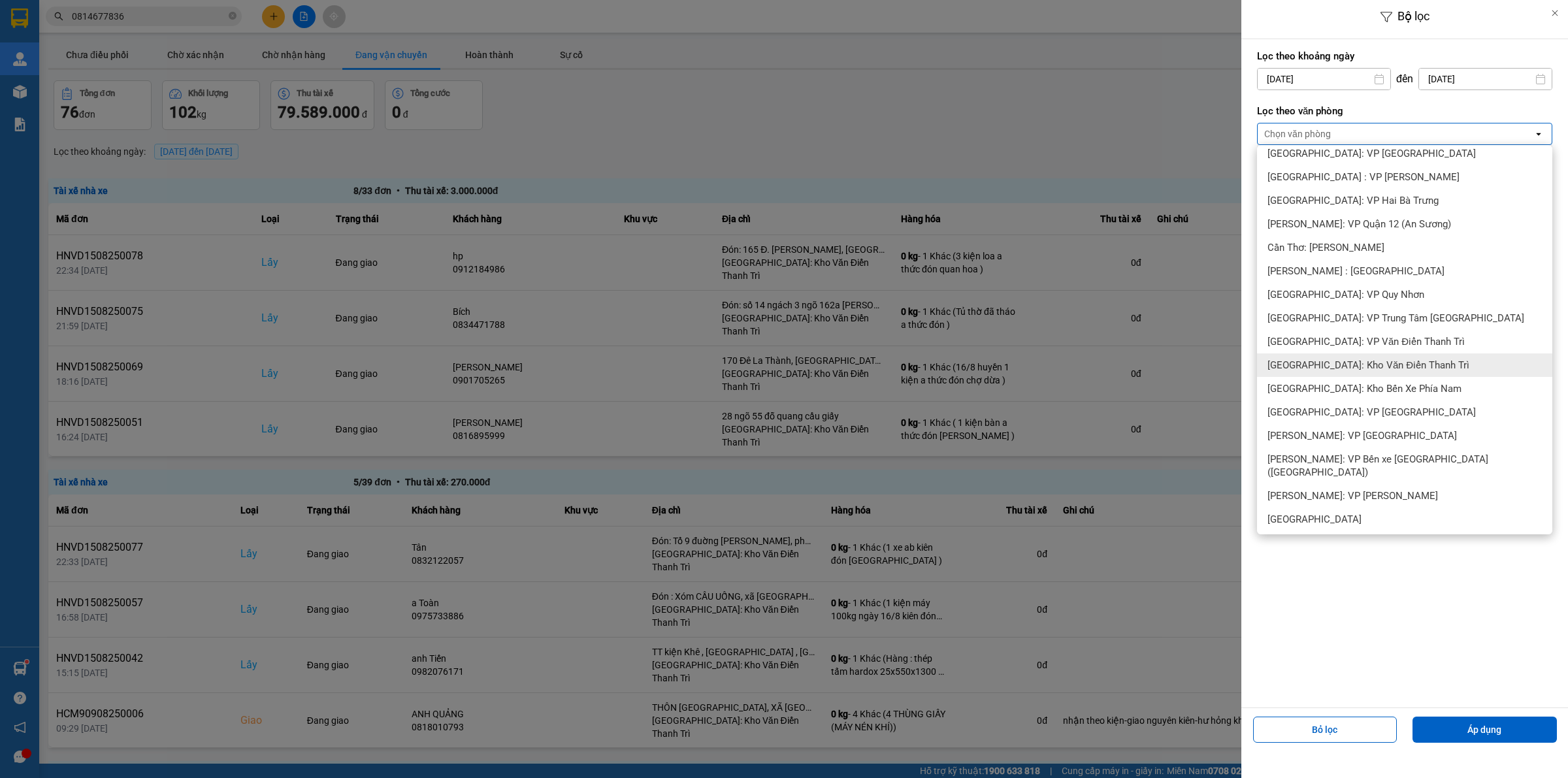
click at [1365, 367] on span "[GEOGRAPHIC_DATA]: Kho Văn Điển Thanh Trì" at bounding box center [1368, 365] width 202 height 13
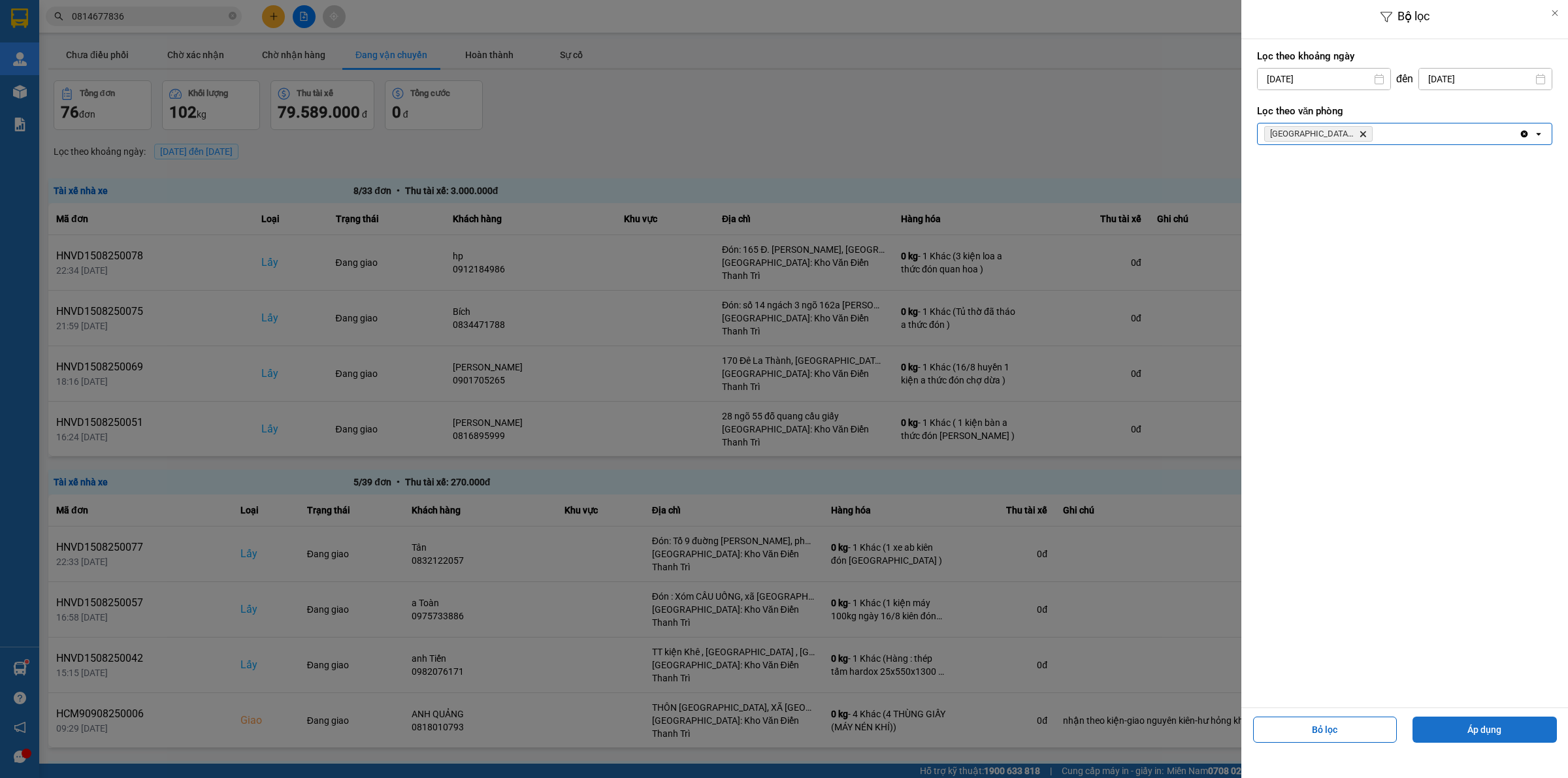
click at [1439, 726] on button "Áp dụng" at bounding box center [1484, 730] width 144 height 26
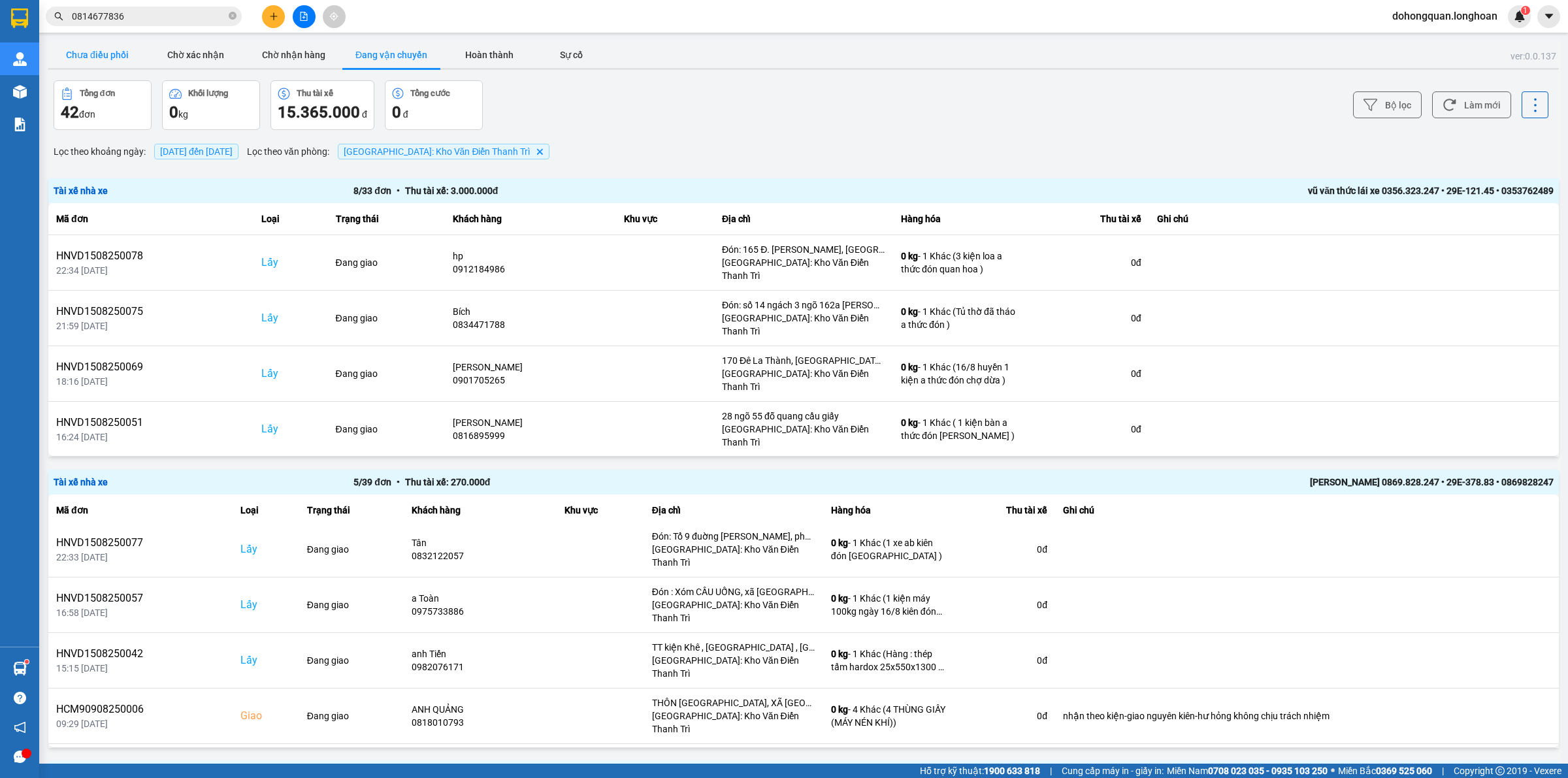
click at [67, 55] on button "Chưa điều phối" at bounding box center [97, 55] width 98 height 26
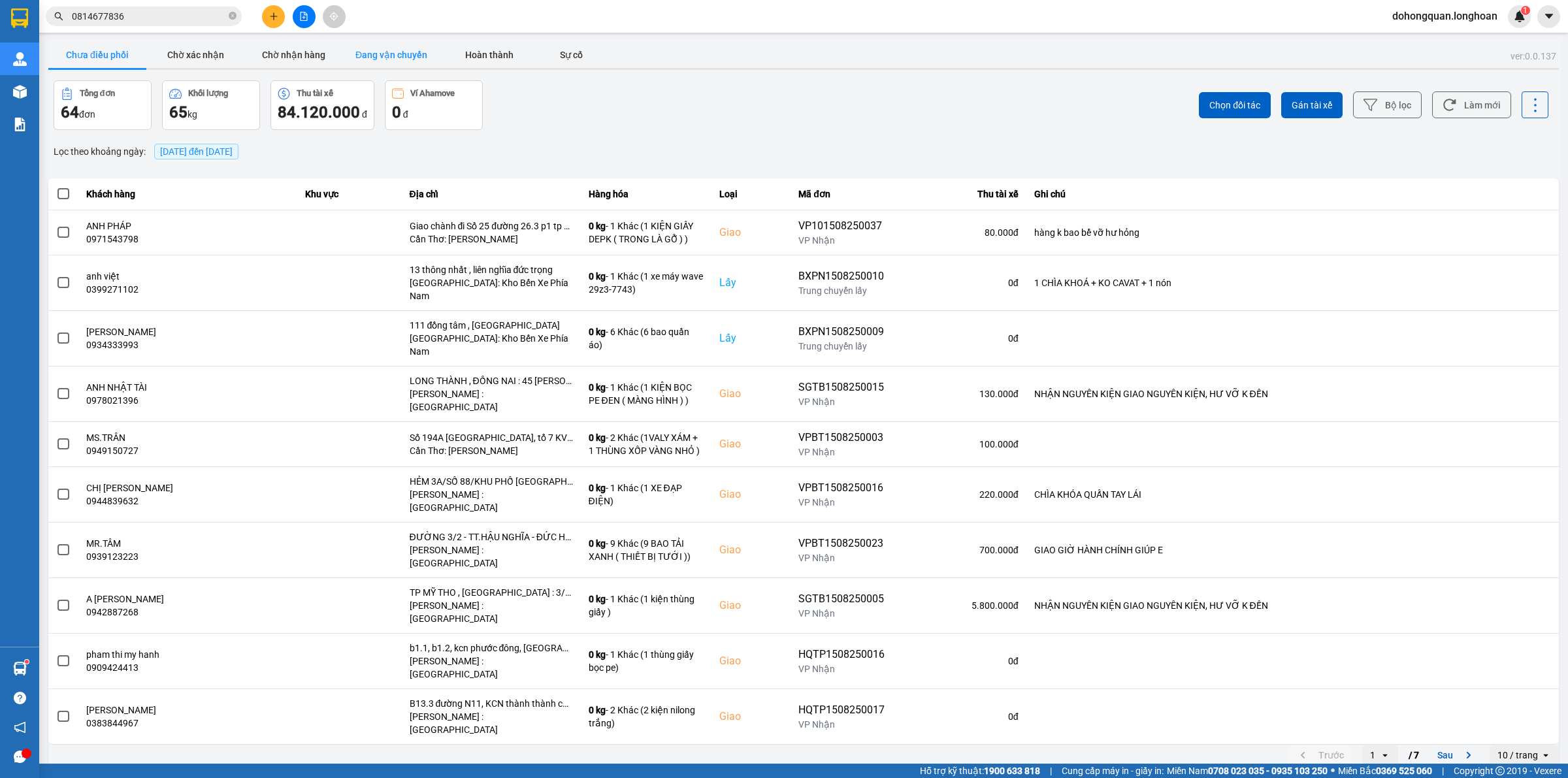
click at [397, 51] on button "Đang vận chuyển" at bounding box center [391, 55] width 98 height 26
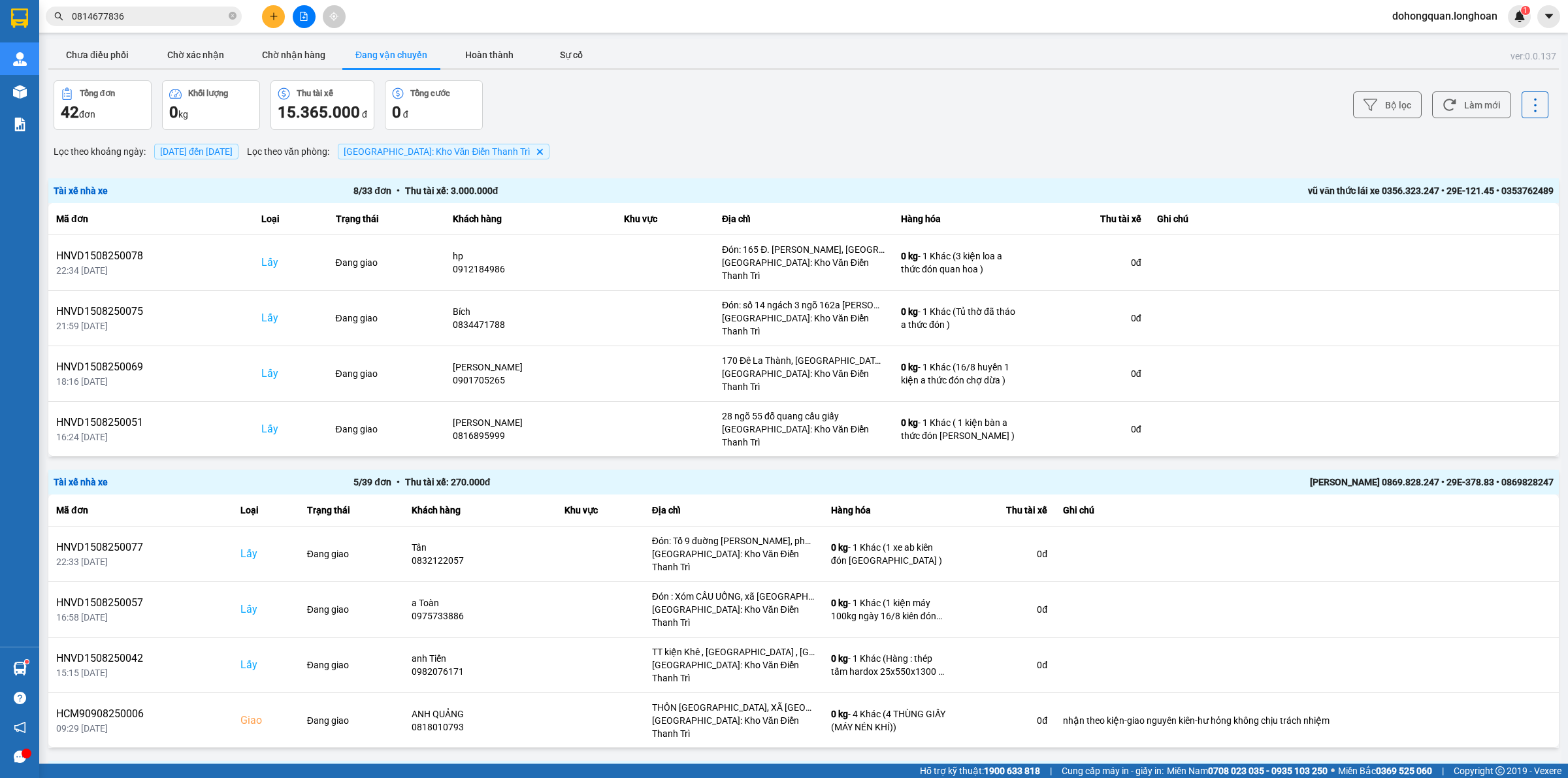
click at [216, 154] on span "15/08/2025 đến 15/08/2025" at bounding box center [196, 151] width 72 height 10
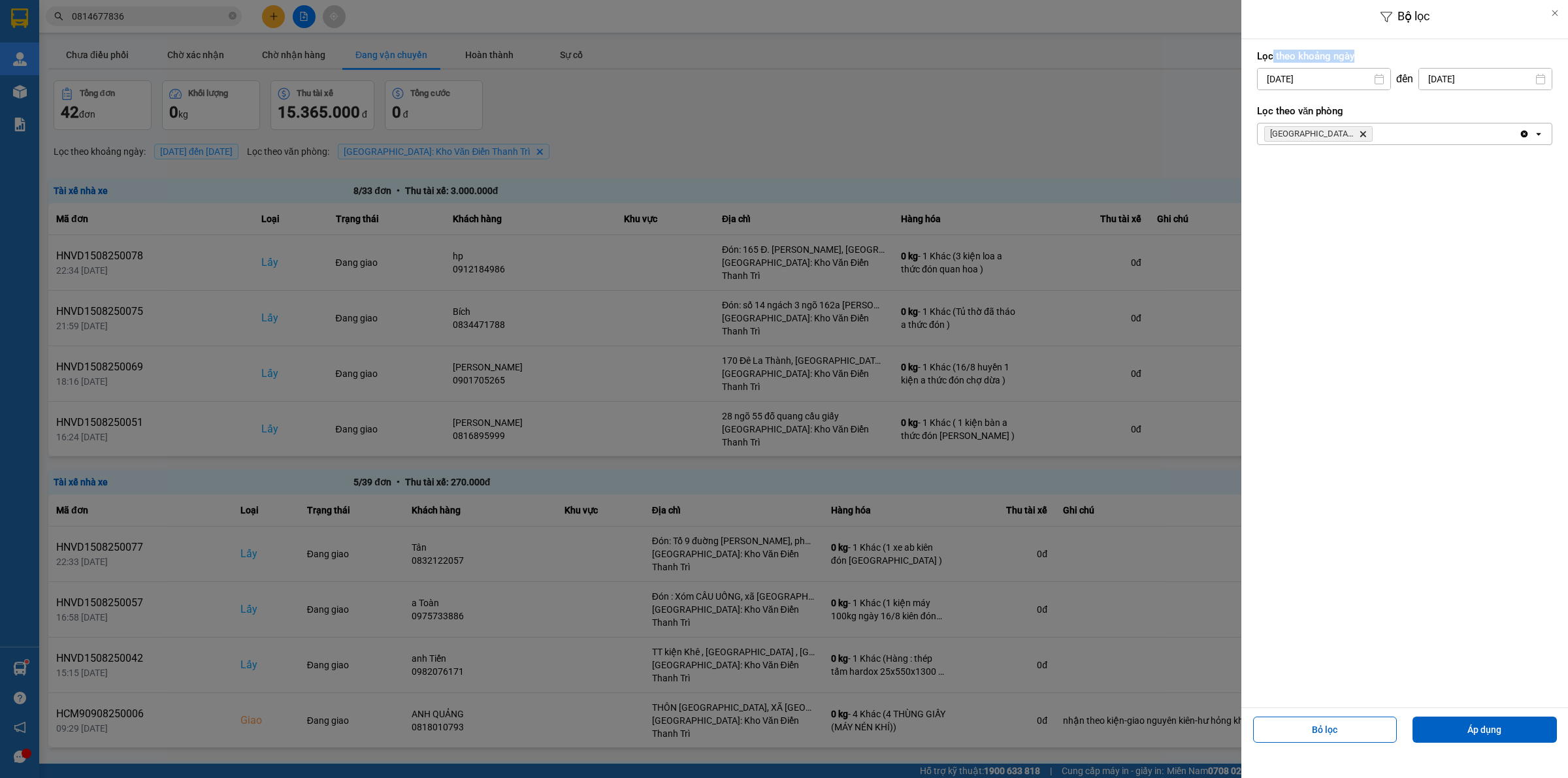
drag, startPoint x: 1275, startPoint y: 63, endPoint x: 1282, endPoint y: 72, distance: 11.4
click at [1281, 70] on div "Lọc theo khoảng ngày 15/08/2025 Press the down arrow key to interact with the c…" at bounding box center [1404, 70] width 295 height 48
click at [1282, 73] on input "[DATE]" at bounding box center [1324, 79] width 133 height 21
click at [1307, 240] on div "13" at bounding box center [1317, 232] width 26 height 26
type input "13/08/2025"
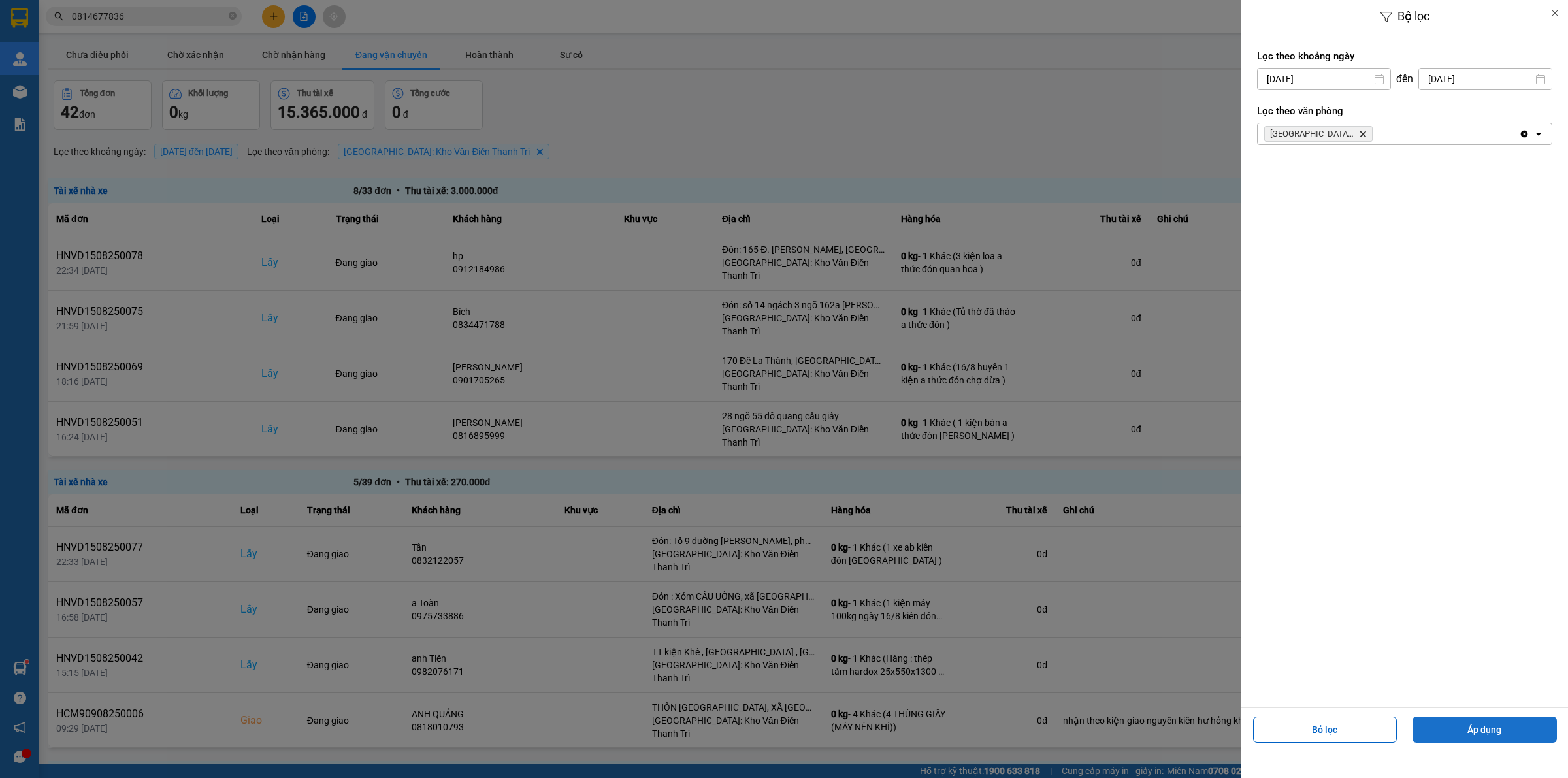
drag, startPoint x: 1458, startPoint y: 733, endPoint x: 1437, endPoint y: 721, distance: 24.2
click at [1458, 734] on button "Áp dụng" at bounding box center [1484, 730] width 144 height 26
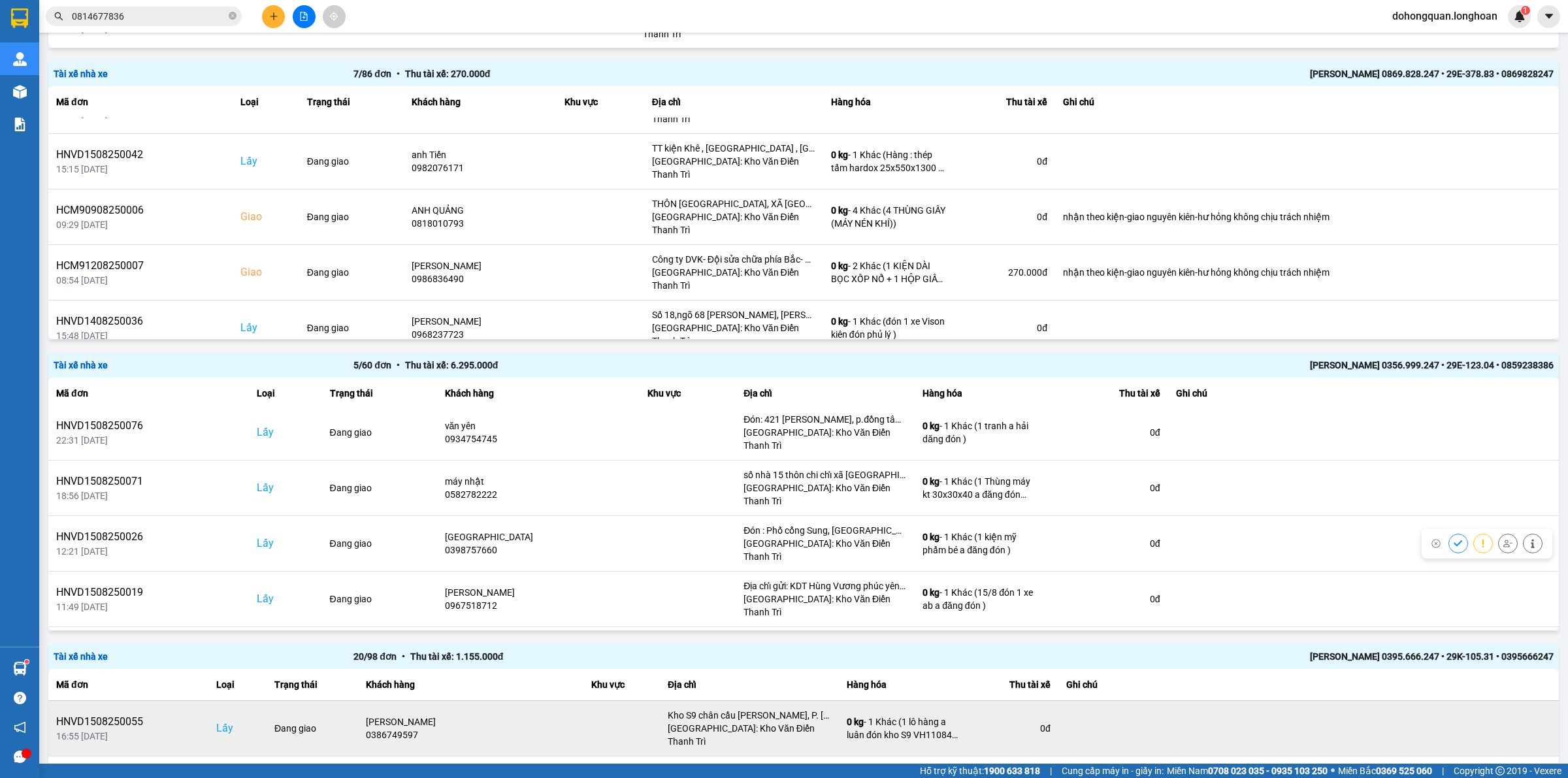
scroll to position [653, 0]
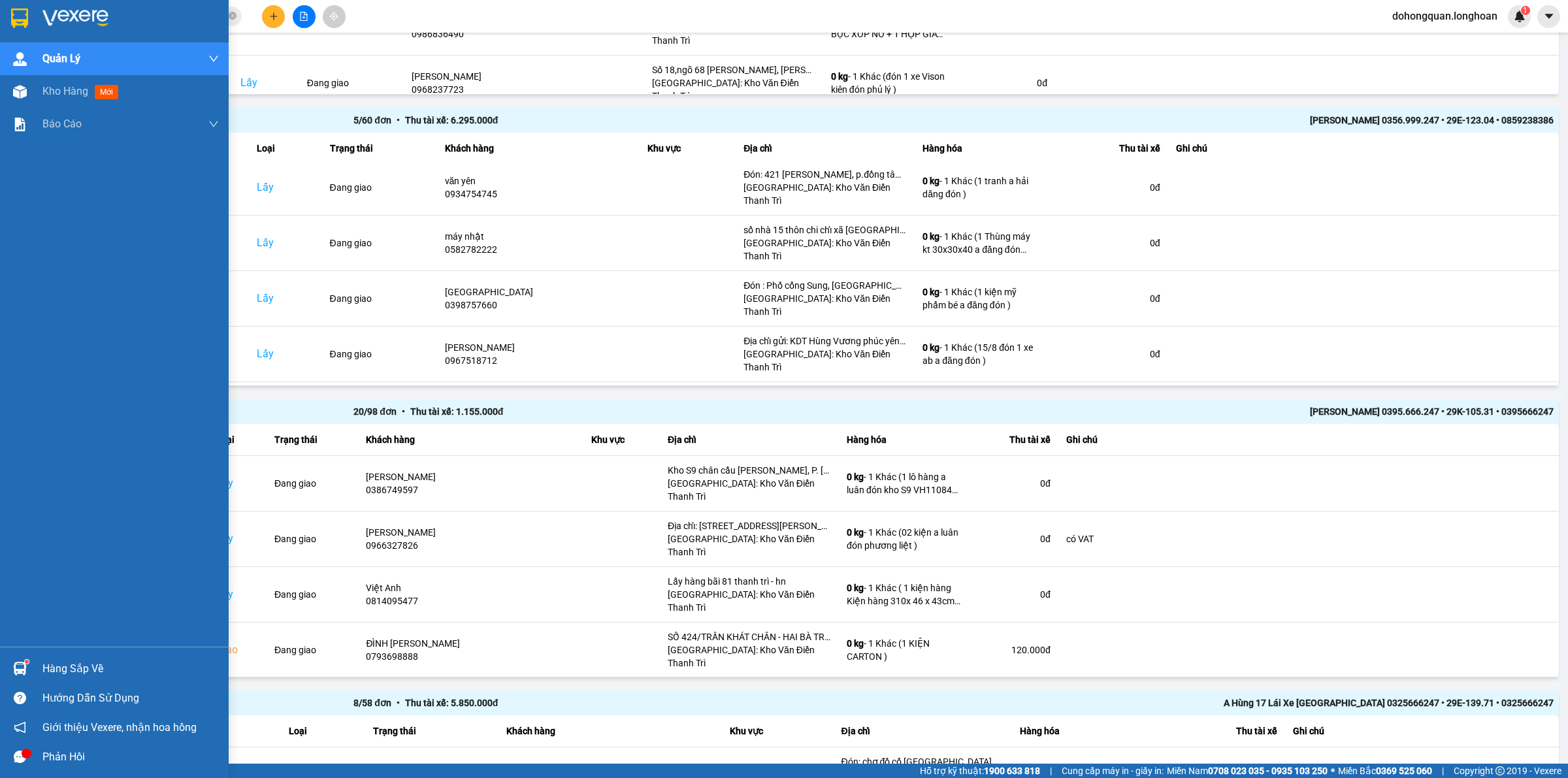
click at [5, 18] on div at bounding box center [114, 21] width 228 height 43
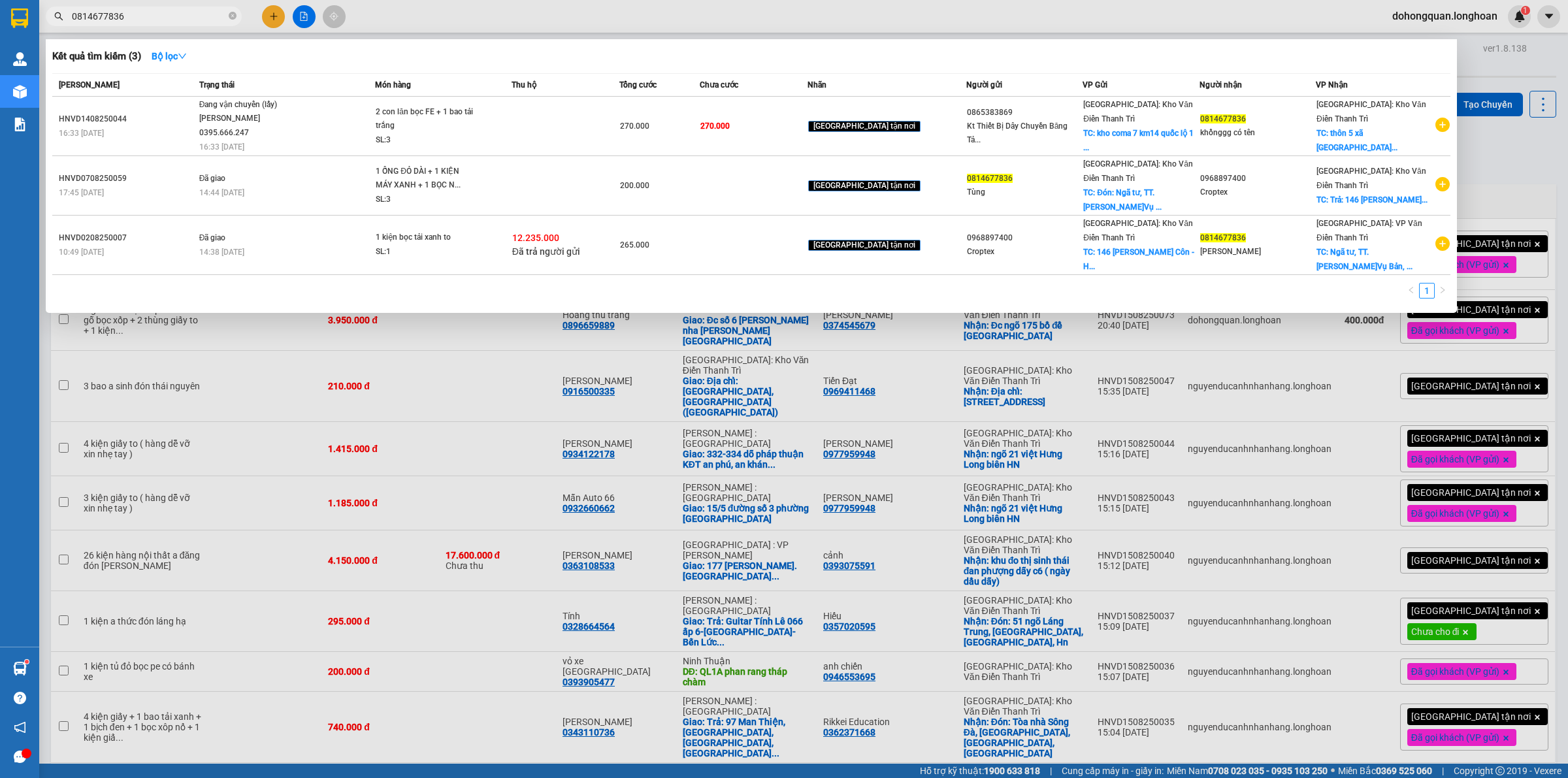
click at [237, 20] on span "0814677836" at bounding box center [144, 16] width 196 height 19
click at [224, 13] on input "0814677836" at bounding box center [148, 16] width 154 height 14
click at [226, 14] on span "0814677836" at bounding box center [144, 16] width 196 height 19
click at [228, 14] on icon "close-circle" at bounding box center [232, 15] width 8 height 8
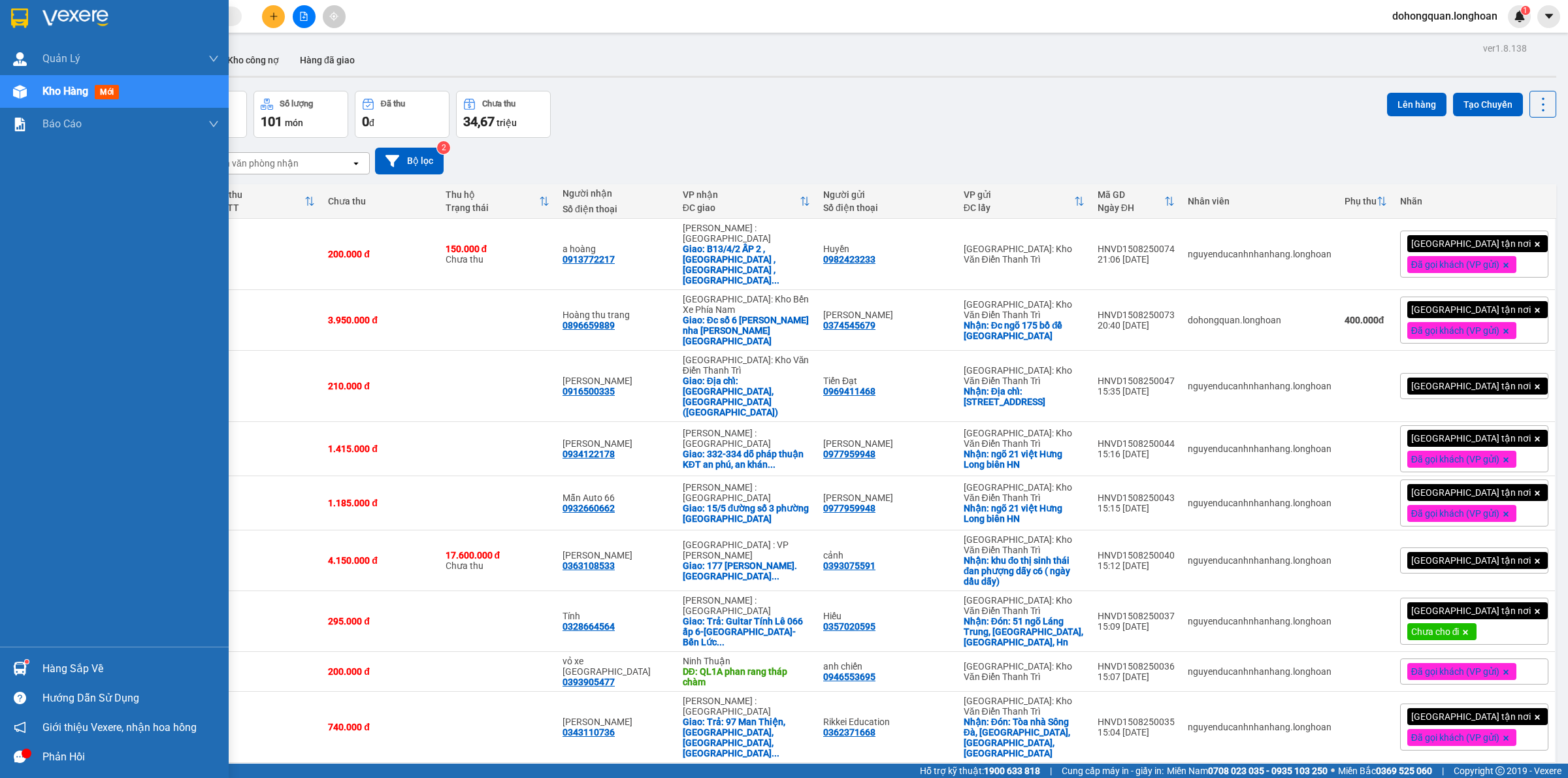
click at [14, 21] on img at bounding box center [19, 18] width 17 height 19
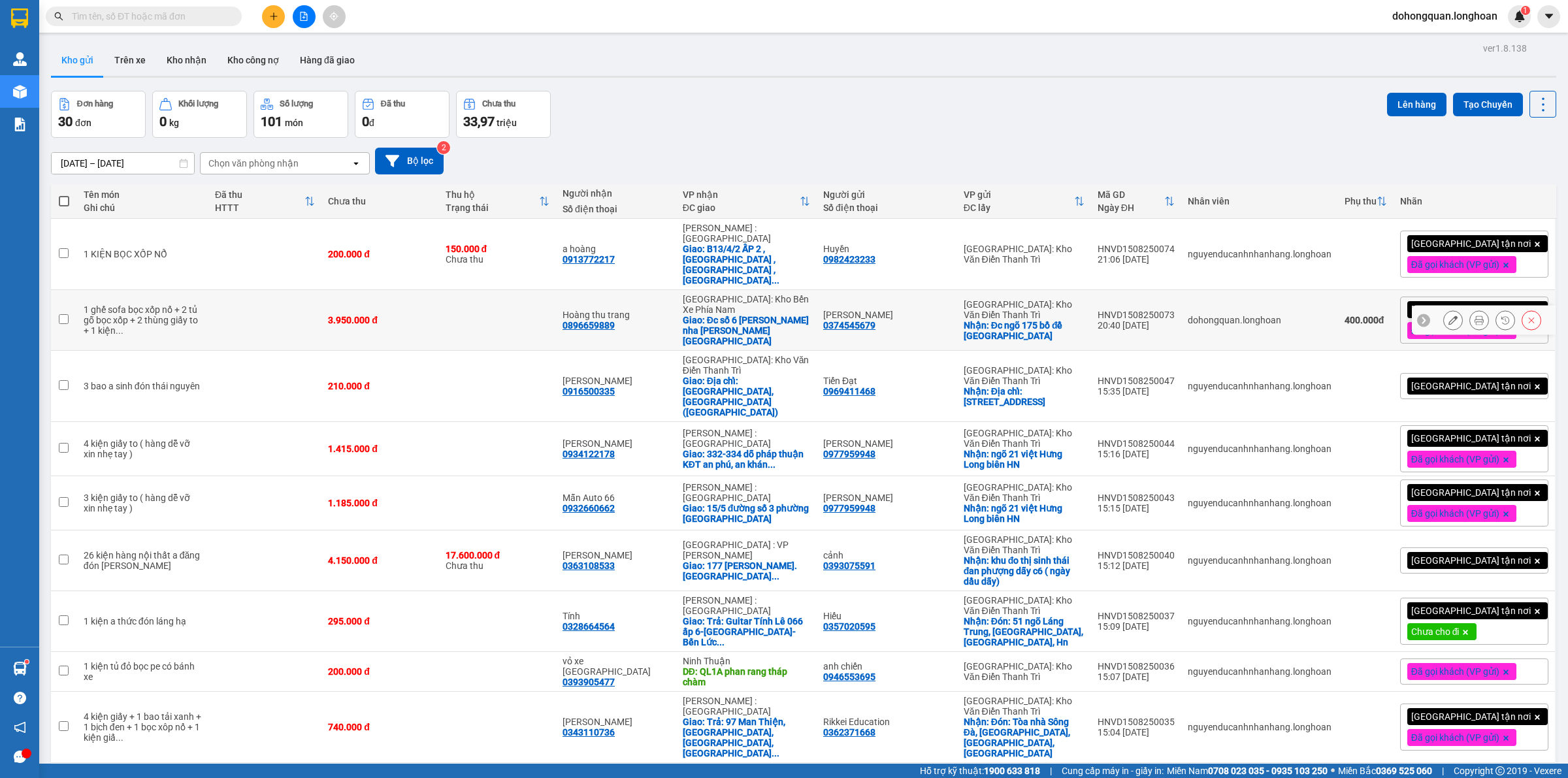
click at [1448, 315] on icon at bounding box center [1452, 320] width 9 height 9
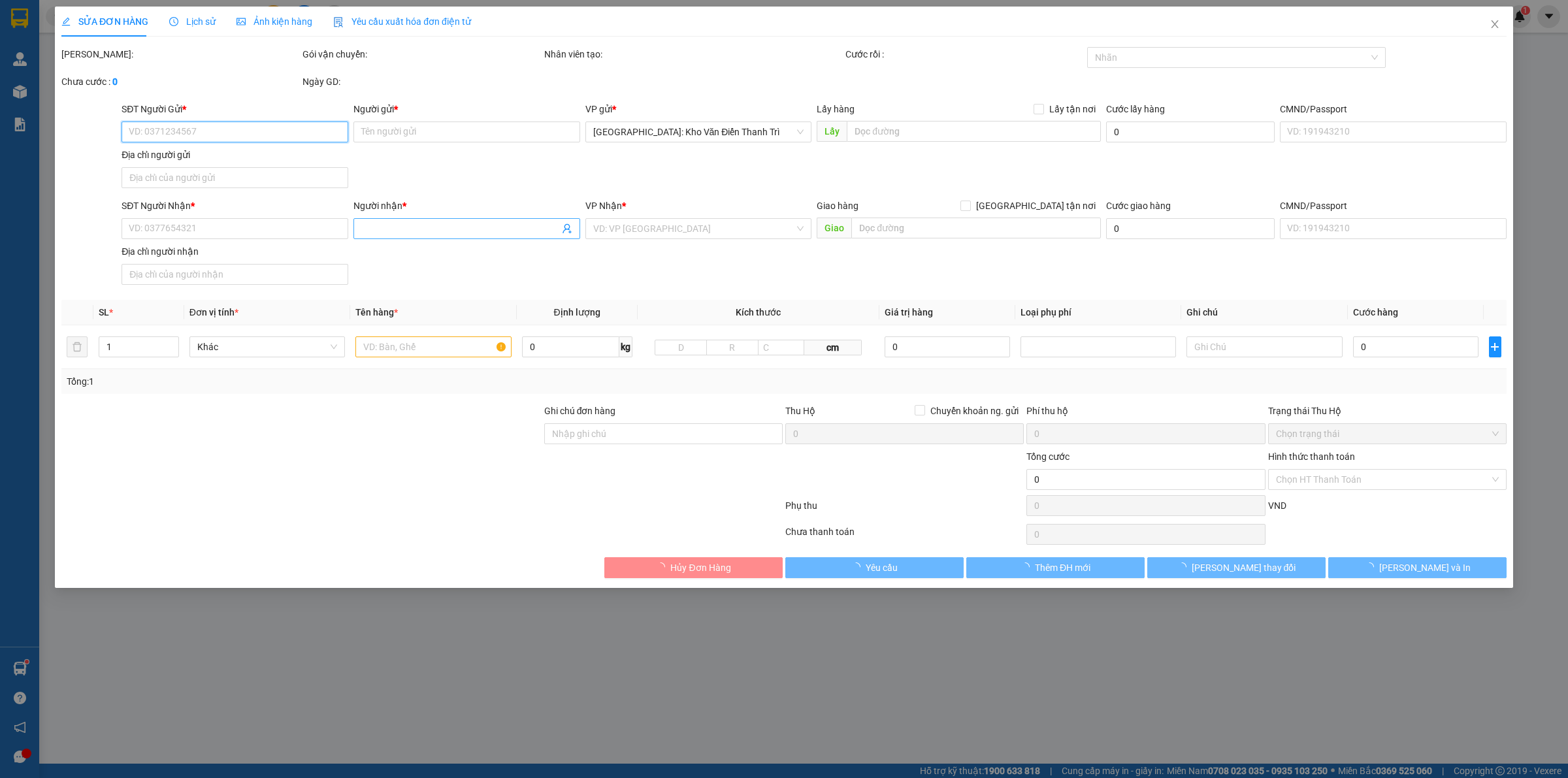
type input "0374545679"
type input "[PERSON_NAME]"
checkbox input "true"
type input "Đc ngõ 175 bồ đề [GEOGRAPHIC_DATA]"
type input "0896659889"
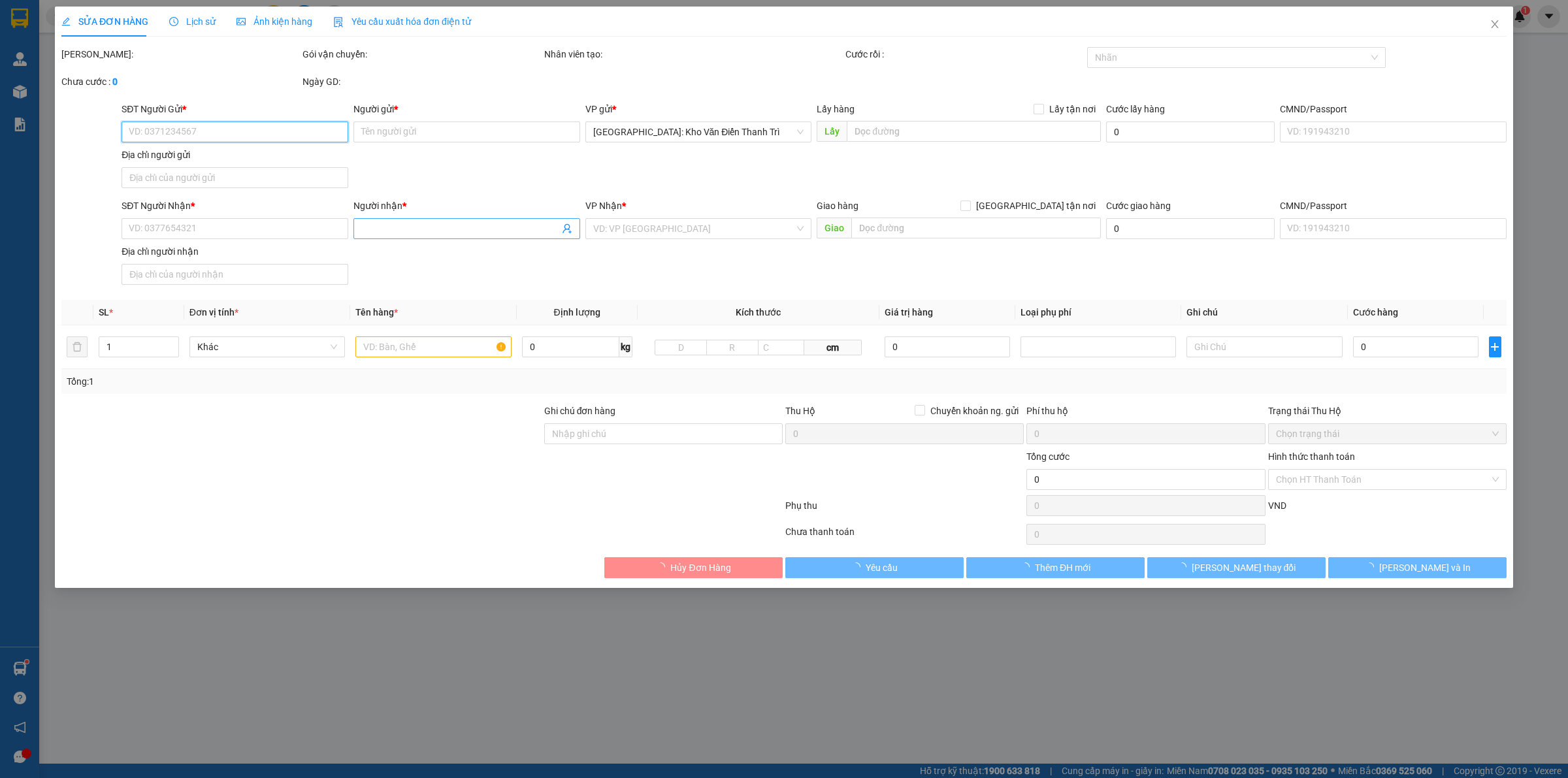
type input "Hoàng thu trang"
checkbox input "true"
type input "Đc số 6 nguyễn trãi nha trang [GEOGRAPHIC_DATA]"
type input "3.950.000"
type input "400.000"
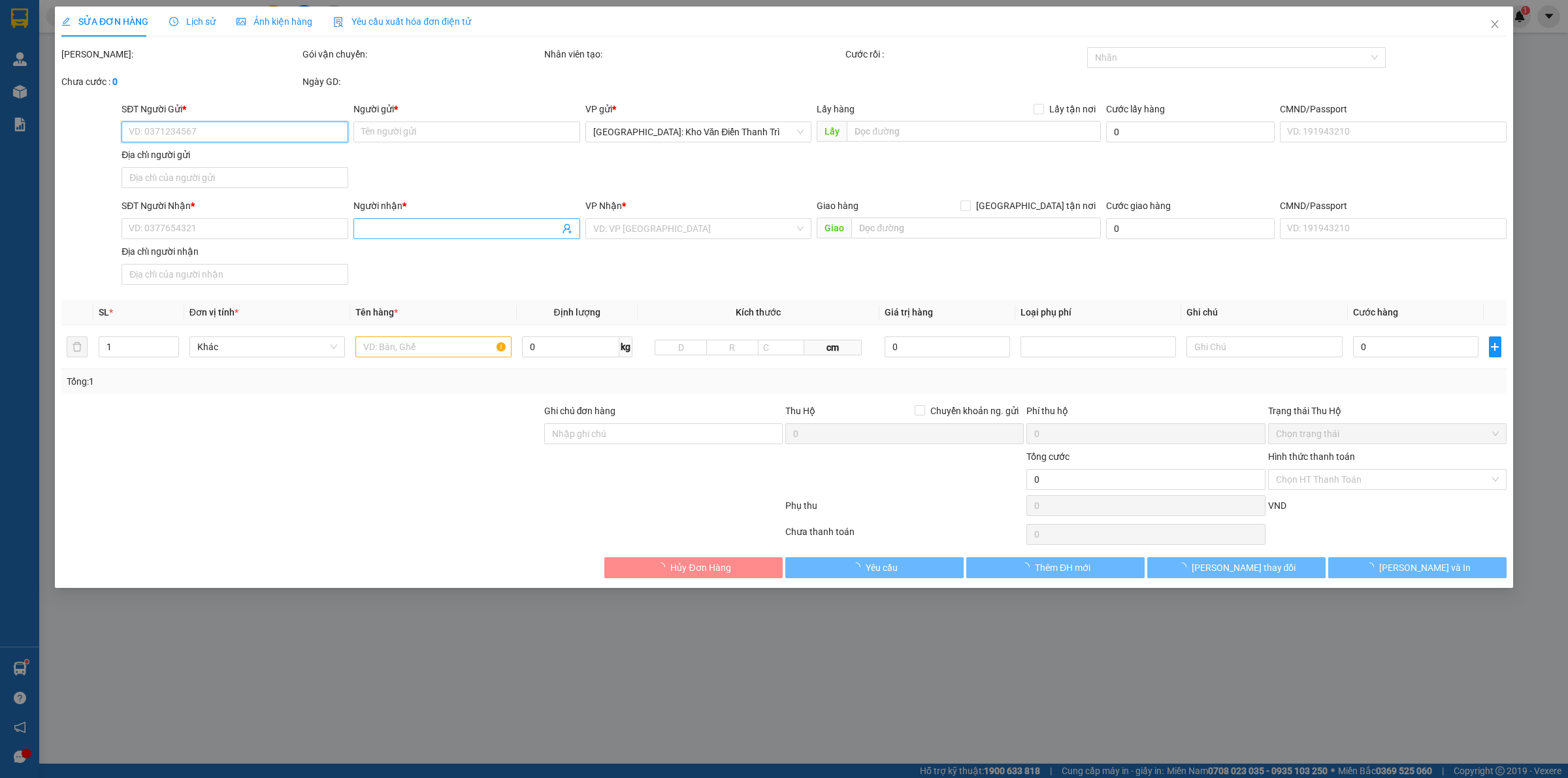
type input "3.950.000"
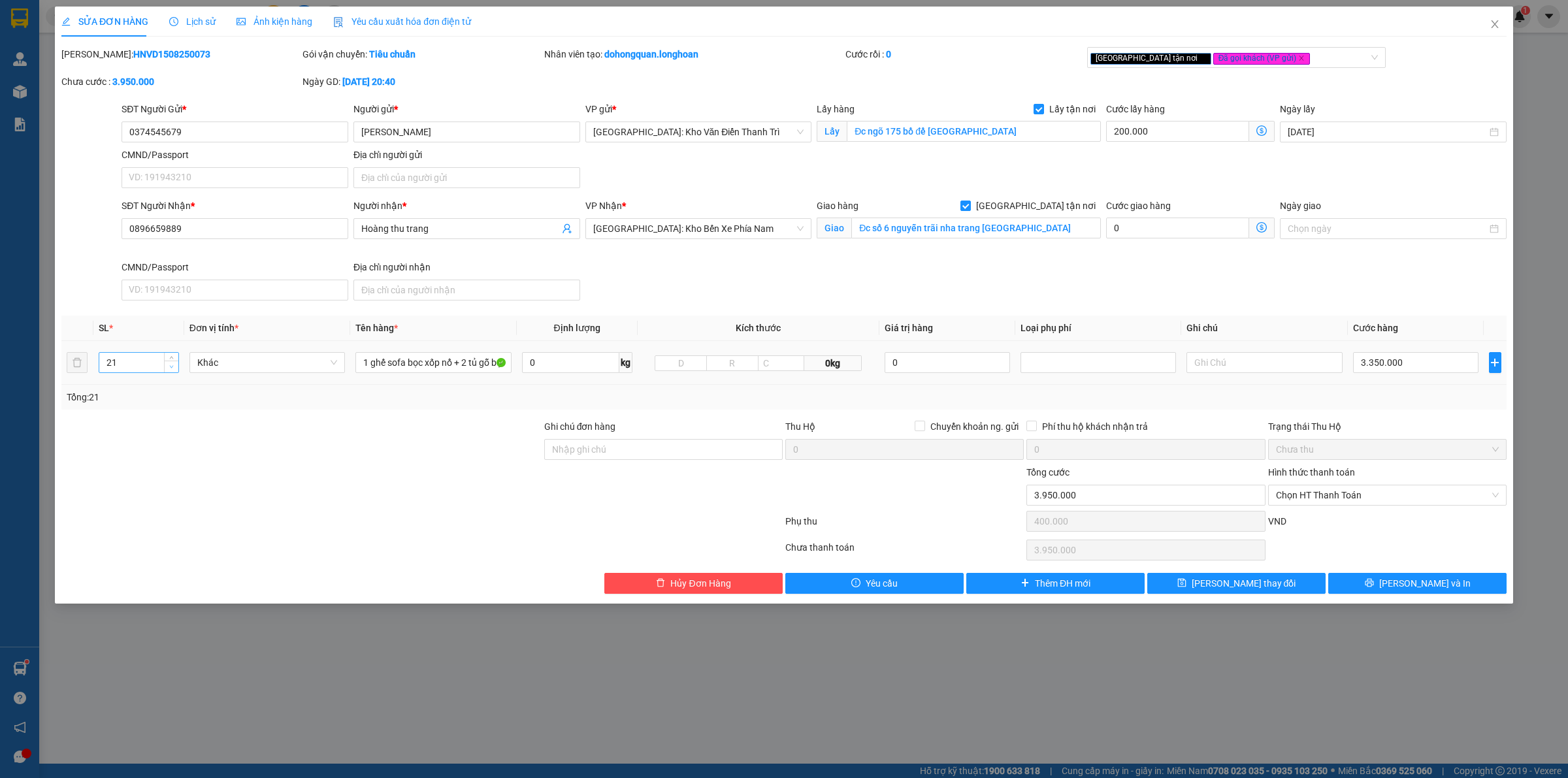
type input "20"
click at [175, 369] on span "Decrease Value" at bounding box center [171, 366] width 14 height 12
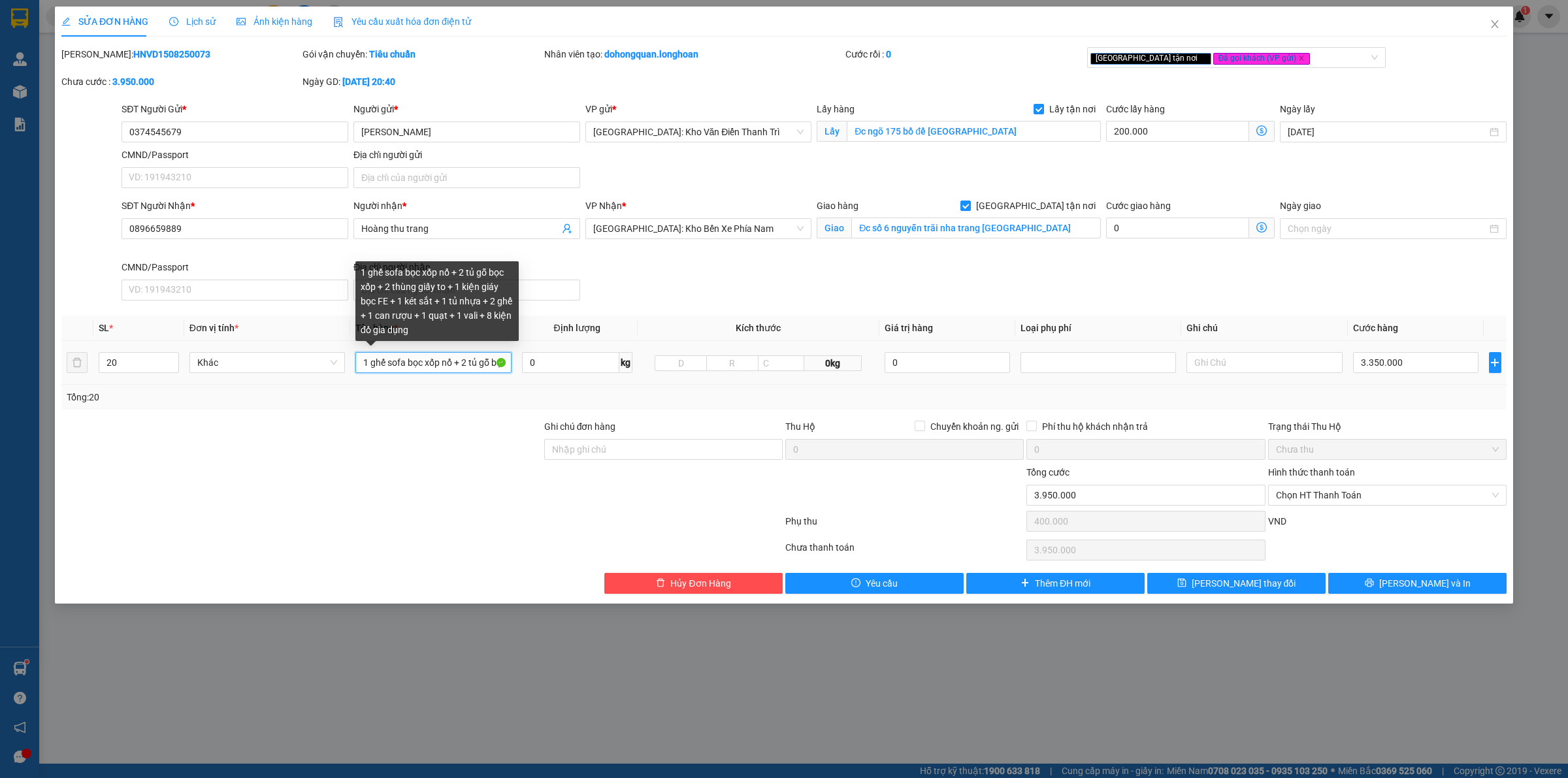
click at [469, 371] on input "1 ghế sofa bọc xốp nổ + 2 tủ gỗ bọc xốp + 2 thùng giấy to + 1 kiện giáy bọc FE …" at bounding box center [433, 362] width 155 height 21
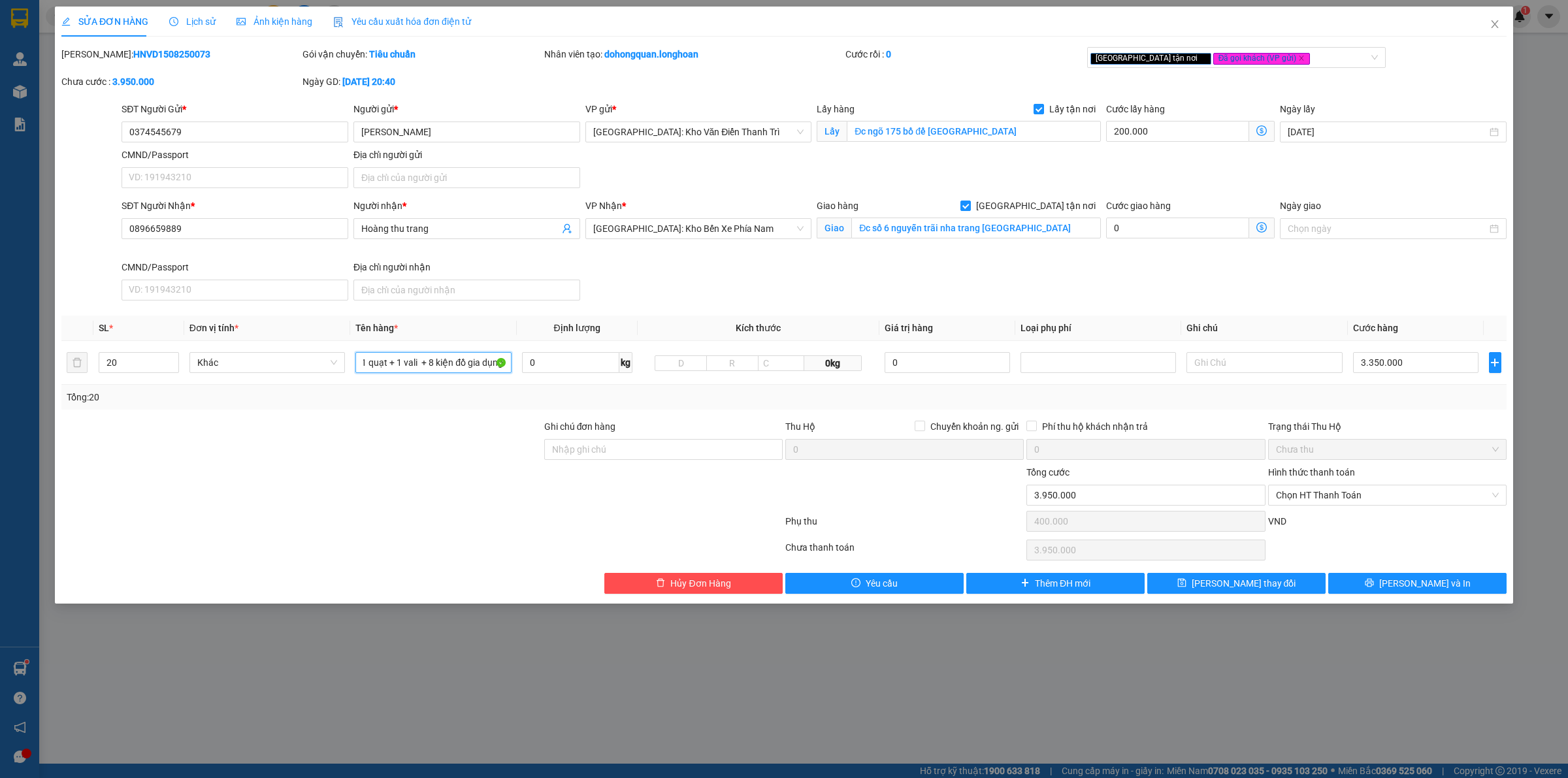
scroll to position [0, 531]
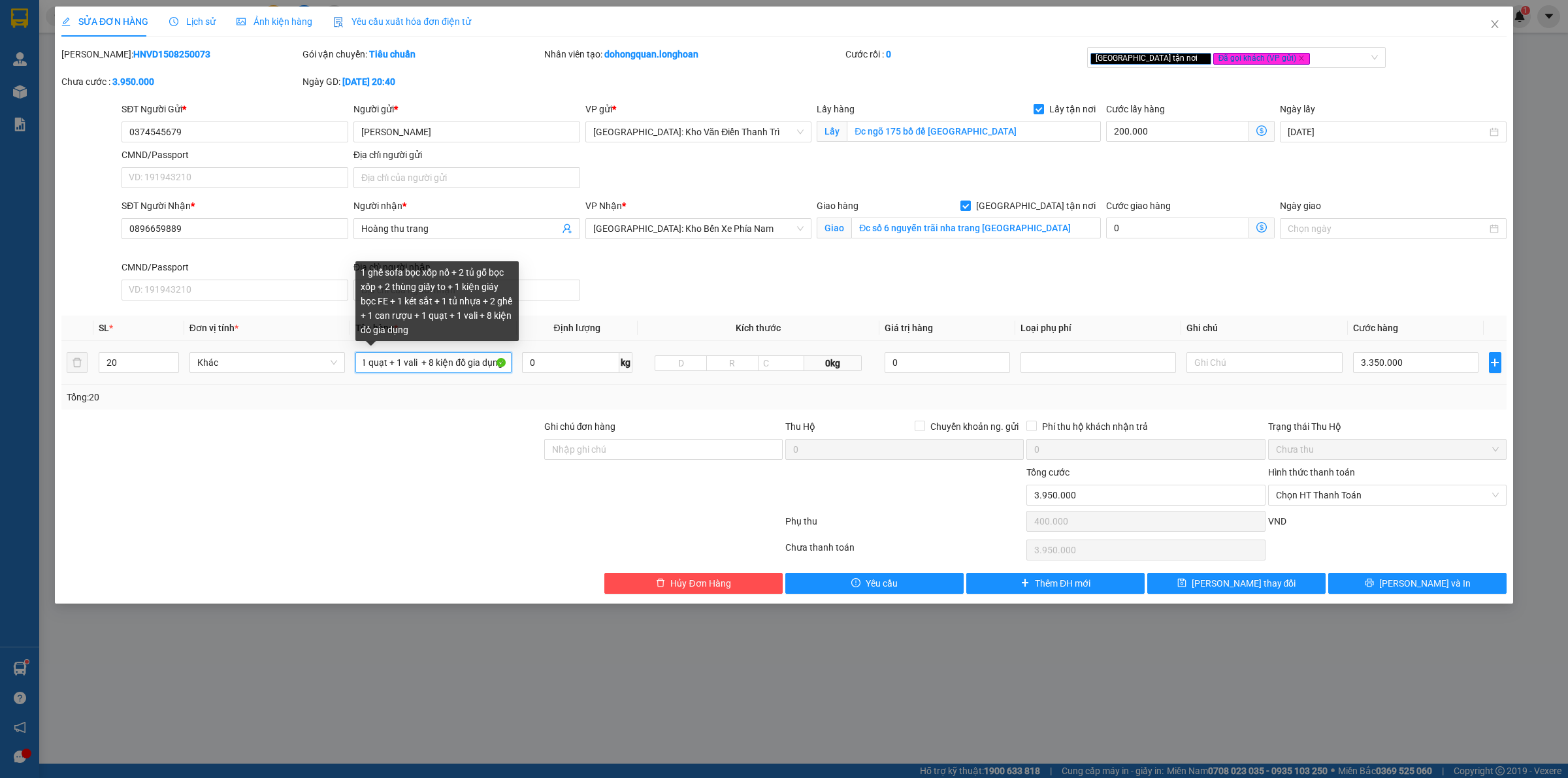
click at [426, 360] on input "1 ghế sofa bọc xốp nổ + 2 tủ gỗ bọc xốp + 2 thùng giấy to + 1 kiện giáy bọc FE …" at bounding box center [433, 362] width 155 height 21
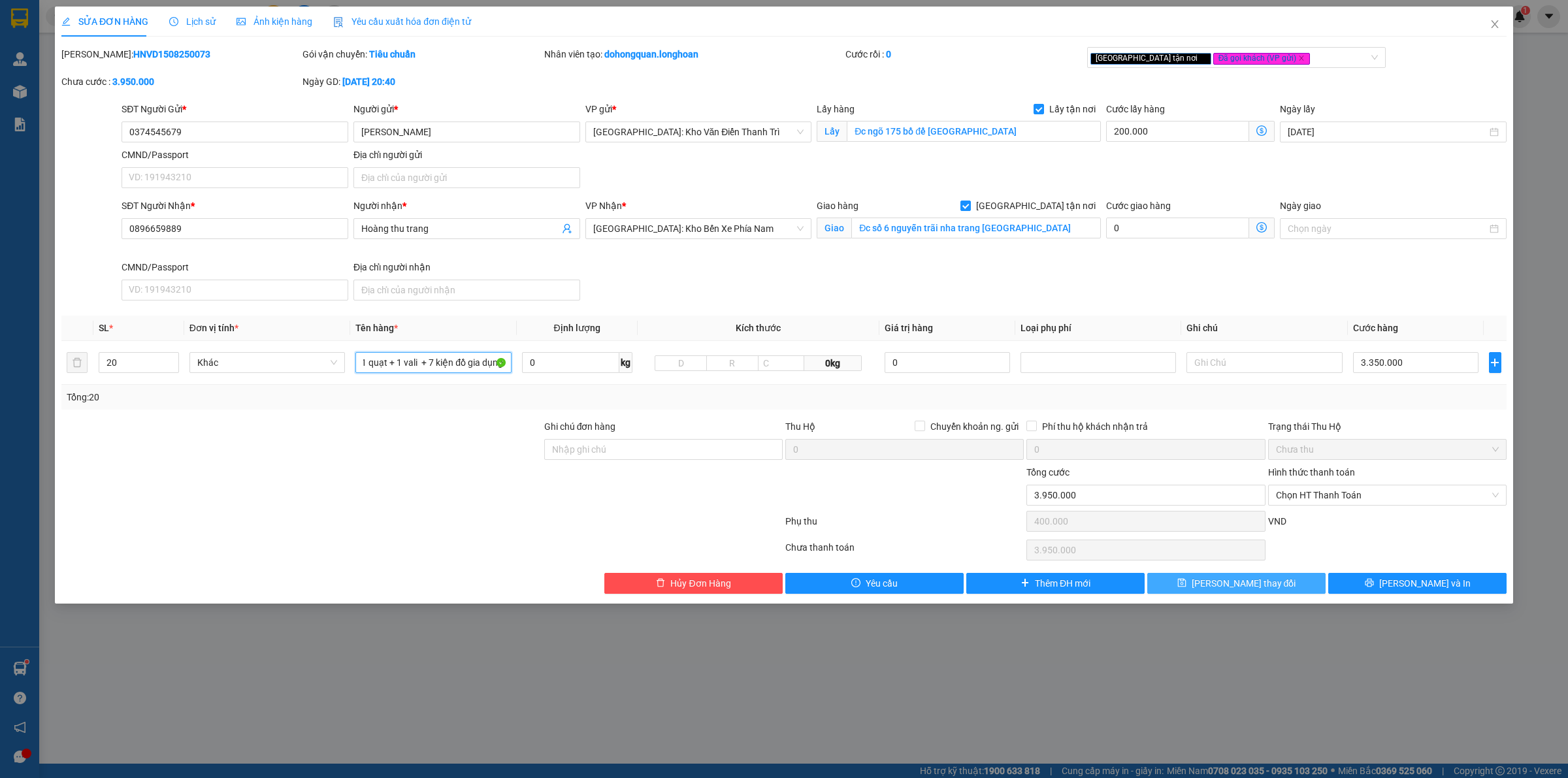
type input "1 ghế sofa bọc xốp nổ + 2 tủ gỗ bọc xốp + 2 thùng giấy to + 1 kiện giáy bọc FE …"
click at [1226, 590] on span "[PERSON_NAME] thay đổi" at bounding box center [1243, 583] width 104 height 14
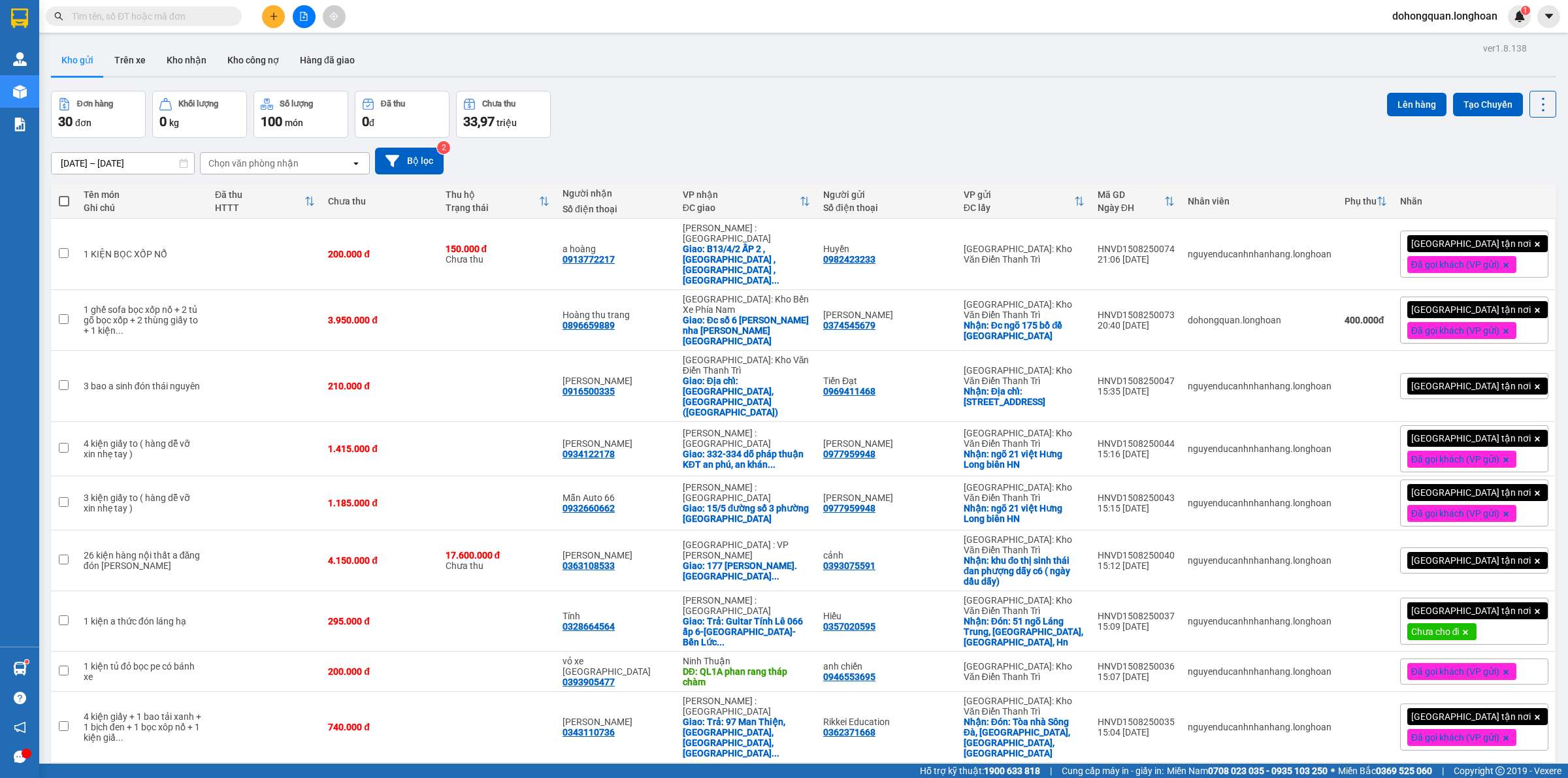
drag, startPoint x: 1184, startPoint y: 104, endPoint x: 1068, endPoint y: 113, distance: 116.3
click at [1177, 106] on div "Đơn hàng 30 đơn Khối lượng 0 kg Số lượng 100 món Đã thu 0 đ Chưa thu 33,97 triệ…" at bounding box center [803, 115] width 1505 height 47
drag, startPoint x: 738, startPoint y: 108, endPoint x: 598, endPoint y: 115, distance: 140.2
click at [736, 108] on div "Đơn hàng 30 đơn Khối lượng 0 kg Số lượng 100 món Đã thu 0 đ Chưa thu 33,97 triệ…" at bounding box center [803, 115] width 1505 height 47
click at [23, 24] on img at bounding box center [19, 18] width 17 height 19
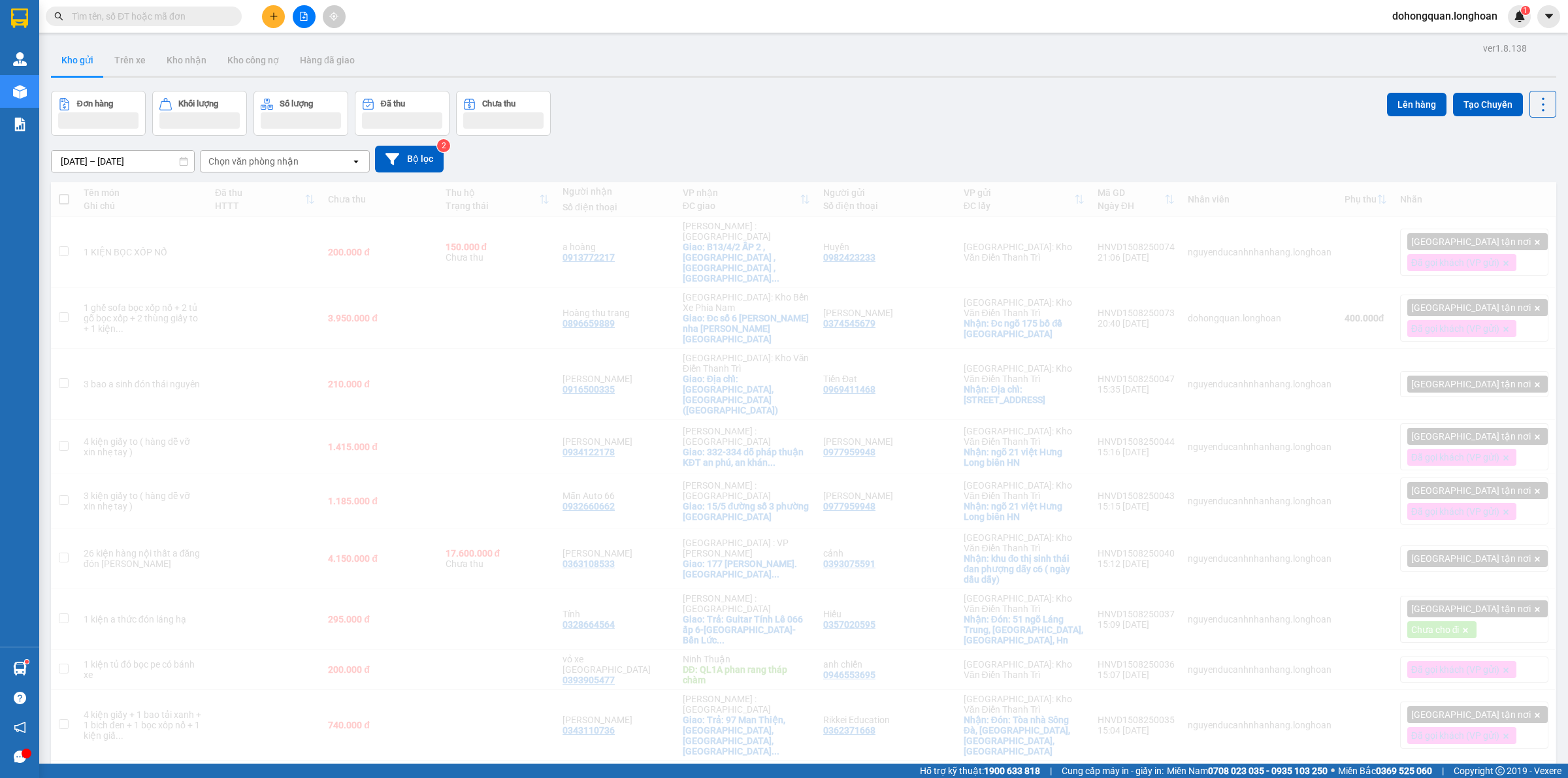
click at [628, 116] on div "Đơn hàng Khối lượng Số lượng Đã thu Chưa thu Lên hàng Tạo Chuyến" at bounding box center [803, 113] width 1505 height 45
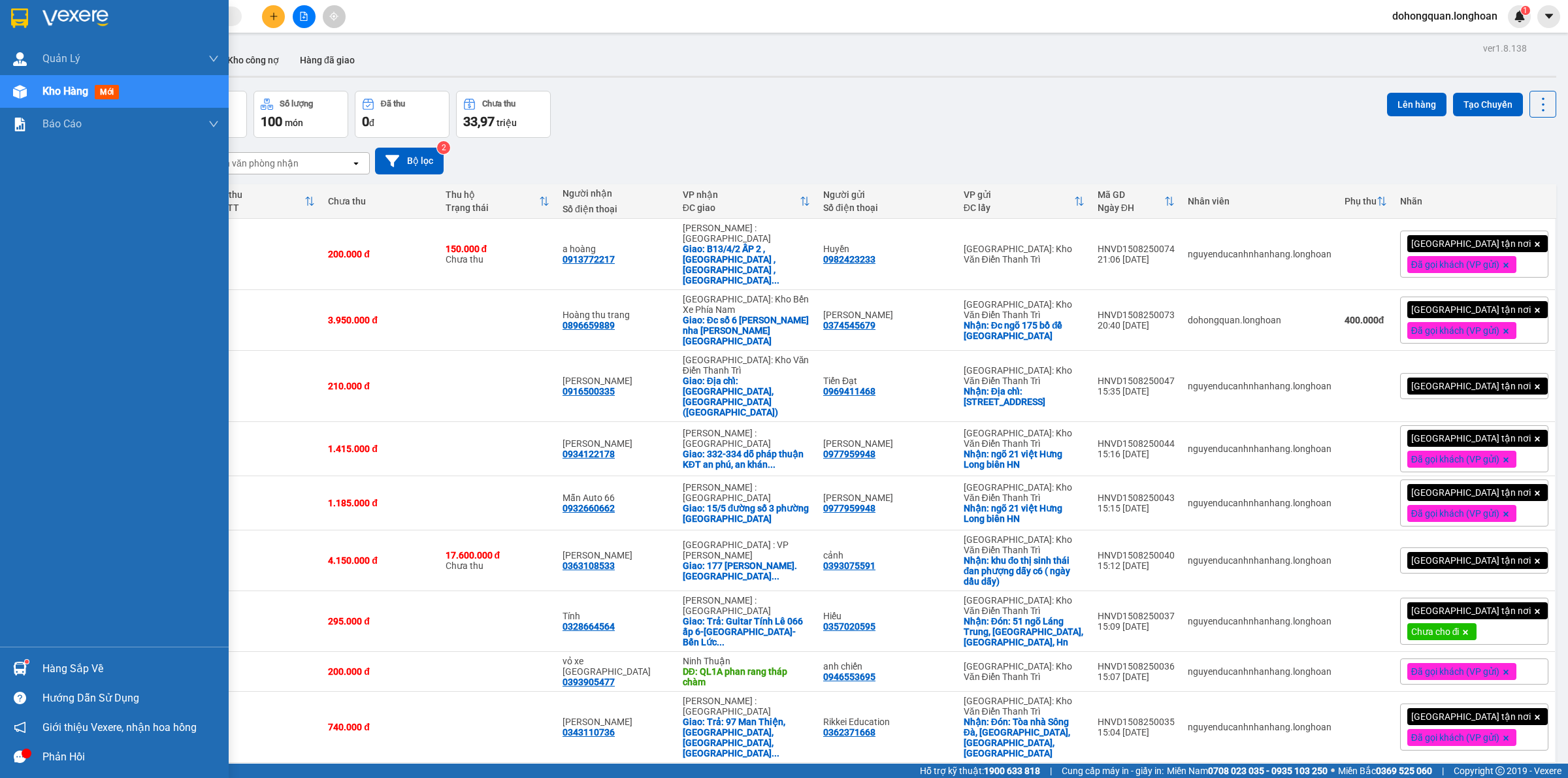
click at [12, 18] on img at bounding box center [19, 18] width 17 height 19
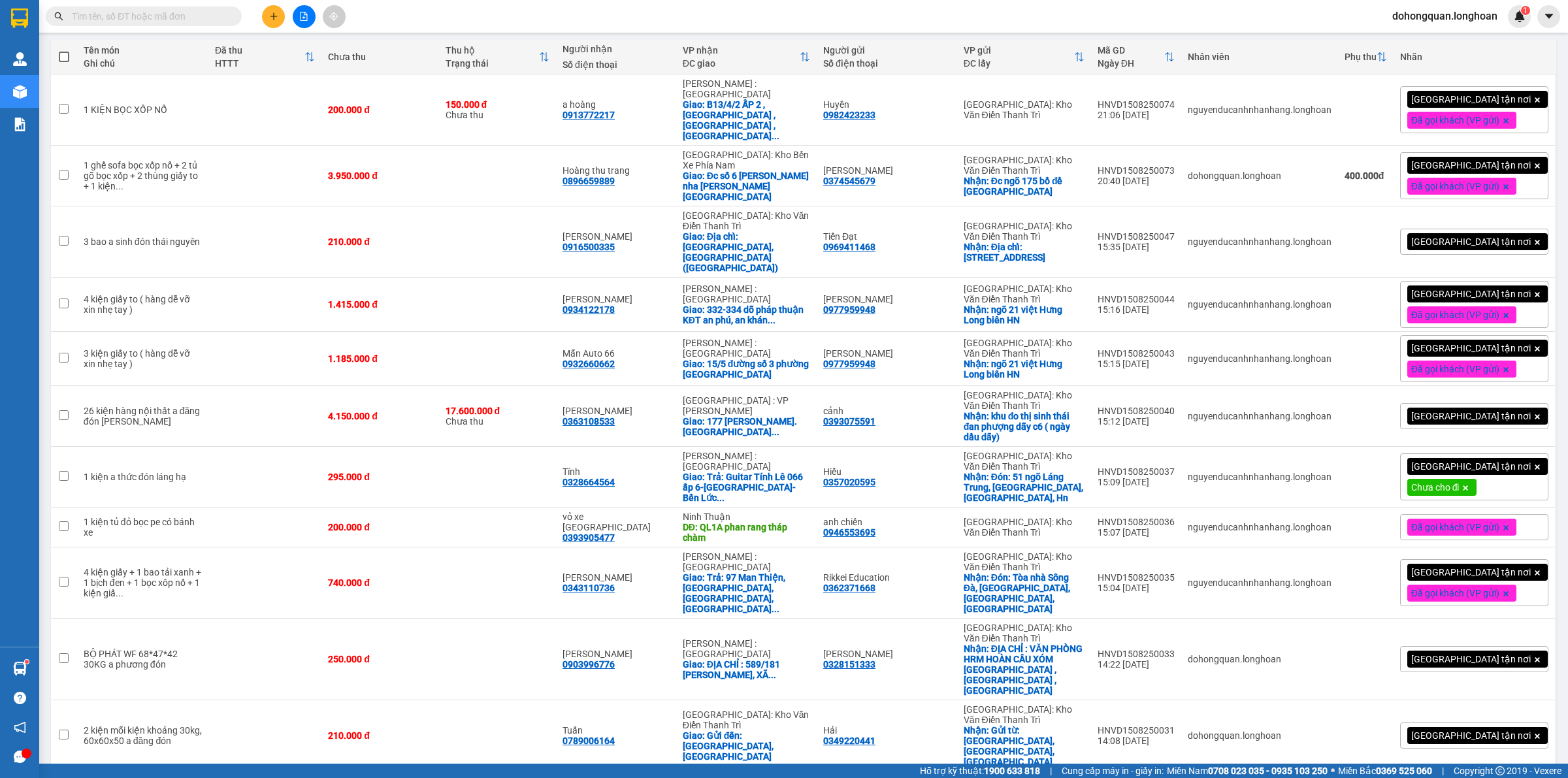
scroll to position [63, 0]
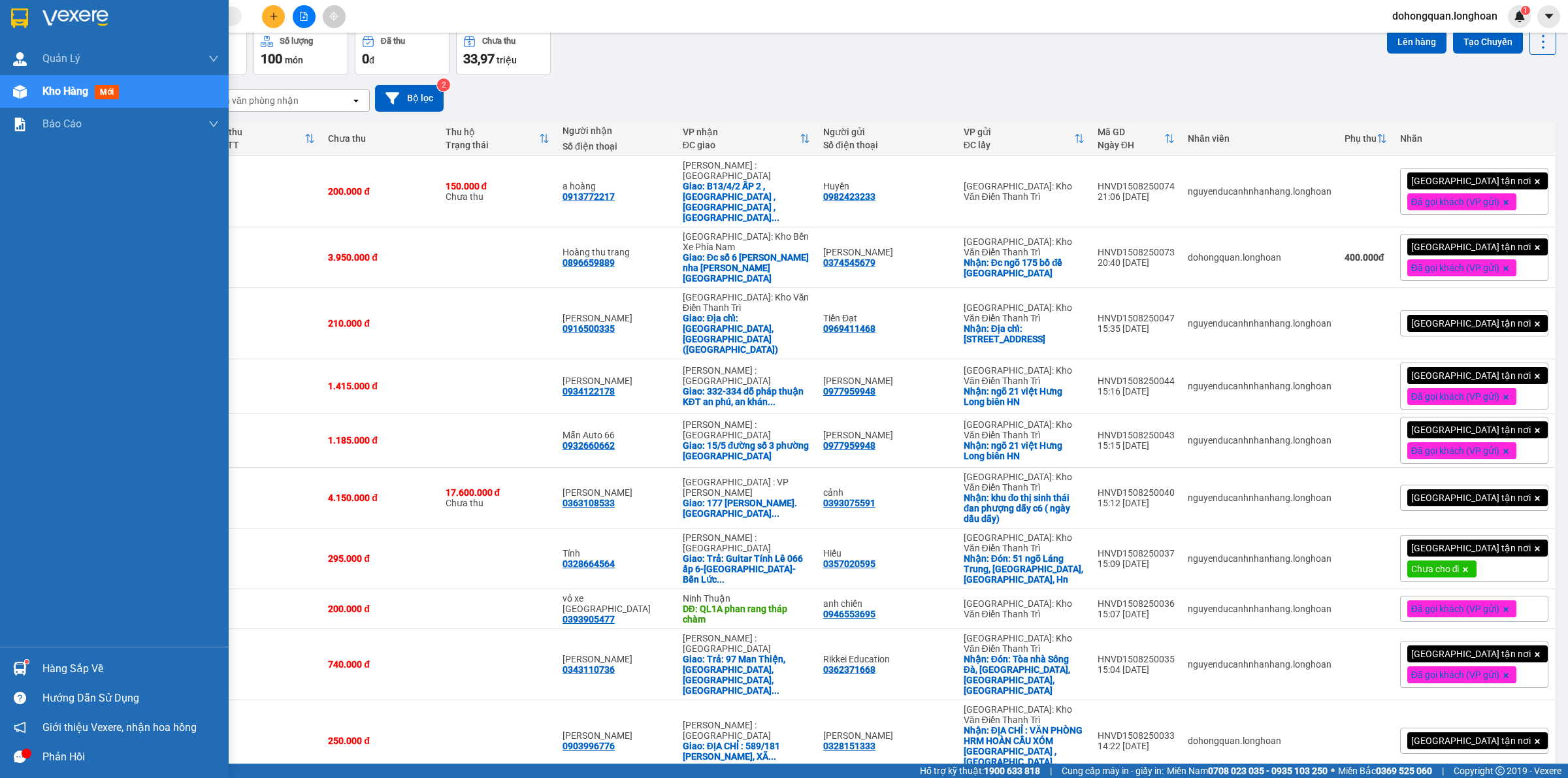
click at [4, 288] on div "Quản Lý Quản lý giao nhận mới Kho hàng mới Báo cáo 11. Báo cáo đơn giao nhận nộ…" at bounding box center [114, 344] width 228 height 604
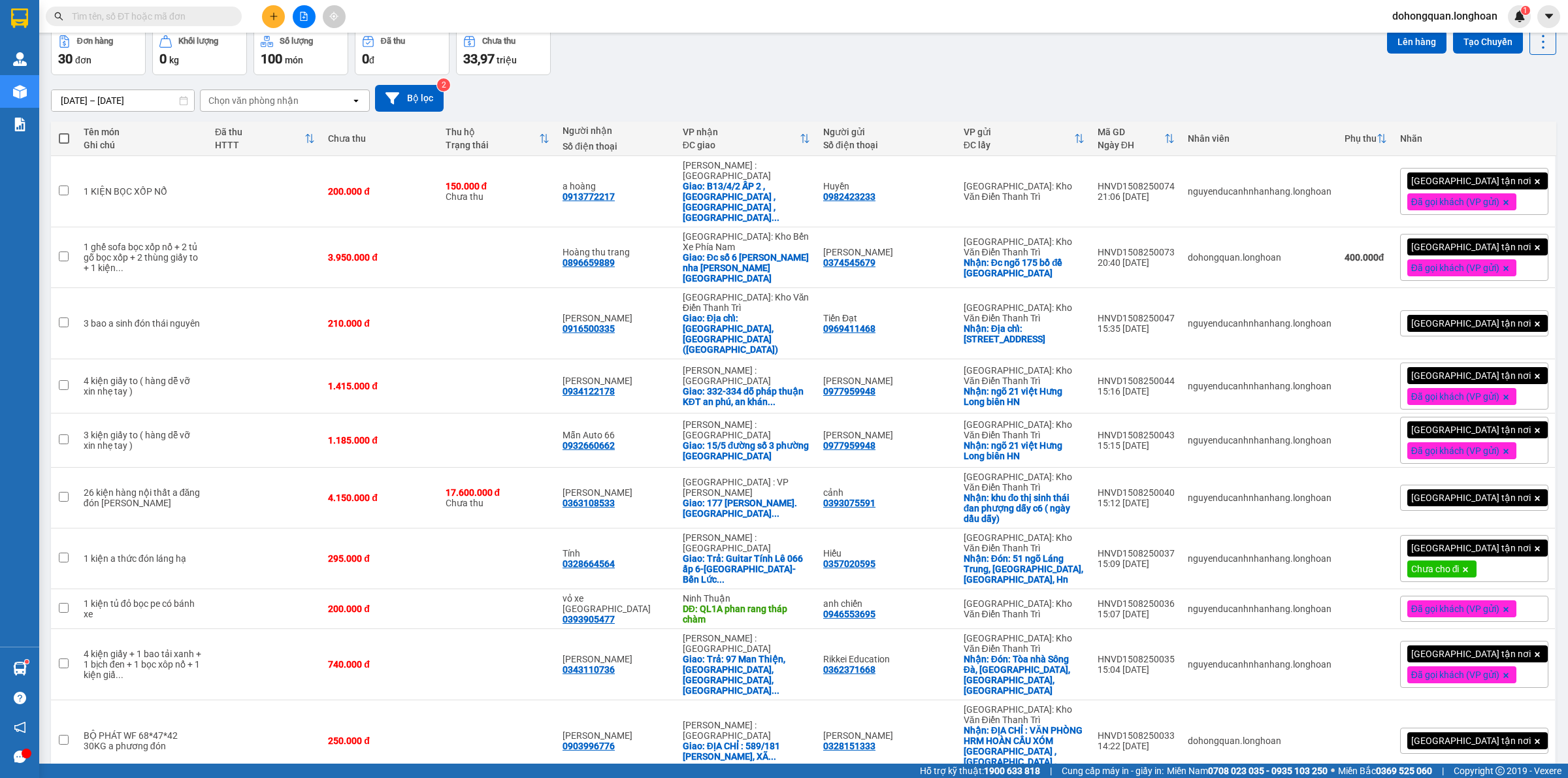
click at [161, 10] on input "text" at bounding box center [148, 16] width 154 height 14
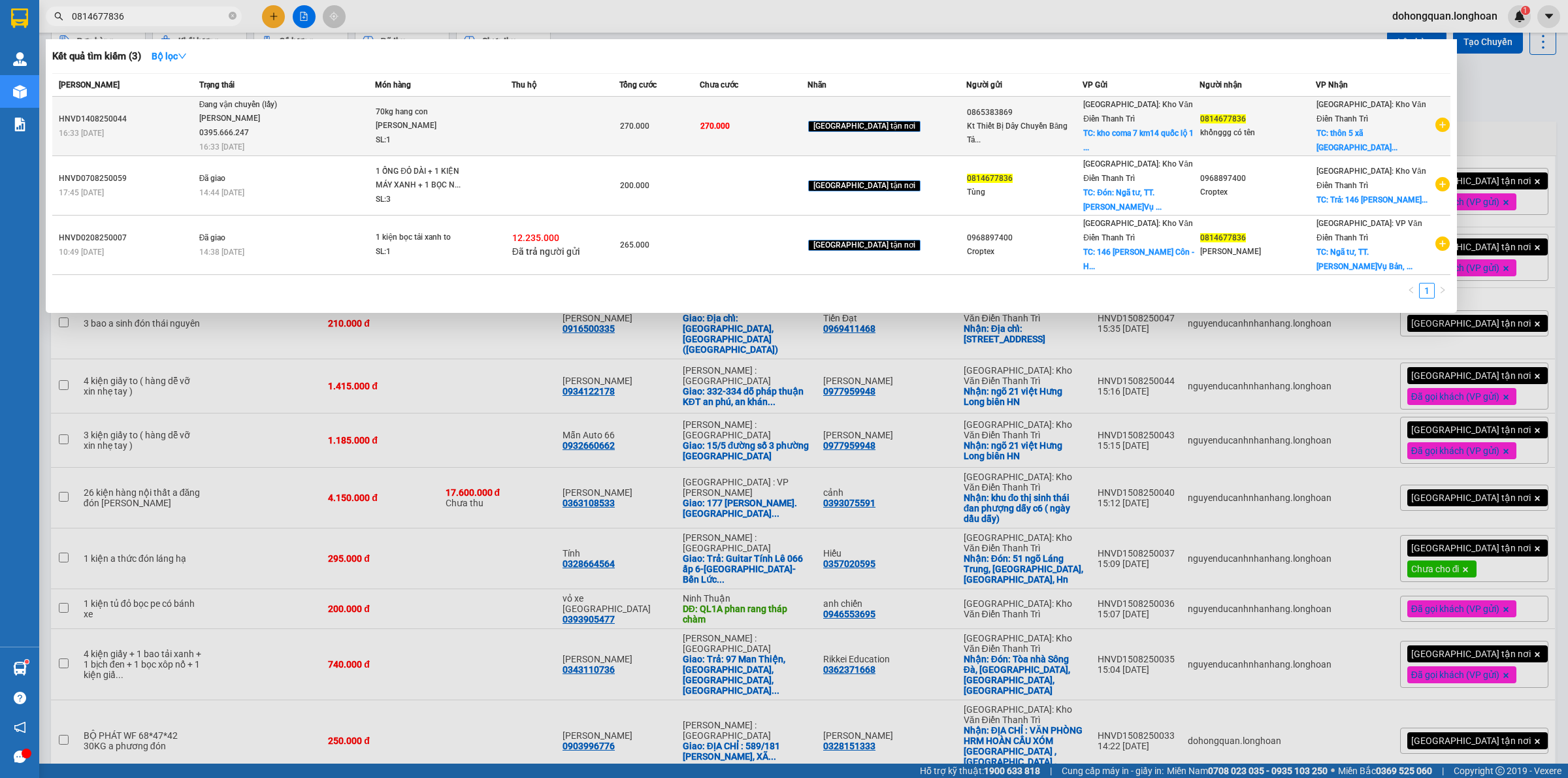
type input "0814677836"
click at [250, 109] on div "Đang vận chuyển (lấy)" at bounding box center [248, 105] width 98 height 14
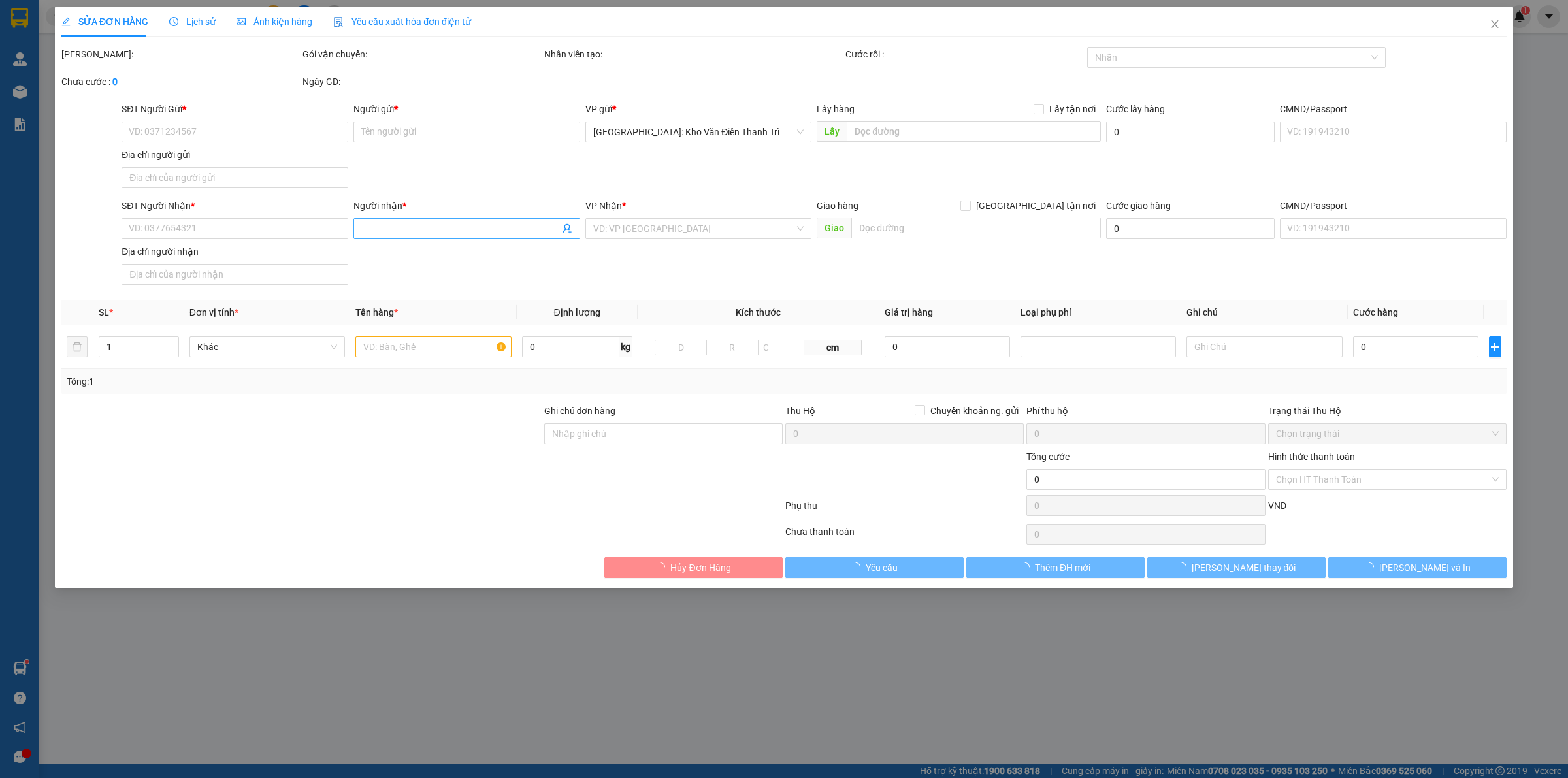
type input "0865383869"
type input "Kt Thiết Bị Dây Chuyền Băng Tải"
checkbox input "true"
type input "kho coma 7 km14 quốc lộ 1 A Ngọc hồi thanh trì"
type input "0814677836"
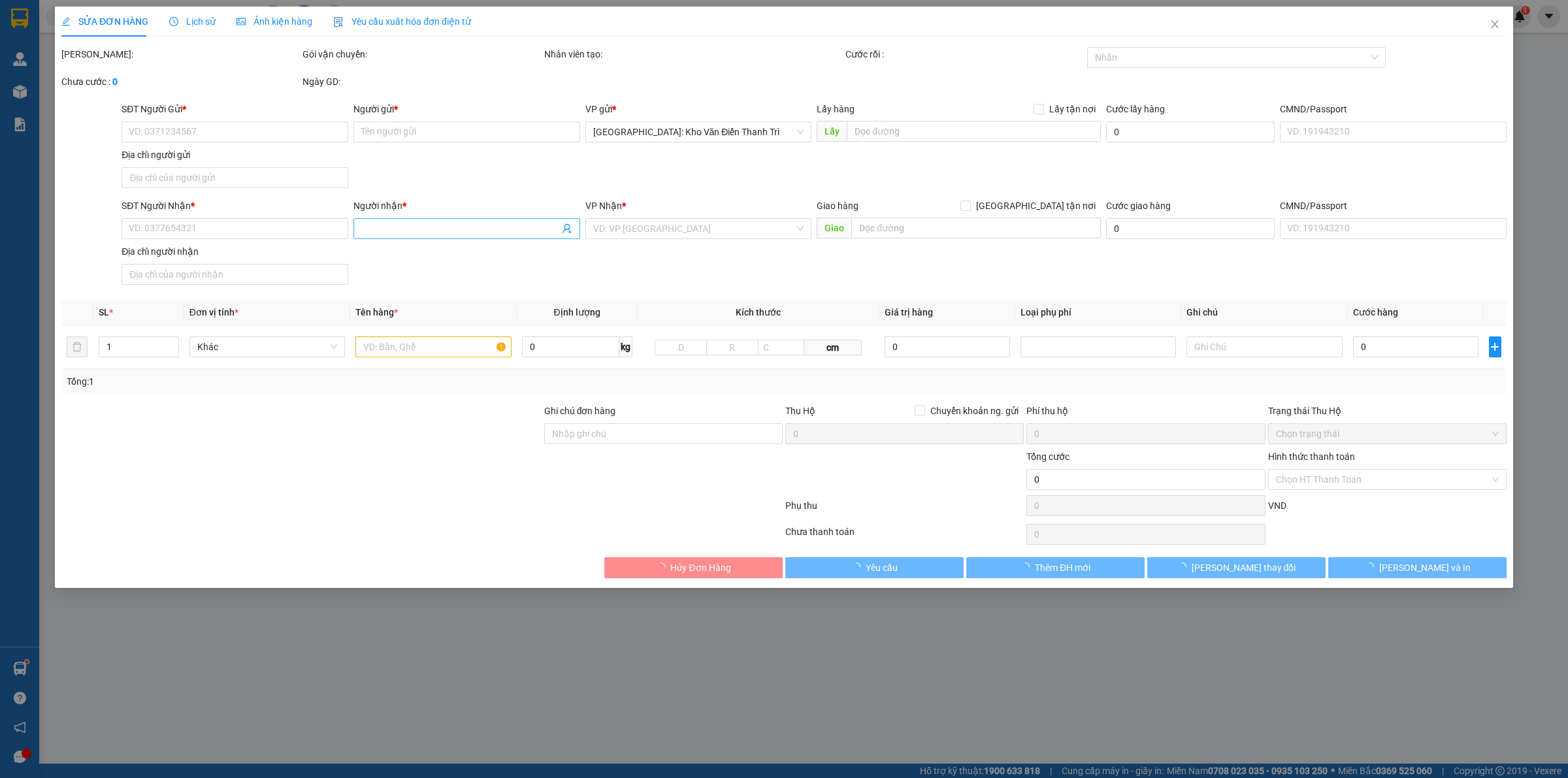
type input "khồnggg có tên"
checkbox input "true"
type input "thôn 5 xã bồ đề bình lục Hà Nam"
type input "270.000"
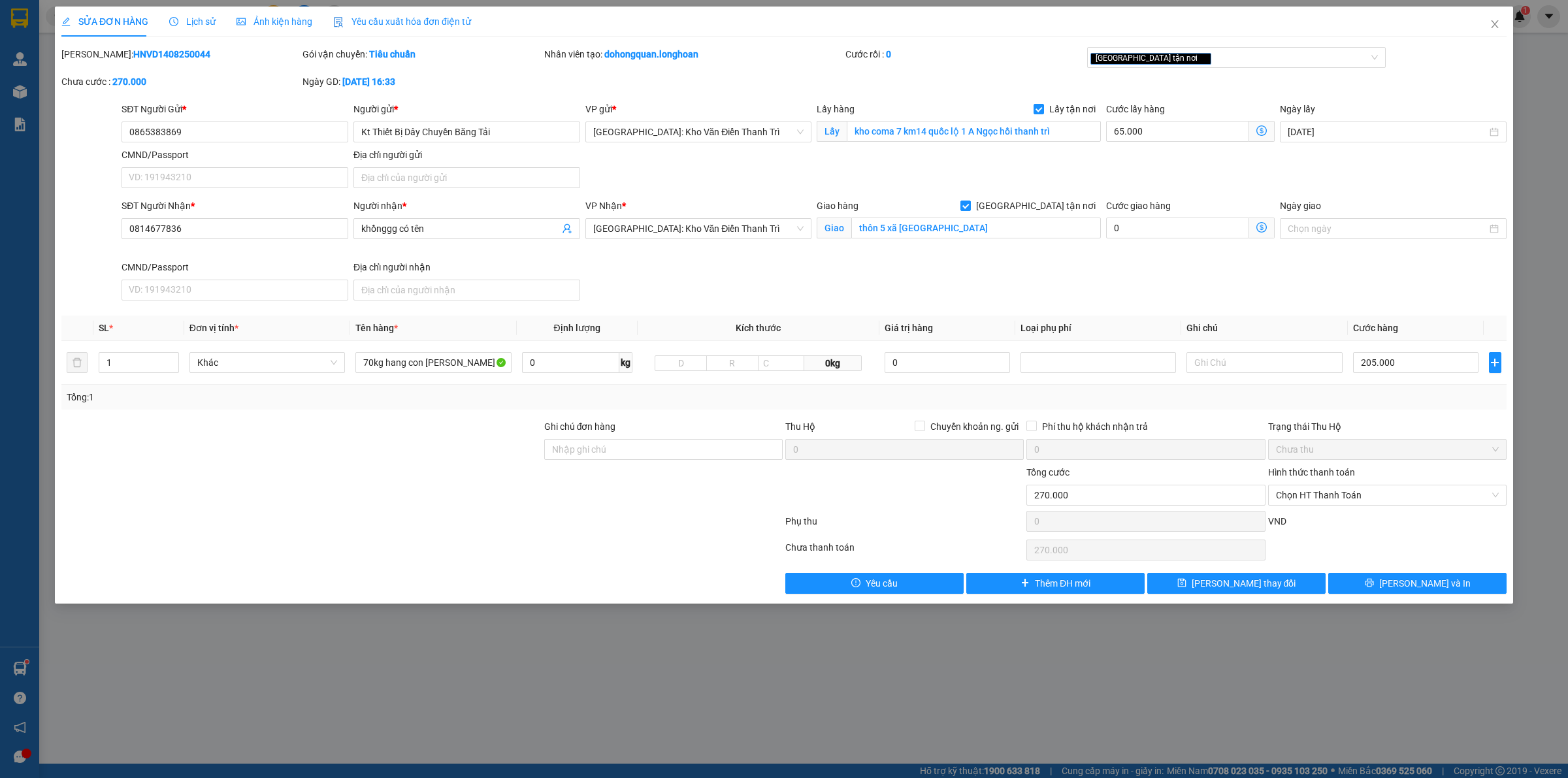
click at [879, 269] on div "SĐT Người Nhận * 0814677836 Người nhận * khồnggg có tên VP Nhận * Hà Nội: Kho V…" at bounding box center [814, 252] width 1390 height 107
click at [751, 260] on div "VP Nhận * Hà Nội: Kho Văn Điển Thanh Trì" at bounding box center [698, 229] width 232 height 61
click at [168, 357] on span "up" at bounding box center [171, 359] width 8 height 8
type input "3"
click at [168, 357] on span "up" at bounding box center [171, 359] width 8 height 8
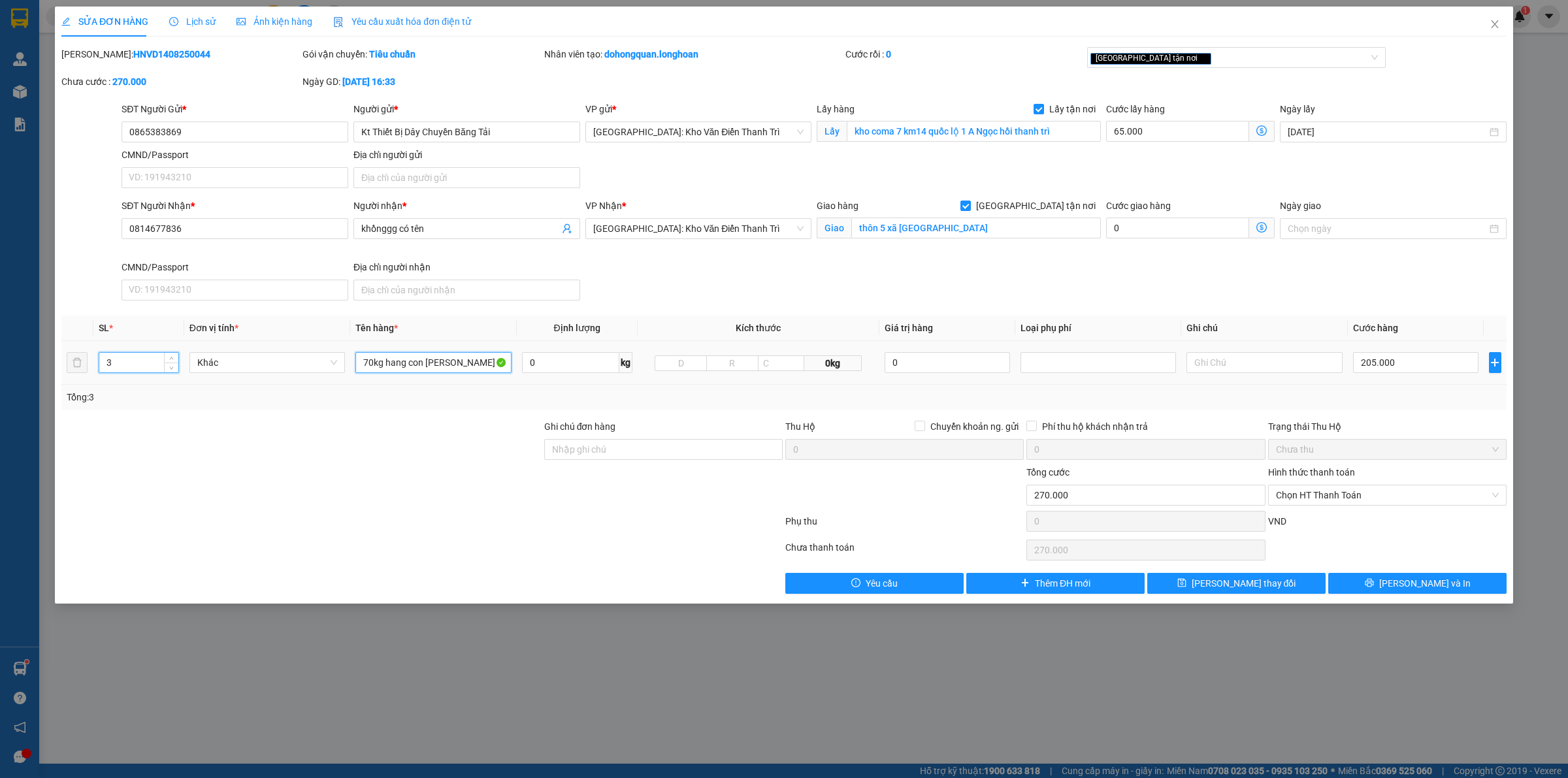
click at [431, 370] on input "70kg hang con lăn" at bounding box center [433, 362] width 155 height 21
type input "2 con lăn bọc FE + 1 bao tải trắng"
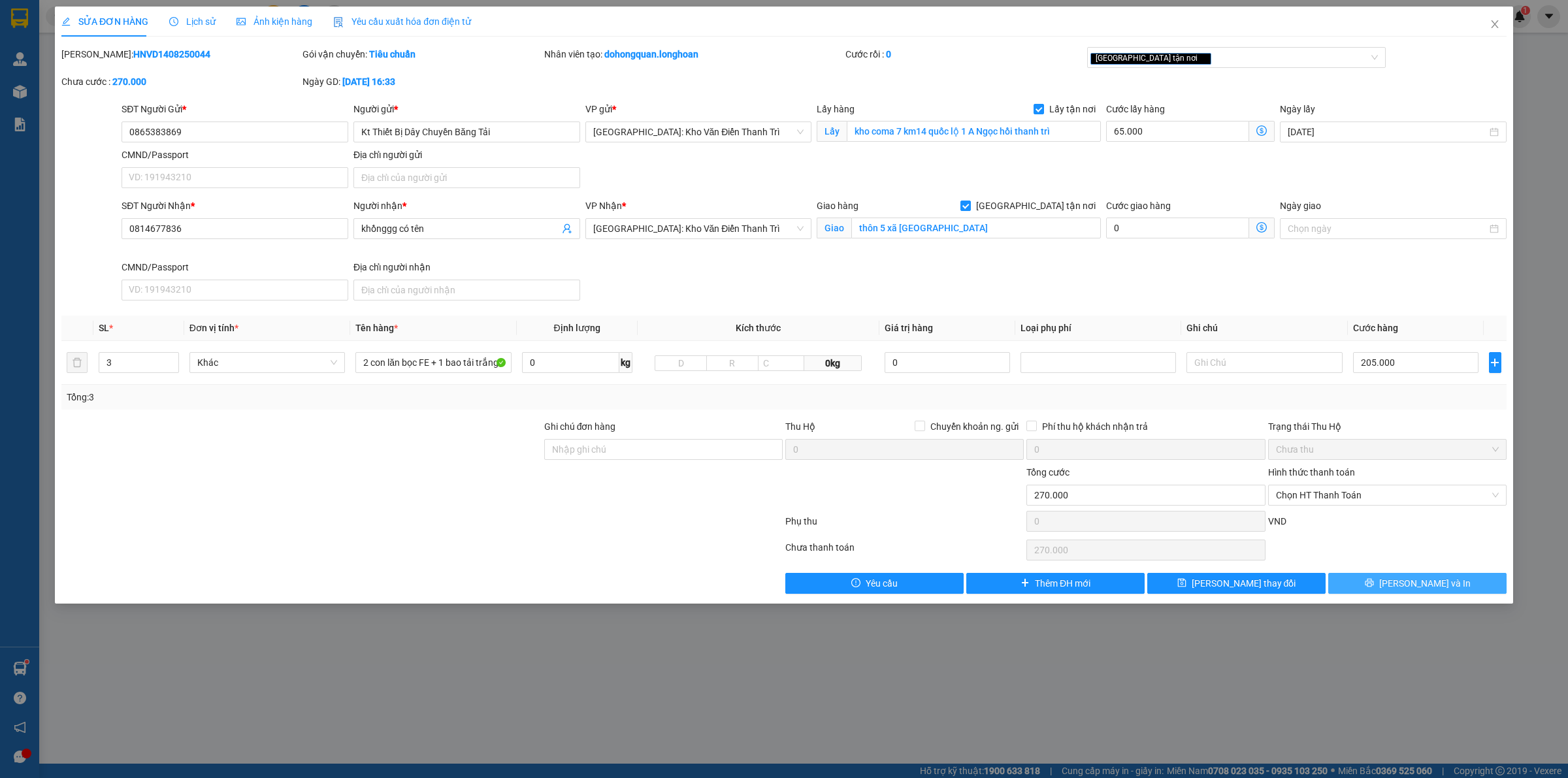
click at [1366, 585] on button "[PERSON_NAME] và In" at bounding box center [1417, 583] width 178 height 21
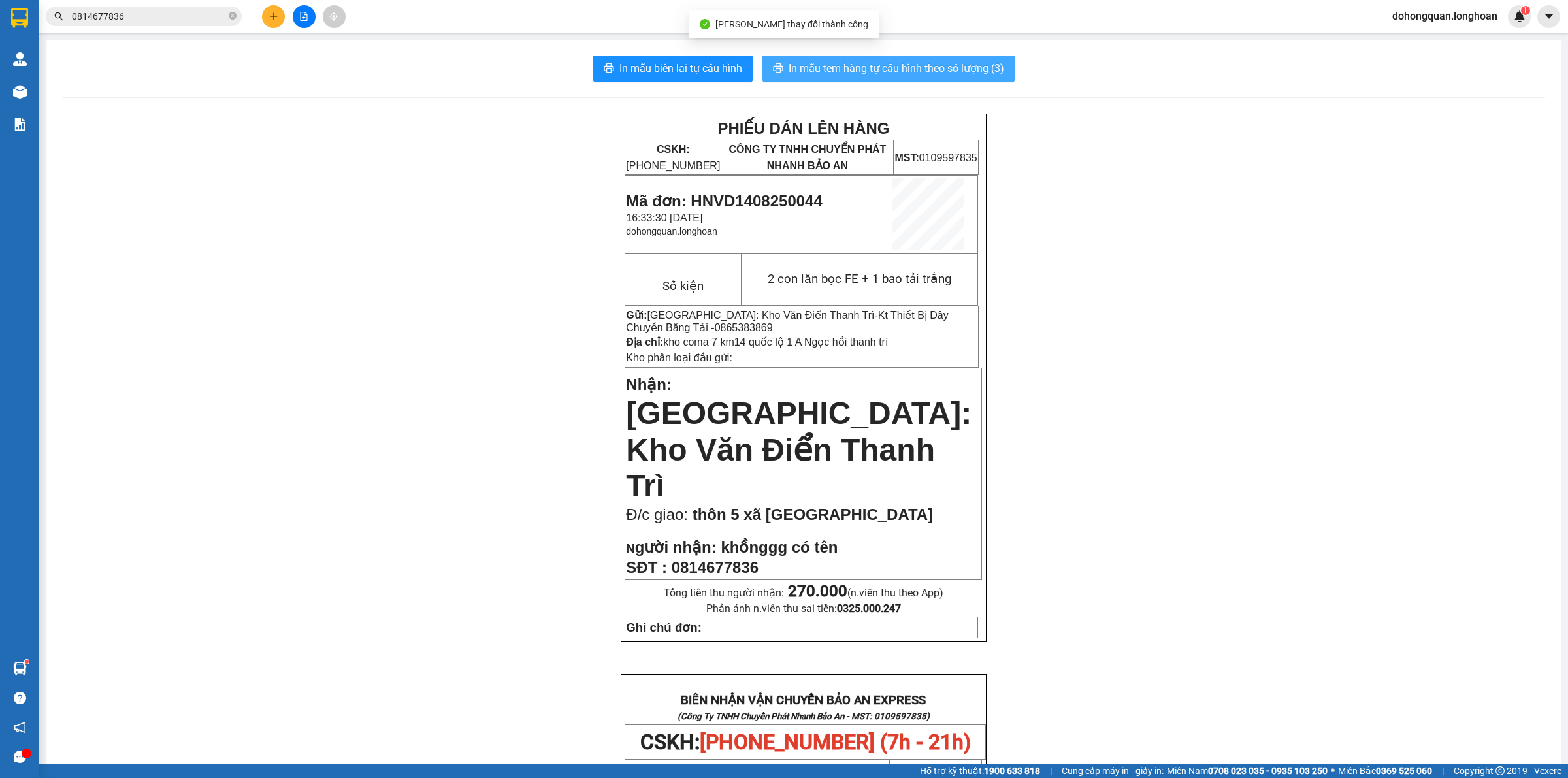
click at [886, 69] on span "In mẫu tem hàng tự cấu hình theo số lượng (3)" at bounding box center [896, 68] width 215 height 17
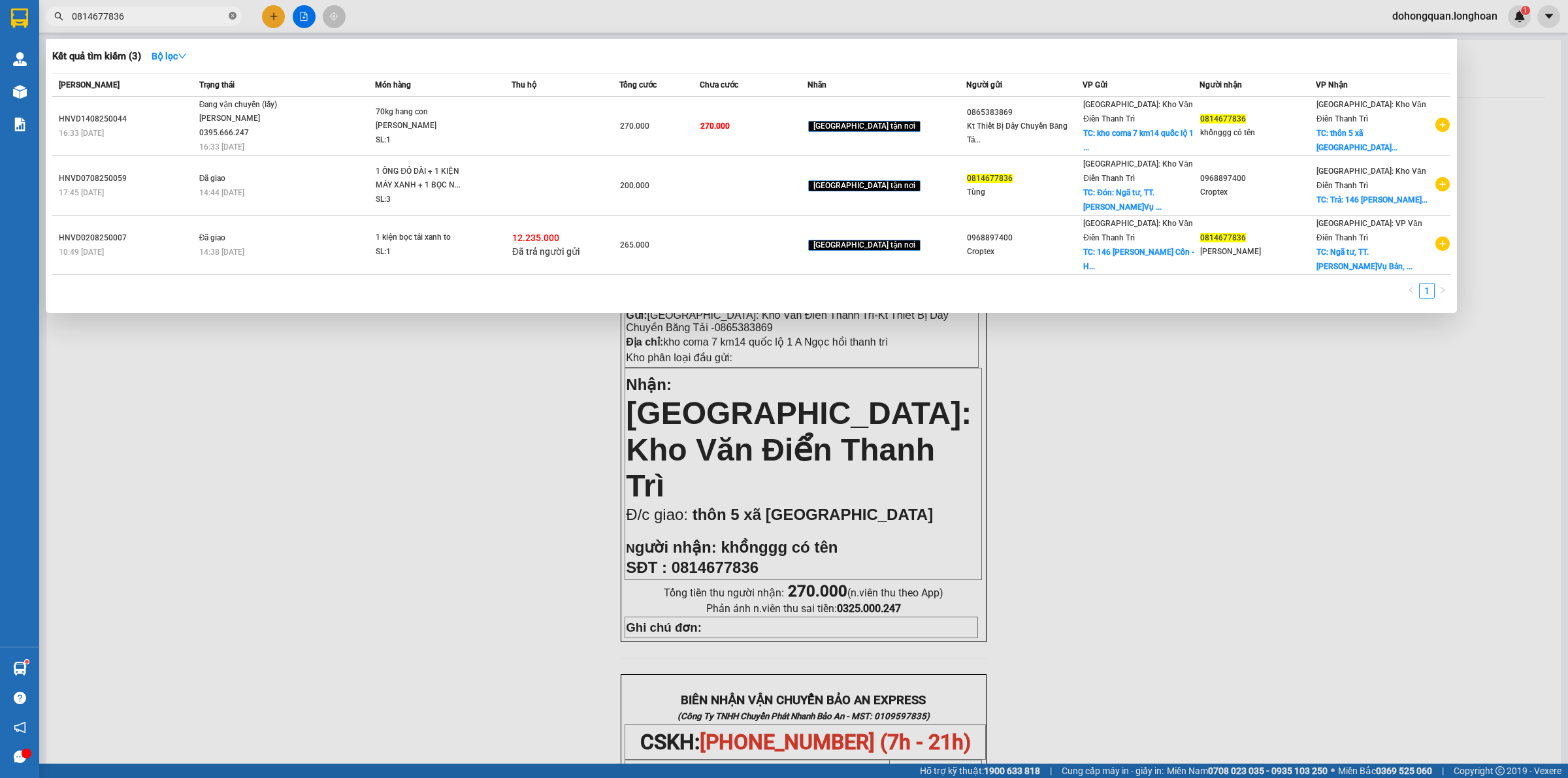
click at [233, 15] on icon "close-circle" at bounding box center [232, 15] width 8 height 8
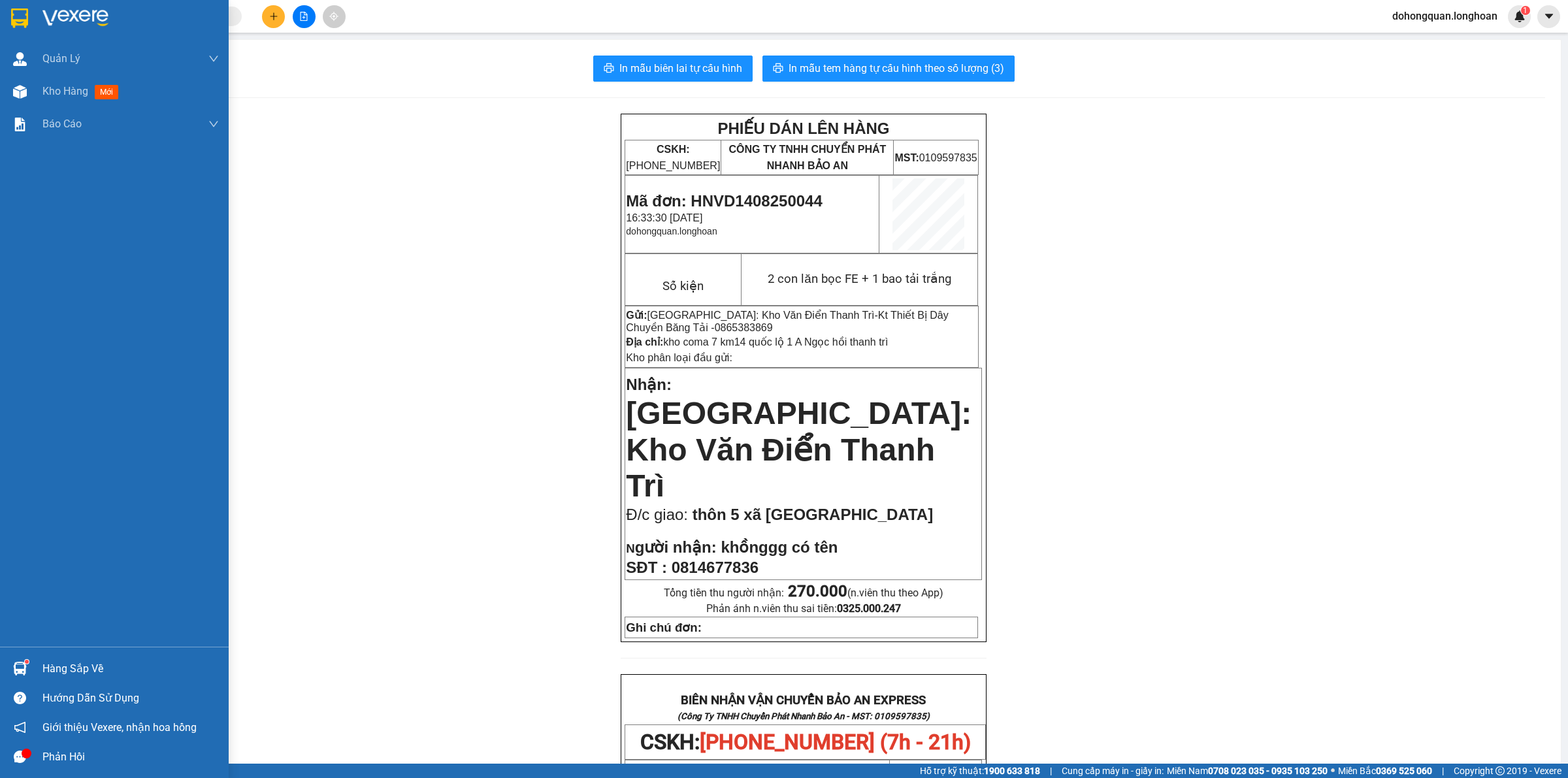
click at [0, 24] on div at bounding box center [114, 21] width 228 height 43
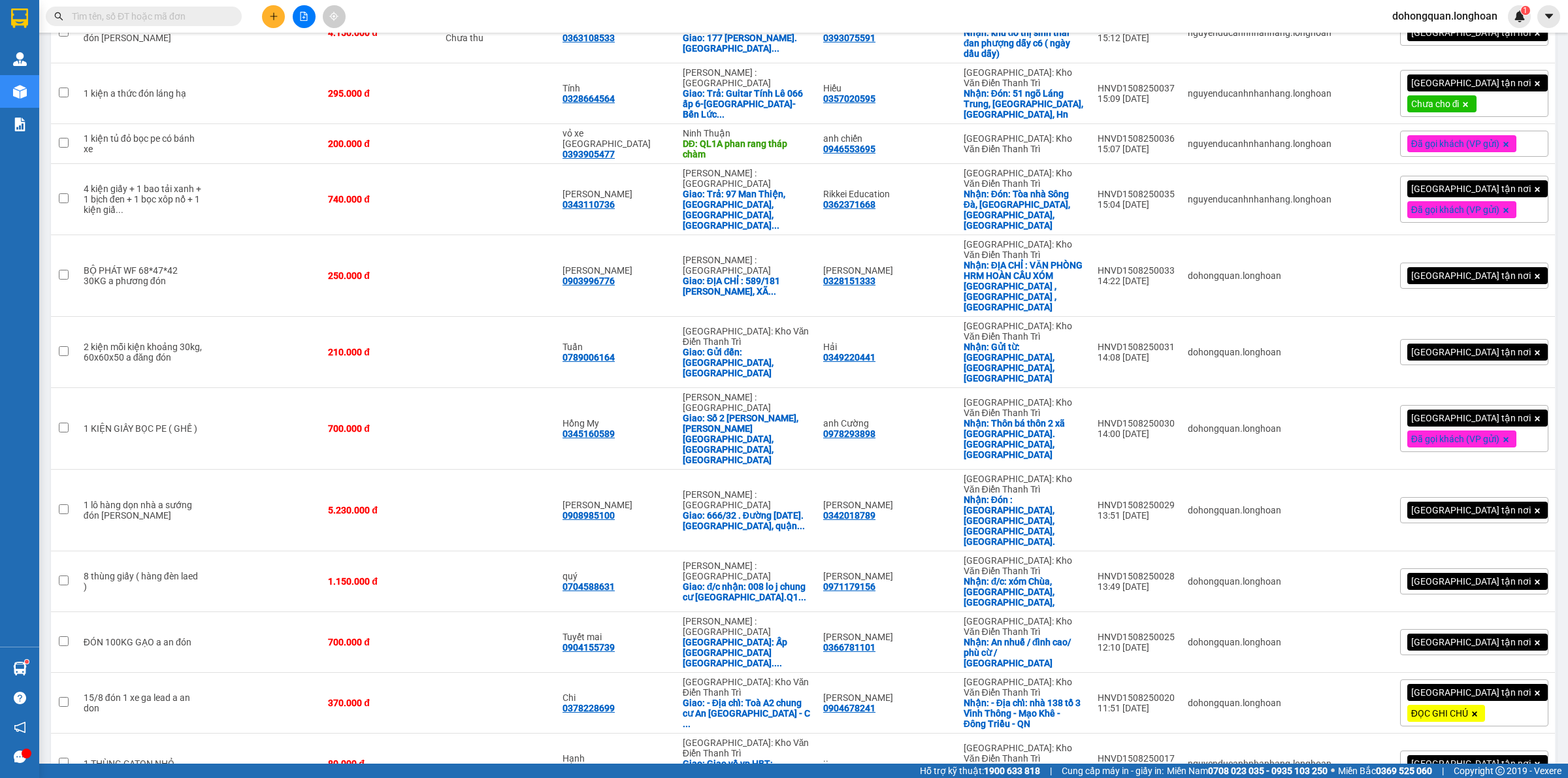
scroll to position [283, 0]
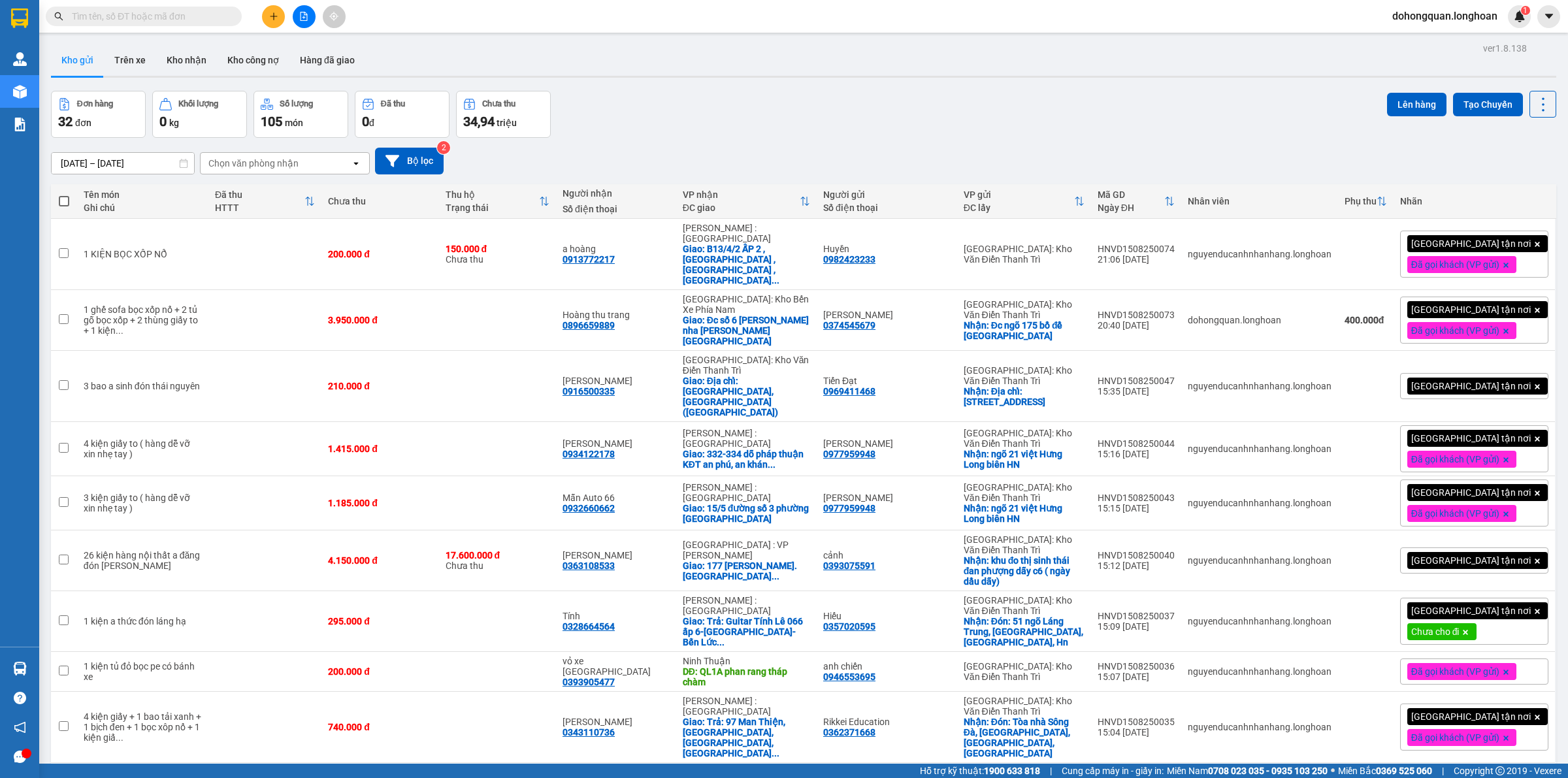
click at [291, 14] on div at bounding box center [304, 17] width 98 height 23
click at [317, 28] on div "Kết quả tìm kiếm ( 0 ) Bộ lọc No Data dohongquan.longhoan 1" at bounding box center [784, 16] width 1568 height 32
click at [309, 13] on button at bounding box center [304, 17] width 23 height 23
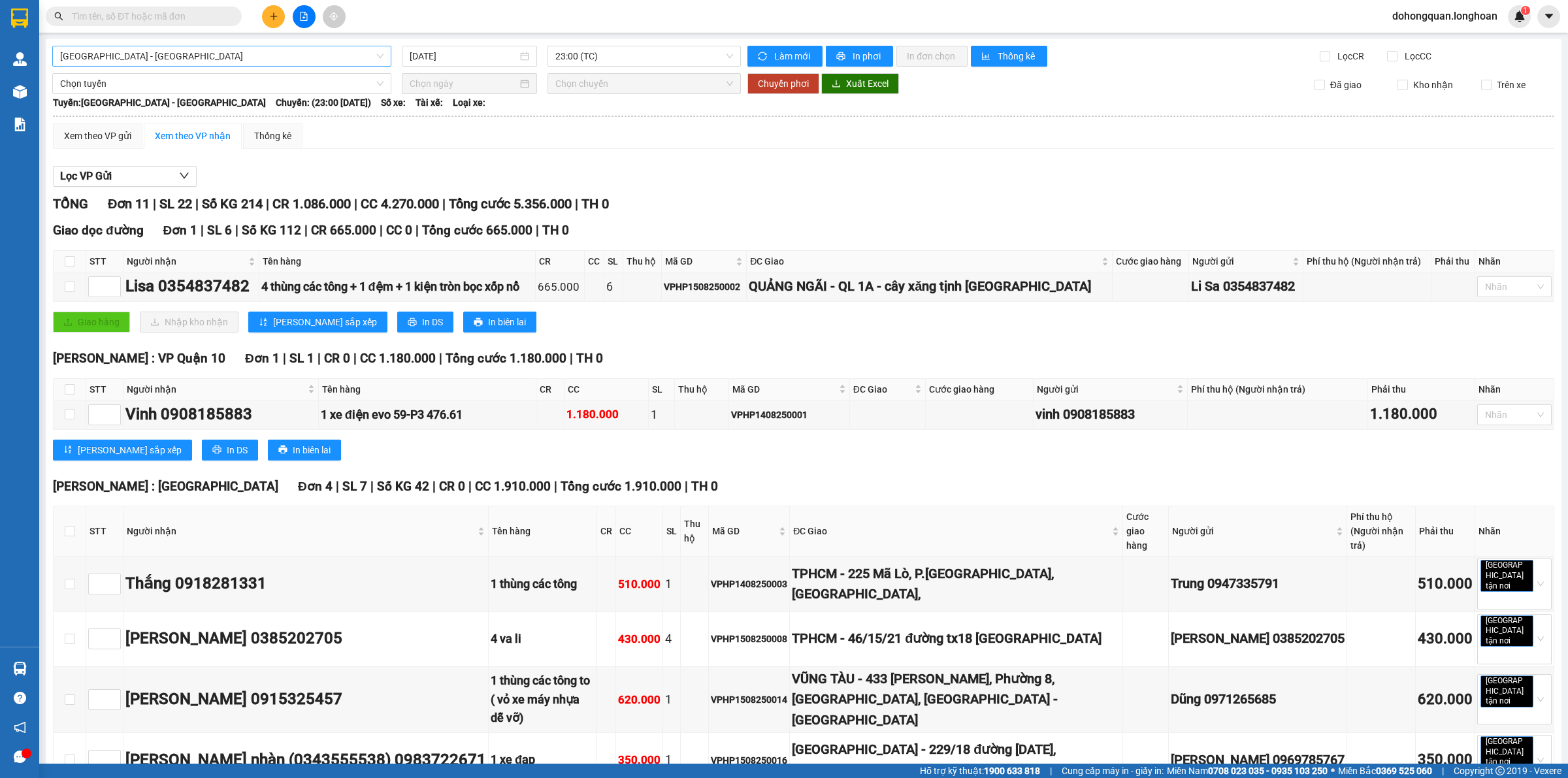
click at [175, 55] on span "[GEOGRAPHIC_DATA] - [GEOGRAPHIC_DATA]" at bounding box center [222, 56] width 323 height 19
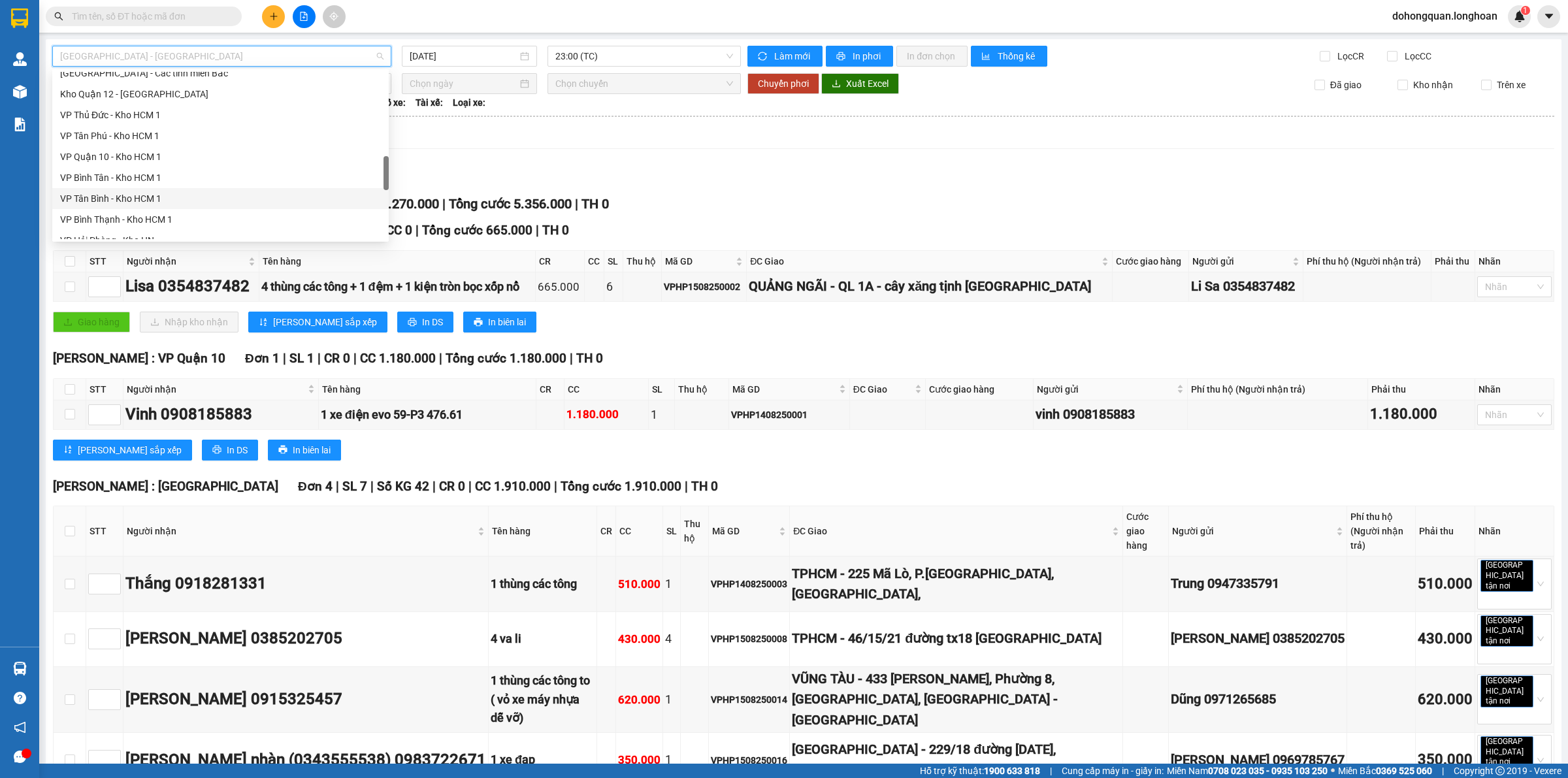
scroll to position [857, 0]
click at [167, 142] on div "Bắc [GEOGRAPHIC_DATA] QL1A" at bounding box center [220, 146] width 321 height 14
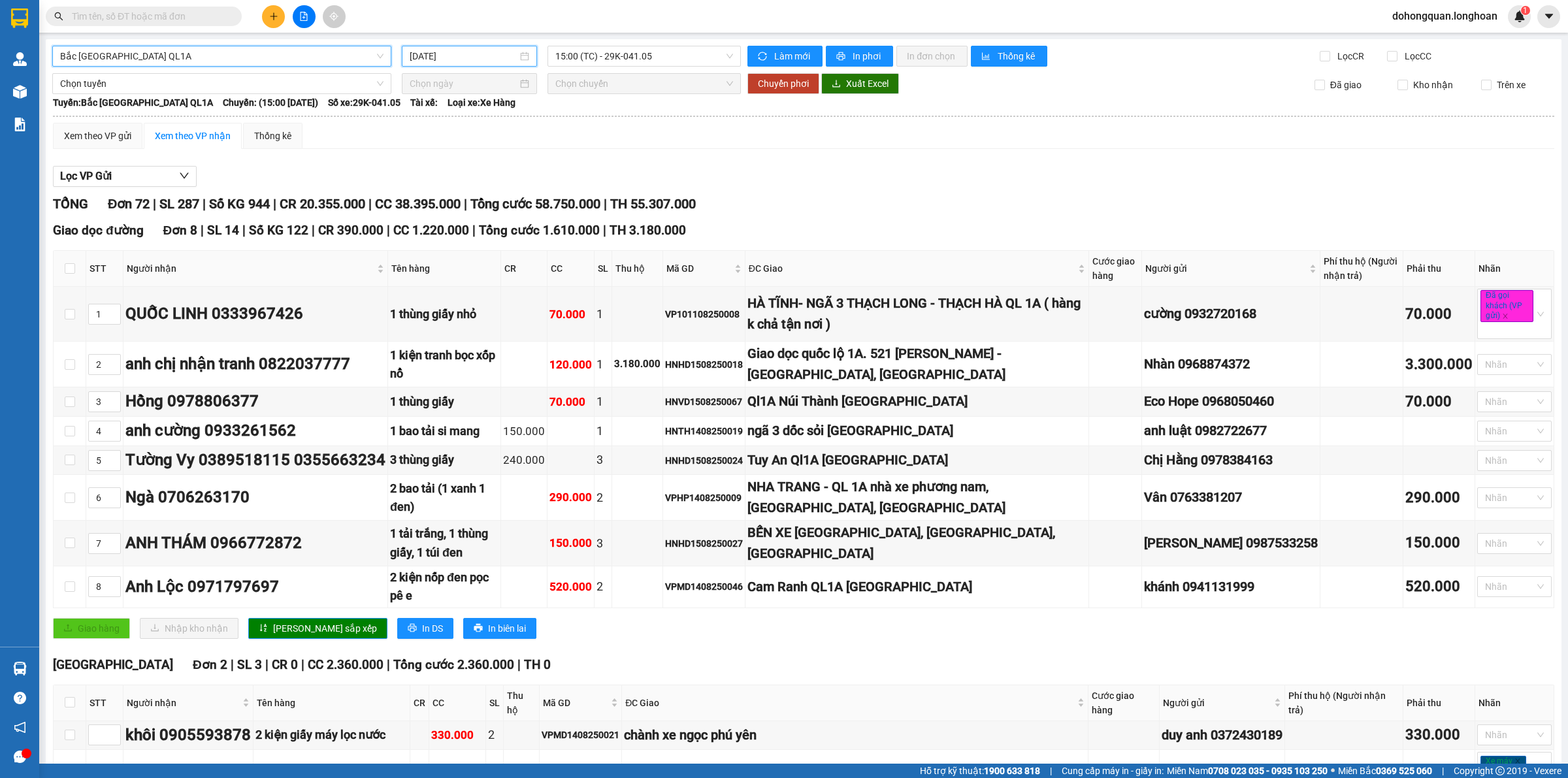
click at [459, 63] on input "[DATE]" at bounding box center [463, 56] width 108 height 14
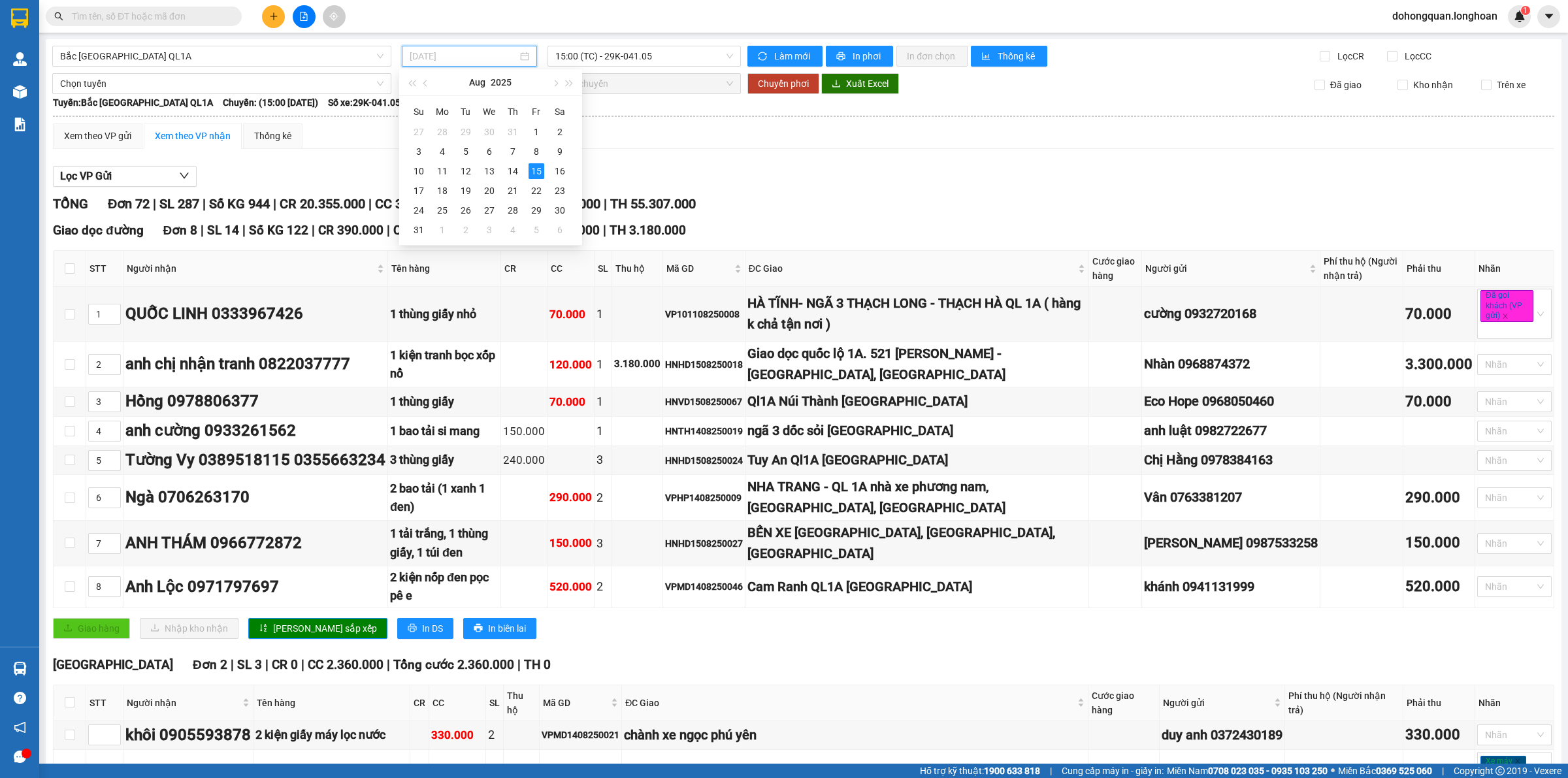
type input "[DATE]"
click at [598, 50] on span "15:00 (TC) - 29K-041.05" at bounding box center [643, 56] width 177 height 19
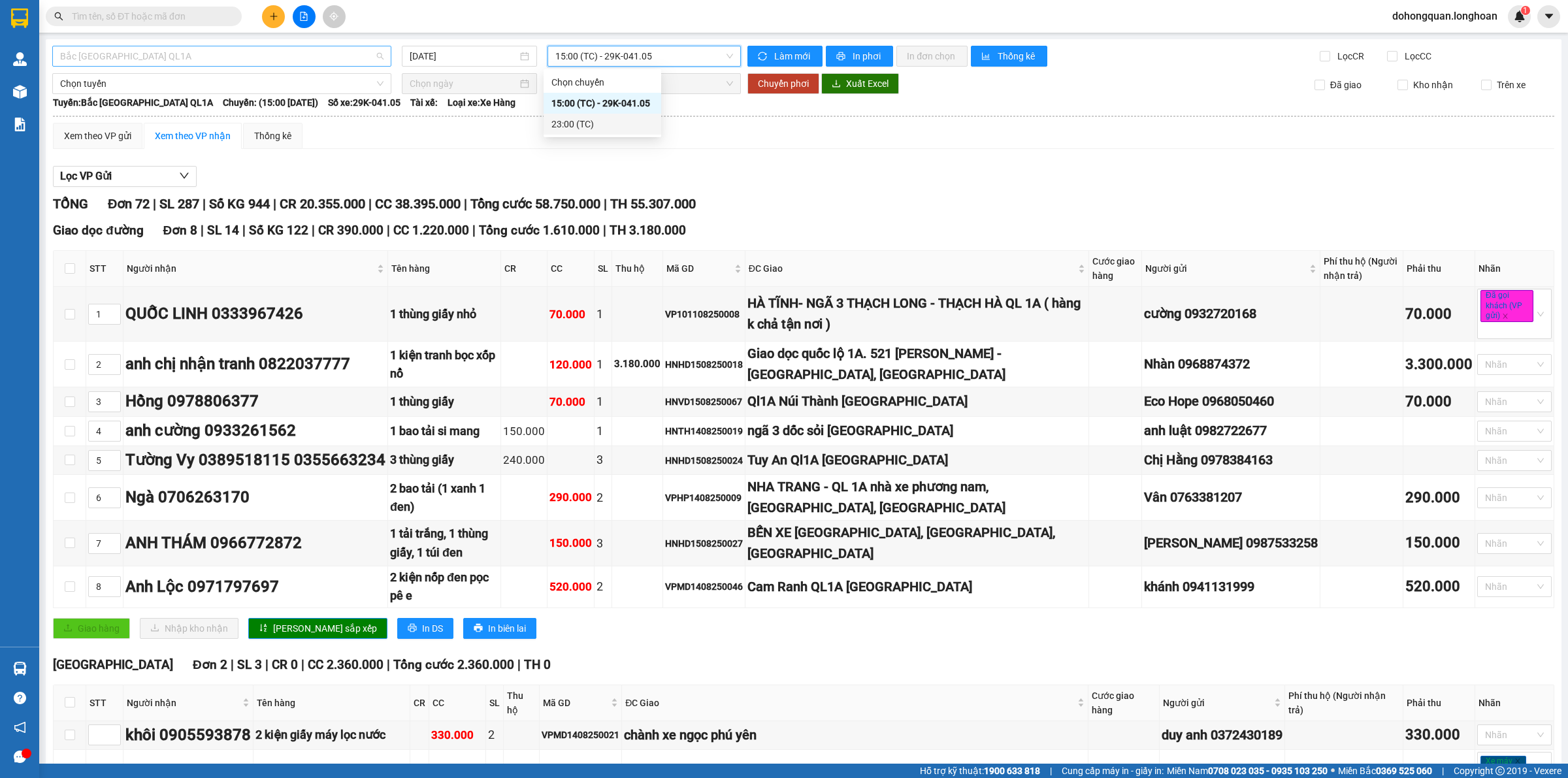
click at [170, 64] on span "Bắc [GEOGRAPHIC_DATA] QL1A" at bounding box center [222, 56] width 323 height 19
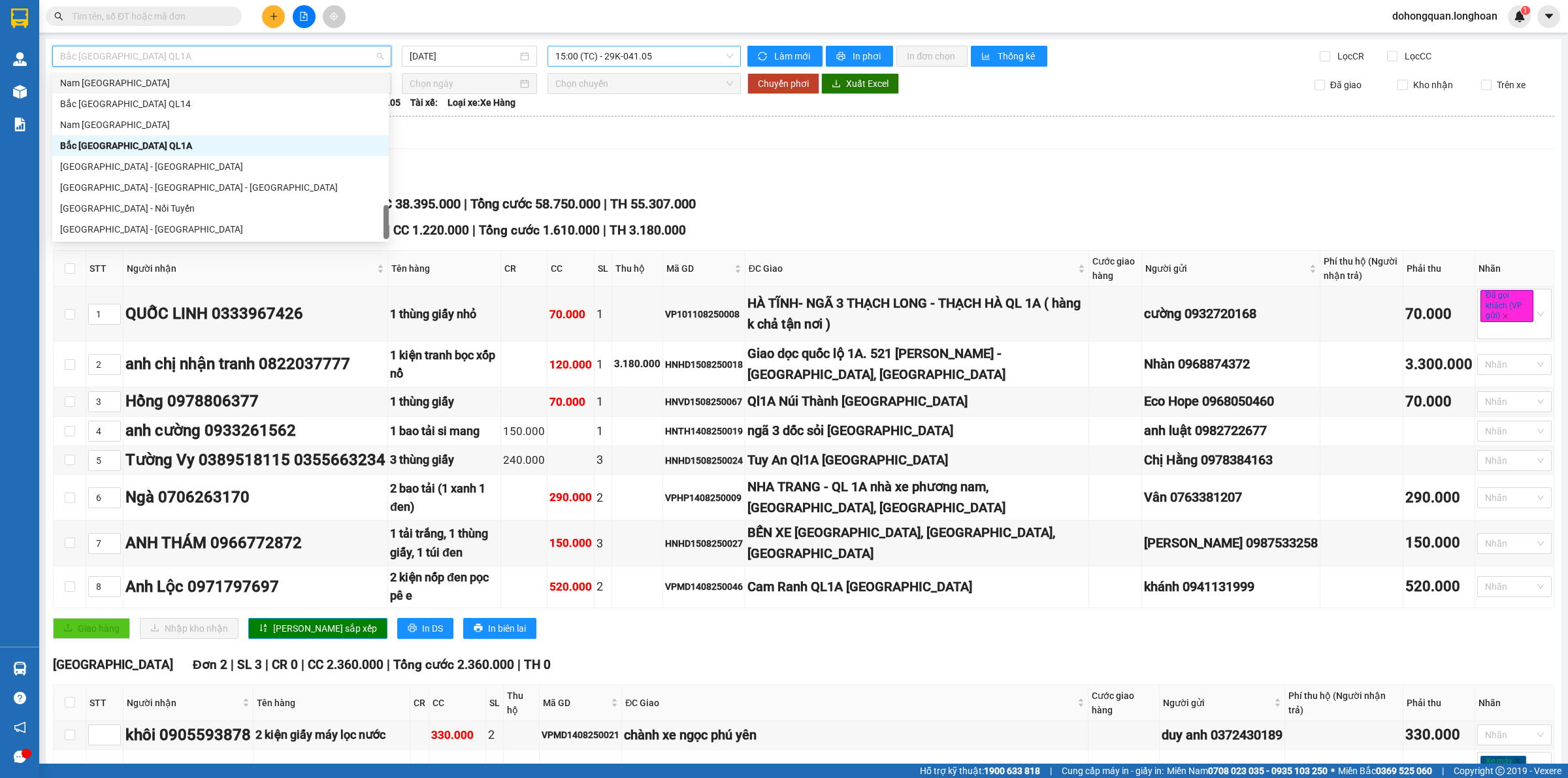
click at [574, 54] on span "15:00 (TC) - 29K-041.05" at bounding box center [643, 56] width 177 height 19
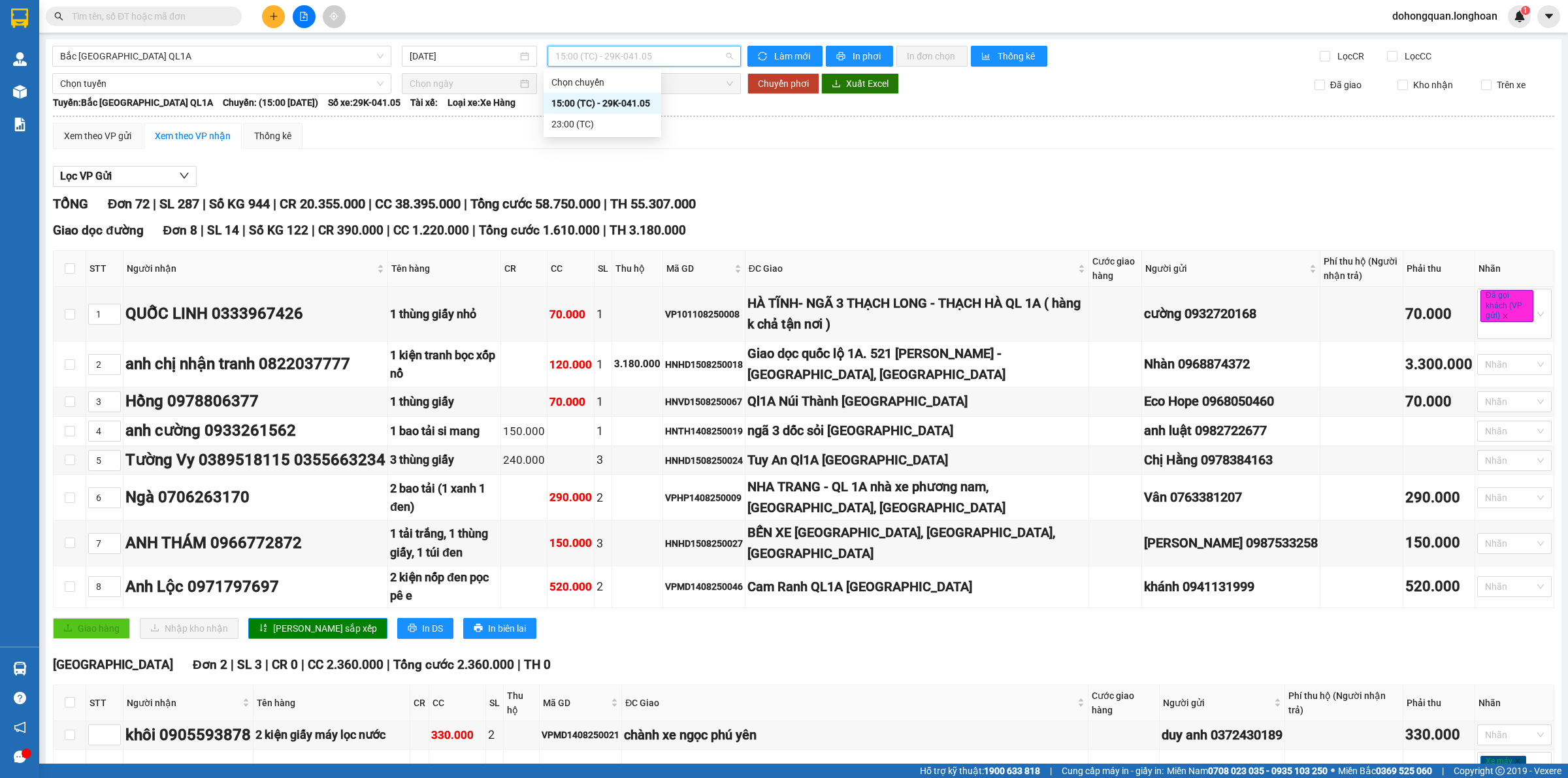
click at [595, 112] on div "15:00 (TC) - 29K-041.05" at bounding box center [602, 103] width 117 height 21
click at [613, 50] on span "15:00 (TC) - 29K-041.05" at bounding box center [643, 56] width 177 height 19
click at [568, 129] on div "23:00 (TC)" at bounding box center [602, 124] width 102 height 14
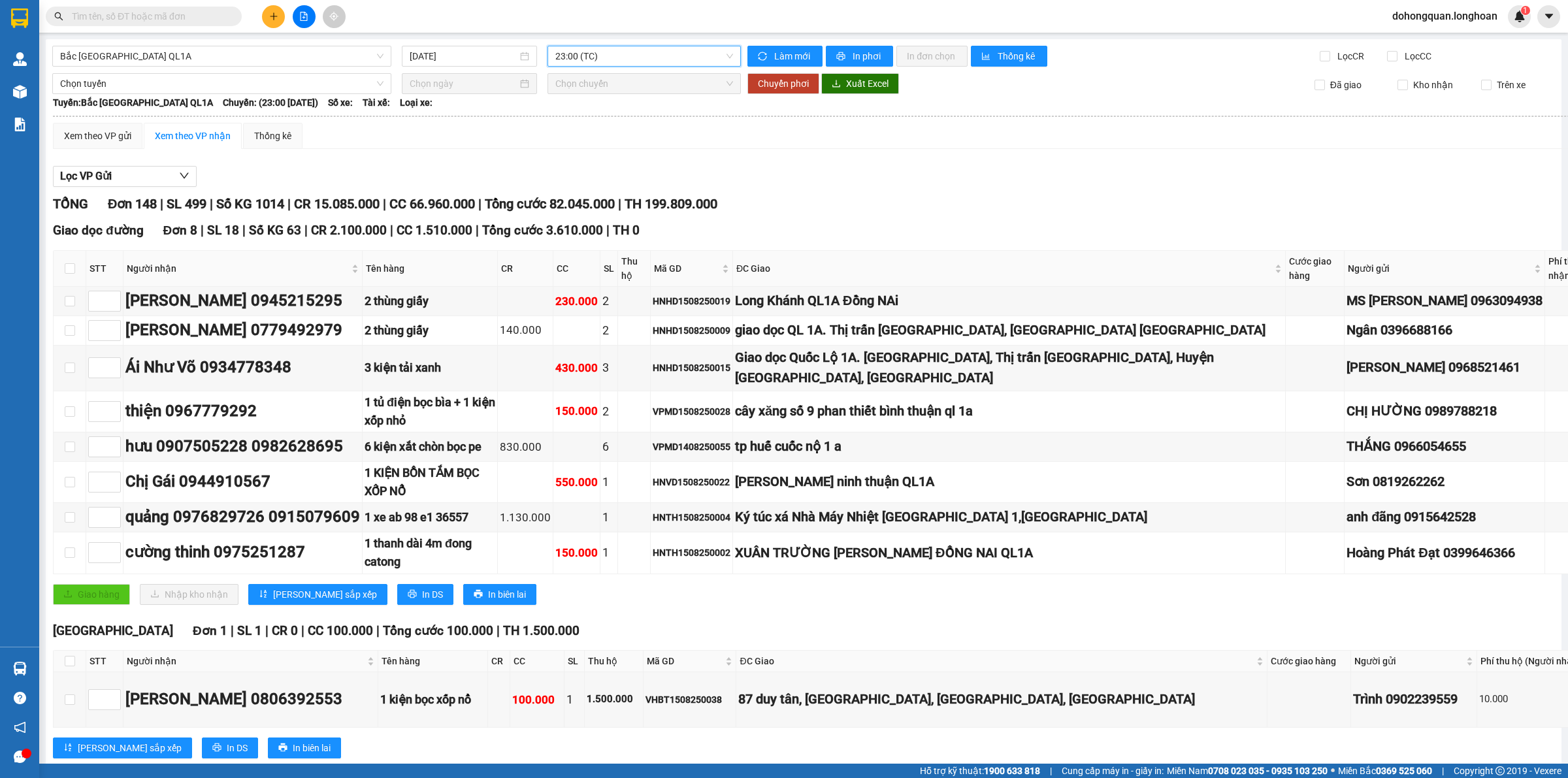
scroll to position [81, 0]
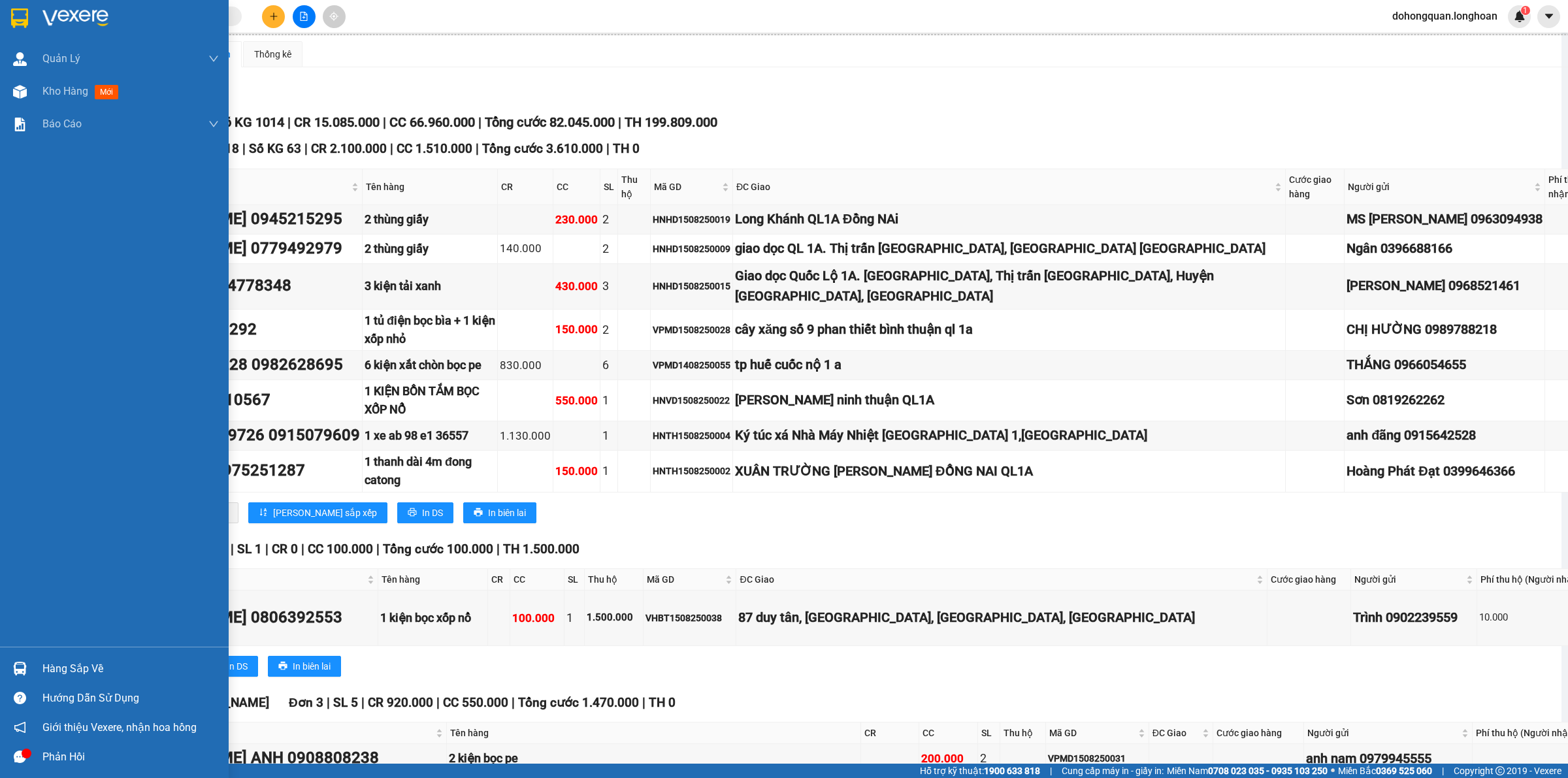
click at [19, 19] on img at bounding box center [19, 18] width 17 height 19
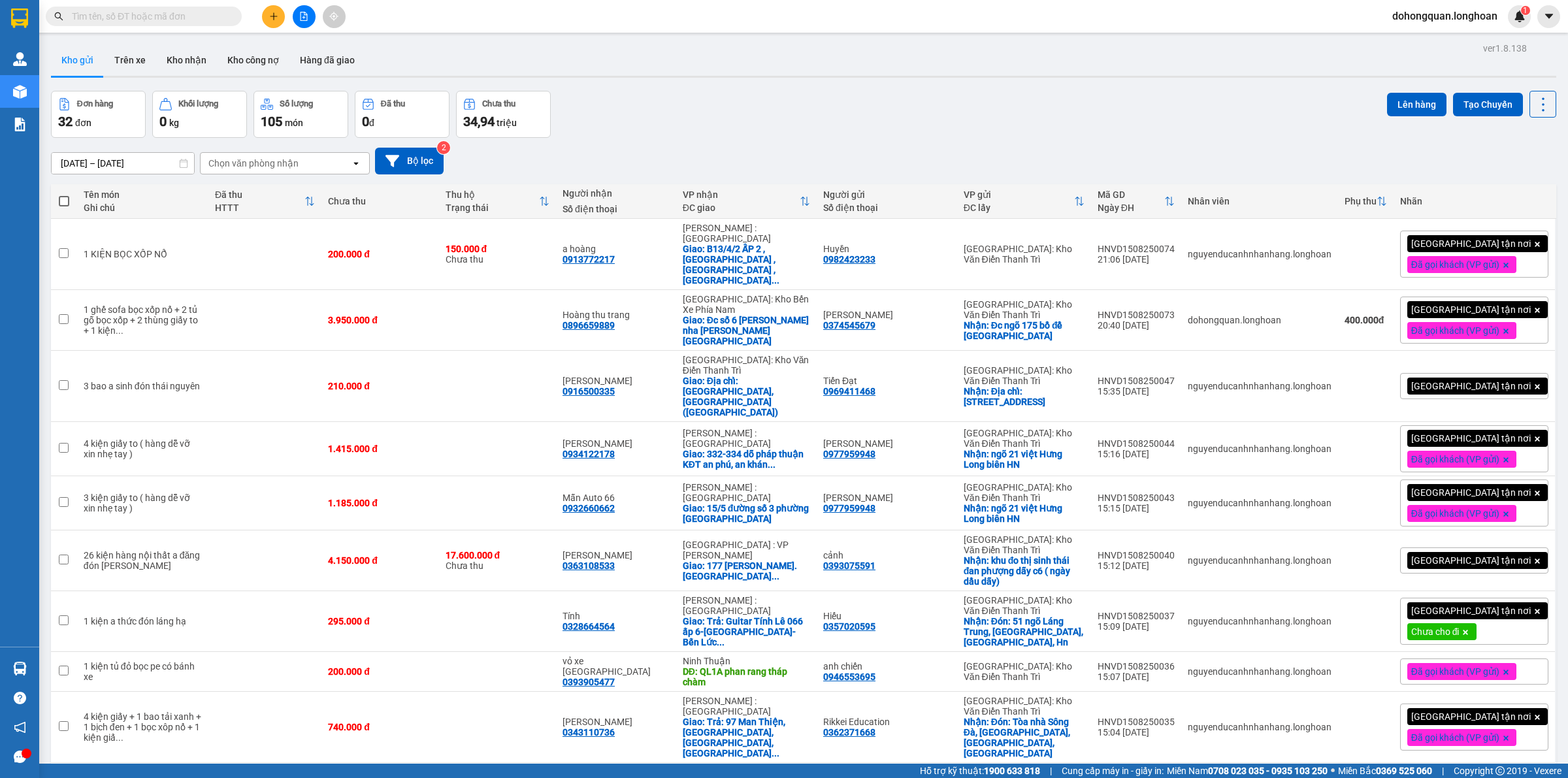
click at [1422, 4] on div "Kết quả tìm kiếm ( 0 ) Bộ lọc No Data dohongquan.longhoan 1" at bounding box center [784, 16] width 1568 height 32
click at [1413, 20] on span "dohongquan.longhoan" at bounding box center [1444, 16] width 126 height 17
click at [1421, 43] on span "Đăng xuất" at bounding box center [1449, 40] width 101 height 14
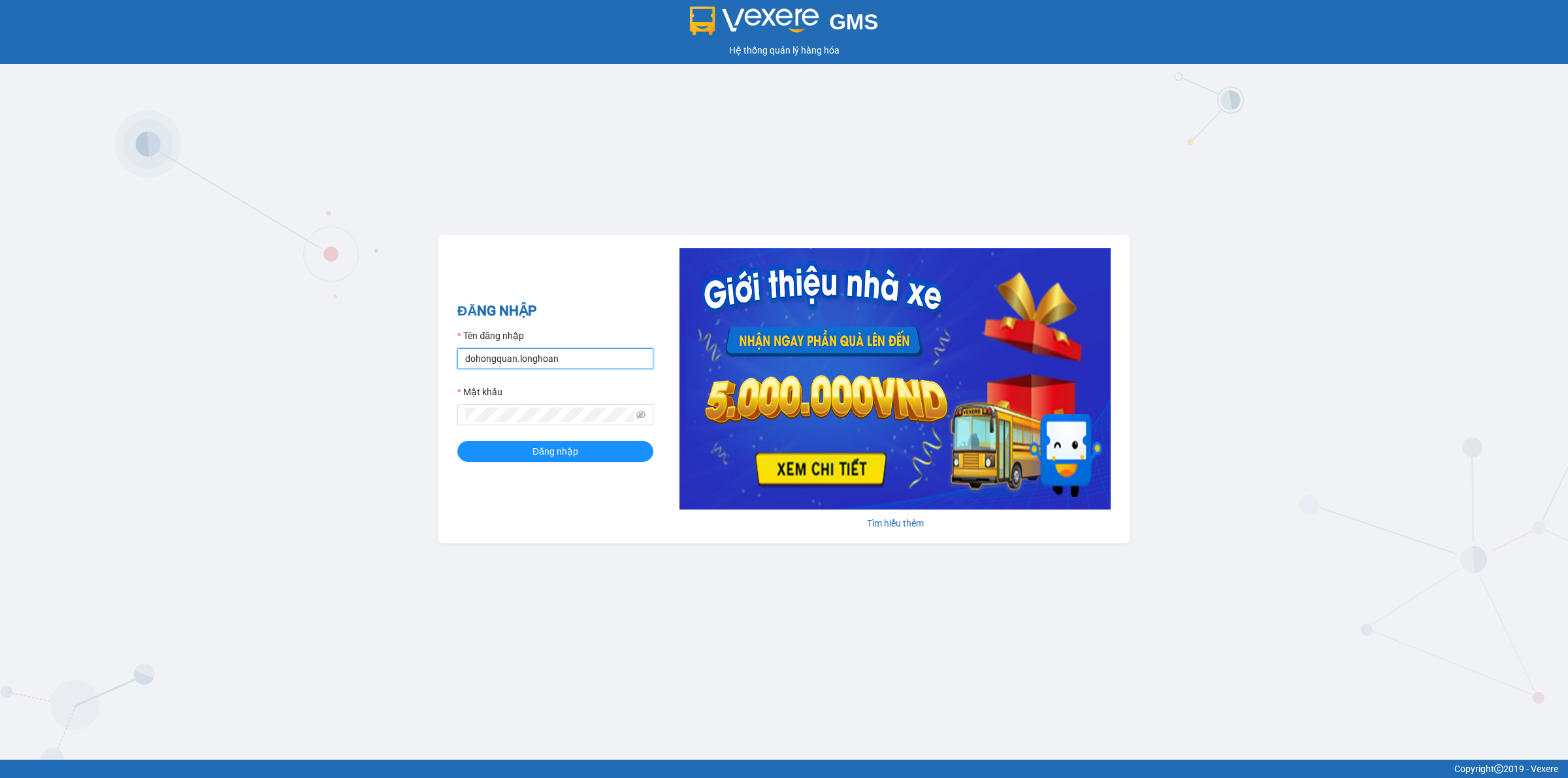
click at [544, 358] on input "dohongquan.longhoan" at bounding box center [556, 358] width 196 height 21
type input "nghiemvanthang.longhoan"
click at [571, 445] on span "Đăng nhập" at bounding box center [555, 451] width 46 height 14
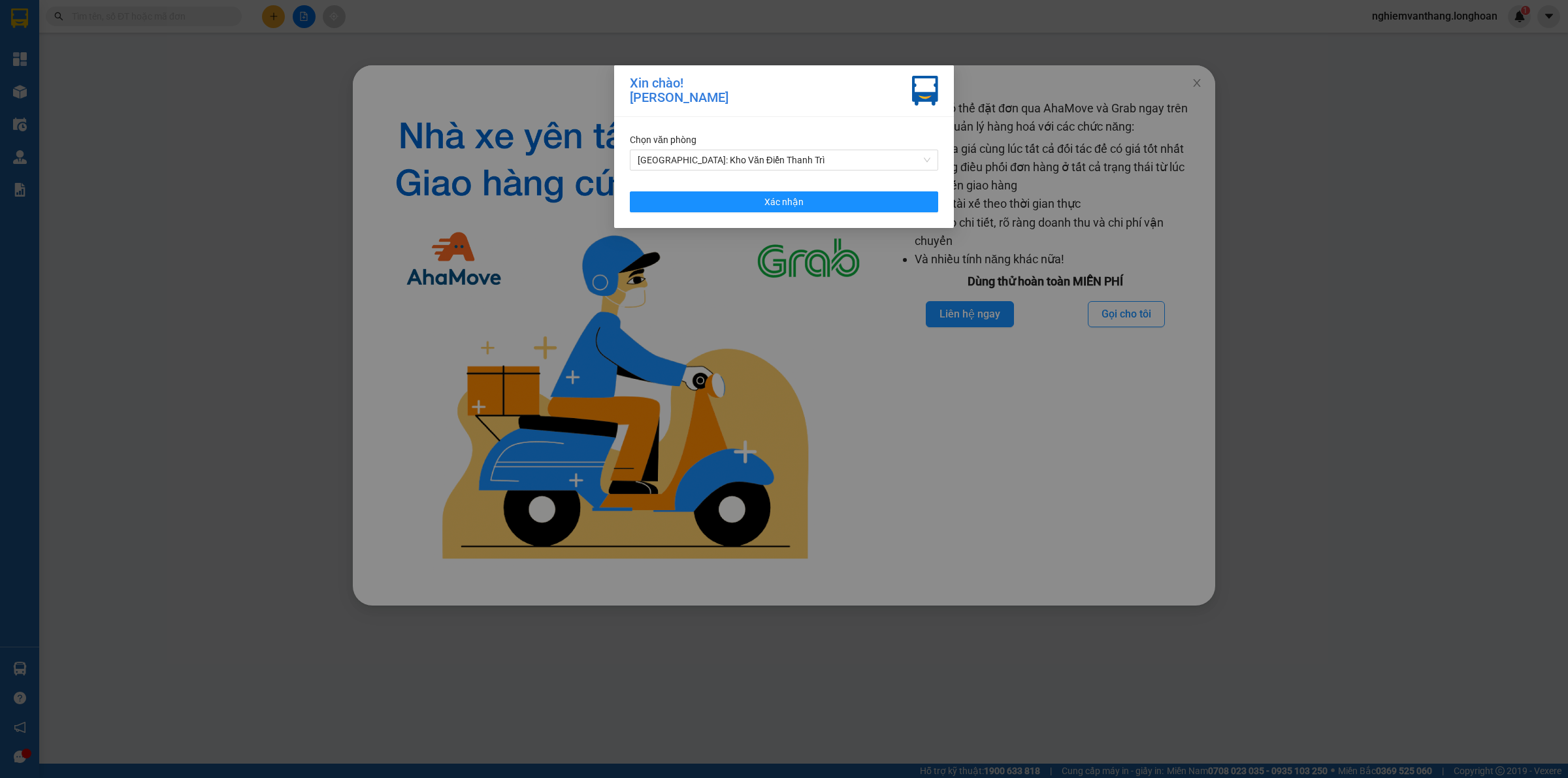
click at [827, 222] on div "Chọn văn phòng [GEOGRAPHIC_DATA]: Kho Văn Điển Thanh Trì Xác nhận" at bounding box center [784, 172] width 340 height 111
click at [839, 200] on button "Xác nhận" at bounding box center [783, 202] width 308 height 21
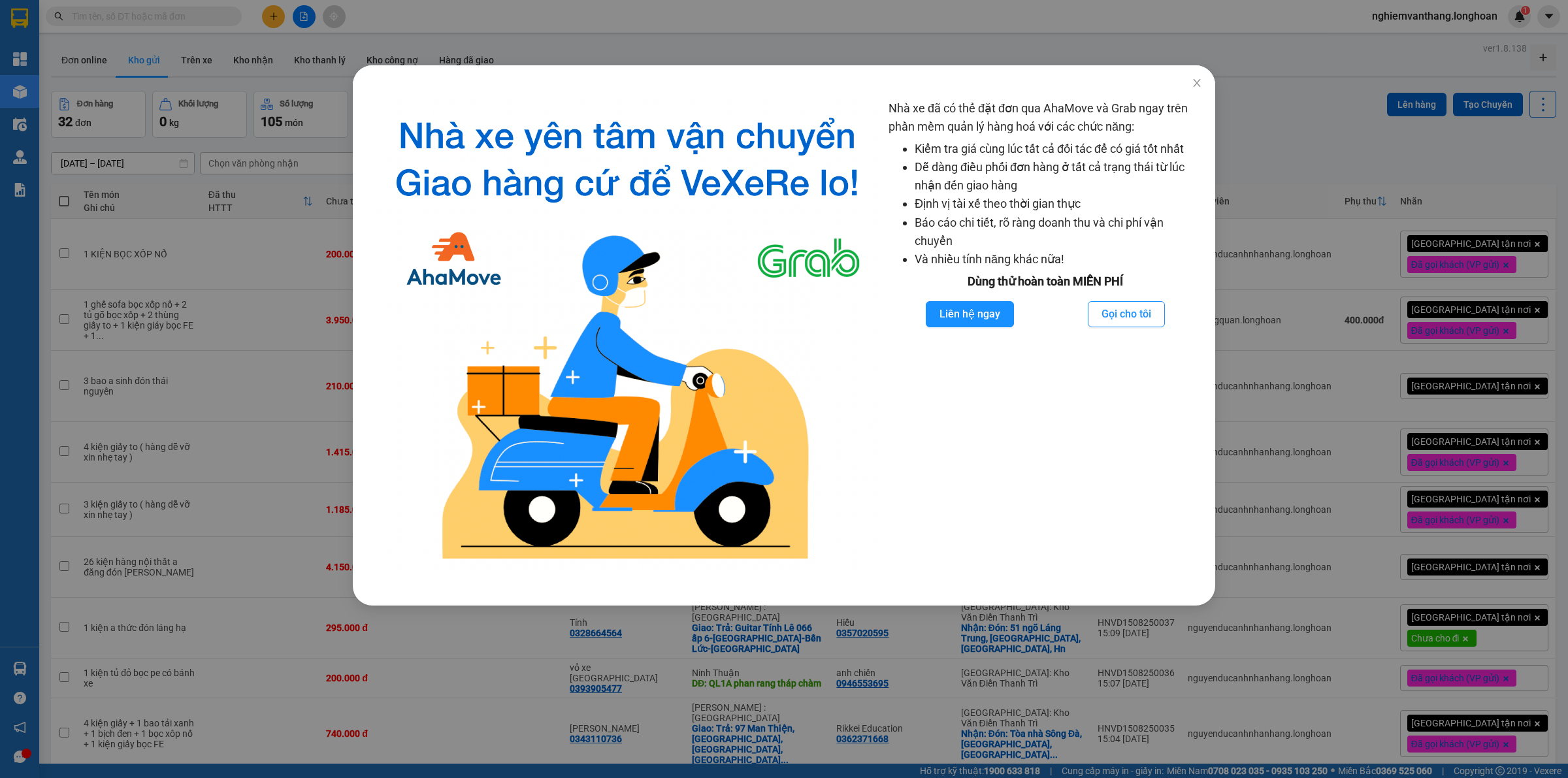
click at [1353, 250] on div "Nhà xe đã có thể đặt đơn qua AhaMove và Grab ngay trên phần mềm quản lý hàng ho…" at bounding box center [784, 389] width 1568 height 778
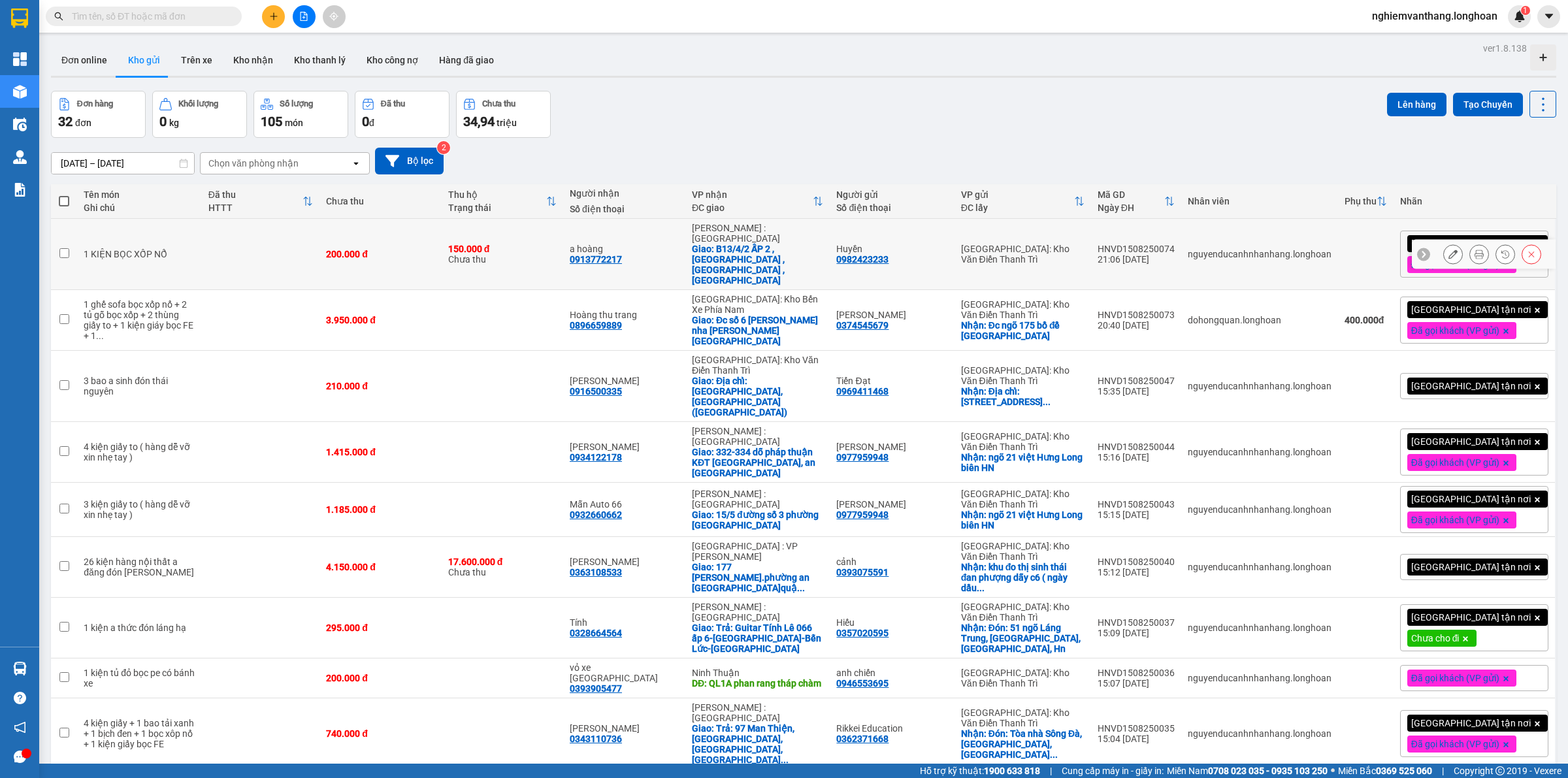
click at [360, 272] on td "200.000 đ" at bounding box center [380, 254] width 121 height 71
checkbox input "true"
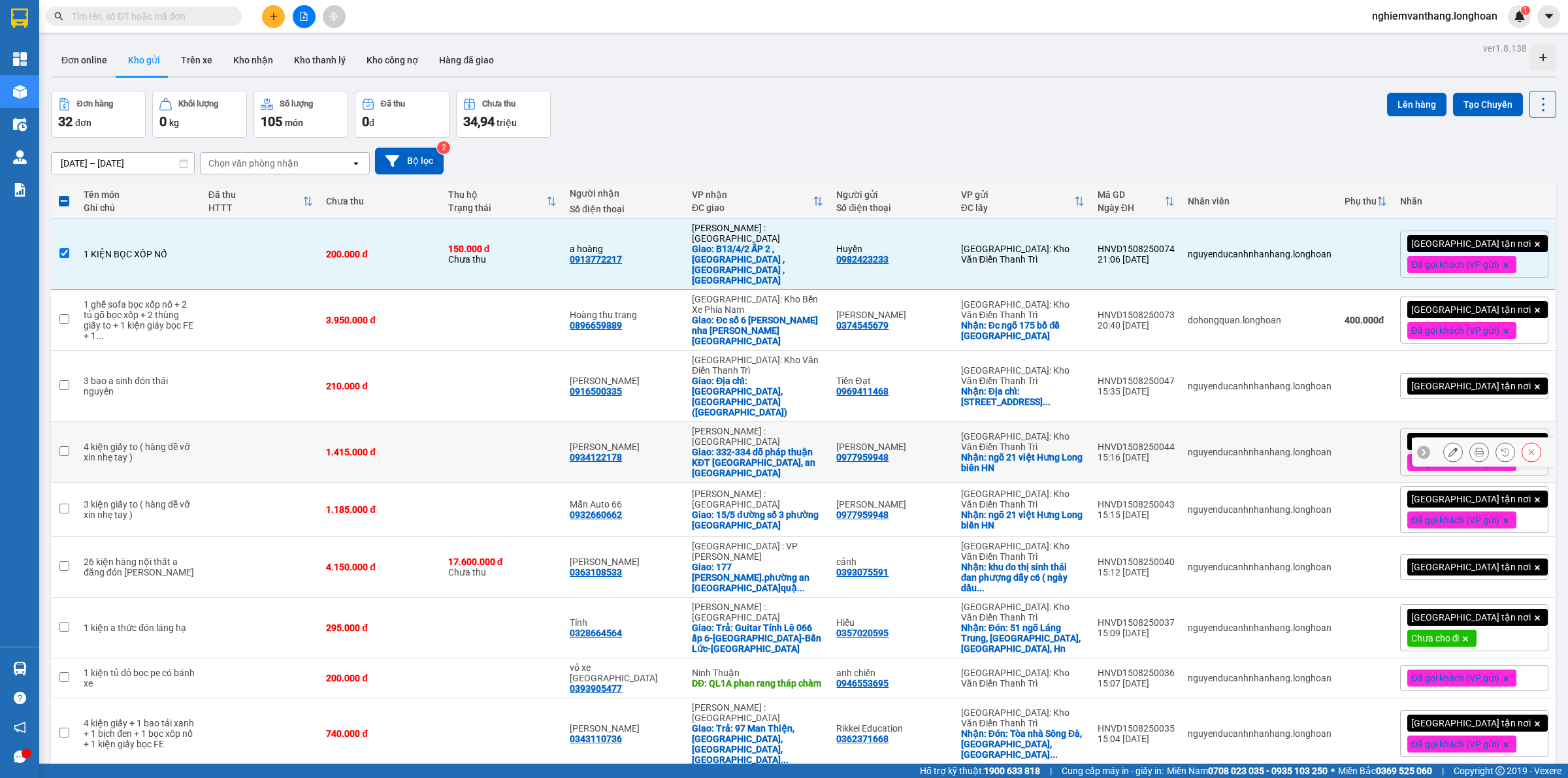
scroll to position [60, 0]
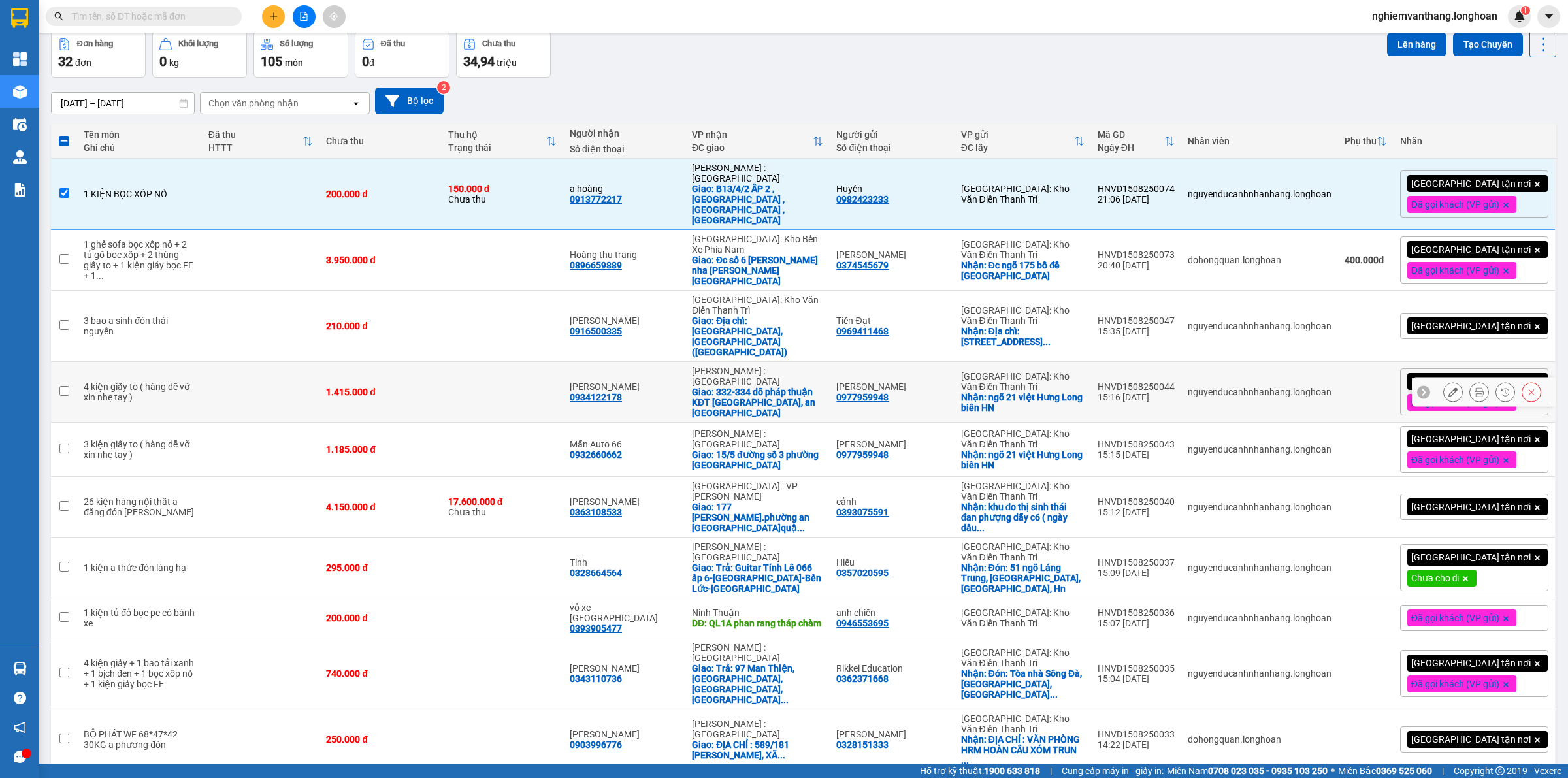
click at [479, 362] on td at bounding box center [502, 392] width 121 height 61
checkbox input "true"
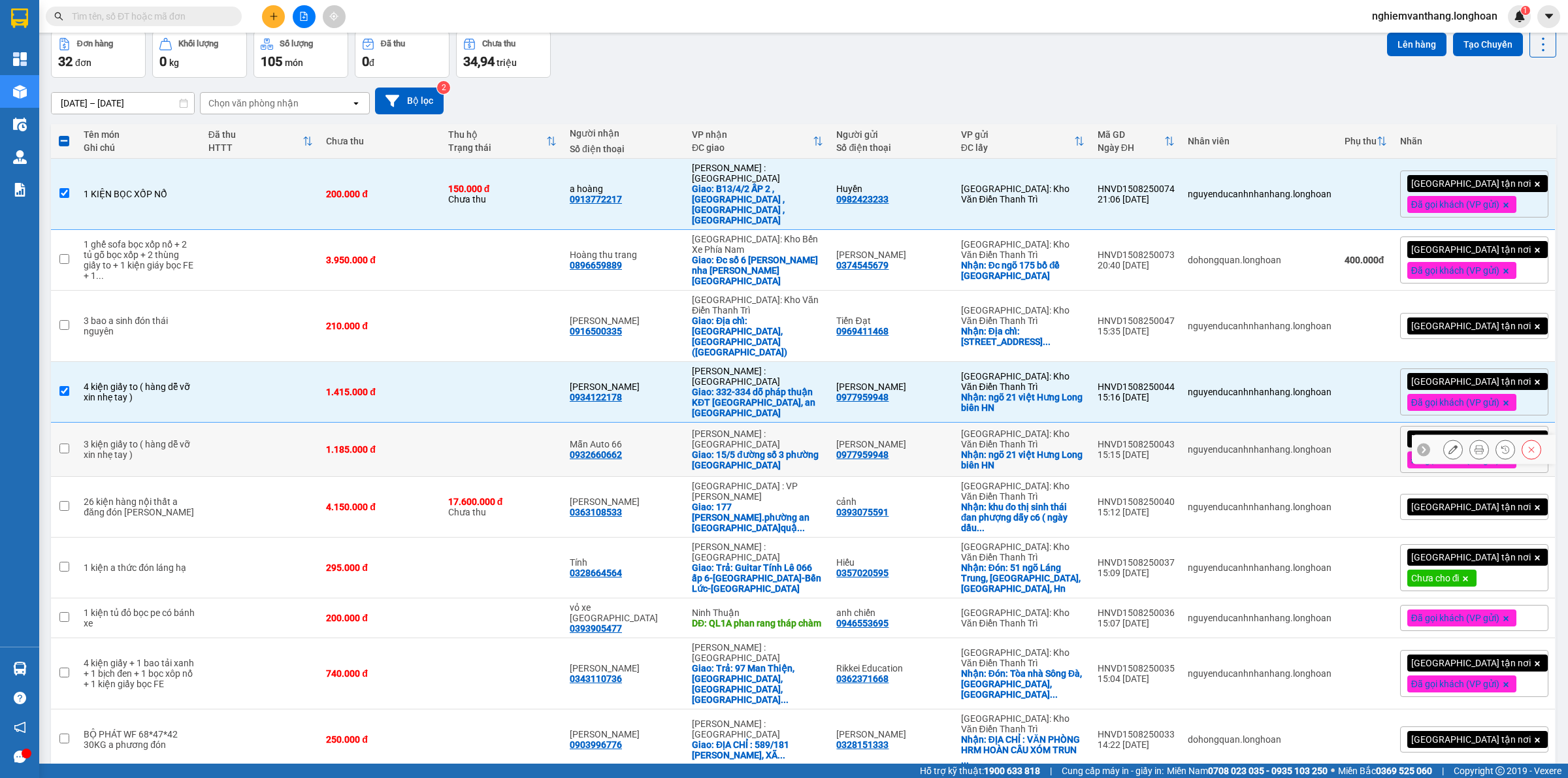
click at [432, 445] on div "1.185.000 đ" at bounding box center [380, 449] width 108 height 10
checkbox input "true"
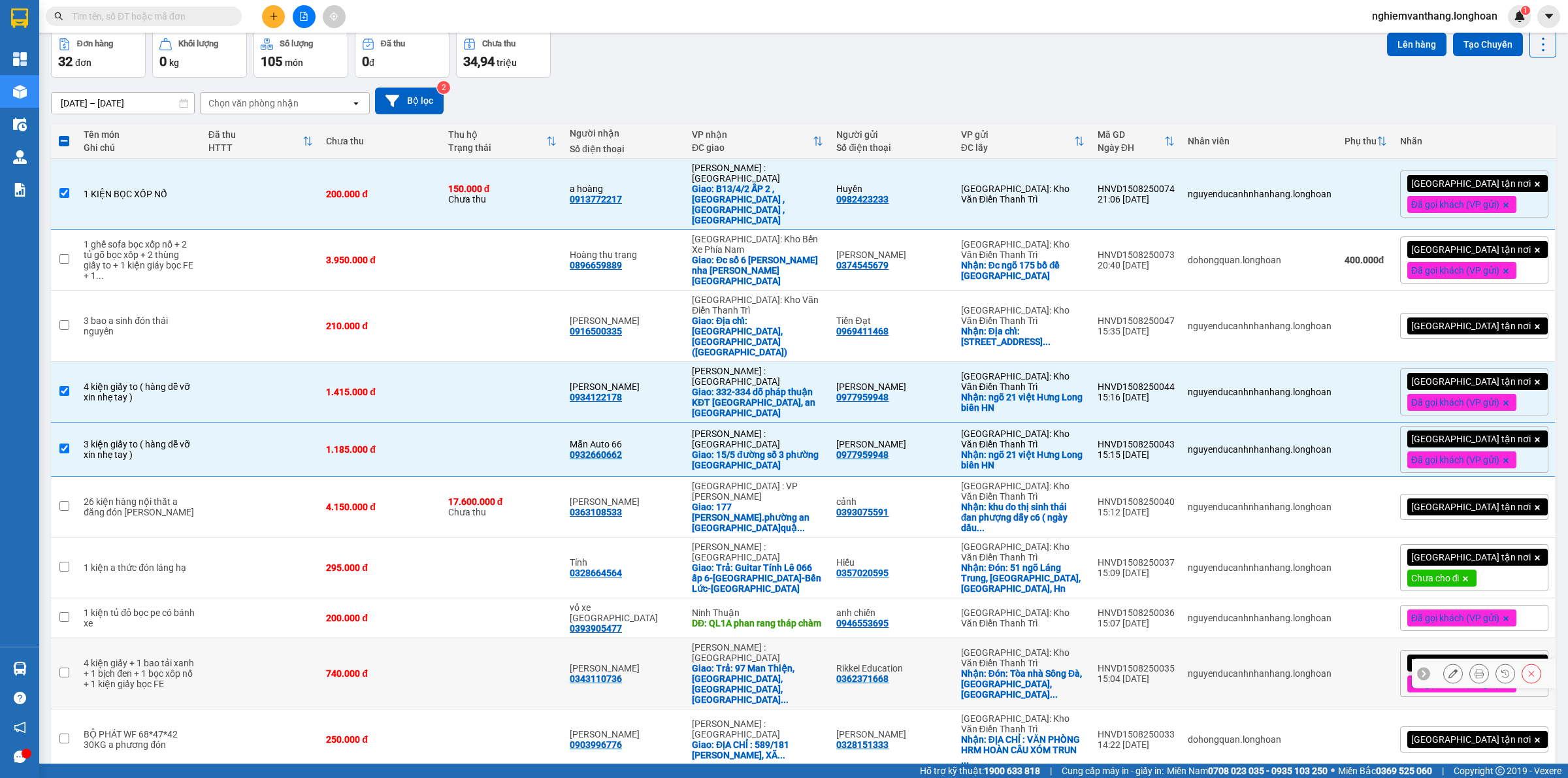
click at [245, 639] on td at bounding box center [260, 674] width 118 height 71
checkbox input "true"
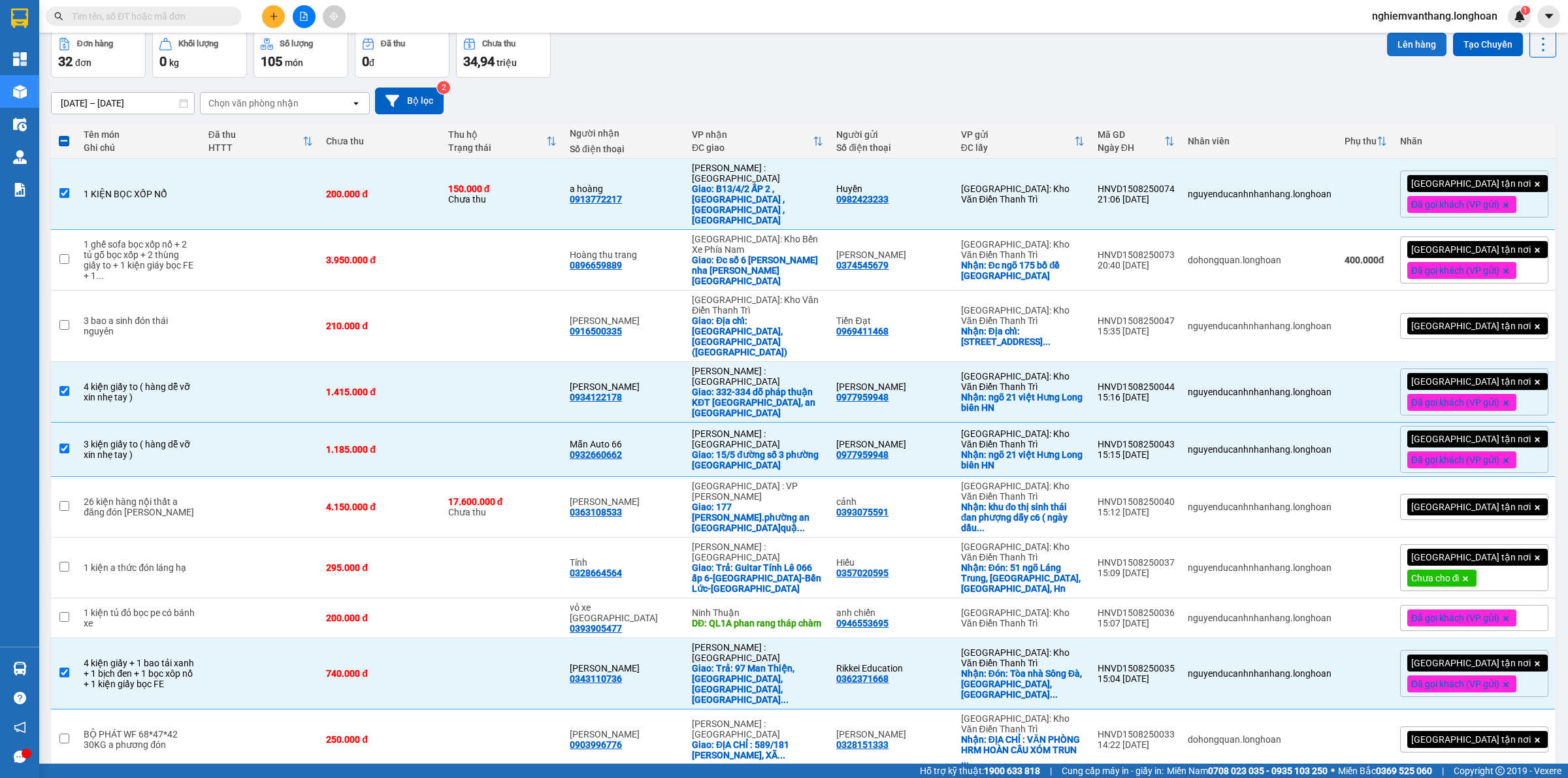
click at [1395, 46] on button "Lên hàng" at bounding box center [1416, 44] width 59 height 23
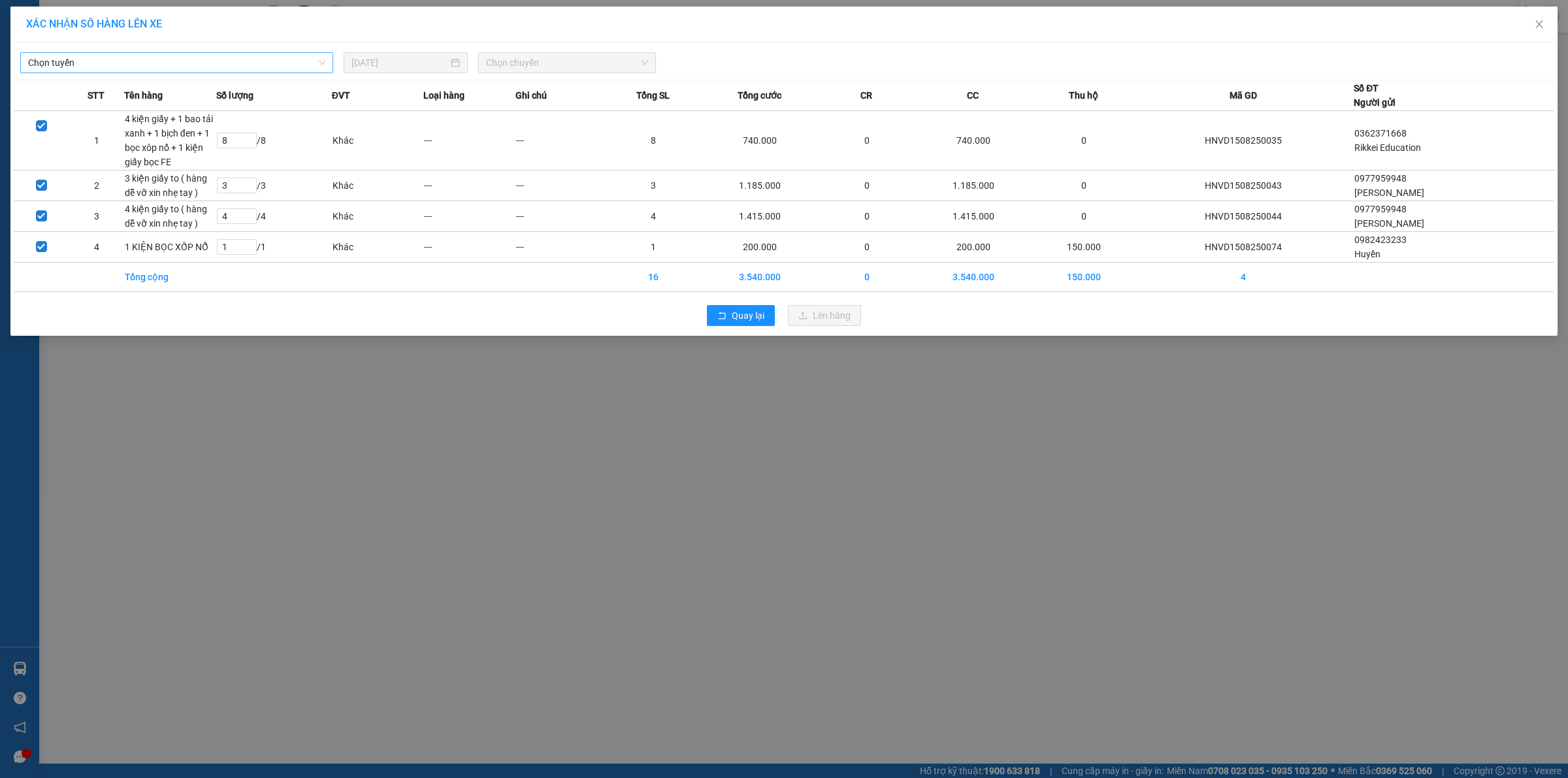
click at [90, 67] on span "Chọn tuyến" at bounding box center [177, 63] width 297 height 19
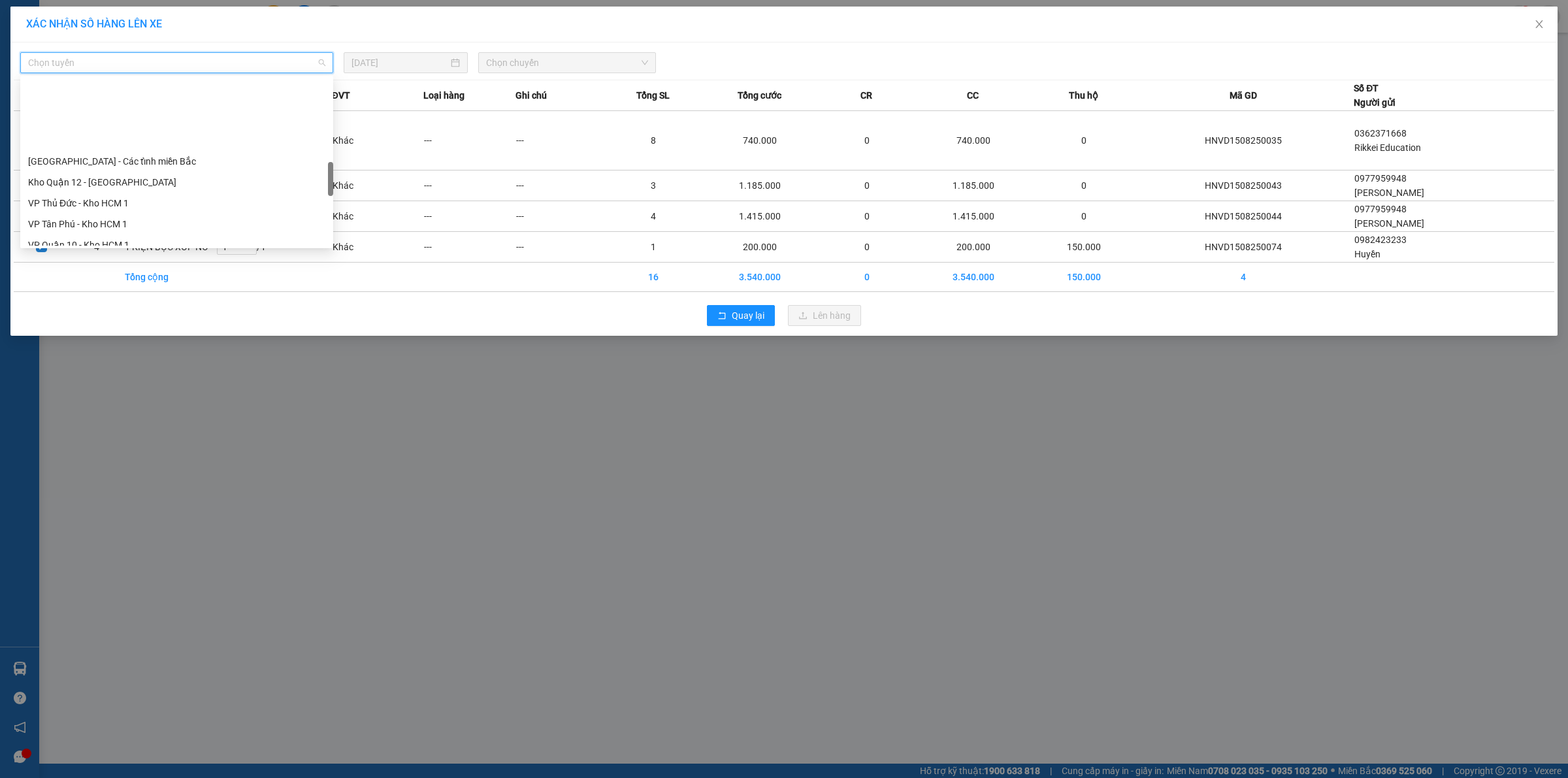
scroll to position [857, 0]
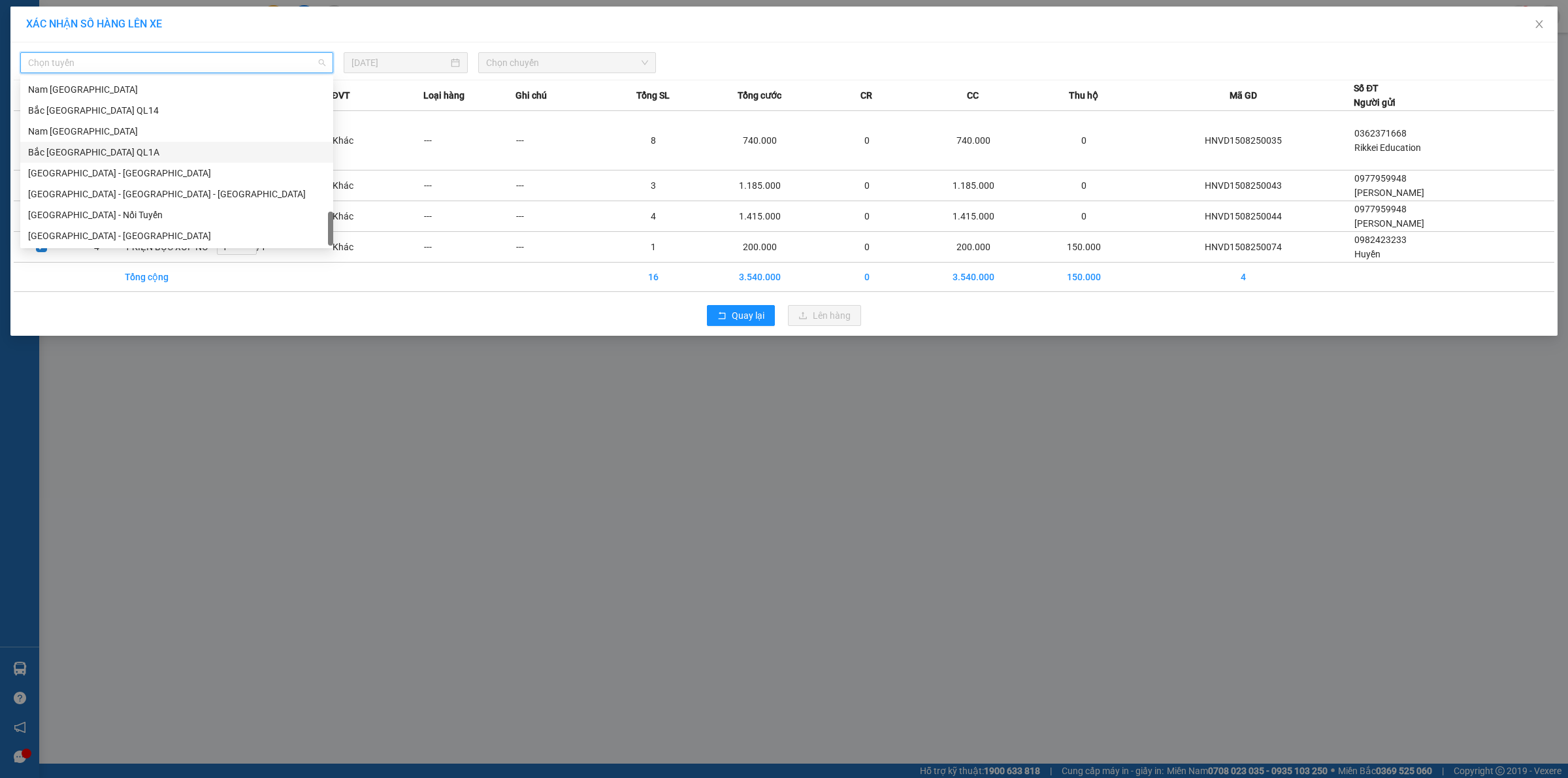
click at [109, 148] on div "Bắc [GEOGRAPHIC_DATA] QL1A" at bounding box center [177, 152] width 297 height 14
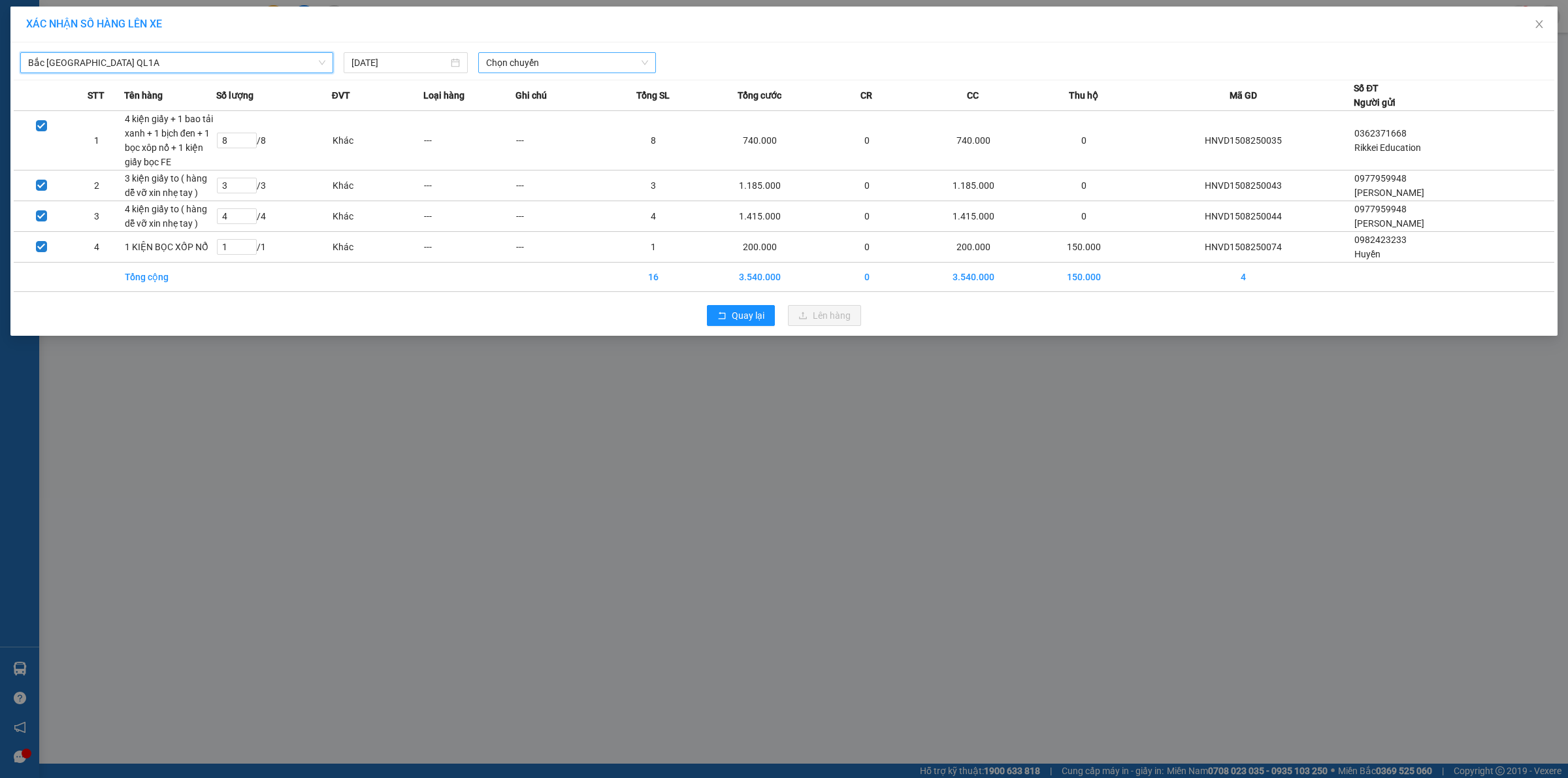
click at [533, 70] on span "Chọn chuyến" at bounding box center [567, 63] width 163 height 19
click at [520, 128] on div "23:00 (TC)" at bounding box center [537, 130] width 102 height 14
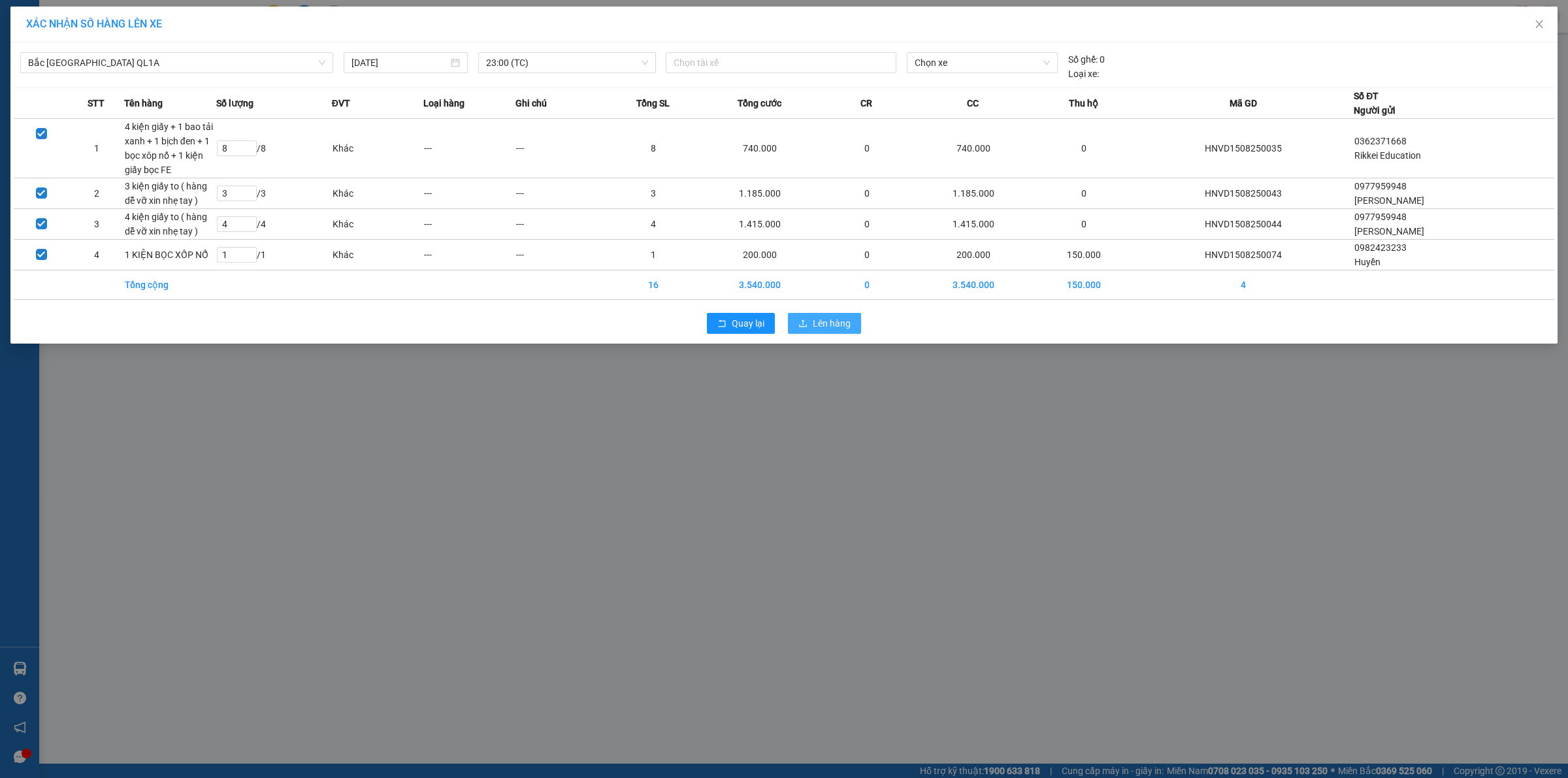
drag, startPoint x: 836, startPoint y: 322, endPoint x: 876, endPoint y: 335, distance: 42.1
click at [837, 322] on span "Lên hàng" at bounding box center [831, 323] width 38 height 14
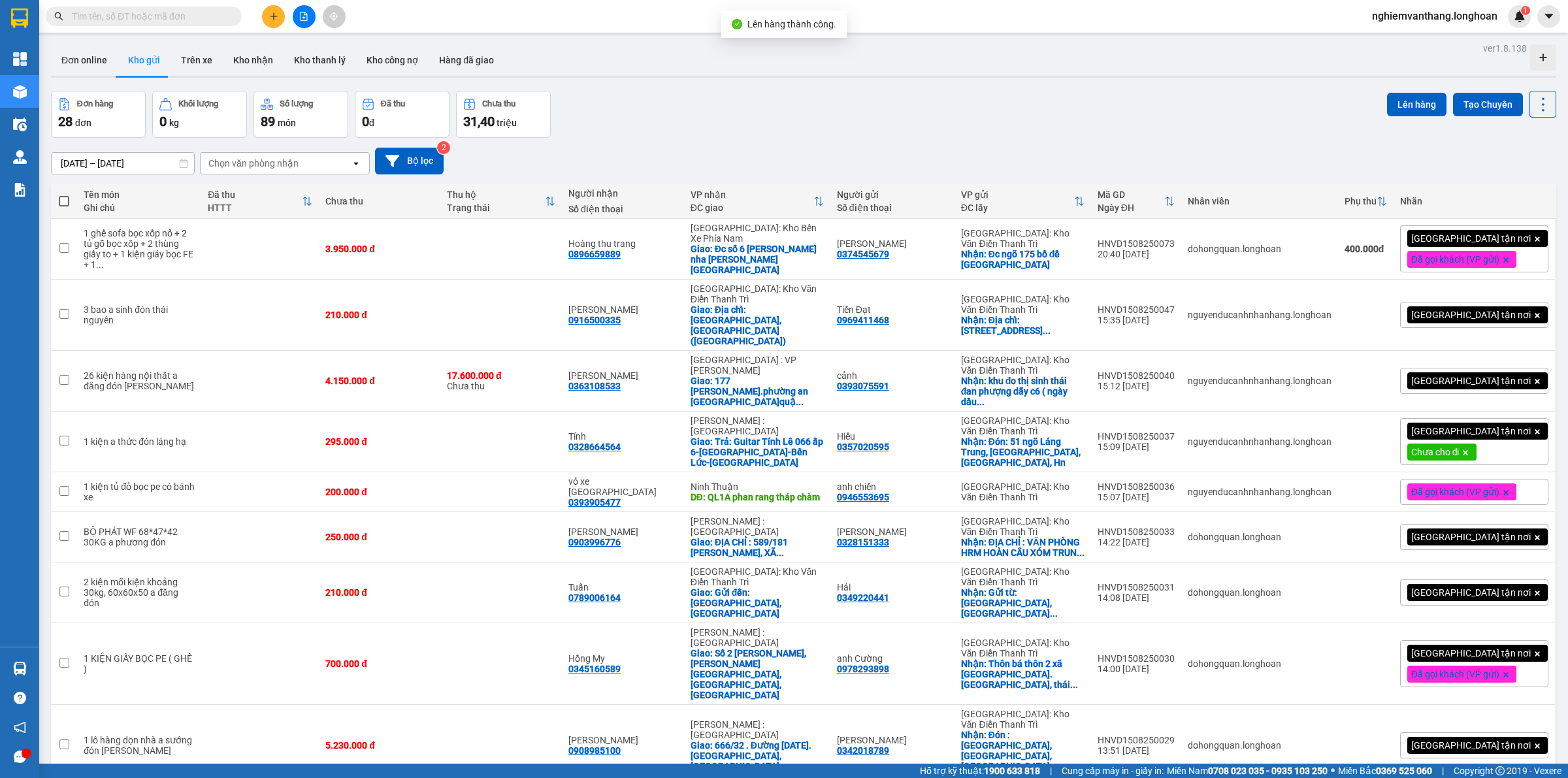
click at [1513, 686] on div "100 / trang" at bounding box center [1499, 698] width 79 height 23
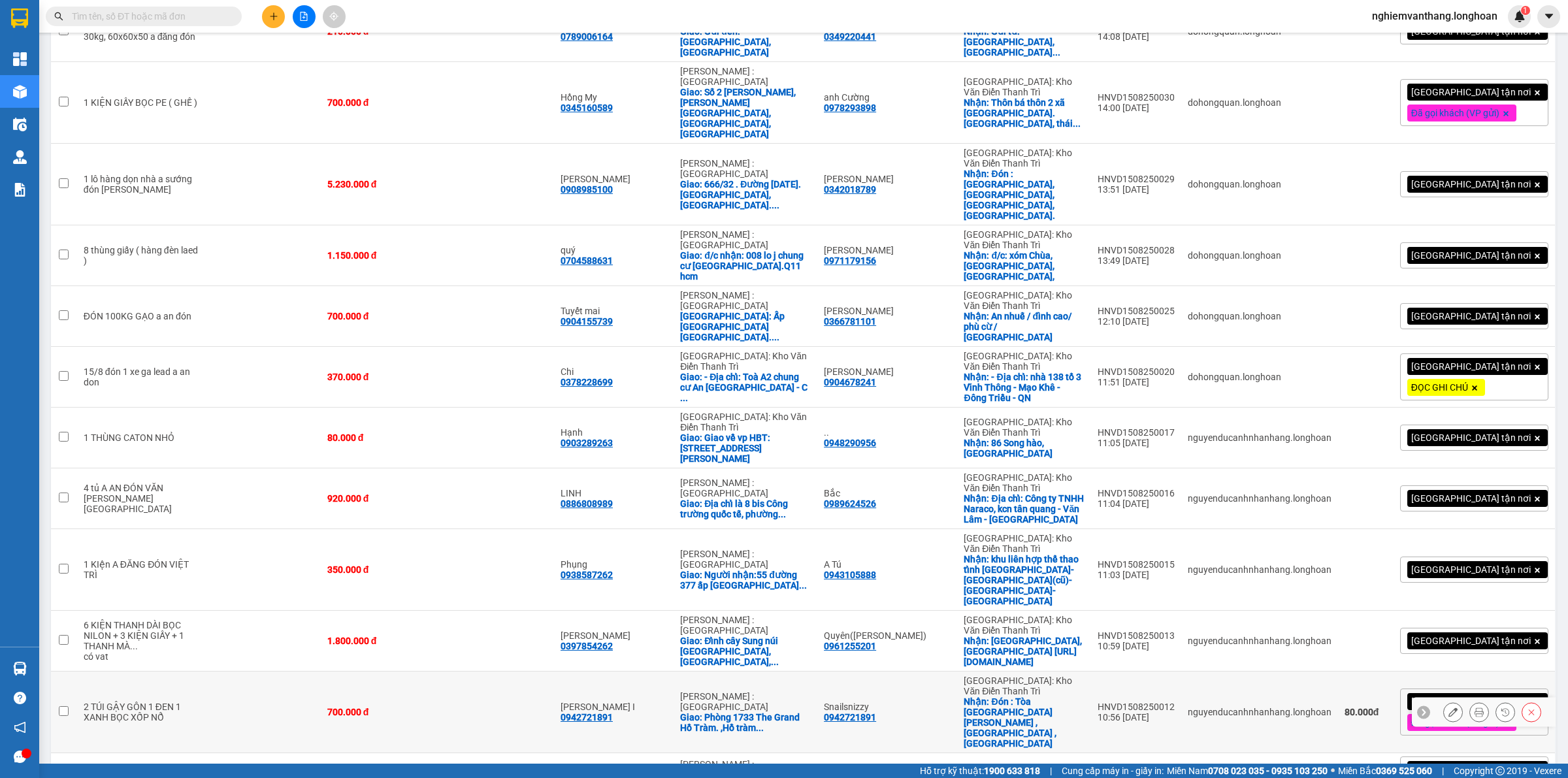
scroll to position [860, 0]
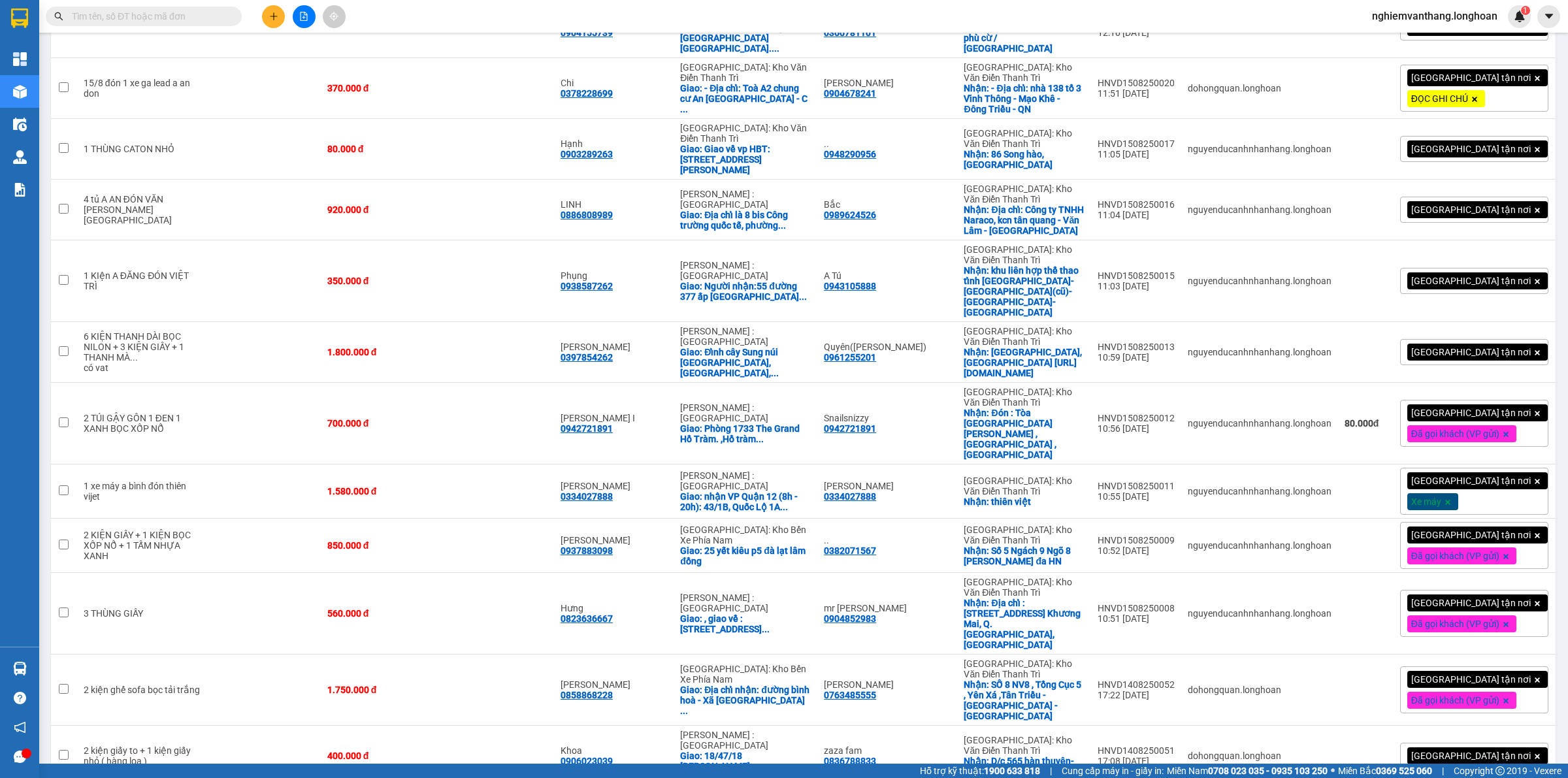
checkbox input "true"
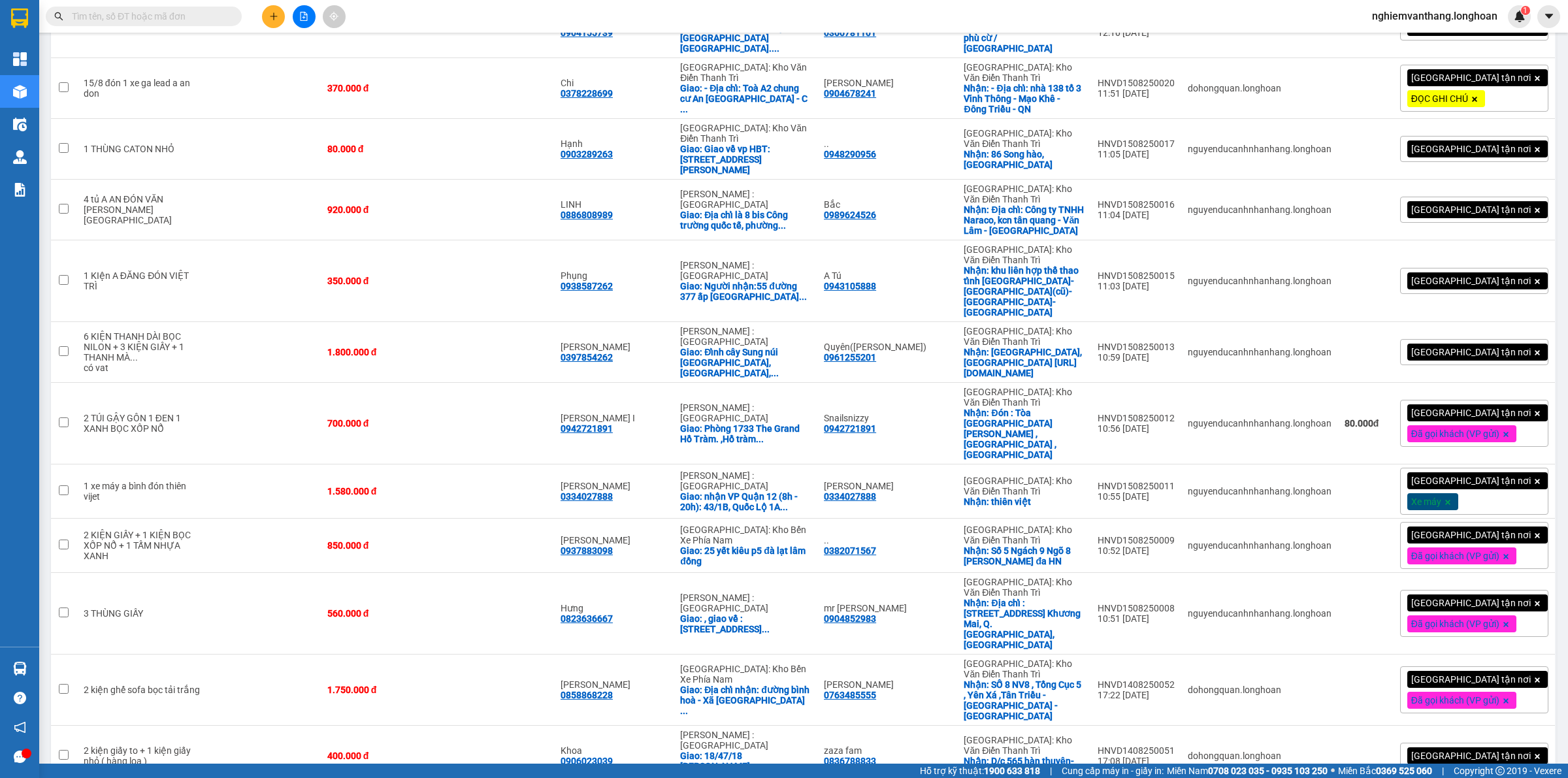
checkbox input "true"
click at [265, 726] on td at bounding box center [264, 757] width 112 height 61
checkbox input "true"
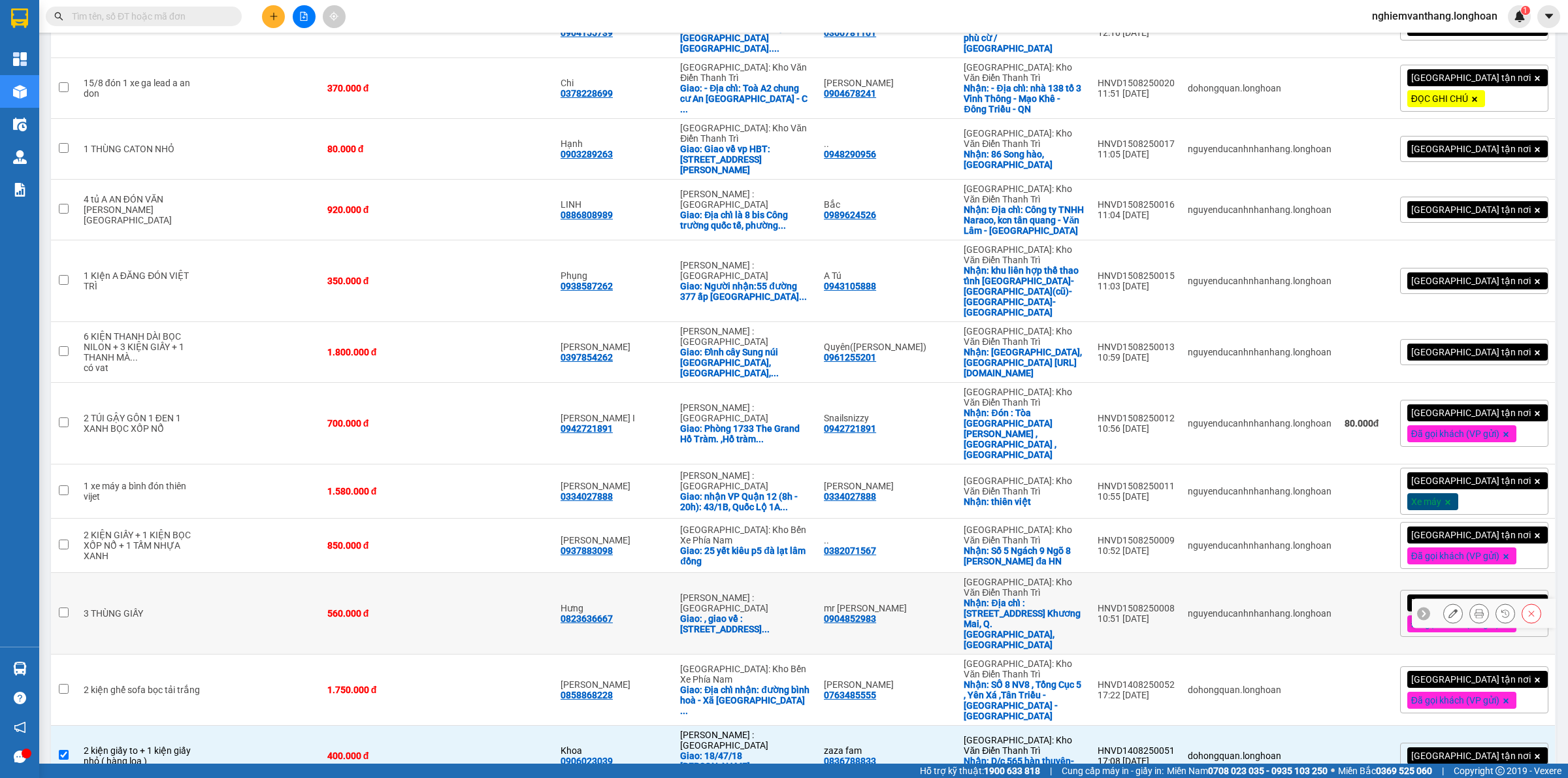
click at [245, 573] on td at bounding box center [264, 614] width 112 height 81
checkbox input "true"
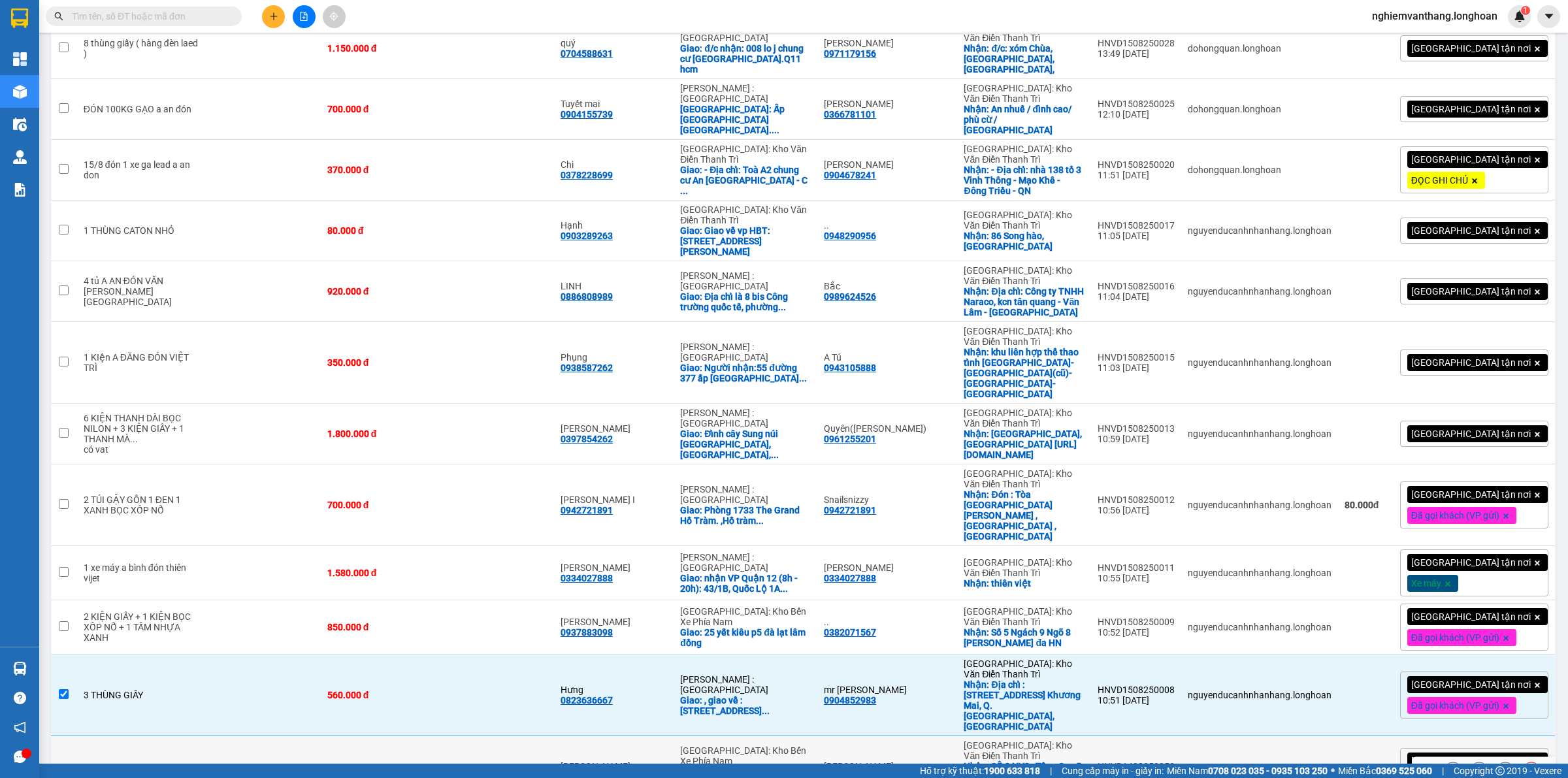
scroll to position [697, 0]
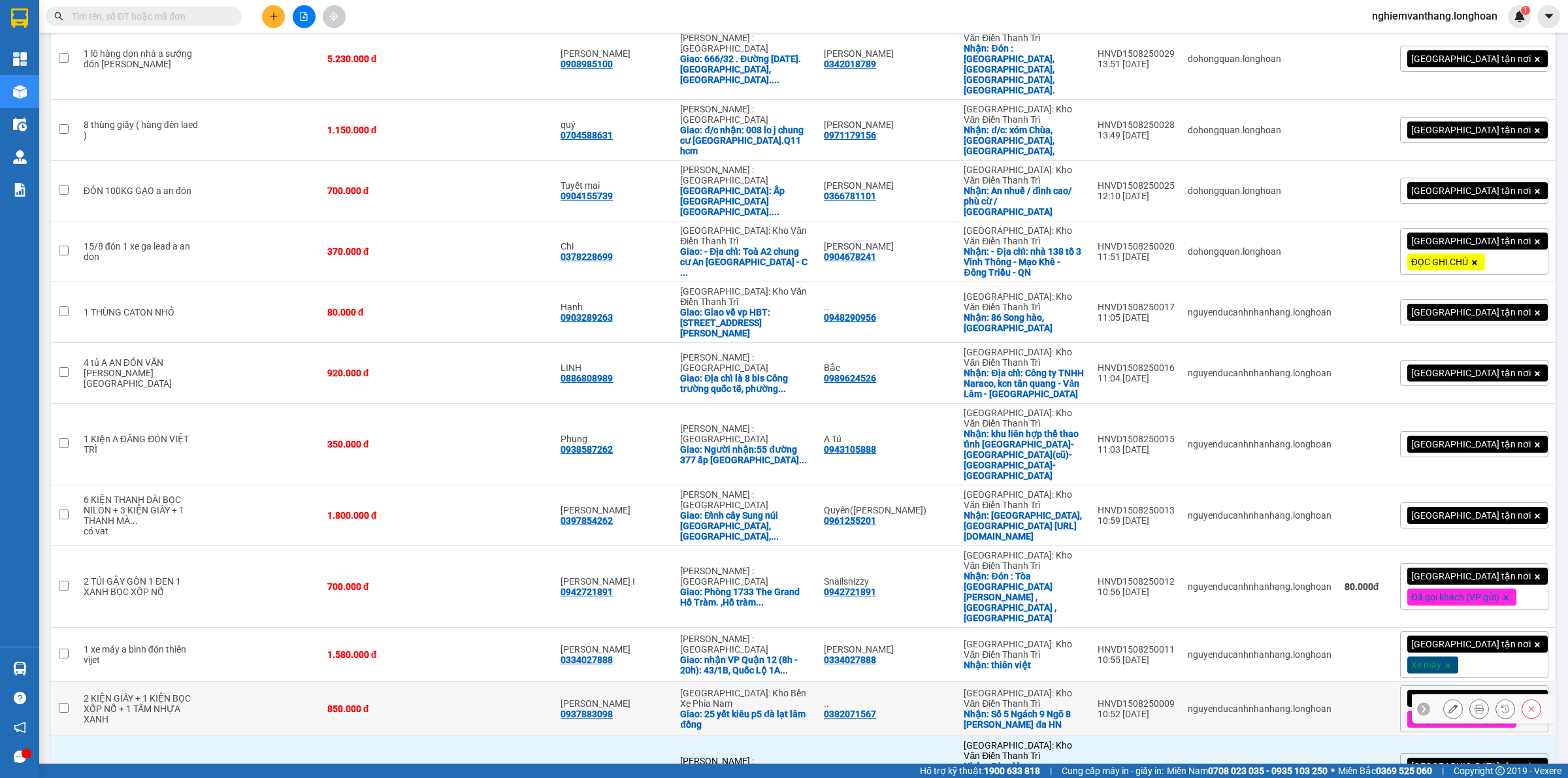
click at [229, 682] on td at bounding box center [264, 709] width 112 height 55
checkbox input "true"
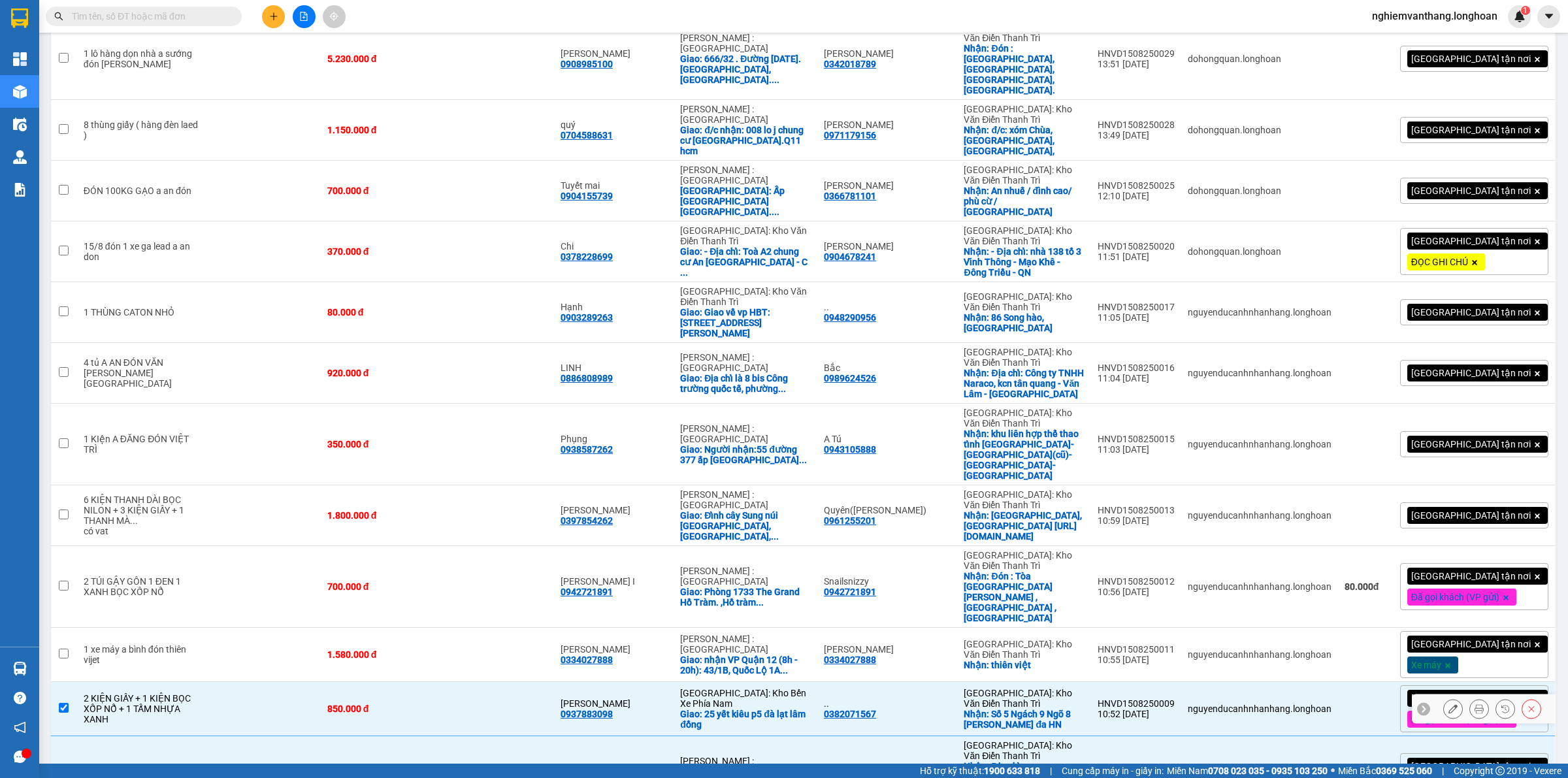
scroll to position [616, 0]
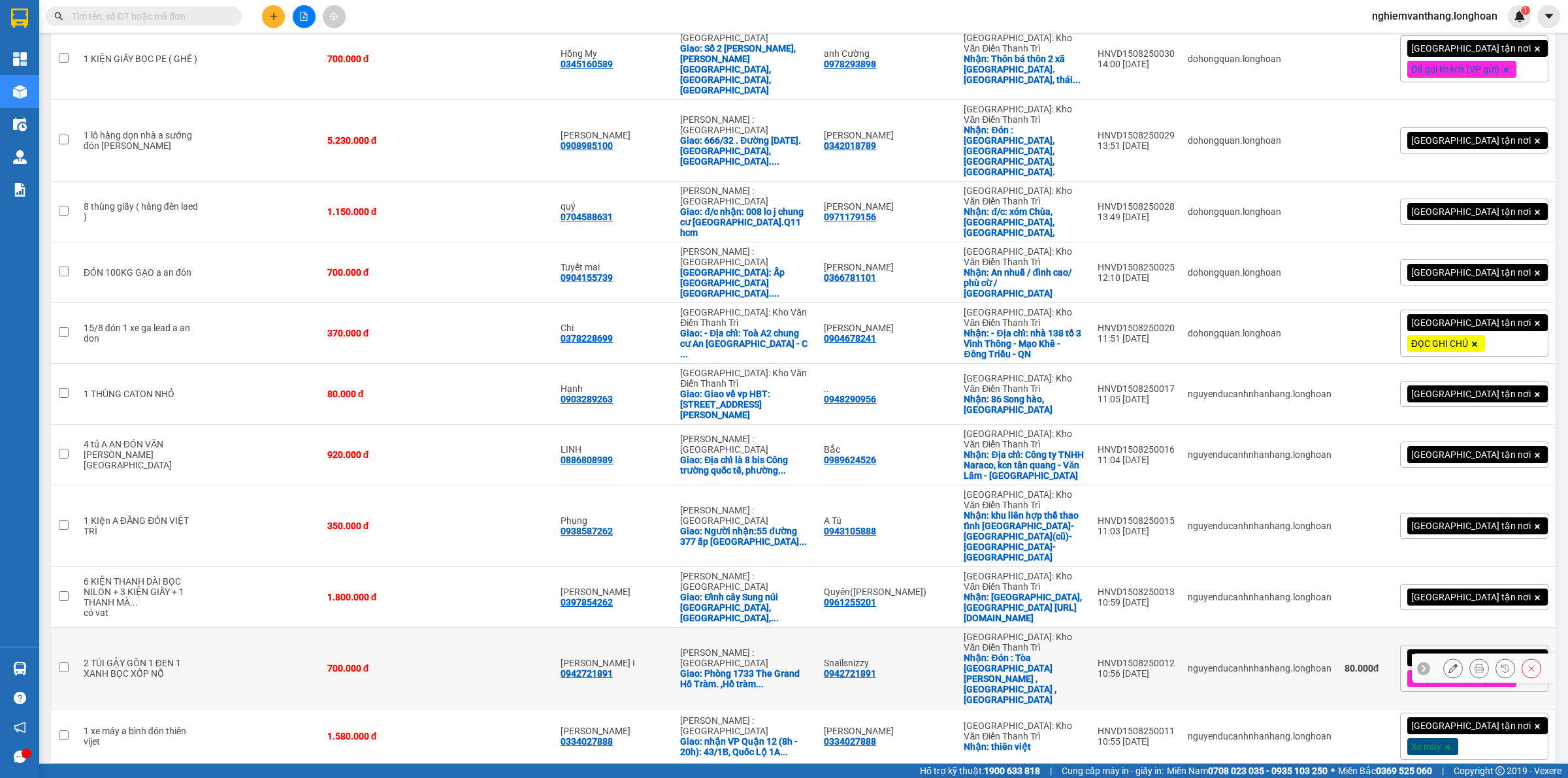
click at [256, 628] on td at bounding box center [264, 669] width 112 height 81
checkbox input "true"
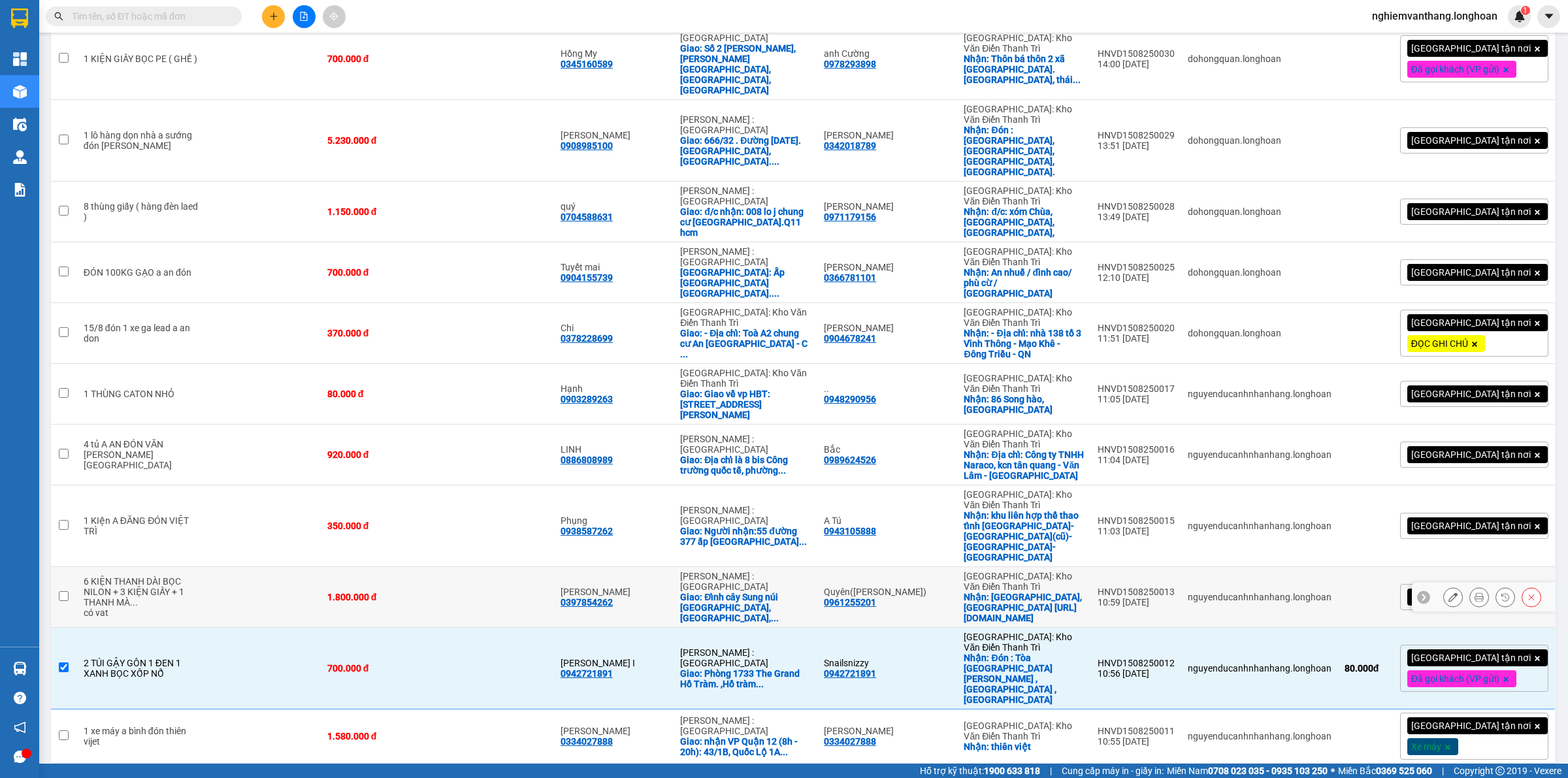
click at [235, 567] on td at bounding box center [264, 598] width 112 height 61
checkbox input "true"
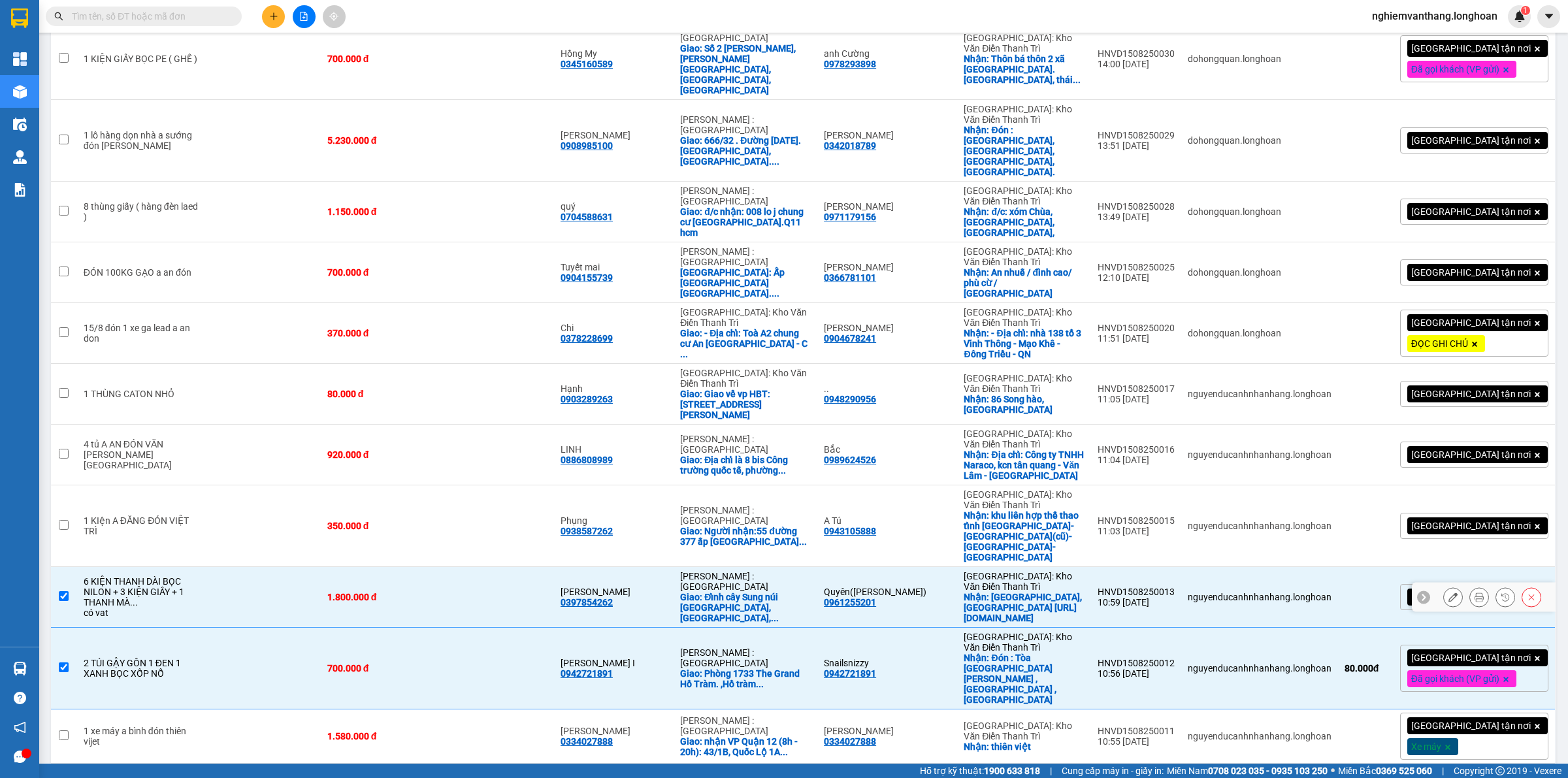
scroll to position [534, 0]
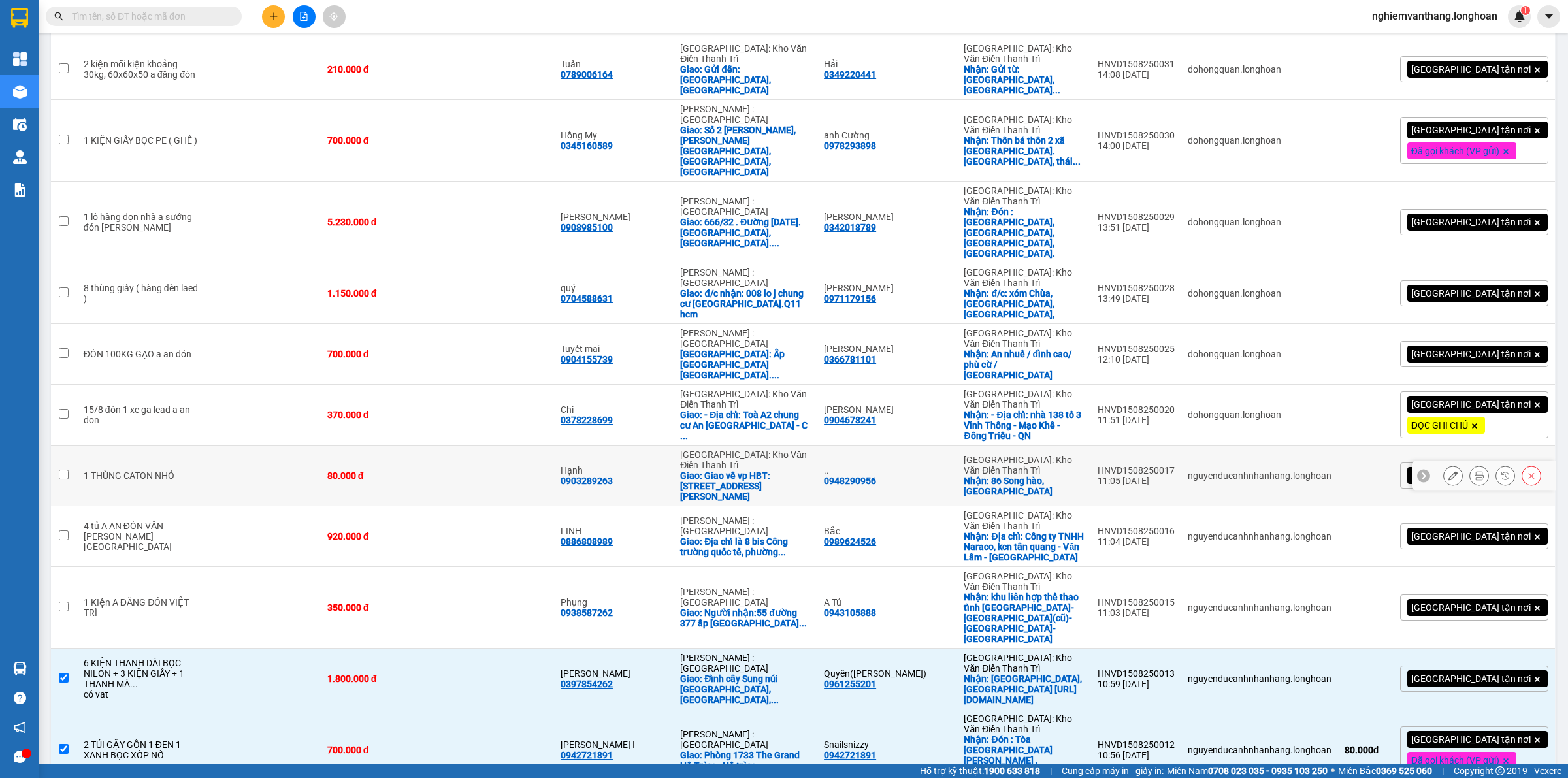
click at [208, 445] on td at bounding box center [264, 476] width 112 height 61
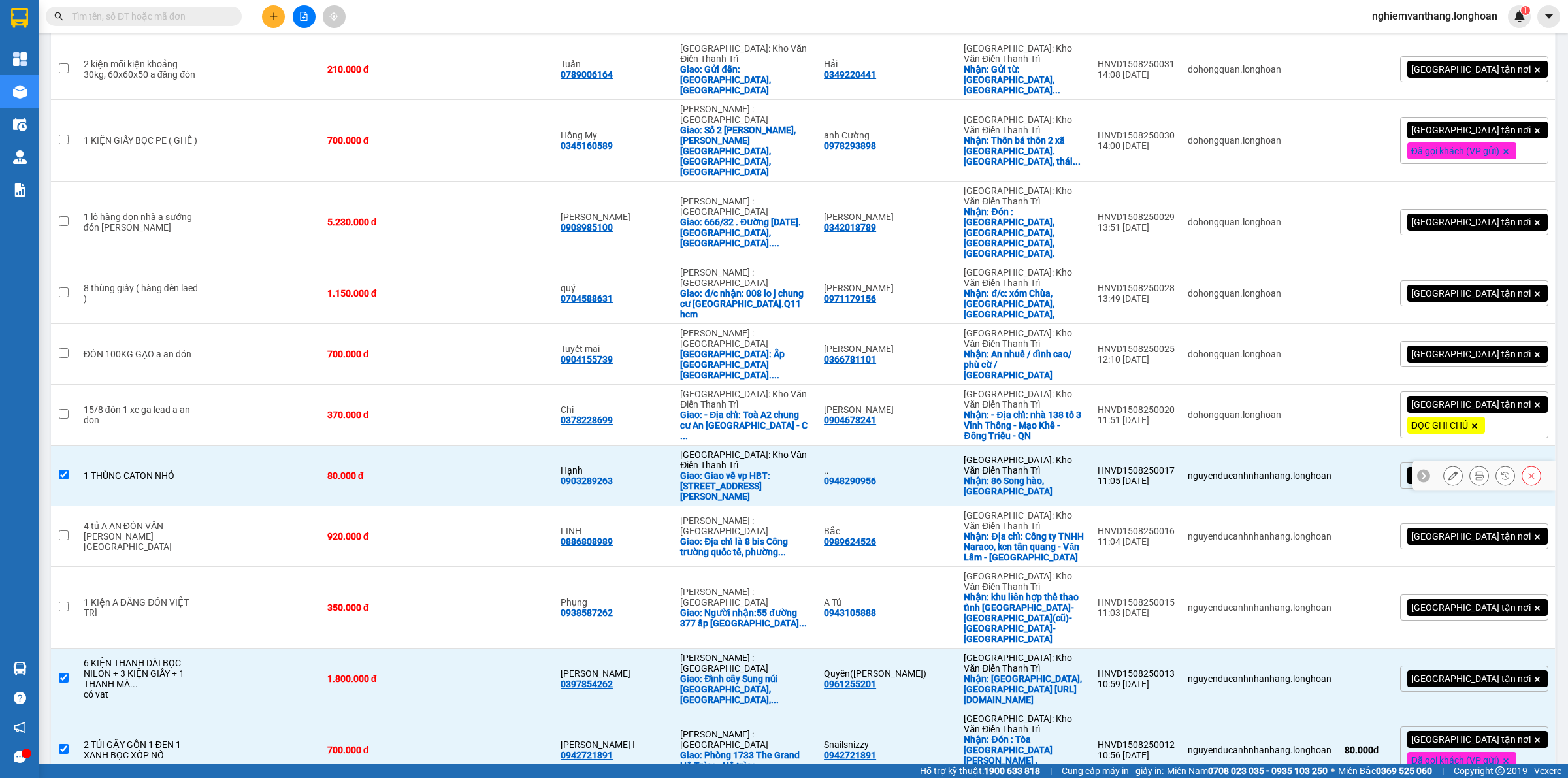
drag, startPoint x: 229, startPoint y: 313, endPoint x: 233, endPoint y: 299, distance: 14.6
click at [230, 445] on td at bounding box center [264, 476] width 112 height 61
checkbox input "false"
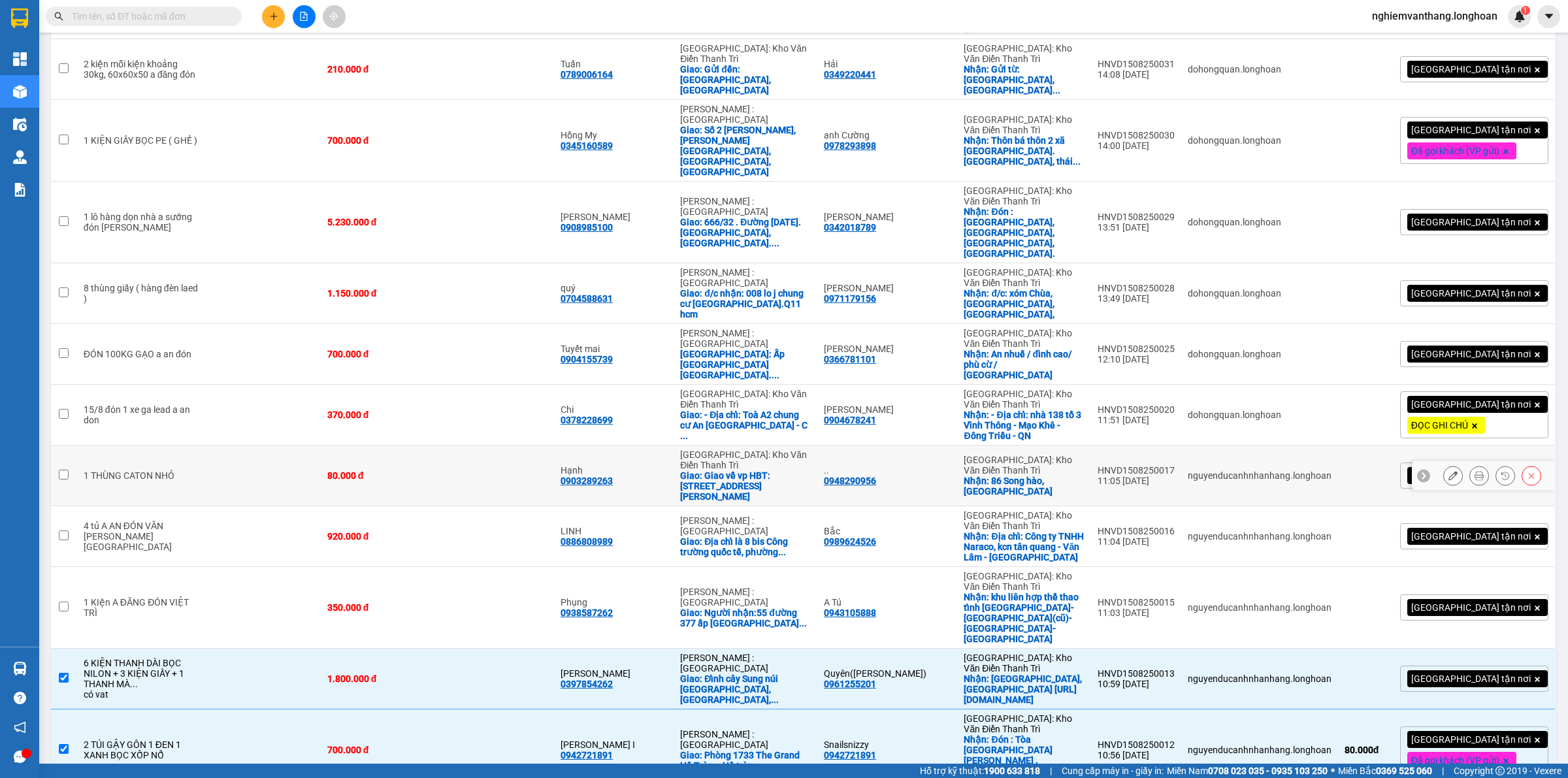
scroll to position [452, 0]
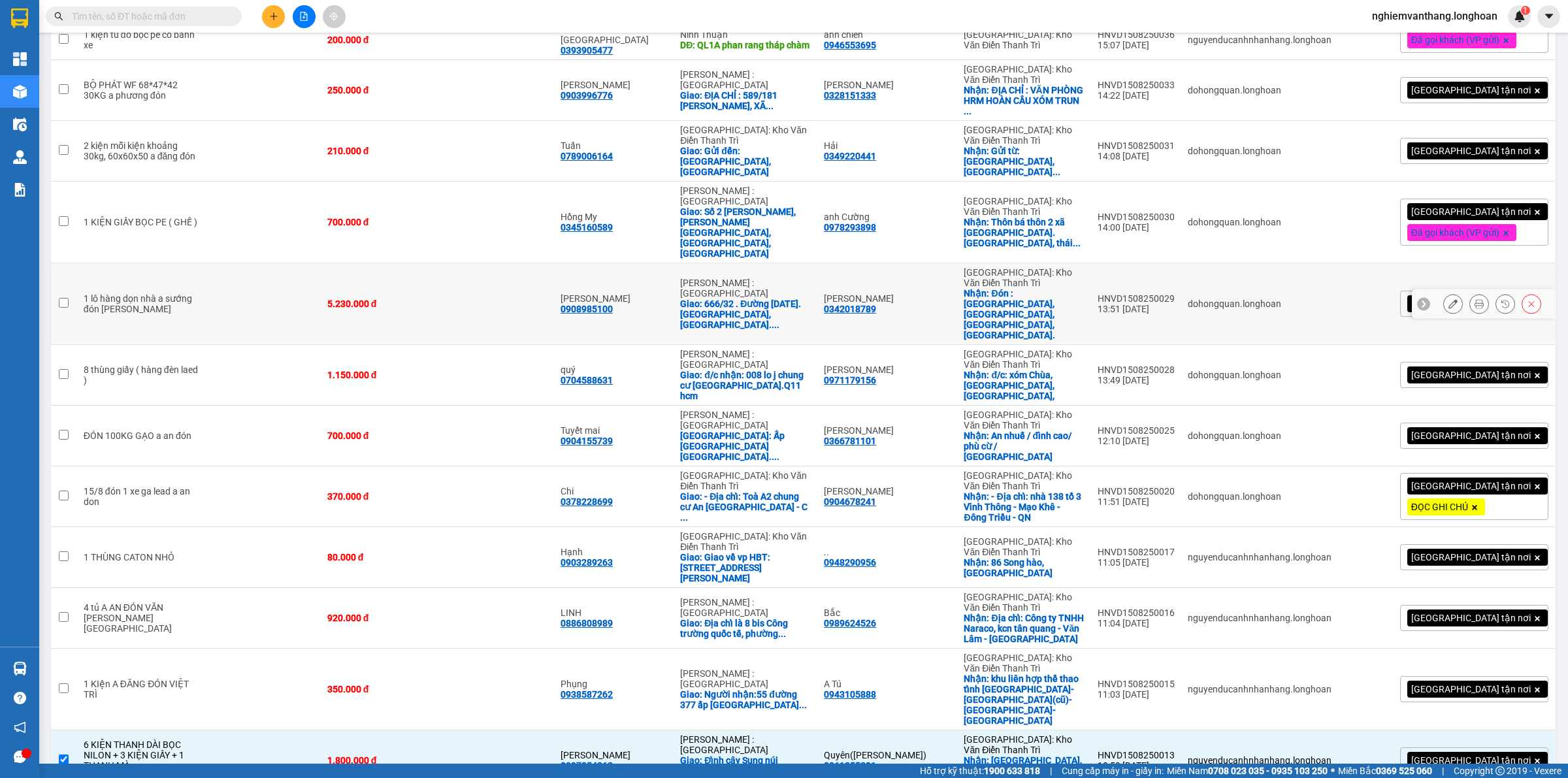
click at [296, 263] on td at bounding box center [264, 304] width 112 height 81
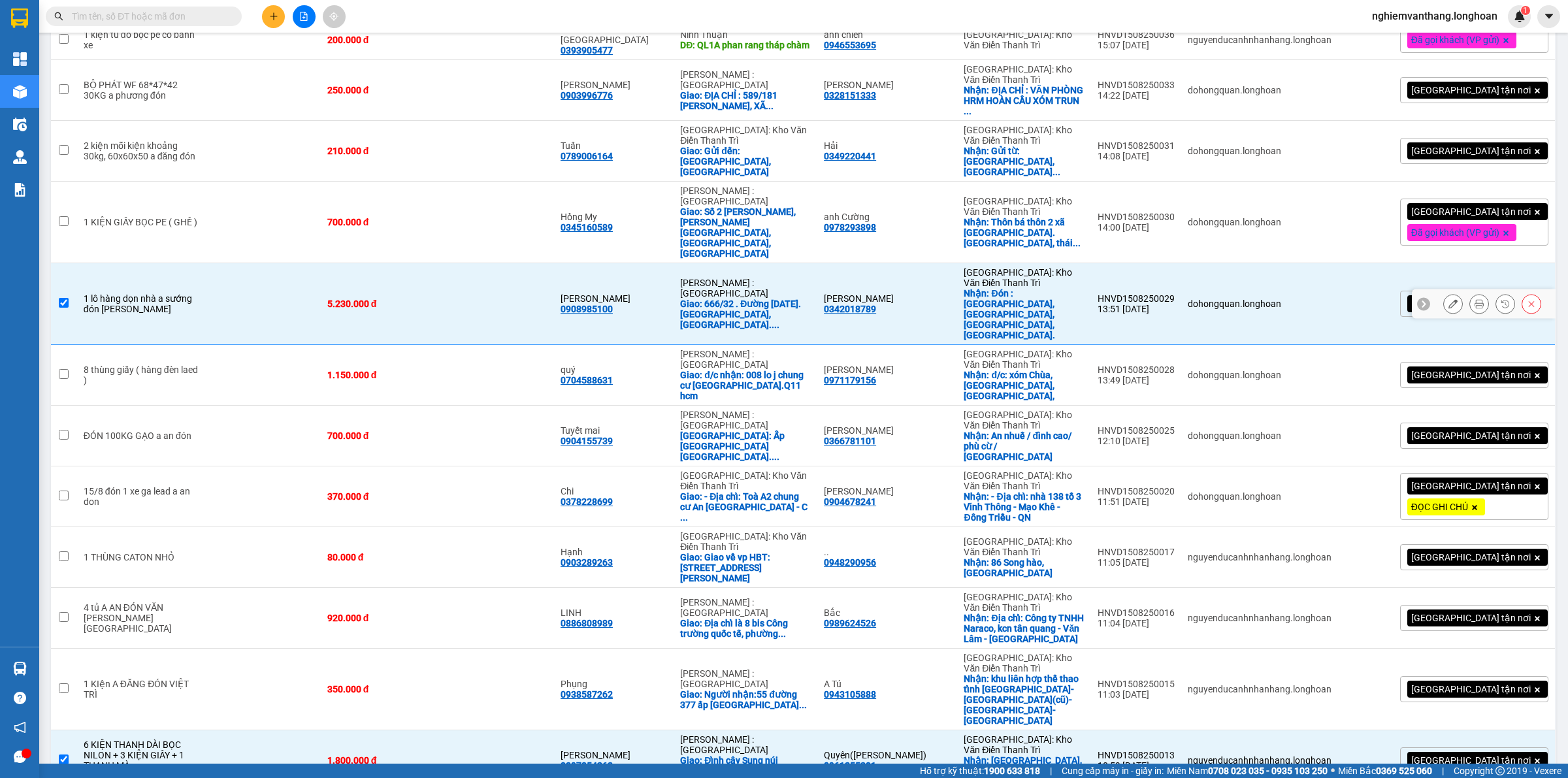
click at [250, 263] on td at bounding box center [264, 304] width 112 height 81
checkbox input "false"
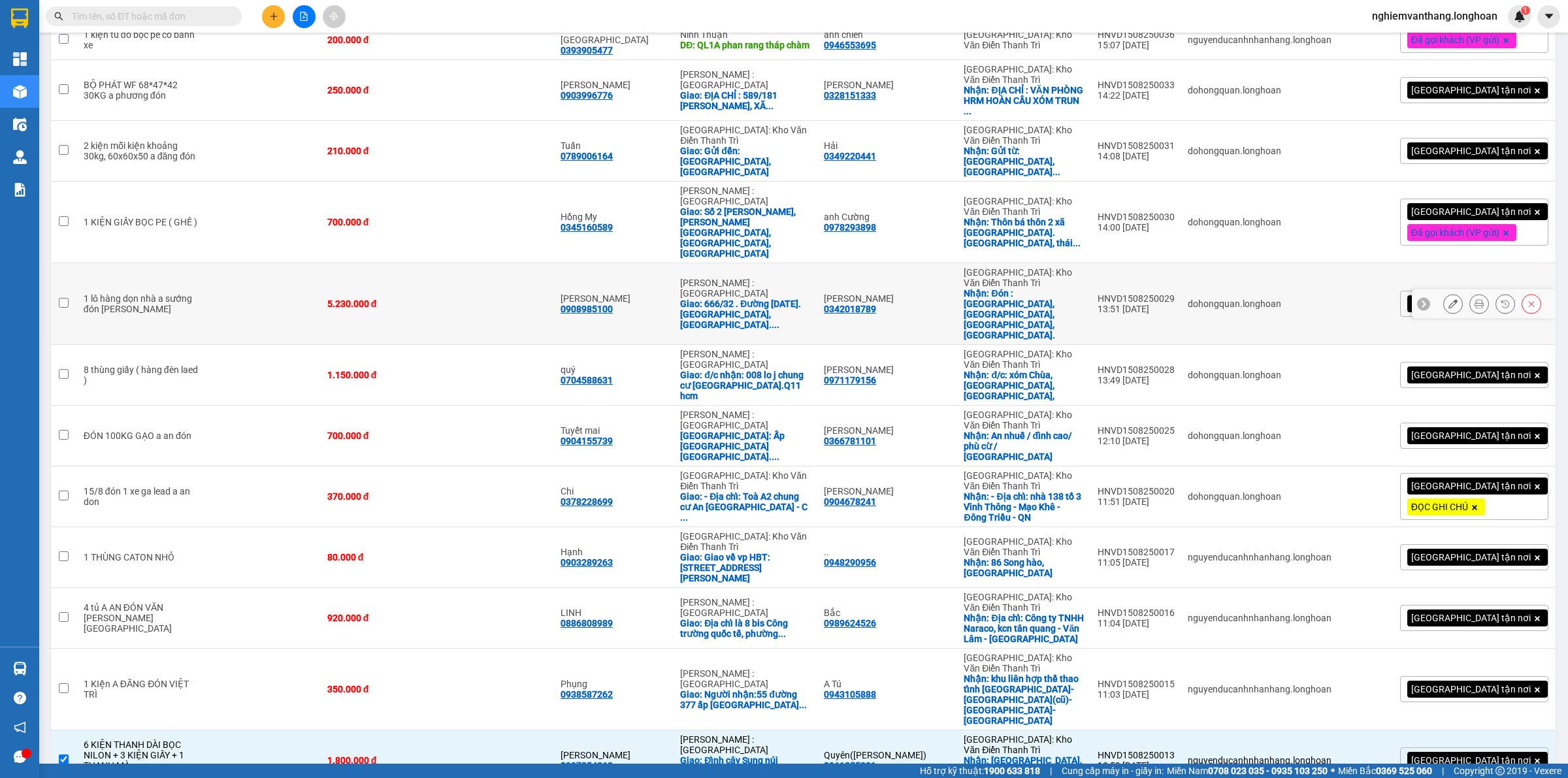
click at [231, 345] on td at bounding box center [264, 376] width 112 height 61
checkbox input "true"
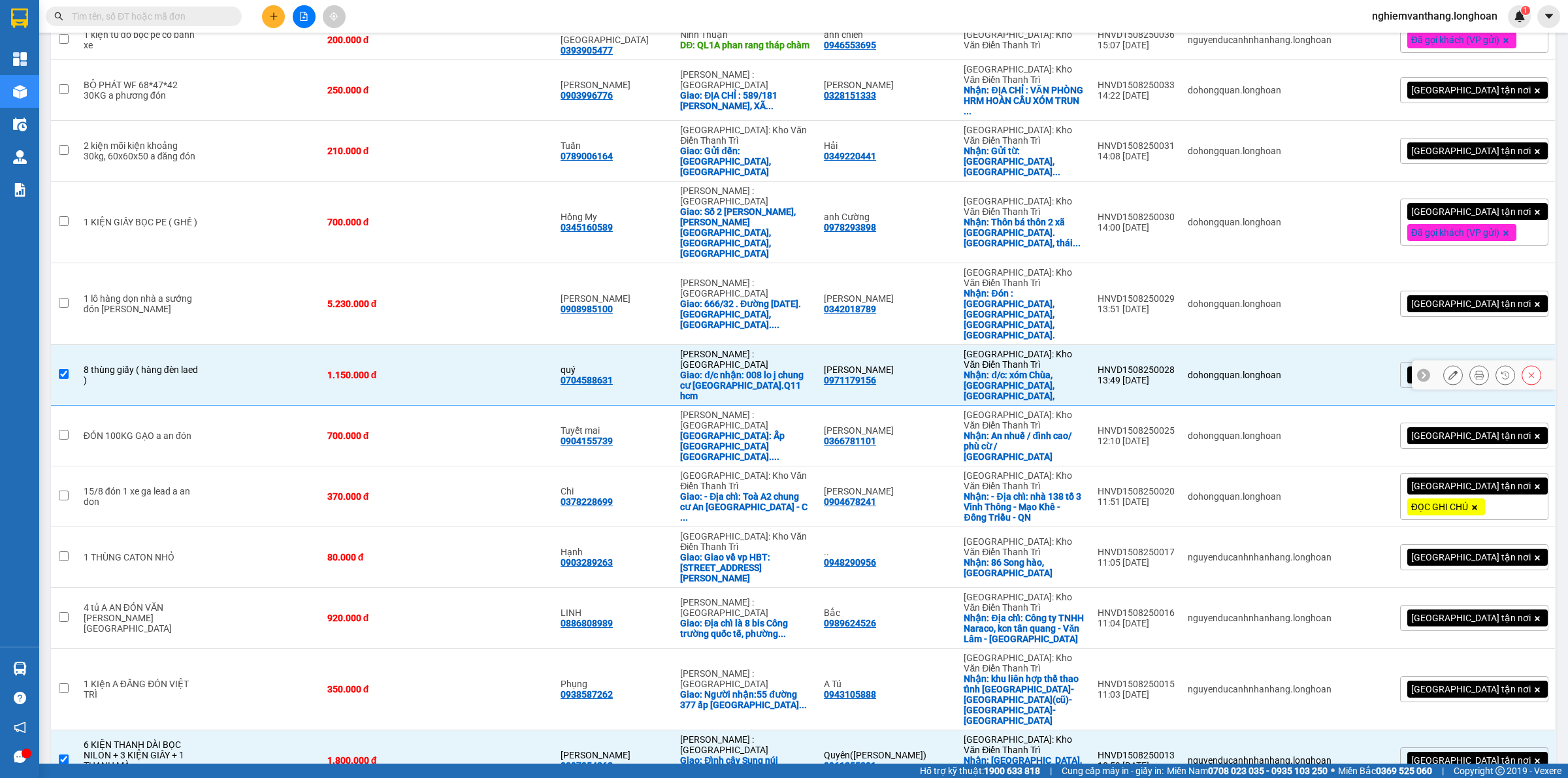
scroll to position [371, 0]
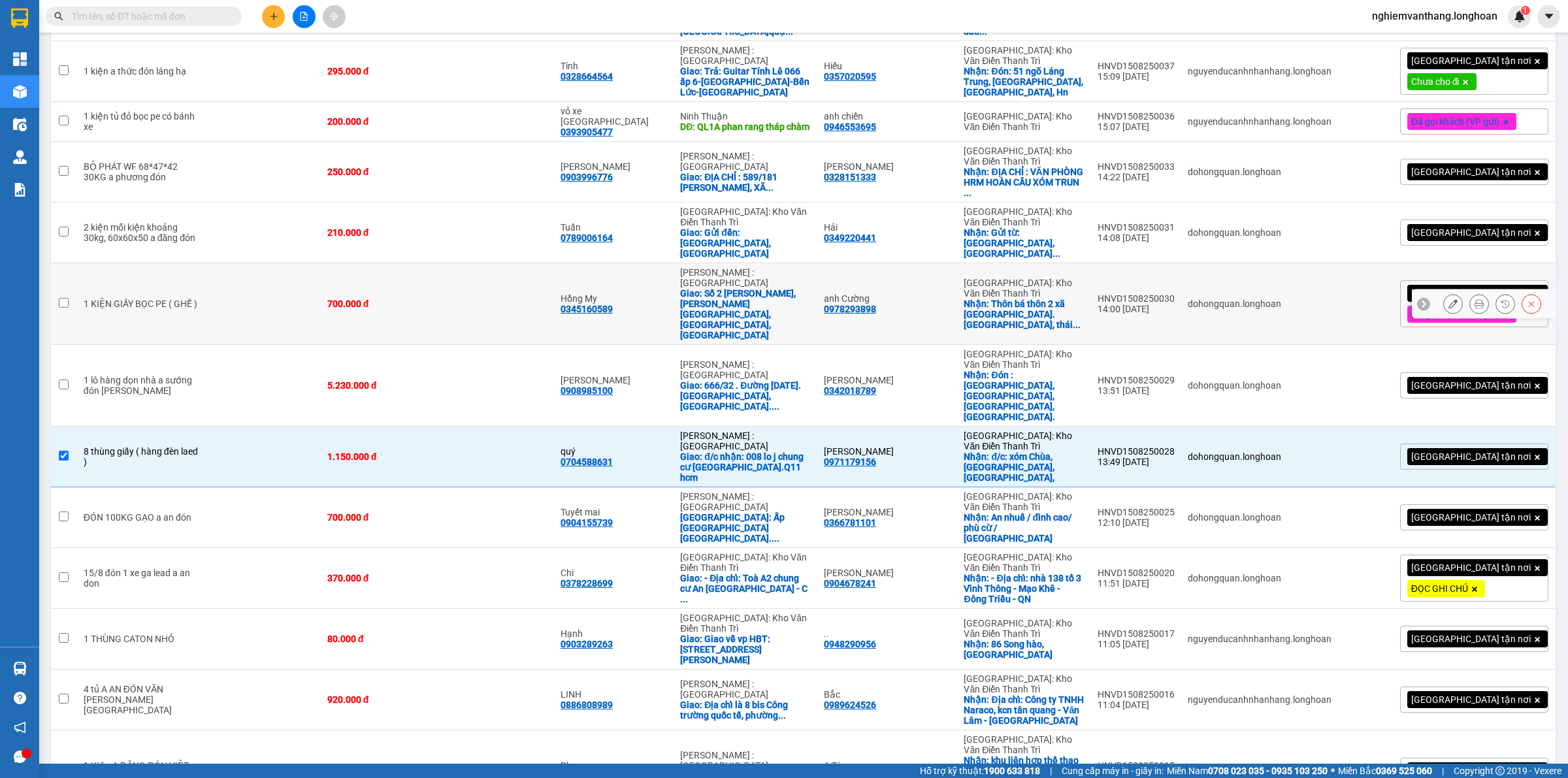
click at [238, 263] on td at bounding box center [264, 304] width 112 height 81
checkbox input "true"
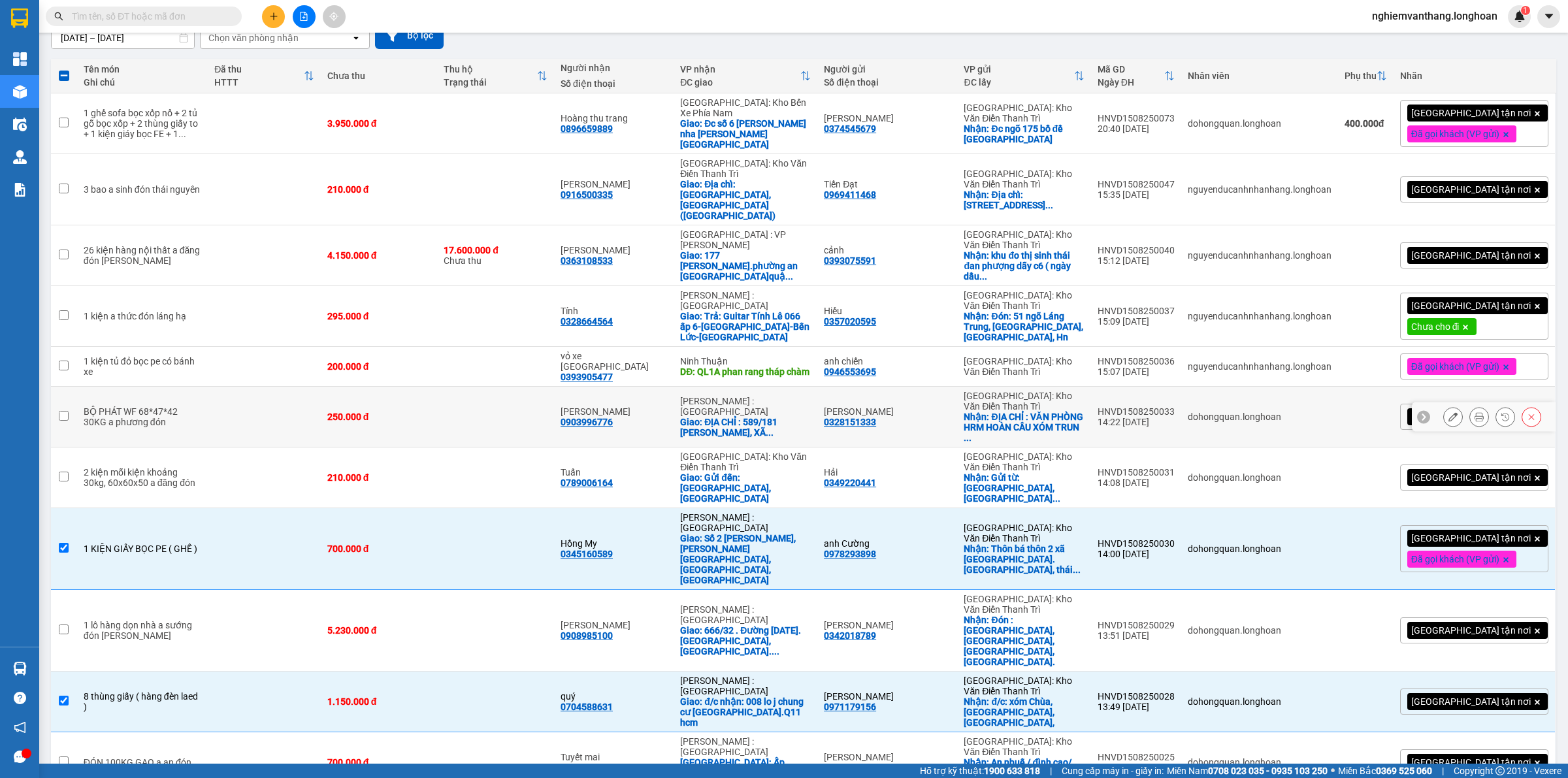
scroll to position [43, 0]
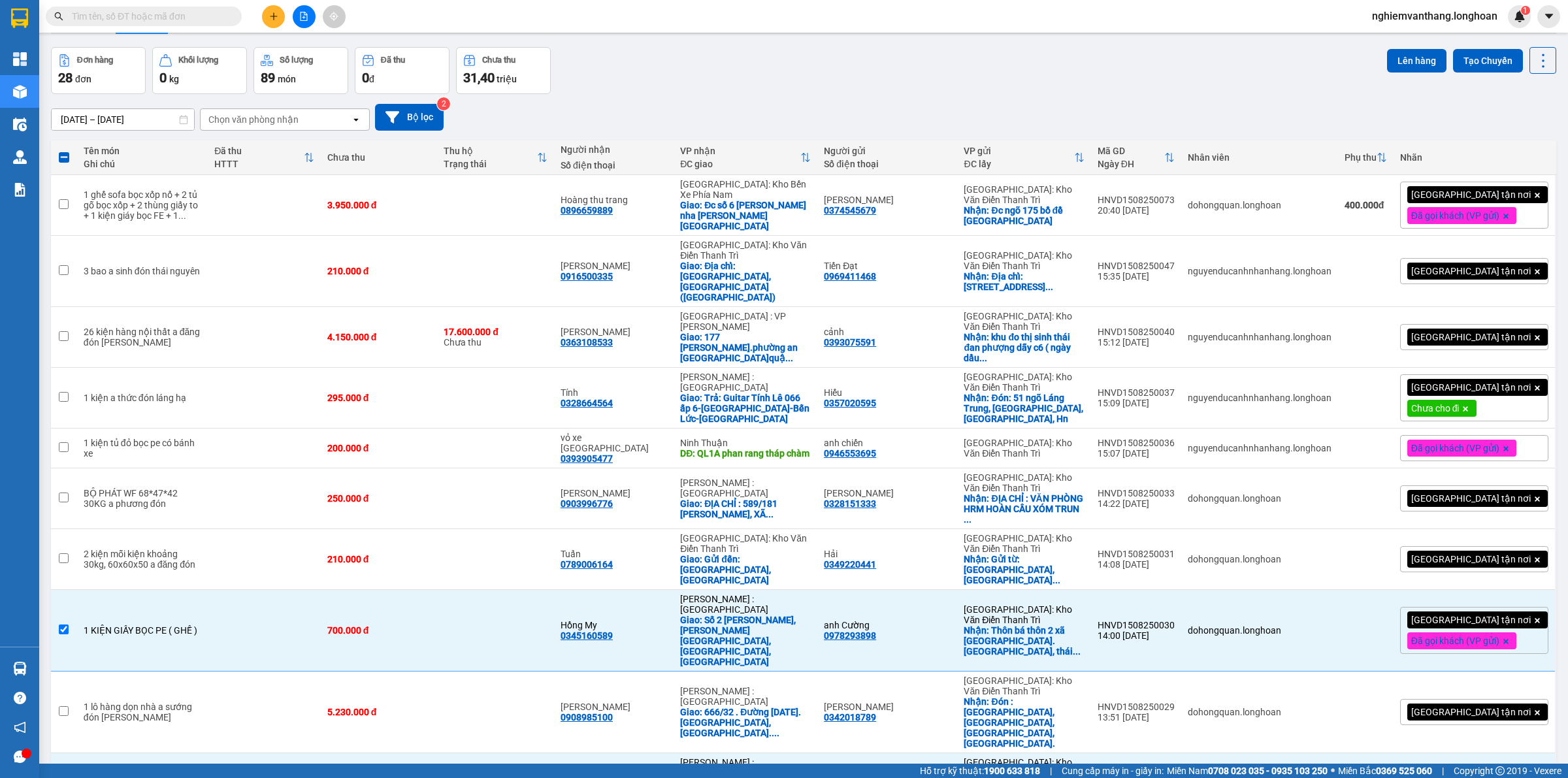
click at [1366, 54] on div "Đơn hàng 28 đơn Khối lượng 0 kg Số lượng 89 món Đã thu 0 đ Chưa thu 31,40 triệu…" at bounding box center [803, 70] width 1505 height 47
click at [1411, 57] on button "Lên hàng" at bounding box center [1416, 61] width 59 height 23
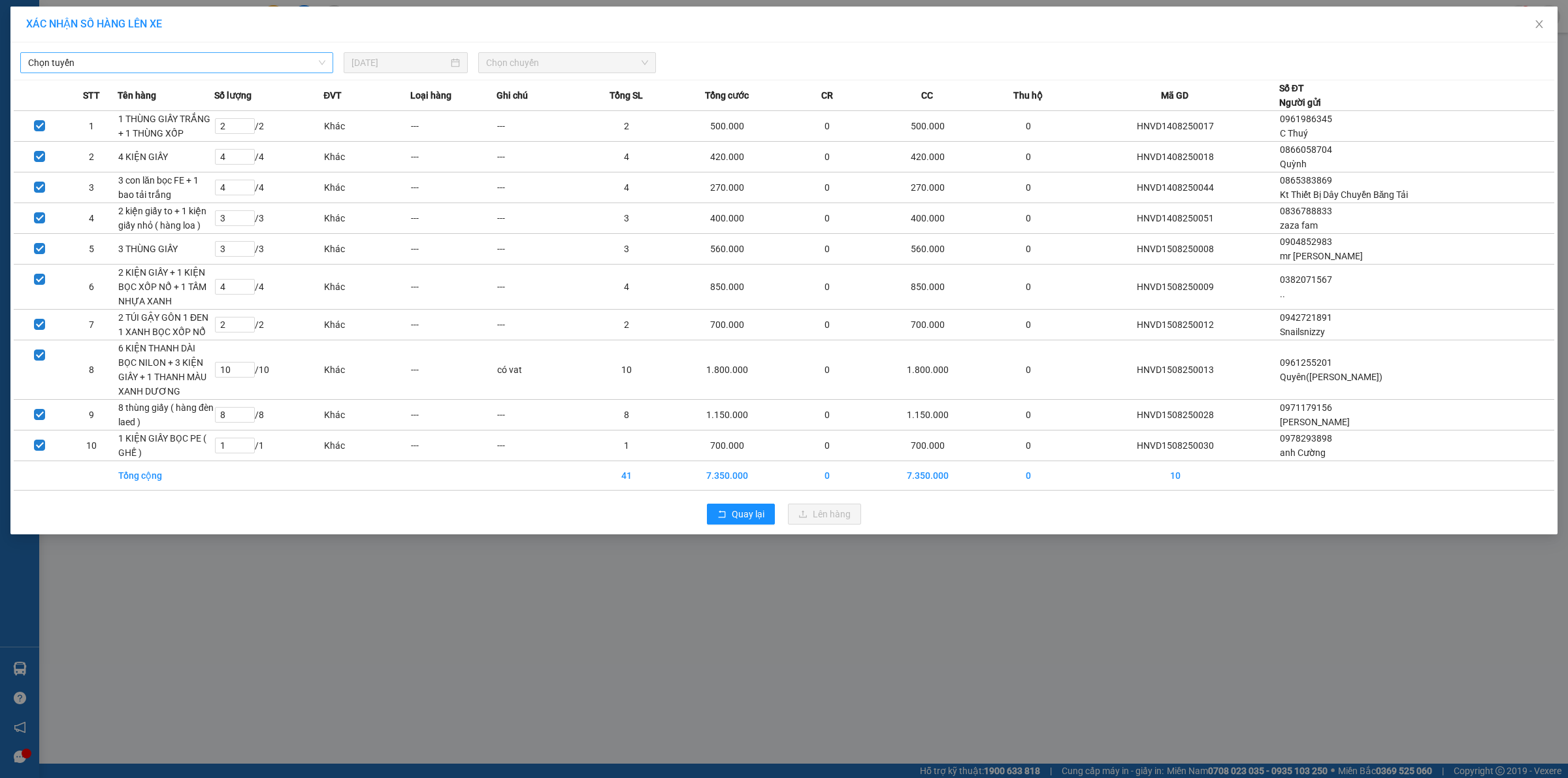
click at [87, 60] on span "Chọn tuyến" at bounding box center [177, 63] width 297 height 19
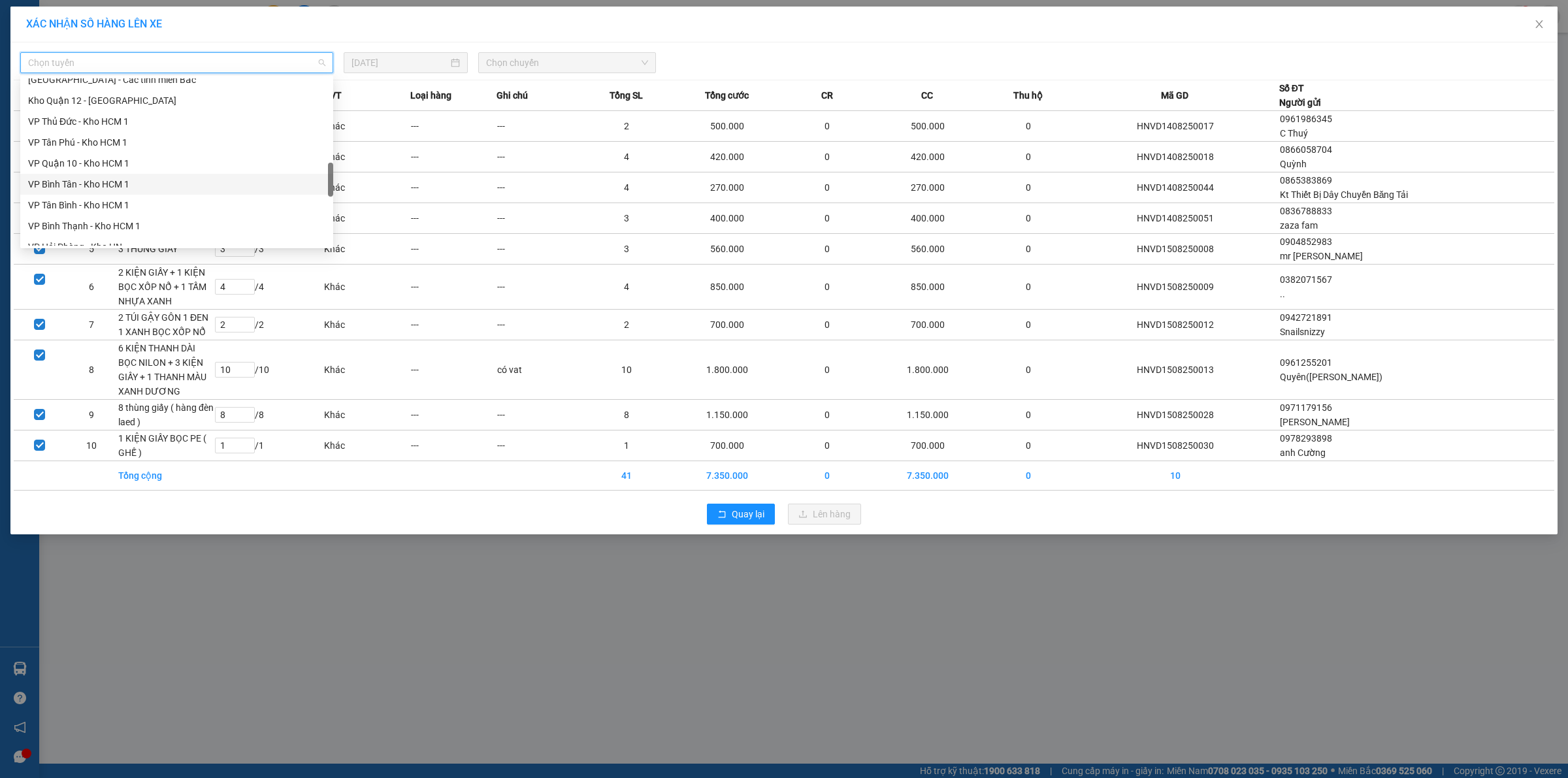
scroll to position [857, 0]
click at [92, 155] on div "Bắc [GEOGRAPHIC_DATA] QL1A" at bounding box center [177, 152] width 297 height 14
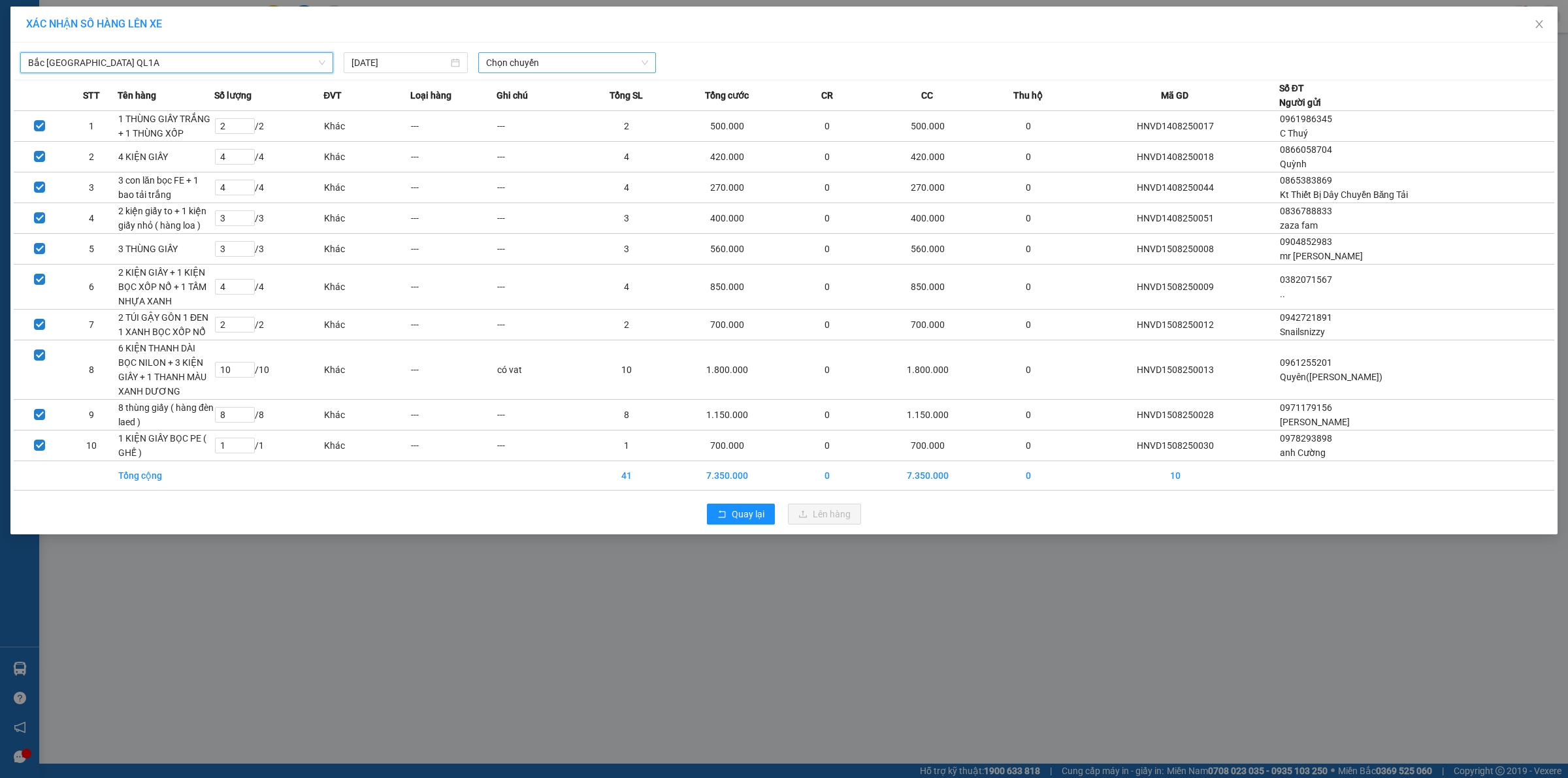
click at [602, 54] on span "Chọn chuyến" at bounding box center [567, 63] width 163 height 19
click at [534, 134] on div "23:00 (TC)" at bounding box center [537, 130] width 102 height 14
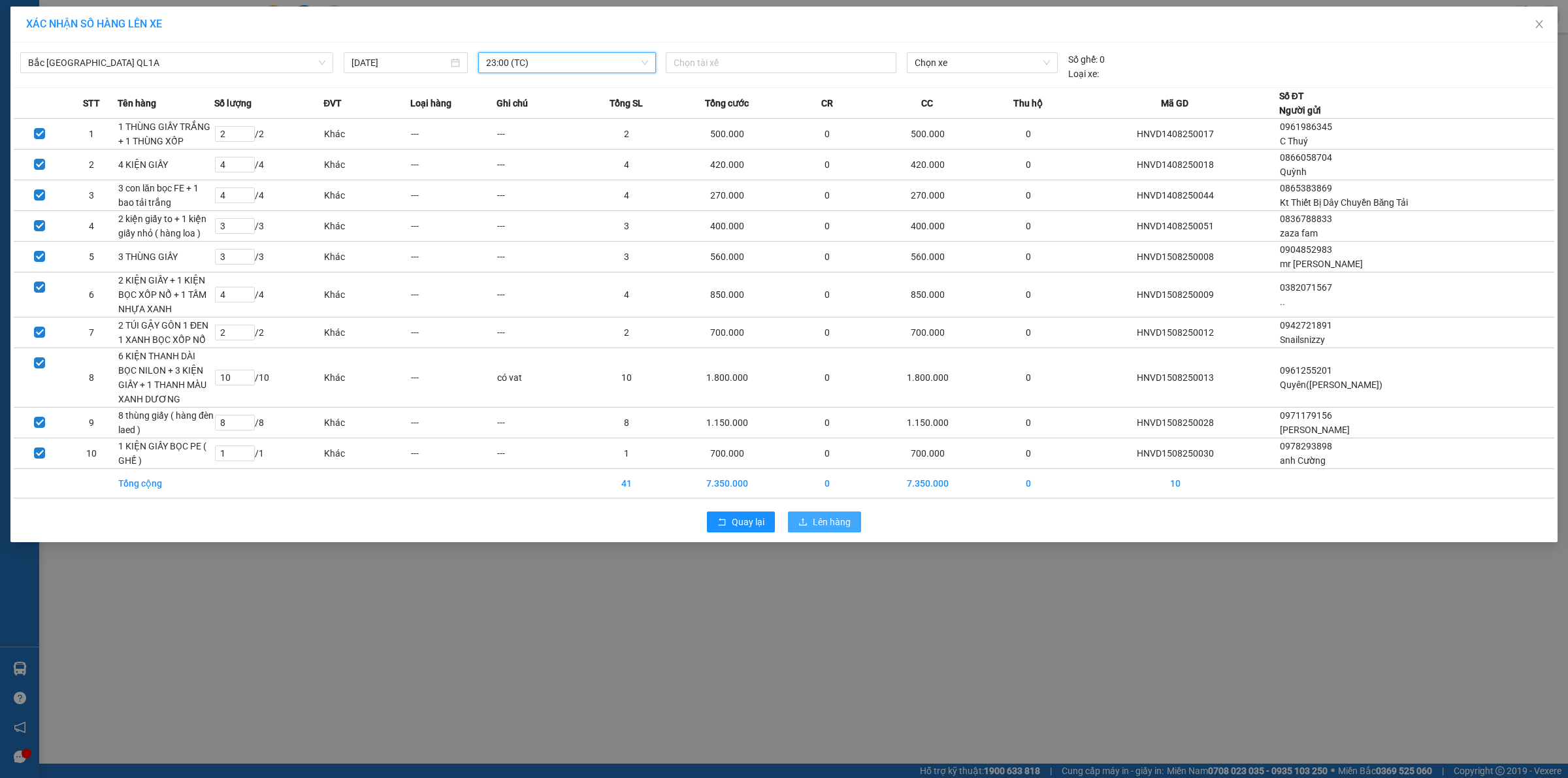
click at [827, 532] on button "Lên hàng" at bounding box center [824, 522] width 73 height 21
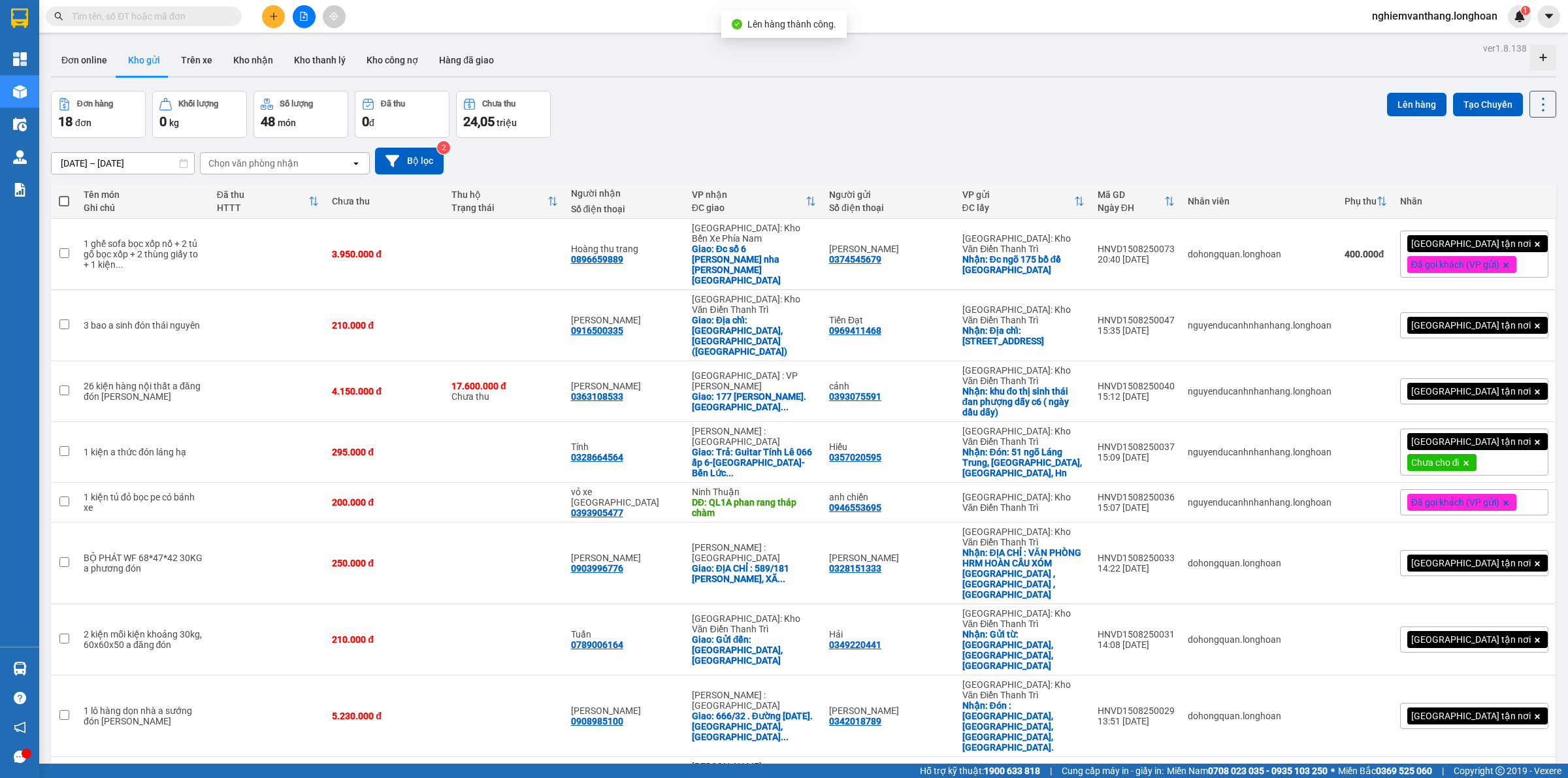
click at [297, 14] on button at bounding box center [304, 17] width 23 height 23
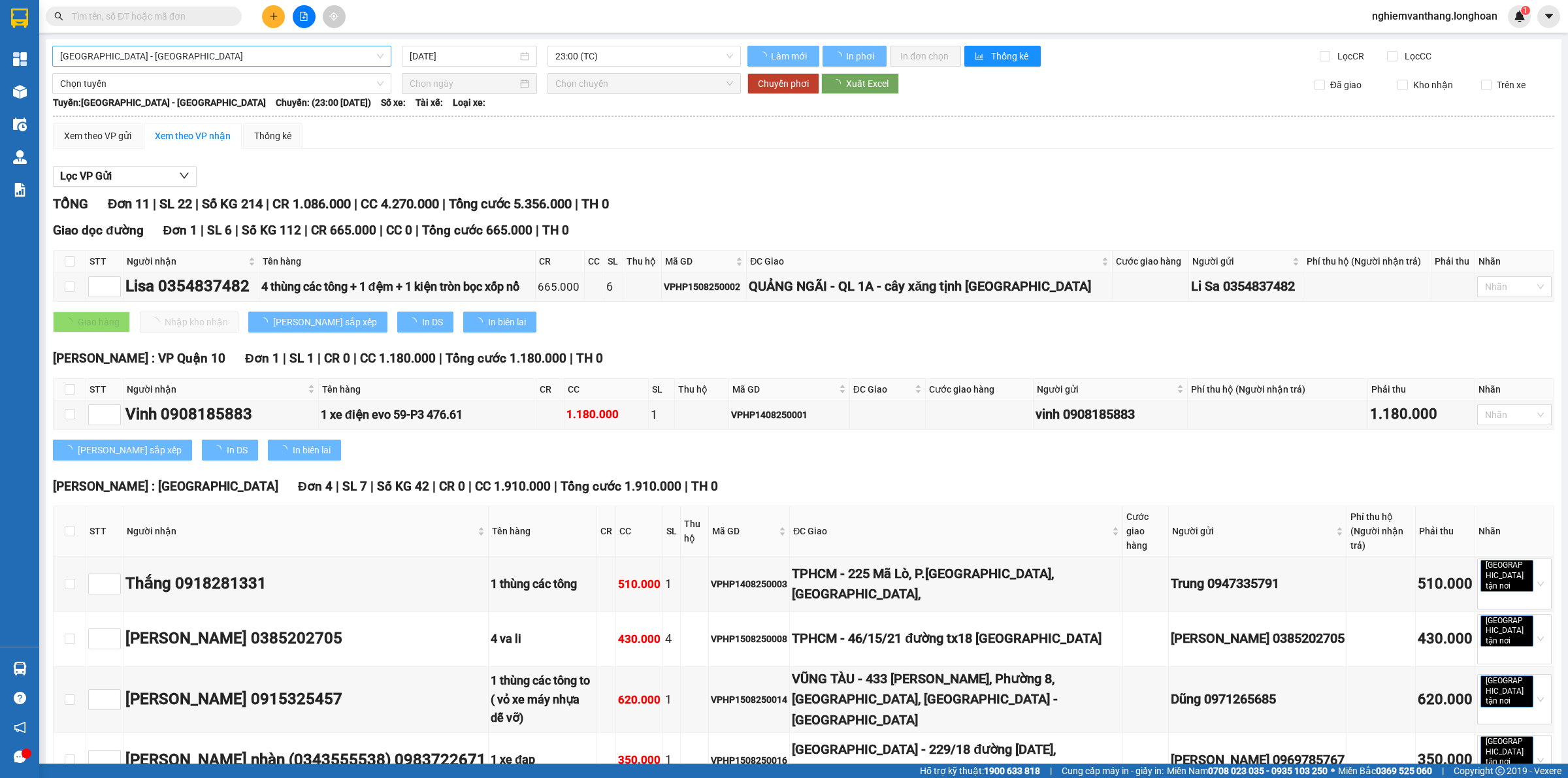
click at [173, 64] on span "[GEOGRAPHIC_DATA] - [GEOGRAPHIC_DATA]" at bounding box center [222, 56] width 323 height 19
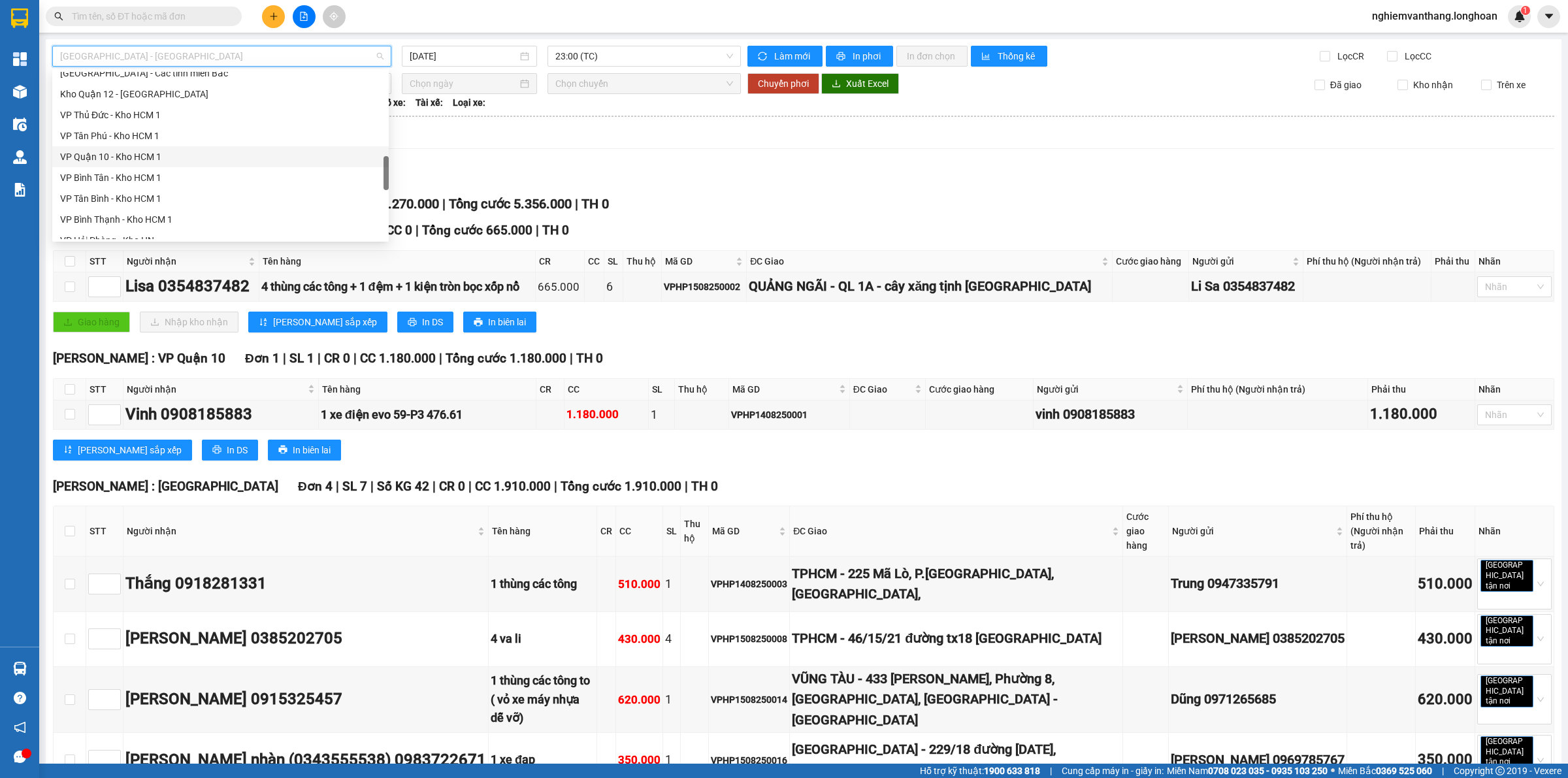
scroll to position [857, 0]
click at [165, 144] on div "Bắc [GEOGRAPHIC_DATA] QL1A" at bounding box center [220, 146] width 321 height 14
type input "[DATE]"
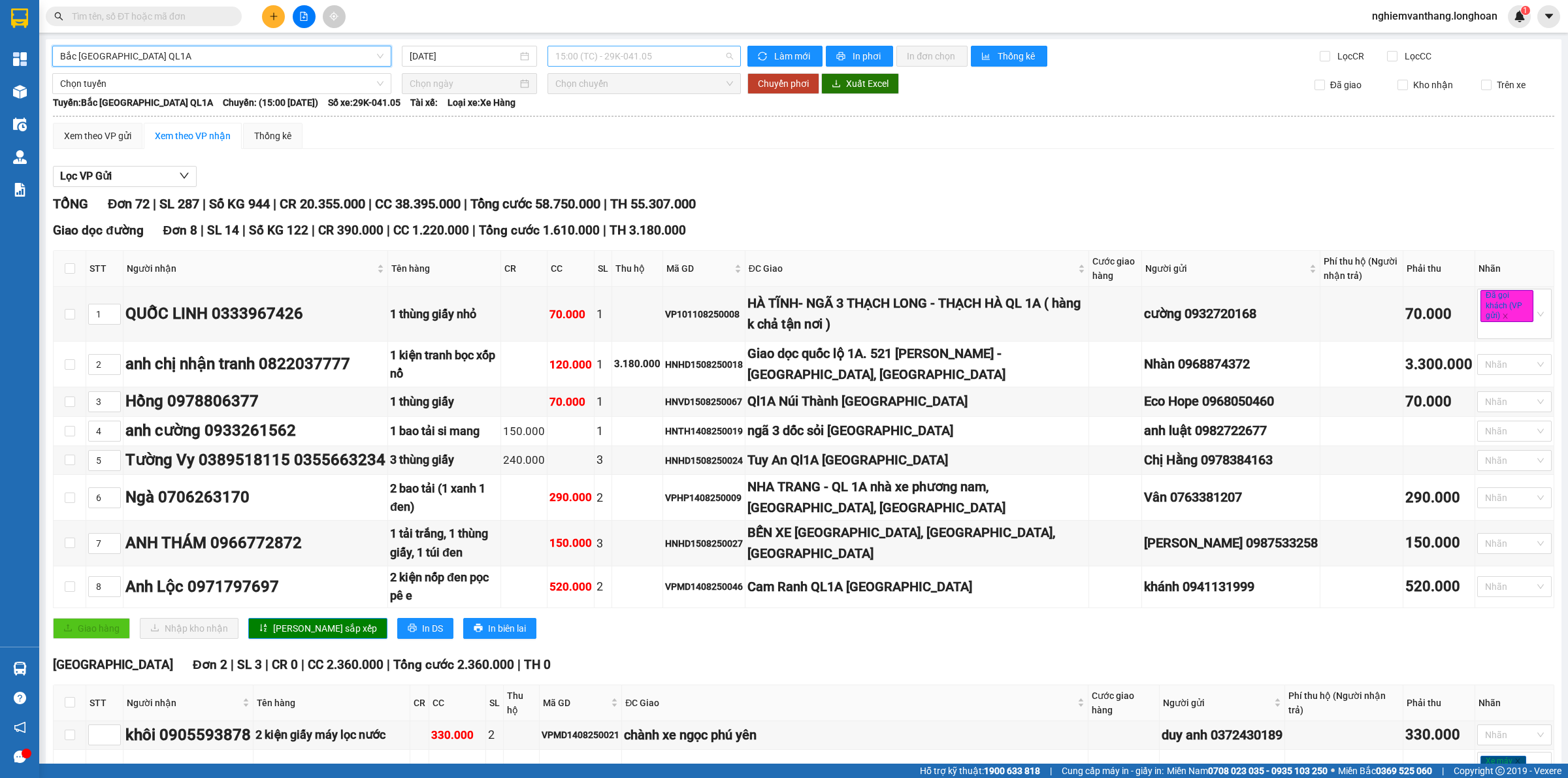
click at [599, 51] on span "15:00 (TC) - 29K-041.05" at bounding box center [643, 56] width 177 height 19
click at [581, 126] on div "23:00 (TC)" at bounding box center [602, 124] width 102 height 14
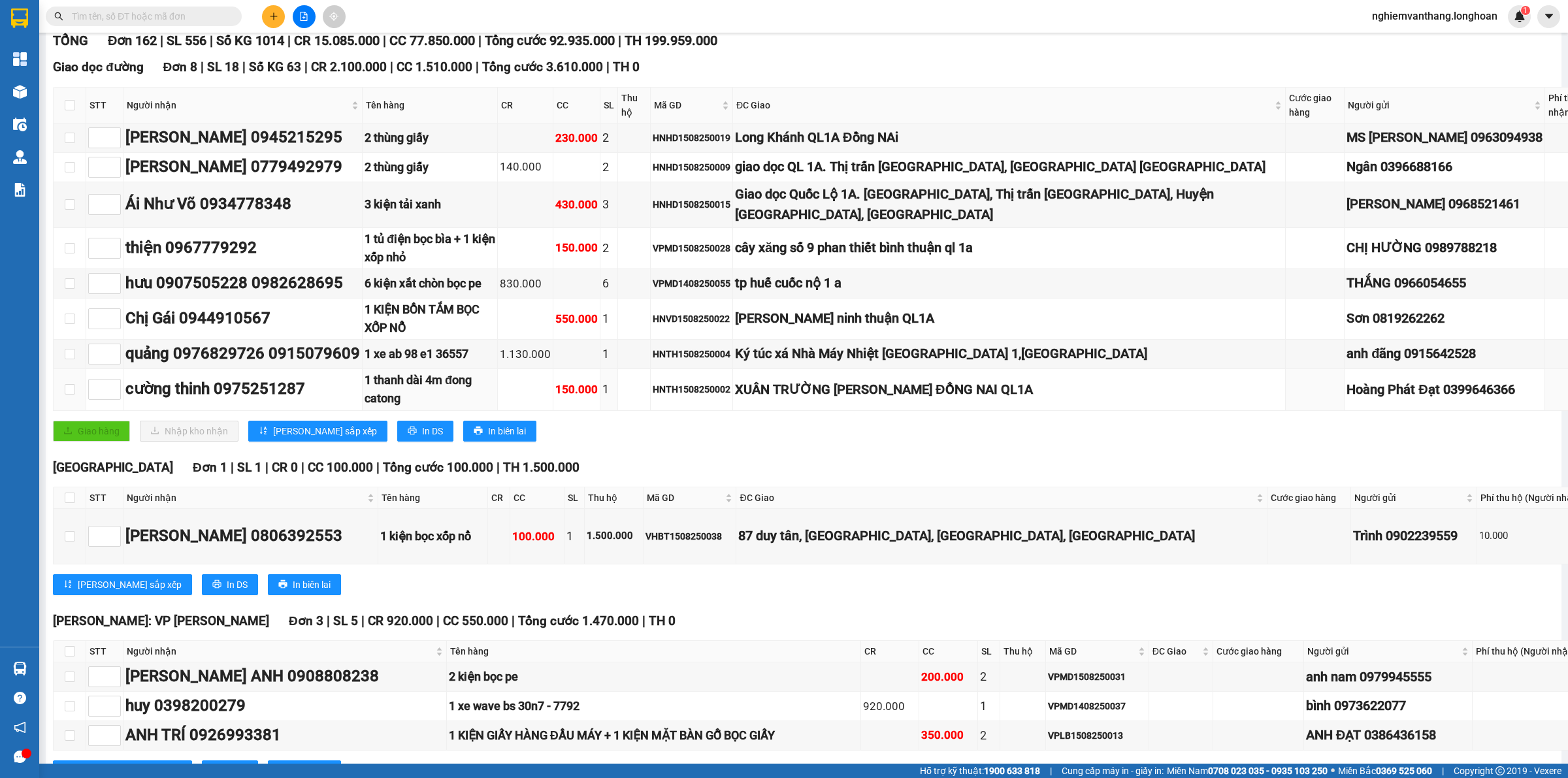
scroll to position [409, 0]
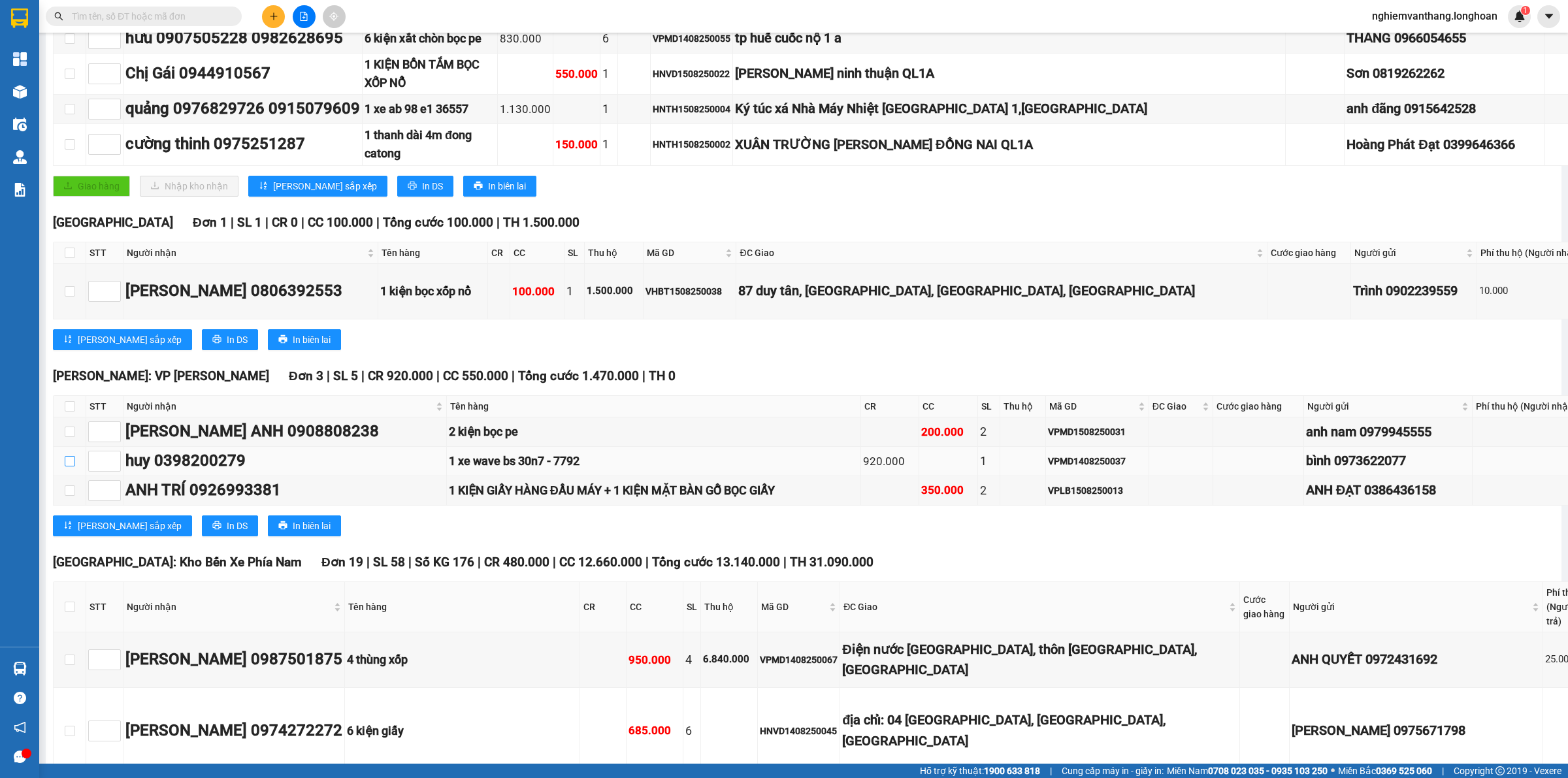
click at [65, 456] on input "checkbox" at bounding box center [70, 461] width 10 height 10
checkbox input "true"
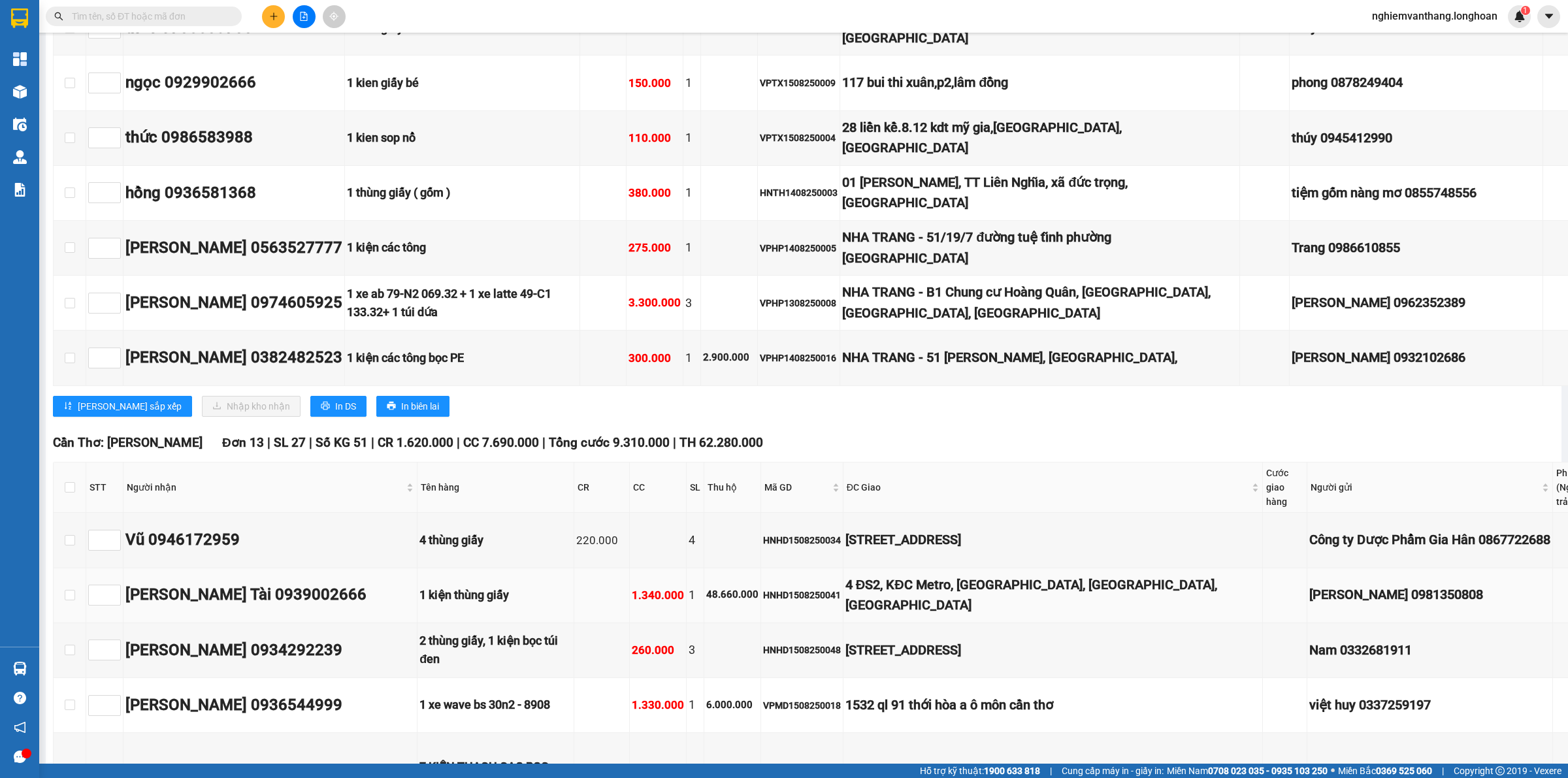
scroll to position [1960, 0]
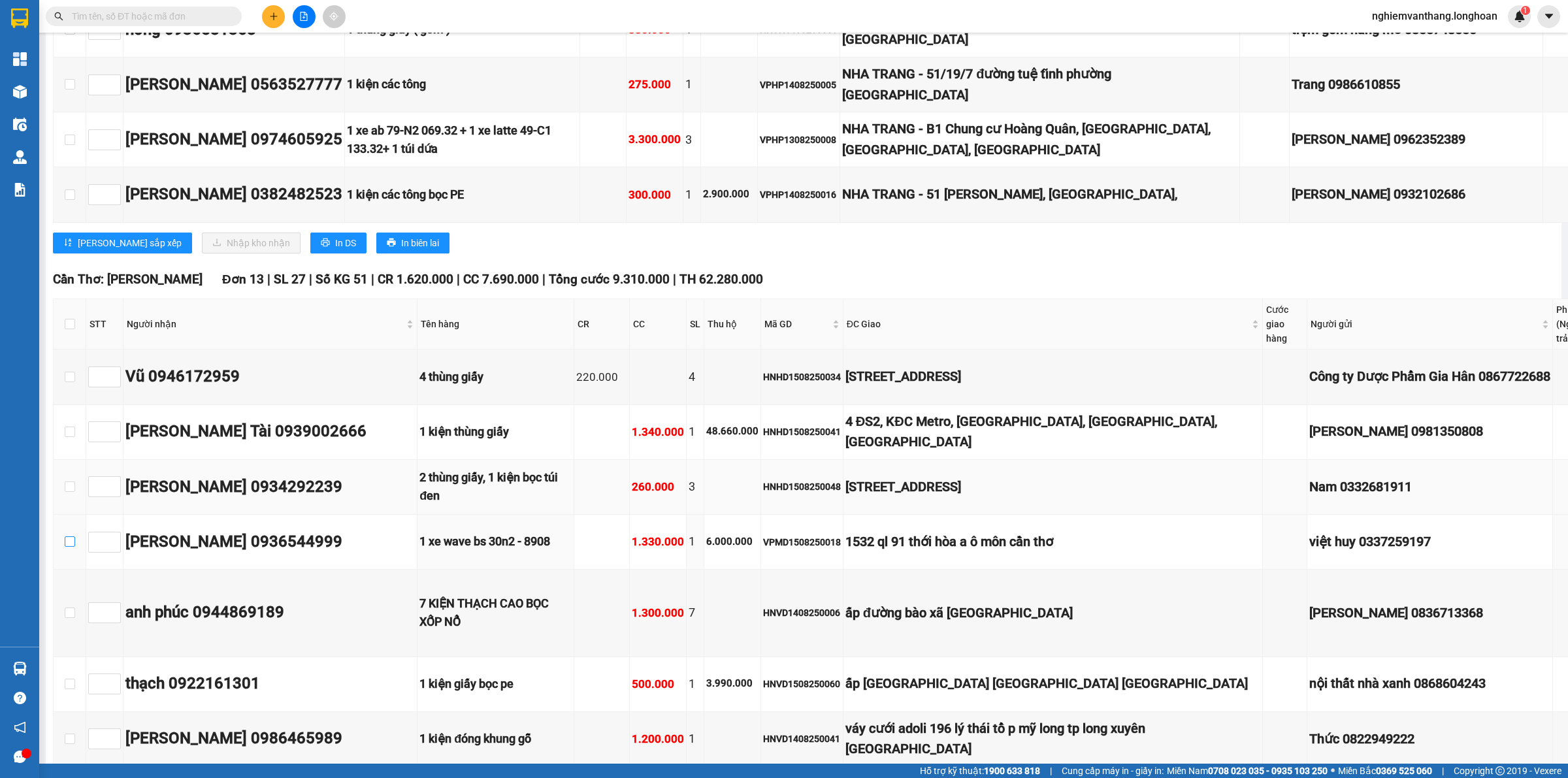
click at [67, 536] on input "checkbox" at bounding box center [70, 541] width 10 height 10
checkbox input "true"
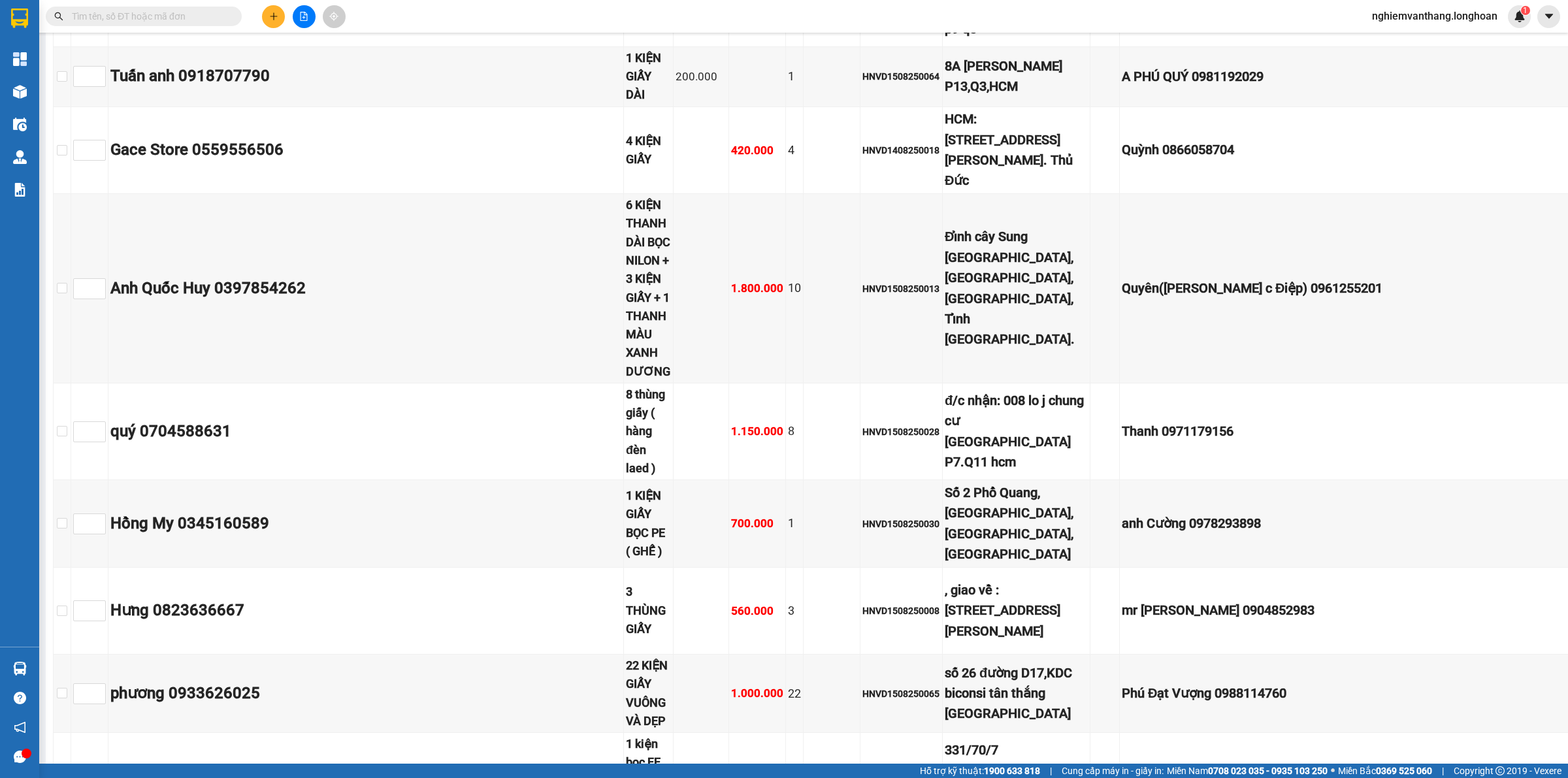
scroll to position [9065, 0]
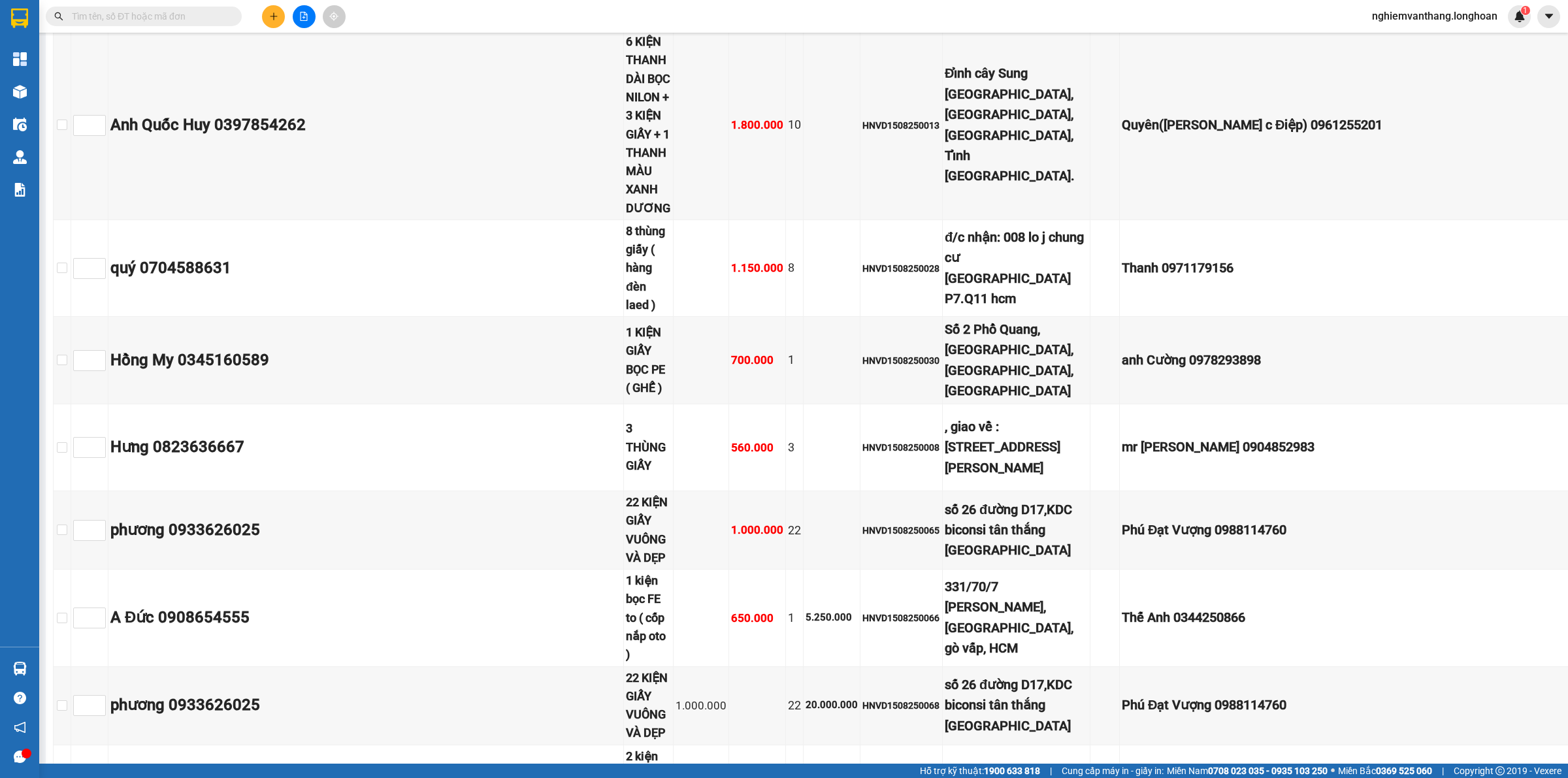
drag, startPoint x: 59, startPoint y: 514, endPoint x: 73, endPoint y: 510, distance: 14.6
checkbox input "true"
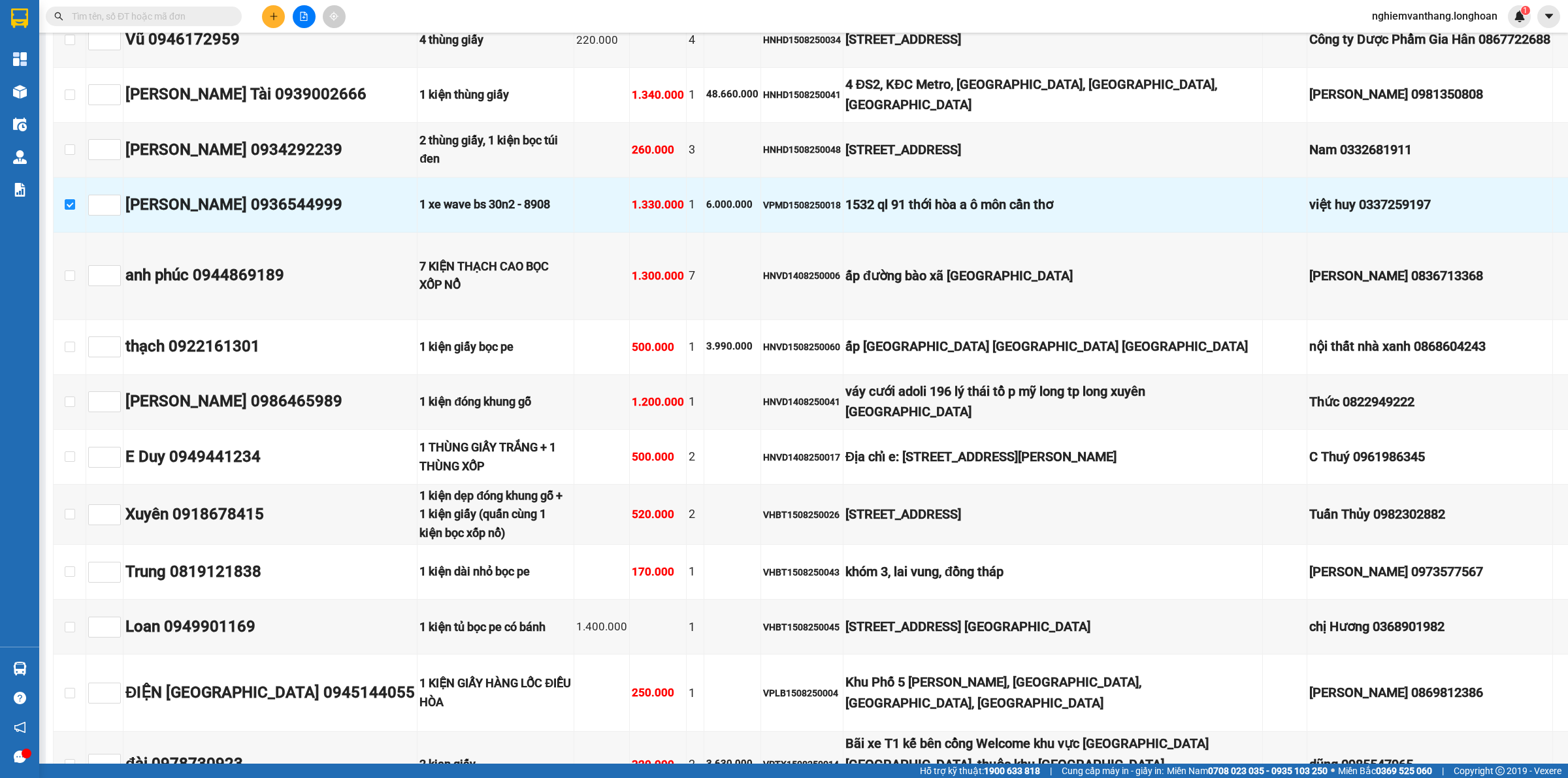
scroll to position [0, 0]
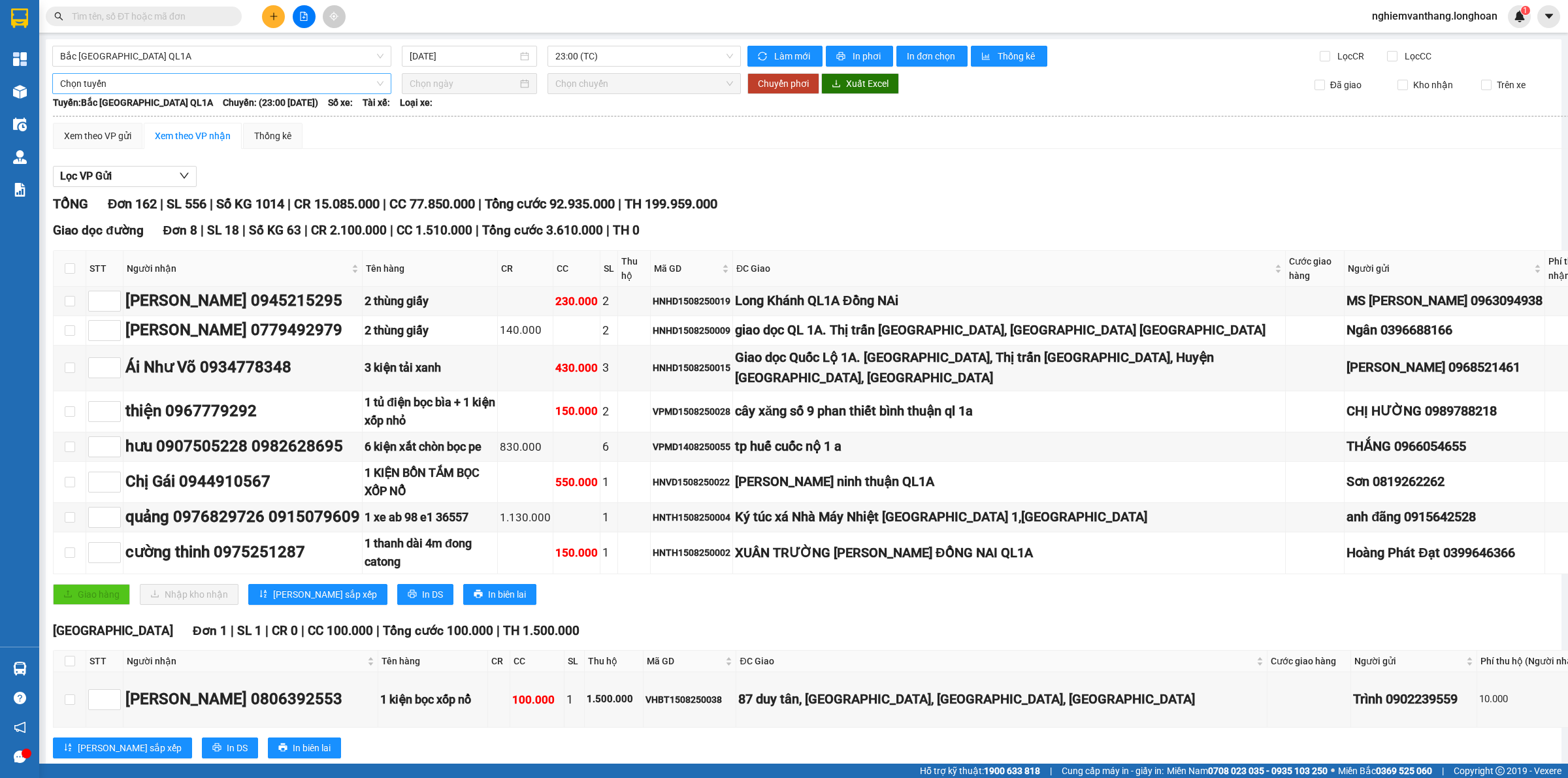
click at [181, 80] on span "Chọn tuyến" at bounding box center [222, 84] width 323 height 19
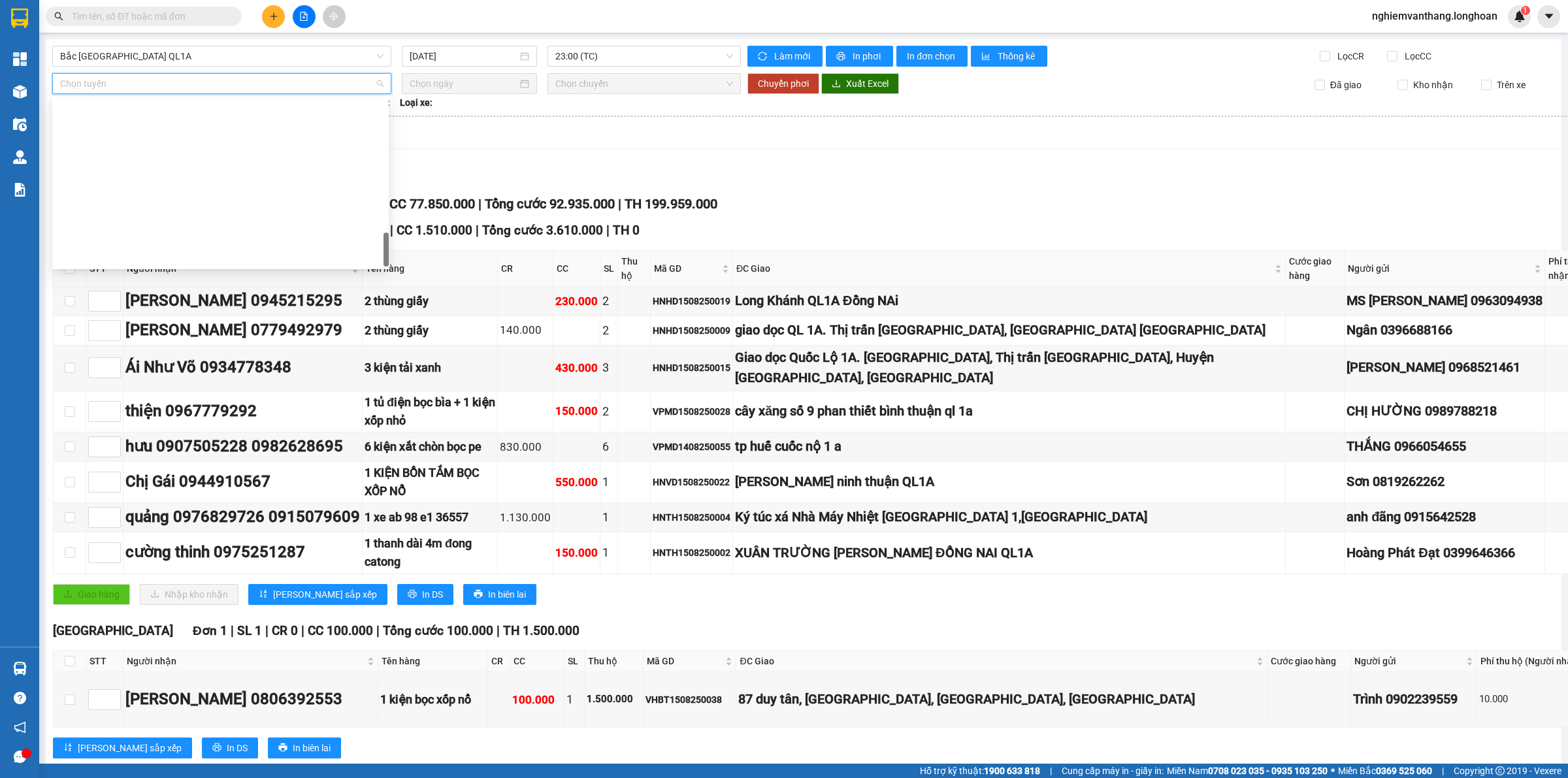
scroll to position [857, 0]
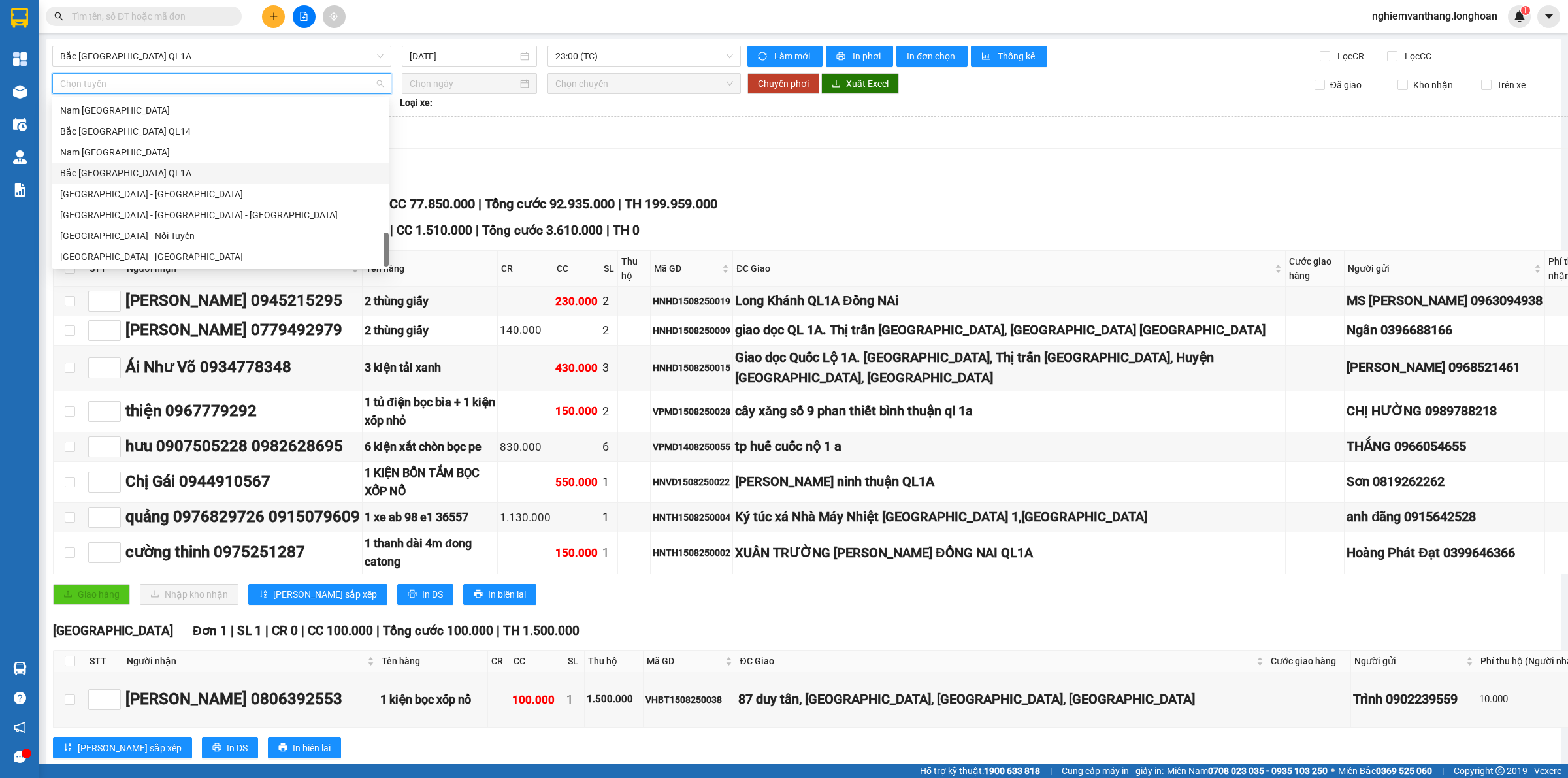
click at [128, 177] on div "Bắc [GEOGRAPHIC_DATA] QL1A" at bounding box center [220, 173] width 321 height 14
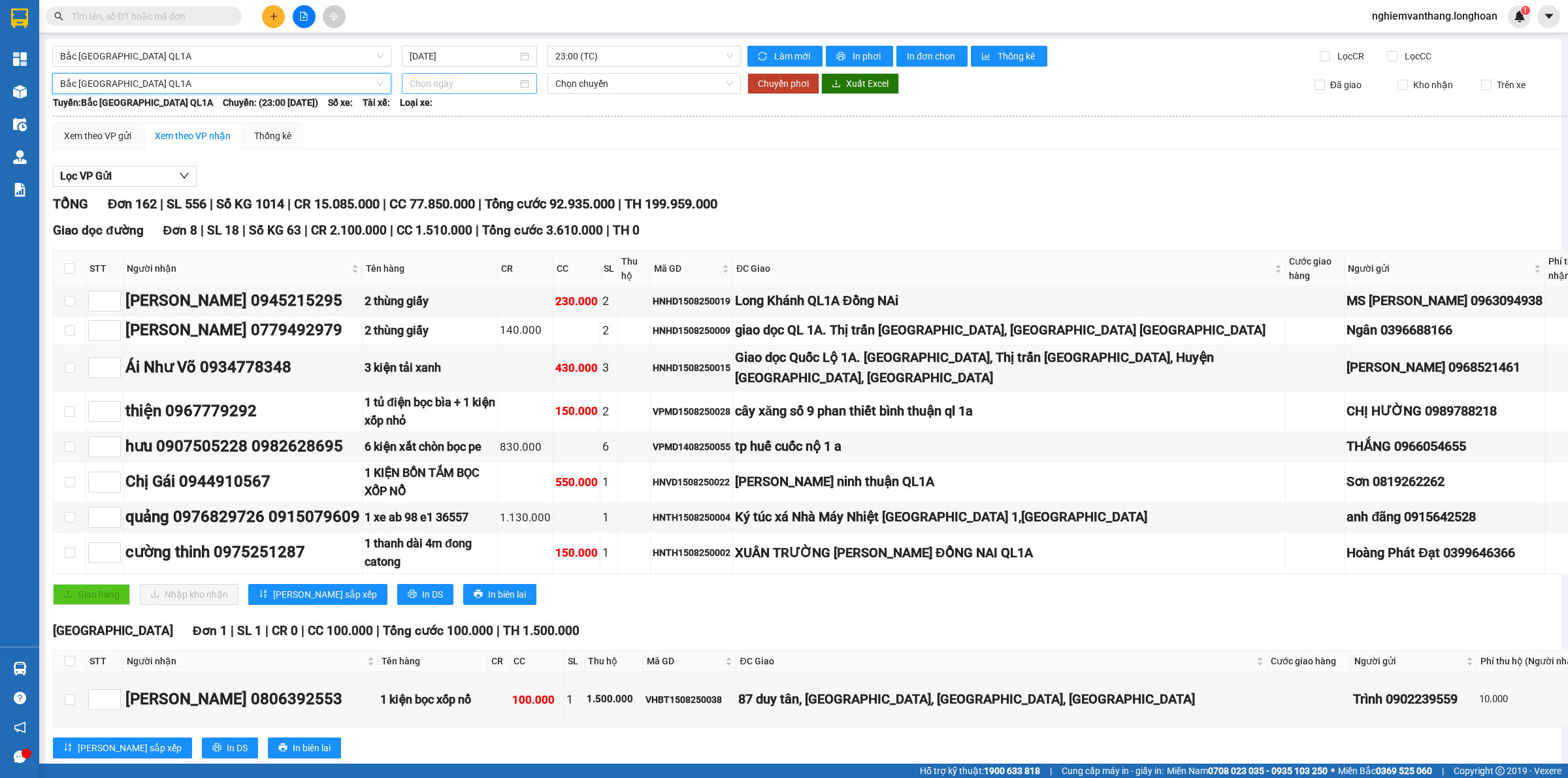
click at [435, 76] on div at bounding box center [469, 84] width 135 height 21
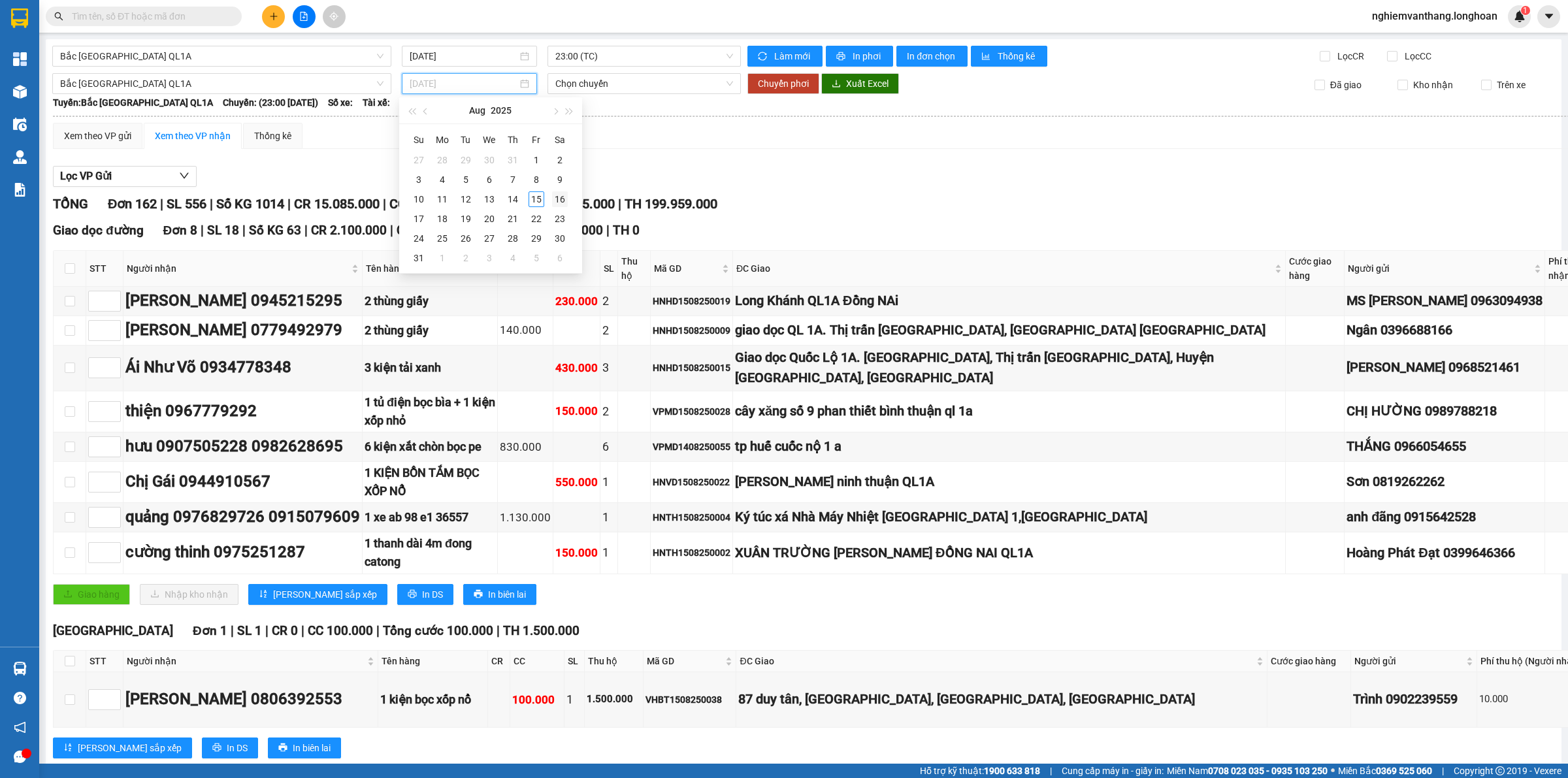
type input "[DATE]"
drag, startPoint x: 556, startPoint y: 193, endPoint x: 593, endPoint y: 188, distance: 37.3
click at [556, 193] on div "16" at bounding box center [560, 199] width 16 height 16
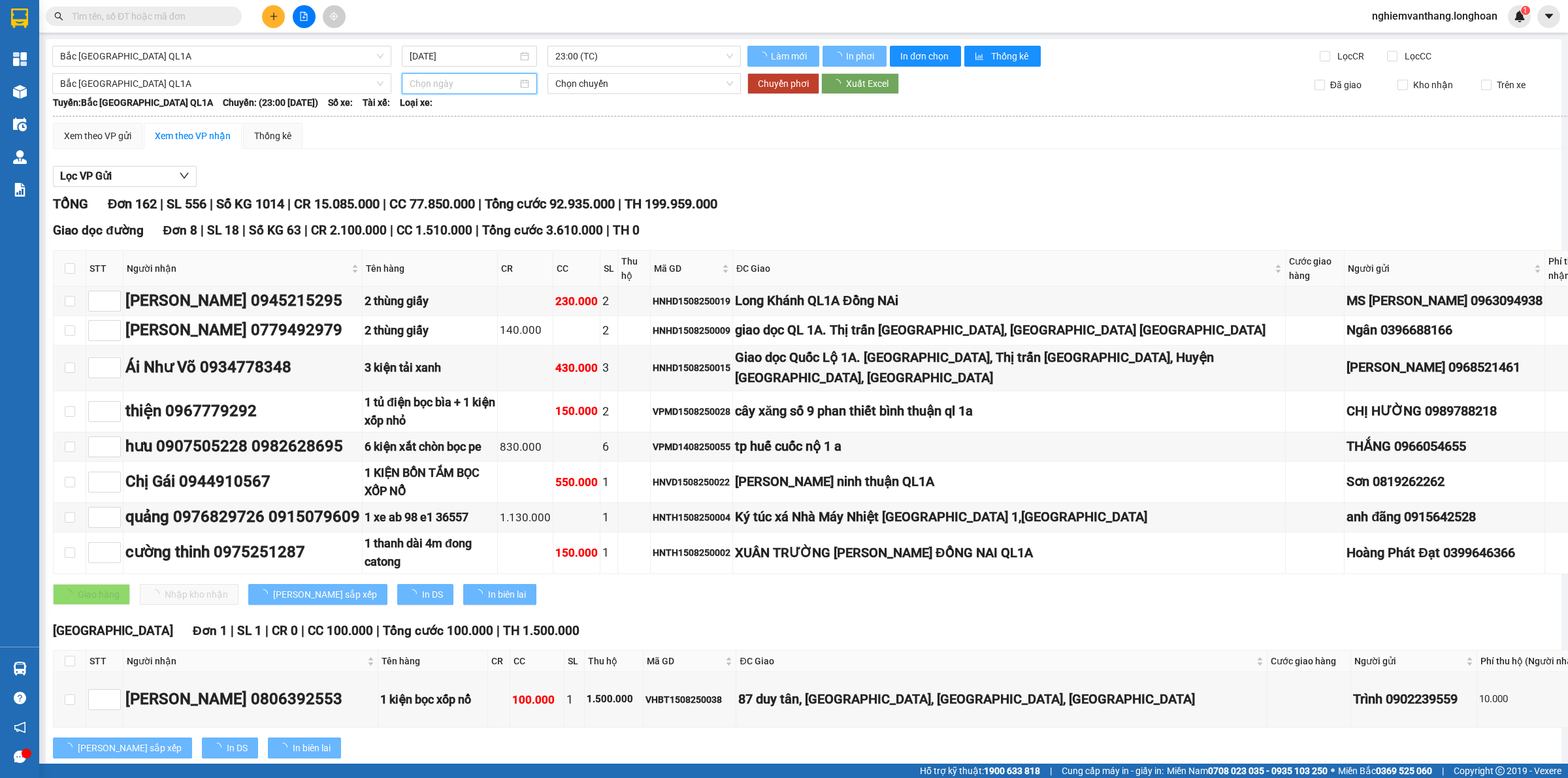
type input "[DATE]"
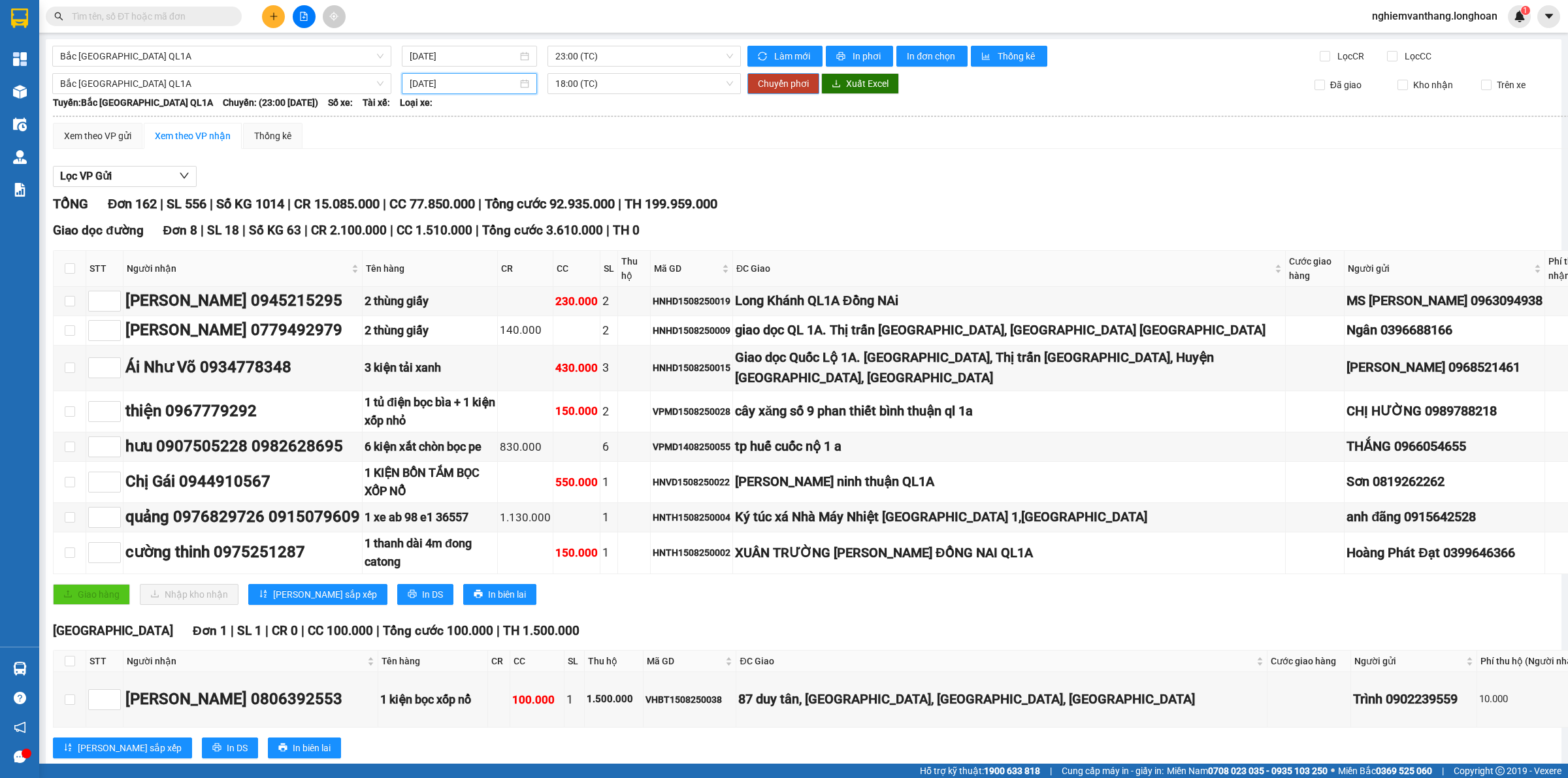
click at [758, 89] on span "Chuyển phơi" at bounding box center [783, 84] width 51 height 14
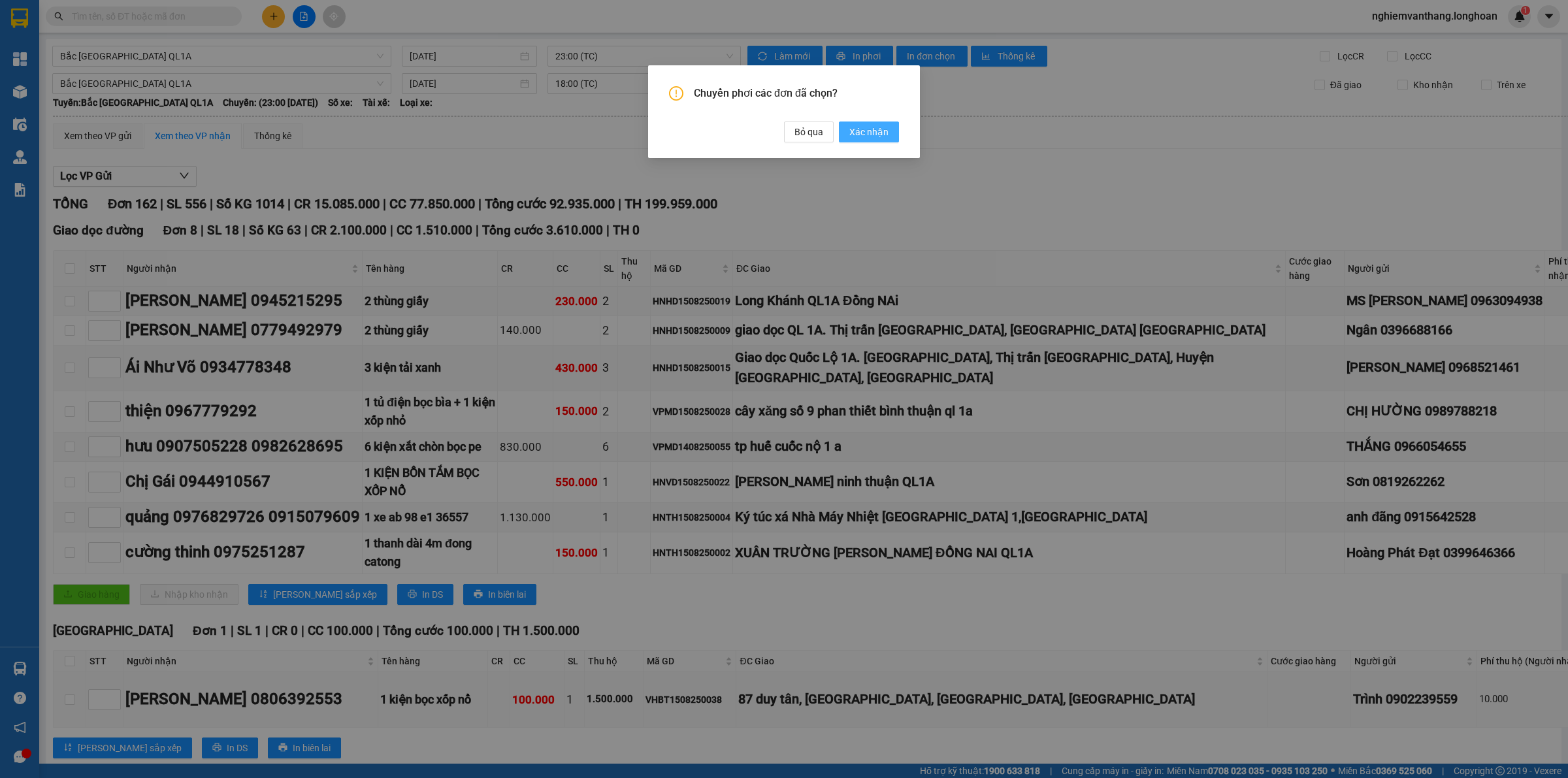
click at [883, 126] on span "Xác nhận" at bounding box center [868, 132] width 39 height 14
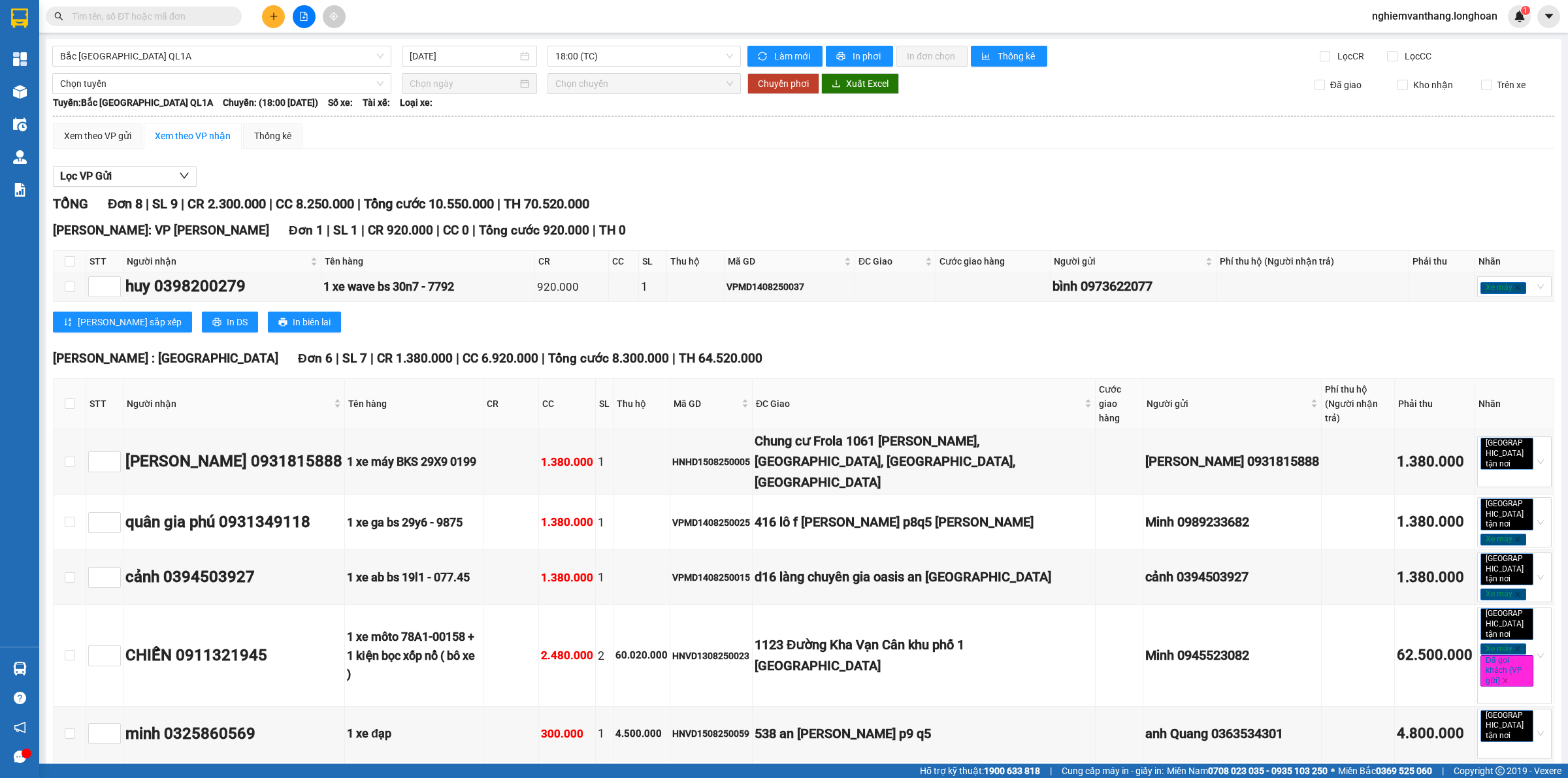
click at [177, 43] on div "[GEOGRAPHIC_DATA] QL1A [DATE] 18:00 (TC) Làm mới In phơi In đơn chọn Thống kê L…" at bounding box center [803, 535] width 1516 height 992
click at [177, 51] on span "Bắc [GEOGRAPHIC_DATA] QL1A" at bounding box center [222, 56] width 323 height 19
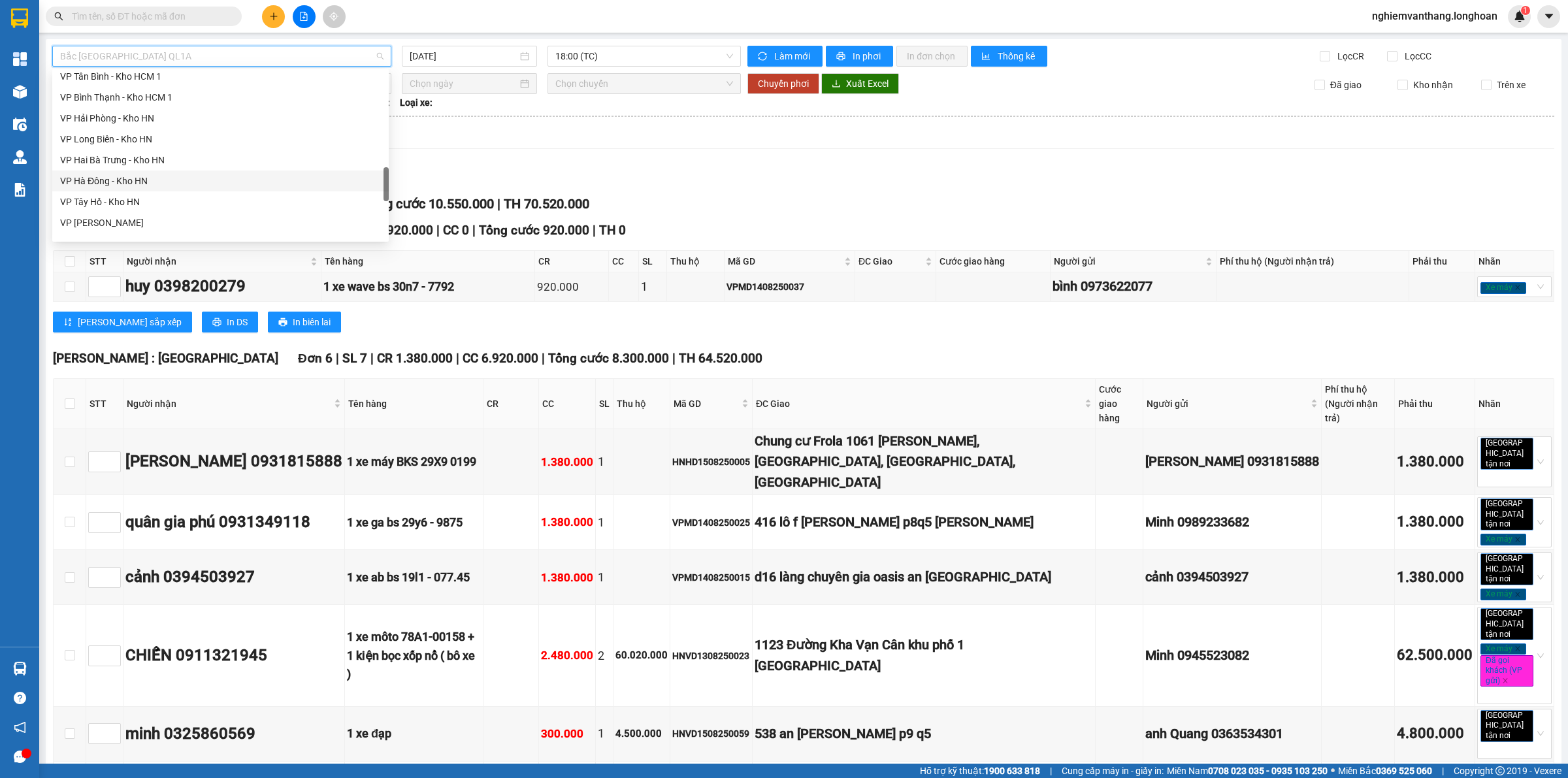
scroll to position [694, 0]
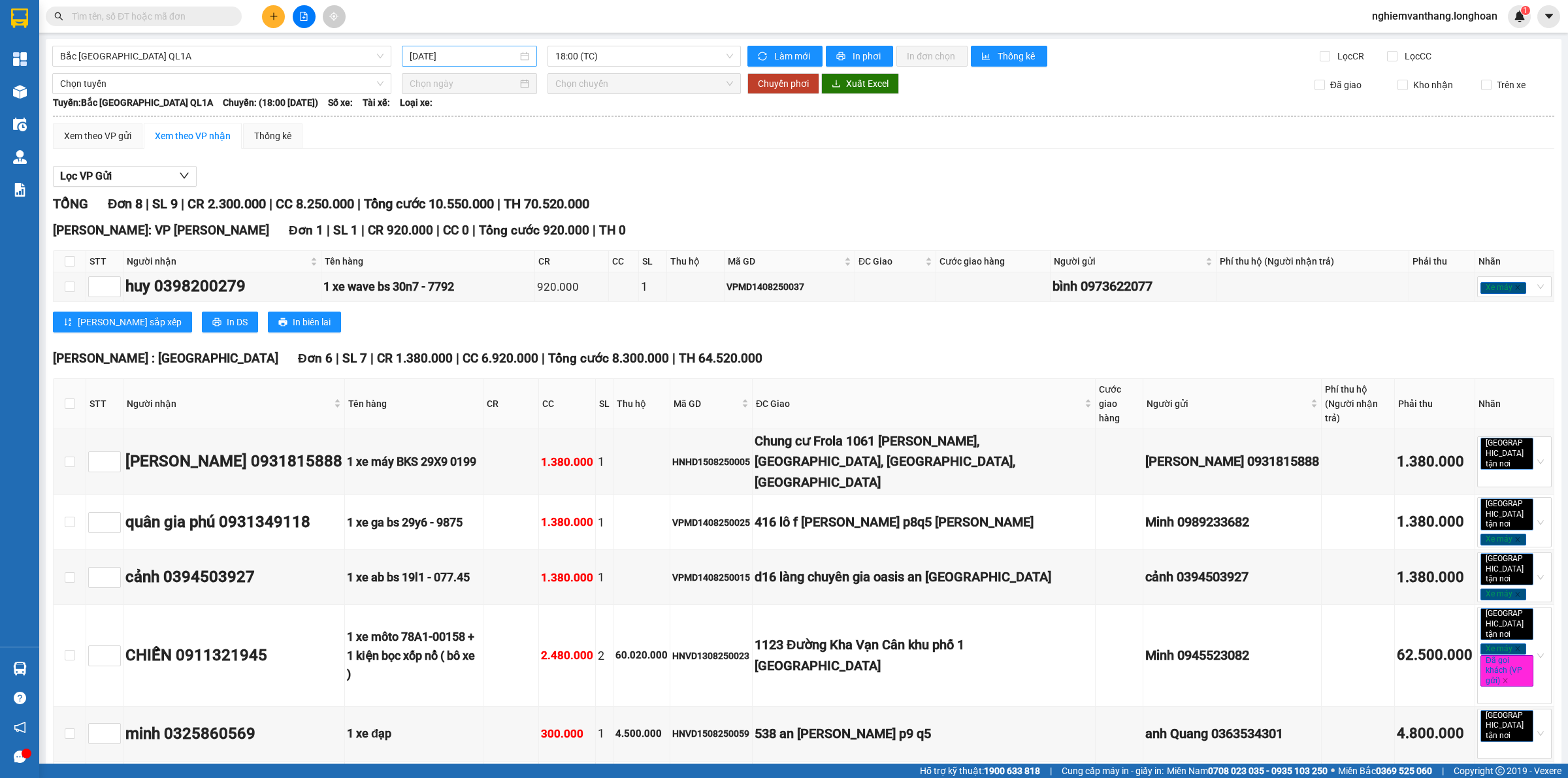
click at [513, 53] on div "[DATE]" at bounding box center [469, 56] width 119 height 14
click at [536, 174] on div "15" at bounding box center [536, 171] width 16 height 16
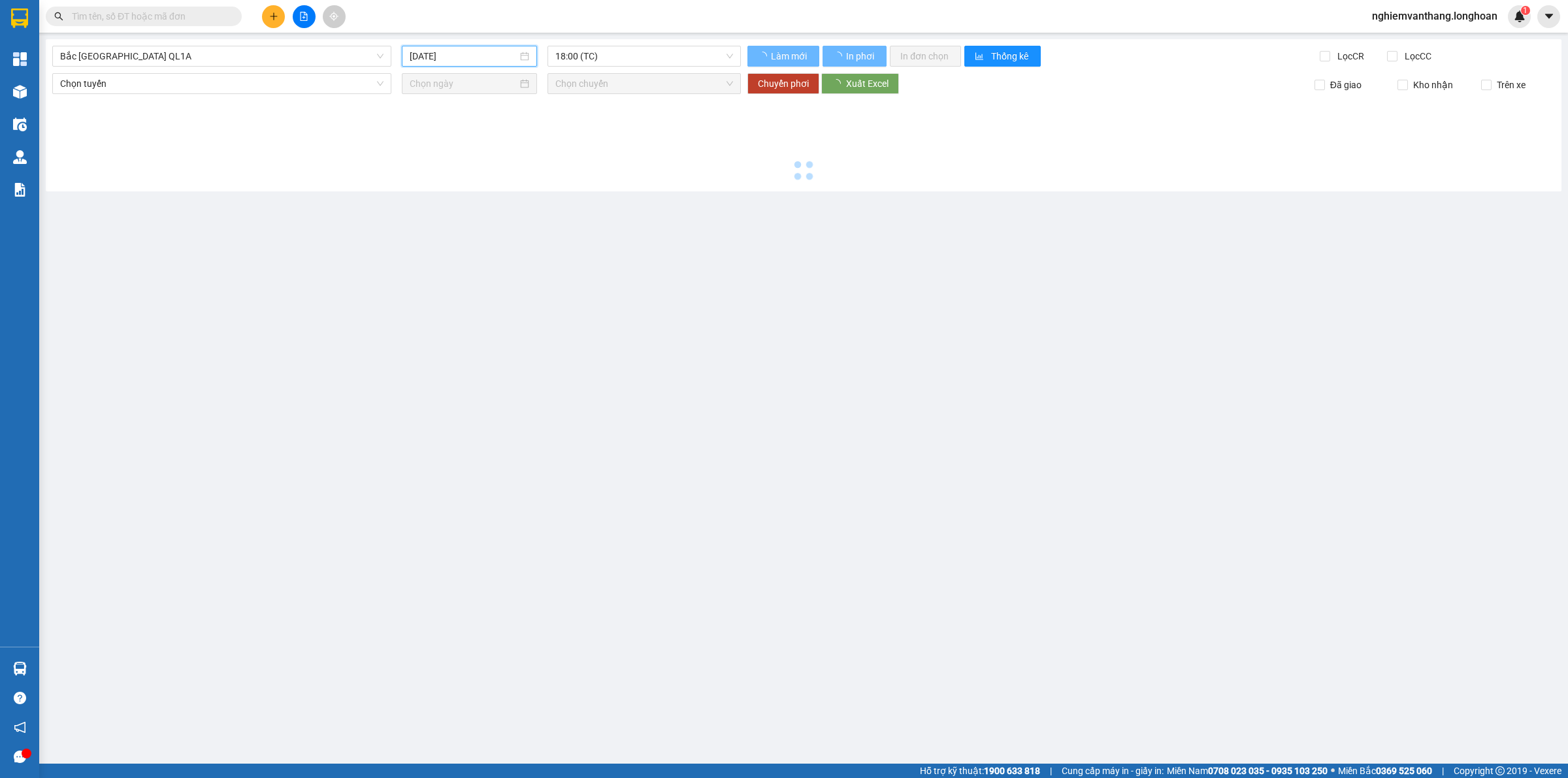
type input "[DATE]"
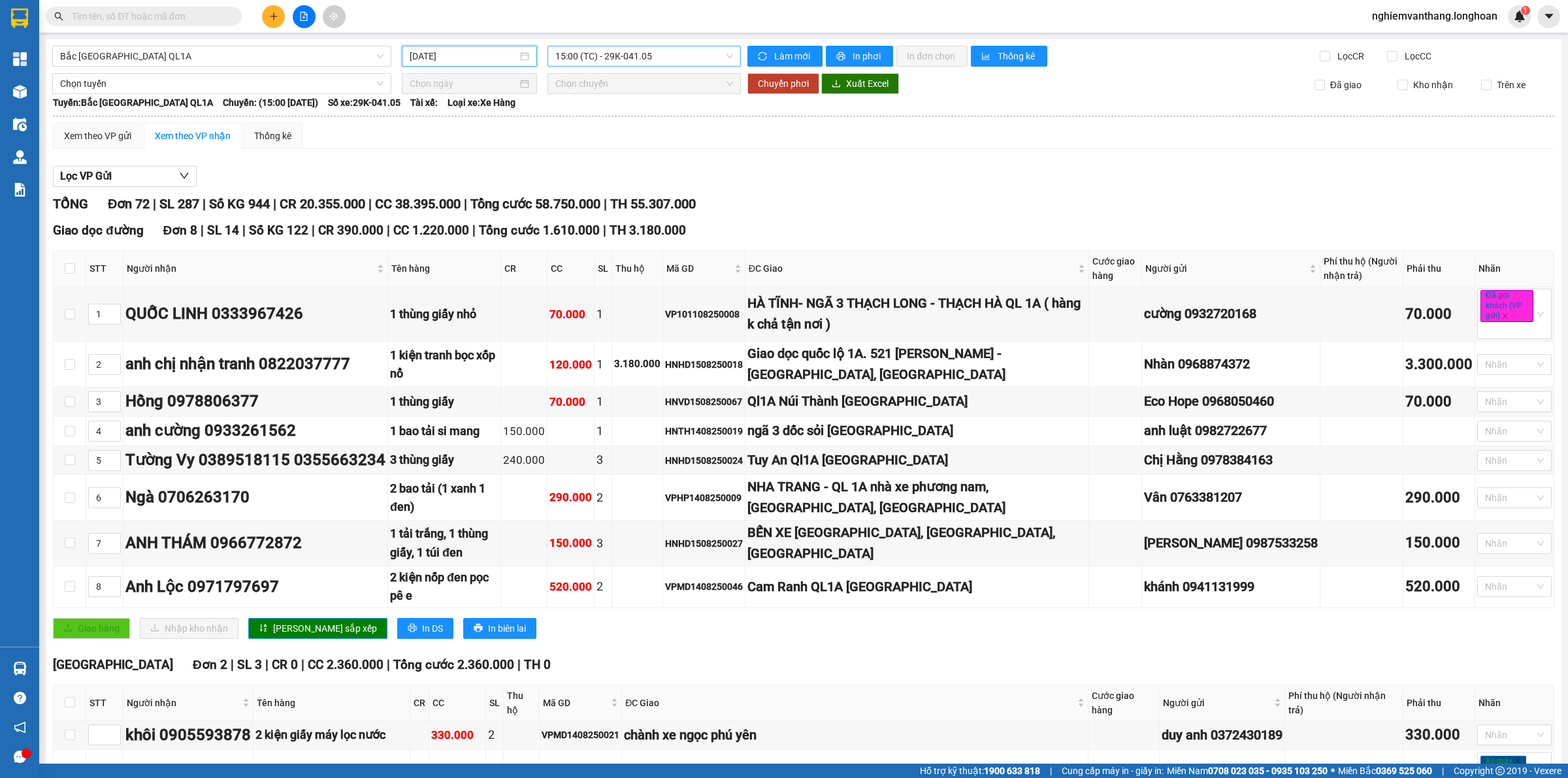
click at [589, 53] on span "15:00 (TC) - 29K-041.05" at bounding box center [643, 56] width 177 height 19
click at [562, 119] on div "23:00 (TC)" at bounding box center [602, 124] width 102 height 14
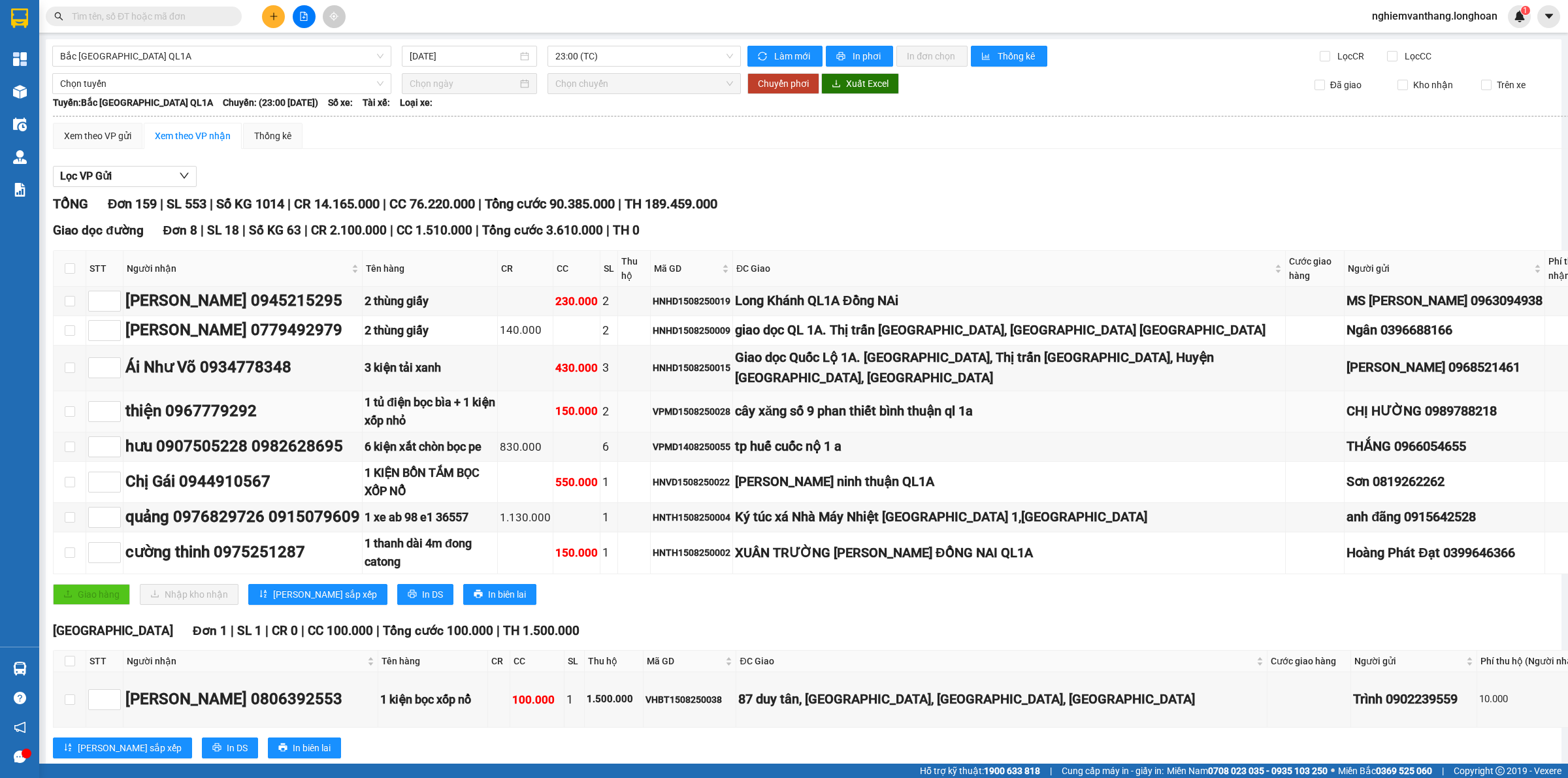
click at [902, 413] on div "cây xăng số 9 phan thiết bình thuận ql 1a" at bounding box center [1009, 411] width 548 height 20
drag, startPoint x: 896, startPoint y: 415, endPoint x: 959, endPoint y: 407, distance: 63.5
click at [959, 407] on div "cây xăng số 9 phan thiết bình thuận ql 1a" at bounding box center [1009, 411] width 548 height 20
click at [882, 436] on td "tp huế cuốc nộ 1 a" at bounding box center [1009, 447] width 553 height 30
click at [66, 323] on td at bounding box center [70, 331] width 32 height 30
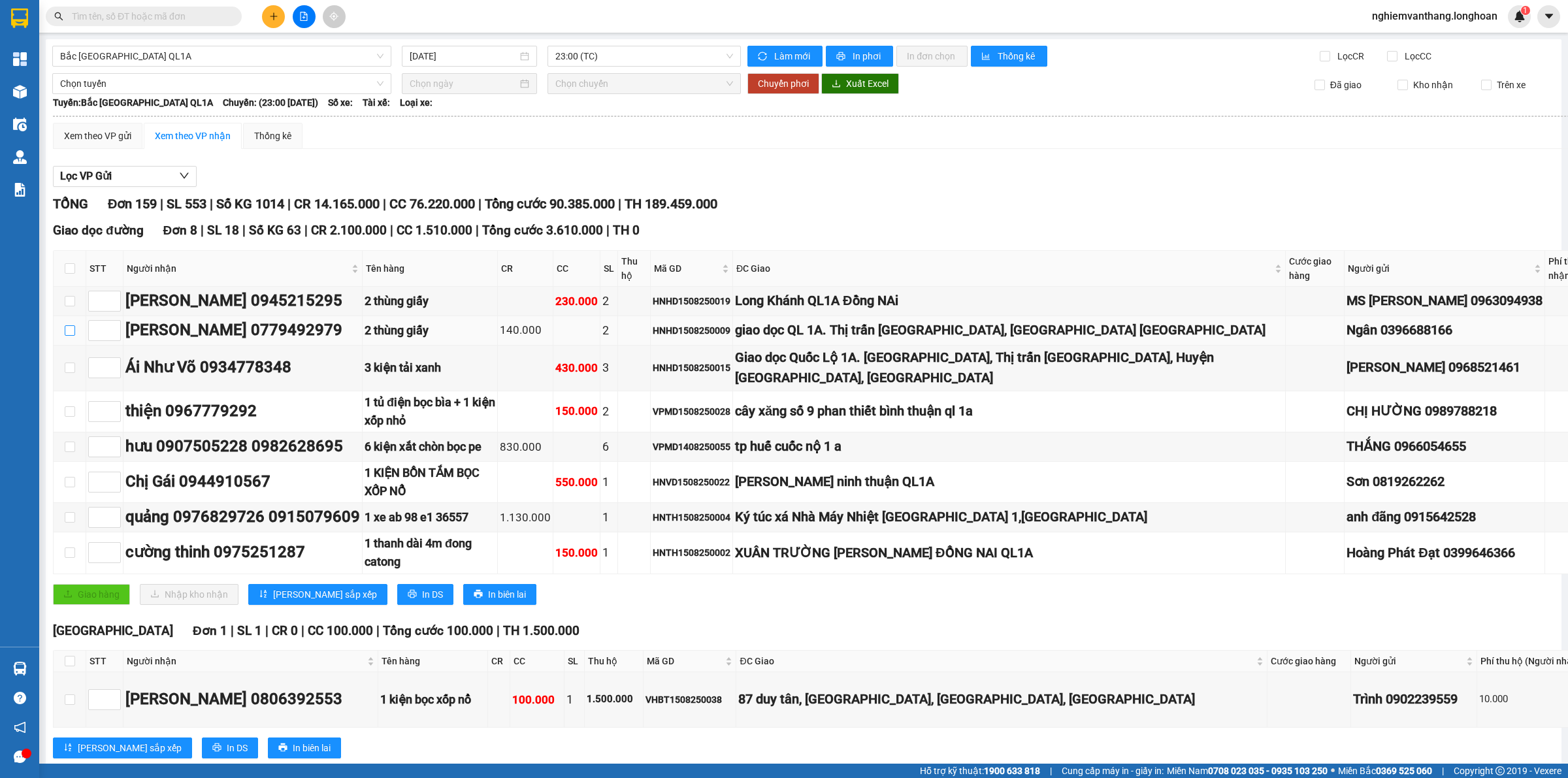
click at [66, 327] on input "checkbox" at bounding box center [70, 330] width 10 height 10
checkbox input "true"
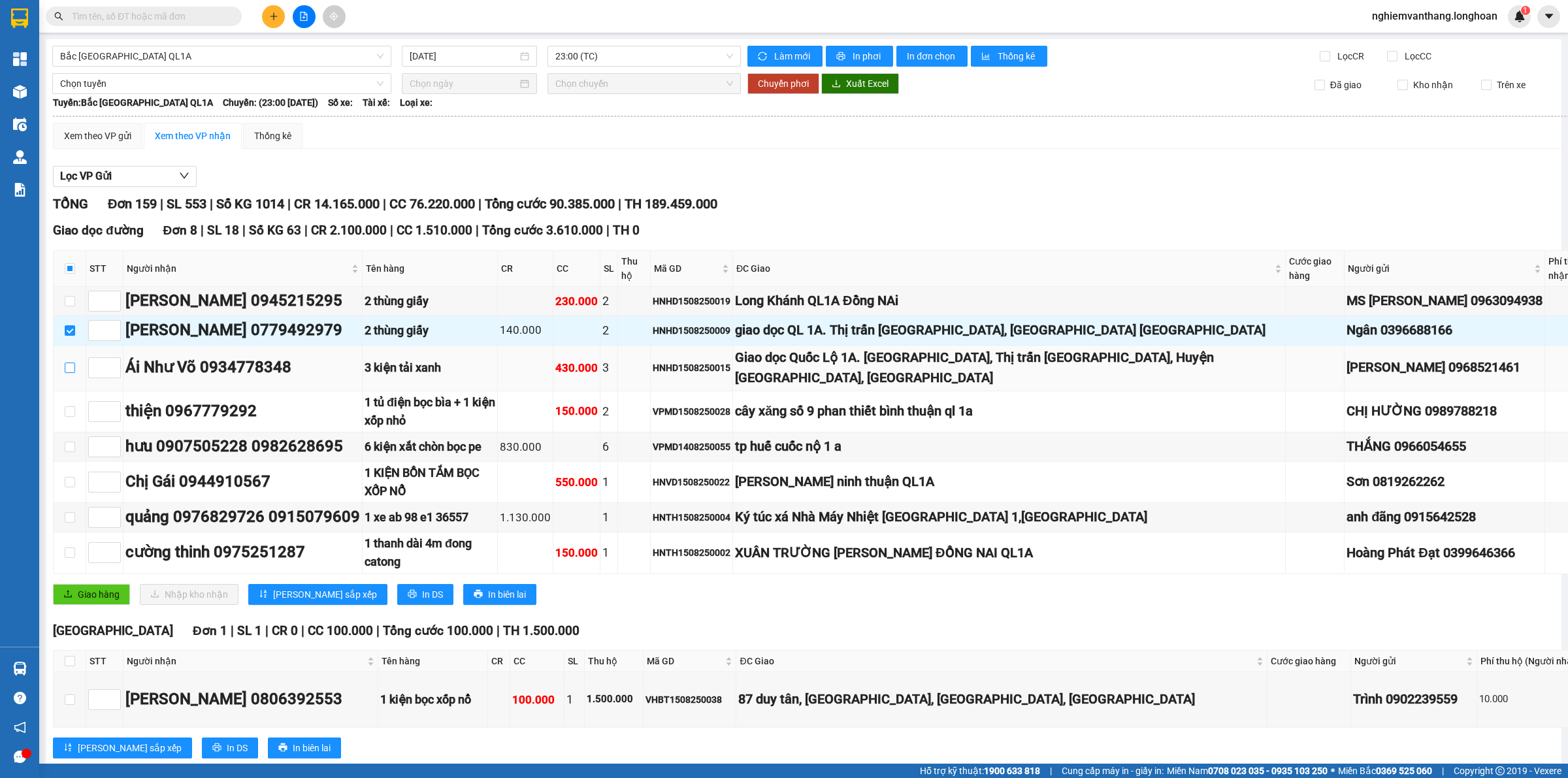
click at [67, 363] on label at bounding box center [70, 367] width 10 height 14
click at [67, 363] on input "checkbox" at bounding box center [70, 367] width 10 height 10
checkbox input "true"
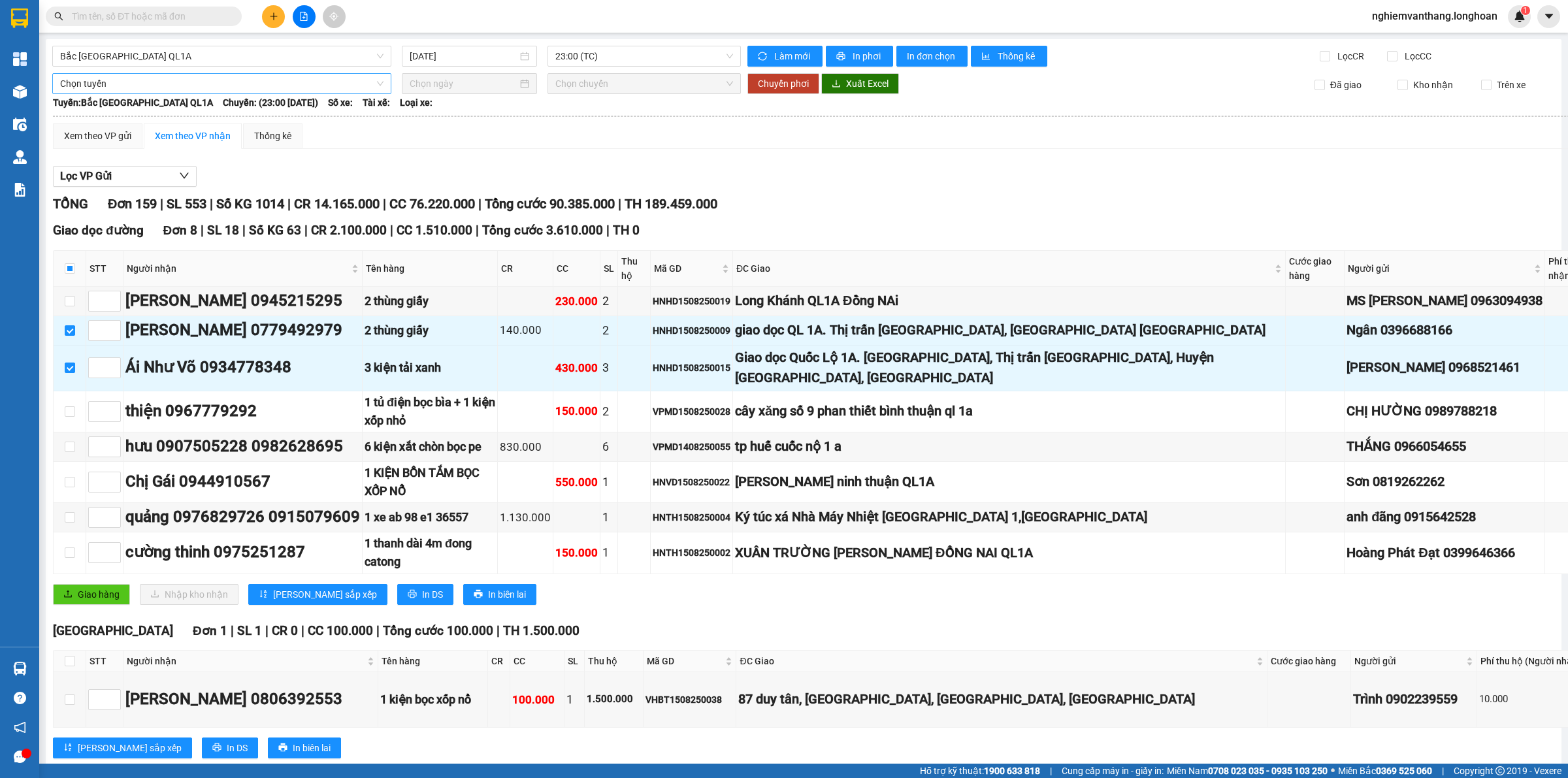
click at [184, 82] on span "Chọn tuyến" at bounding box center [222, 84] width 323 height 19
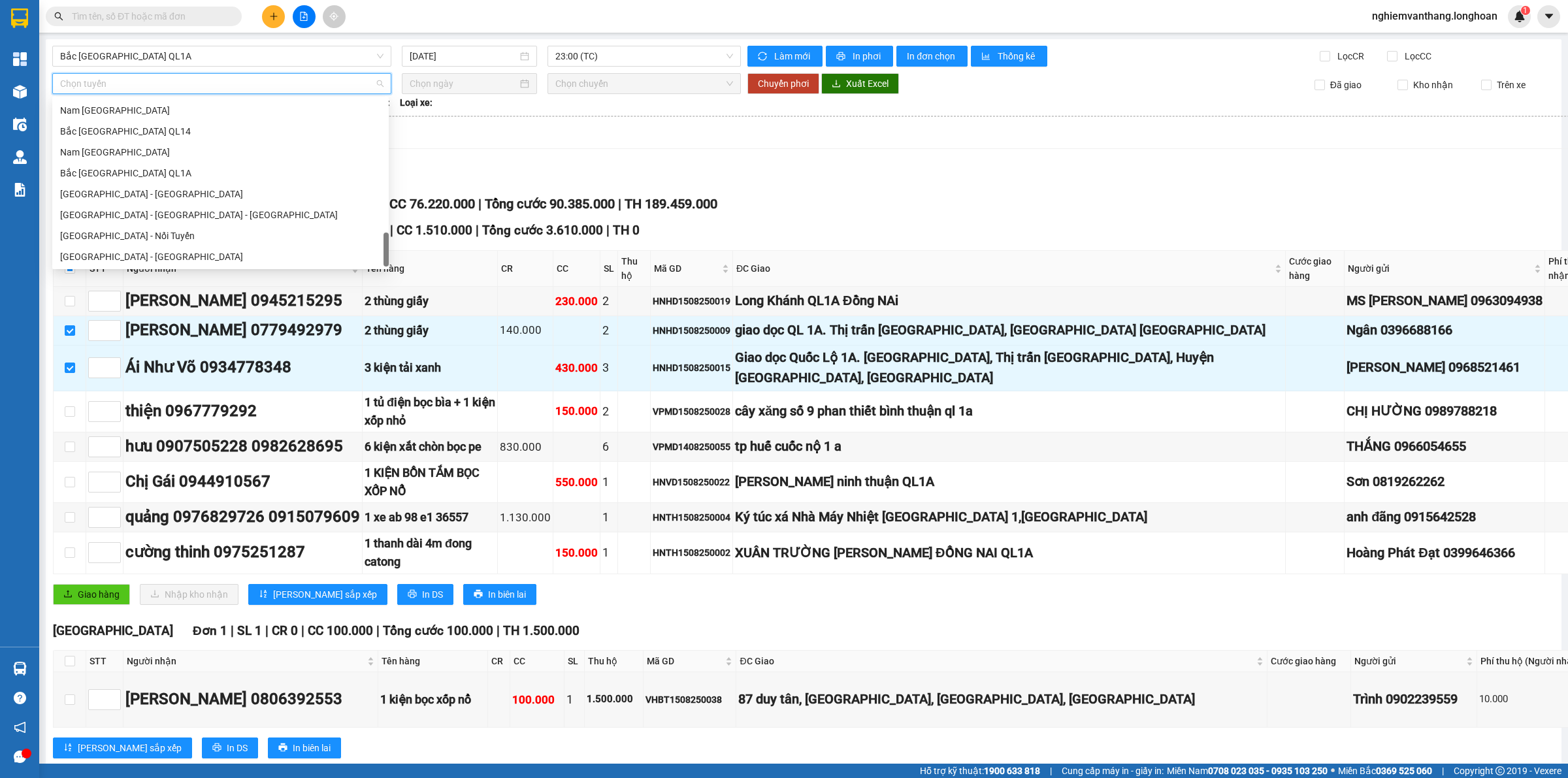
scroll to position [857, 0]
click at [116, 177] on div "Bắc [GEOGRAPHIC_DATA] QL1A" at bounding box center [220, 173] width 321 height 14
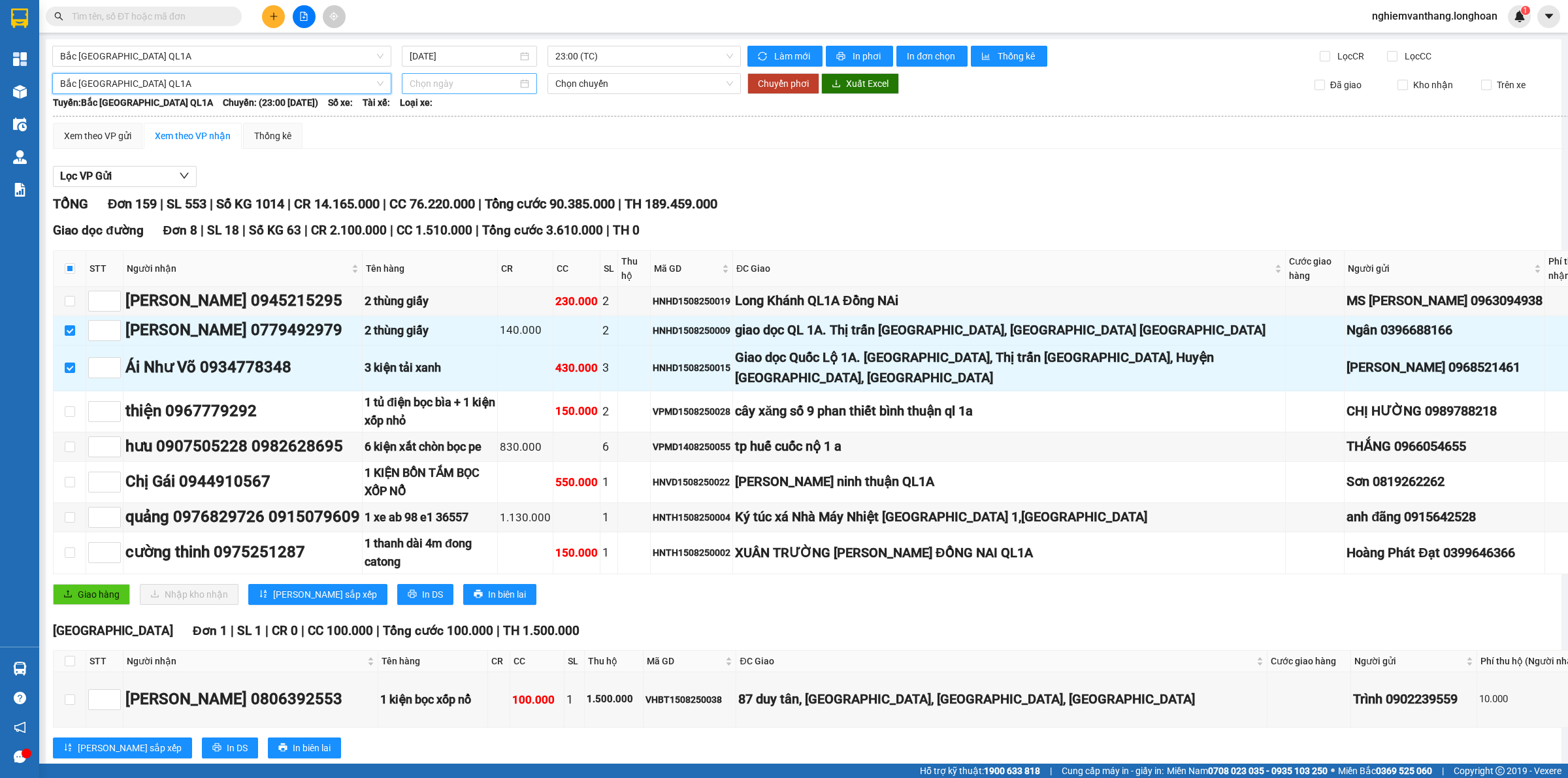
click at [440, 85] on input at bounding box center [463, 84] width 108 height 14
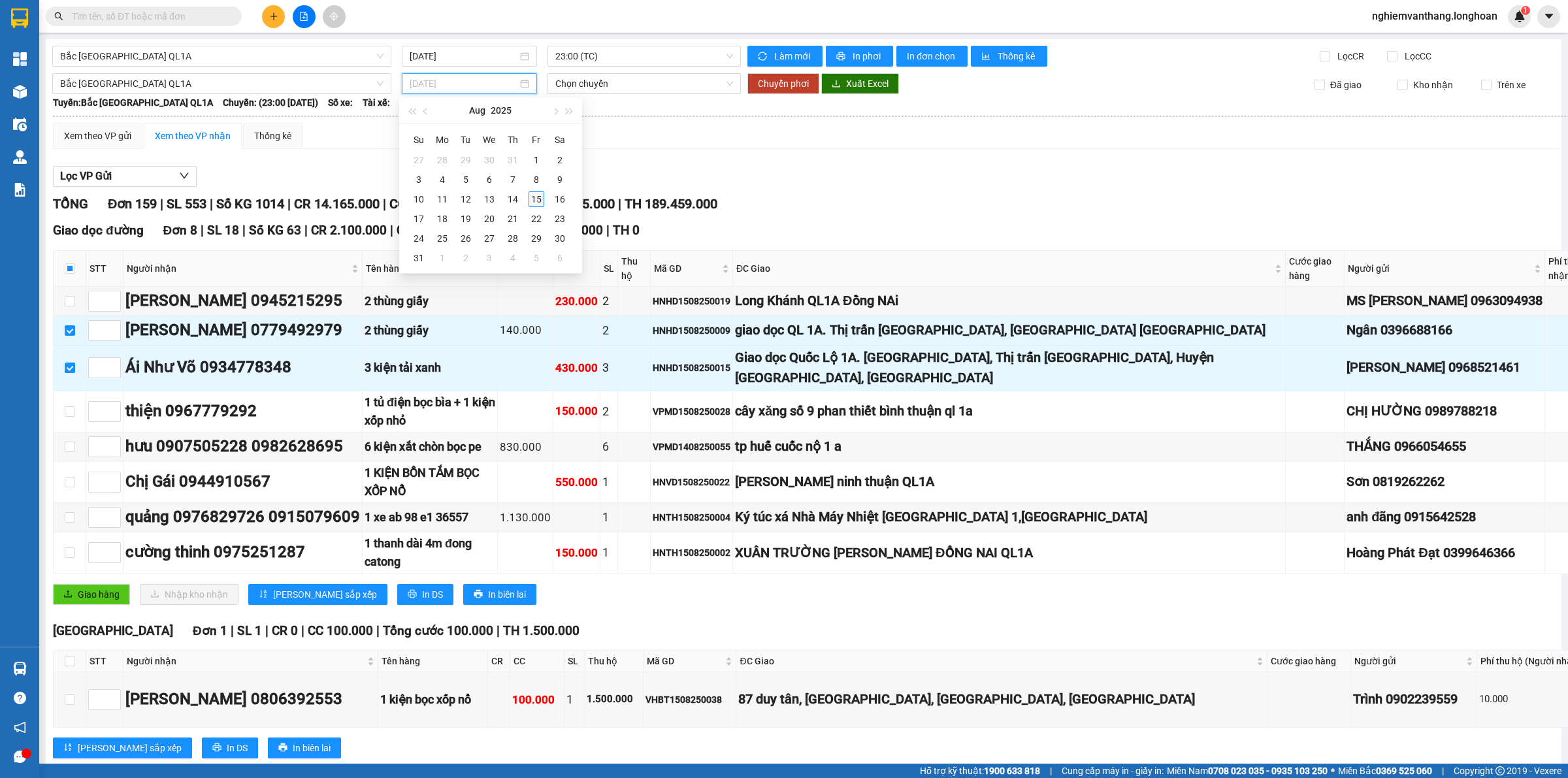
type input "[DATE]"
click at [537, 198] on div "15" at bounding box center [536, 199] width 16 height 16
click at [455, 86] on input "[DATE]" at bounding box center [463, 84] width 108 height 14
click at [566, 194] on div "16" at bounding box center [560, 199] width 16 height 16
type input "[DATE]"
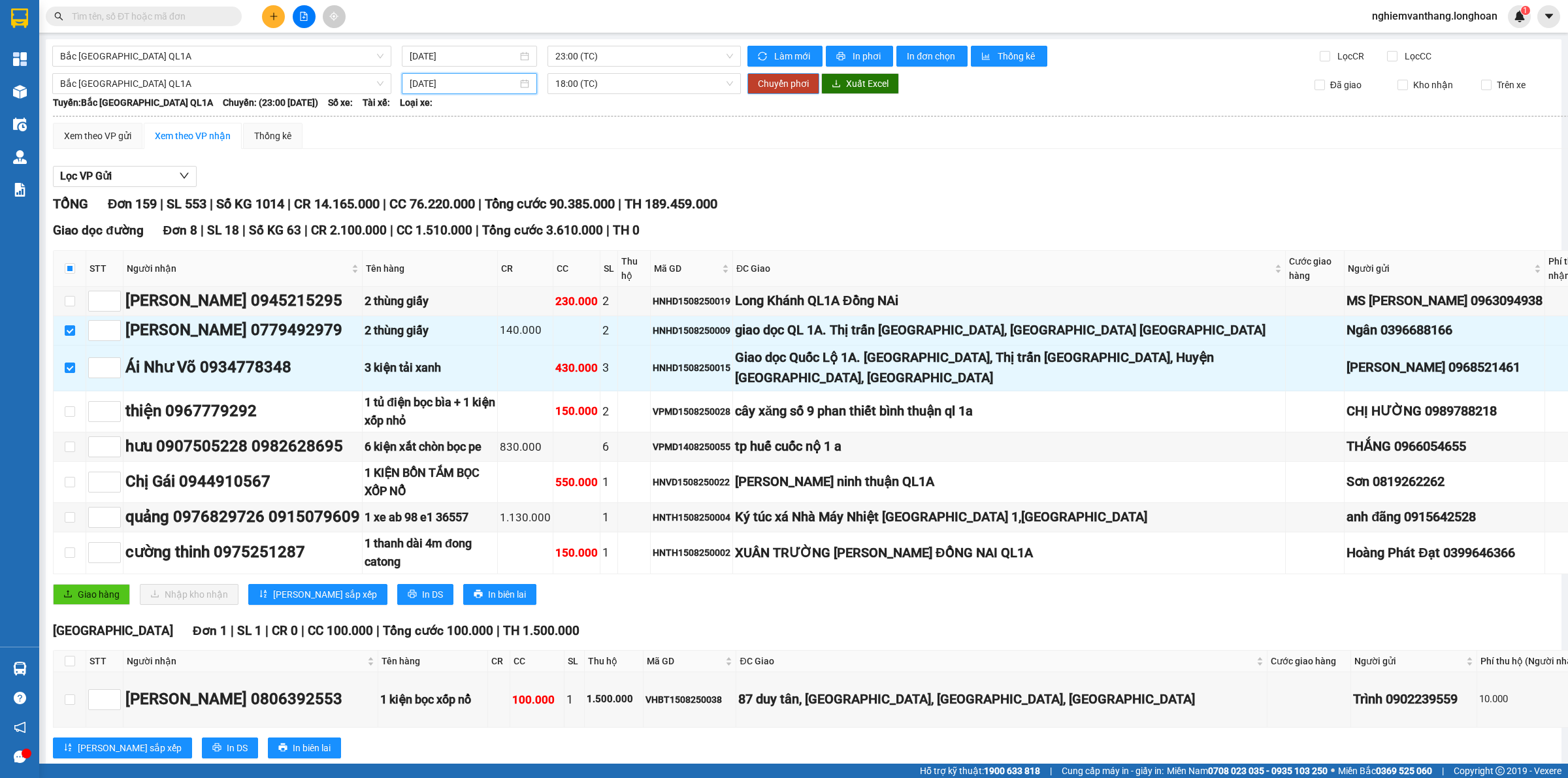
click at [792, 88] on span "Chuyển phơi" at bounding box center [783, 84] width 51 height 14
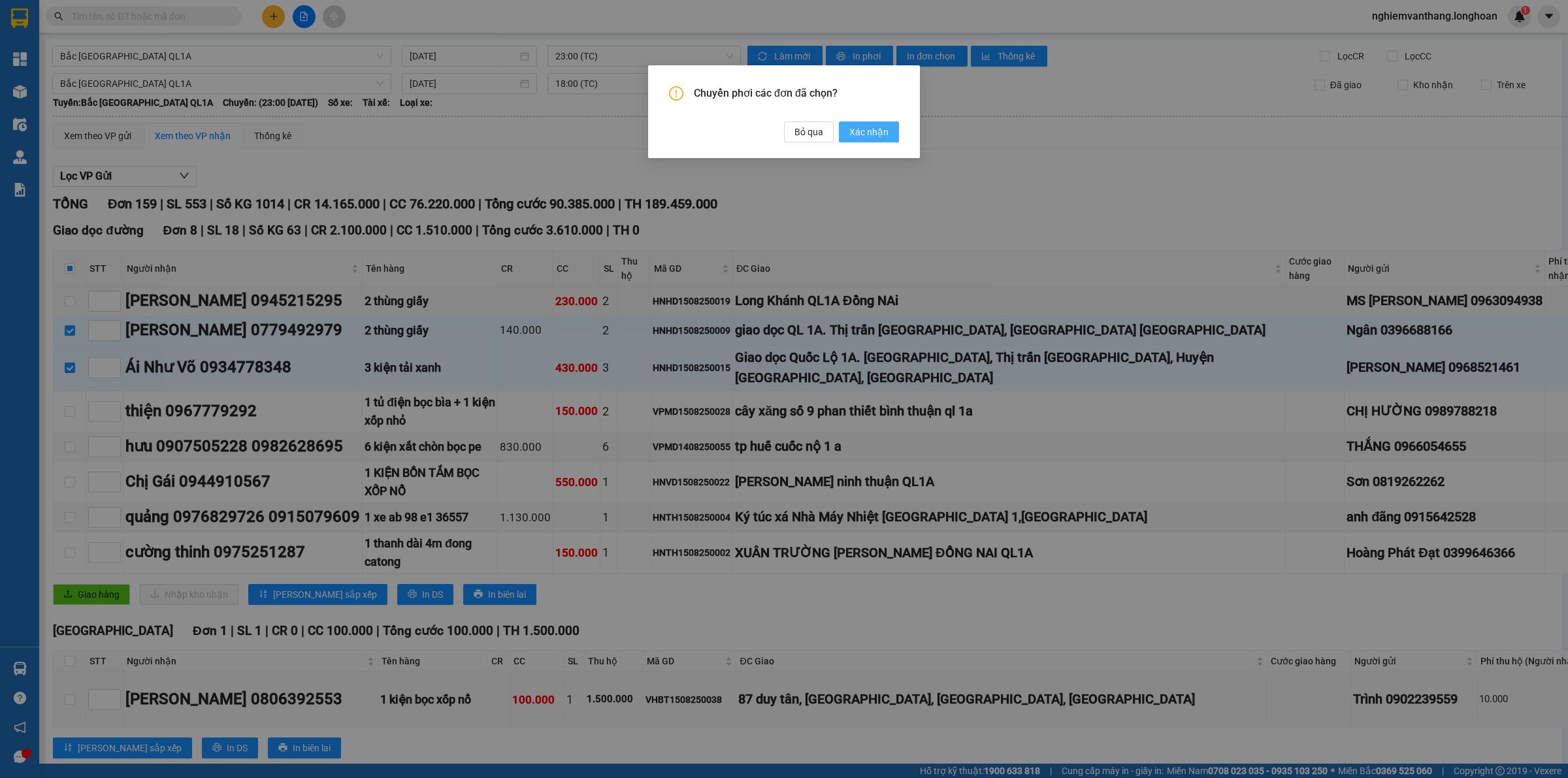
click at [879, 126] on span "Xác nhận" at bounding box center [868, 132] width 39 height 14
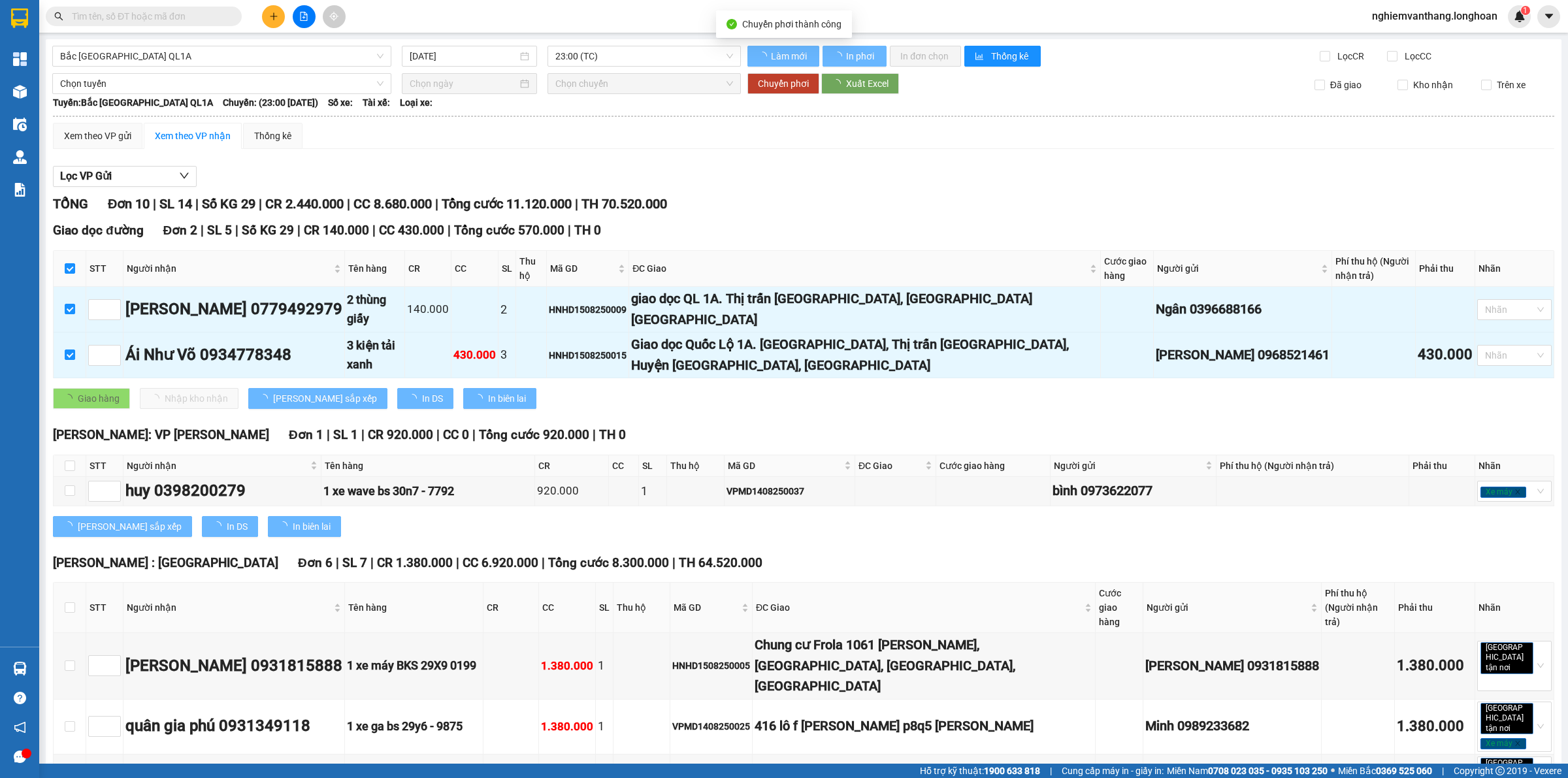
checkbox input "false"
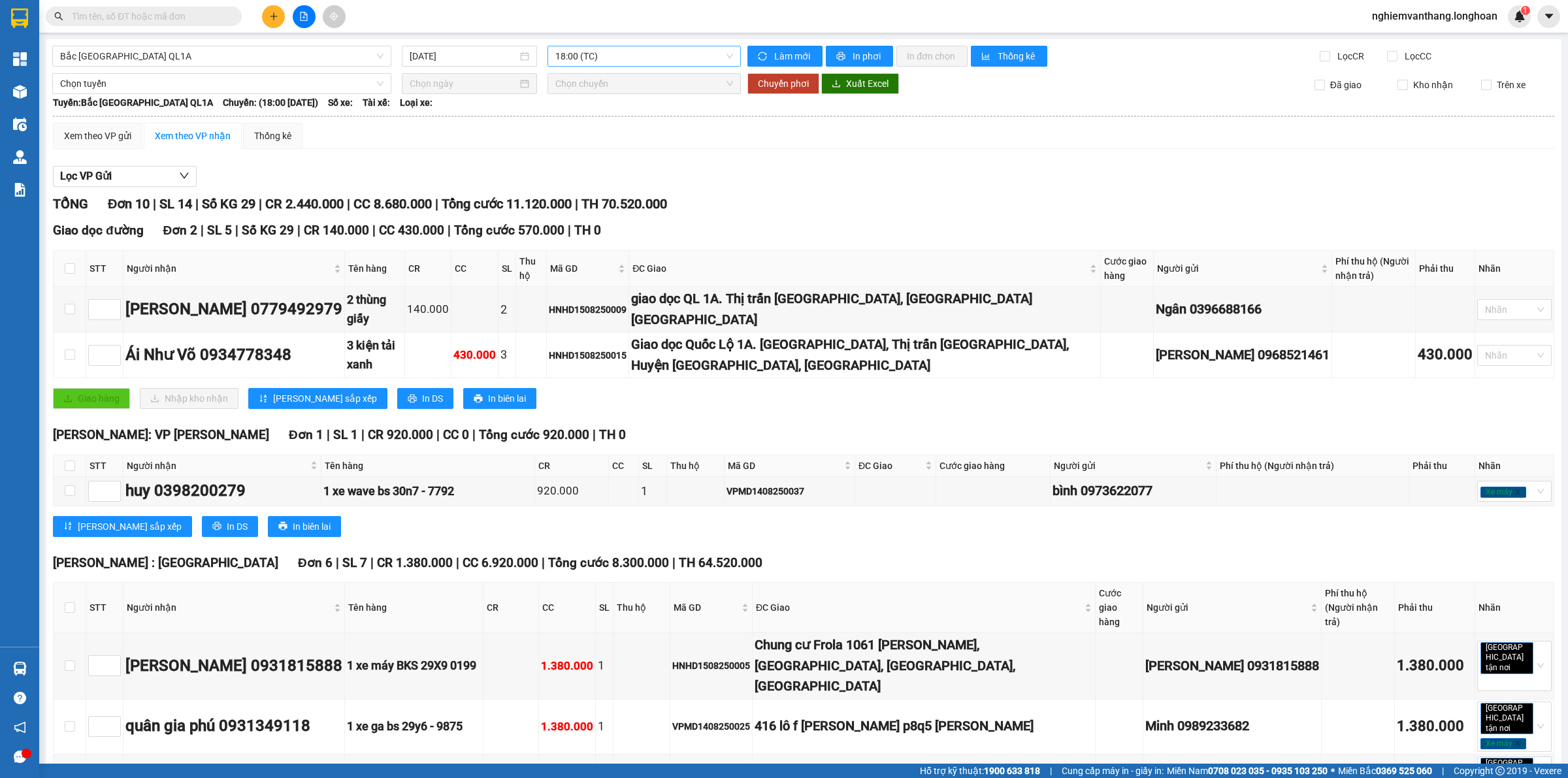
click at [567, 56] on span "18:00 (TC)" at bounding box center [643, 56] width 177 height 19
click at [447, 62] on input "[DATE]" at bounding box center [463, 56] width 108 height 14
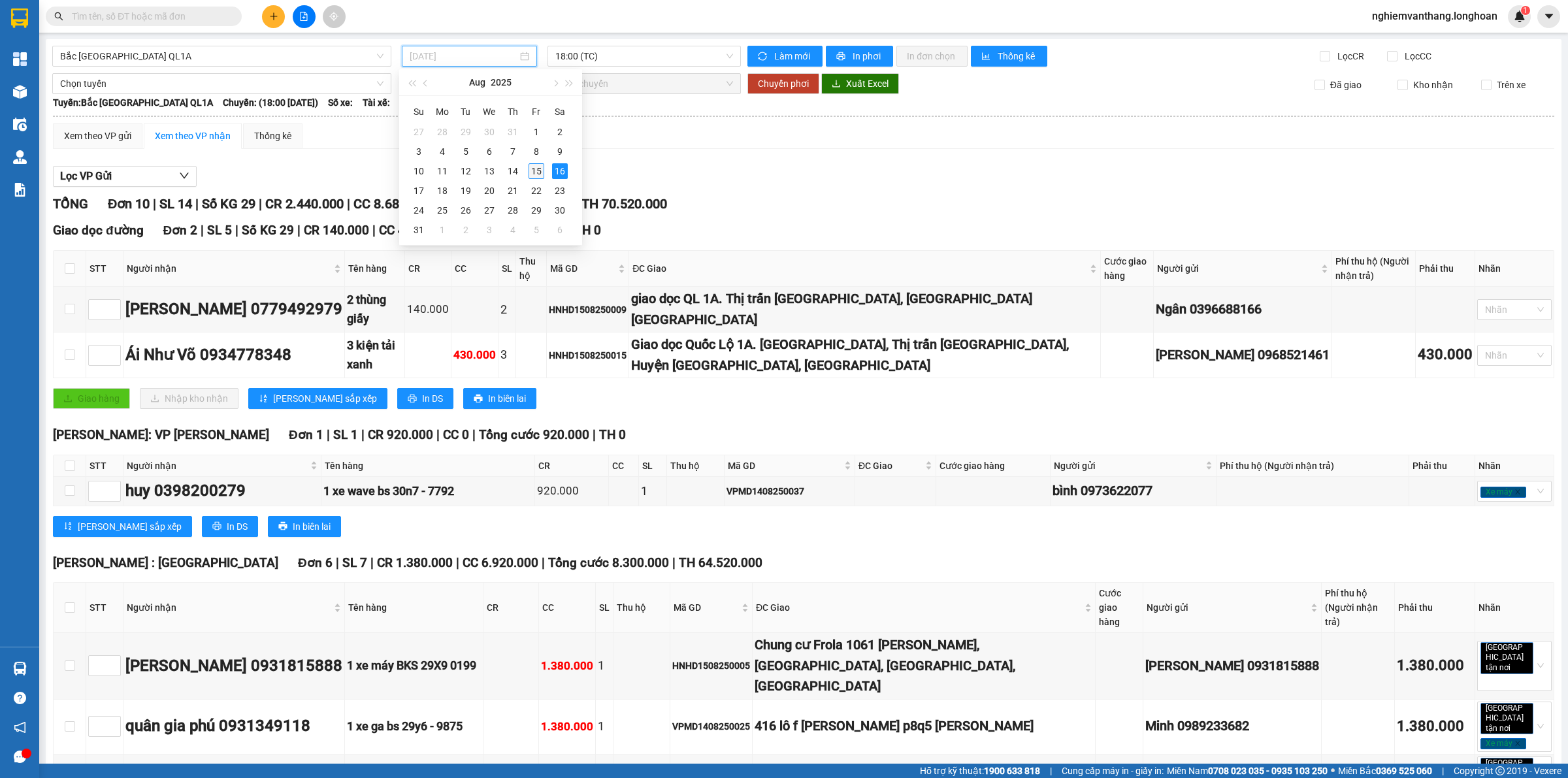
click at [537, 171] on div "15" at bounding box center [536, 171] width 16 height 16
type input "[DATE]"
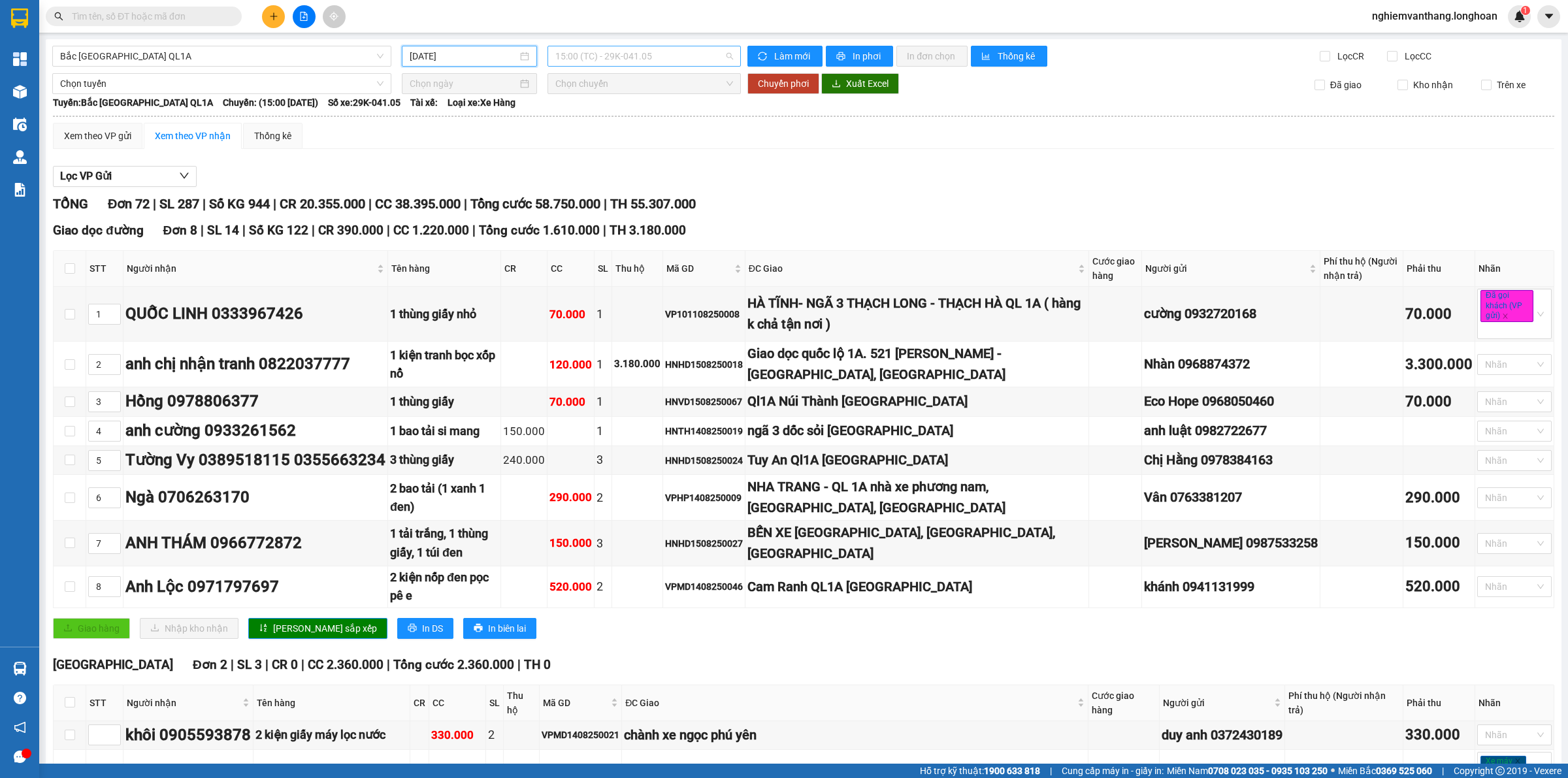
click at [578, 60] on span "15:00 (TC) - 29K-041.05" at bounding box center [643, 56] width 177 height 19
click at [560, 129] on div "23:00 (TC)" at bounding box center [602, 124] width 102 height 14
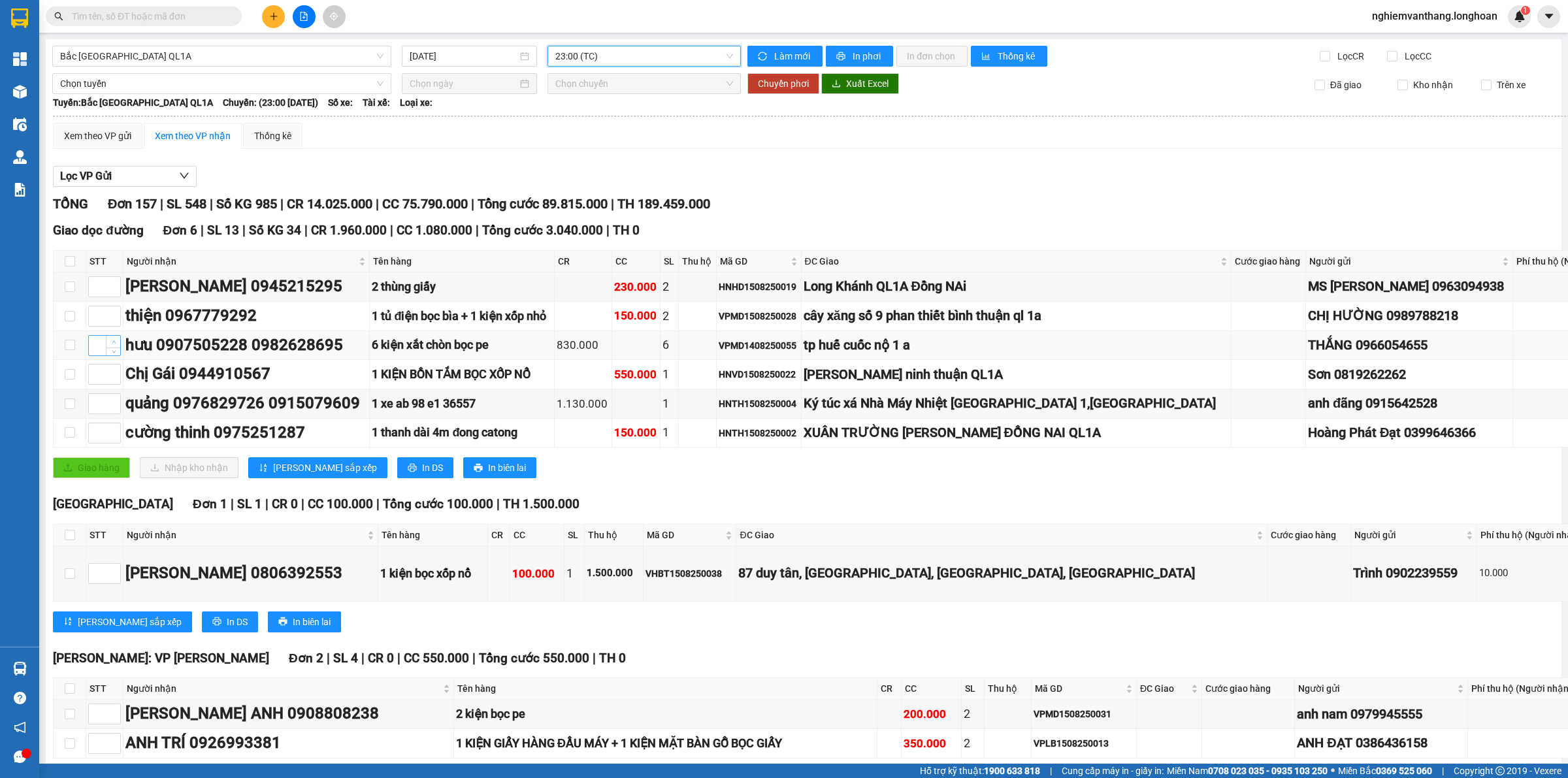
click at [113, 344] on icon "up" at bounding box center [114, 342] width 5 height 5
type input "1"
click at [111, 376] on span "Increase Value" at bounding box center [112, 370] width 14 height 12
type input "2"
click at [111, 376] on span "Increase Value" at bounding box center [112, 370] width 14 height 12
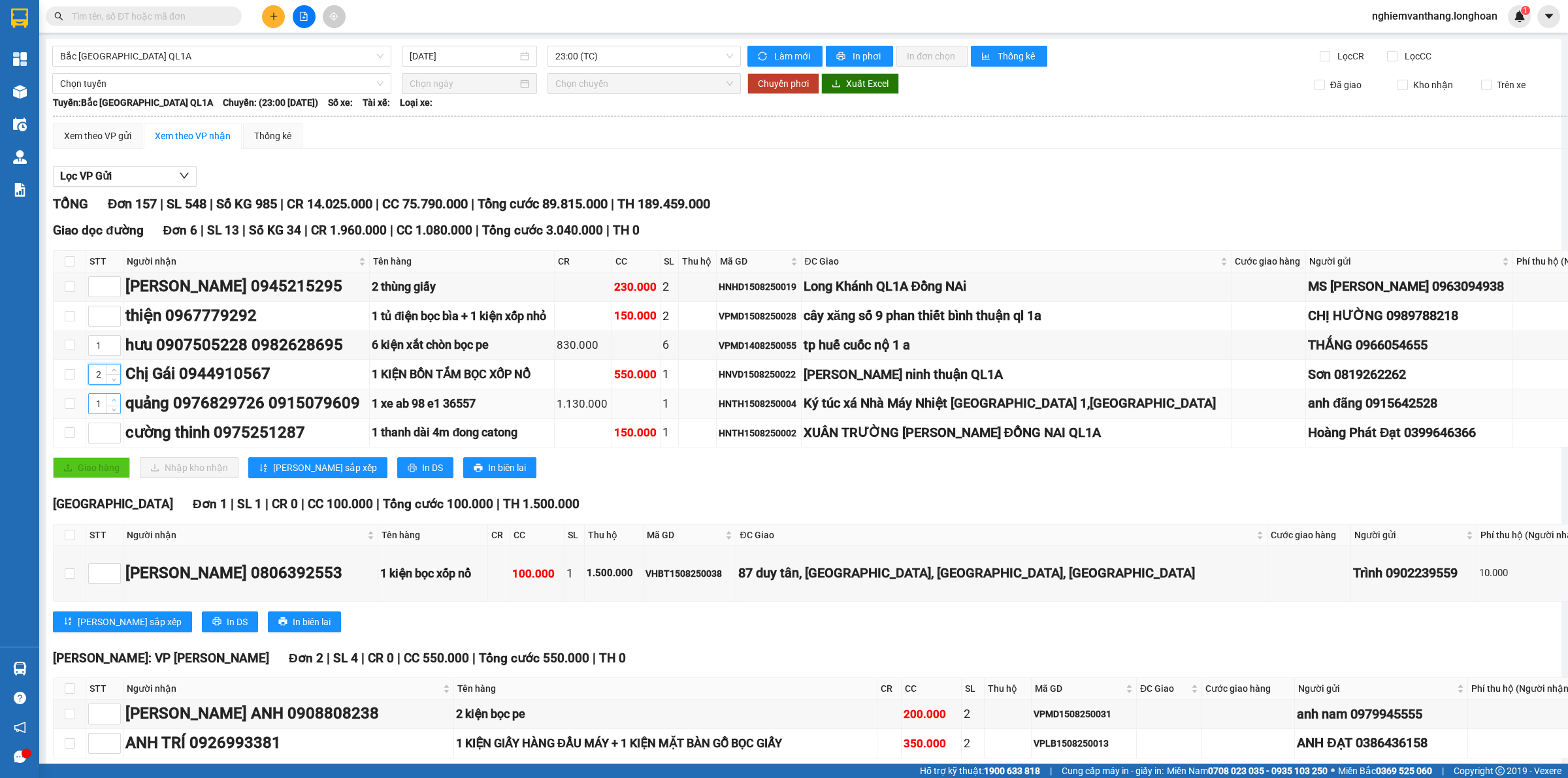
click at [112, 402] on icon "up" at bounding box center [114, 400] width 5 height 5
type input "3"
click at [112, 402] on icon "up" at bounding box center [114, 400] width 5 height 5
click at [112, 315] on icon "up" at bounding box center [114, 313] width 5 height 5
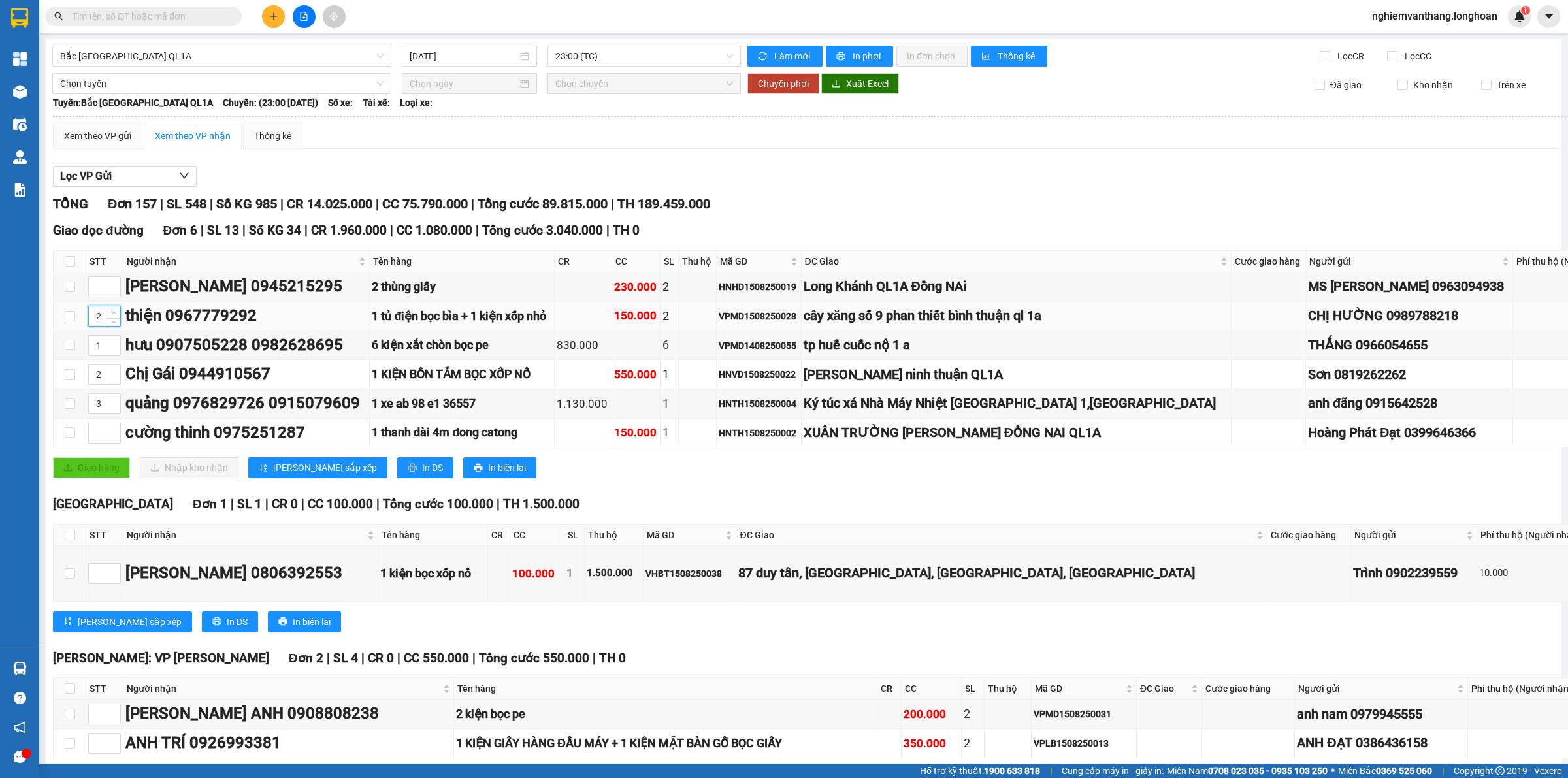
click at [112, 315] on icon "up" at bounding box center [114, 313] width 5 height 5
type input "4"
click at [112, 315] on icon "up" at bounding box center [114, 313] width 5 height 5
click at [116, 434] on span "up" at bounding box center [113, 429] width 8 height 8
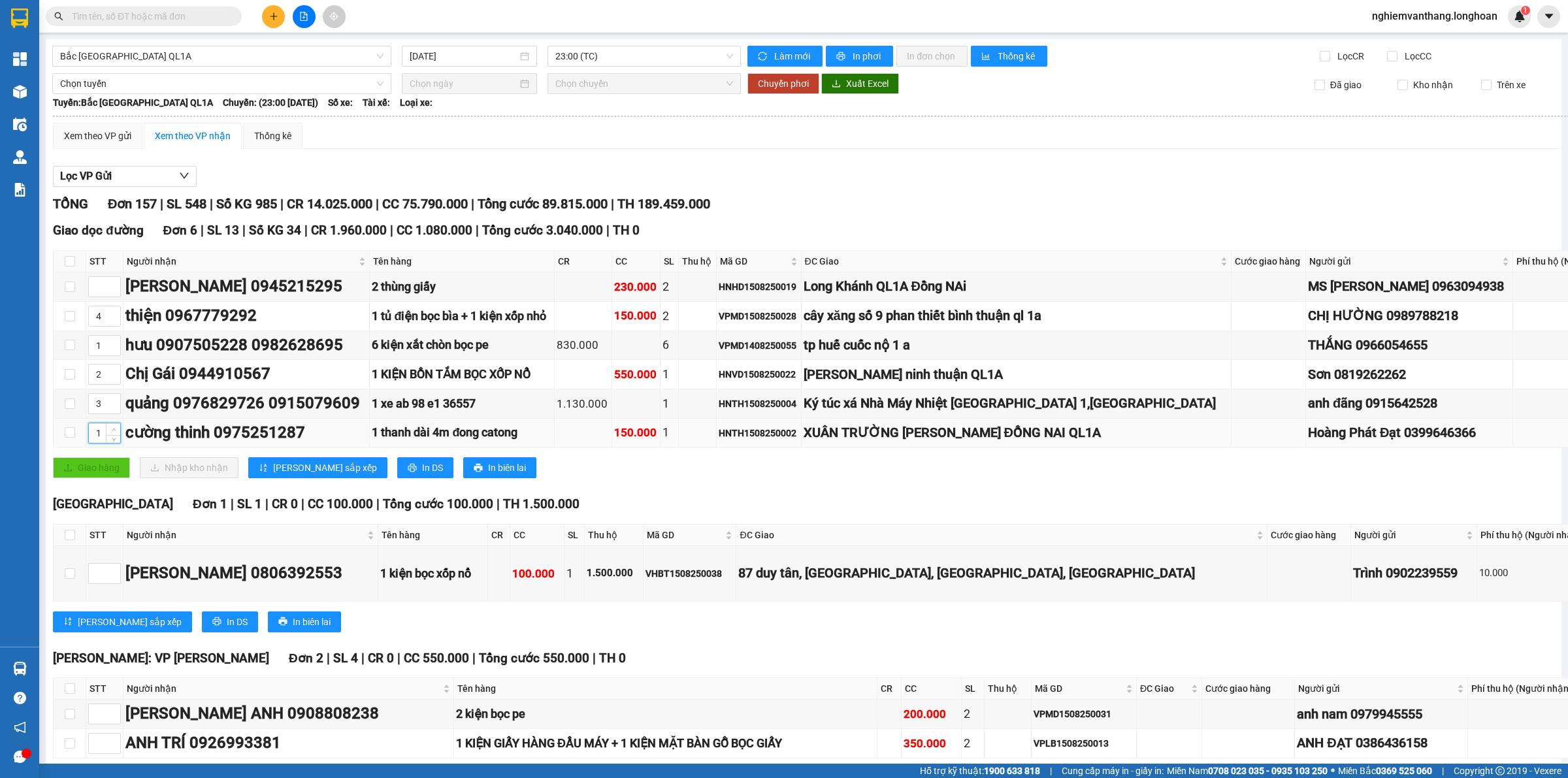
click at [116, 434] on span "up" at bounding box center [113, 429] width 8 height 8
type input "5"
click at [116, 434] on span "up" at bounding box center [113, 429] width 8 height 8
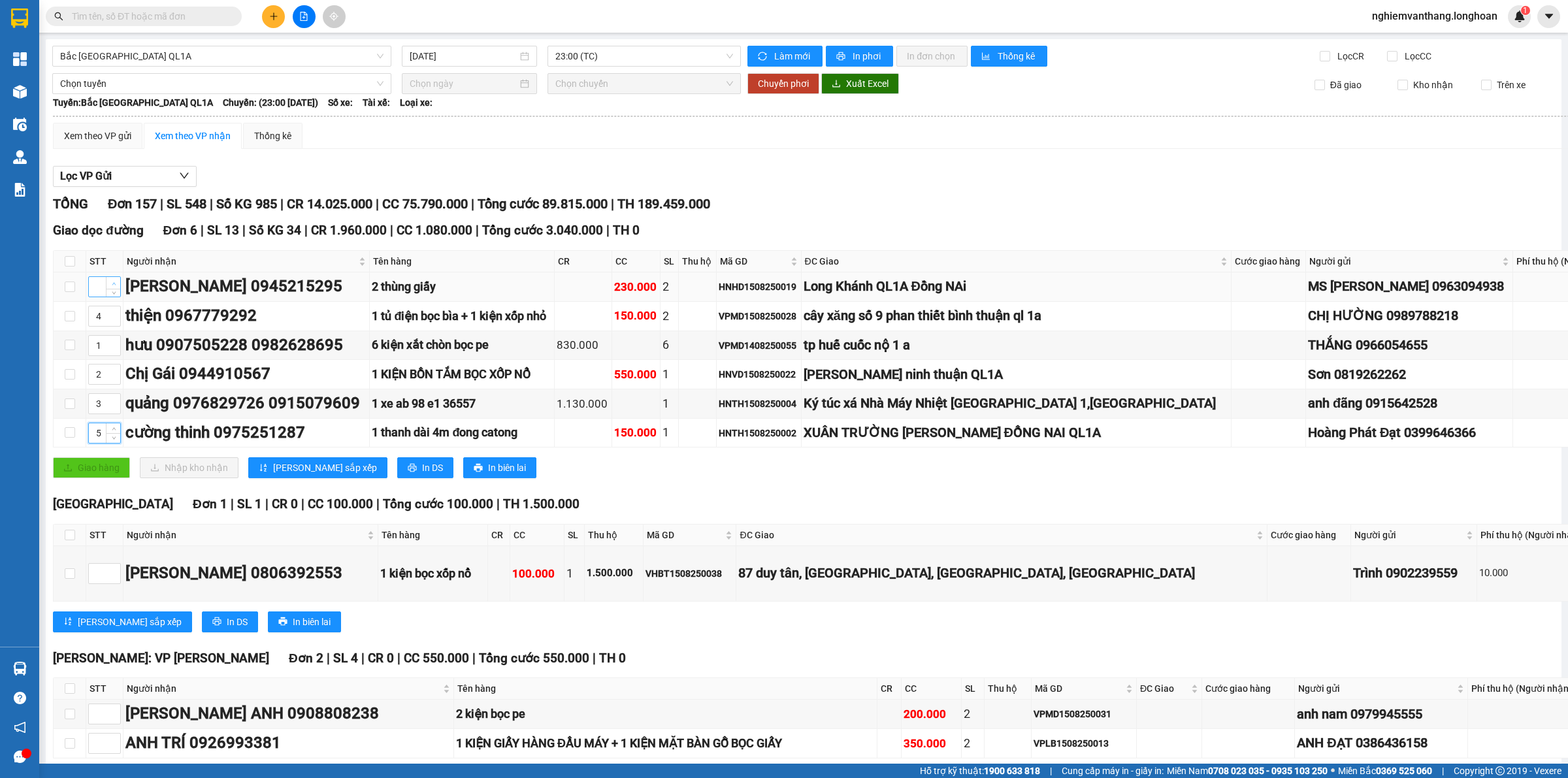
click at [115, 286] on icon "up" at bounding box center [114, 284] width 5 height 5
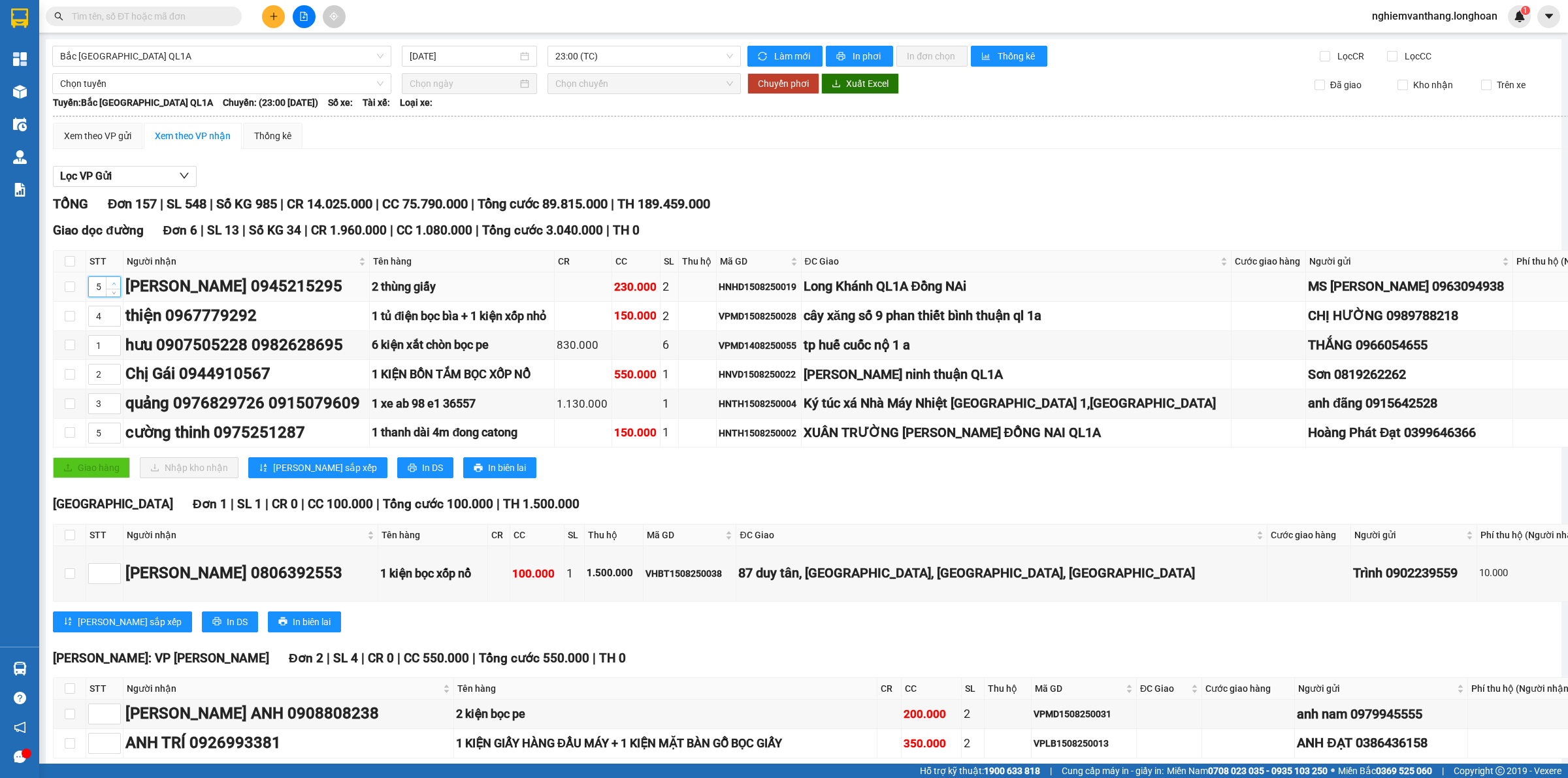
type input "6"
click at [115, 286] on icon "up" at bounding box center [114, 284] width 5 height 5
click at [312, 475] on span "[PERSON_NAME] sắp xếp" at bounding box center [325, 467] width 104 height 14
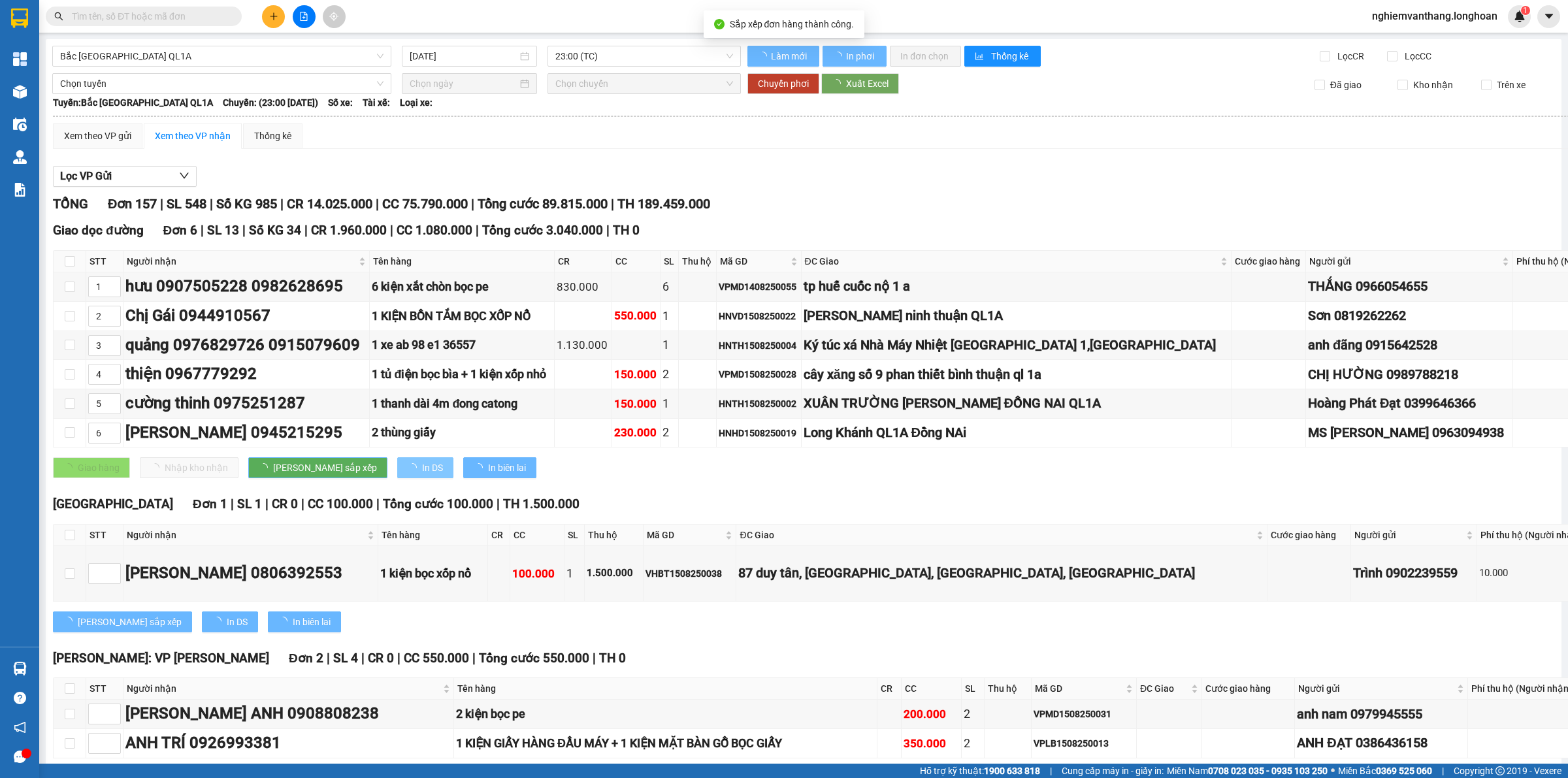
click at [422, 475] on span "In DS" at bounding box center [432, 467] width 21 height 14
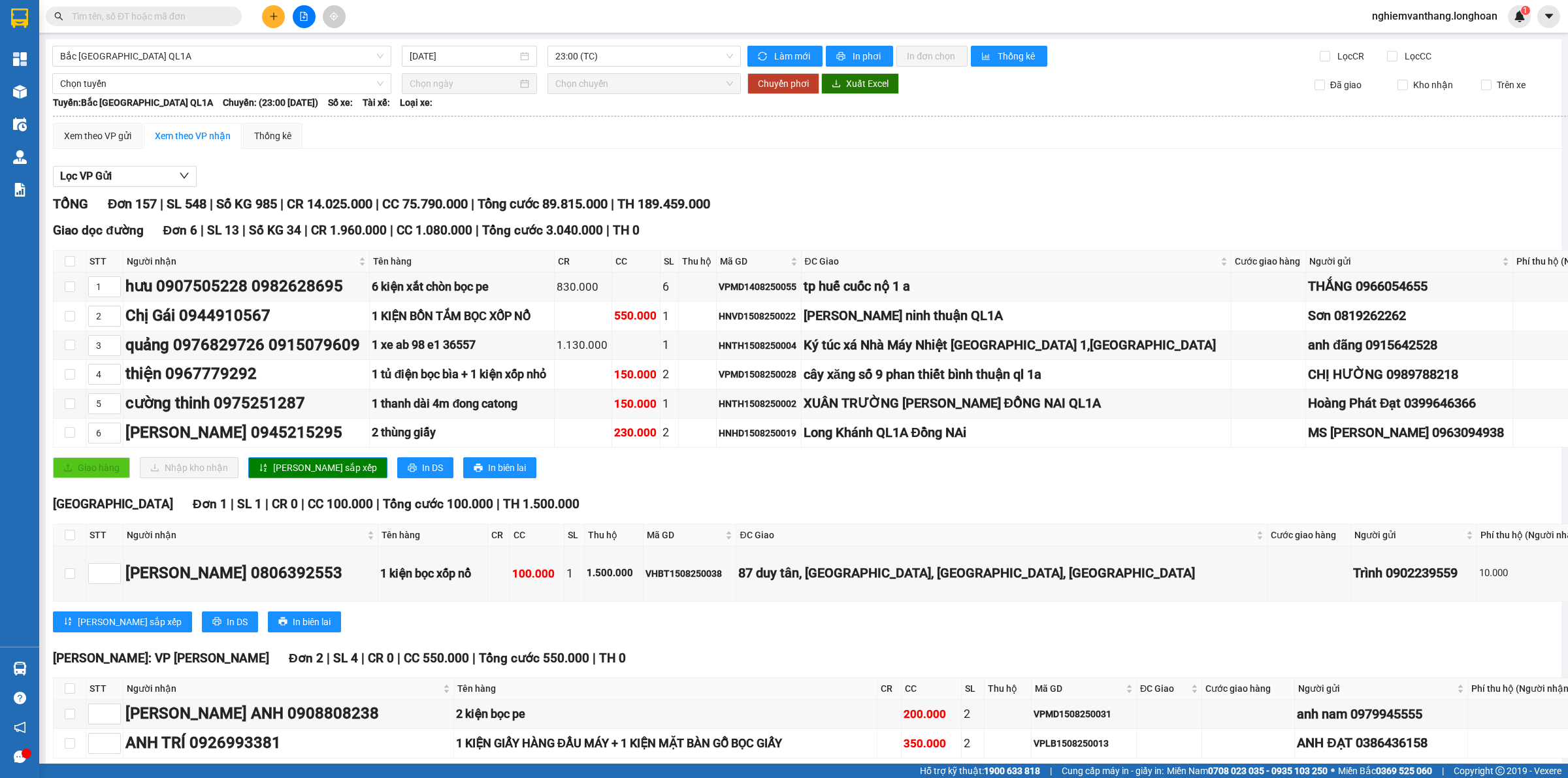
scroll to position [164, 0]
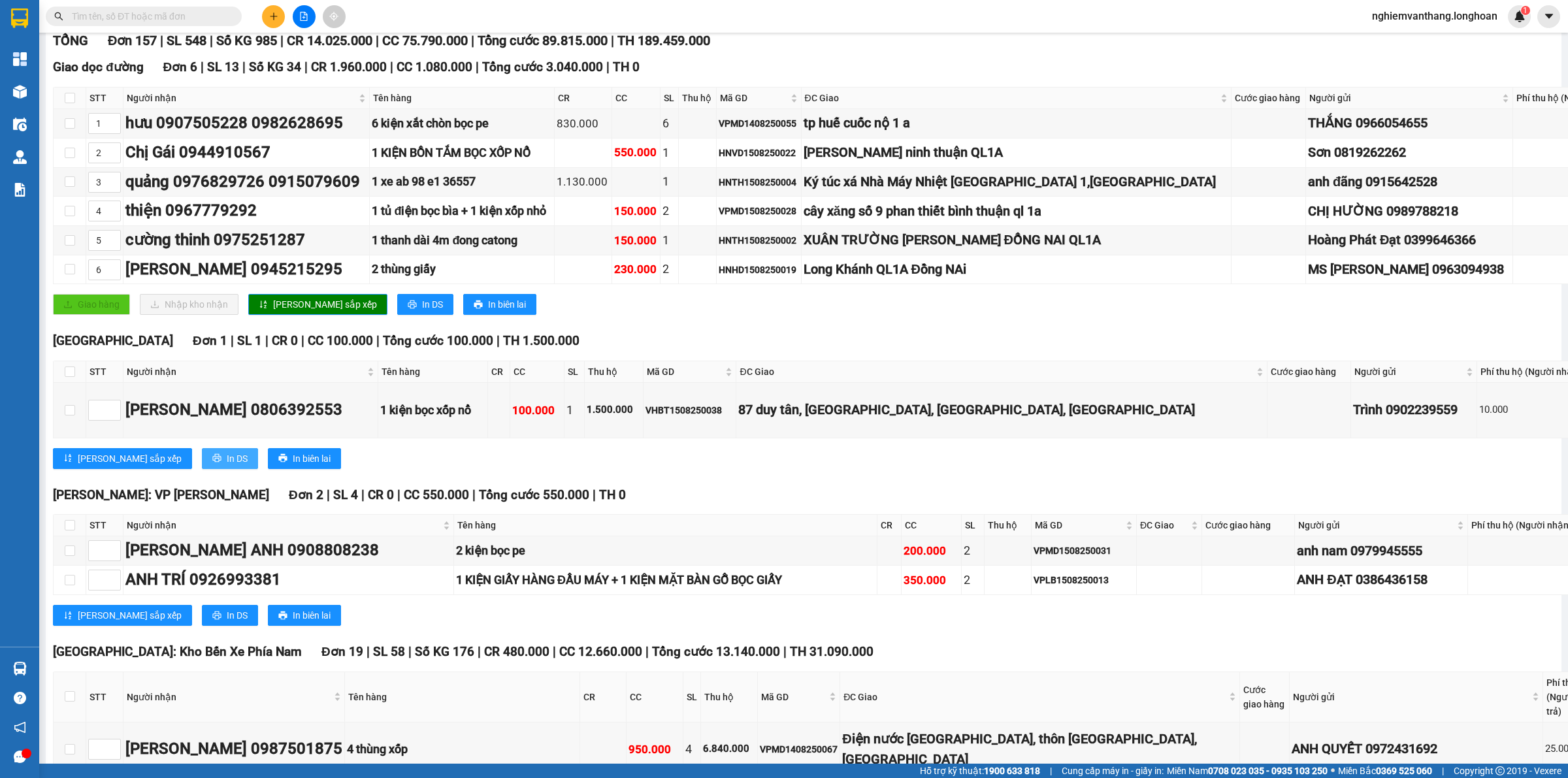
click at [226, 466] on span "In DS" at bounding box center [237, 458] width 21 height 14
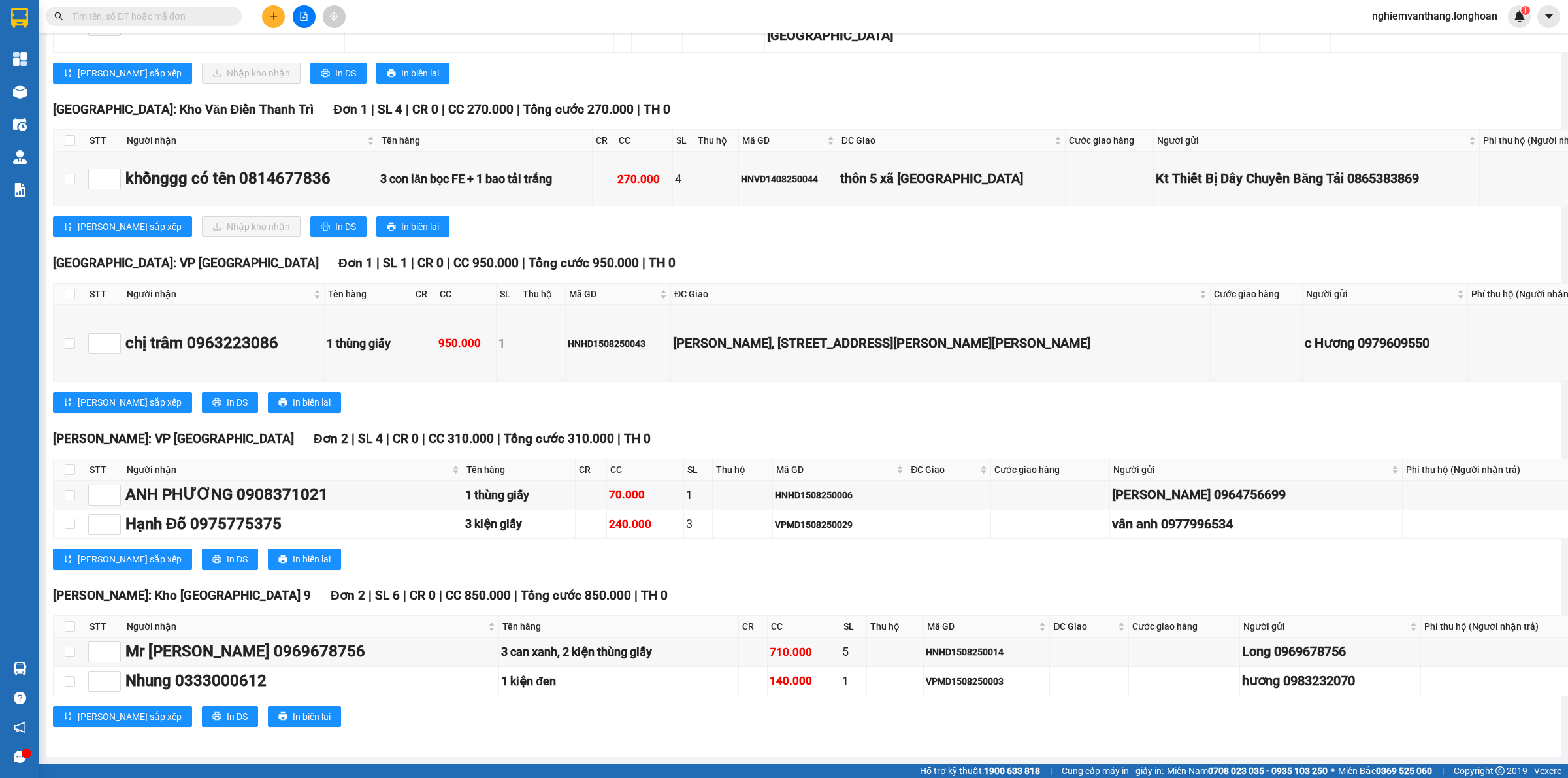
scroll to position [13497, 0]
click at [67, 146] on input "checkbox" at bounding box center [70, 140] width 10 height 10
checkbox input "true"
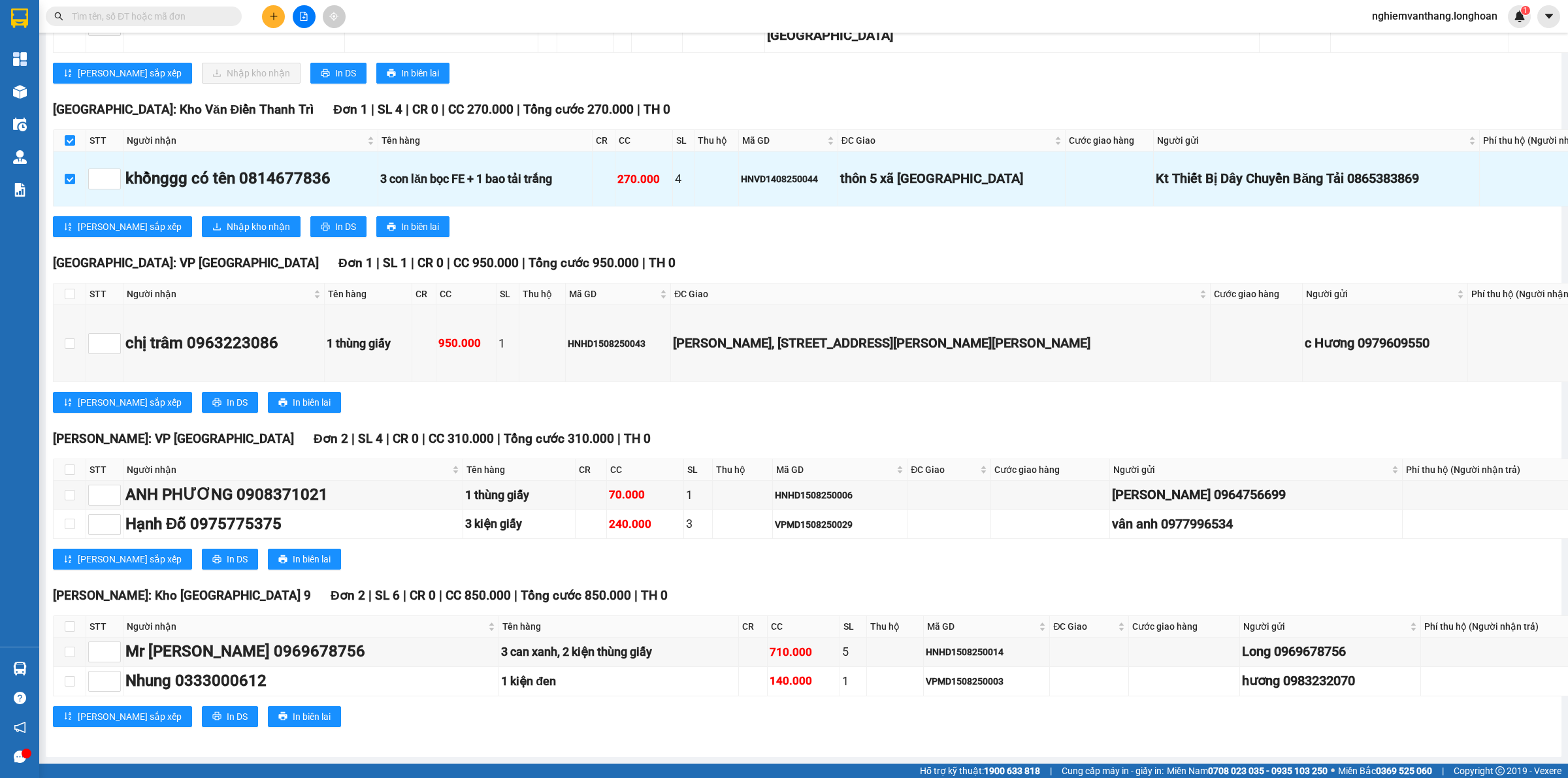
checkbox input "true"
click at [202, 413] on button "In DS" at bounding box center [229, 402] width 56 height 21
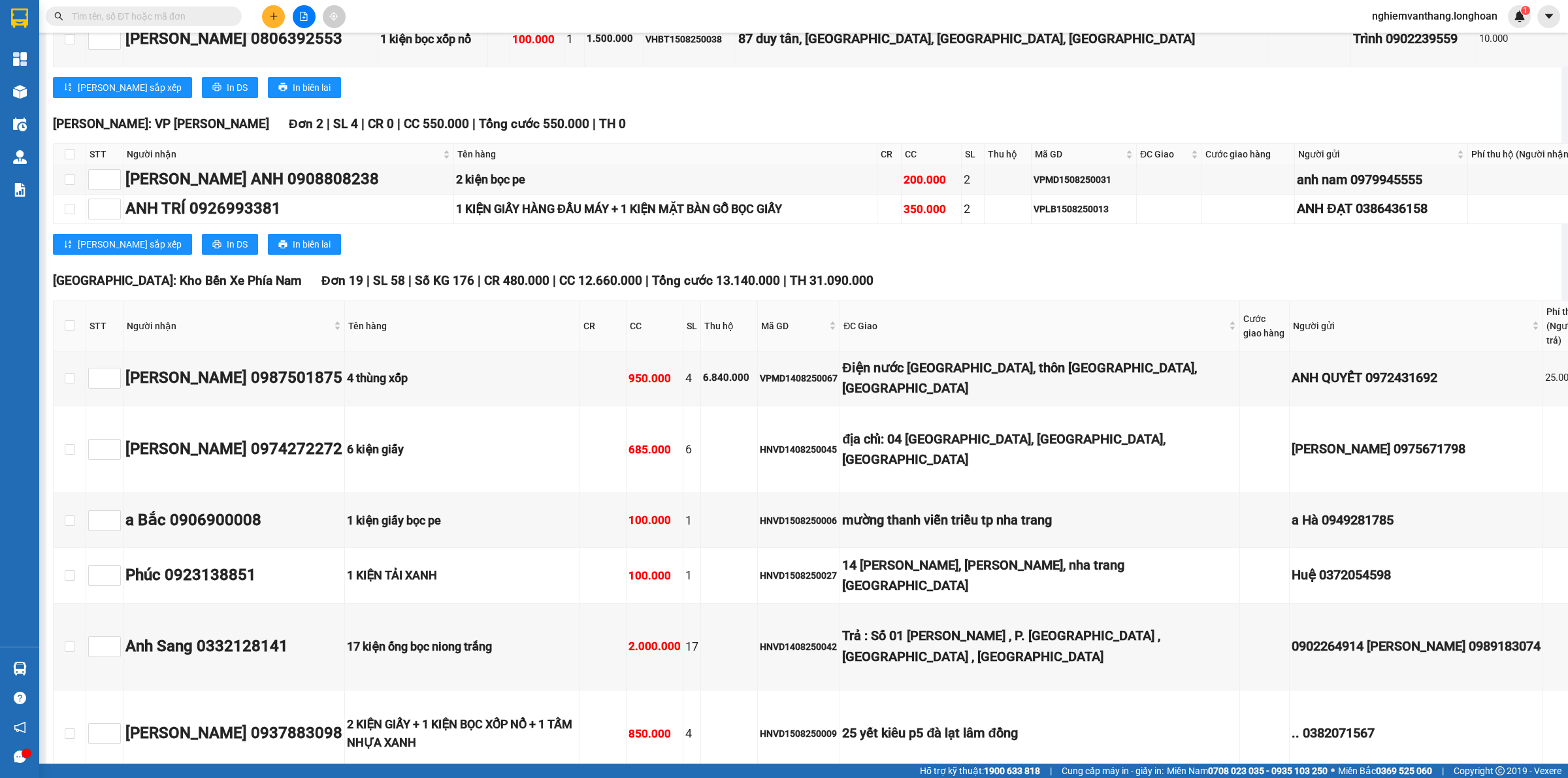
scroll to position [0, 0]
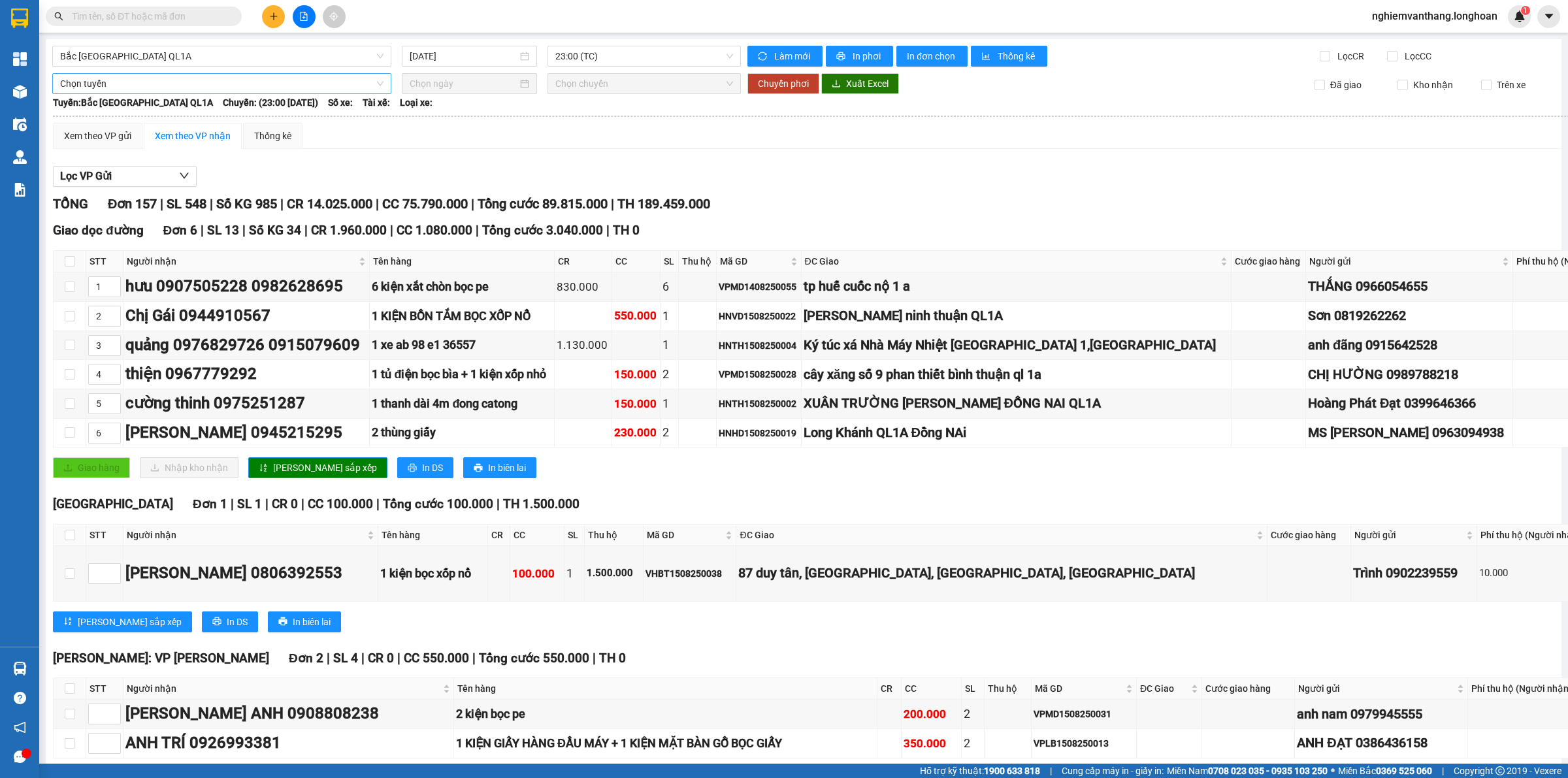
click at [168, 79] on span "Chọn tuyến" at bounding box center [222, 84] width 323 height 19
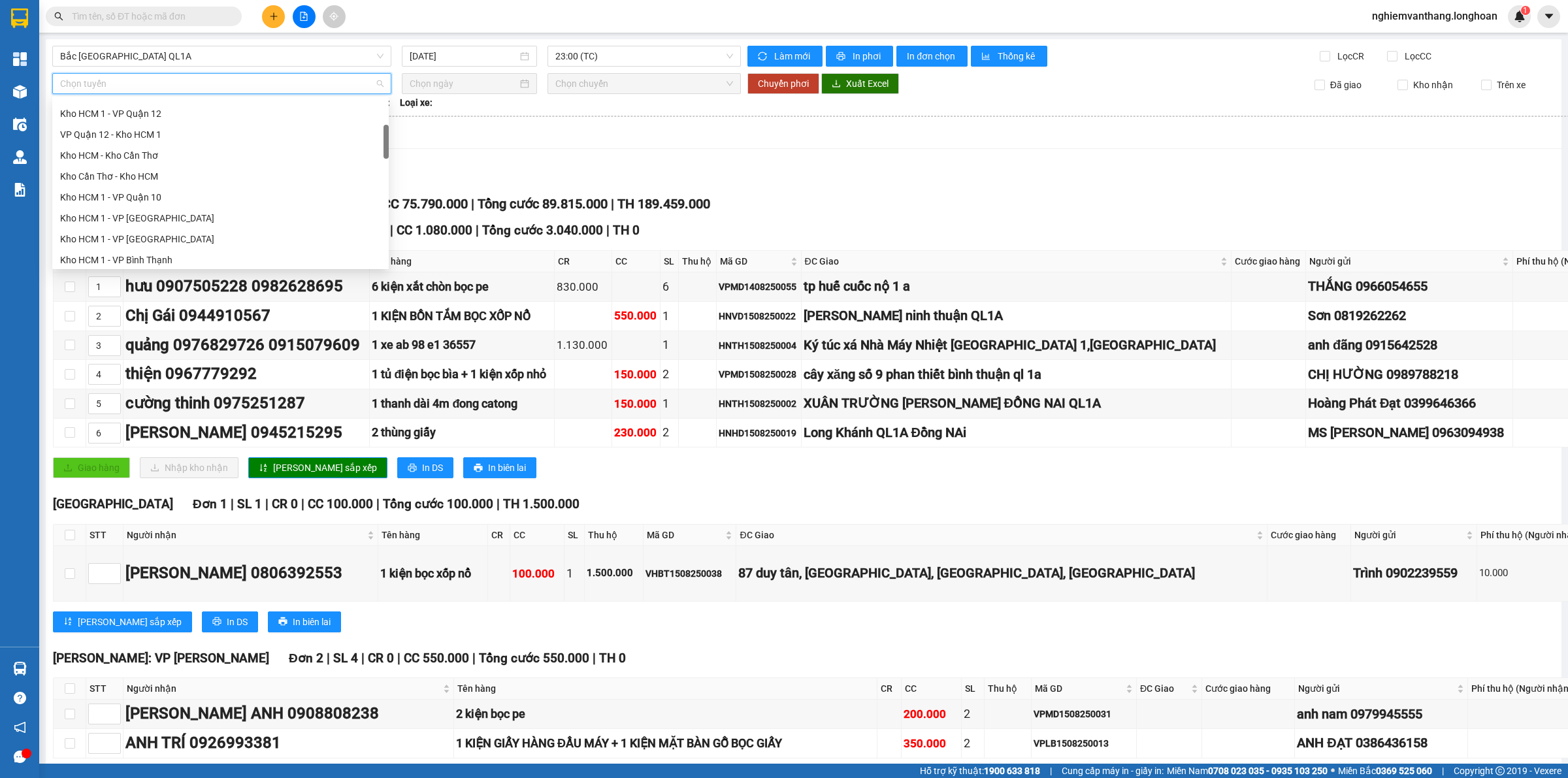
scroll to position [409, 0]
click at [197, 179] on div "[GEOGRAPHIC_DATA] - Các tỉnh miền Bắc" at bounding box center [220, 182] width 321 height 14
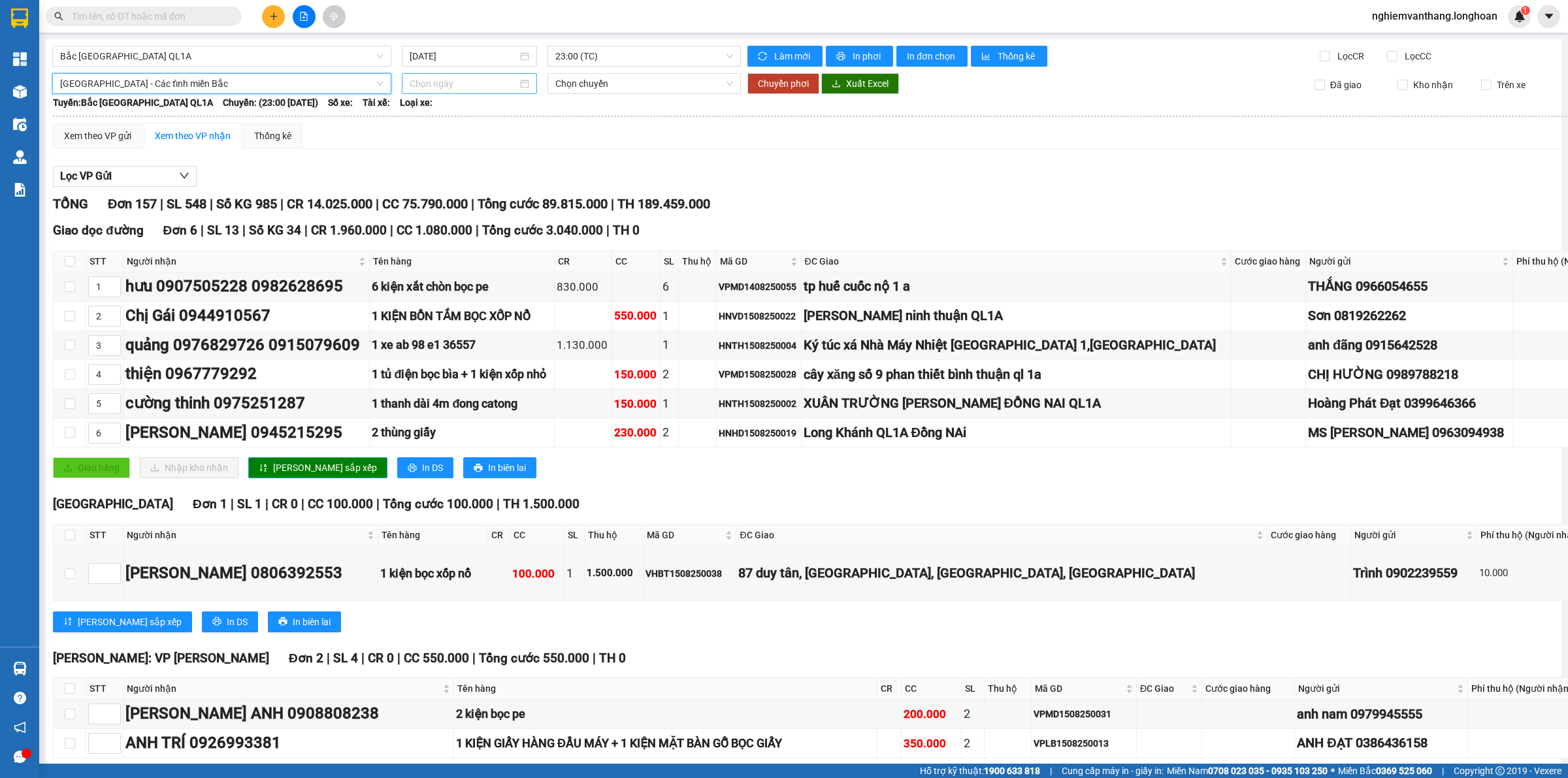
click at [420, 77] on input at bounding box center [463, 84] width 108 height 14
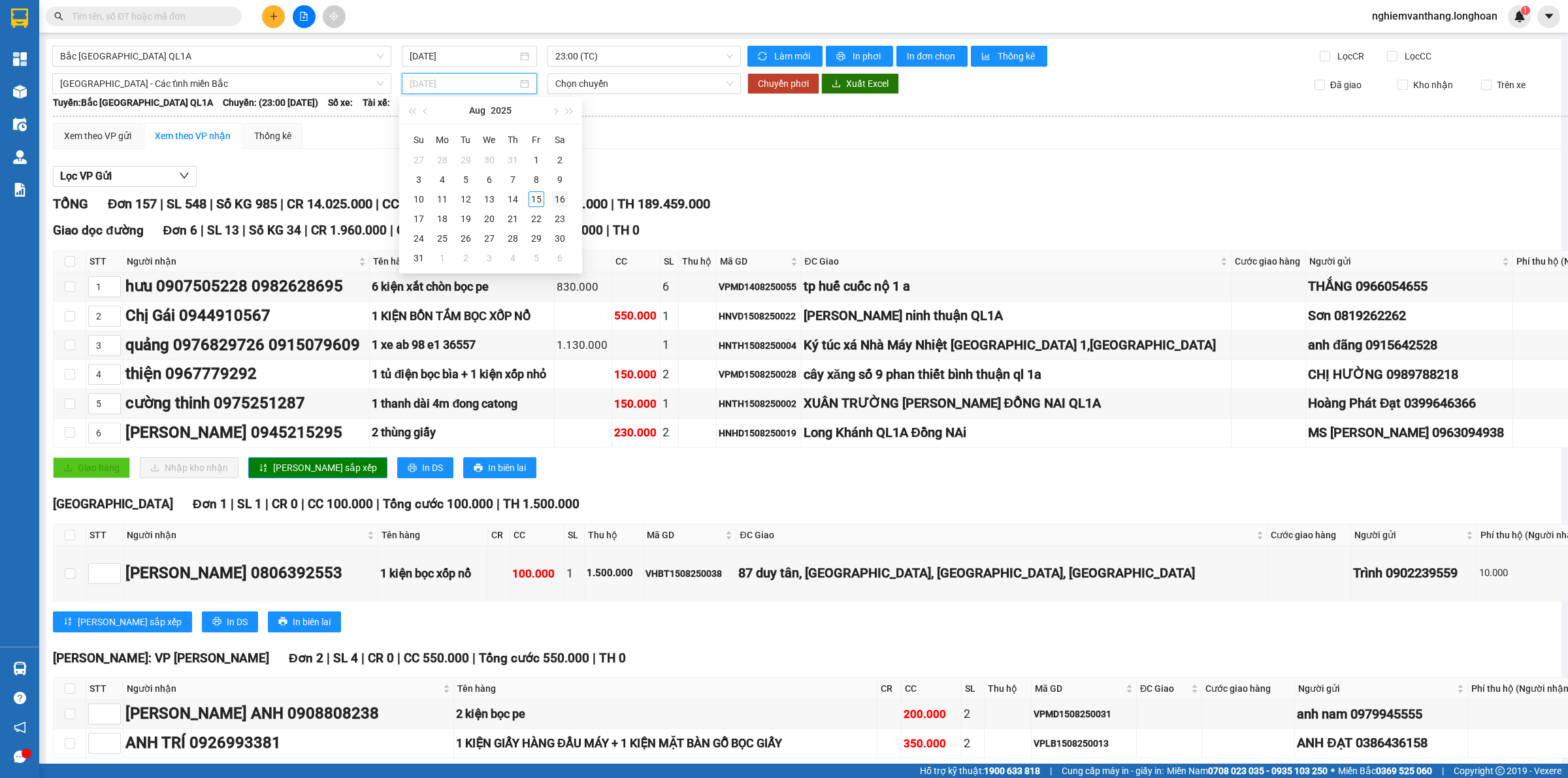
type input "[DATE]"
click at [556, 202] on div "16" at bounding box center [560, 199] width 16 height 16
type input "[DATE]"
click at [769, 84] on span "Chuyển phơi" at bounding box center [783, 84] width 51 height 14
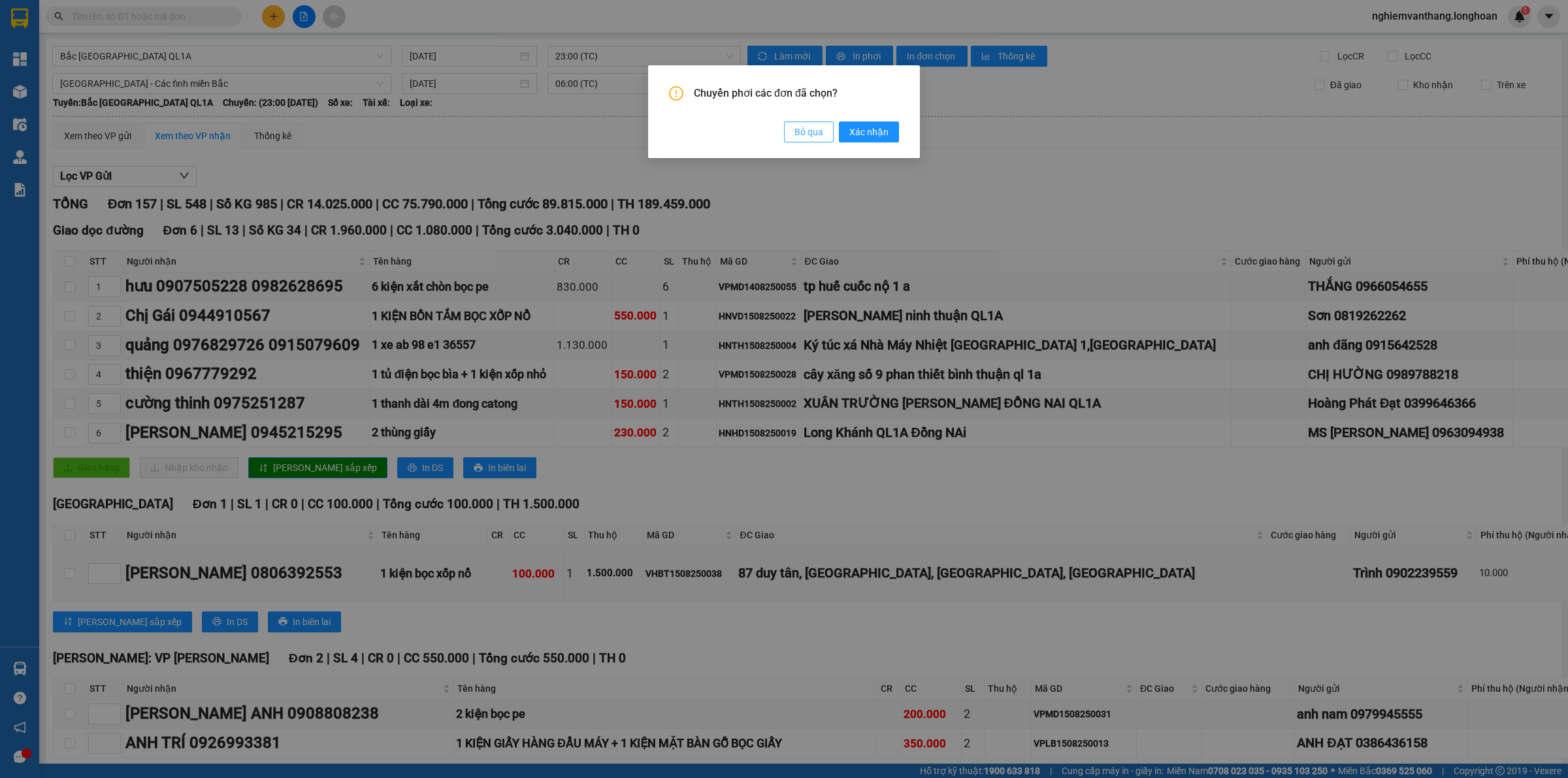
click at [811, 131] on span "Bỏ qua" at bounding box center [809, 132] width 29 height 14
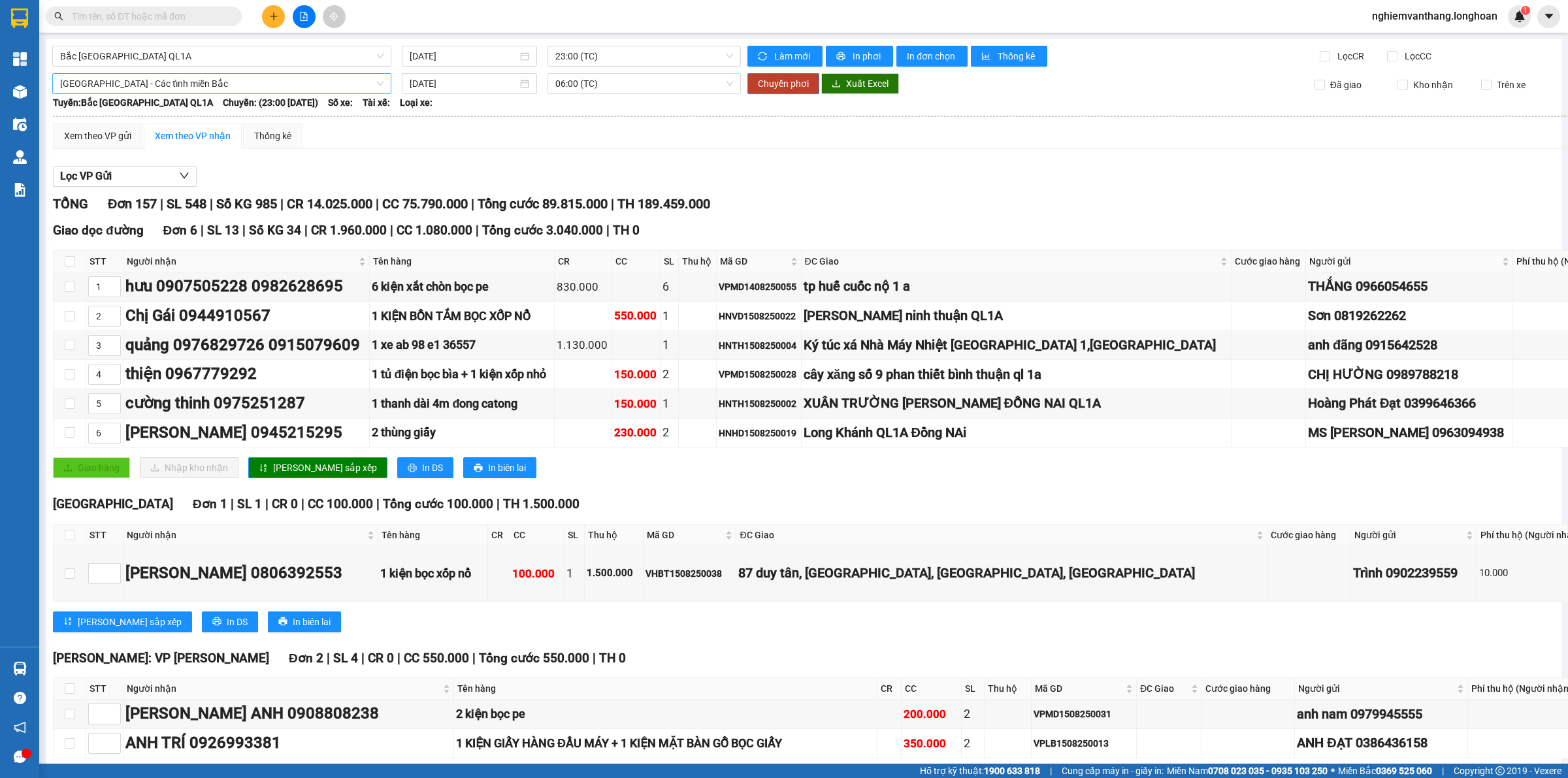
click at [194, 82] on span "[GEOGRAPHIC_DATA] - Các tỉnh miền Bắc" at bounding box center [222, 84] width 323 height 19
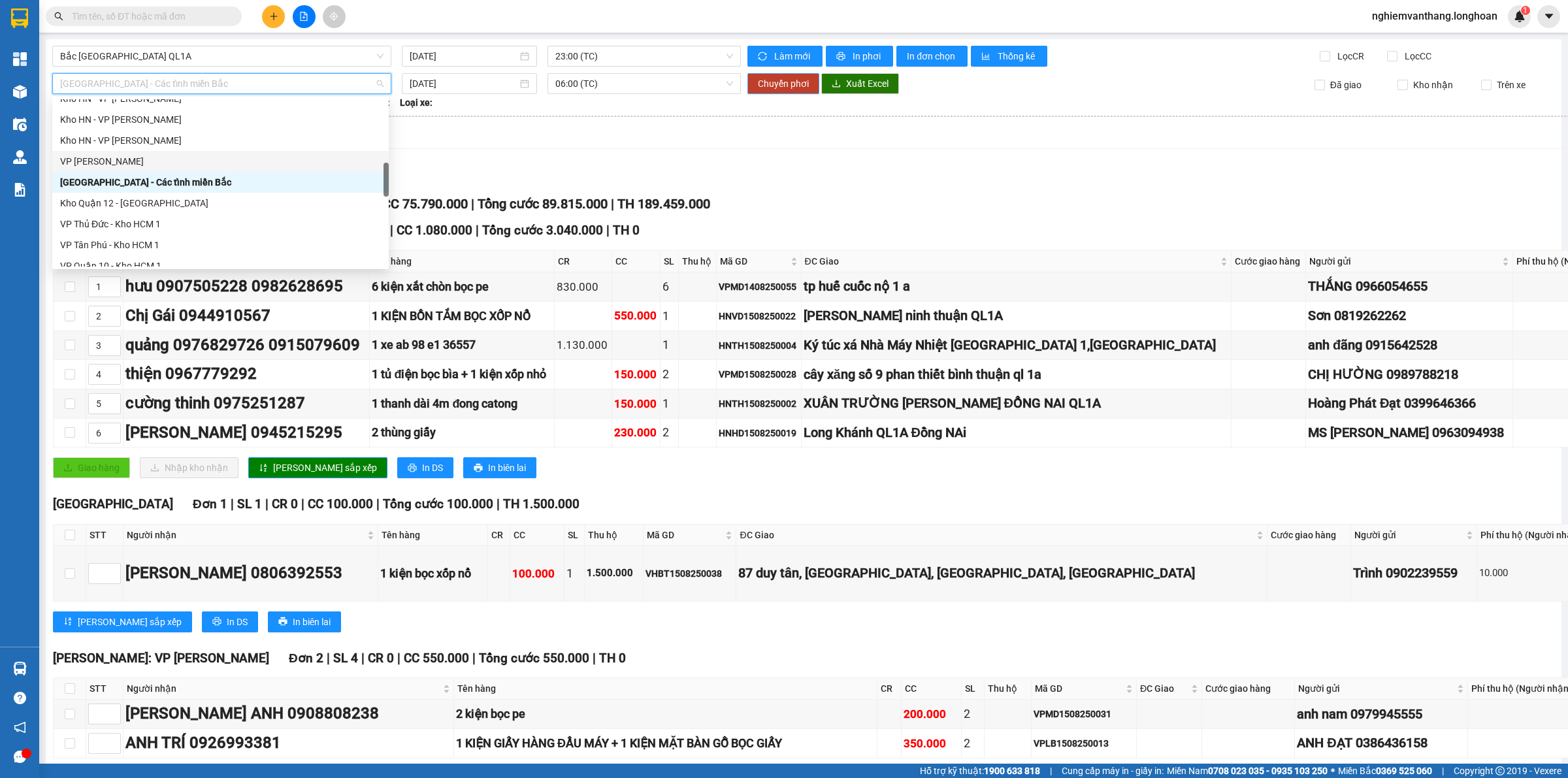
click at [766, 86] on span "Chuyển phơi" at bounding box center [783, 84] width 51 height 14
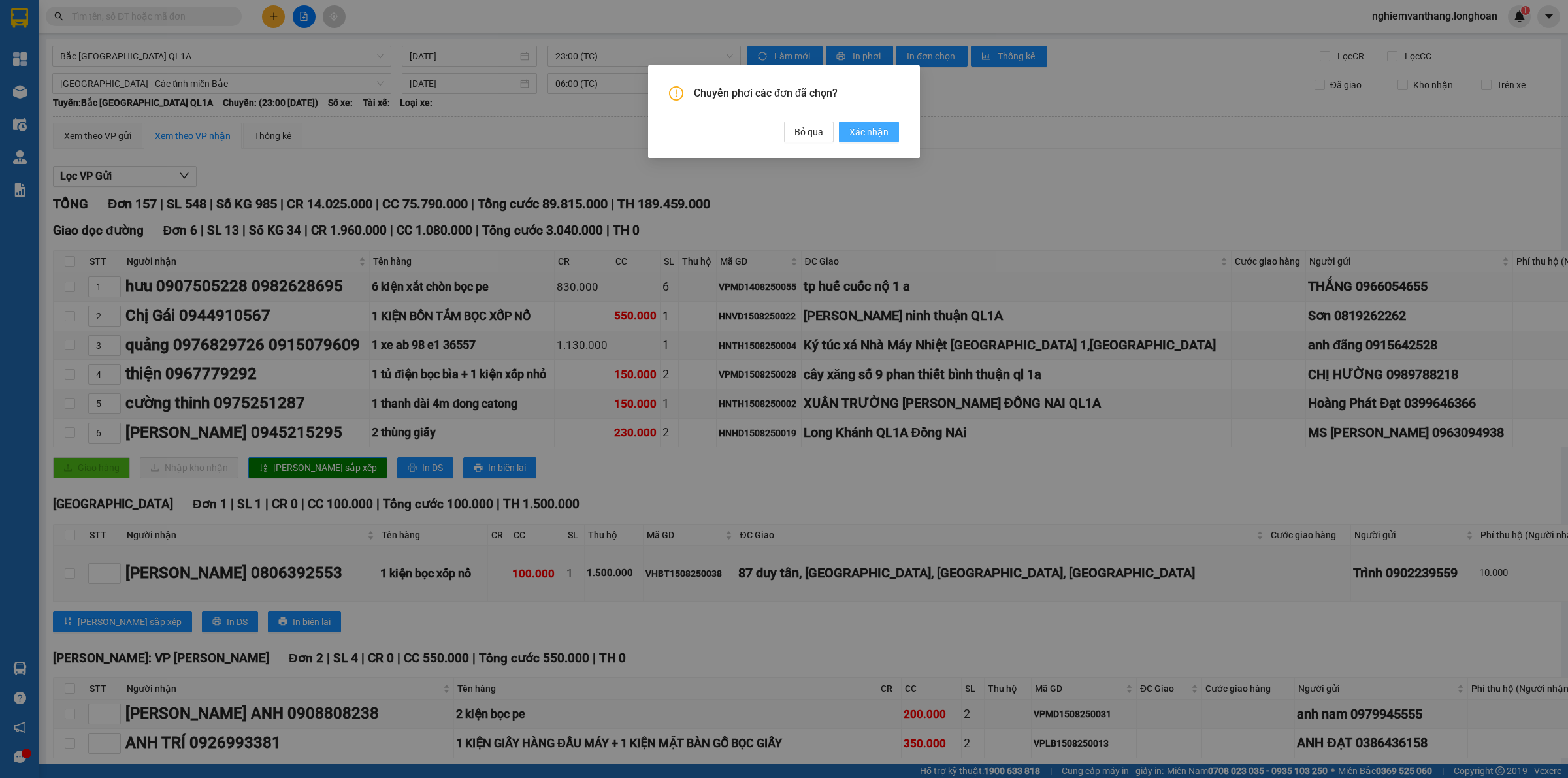
click at [876, 129] on span "Xác nhận" at bounding box center [868, 132] width 39 height 14
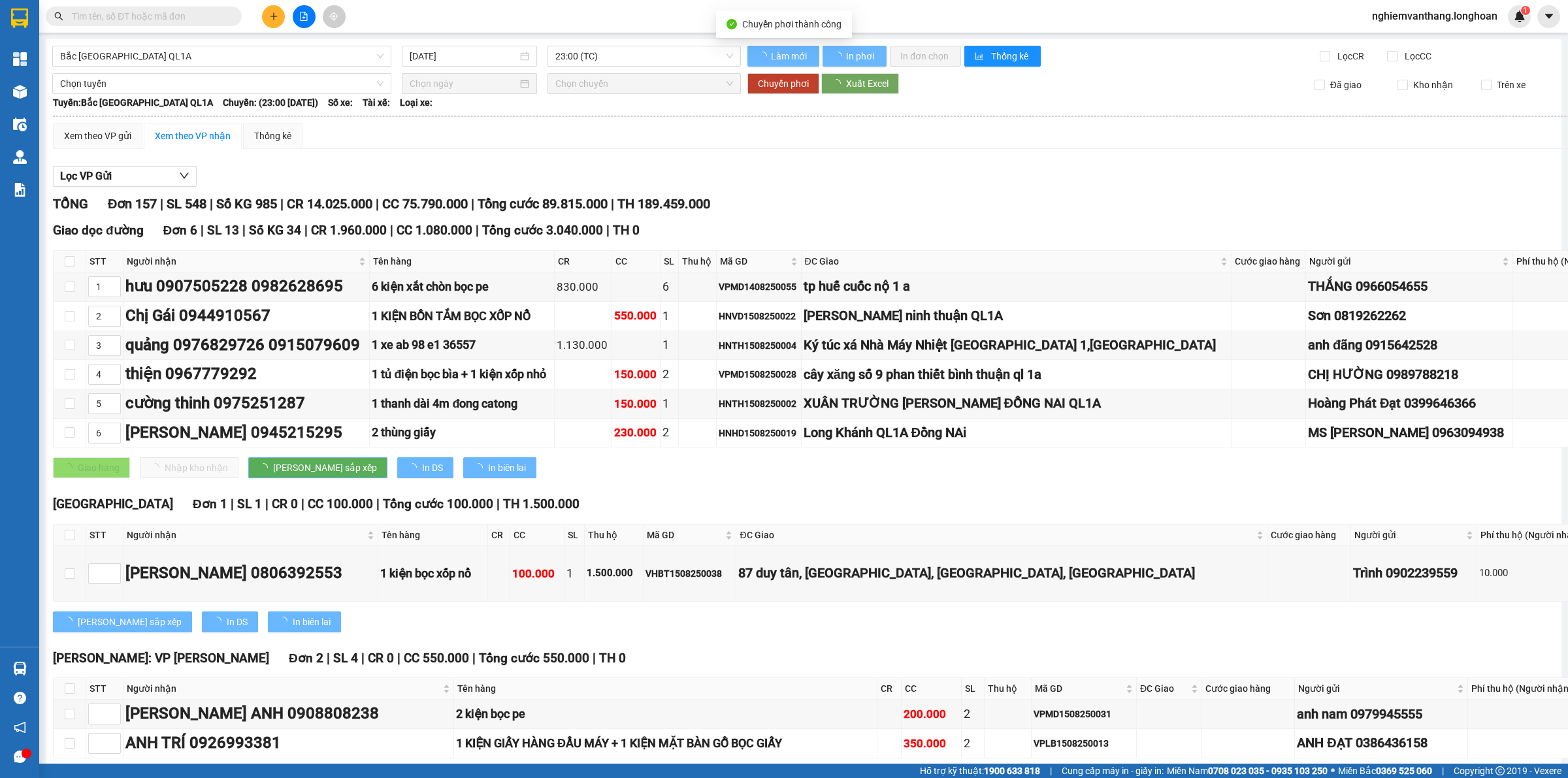
type input "[DATE]"
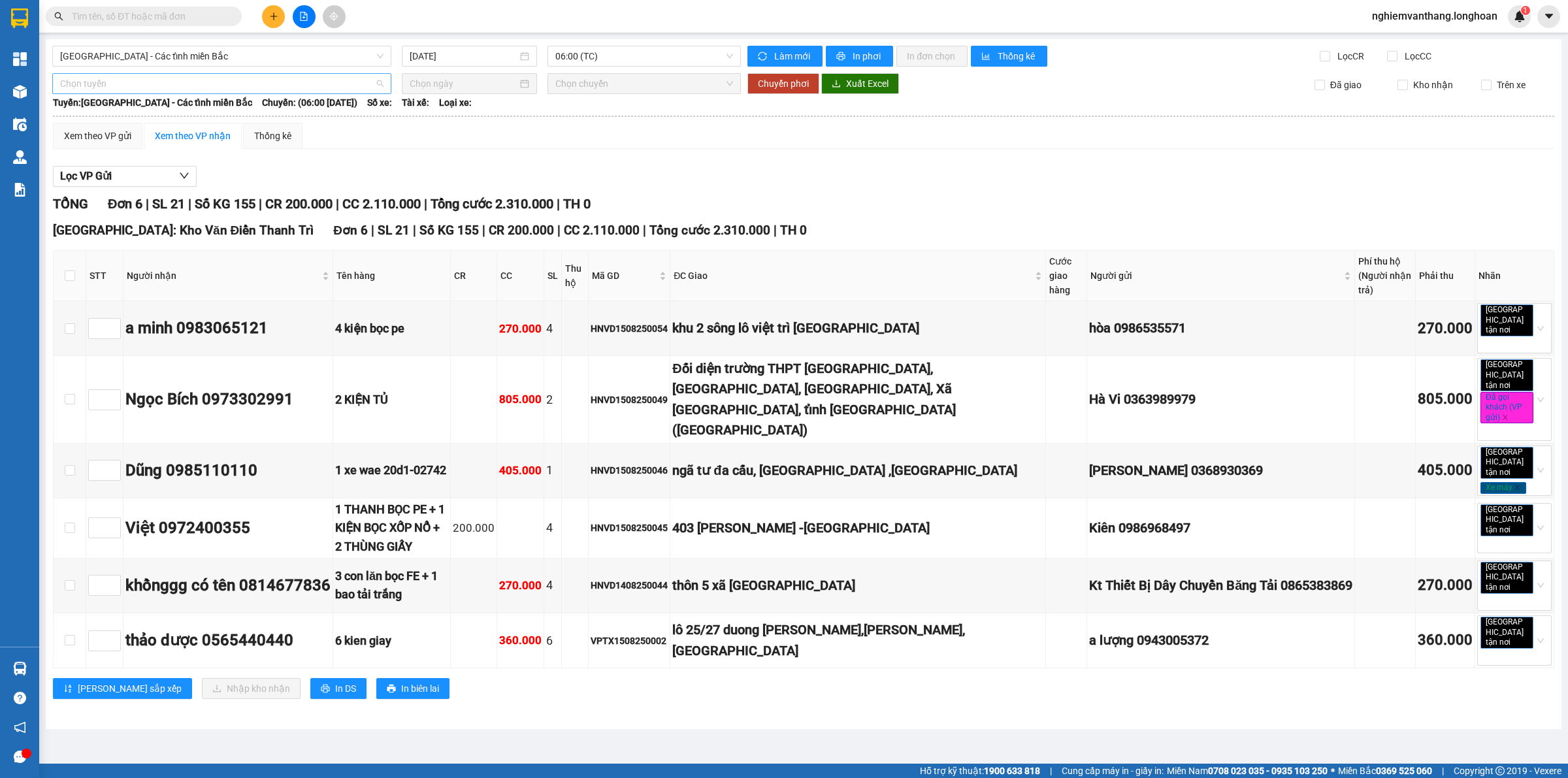
click at [208, 79] on span "Chọn tuyến" at bounding box center [222, 84] width 323 height 19
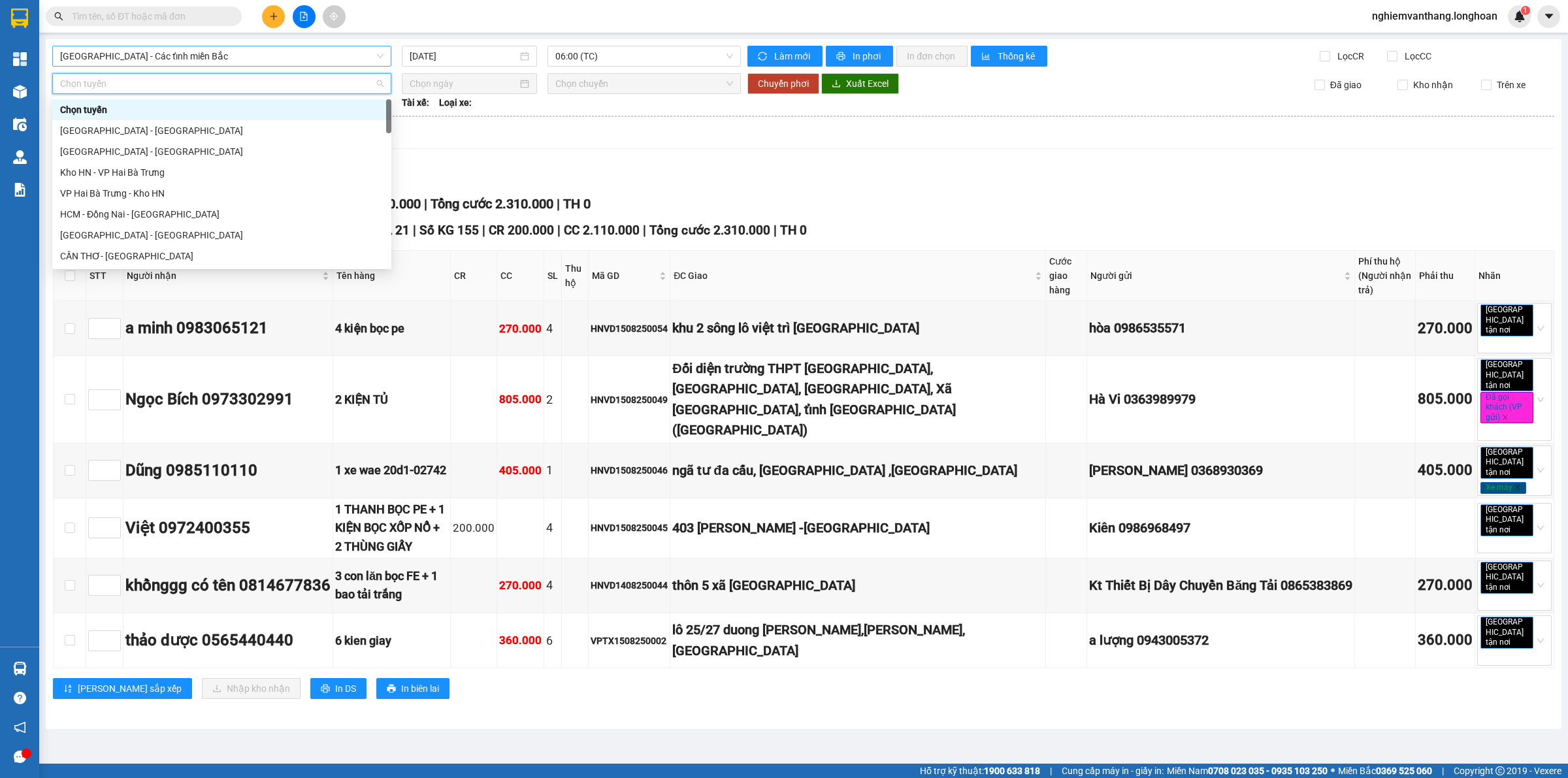
click at [209, 54] on span "[GEOGRAPHIC_DATA] - Các tỉnh miền Bắc" at bounding box center [222, 56] width 323 height 19
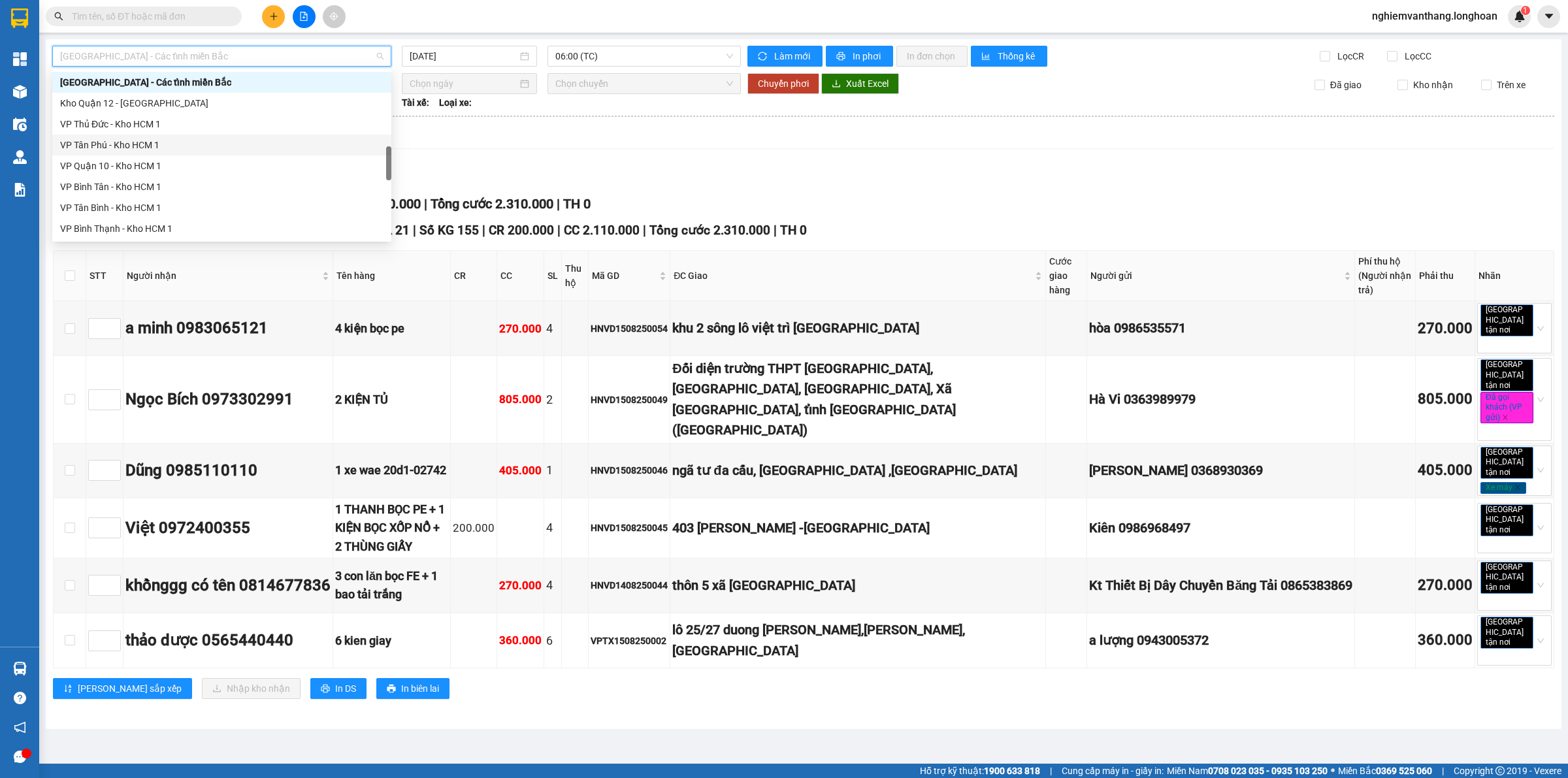
scroll to position [857, 0]
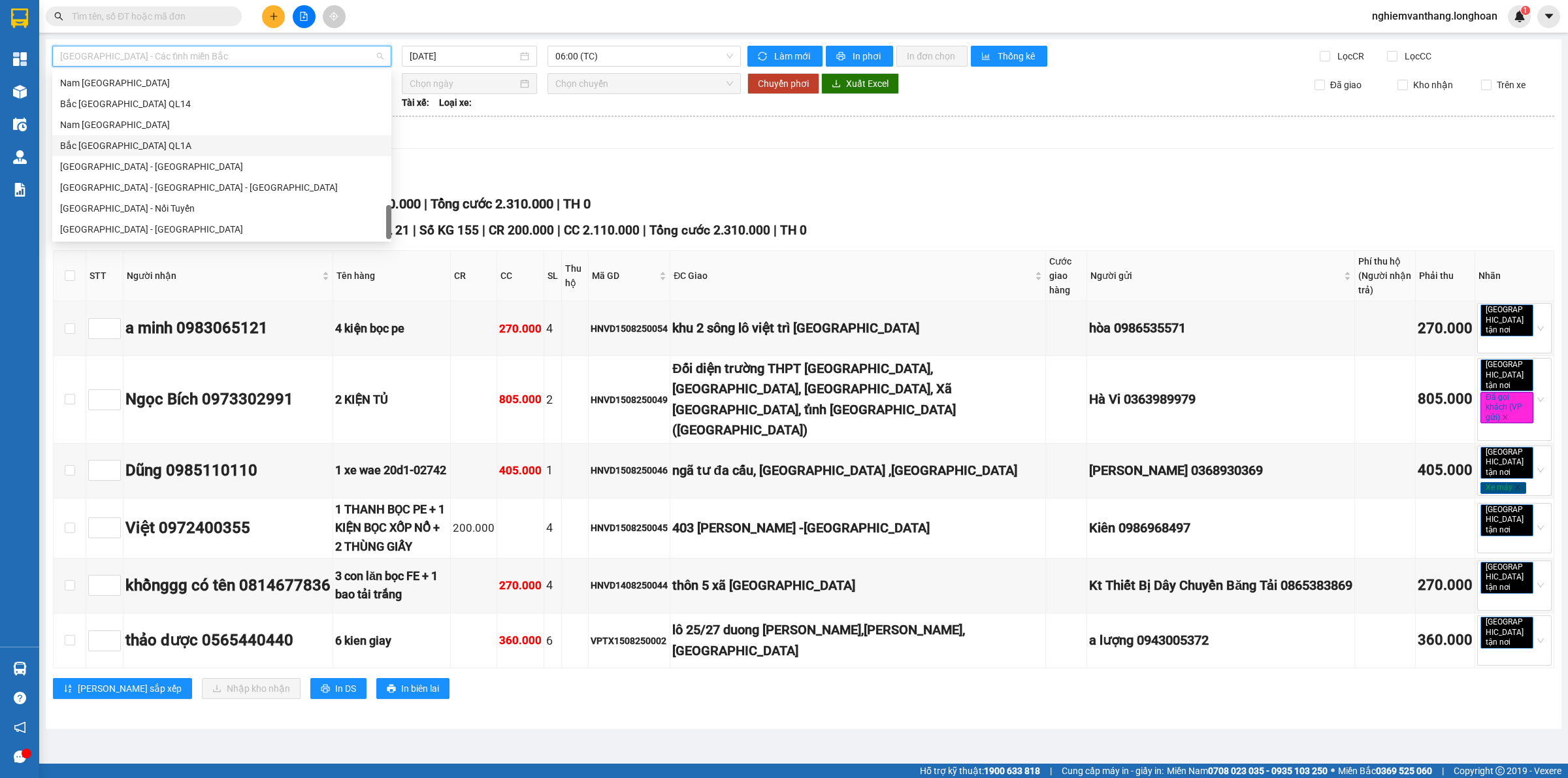
click at [144, 150] on div "Bắc [GEOGRAPHIC_DATA] QL1A" at bounding box center [222, 146] width 323 height 14
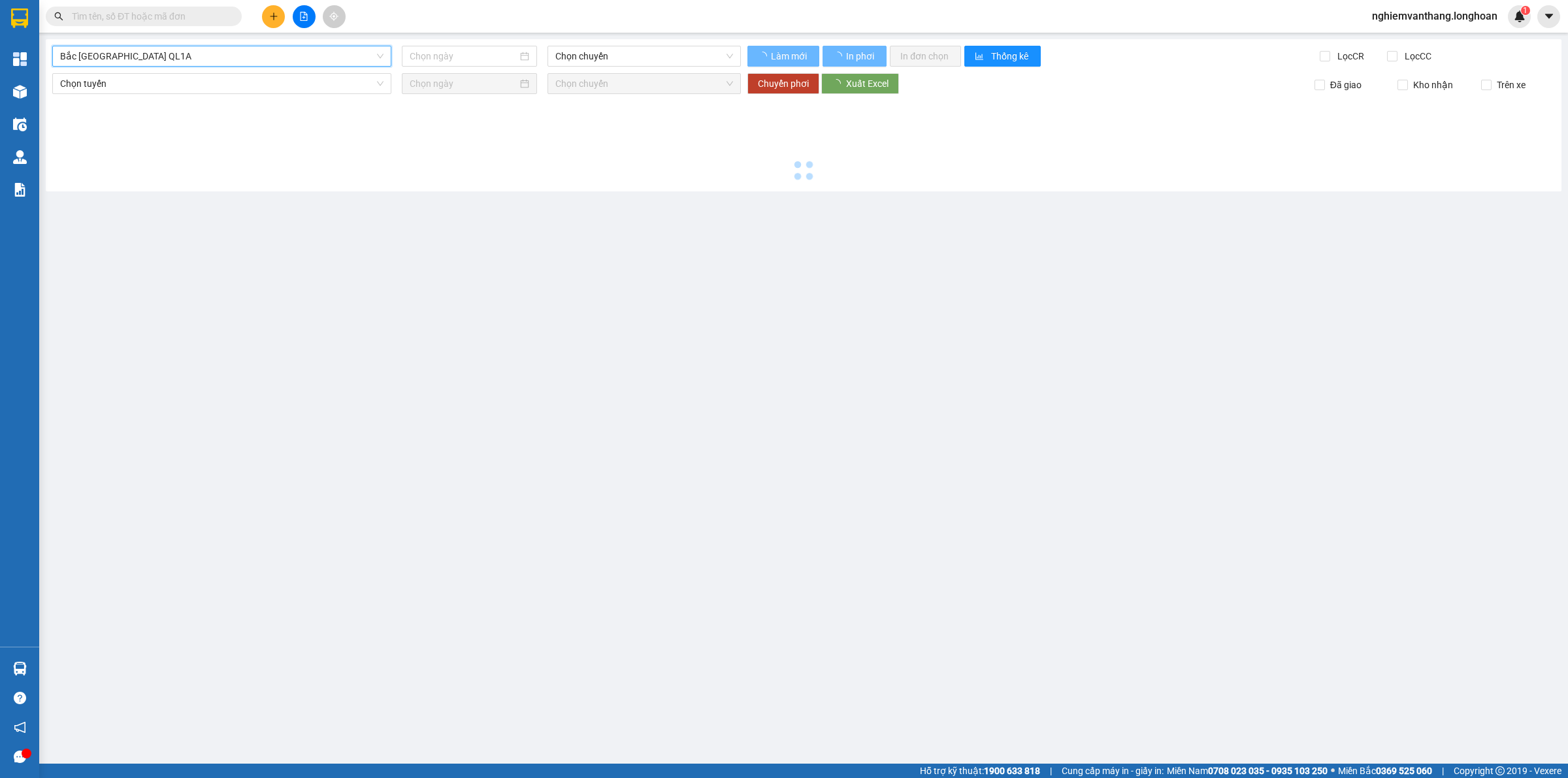
type input "[DATE]"
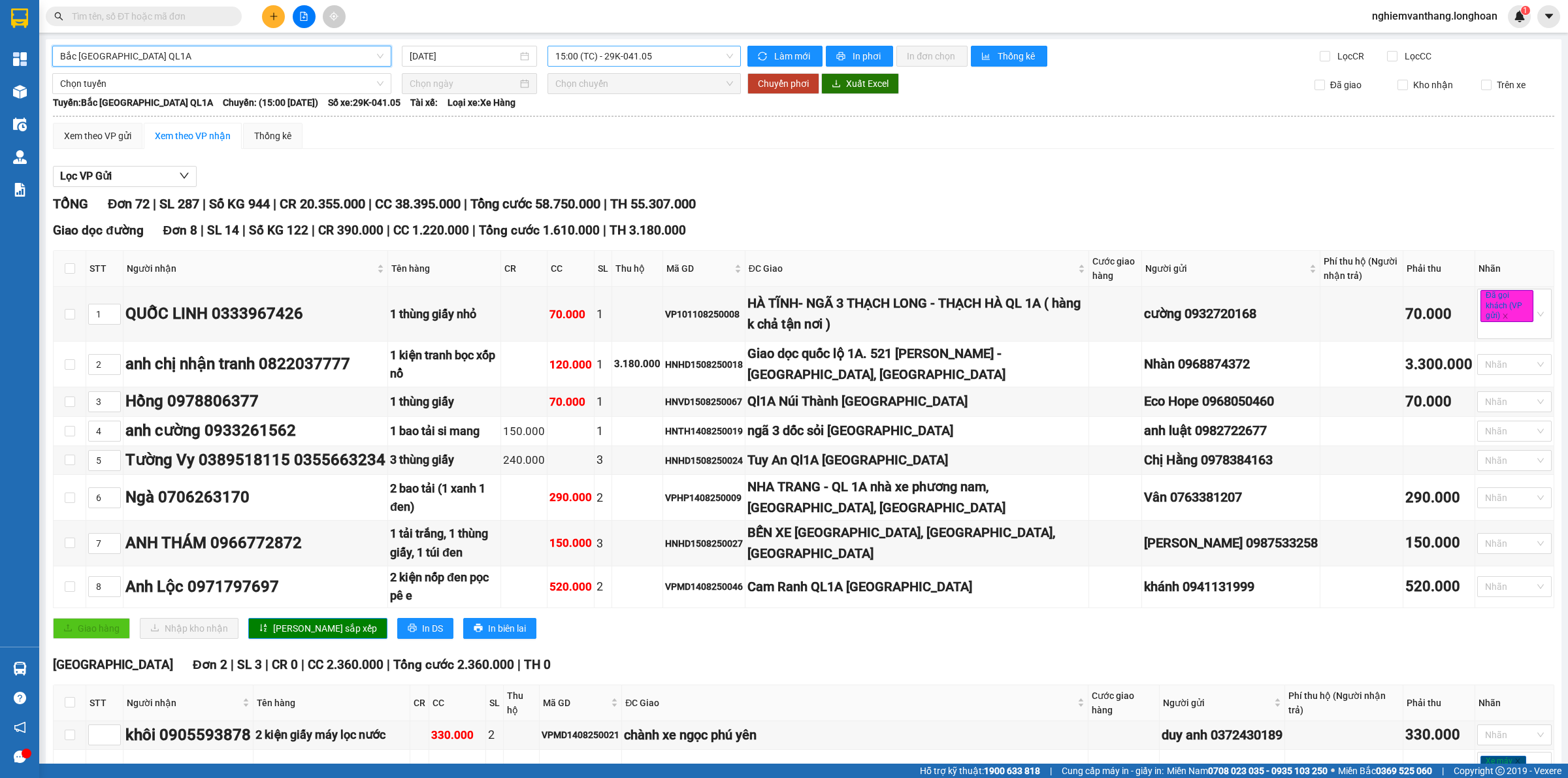
click at [585, 53] on span "15:00 (TC) - 29K-041.05" at bounding box center [643, 56] width 177 height 19
click at [563, 123] on div "23:00 (TC)" at bounding box center [602, 124] width 102 height 14
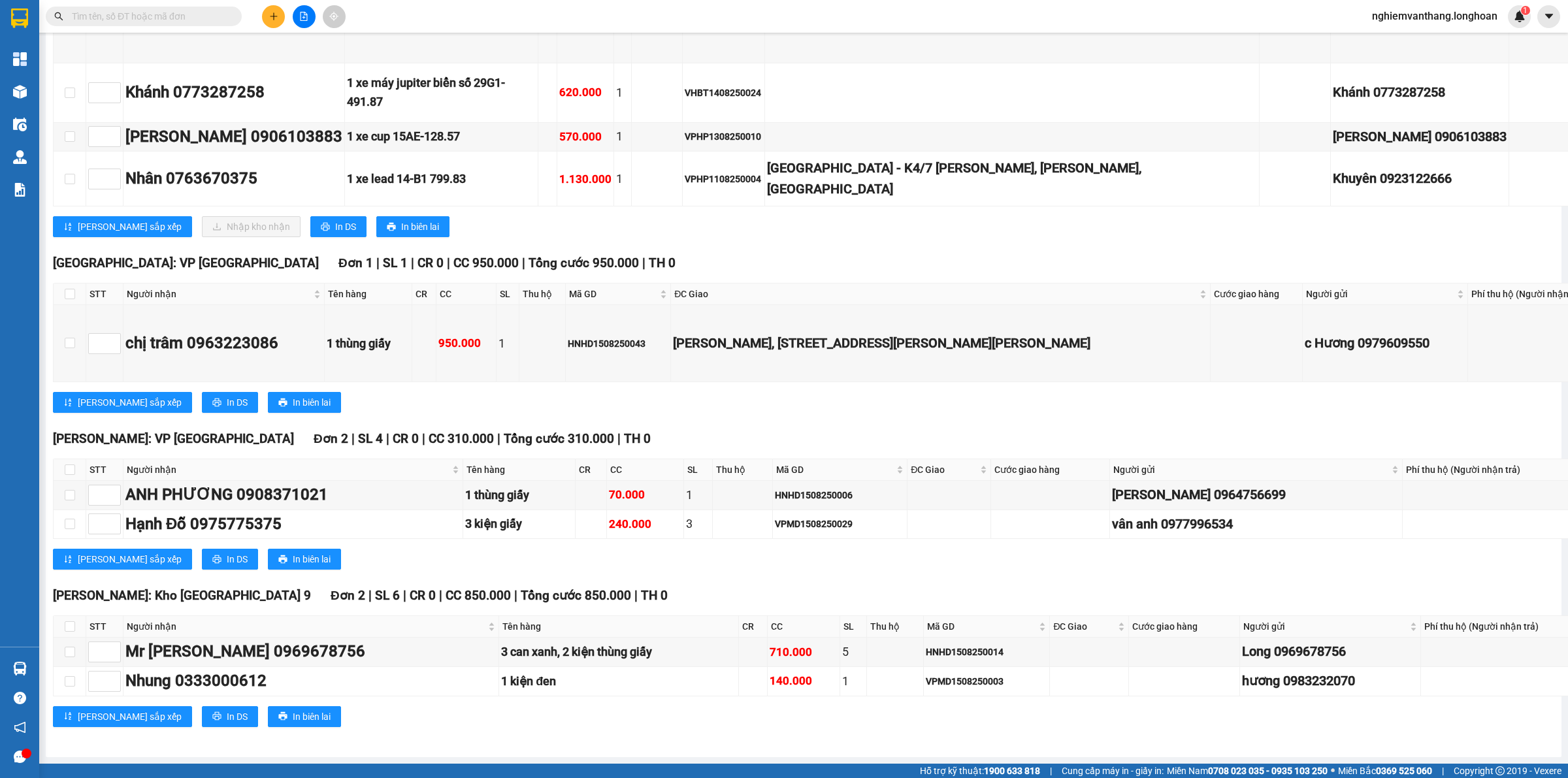
scroll to position [12536, 0]
